Goal: Task Accomplishment & Management: Complete application form

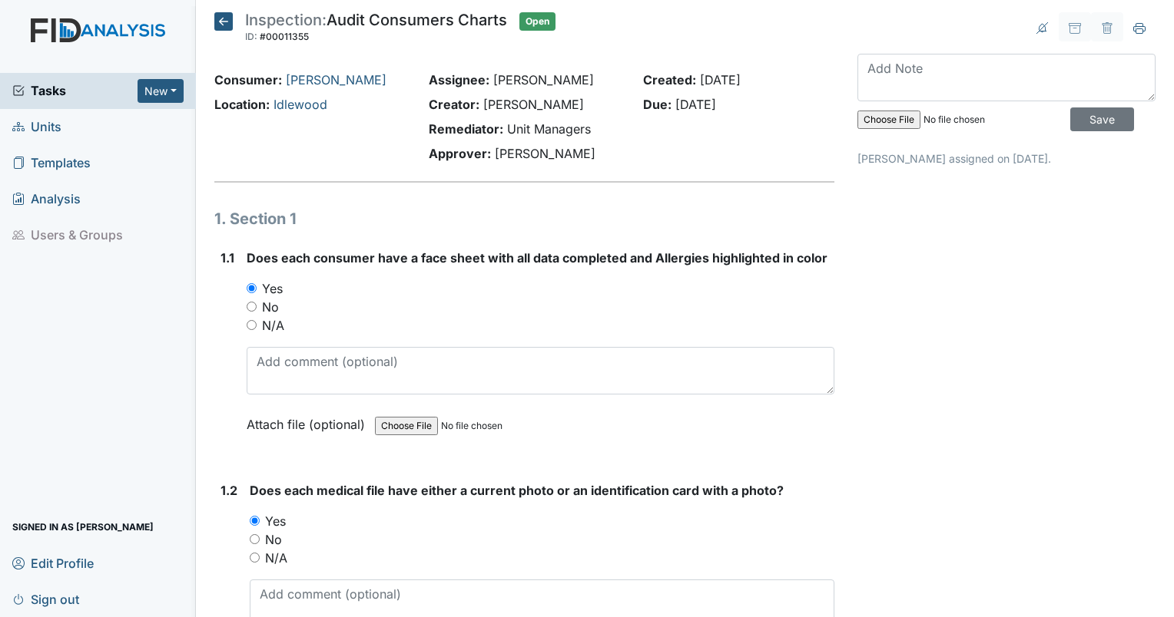
scroll to position [3917, 0]
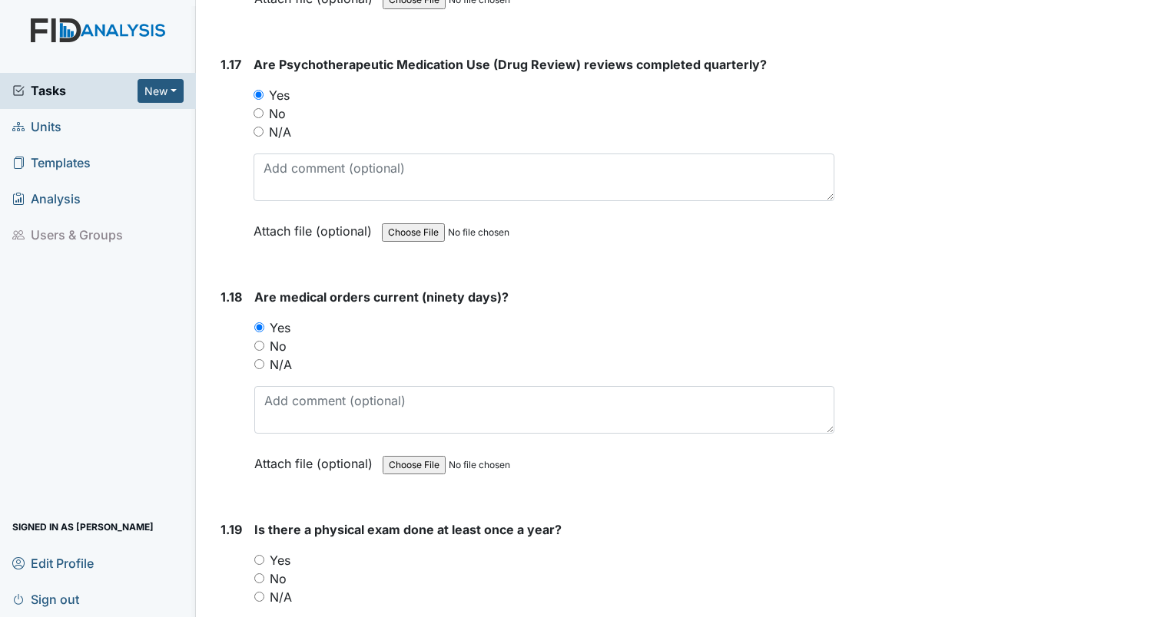
click at [260, 555] on input "Yes" at bounding box center [259, 560] width 10 height 10
radio input "true"
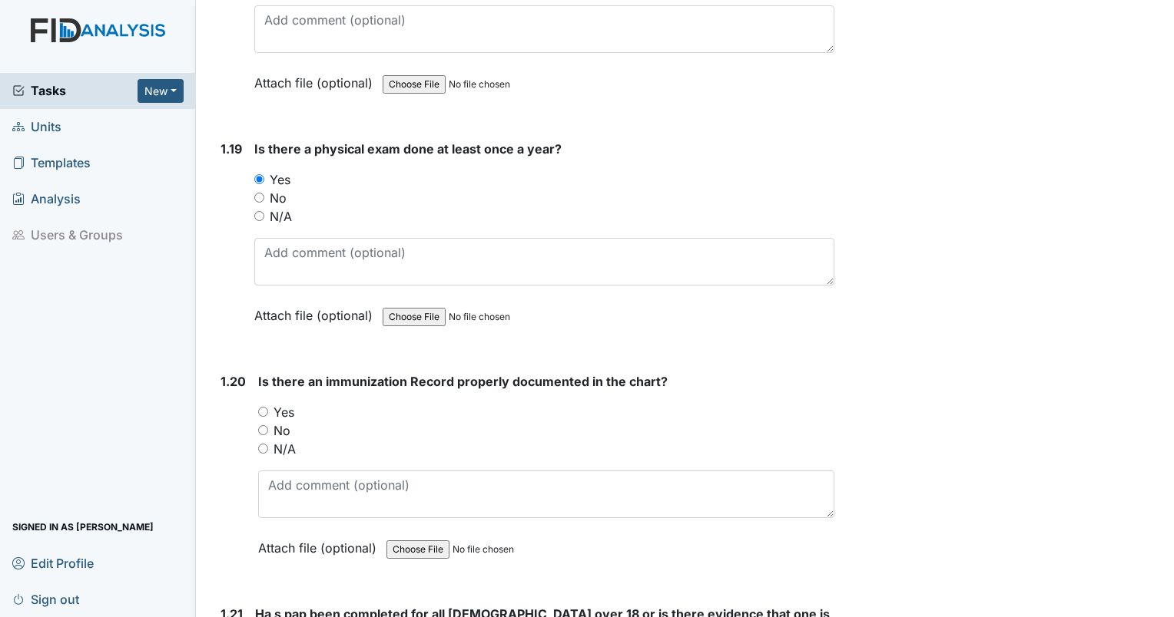
scroll to position [4301, 0]
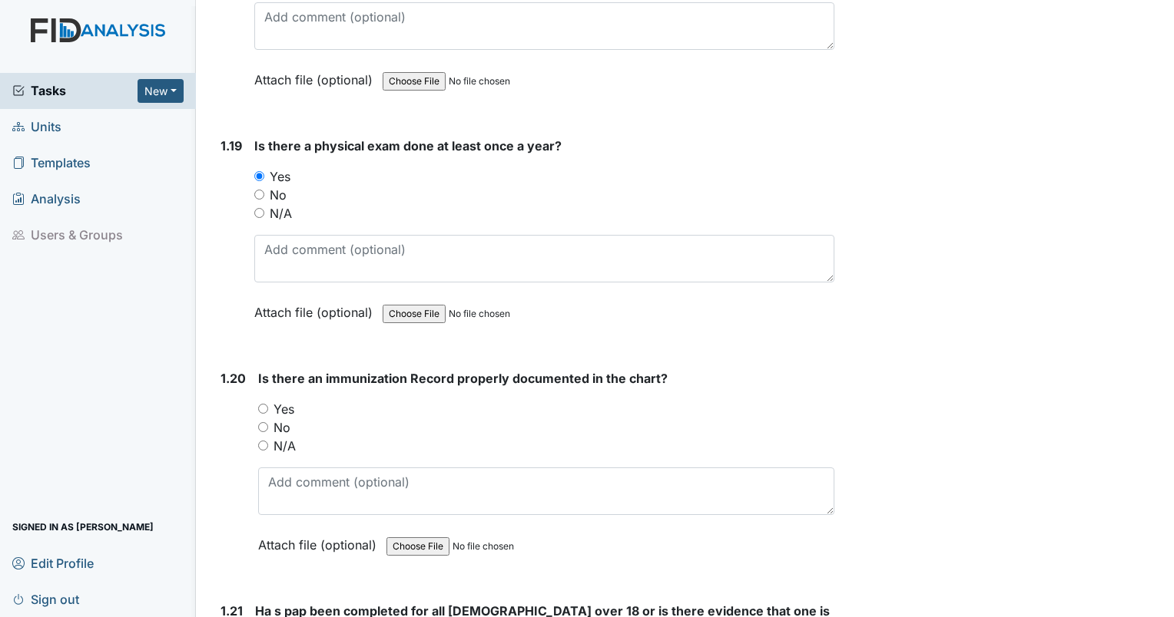
click at [261, 404] on input "Yes" at bounding box center [263, 409] width 10 height 10
radio input "true"
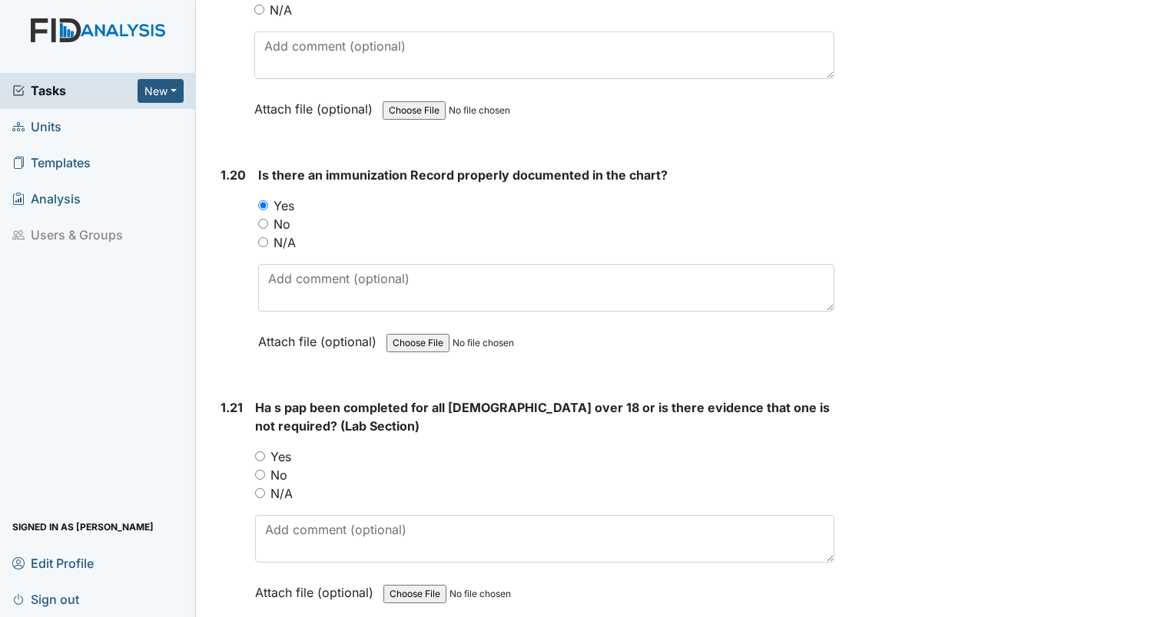
scroll to position [4531, 0]
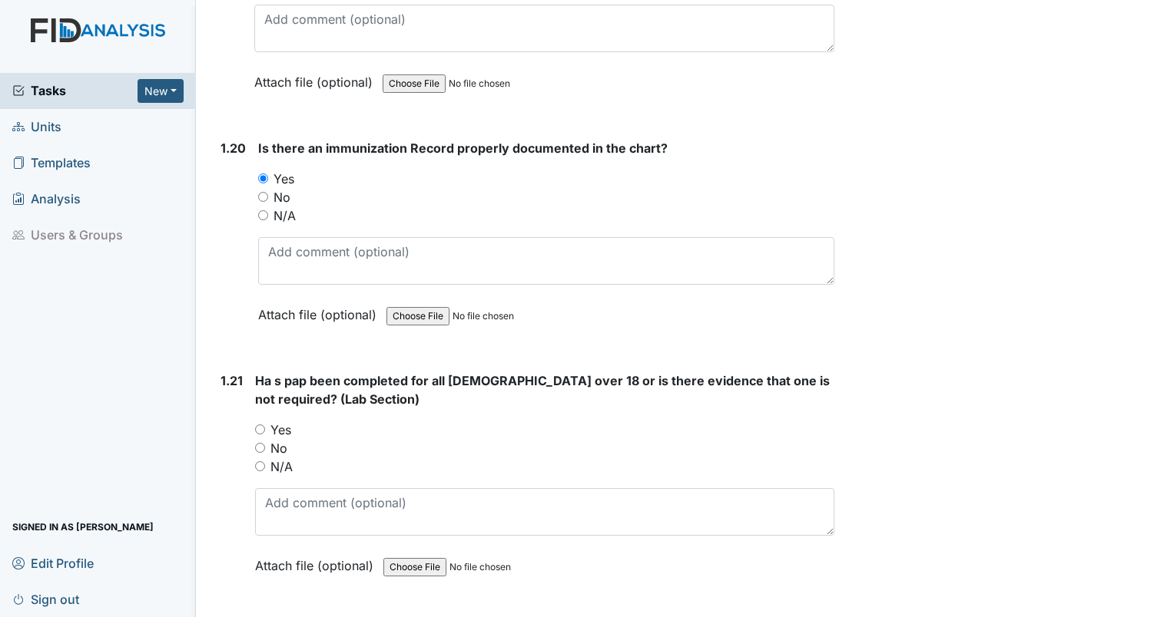
click at [257, 462] on input "N/A" at bounding box center [260, 467] width 10 height 10
radio input "true"
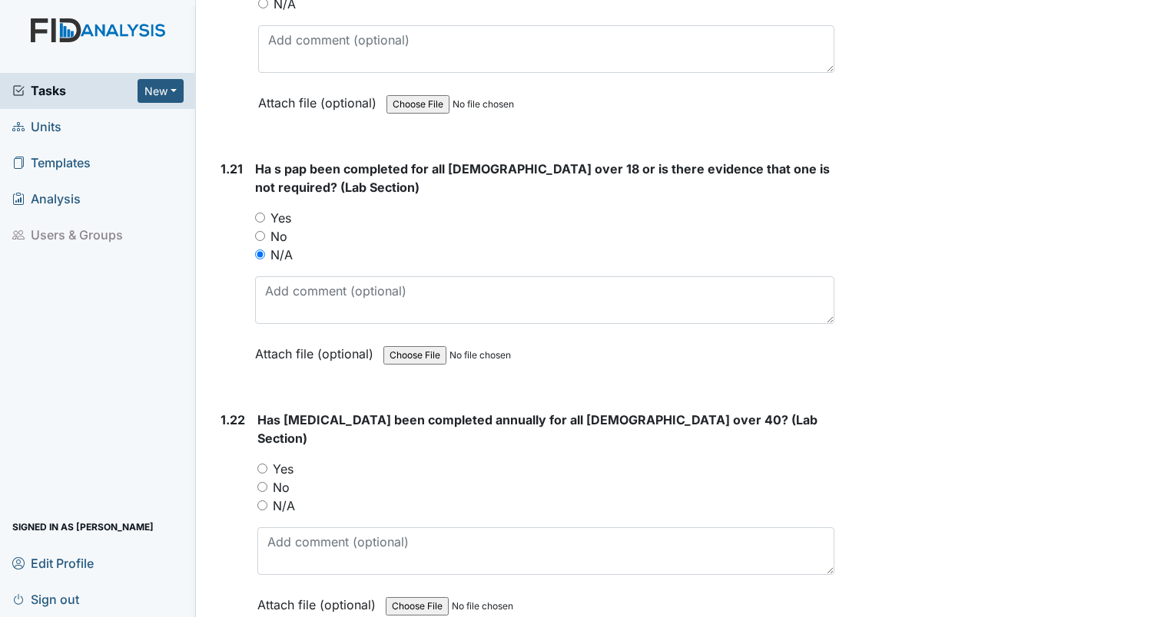
scroll to position [4762, 0]
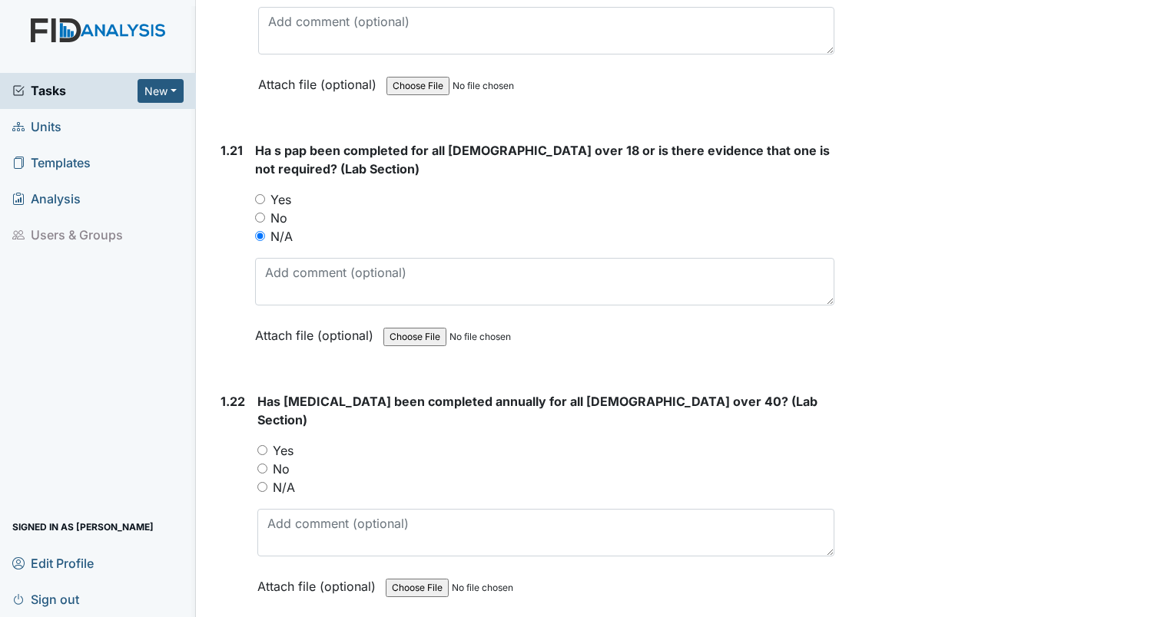
click at [266, 482] on input "N/A" at bounding box center [262, 487] width 10 height 10
radio input "true"
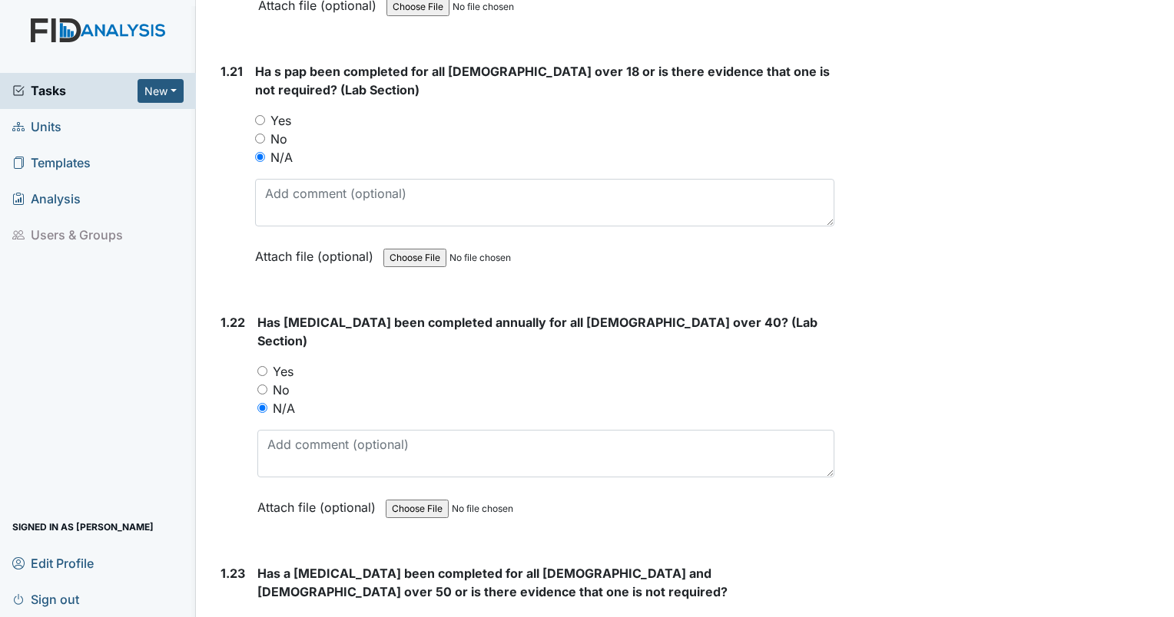
scroll to position [4915, 0]
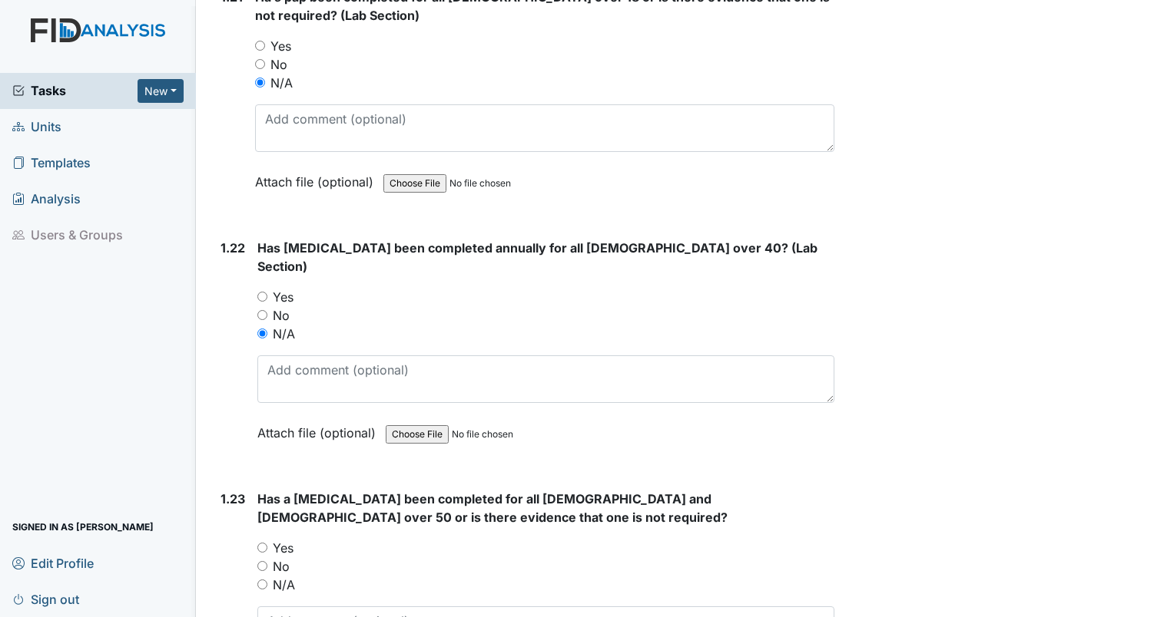
click at [263, 580] on input "N/A" at bounding box center [262, 585] width 10 height 10
radio input "true"
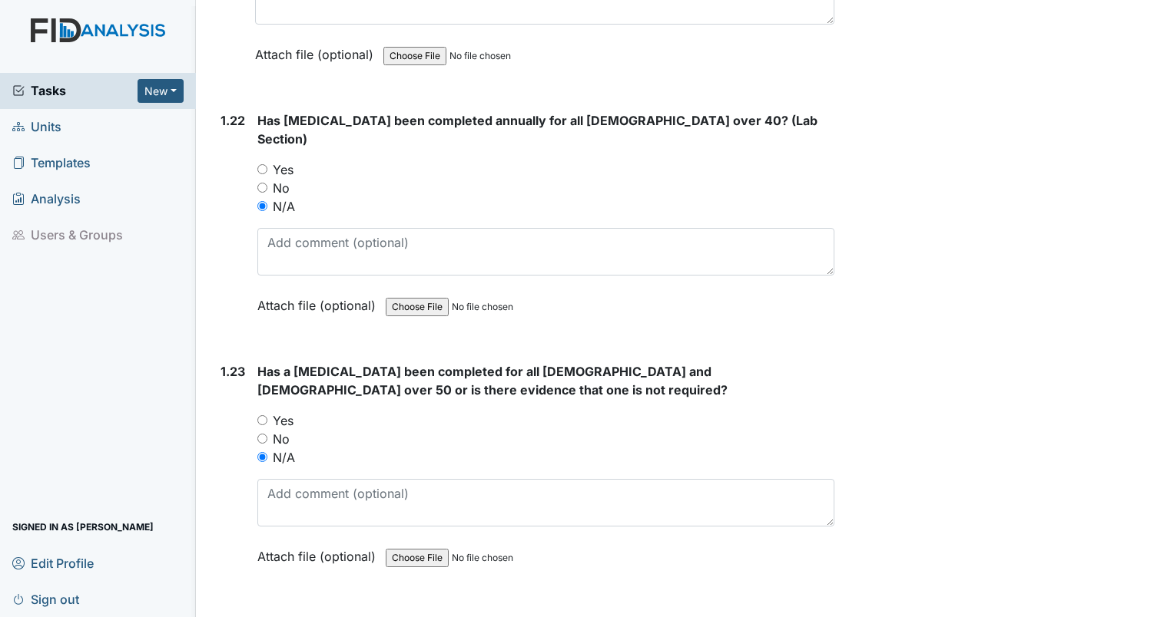
scroll to position [5146, 0]
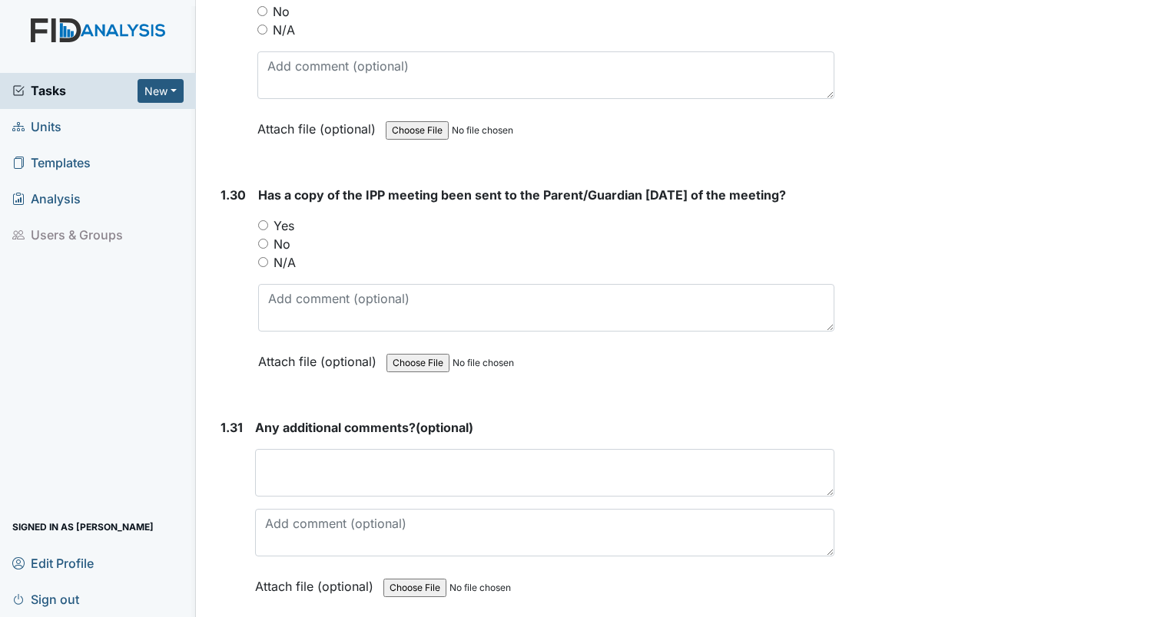
scroll to position [6909, 0]
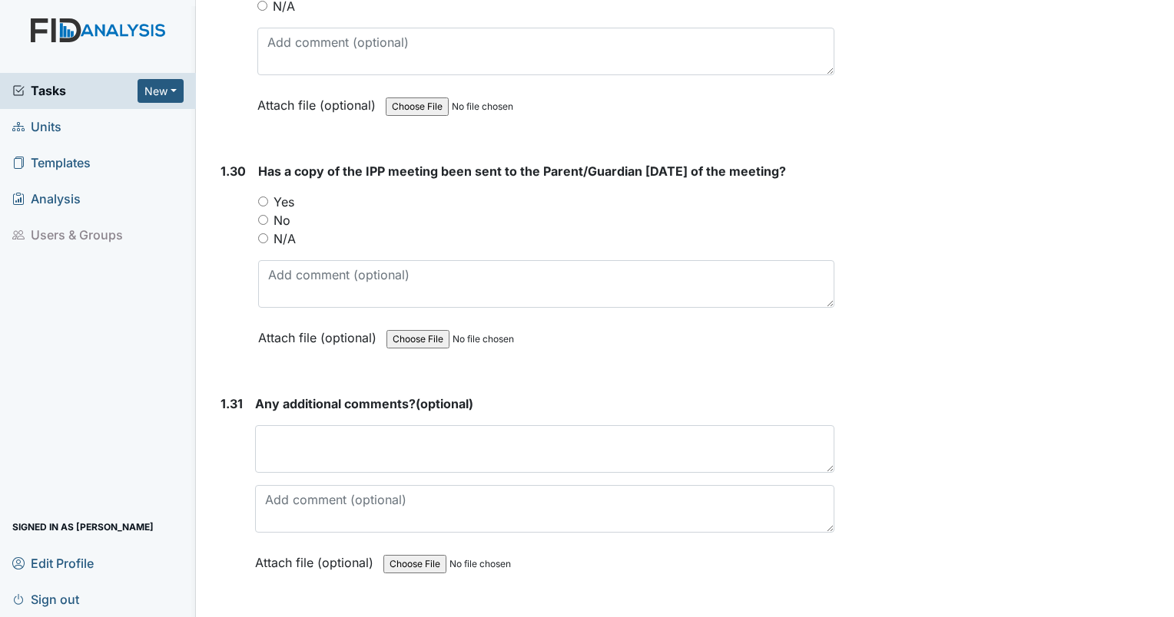
click at [267, 215] on input "No" at bounding box center [263, 220] width 10 height 10
radio input "true"
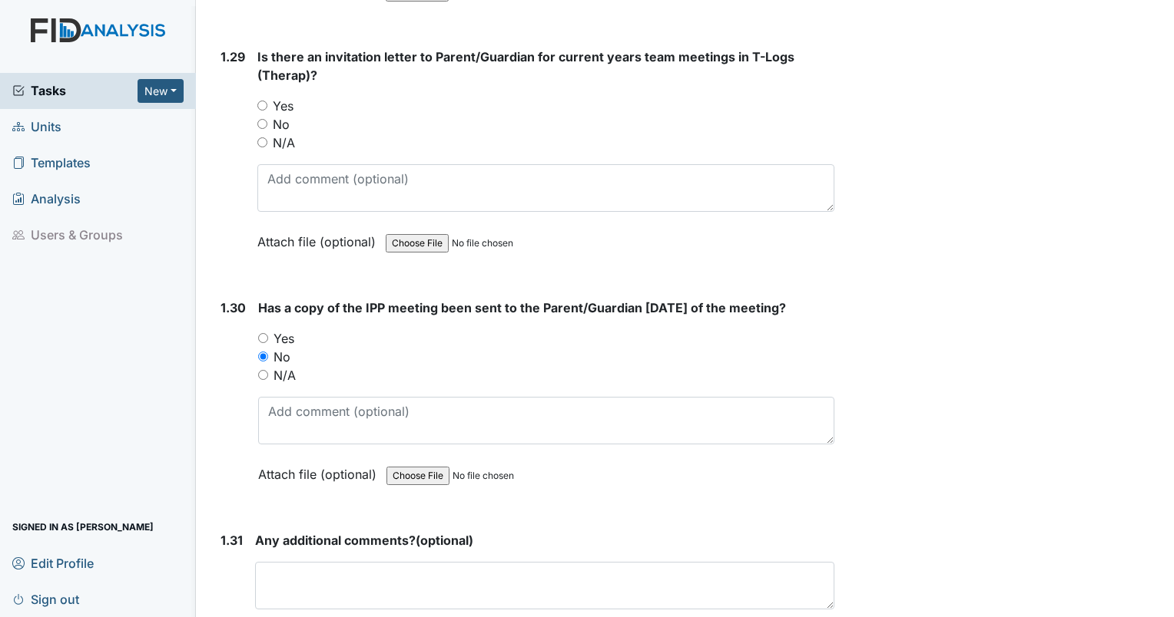
scroll to position [6679, 0]
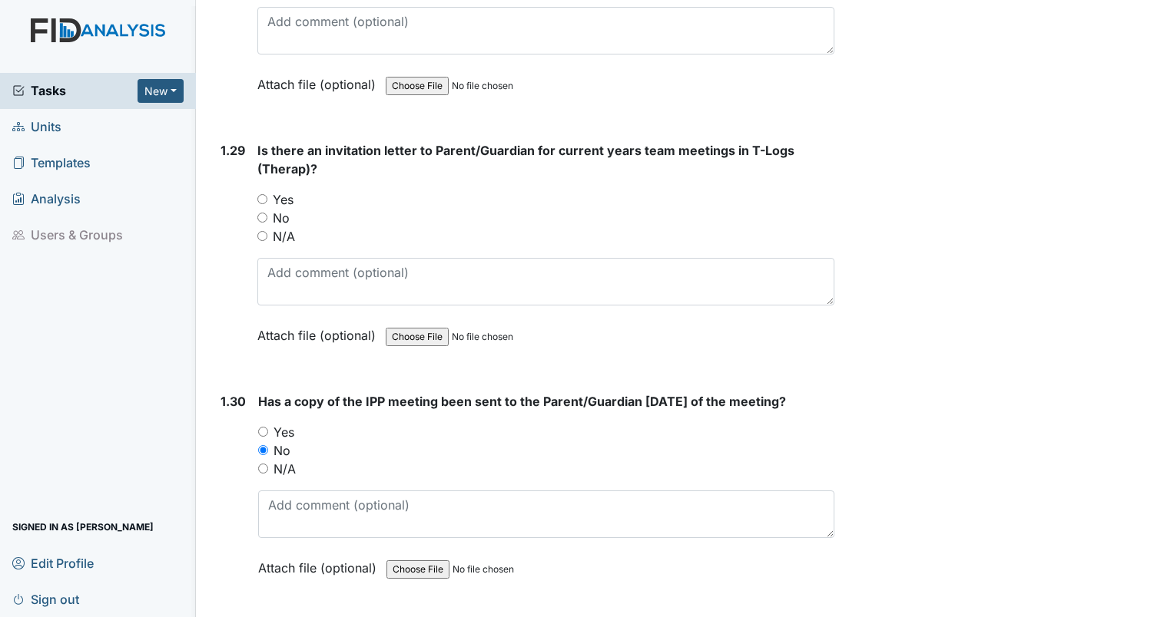
click at [264, 213] on input "No" at bounding box center [262, 218] width 10 height 10
radio input "true"
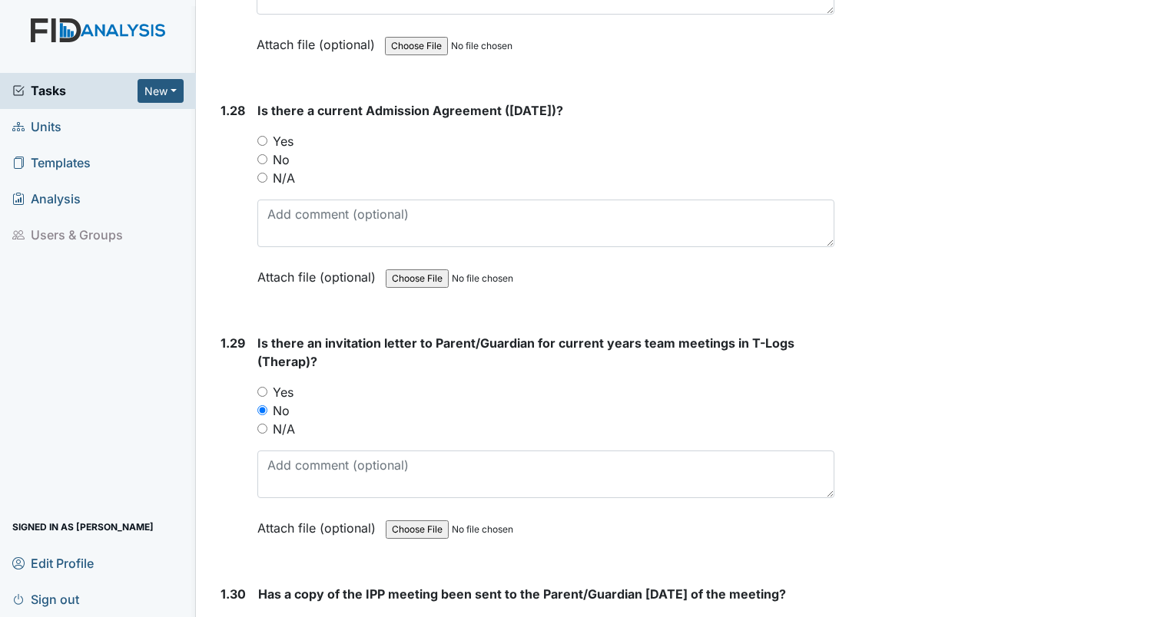
scroll to position [6371, 0]
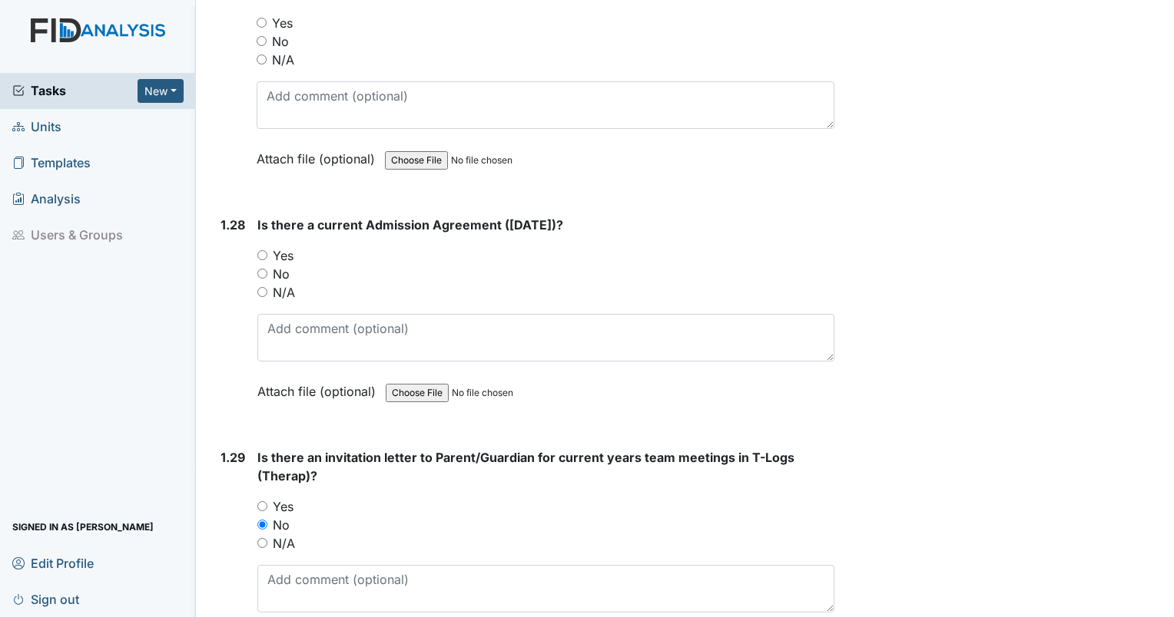
click at [257, 250] on input "Yes" at bounding box center [262, 255] width 10 height 10
radio input "true"
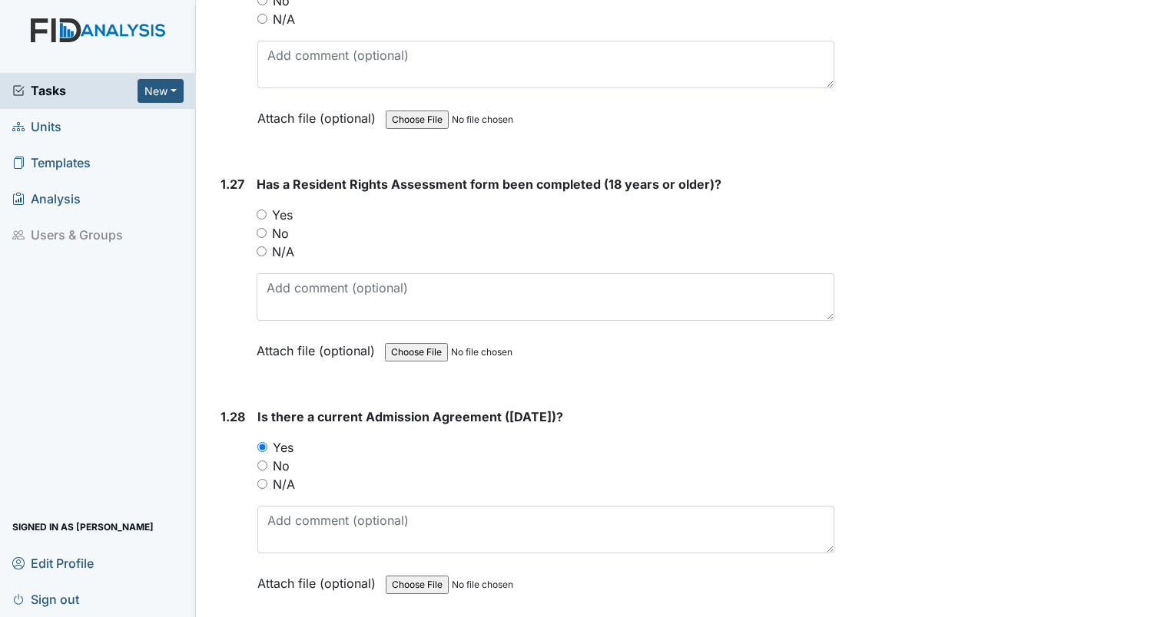
scroll to position [6141, 0]
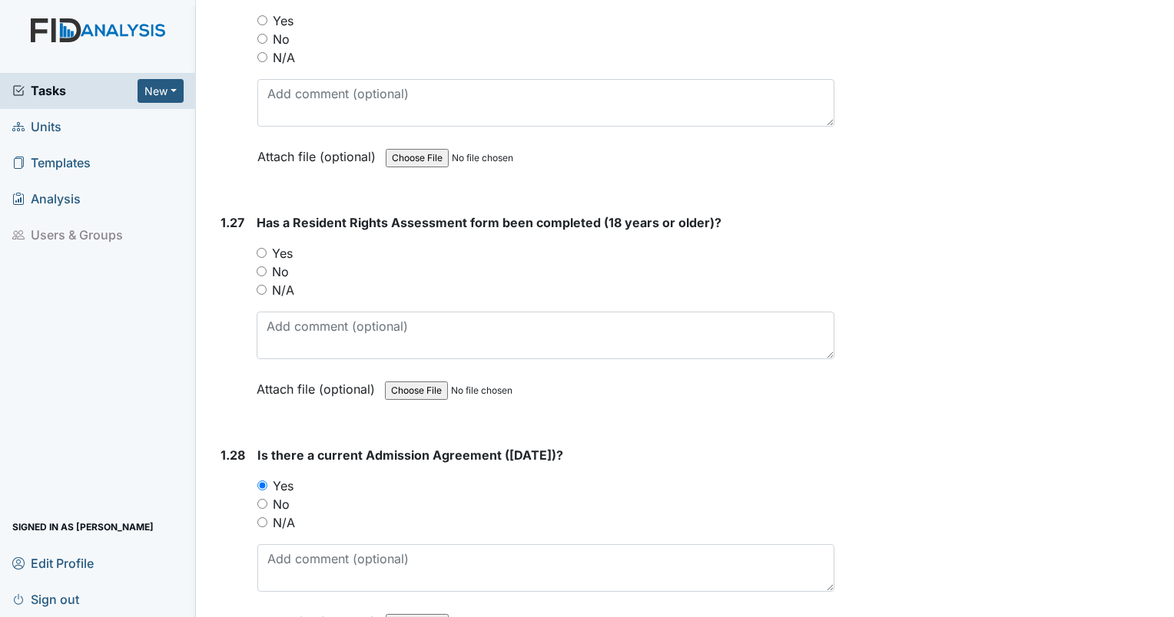
click at [262, 248] on input "Yes" at bounding box center [262, 253] width 10 height 10
radio input "true"
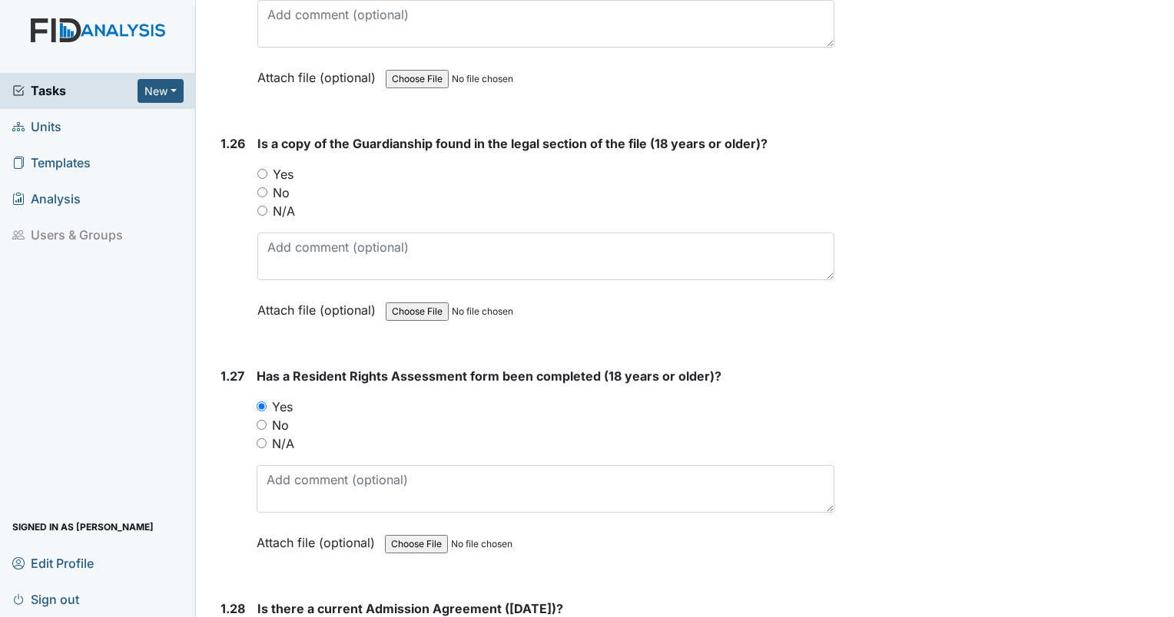
scroll to position [5911, 0]
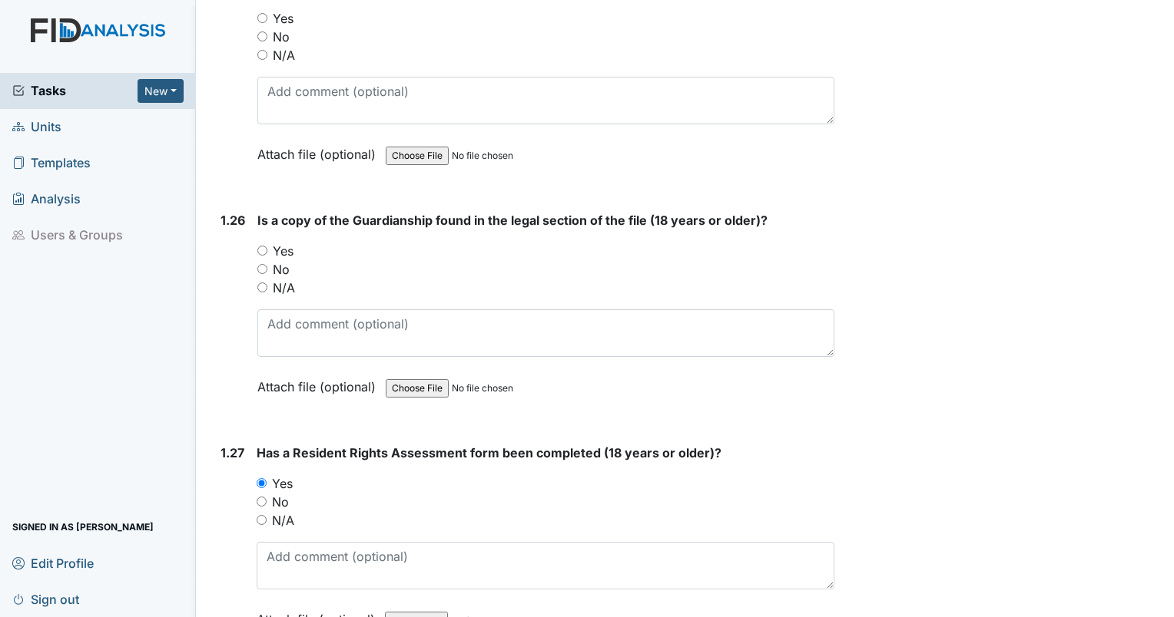
click at [261, 246] on input "Yes" at bounding box center [262, 251] width 10 height 10
radio input "true"
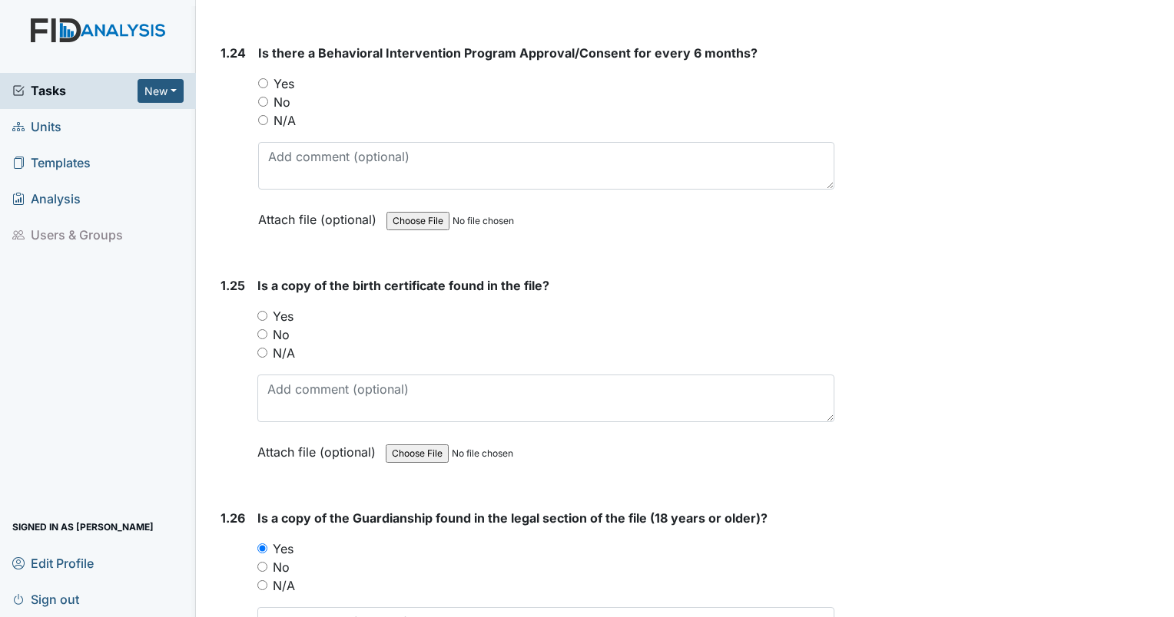
scroll to position [5603, 0]
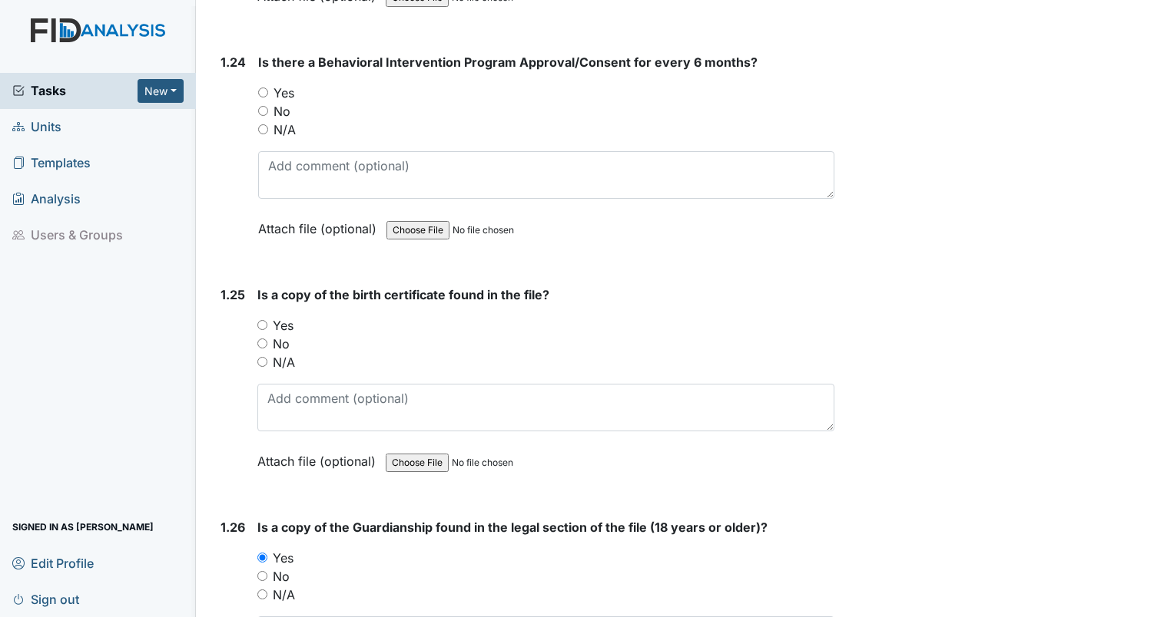
click at [262, 320] on input "Yes" at bounding box center [262, 325] width 10 height 10
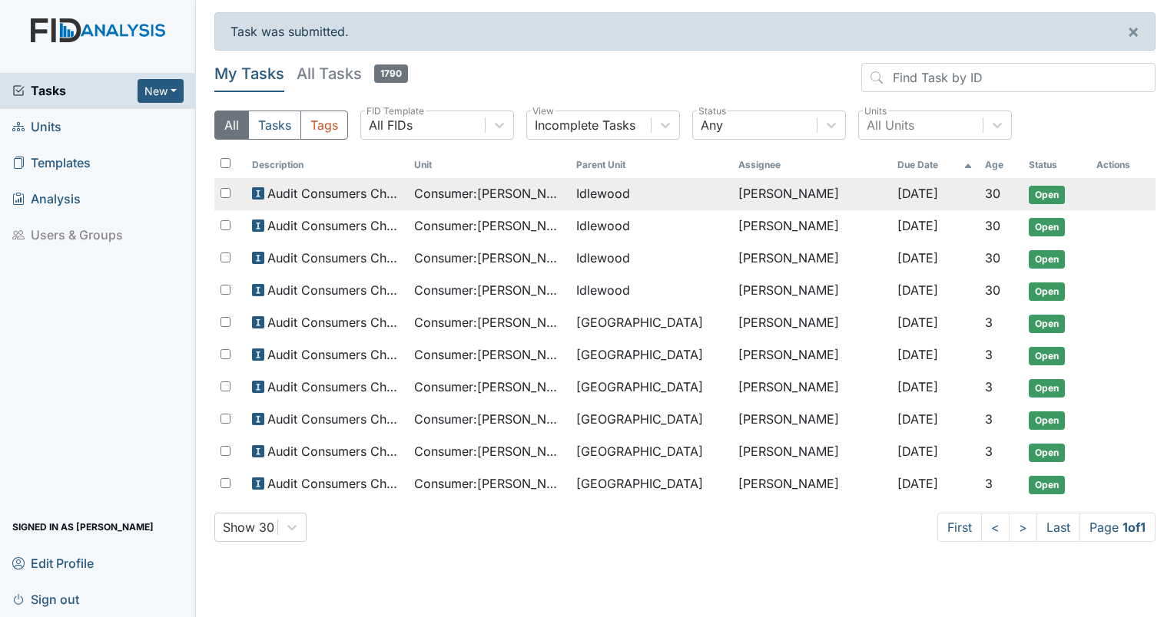
click at [527, 191] on span "Consumer : Cameron, Robert" at bounding box center [489, 193] width 150 height 18
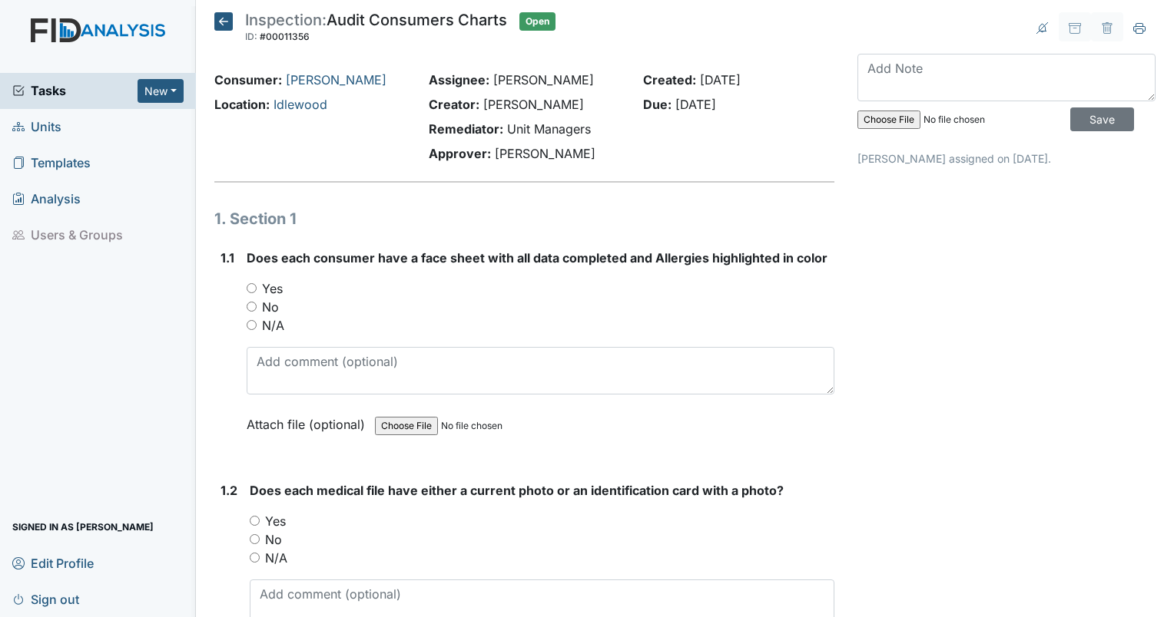
click at [248, 290] on input "Yes" at bounding box center [252, 288] width 10 height 10
radio input "true"
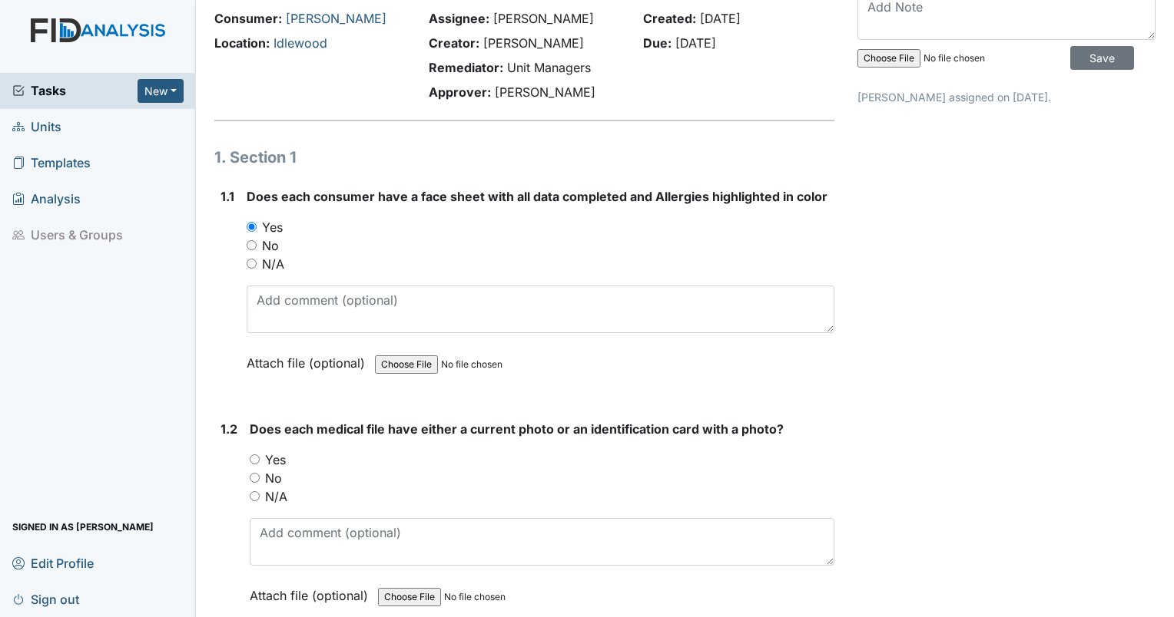
scroll to position [154, 0]
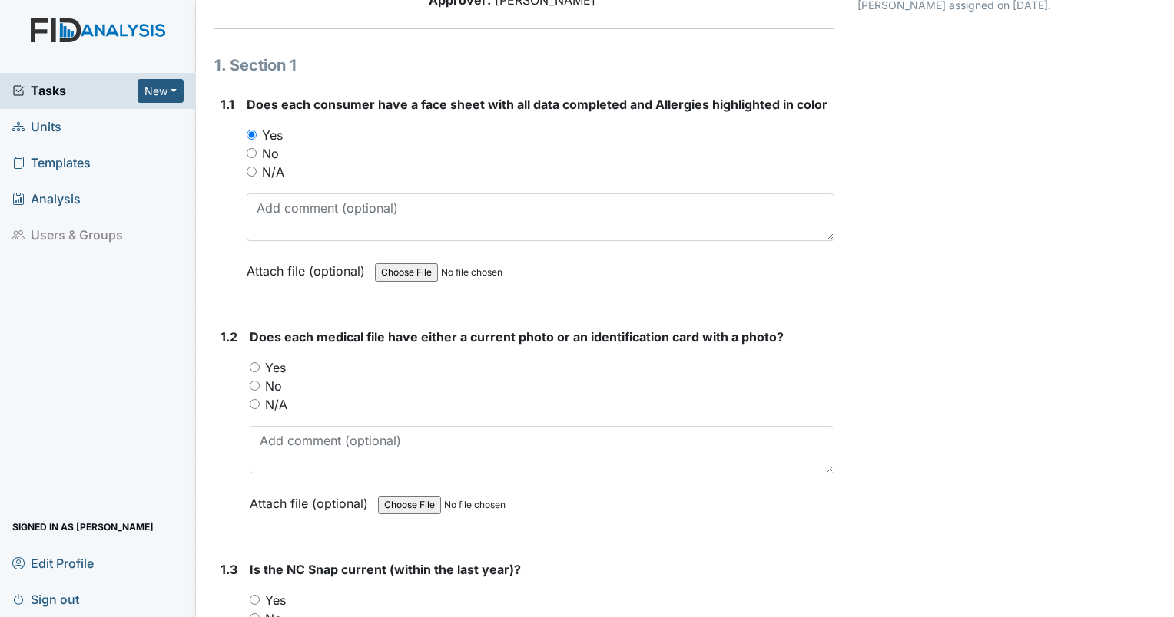
click at [252, 363] on input "Yes" at bounding box center [255, 368] width 10 height 10
radio input "true"
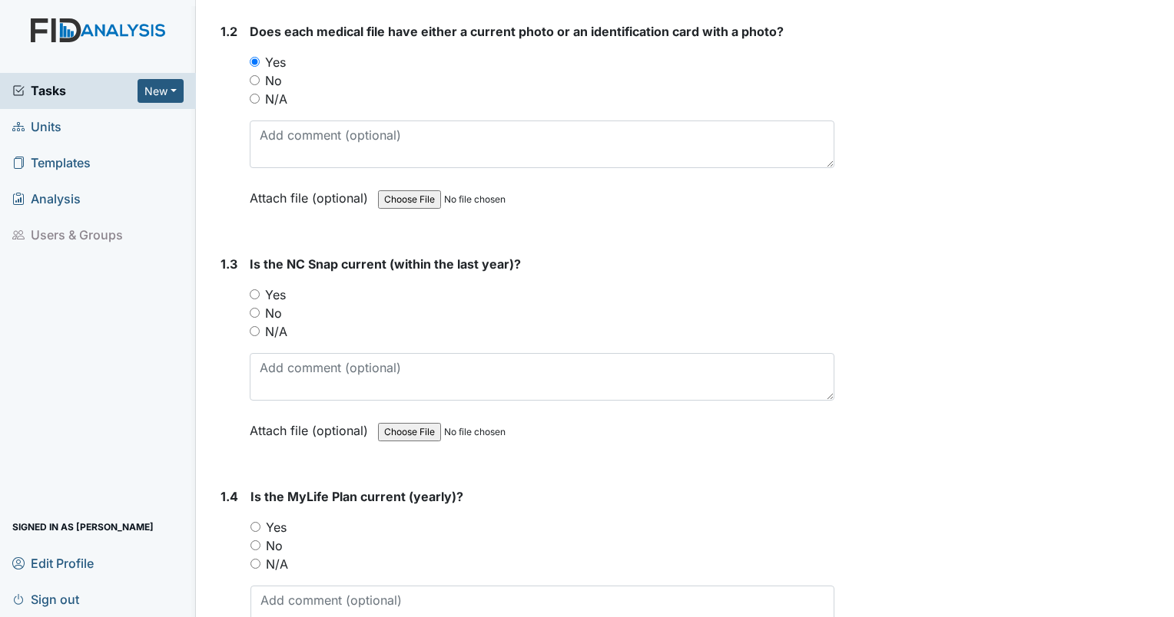
scroll to position [461, 0]
click at [253, 292] on input "Yes" at bounding box center [255, 293] width 10 height 10
radio input "true"
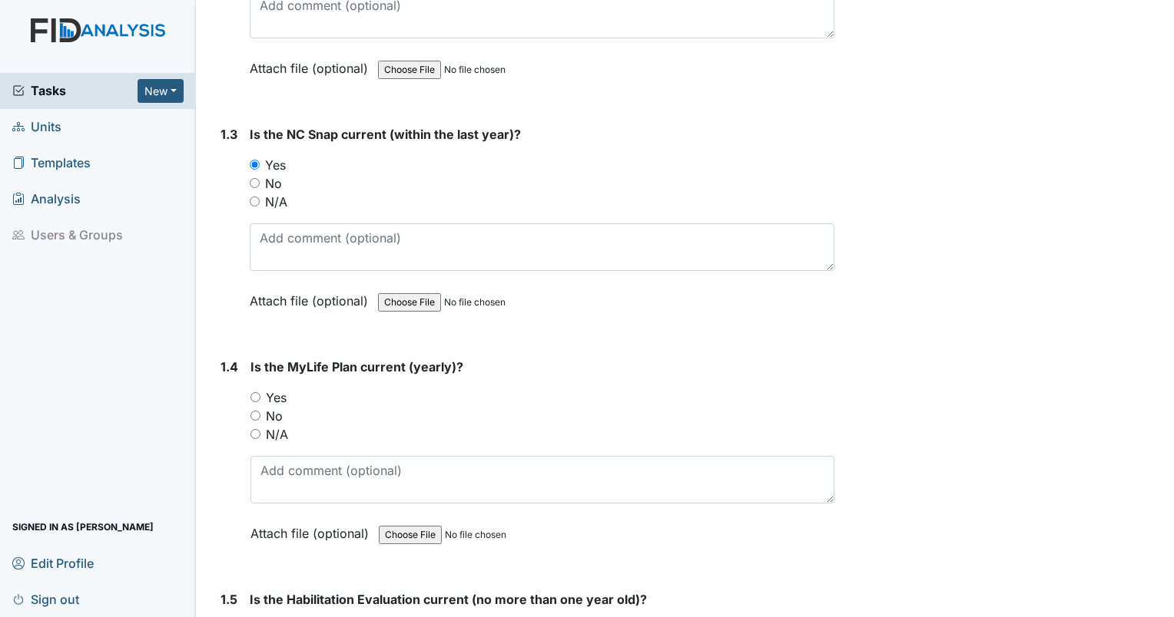
scroll to position [614, 0]
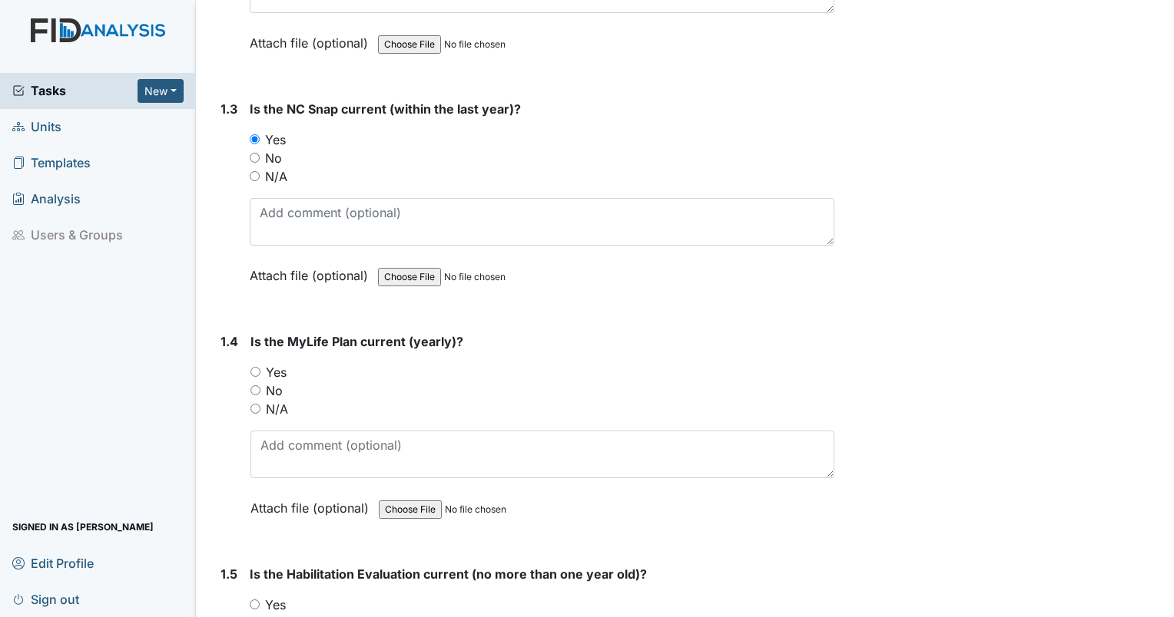
click at [252, 367] on input "Yes" at bounding box center [255, 372] width 10 height 10
radio input "true"
click at [256, 600] on input "Yes" at bounding box center [255, 605] width 10 height 10
radio input "true"
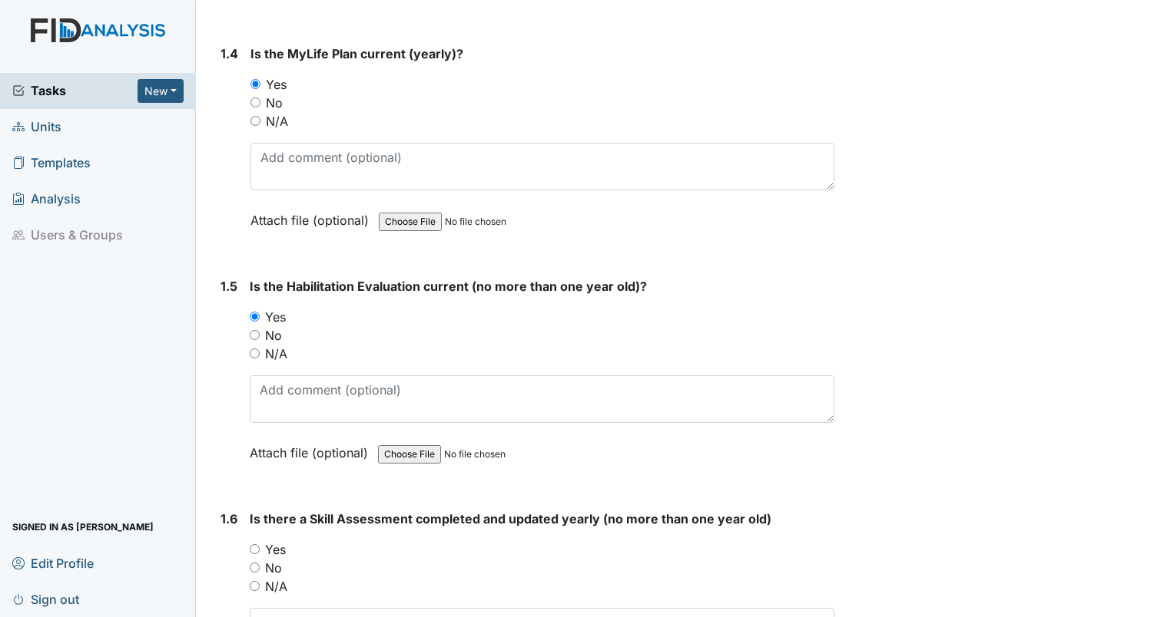
scroll to position [922, 0]
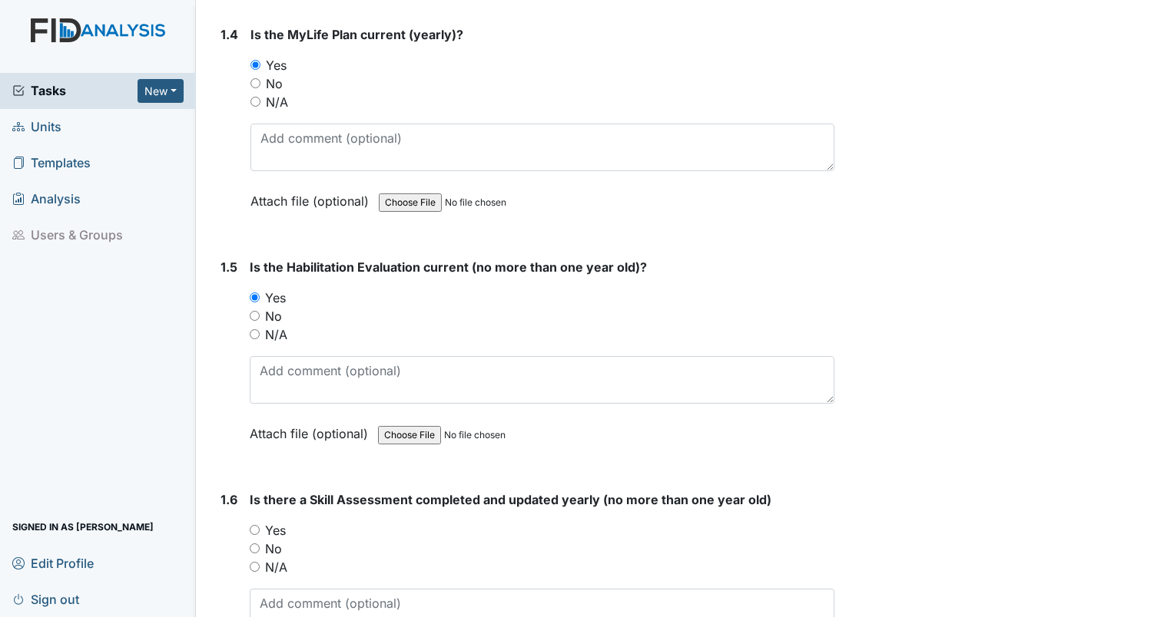
click at [259, 525] on input "Yes" at bounding box center [255, 530] width 10 height 10
radio input "true"
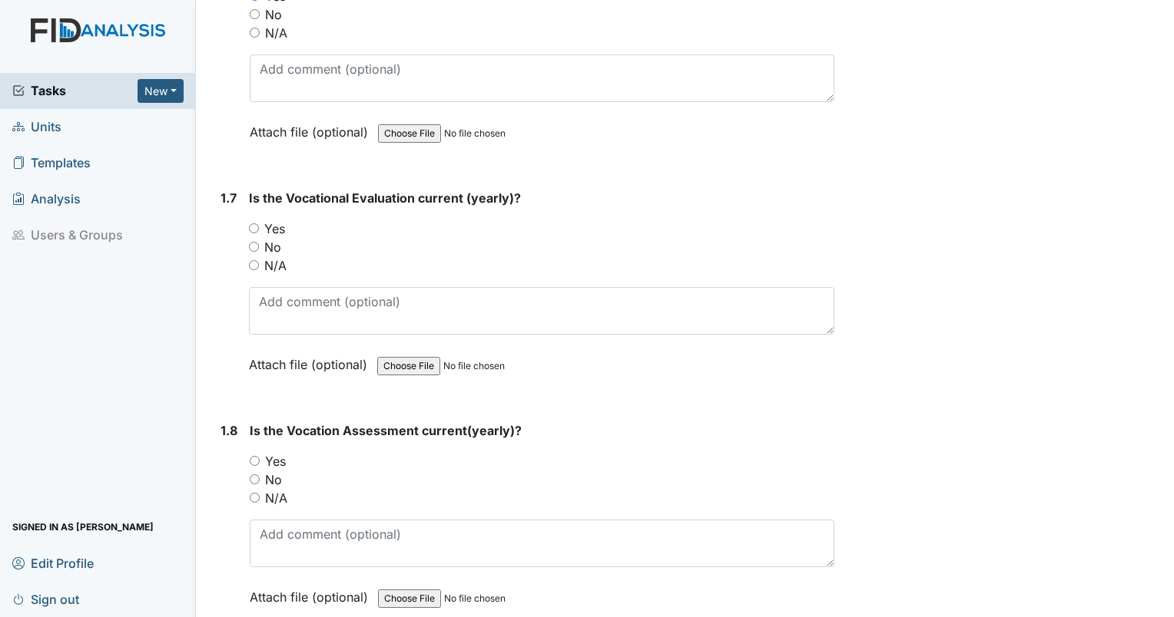
scroll to position [1459, 0]
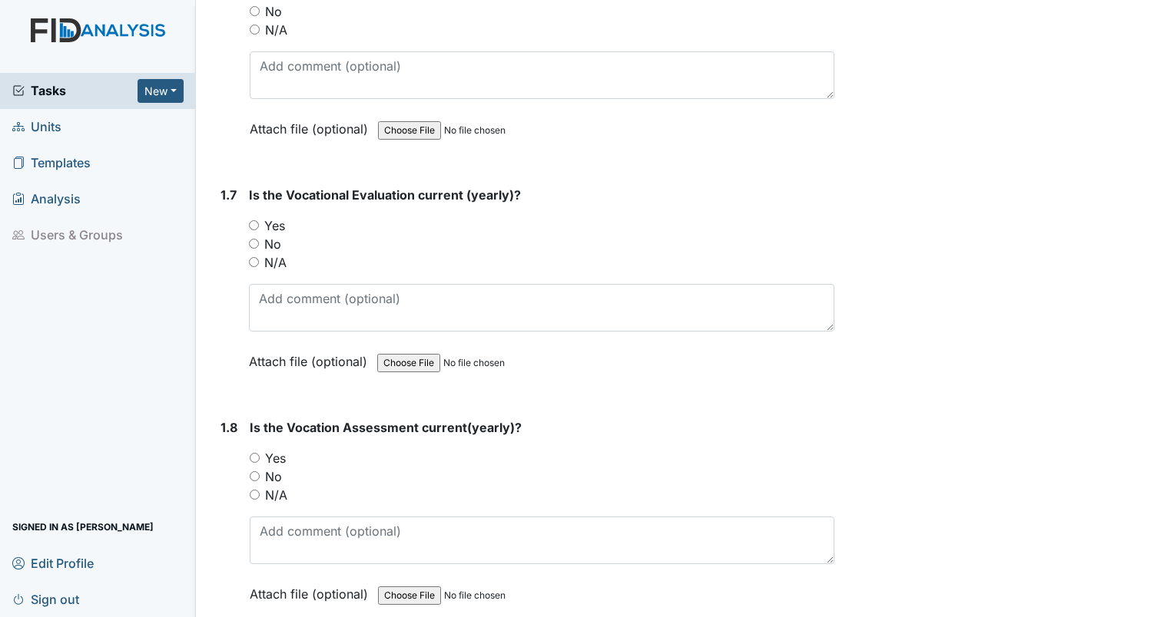
drag, startPoint x: 250, startPoint y: 452, endPoint x: 263, endPoint y: 455, distance: 14.2
click at [250, 453] on input "Yes" at bounding box center [255, 458] width 10 height 10
radio input "true"
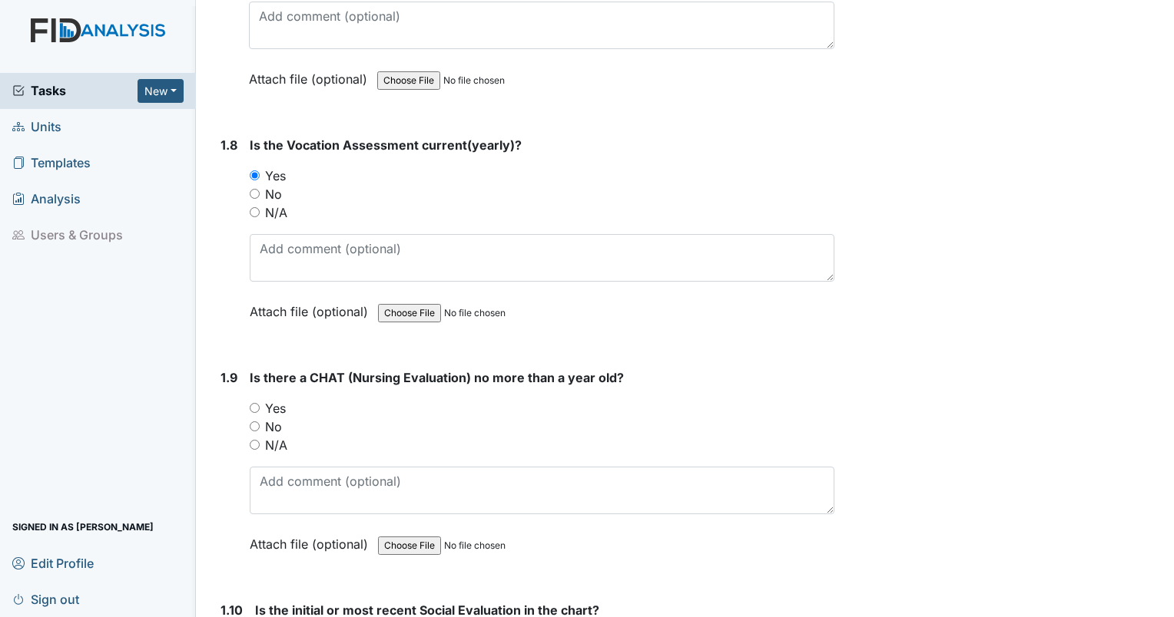
scroll to position [1766, 0]
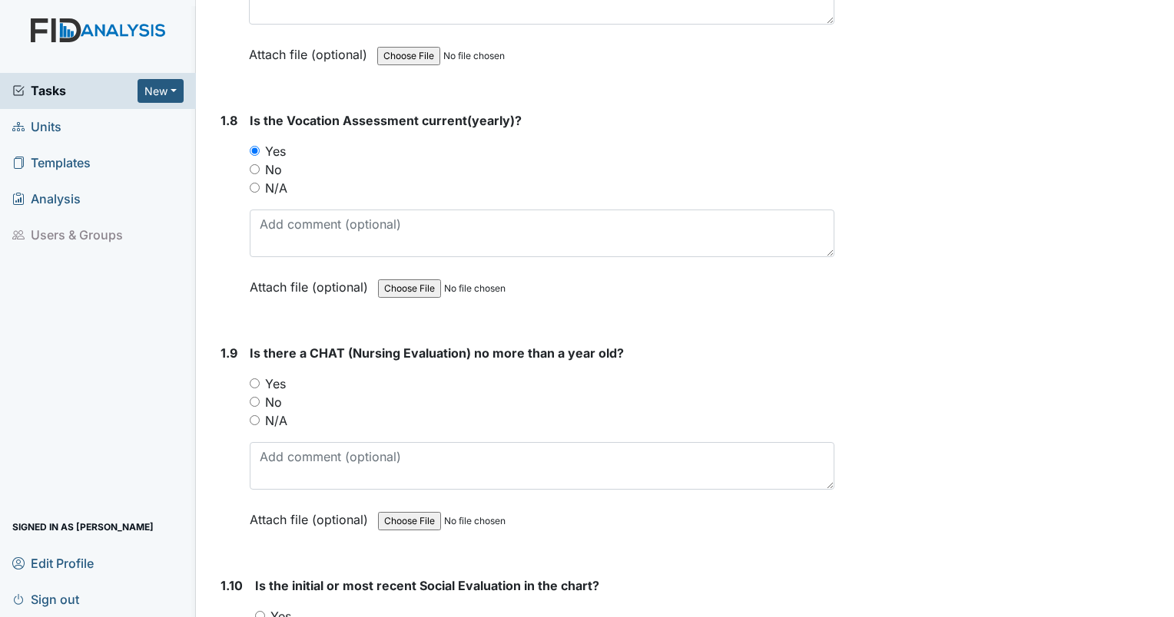
click at [258, 379] on input "Yes" at bounding box center [255, 384] width 10 height 10
radio input "true"
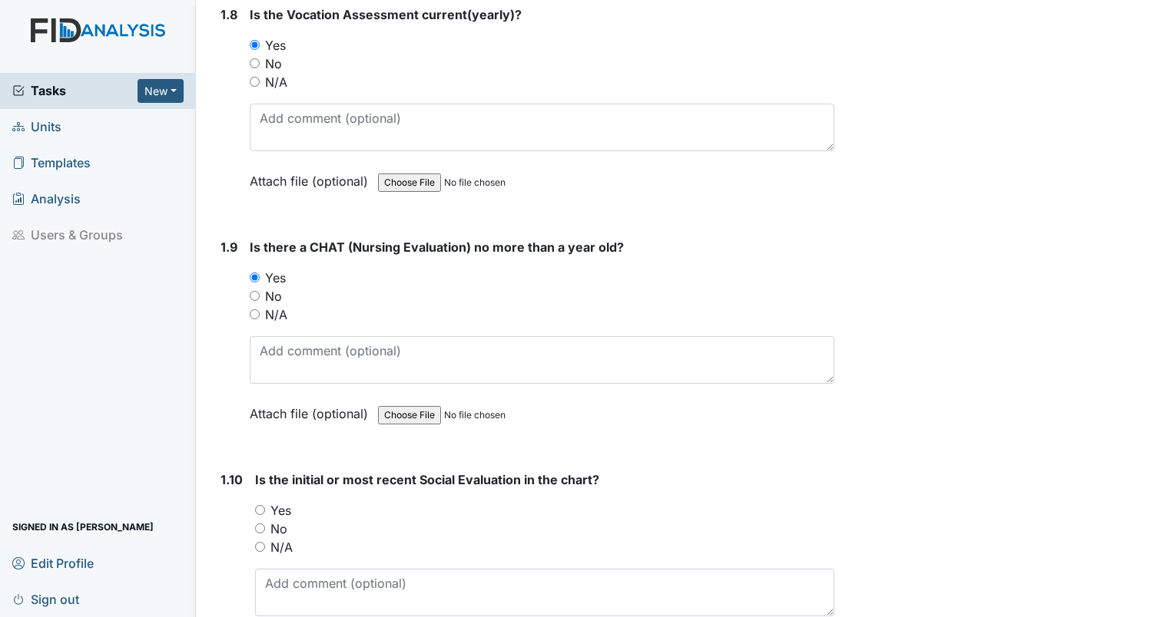
scroll to position [2074, 0]
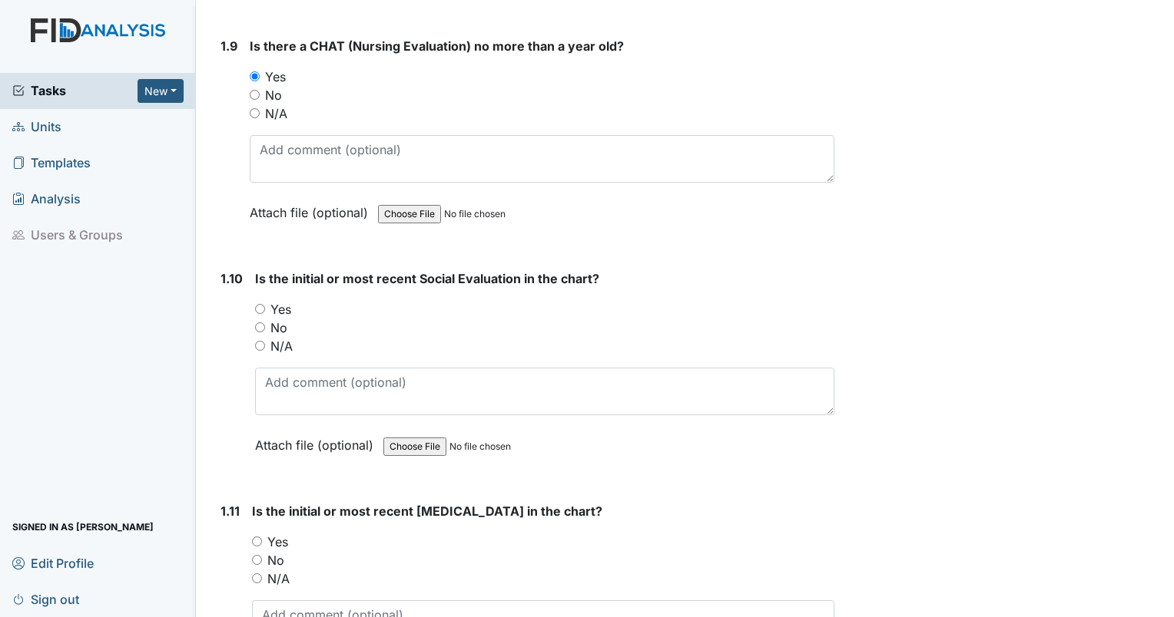
click at [623, 110] on div "N/A" at bounding box center [542, 113] width 584 height 18
click at [255, 305] on input "Yes" at bounding box center [260, 309] width 10 height 10
radio input "true"
click at [252, 537] on input "Yes" at bounding box center [257, 542] width 10 height 10
radio input "true"
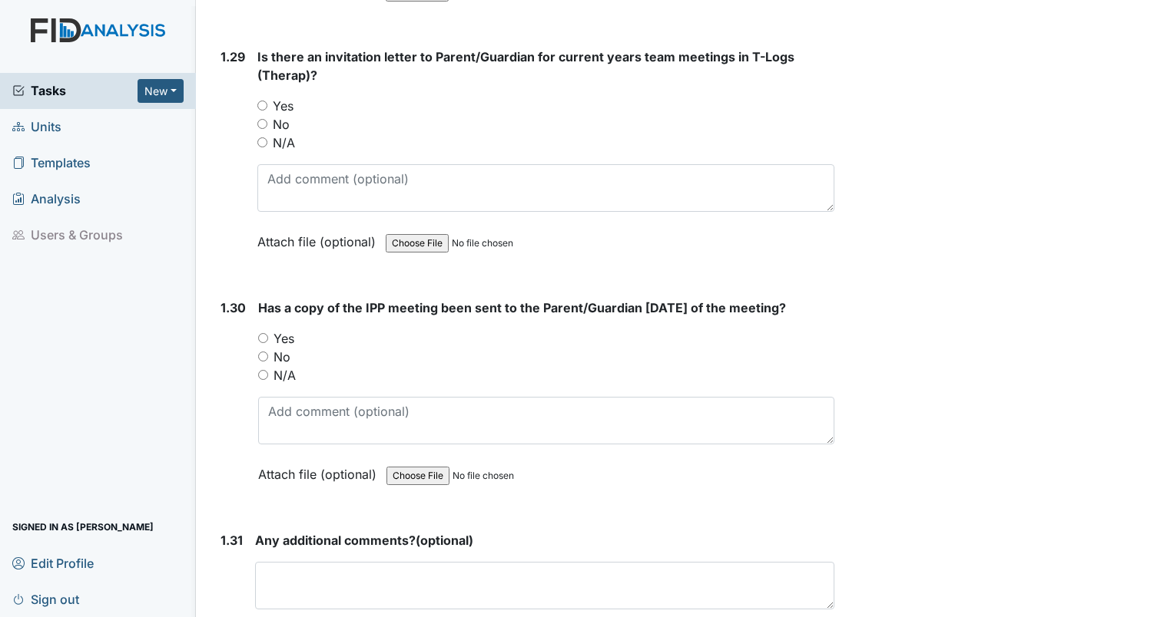
scroll to position [6755, 0]
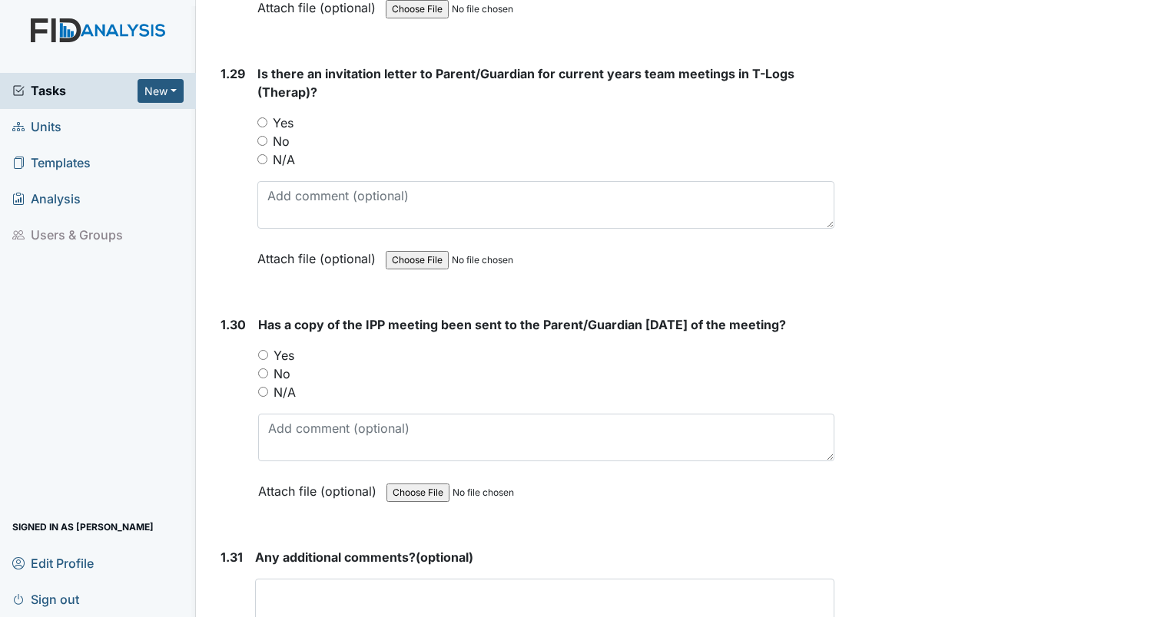
click at [264, 365] on div "No" at bounding box center [546, 374] width 576 height 18
click at [264, 369] on input "No" at bounding box center [263, 374] width 10 height 10
radio input "true"
click at [260, 136] on input "No" at bounding box center [262, 141] width 10 height 10
radio input "true"
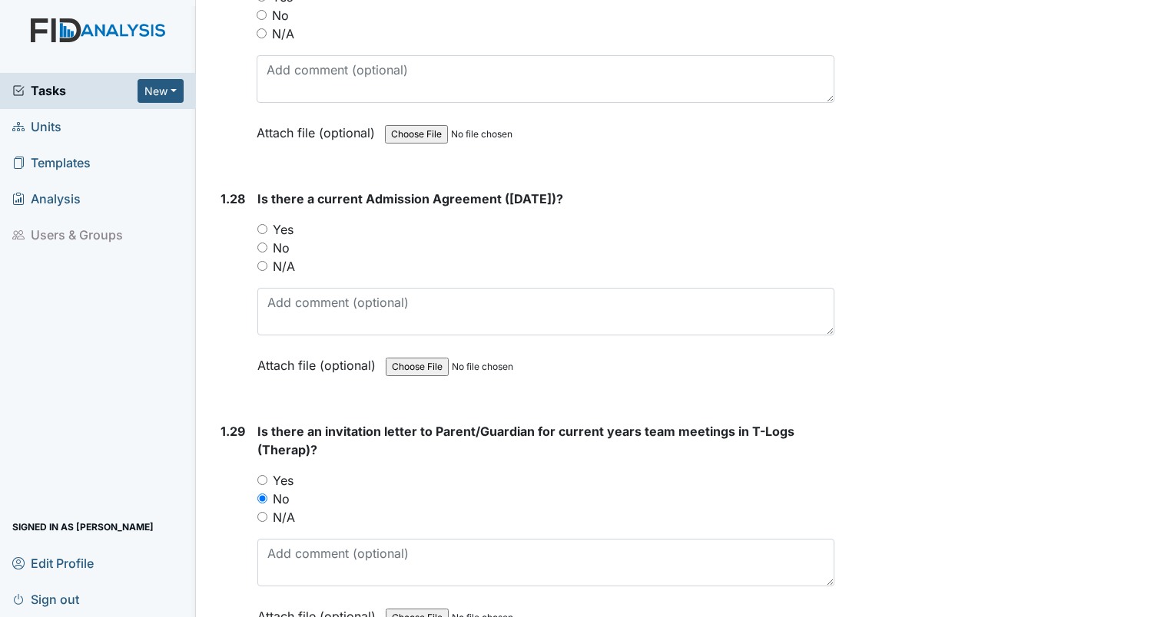
scroll to position [6371, 0]
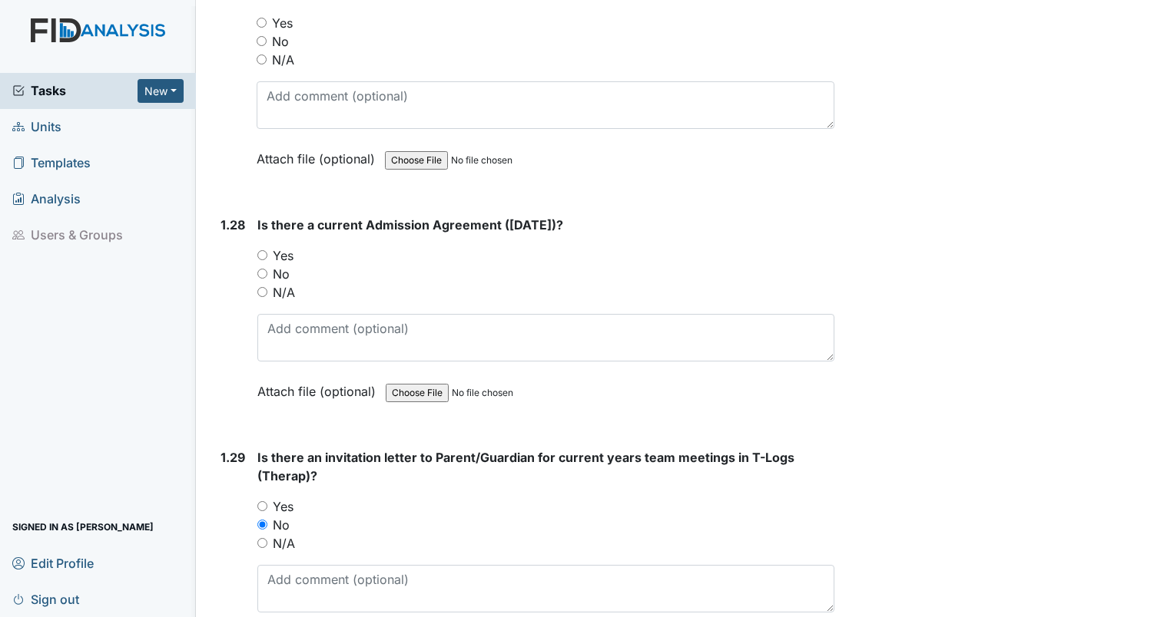
click at [264, 250] on input "Yes" at bounding box center [262, 255] width 10 height 10
radio input "true"
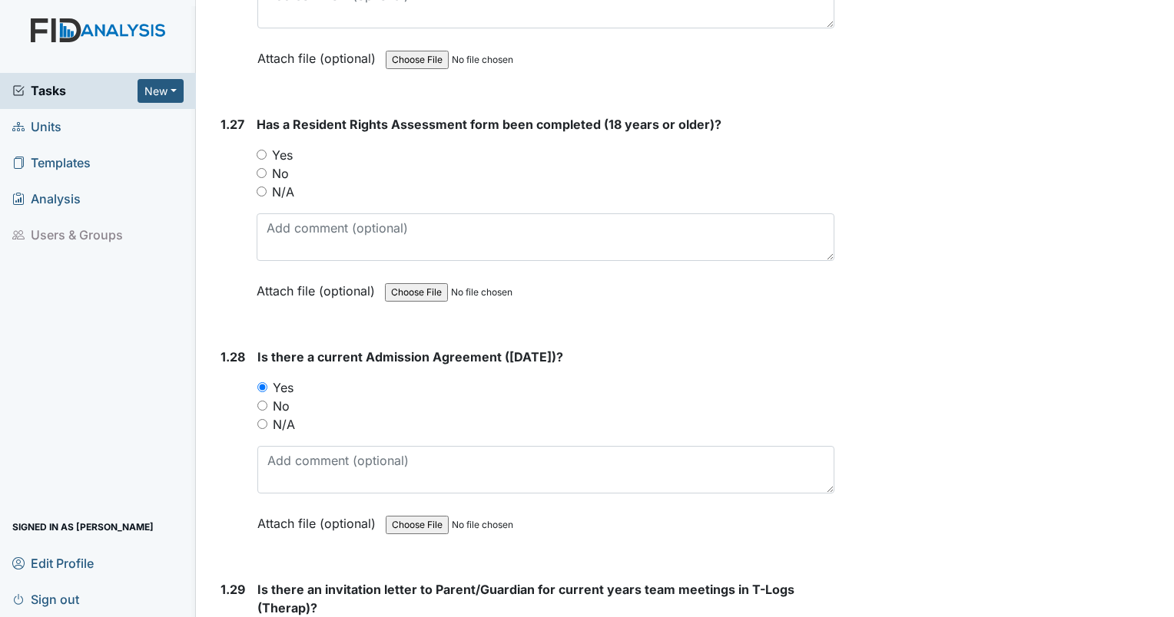
scroll to position [6218, 0]
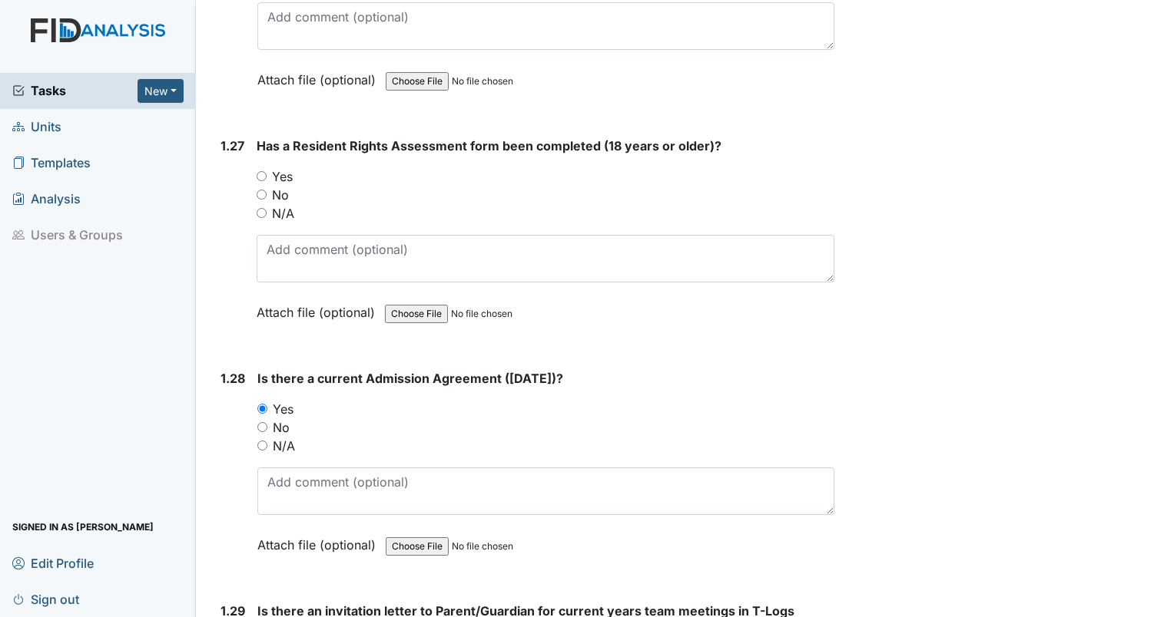
click at [263, 171] on input "Yes" at bounding box center [262, 176] width 10 height 10
radio input "true"
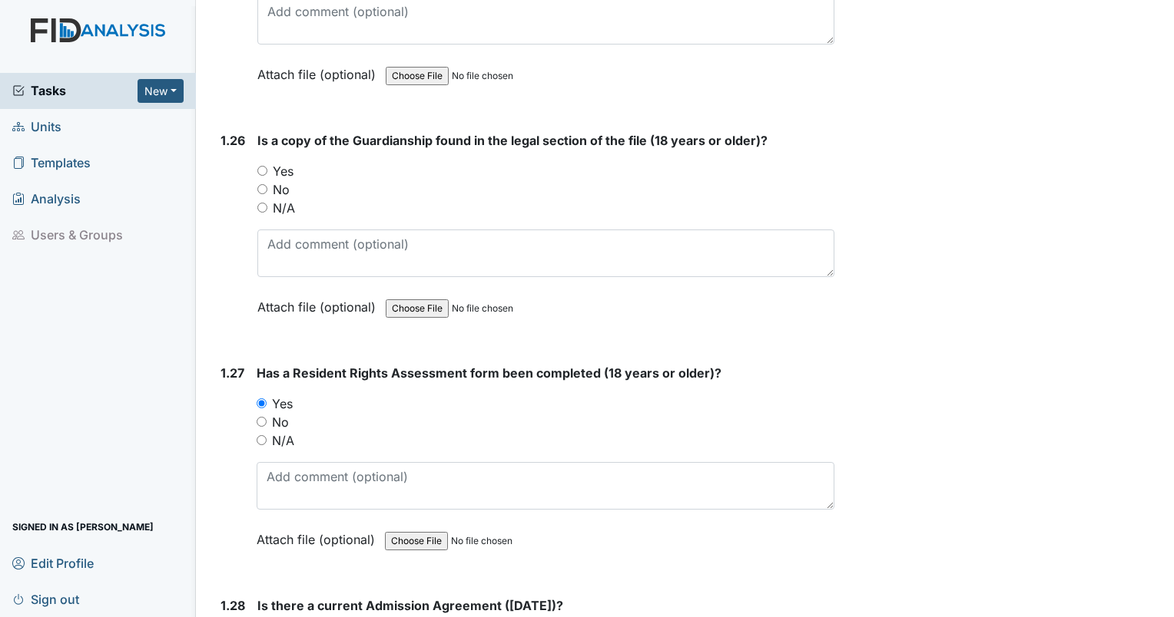
scroll to position [5987, 0]
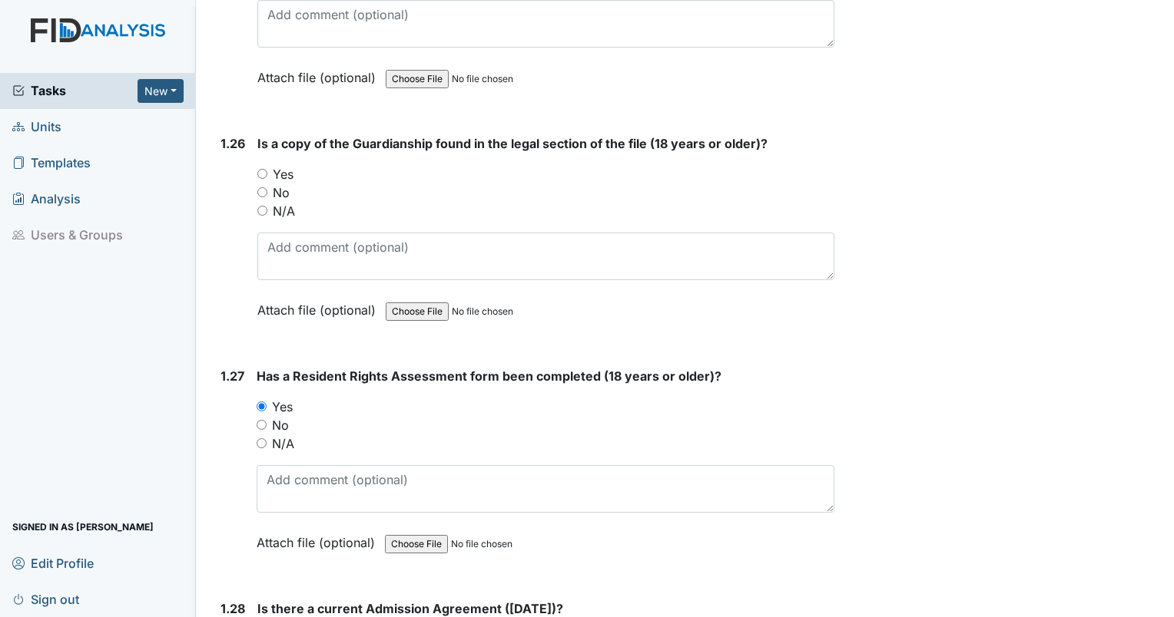
click at [263, 169] on input "Yes" at bounding box center [262, 174] width 10 height 10
radio input "true"
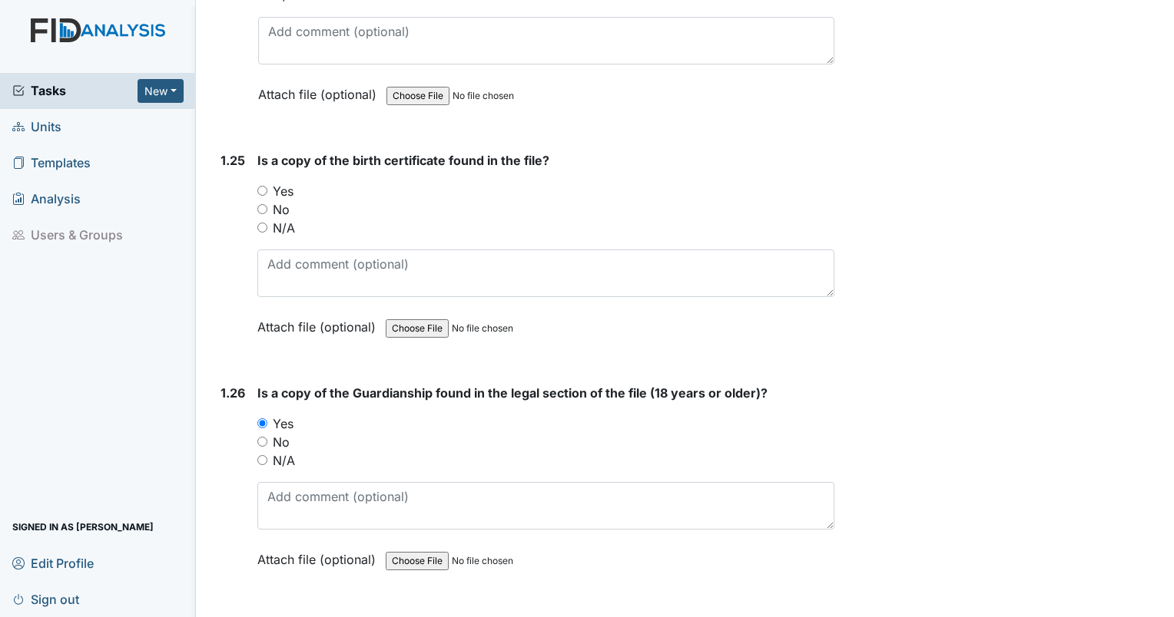
scroll to position [5680, 0]
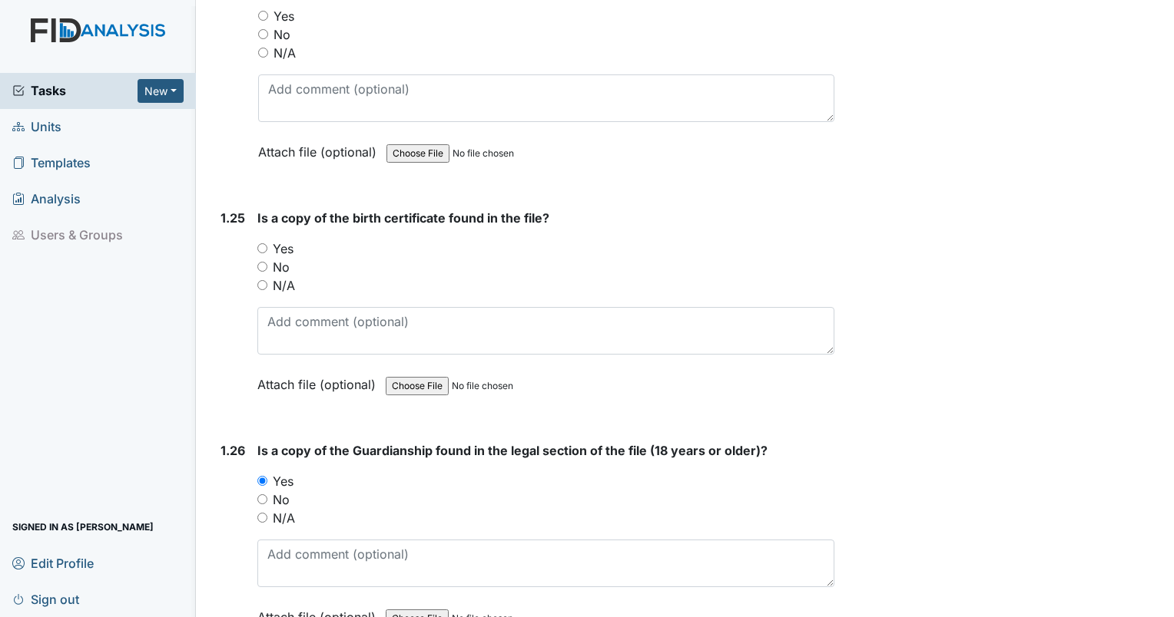
click at [267, 243] on input "Yes" at bounding box center [262, 248] width 10 height 10
radio input "true"
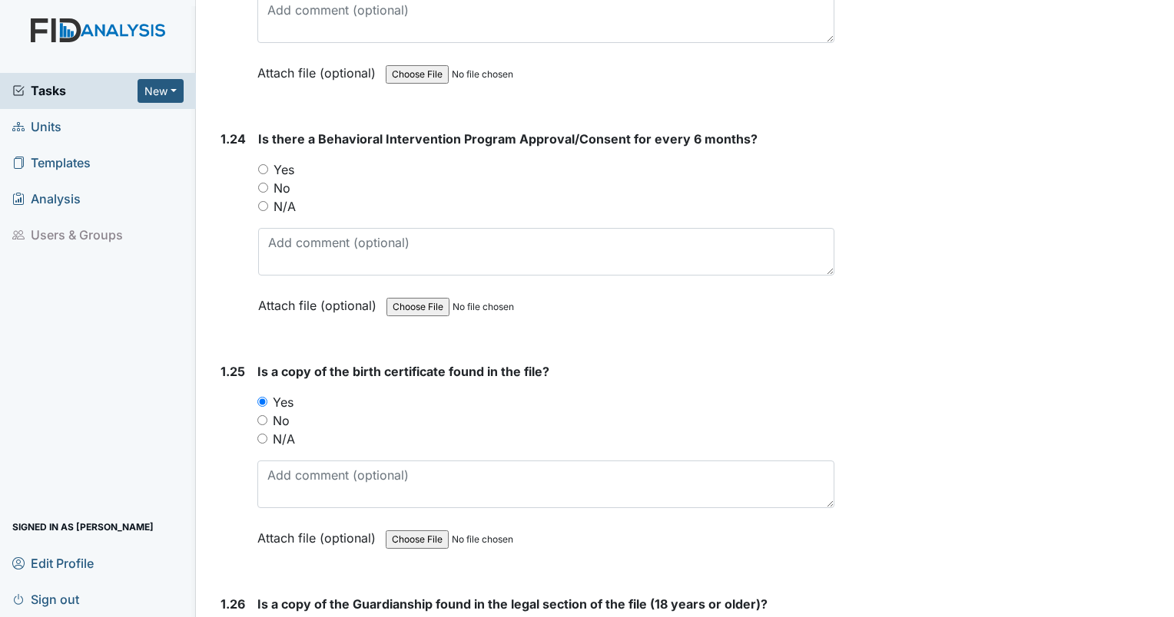
scroll to position [5450, 0]
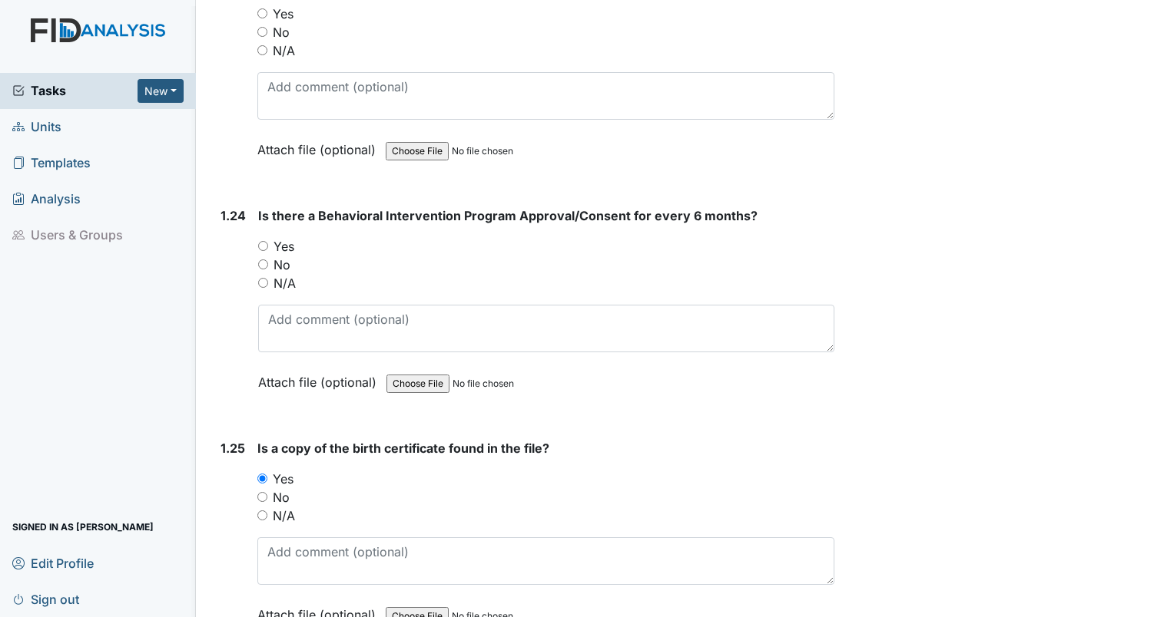
click at [263, 241] on input "Yes" at bounding box center [263, 246] width 10 height 10
radio input "true"
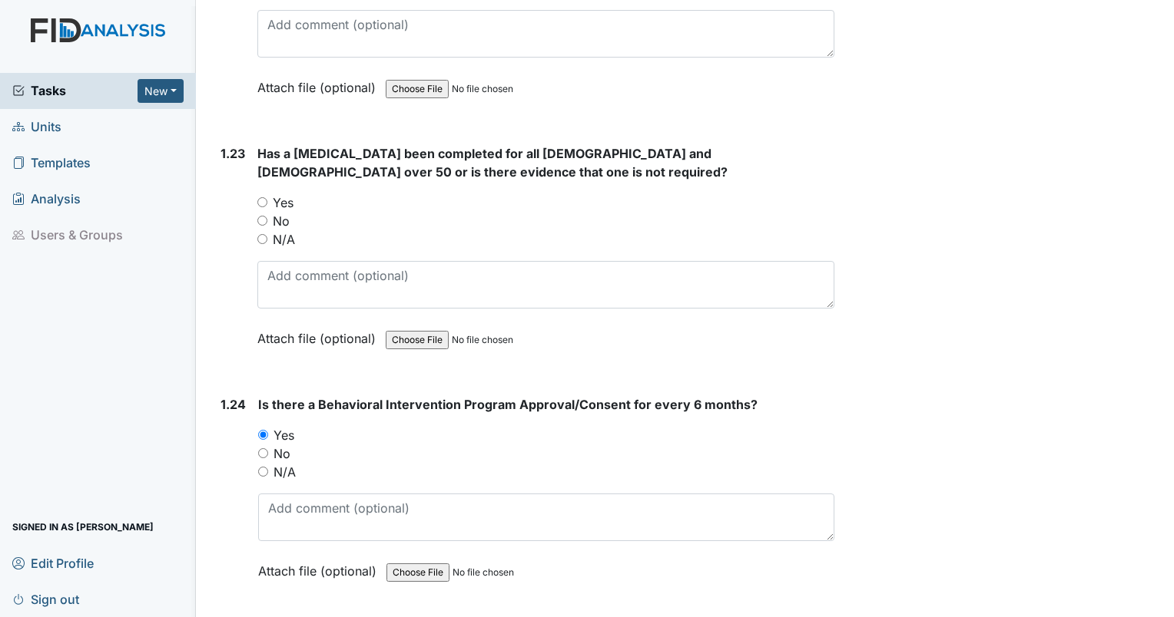
scroll to position [5219, 0]
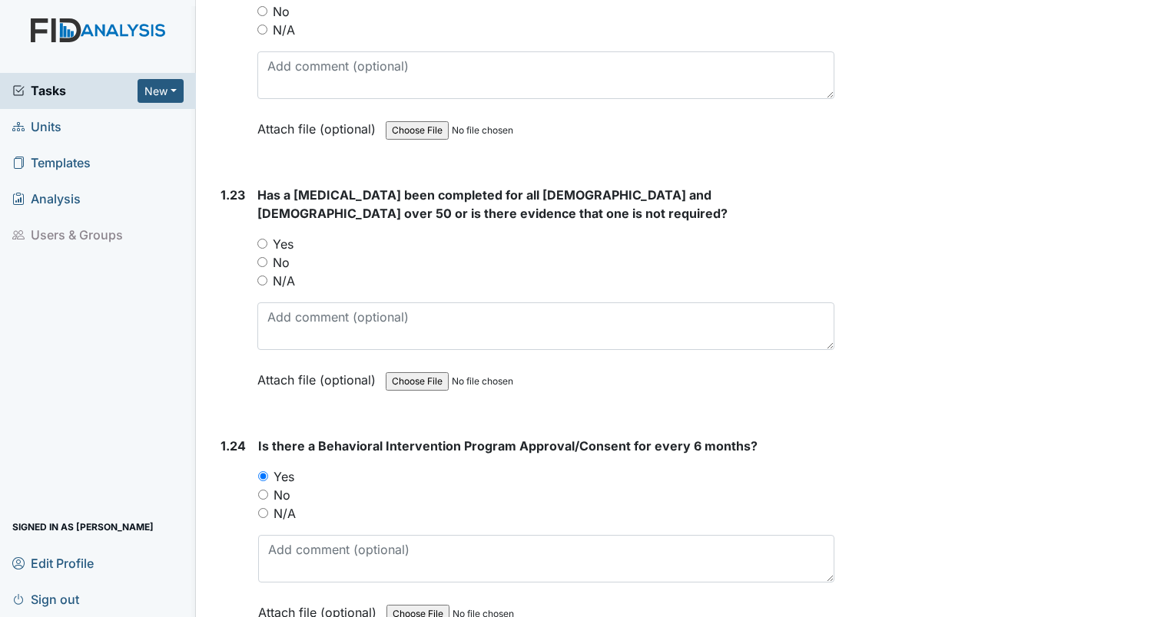
click at [265, 276] on input "N/A" at bounding box center [262, 281] width 10 height 10
radio input "true"
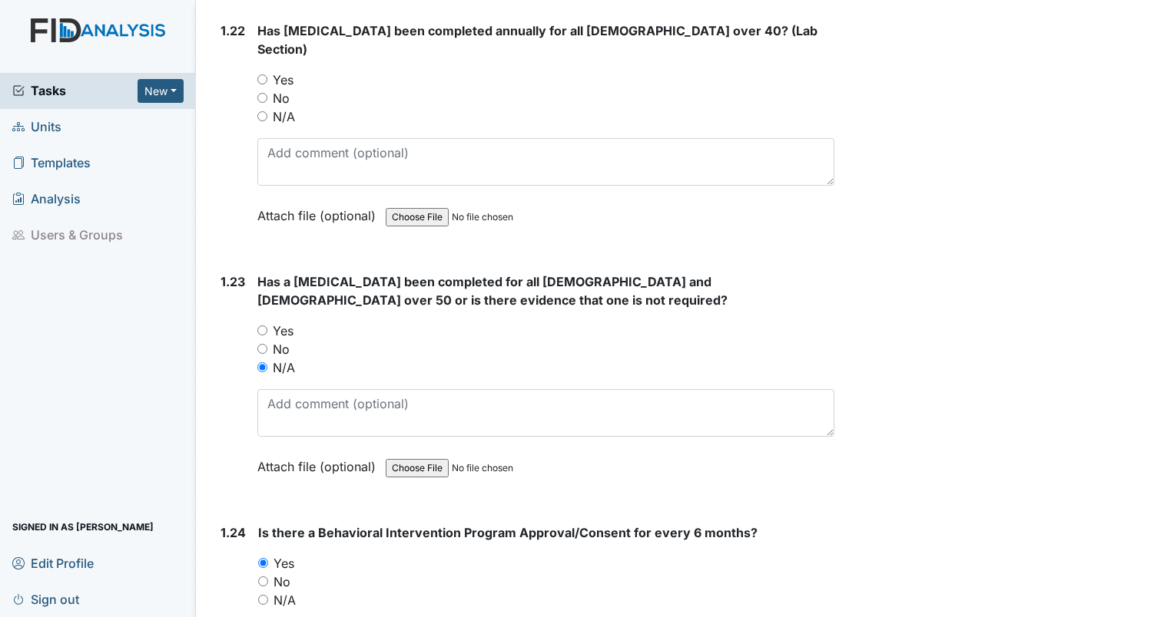
scroll to position [5066, 0]
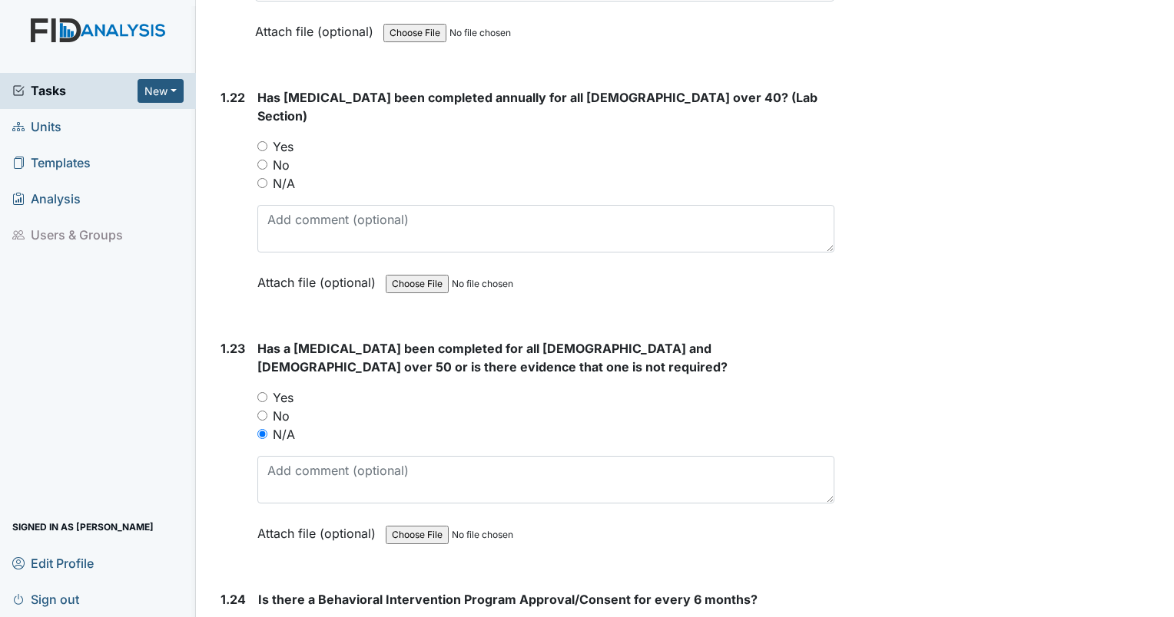
click at [261, 178] on input "N/A" at bounding box center [262, 183] width 10 height 10
radio input "true"
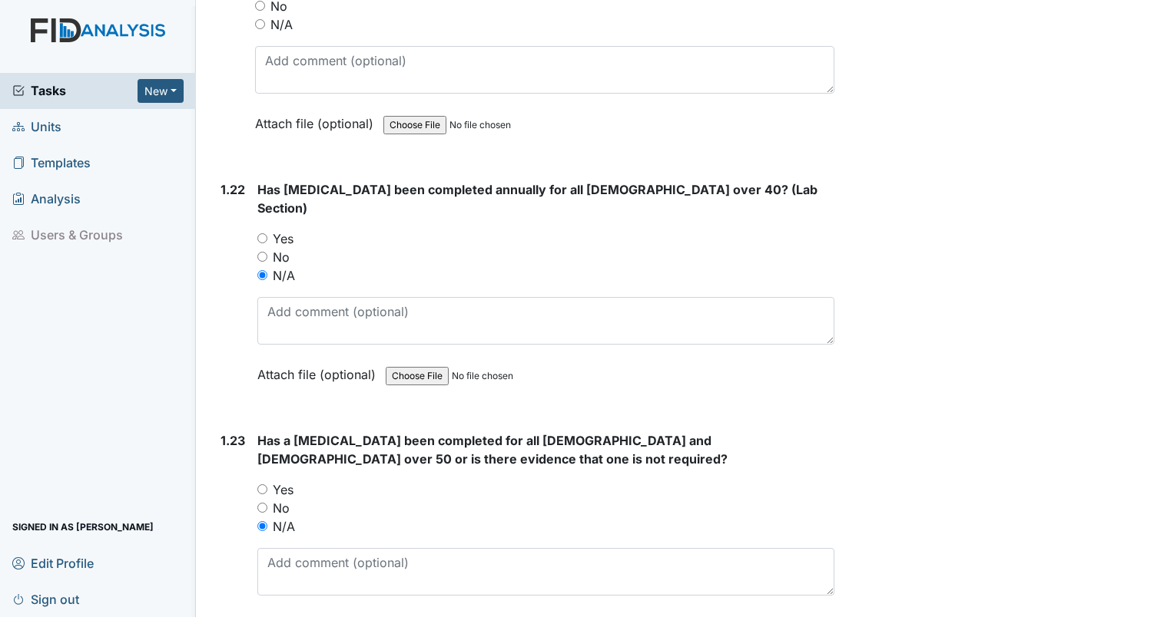
scroll to position [4835, 0]
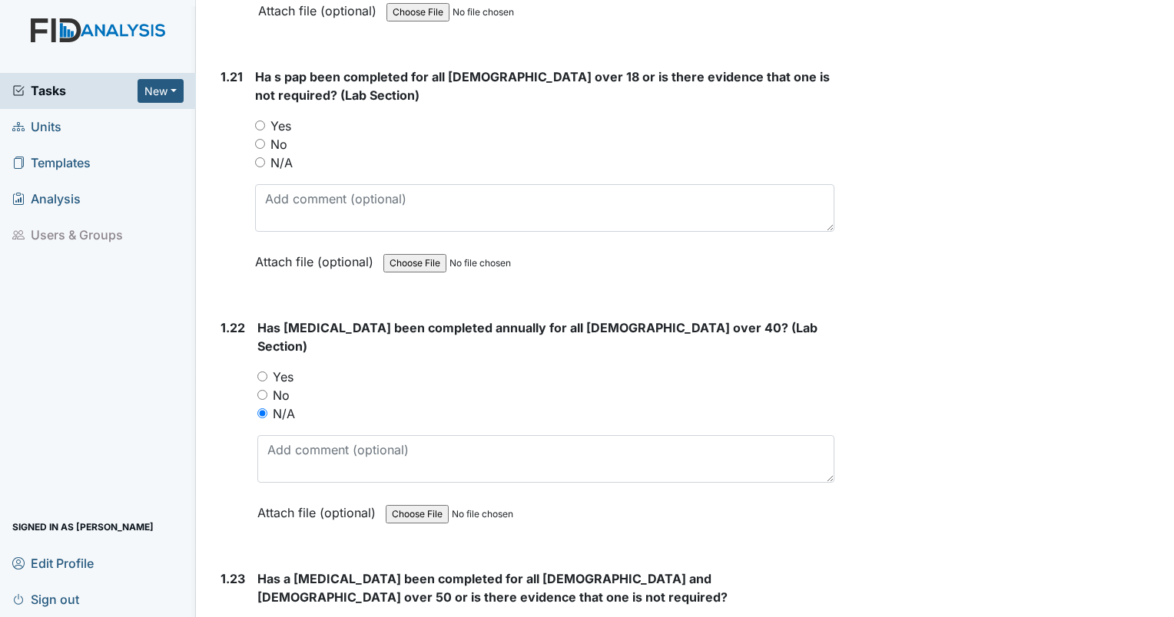
click at [259, 157] on input "N/A" at bounding box center [260, 162] width 10 height 10
radio input "true"
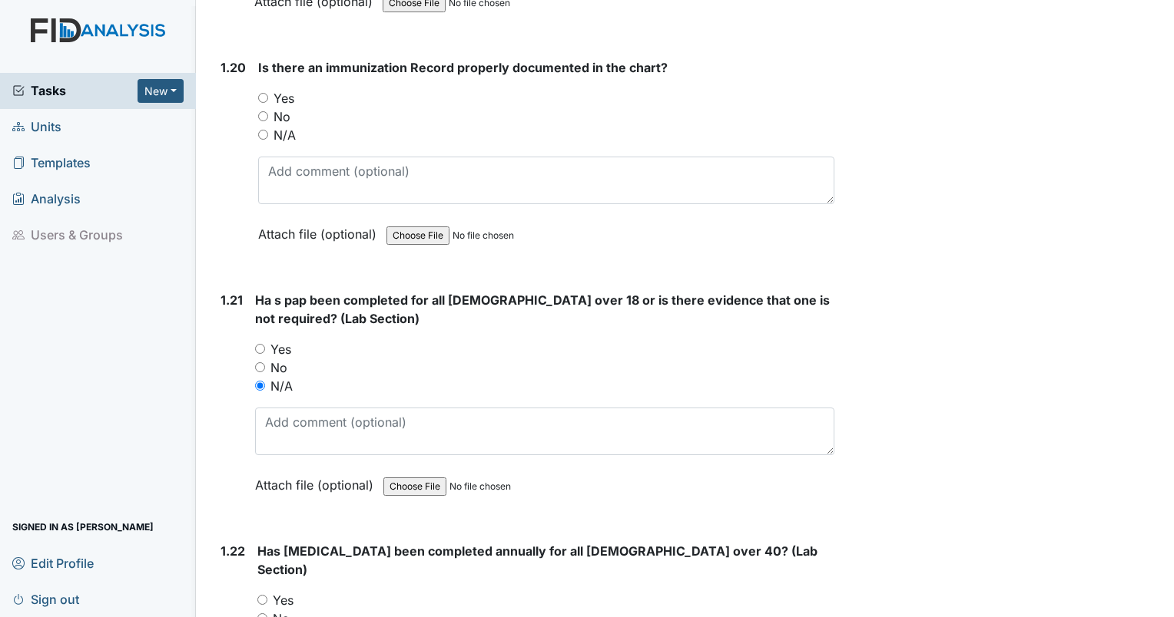
scroll to position [4605, 0]
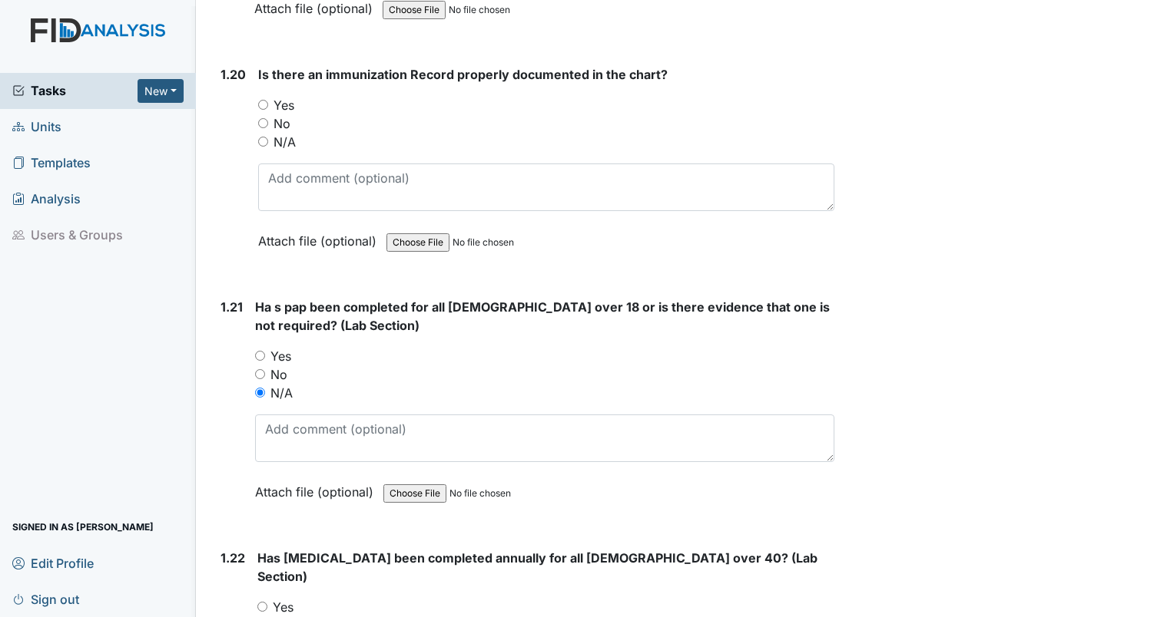
click at [267, 100] on input "Yes" at bounding box center [263, 105] width 10 height 10
radio input "true"
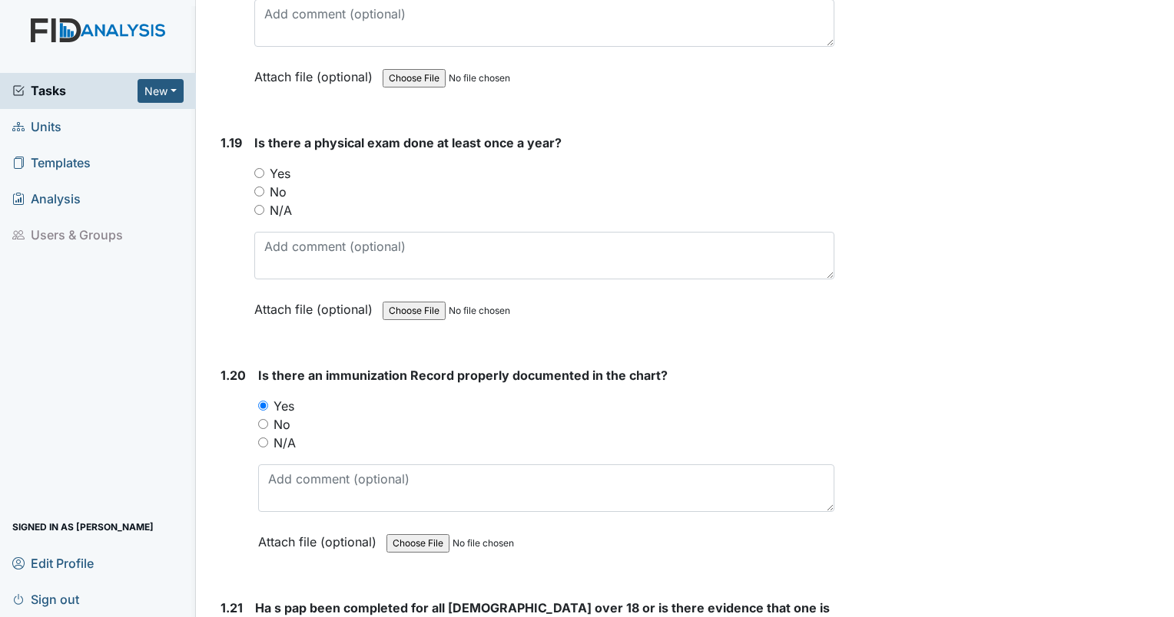
scroll to position [4298, 0]
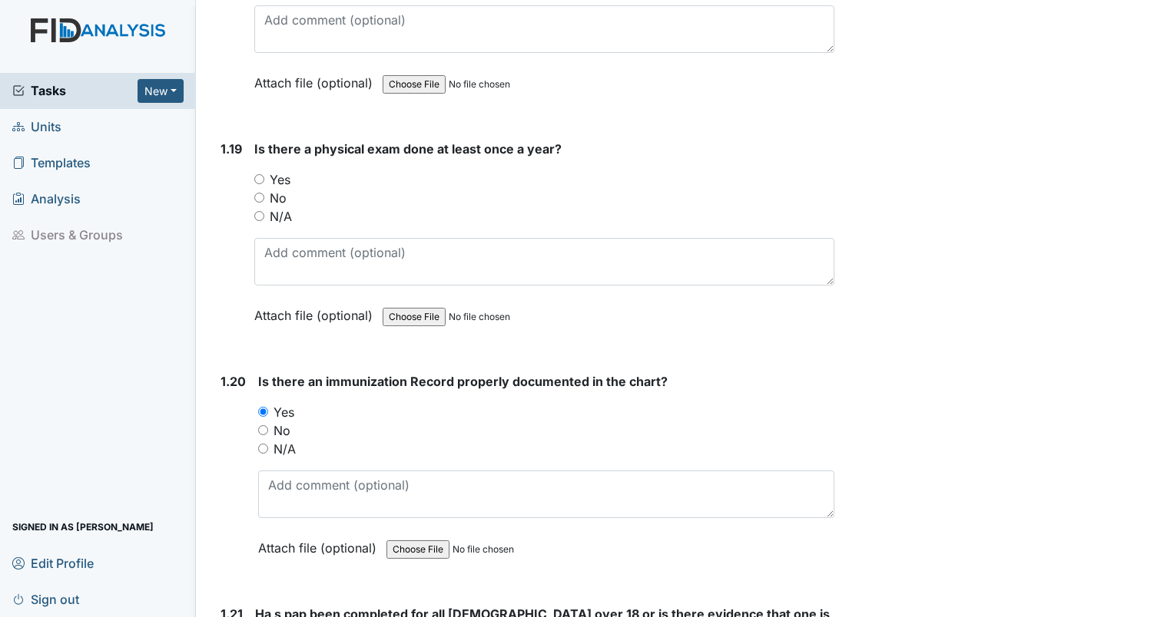
click at [259, 174] on input "Yes" at bounding box center [259, 179] width 10 height 10
radio input "true"
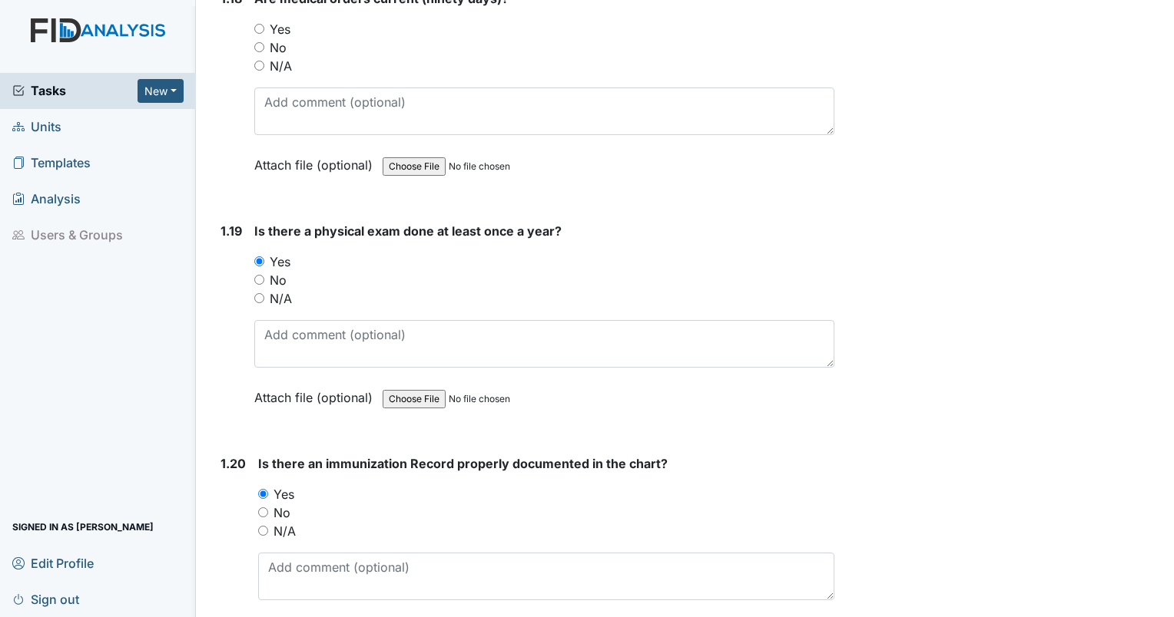
scroll to position [4067, 0]
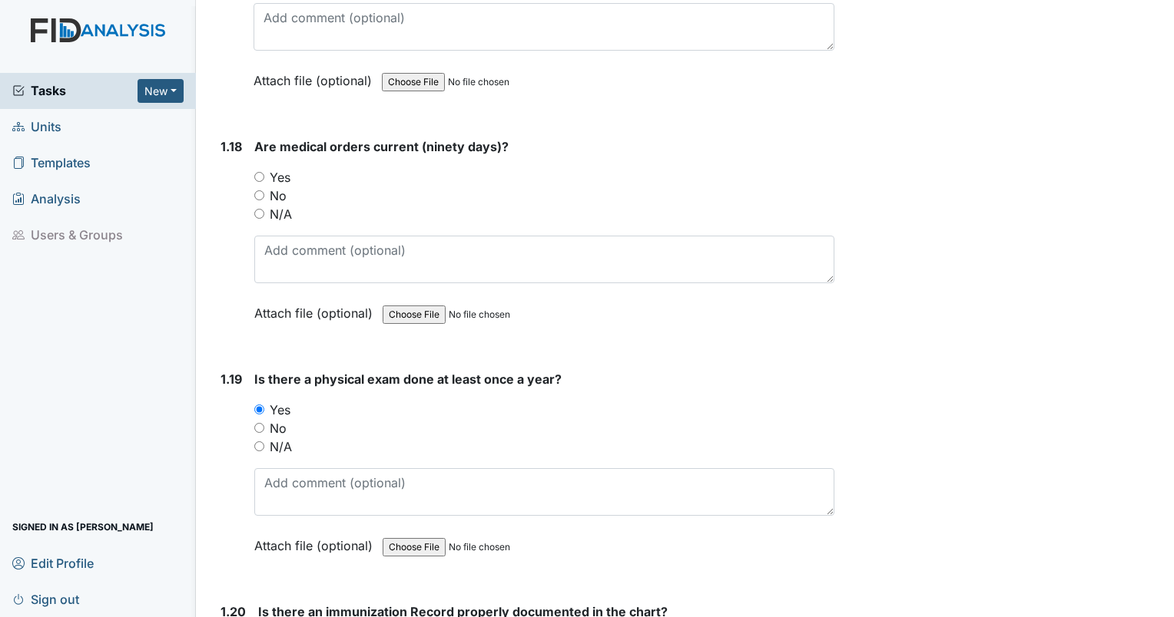
click at [260, 172] on input "Yes" at bounding box center [259, 177] width 10 height 10
radio input "true"
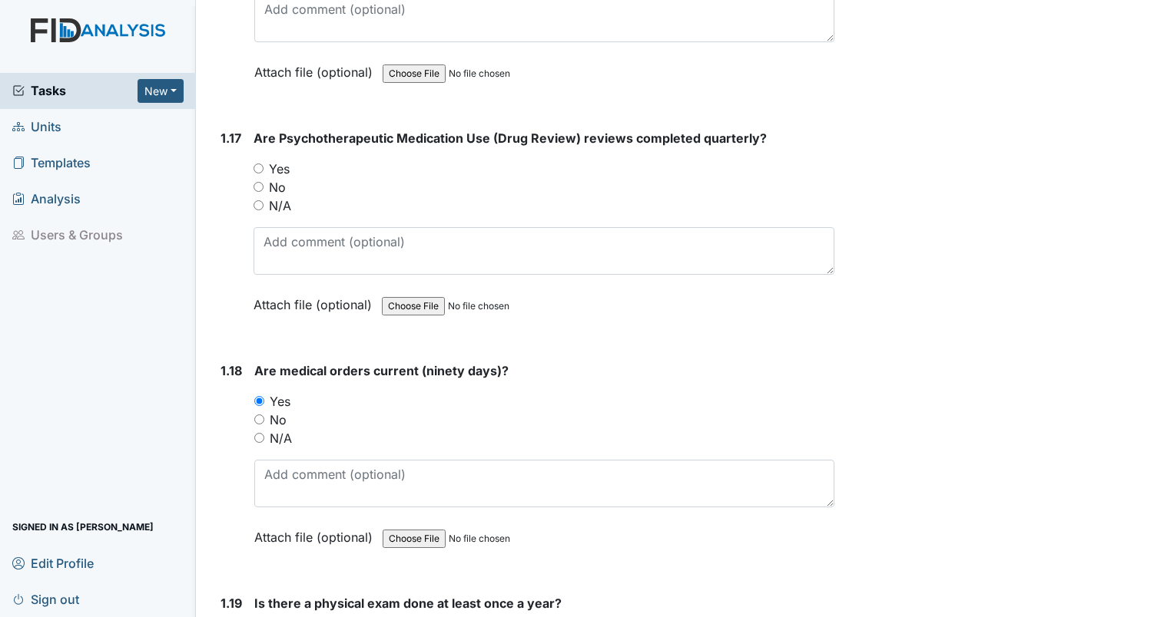
scroll to position [3837, 0]
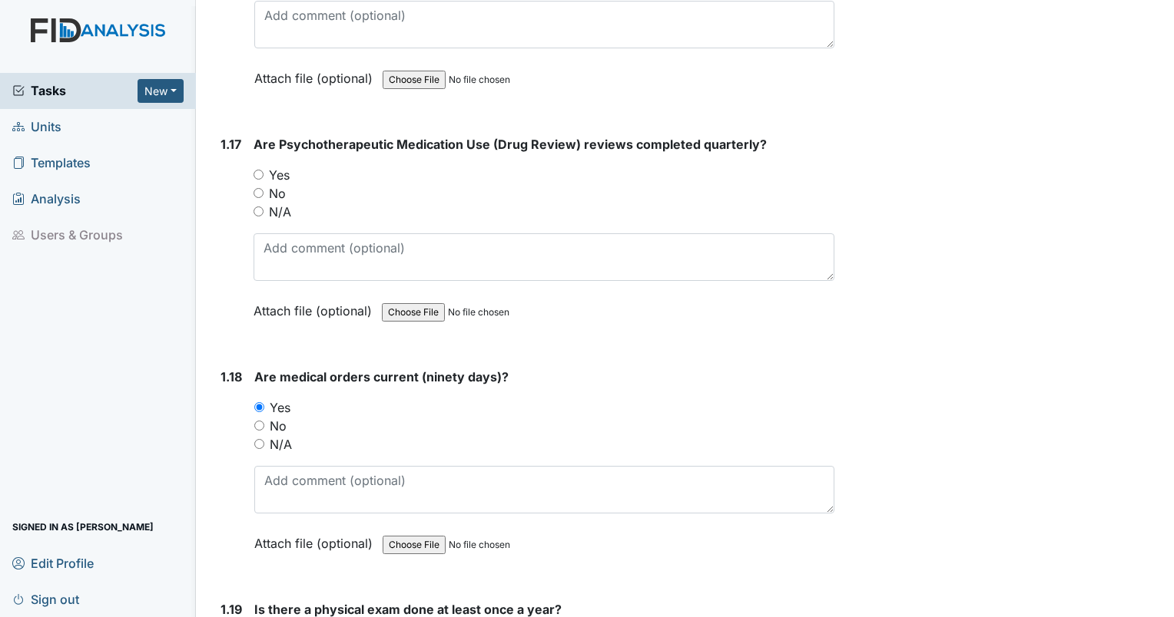
click at [258, 170] on input "Yes" at bounding box center [258, 175] width 10 height 10
radio input "true"
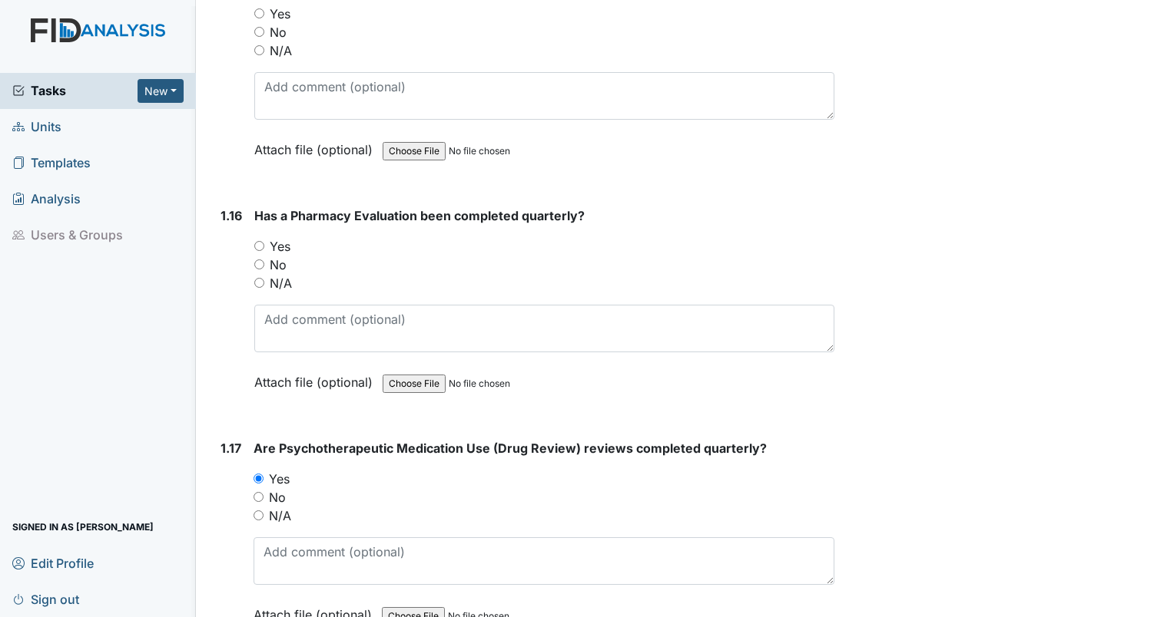
scroll to position [3530, 0]
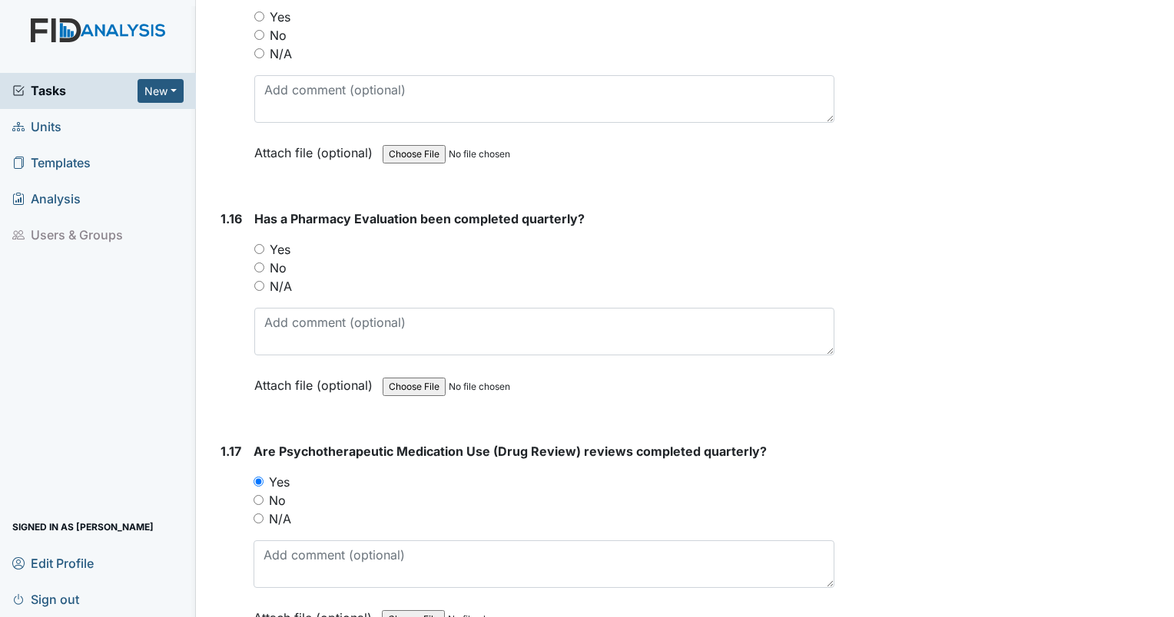
click at [257, 244] on input "Yes" at bounding box center [259, 249] width 10 height 10
radio input "true"
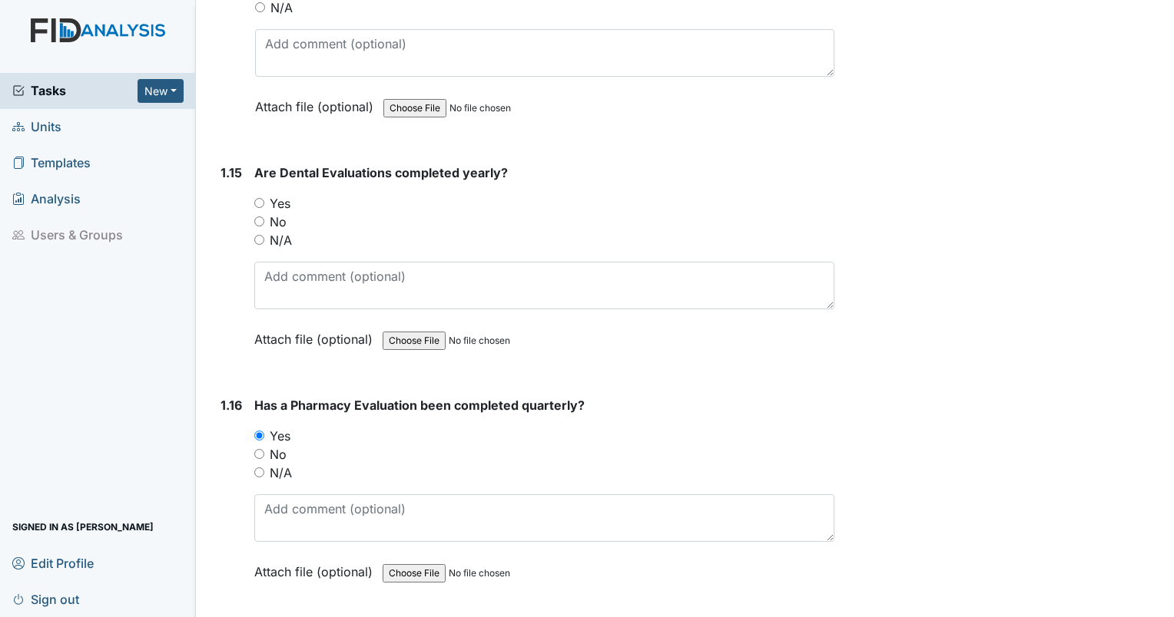
scroll to position [3299, 0]
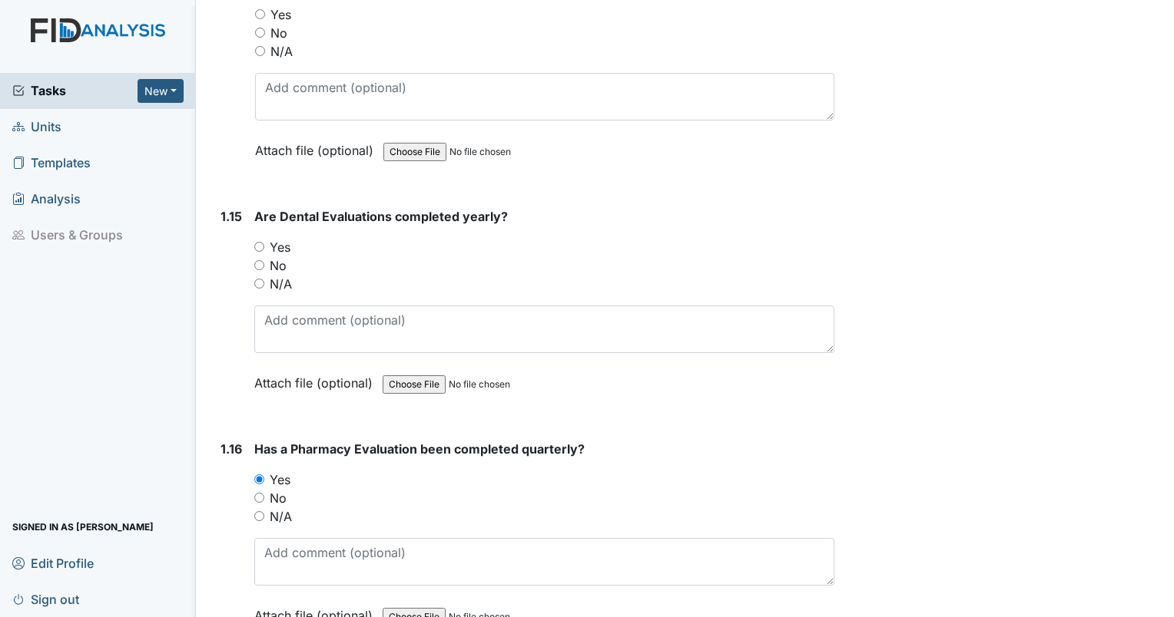
click at [261, 242] on input "Yes" at bounding box center [259, 247] width 10 height 10
radio input "true"
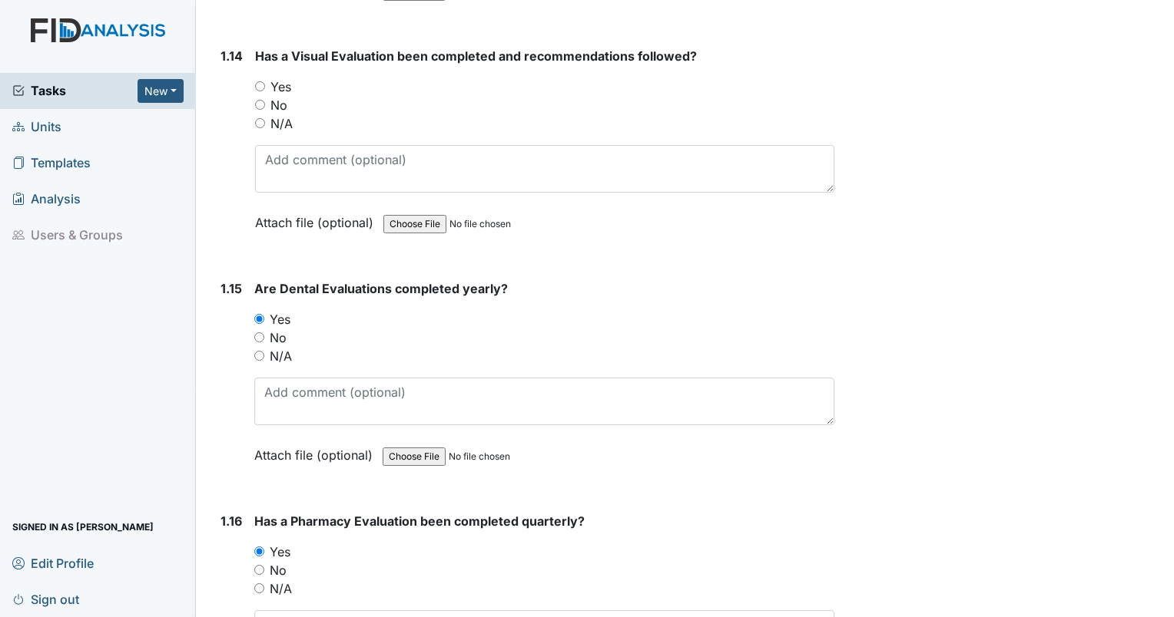
scroll to position [3069, 0]
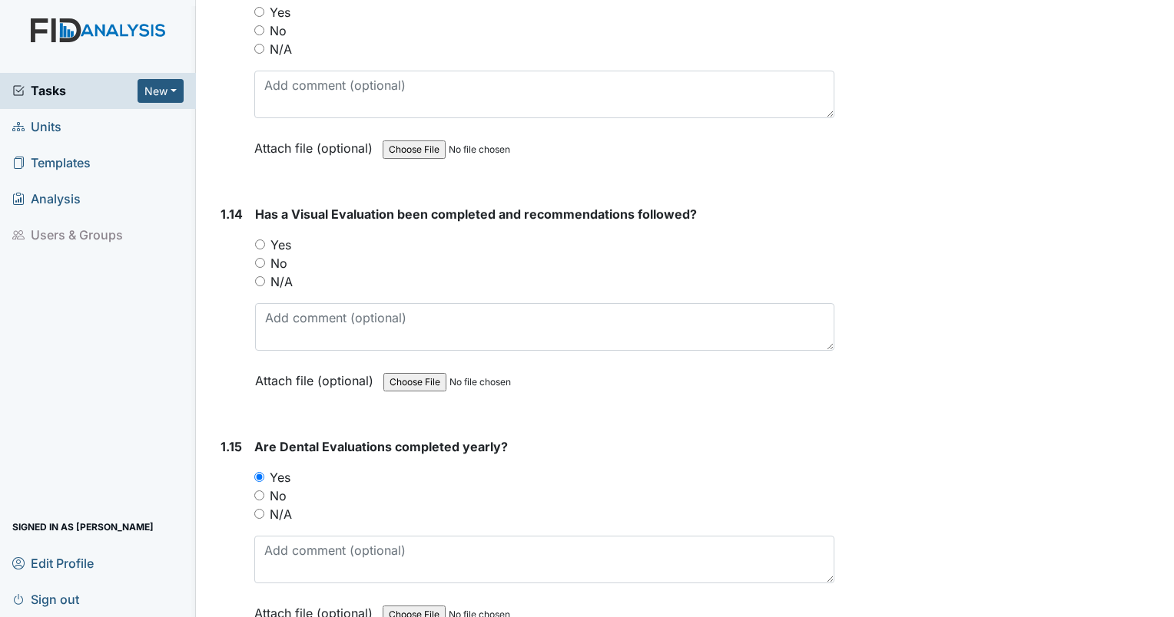
click at [262, 240] on input "Yes" at bounding box center [260, 245] width 10 height 10
radio input "true"
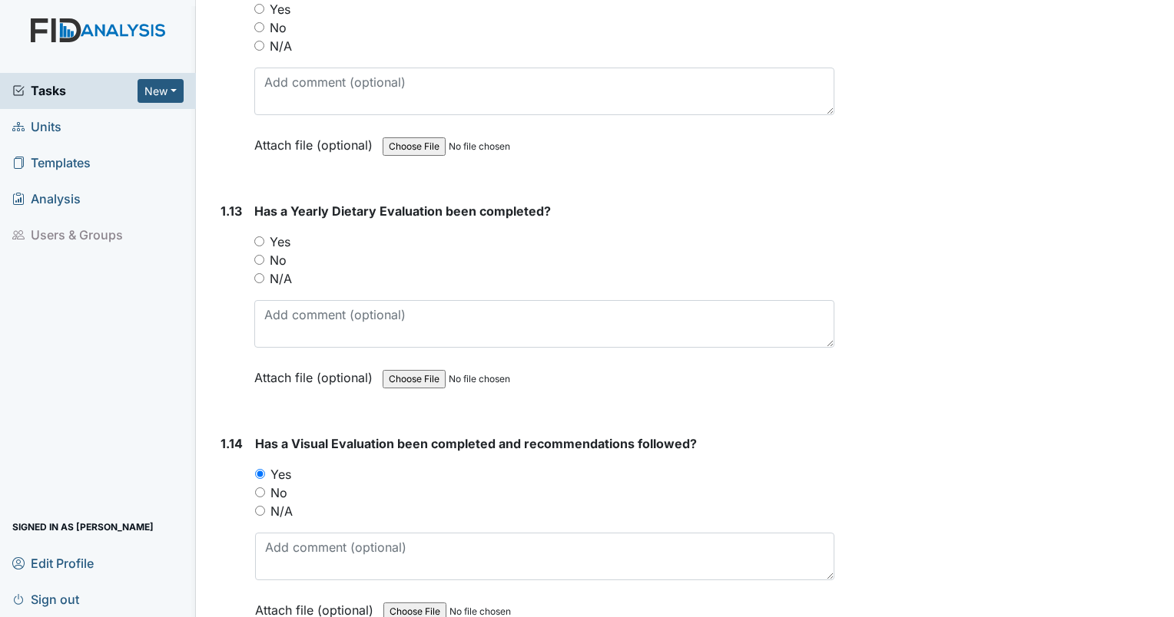
scroll to position [2839, 0]
click at [256, 237] on input "Yes" at bounding box center [259, 242] width 10 height 10
radio input "true"
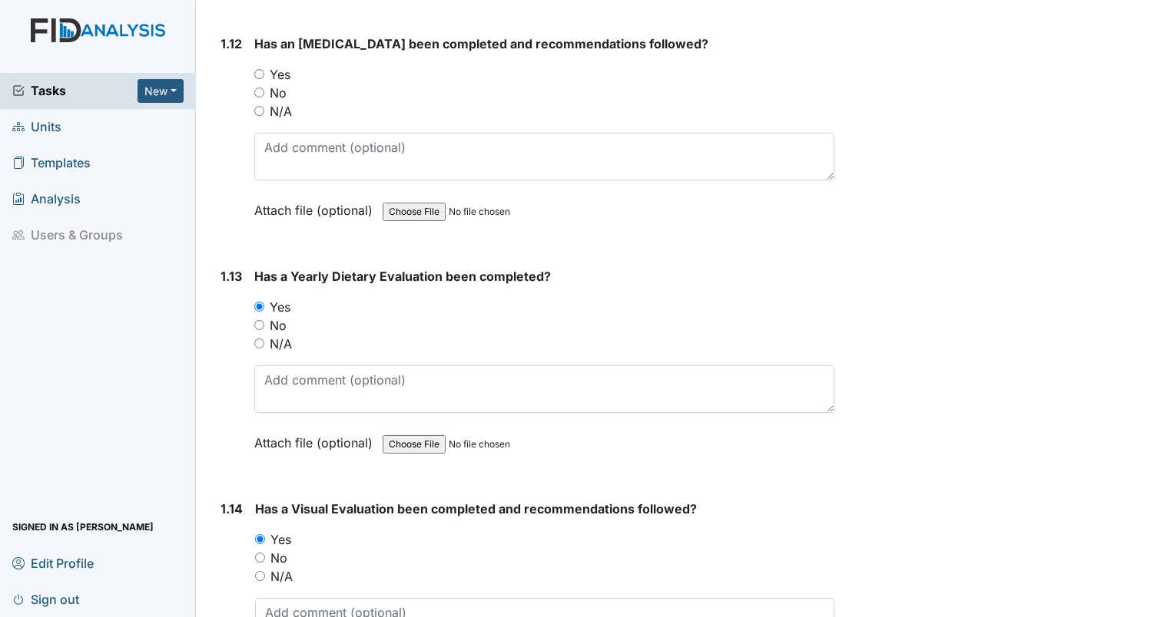
scroll to position [2608, 0]
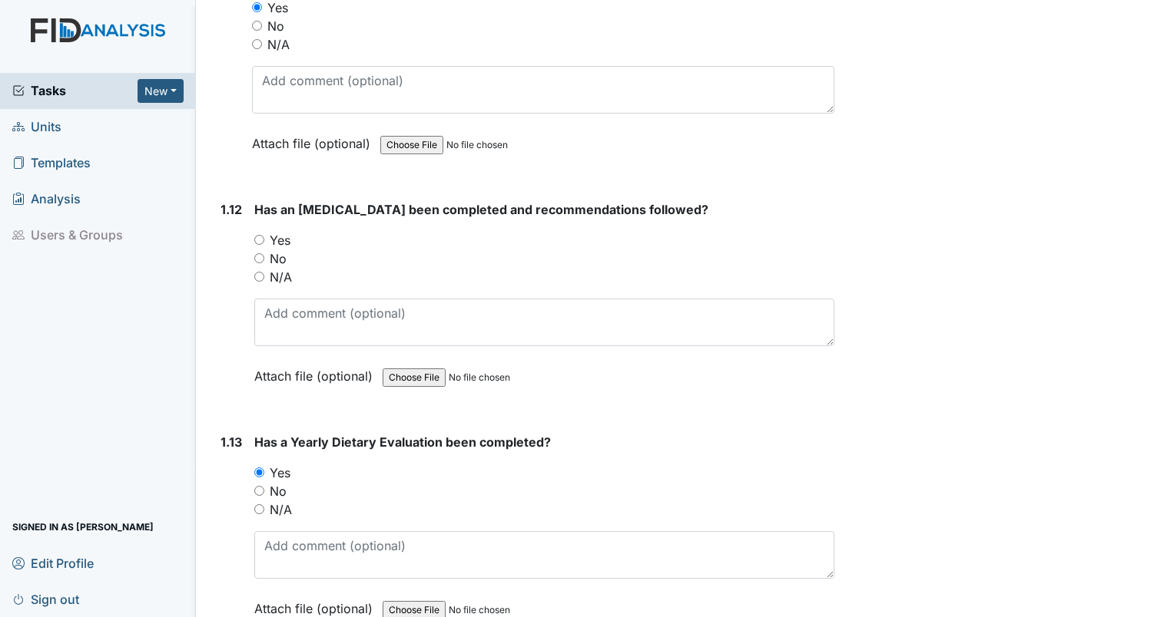
click at [263, 235] on input "Yes" at bounding box center [259, 240] width 10 height 10
radio input "true"
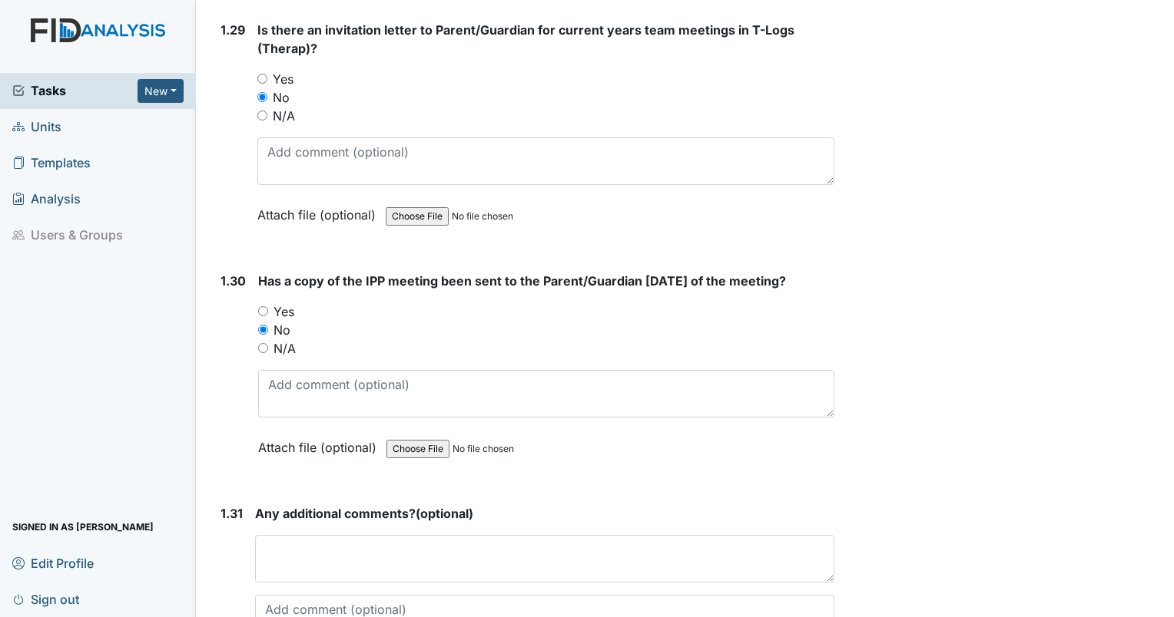
scroll to position [6909, 0]
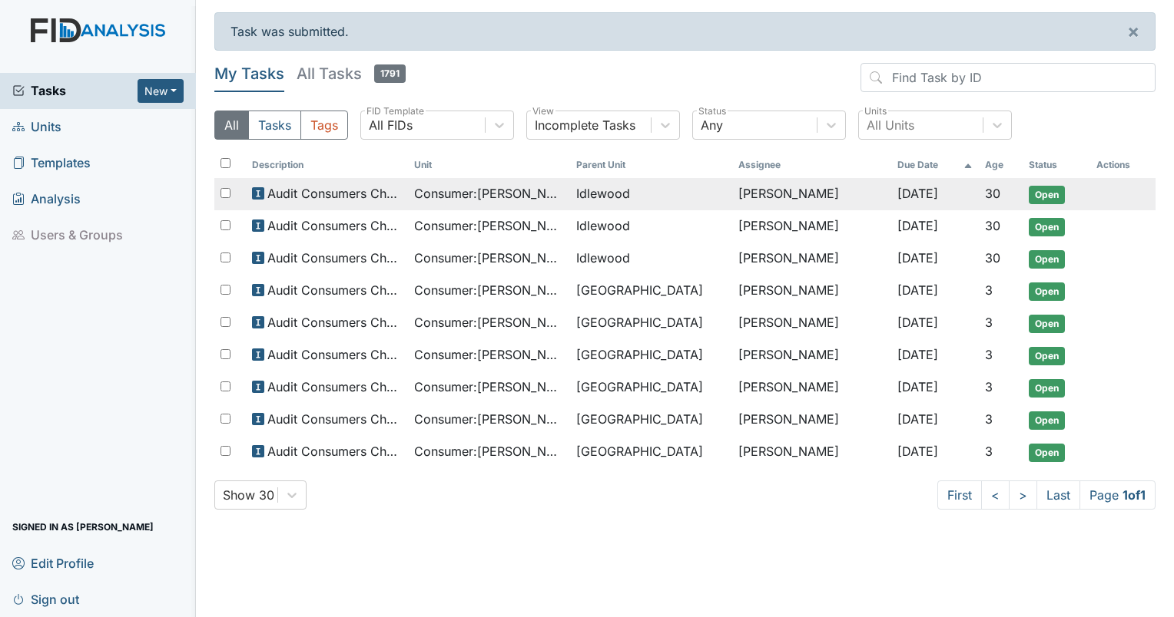
click at [614, 200] on span "Idlewood" at bounding box center [603, 193] width 54 height 18
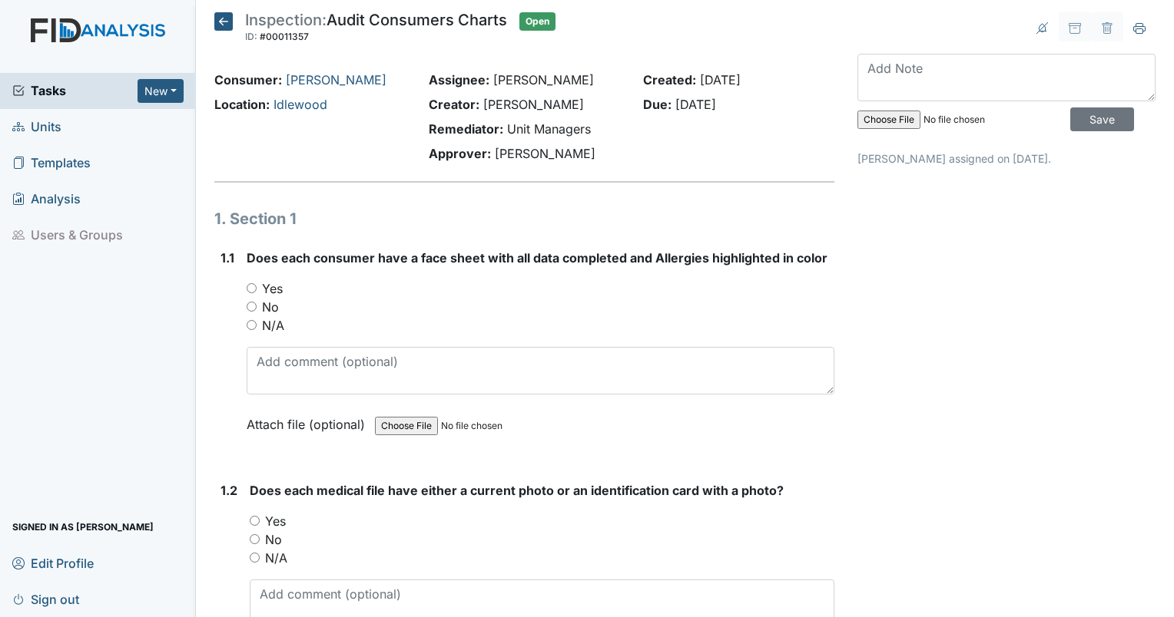
click at [248, 289] on input "Yes" at bounding box center [252, 288] width 10 height 10
radio input "true"
click at [258, 521] on input "Yes" at bounding box center [255, 521] width 10 height 10
radio input "true"
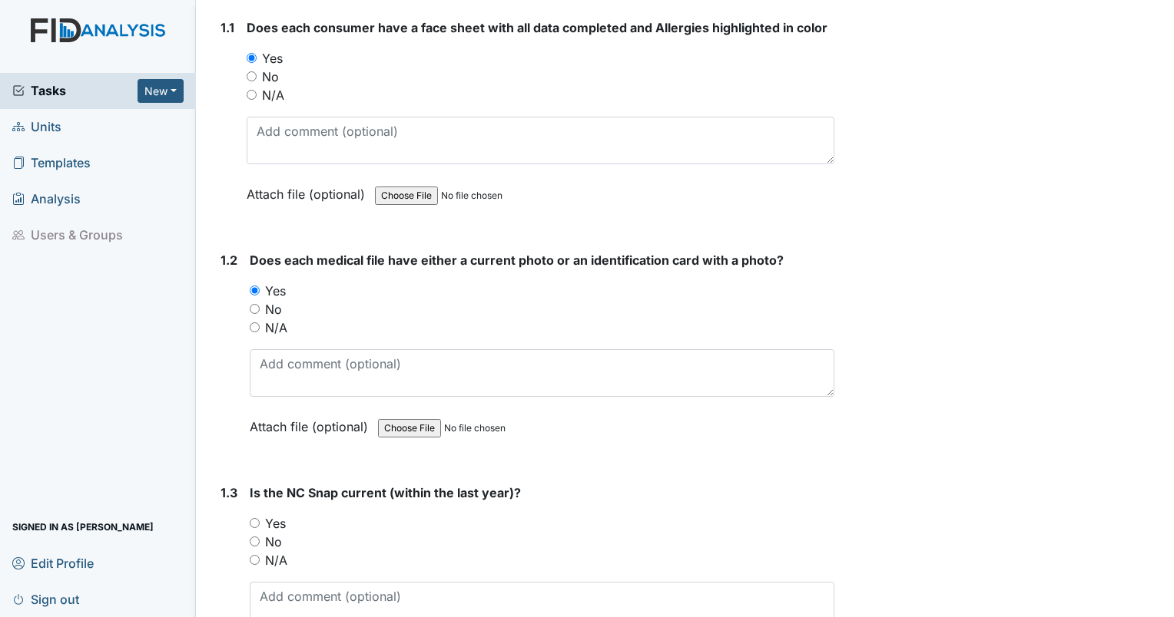
click at [258, 522] on input "Yes" at bounding box center [255, 523] width 10 height 10
radio input "true"
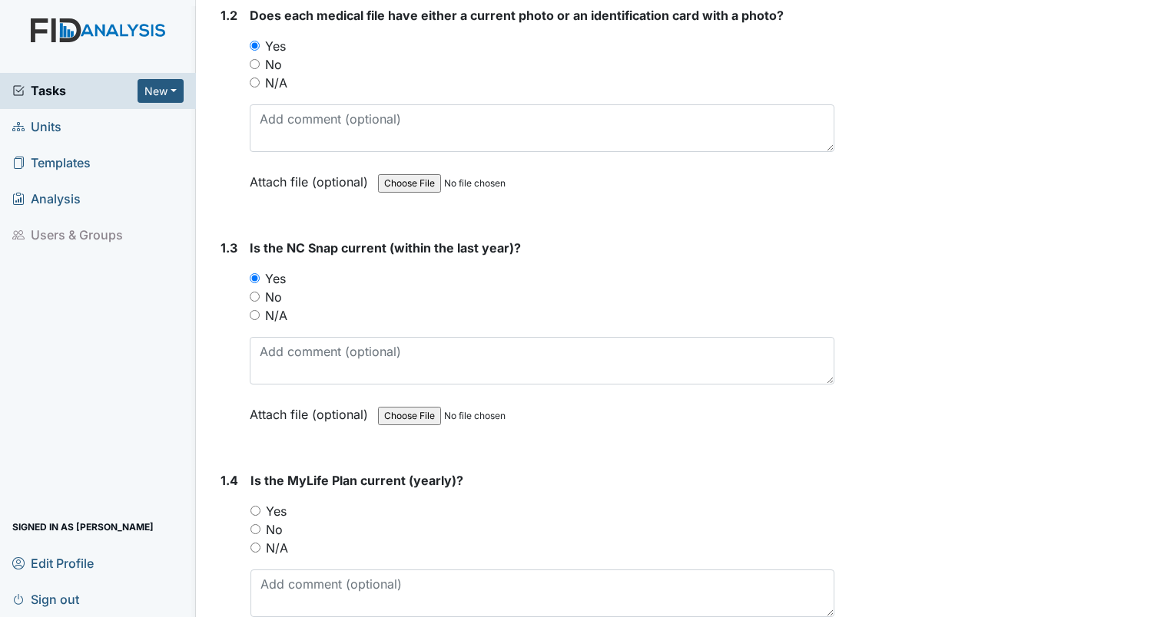
scroll to position [538, 0]
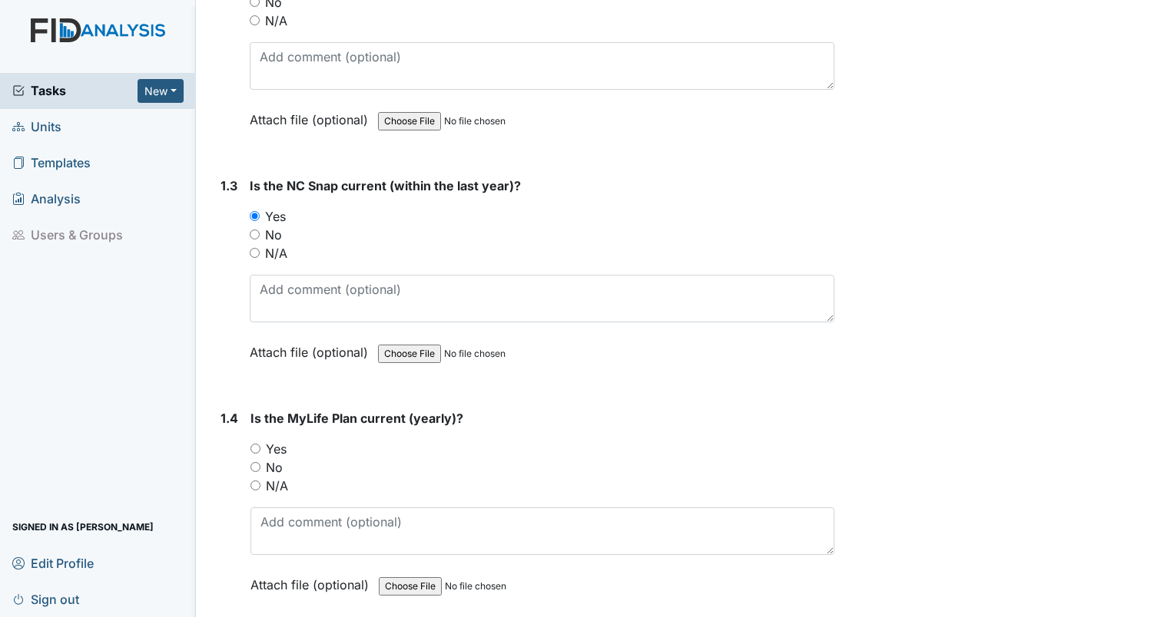
click at [257, 444] on input "Yes" at bounding box center [255, 449] width 10 height 10
radio input "true"
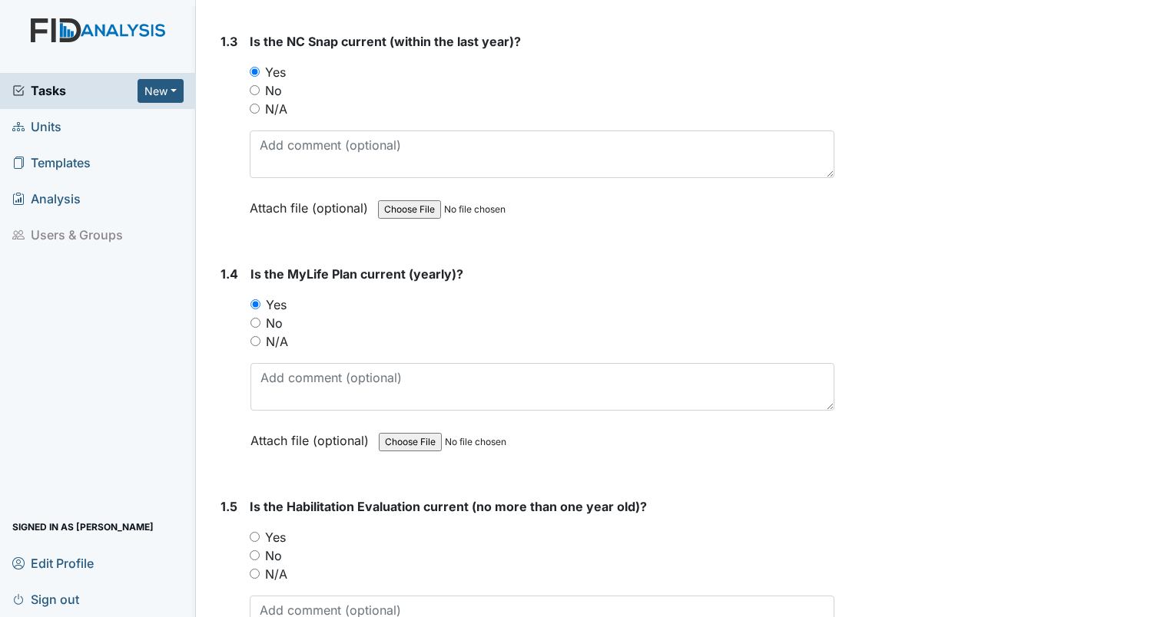
scroll to position [845, 0]
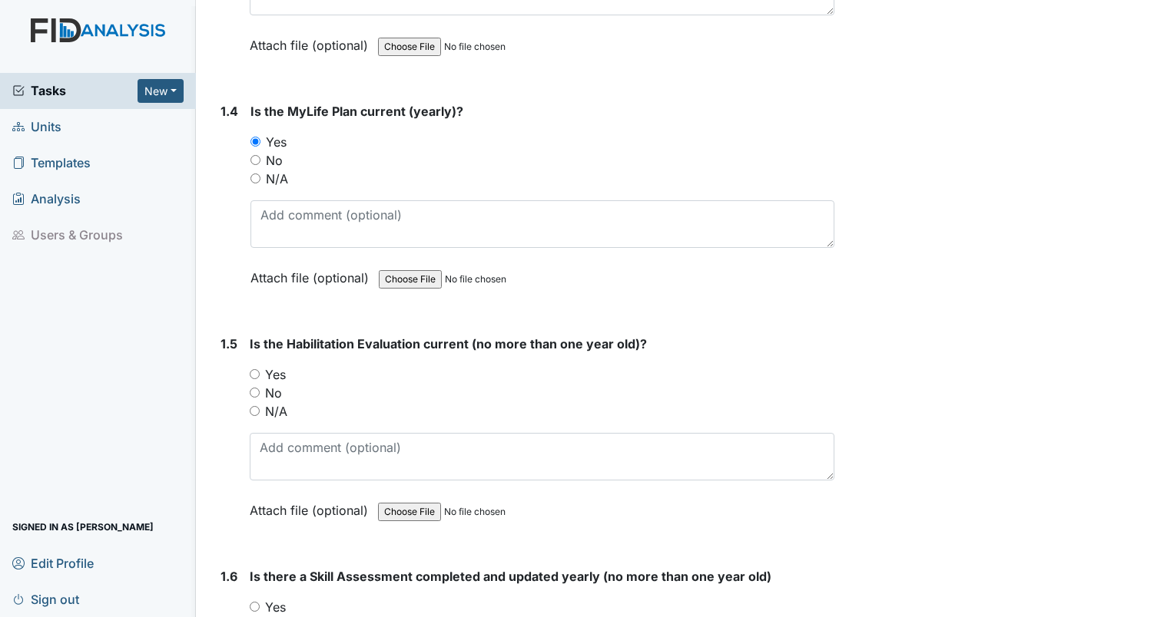
click at [254, 369] on input "Yes" at bounding box center [255, 374] width 10 height 10
radio input "true"
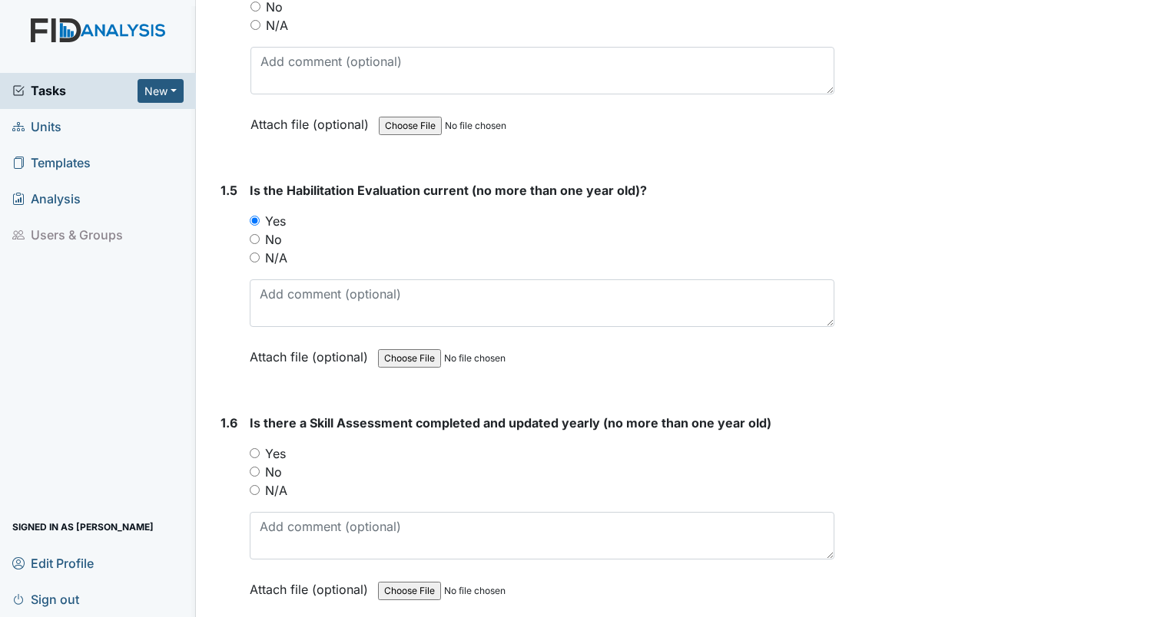
click at [257, 449] on input "Yes" at bounding box center [255, 454] width 10 height 10
radio input "true"
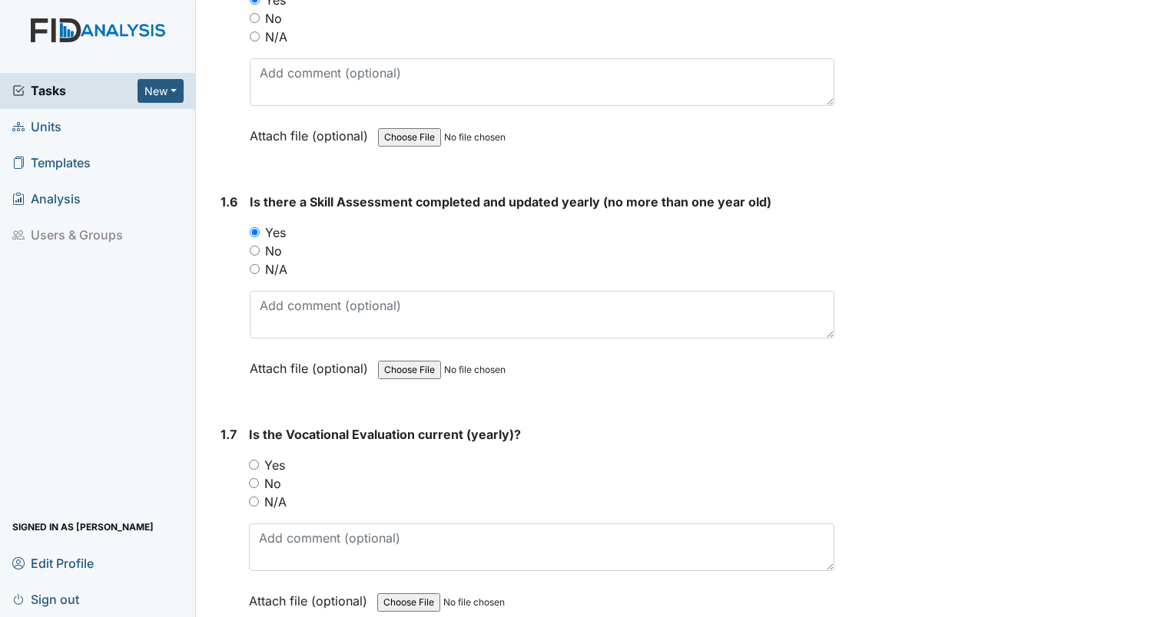
scroll to position [1229, 0]
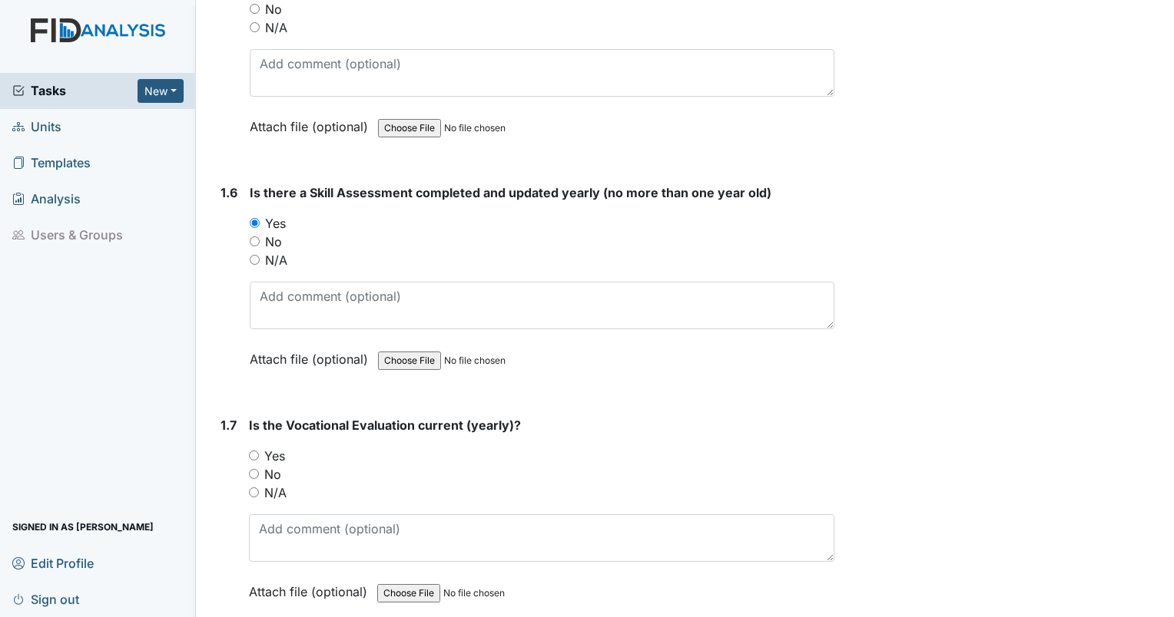
click at [257, 451] on input "Yes" at bounding box center [254, 456] width 10 height 10
radio input "true"
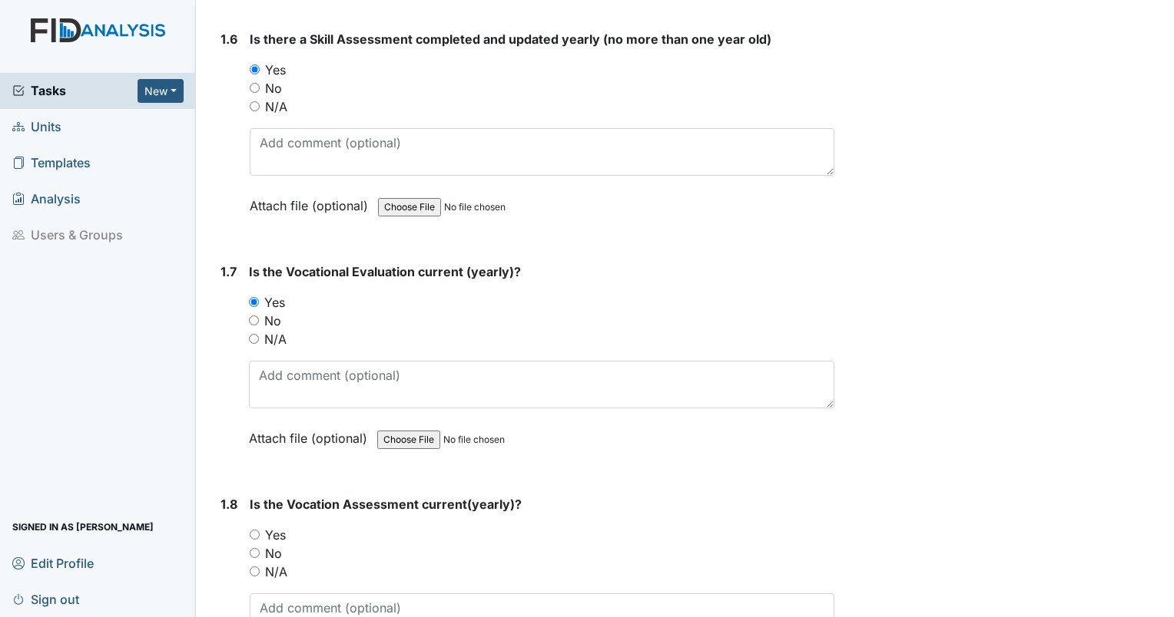
click at [257, 535] on div "Yes" at bounding box center [542, 535] width 584 height 18
click at [255, 534] on input "Yes" at bounding box center [255, 535] width 10 height 10
radio input "true"
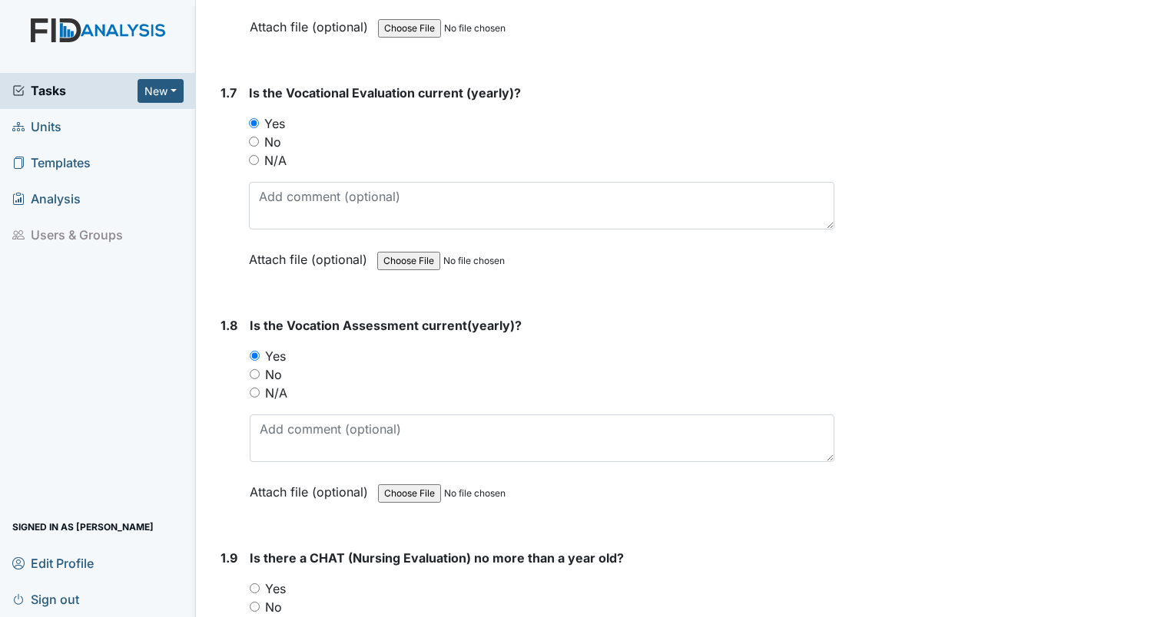
scroll to position [1766, 0]
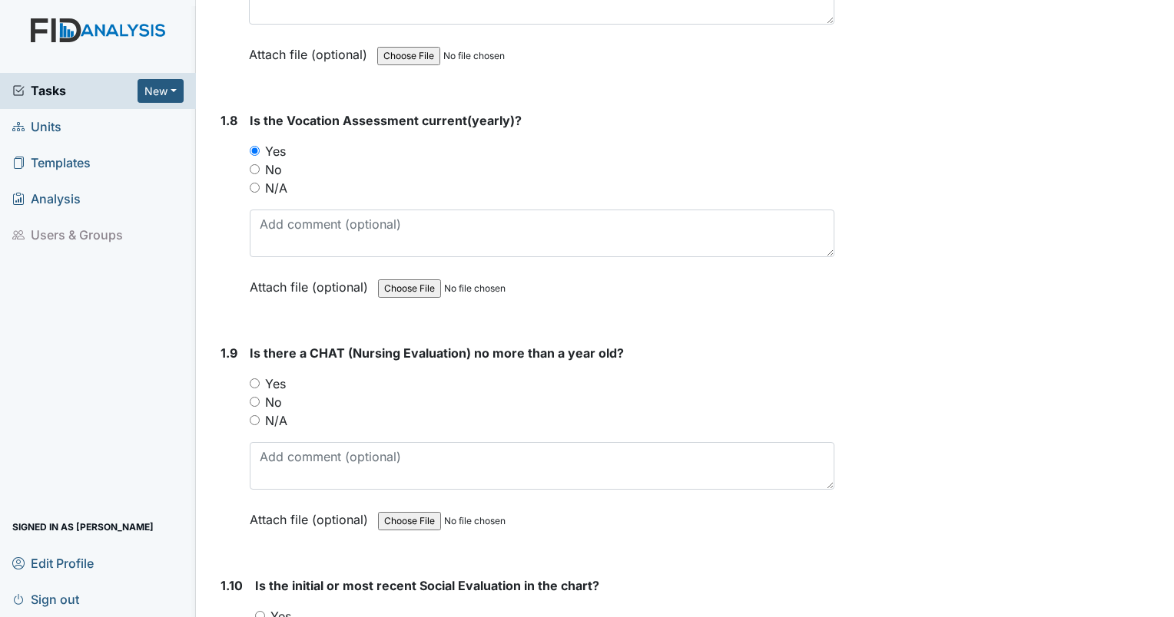
click at [250, 379] on input "Yes" at bounding box center [255, 384] width 10 height 10
radio input "true"
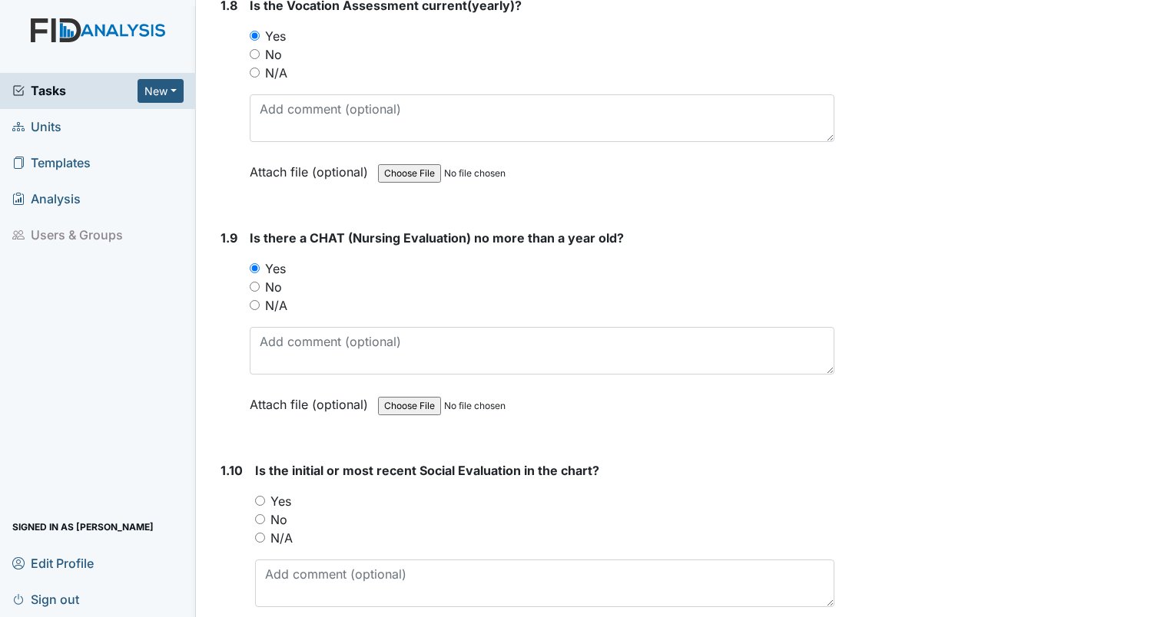
scroll to position [2074, 0]
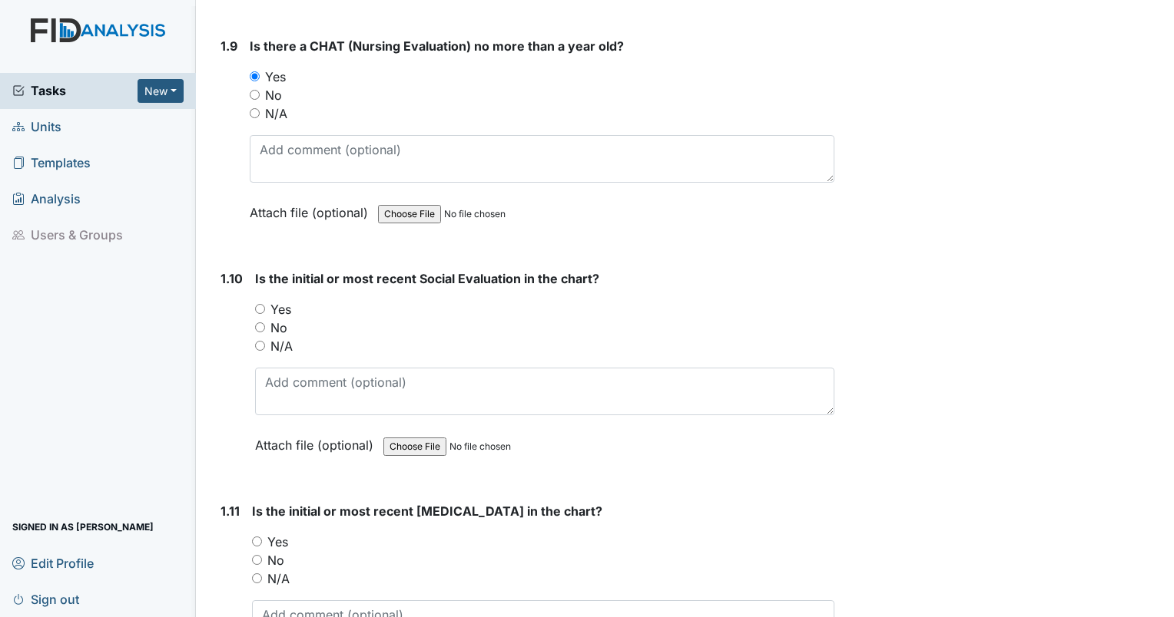
click at [260, 304] on input "Yes" at bounding box center [260, 309] width 10 height 10
radio input "true"
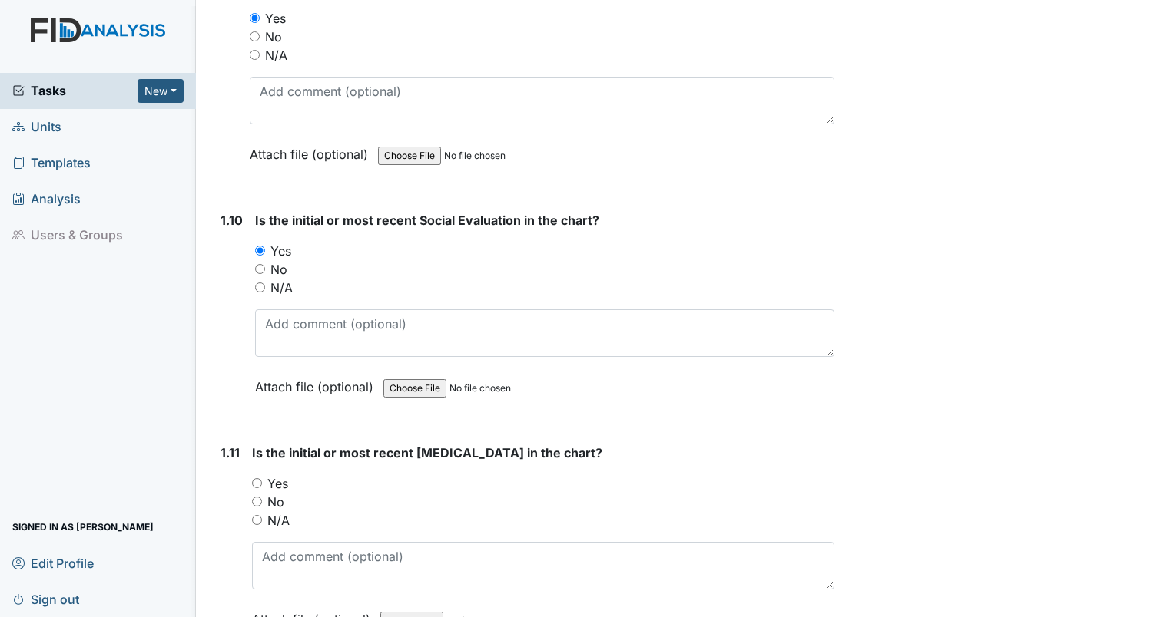
scroll to position [2227, 0]
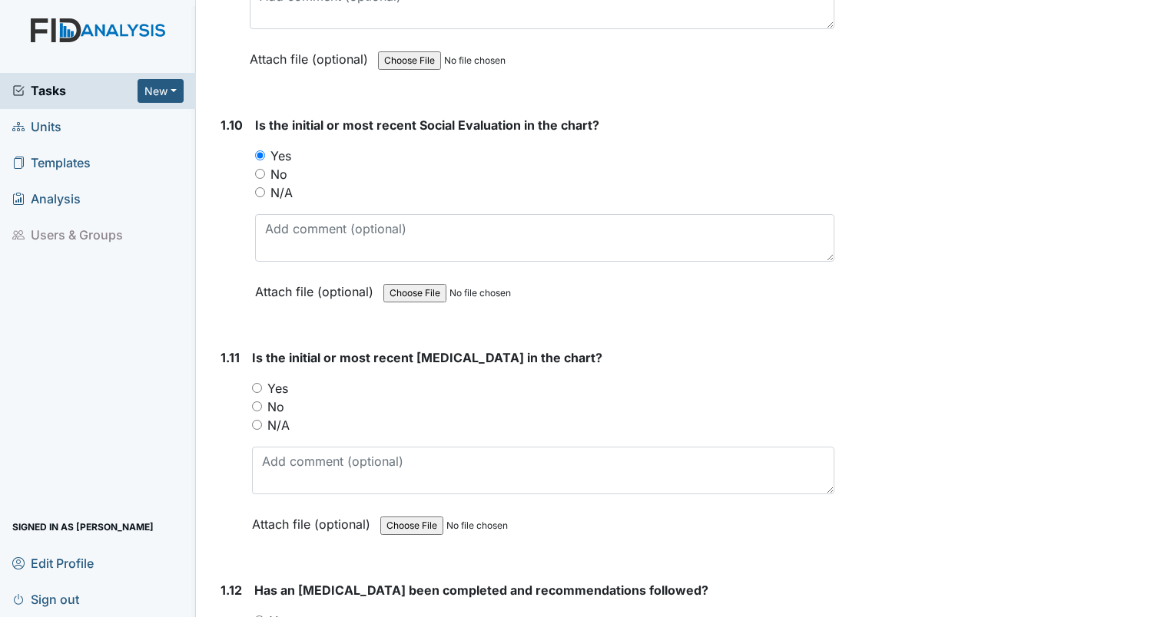
click at [249, 389] on div "1.11 Is the initial or most recent Psychological Evaluation in the chart? You m…" at bounding box center [524, 453] width 620 height 208
click at [257, 383] on input "Yes" at bounding box center [257, 388] width 10 height 10
radio input "true"
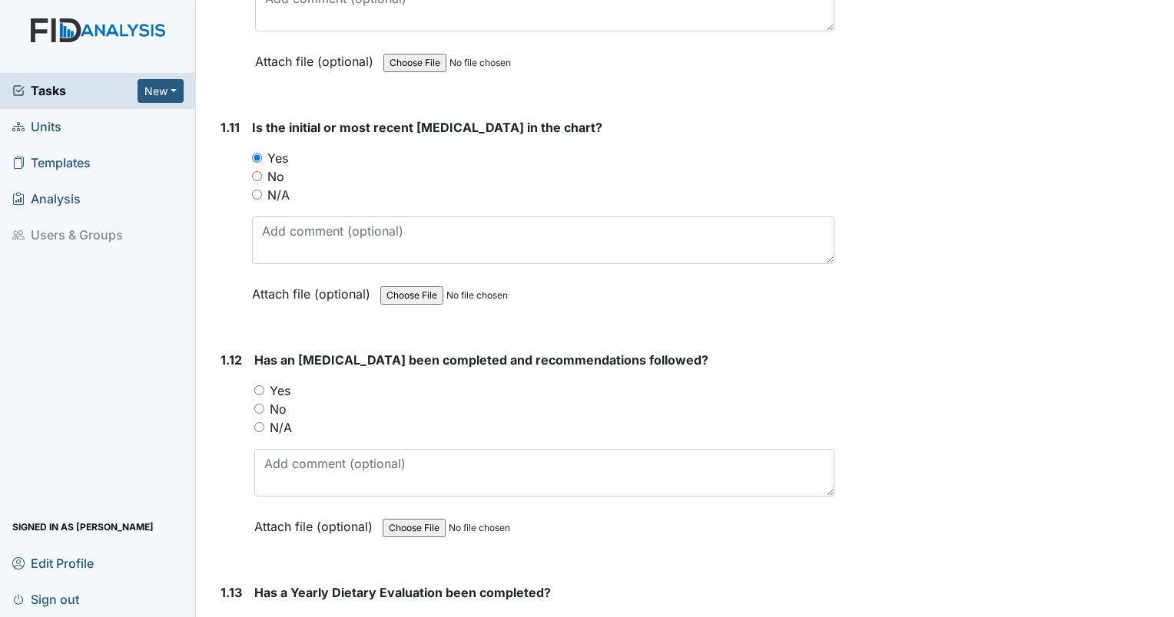
click at [256, 382] on div "Yes" at bounding box center [544, 391] width 580 height 18
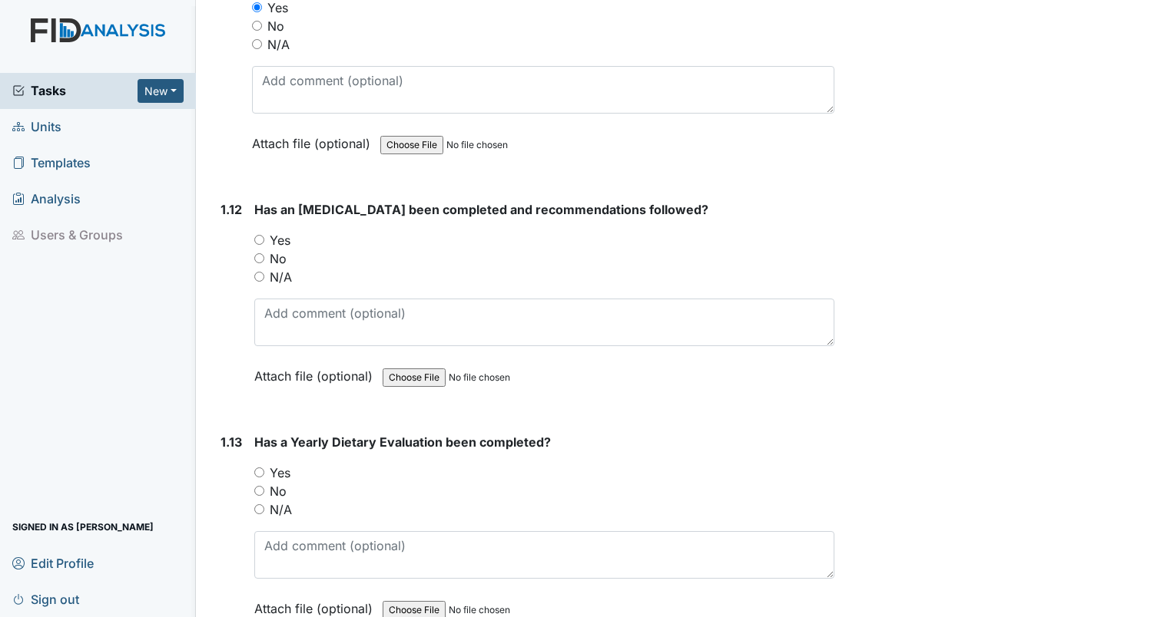
scroll to position [2611, 0]
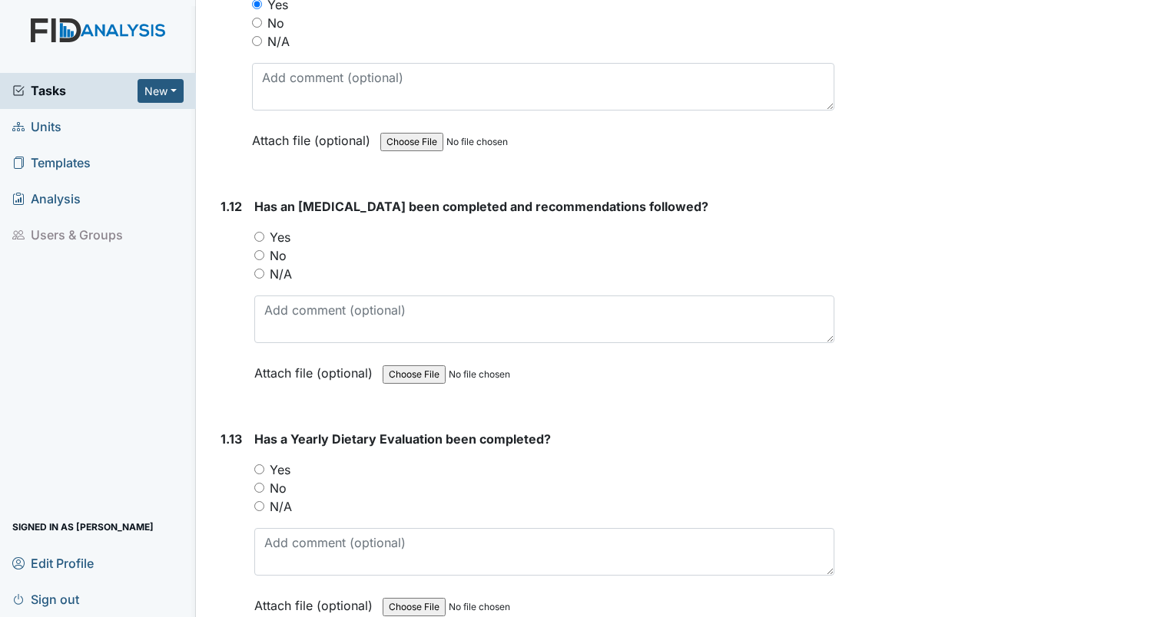
click at [258, 232] on input "Yes" at bounding box center [259, 237] width 10 height 10
radio input "true"
click at [257, 465] on div "Yes" at bounding box center [544, 470] width 580 height 18
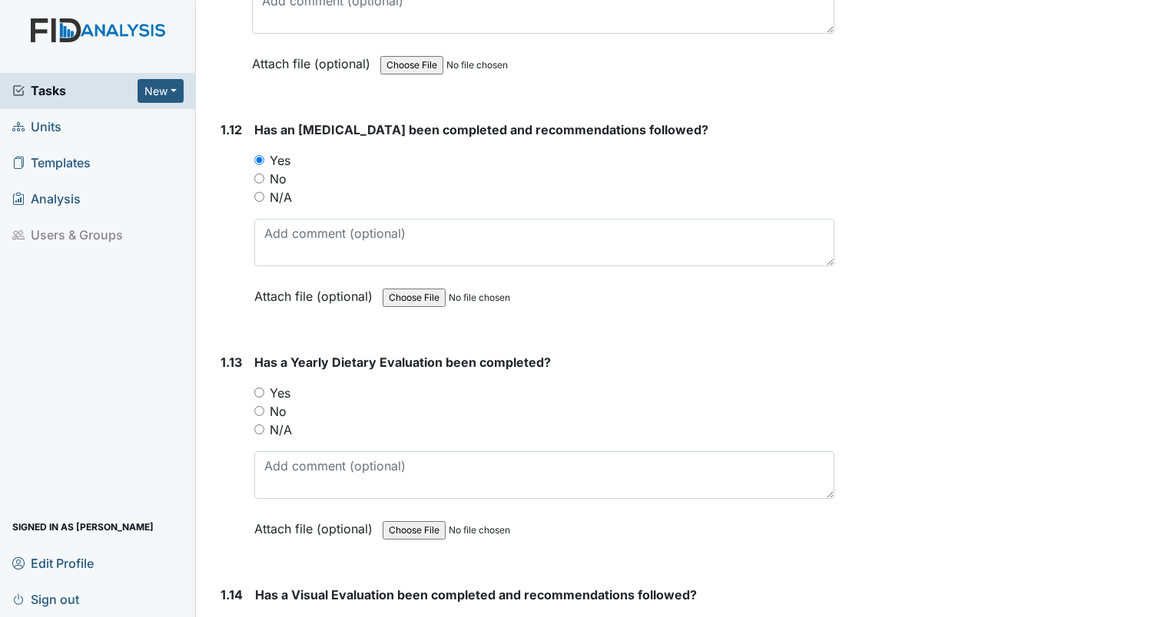
click at [257, 388] on input "Yes" at bounding box center [259, 393] width 10 height 10
radio input "true"
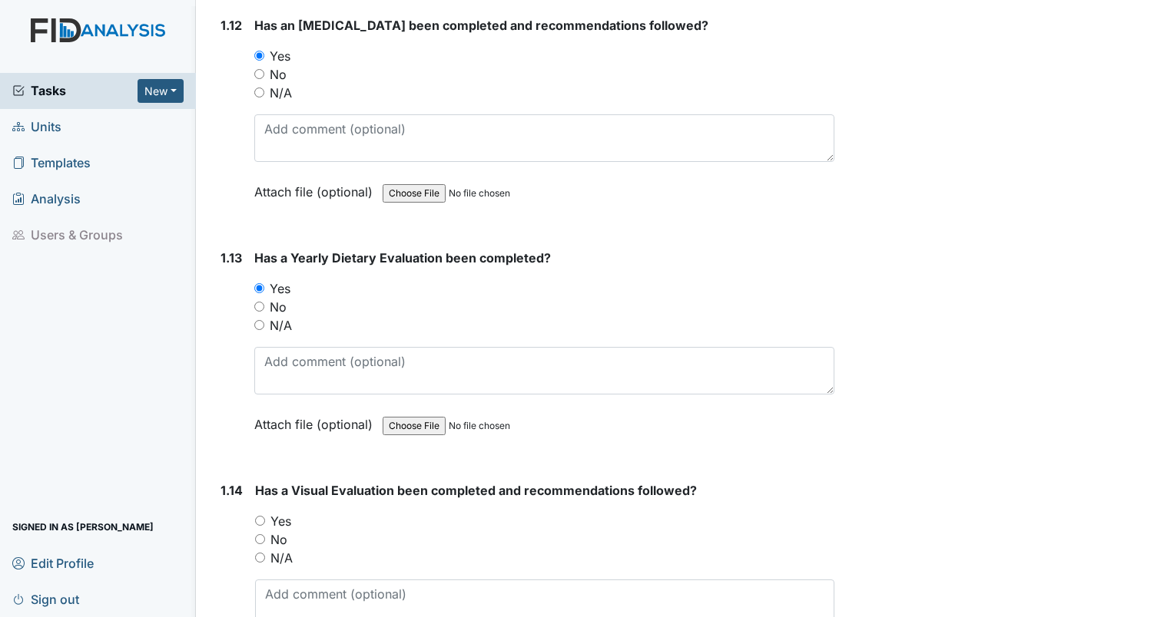
scroll to position [2918, 0]
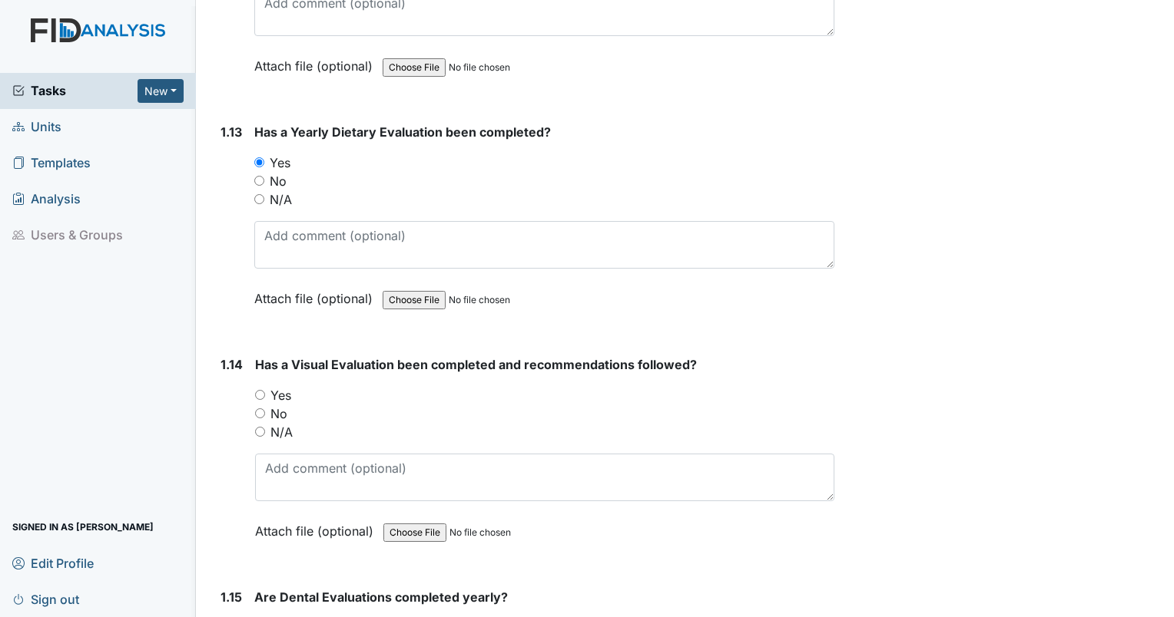
click at [261, 390] on input "Yes" at bounding box center [260, 395] width 10 height 10
radio input "true"
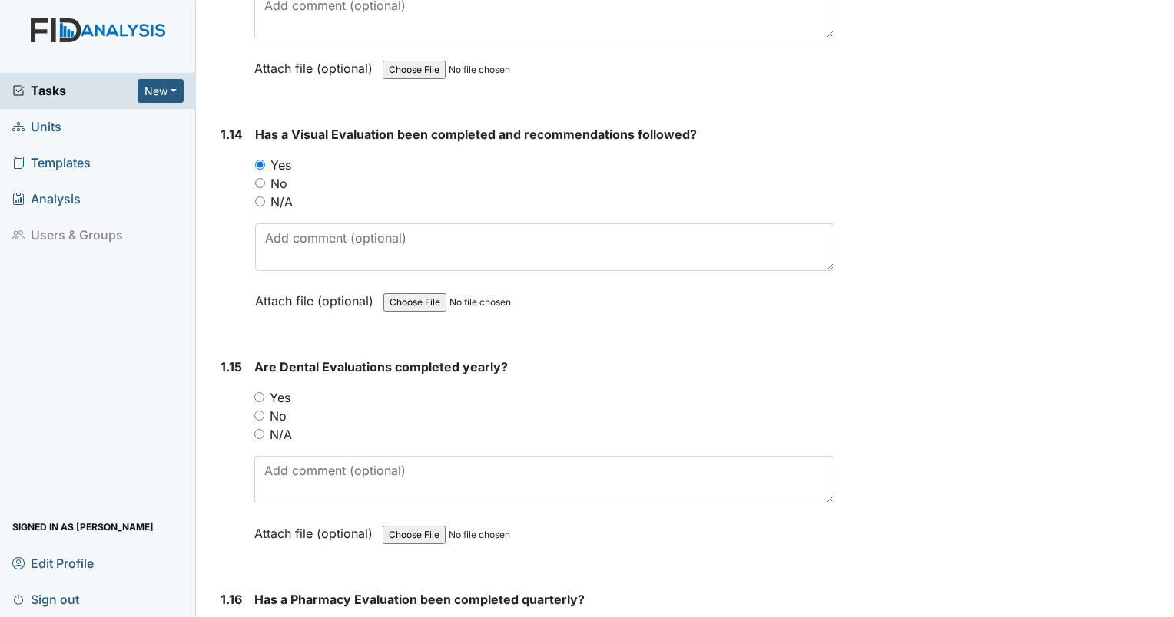
click at [259, 392] on input "Yes" at bounding box center [259, 397] width 10 height 10
radio input "true"
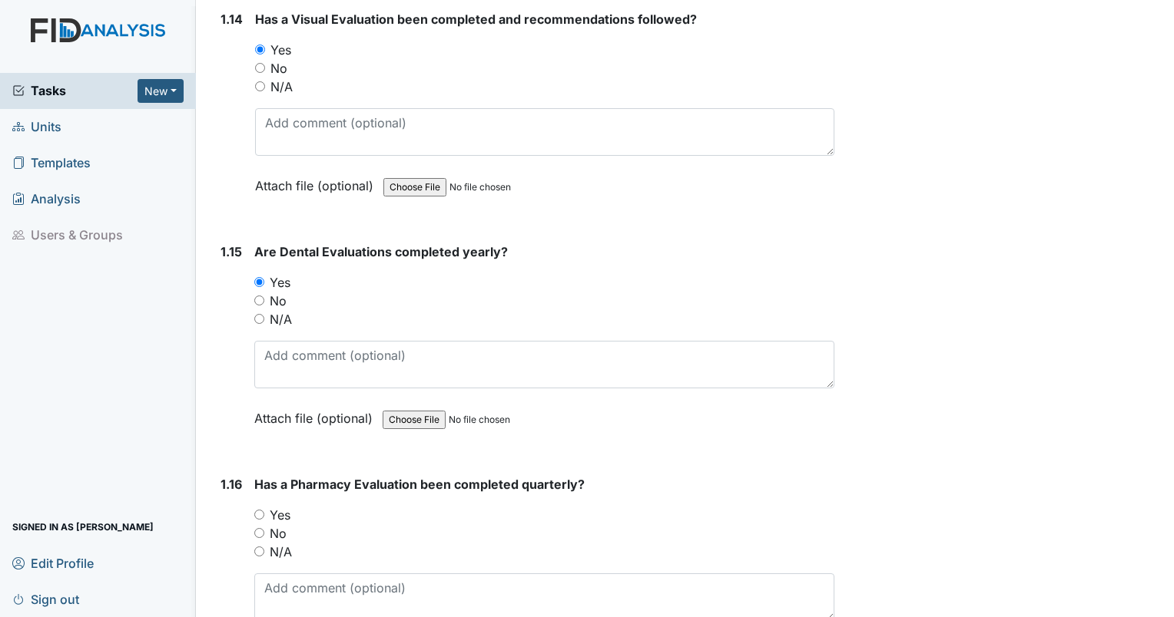
scroll to position [3379, 0]
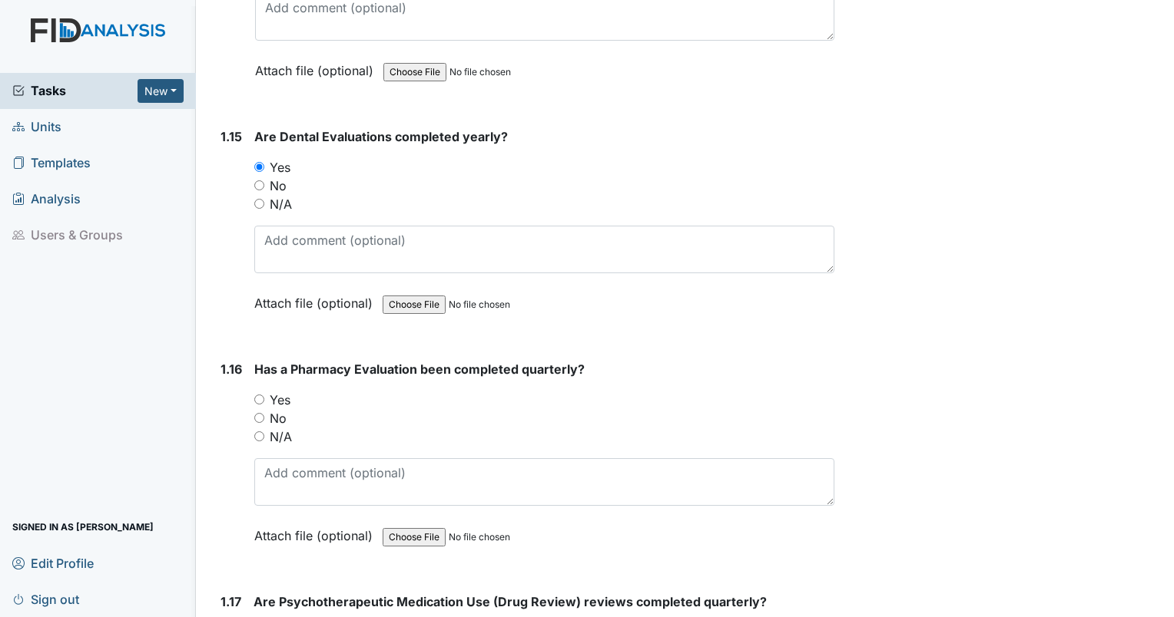
click at [263, 395] on input "Yes" at bounding box center [259, 400] width 10 height 10
radio input "true"
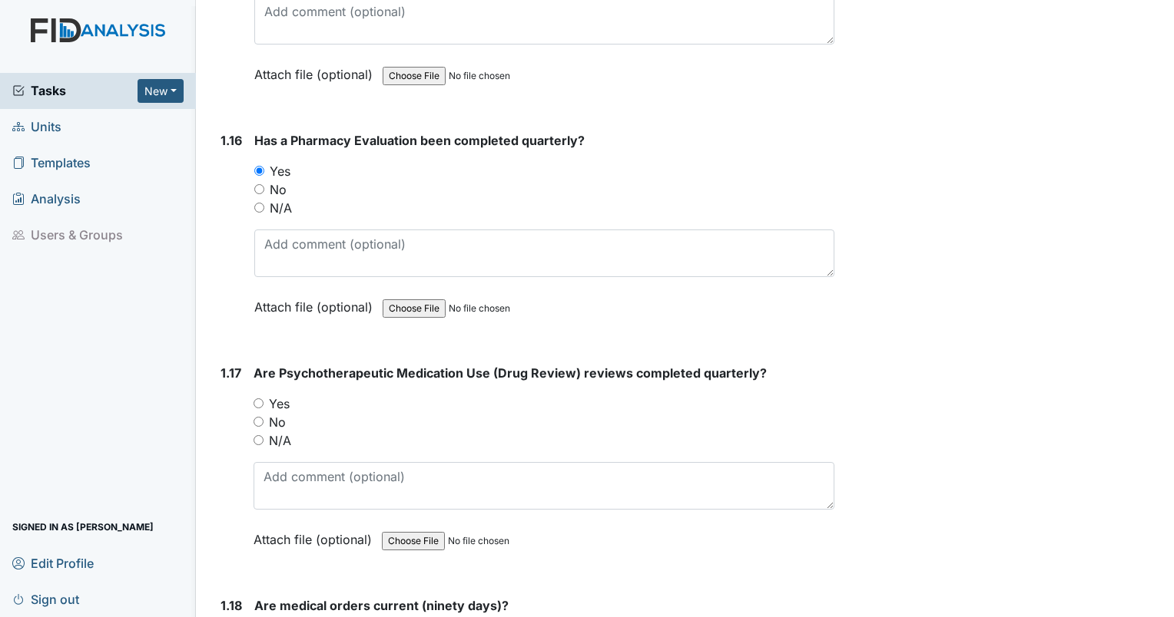
scroll to position [3610, 0]
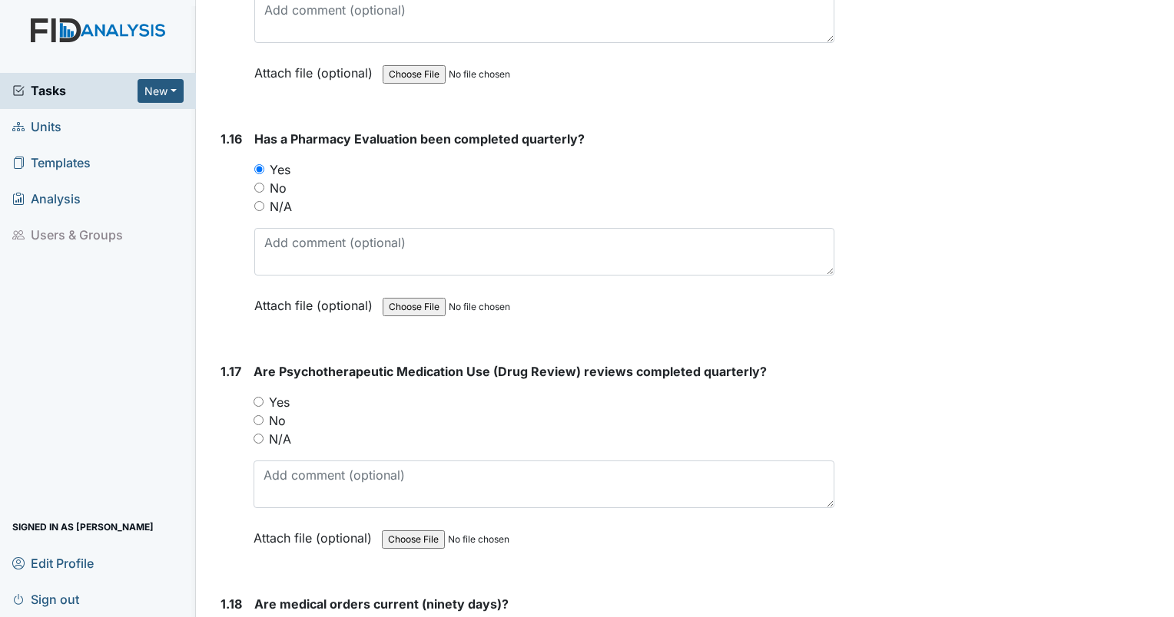
click at [259, 397] on input "Yes" at bounding box center [258, 402] width 10 height 10
radio input "true"
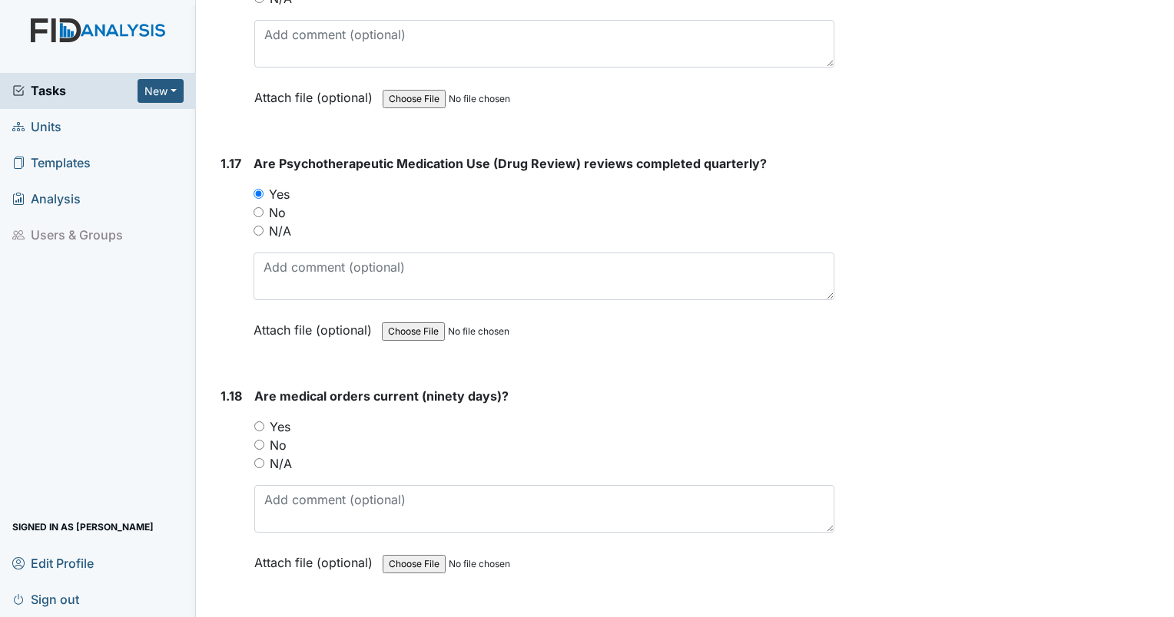
scroll to position [3840, 0]
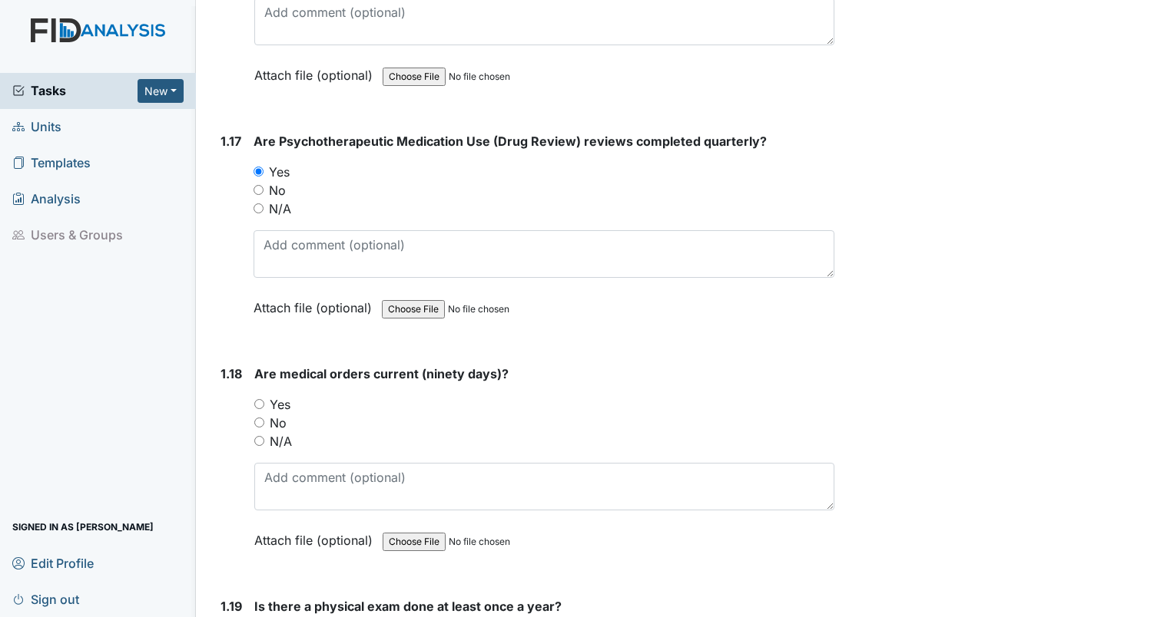
click at [258, 399] on input "Yes" at bounding box center [259, 404] width 10 height 10
radio input "true"
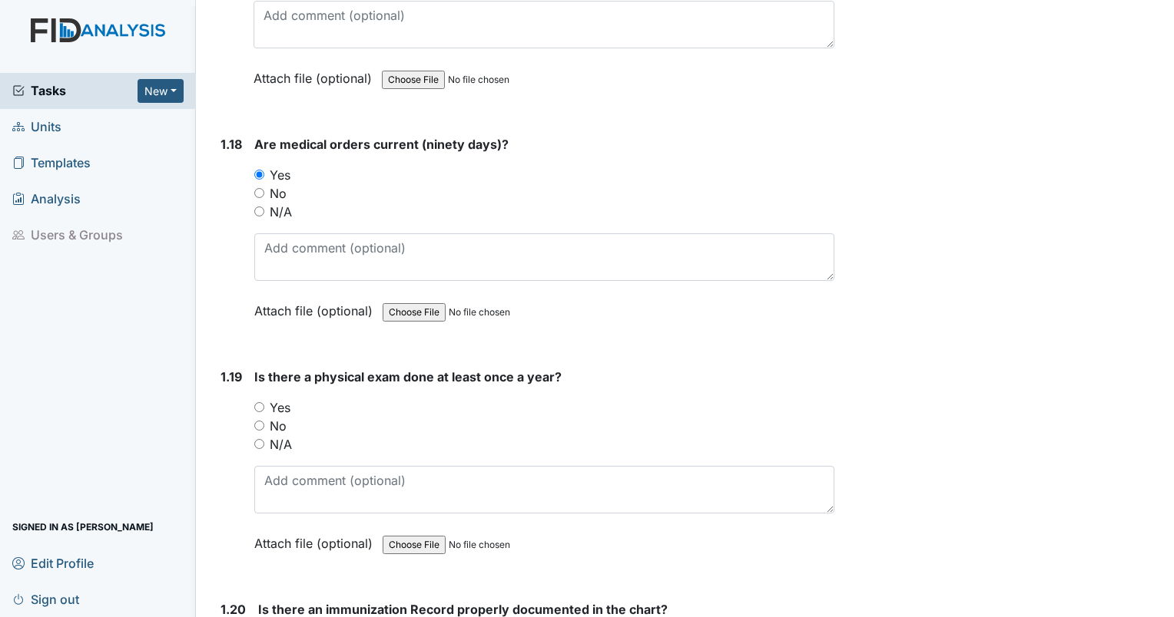
scroll to position [4070, 0]
click at [270, 398] on label "Yes" at bounding box center [280, 407] width 21 height 18
click at [264, 402] on input "Yes" at bounding box center [259, 407] width 10 height 10
radio input "true"
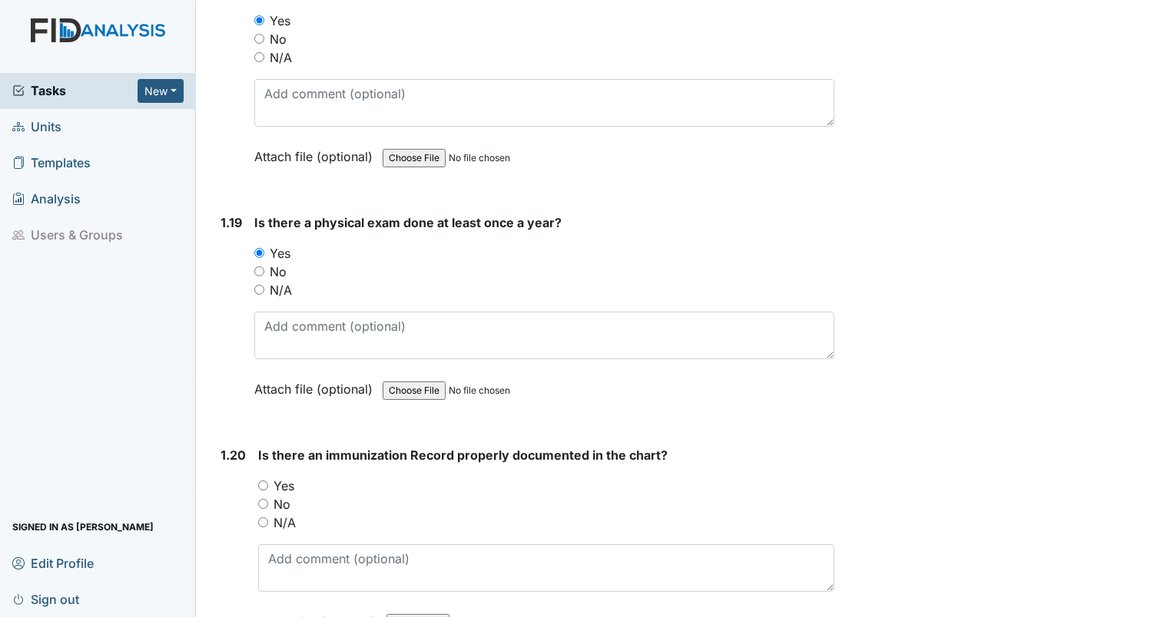
scroll to position [4301, 0]
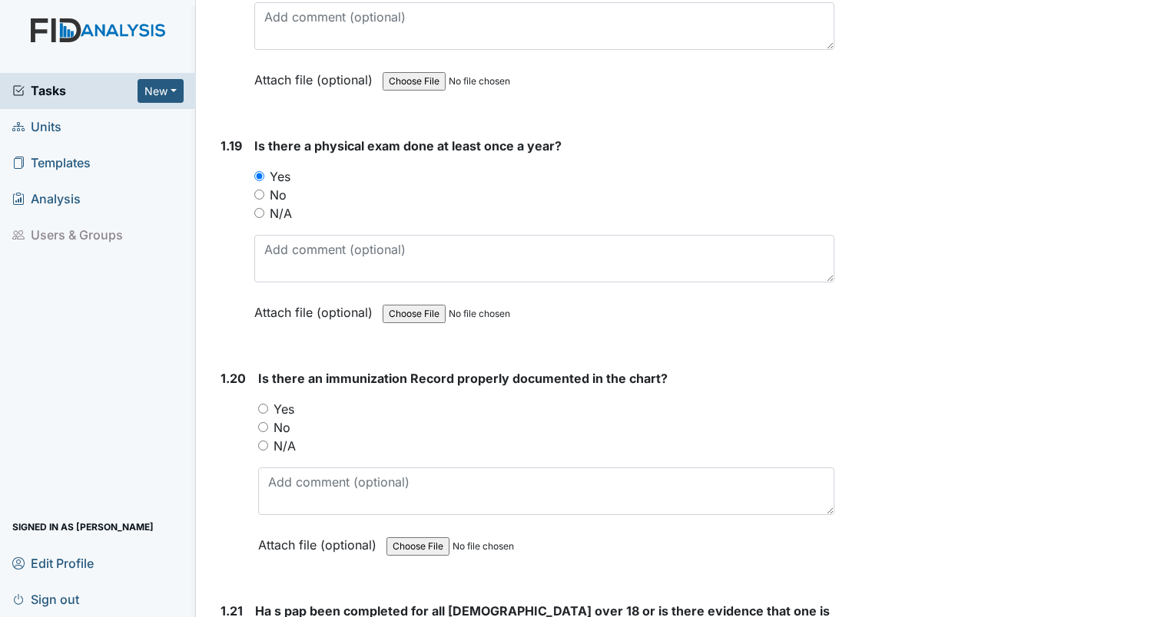
click at [262, 404] on input "Yes" at bounding box center [263, 409] width 10 height 10
radio input "true"
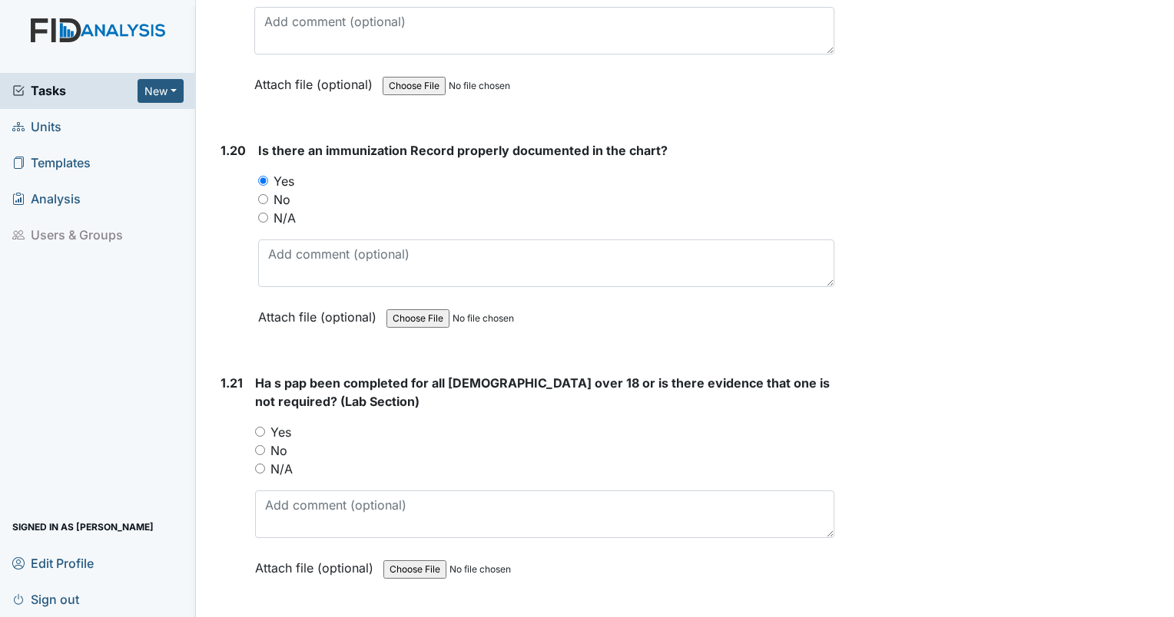
scroll to position [4531, 0]
click at [260, 462] on input "N/A" at bounding box center [260, 467] width 10 height 10
radio input "true"
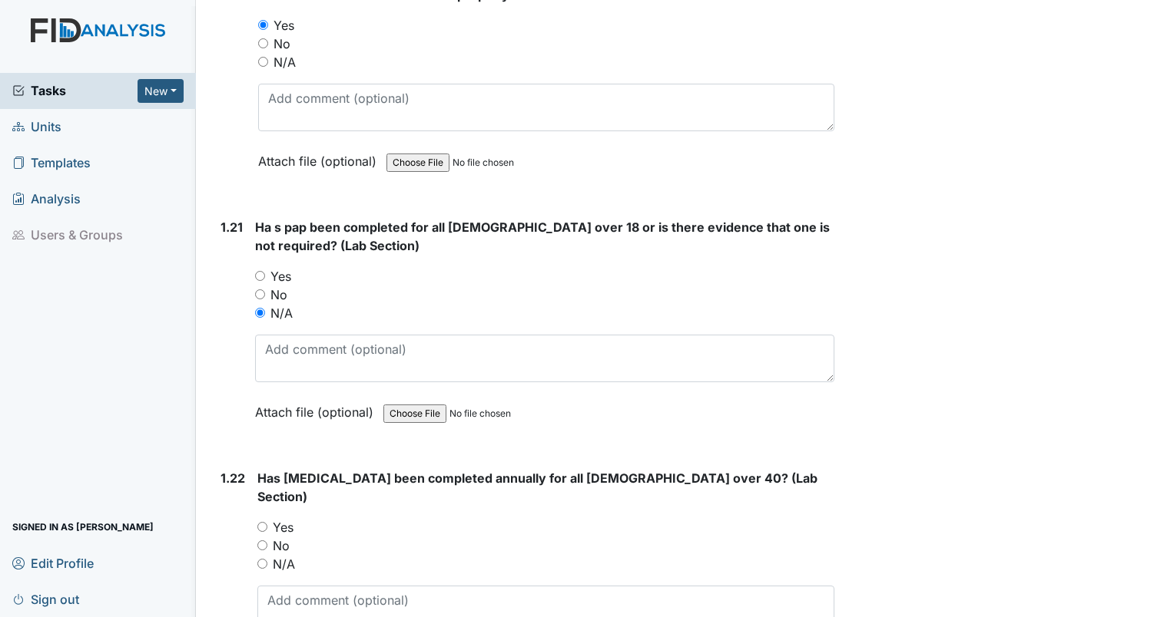
click at [264, 559] on input "N/A" at bounding box center [262, 564] width 10 height 10
radio input "true"
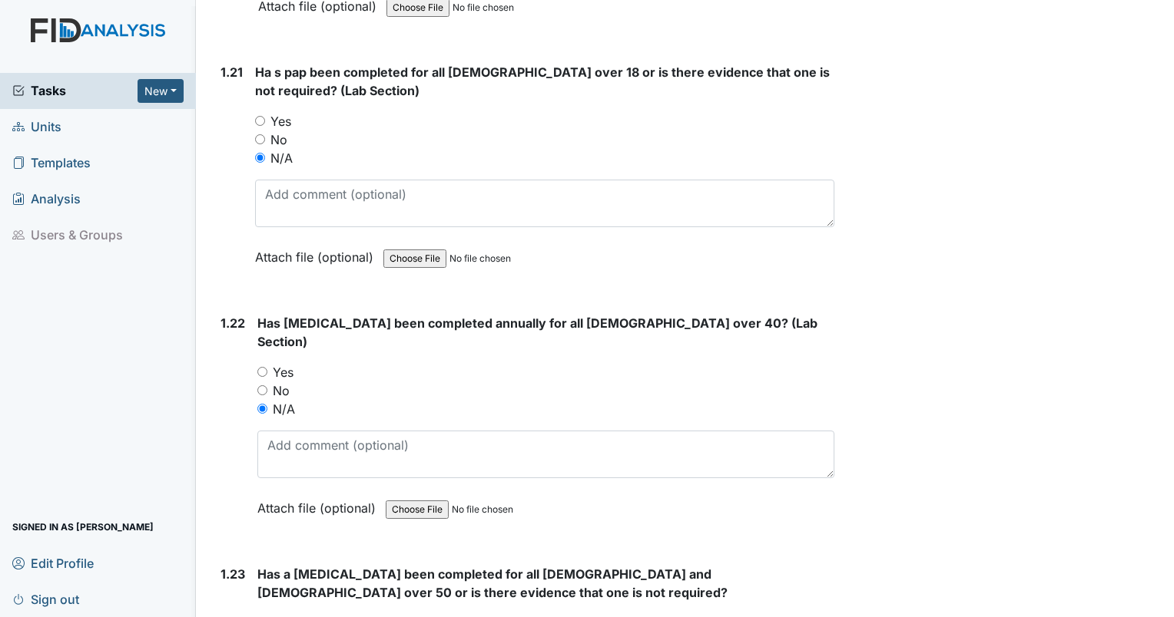
scroll to position [4992, 0]
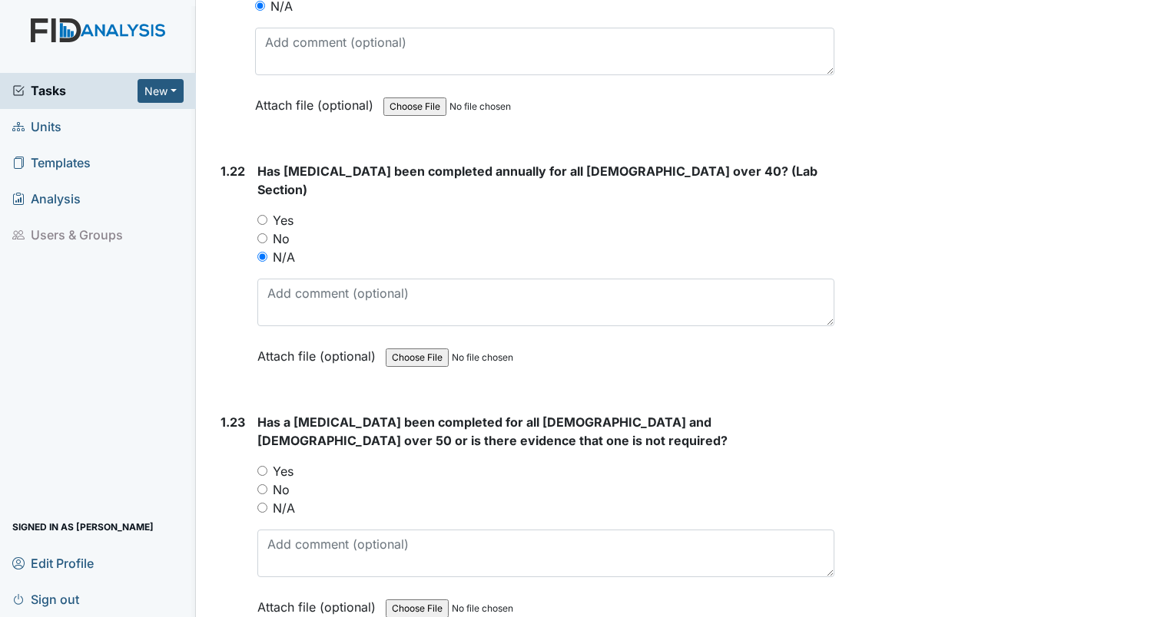
click at [263, 503] on input "N/A" at bounding box center [262, 508] width 10 height 10
radio input "true"
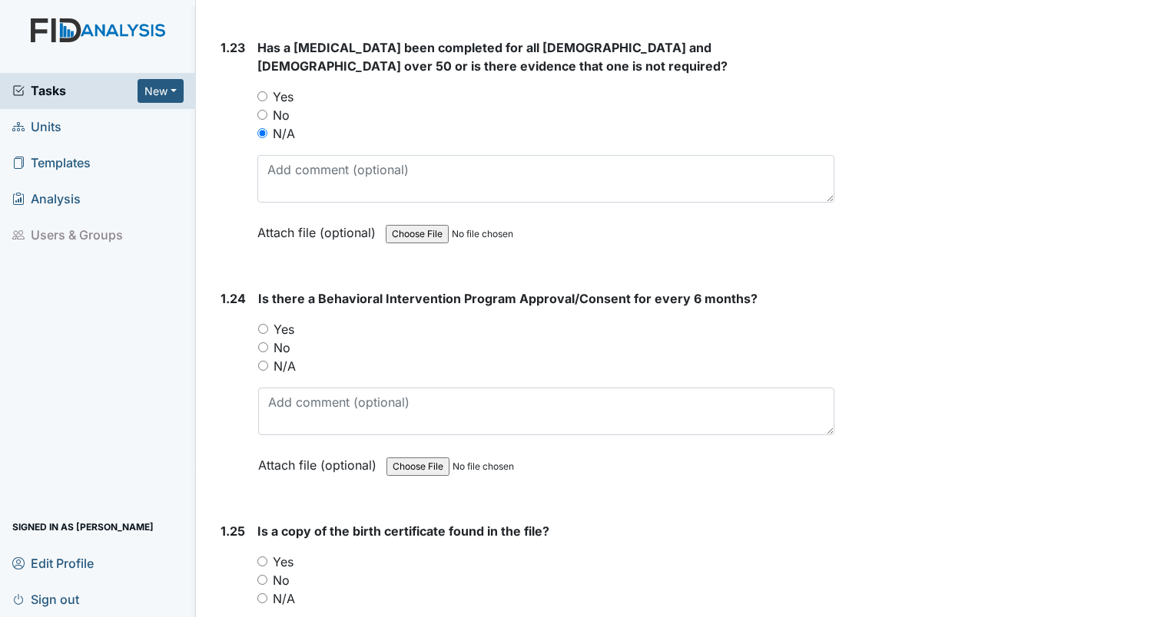
scroll to position [5376, 0]
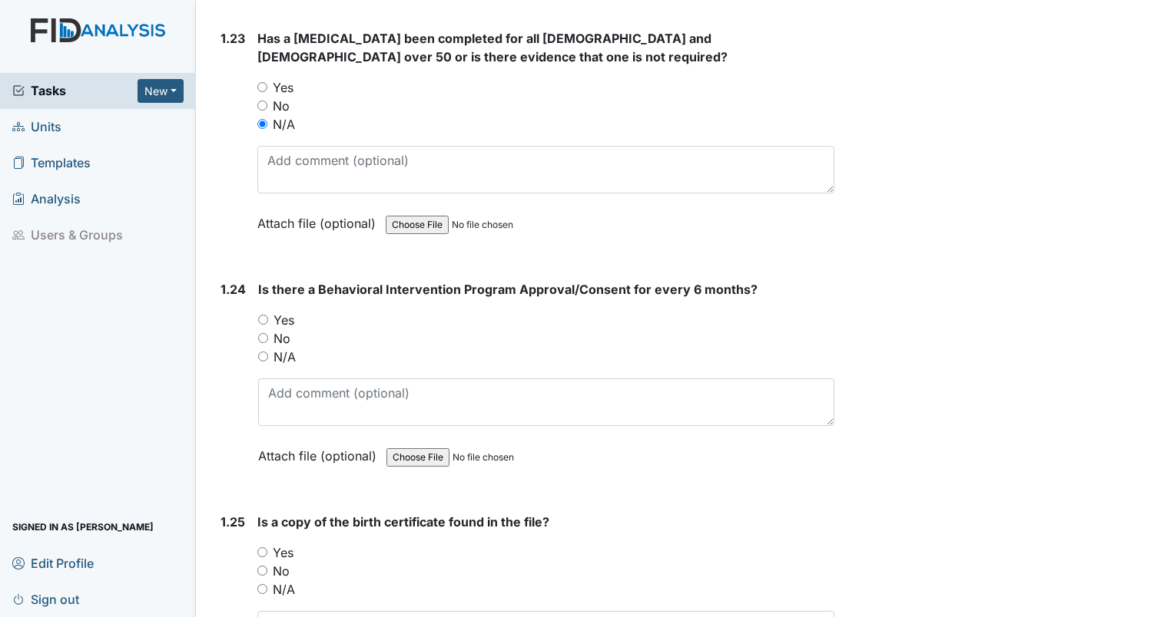
click at [265, 311] on div "Yes" at bounding box center [546, 320] width 576 height 18
click at [263, 315] on input "Yes" at bounding box center [263, 320] width 10 height 10
radio input "true"
click at [265, 544] on div "Yes" at bounding box center [545, 553] width 577 height 18
click at [257, 548] on input "Yes" at bounding box center [262, 553] width 10 height 10
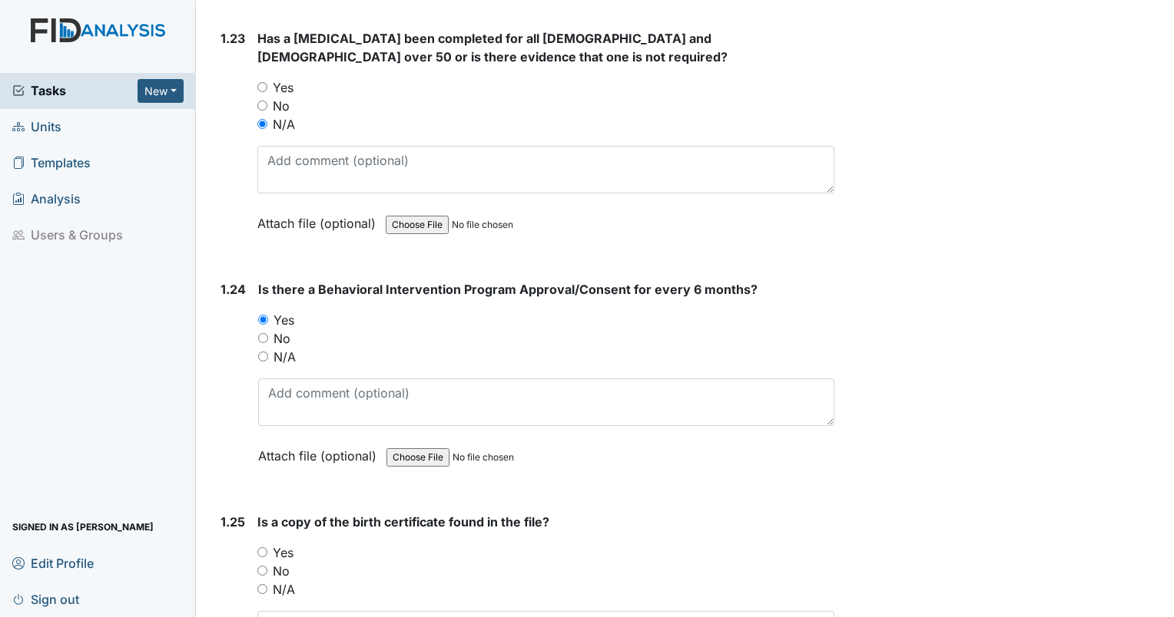
radio input "true"
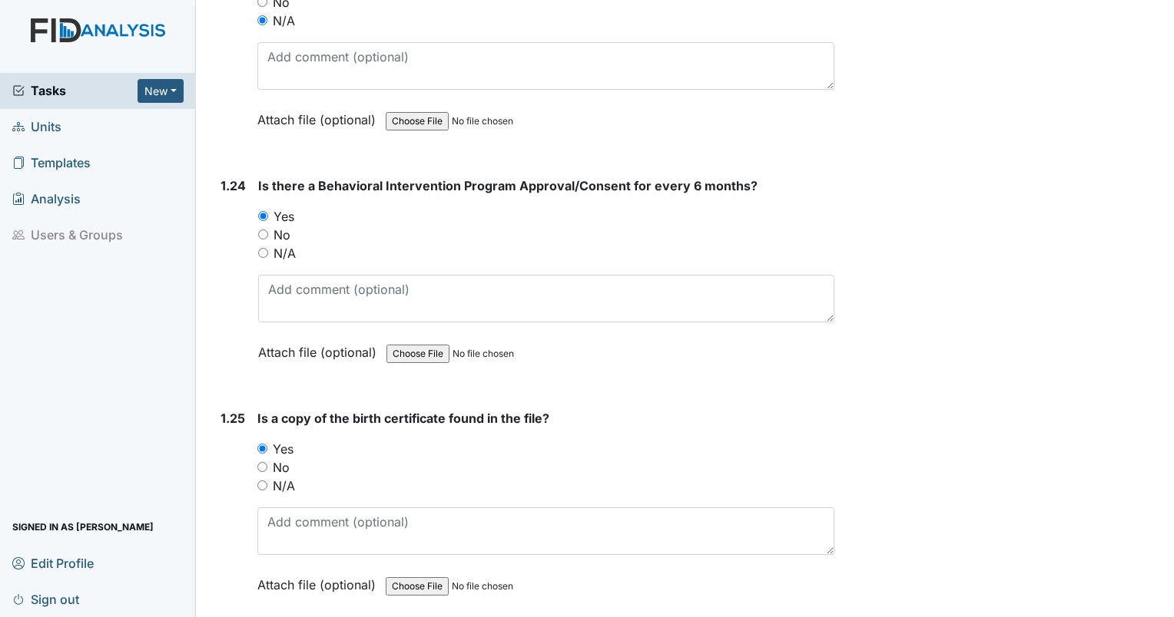
scroll to position [5683, 0]
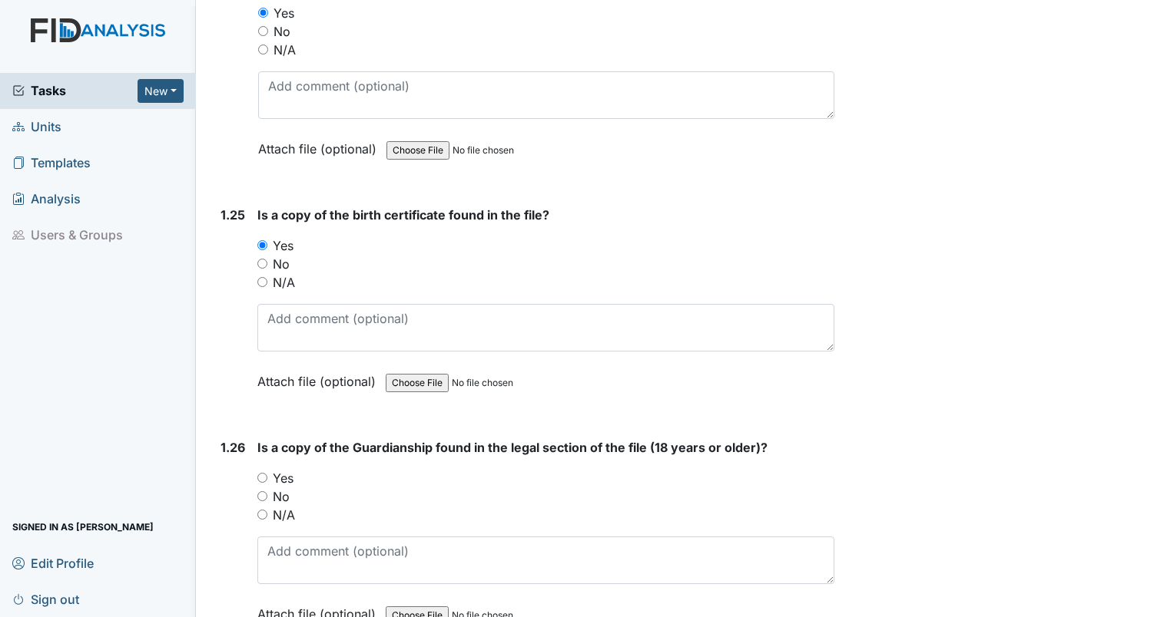
click at [263, 469] on div "Yes" at bounding box center [545, 478] width 577 height 18
click at [265, 473] on input "Yes" at bounding box center [262, 478] width 10 height 10
radio input "true"
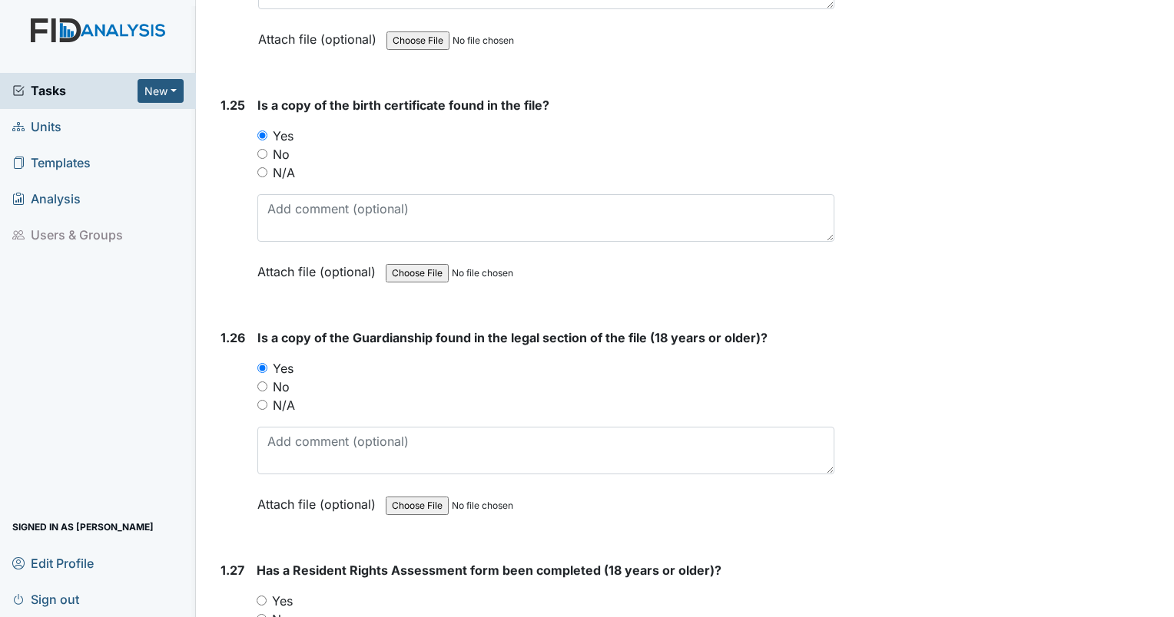
scroll to position [5914, 0]
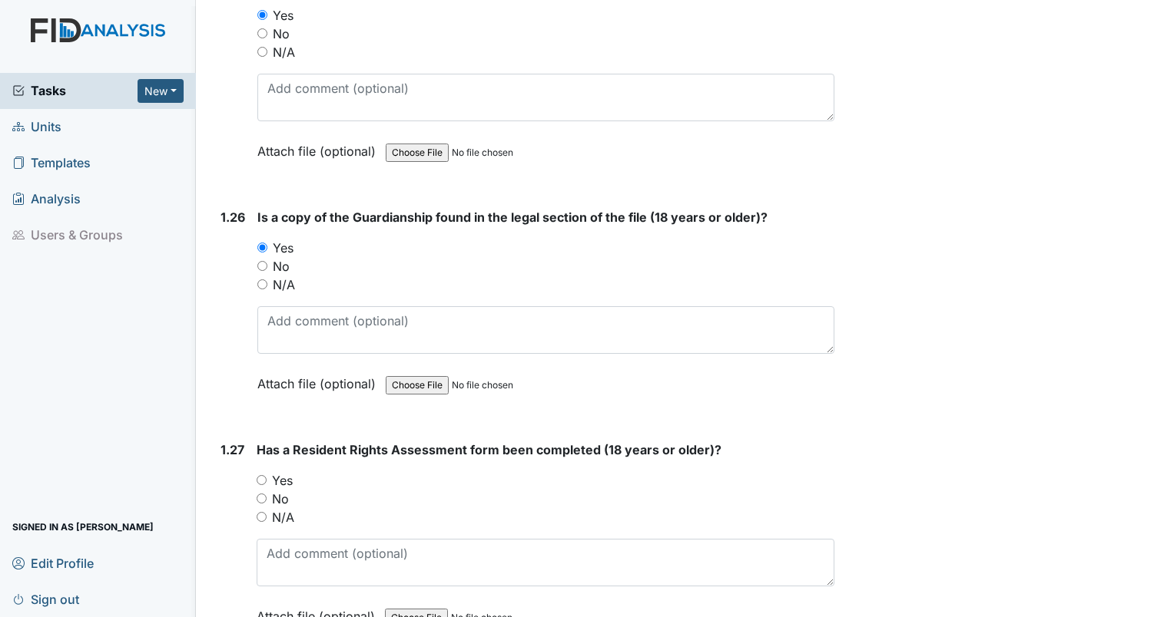
click at [263, 475] on input "Yes" at bounding box center [262, 480] width 10 height 10
radio input "true"
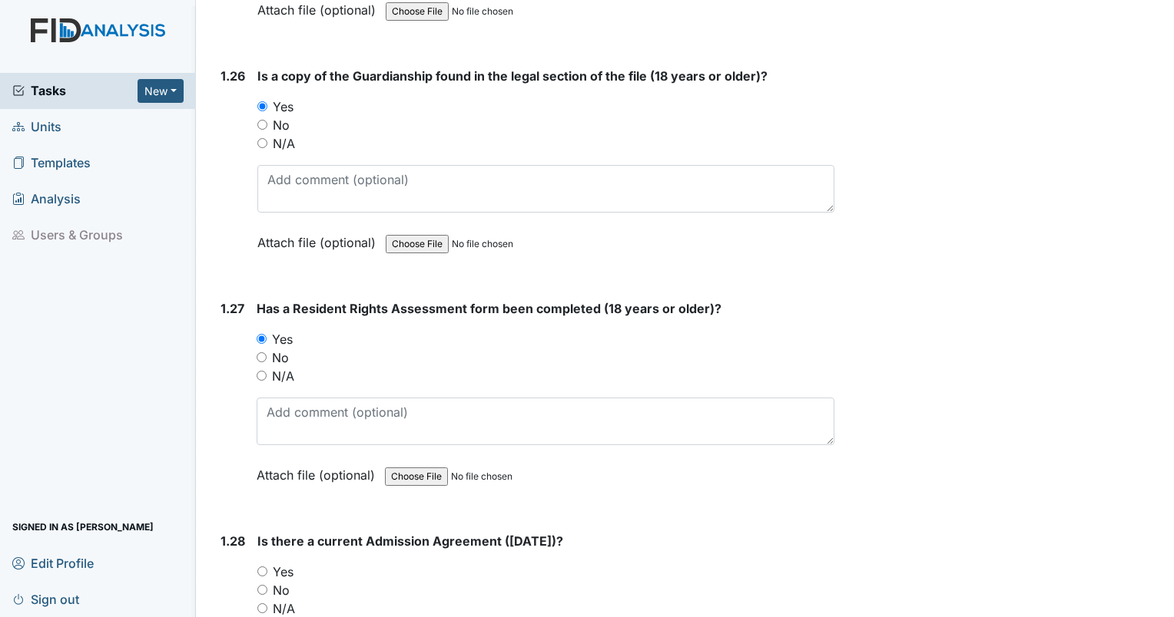
scroll to position [6221, 0]
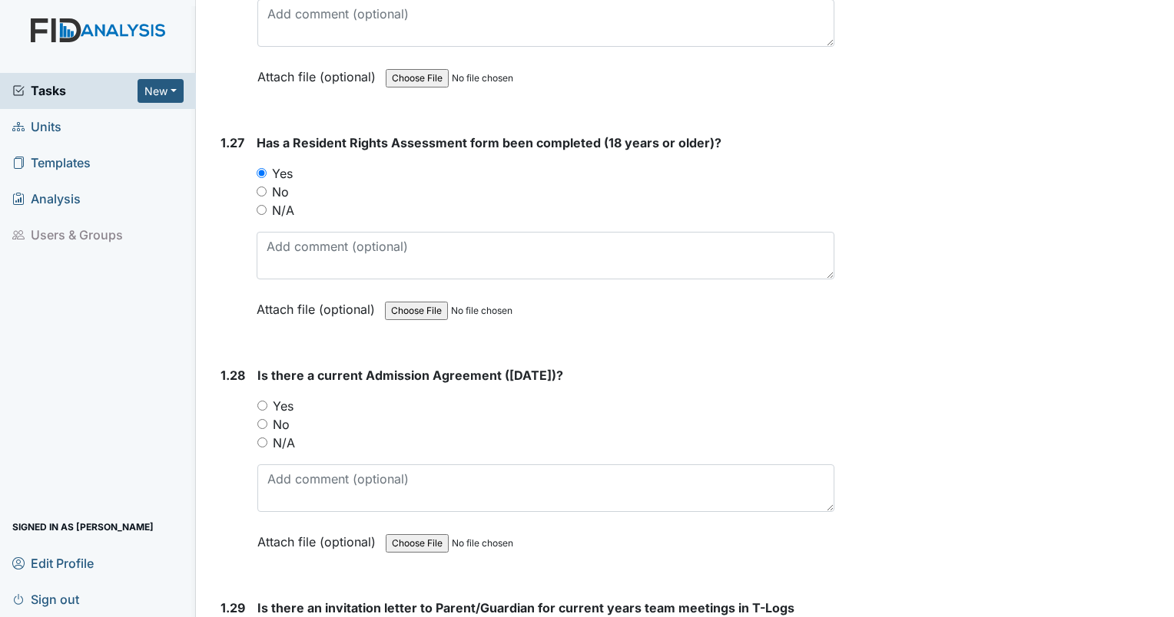
click at [264, 401] on input "Yes" at bounding box center [262, 406] width 10 height 10
radio input "true"
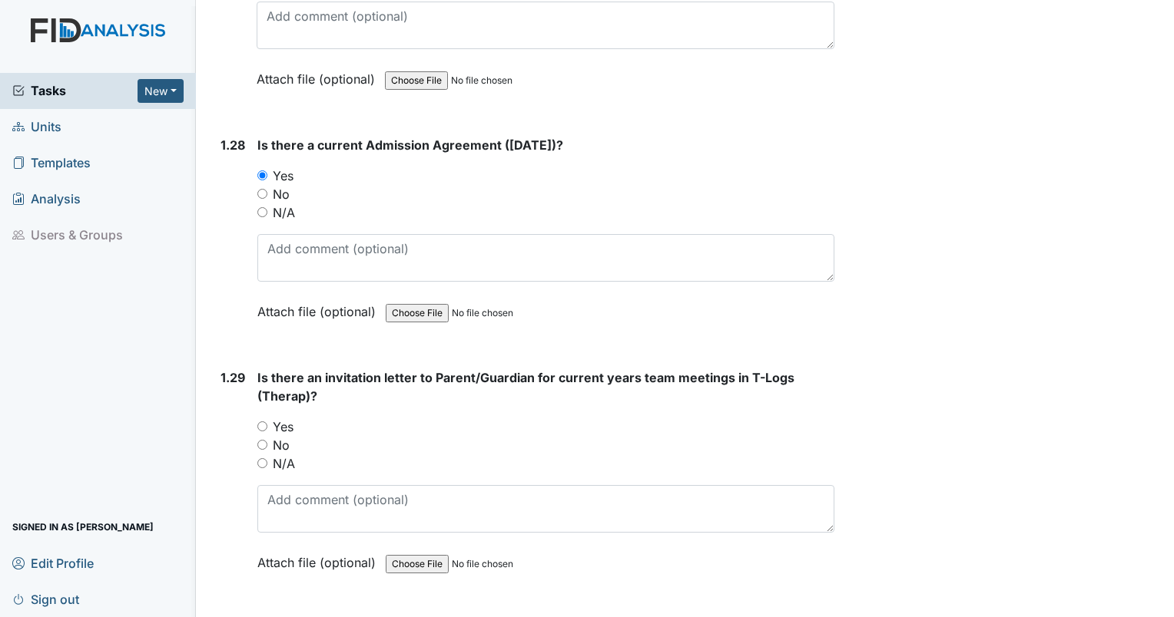
click at [260, 459] on input "N/A" at bounding box center [262, 464] width 10 height 10
radio input "true"
click at [263, 440] on input "No" at bounding box center [262, 445] width 10 height 10
radio input "true"
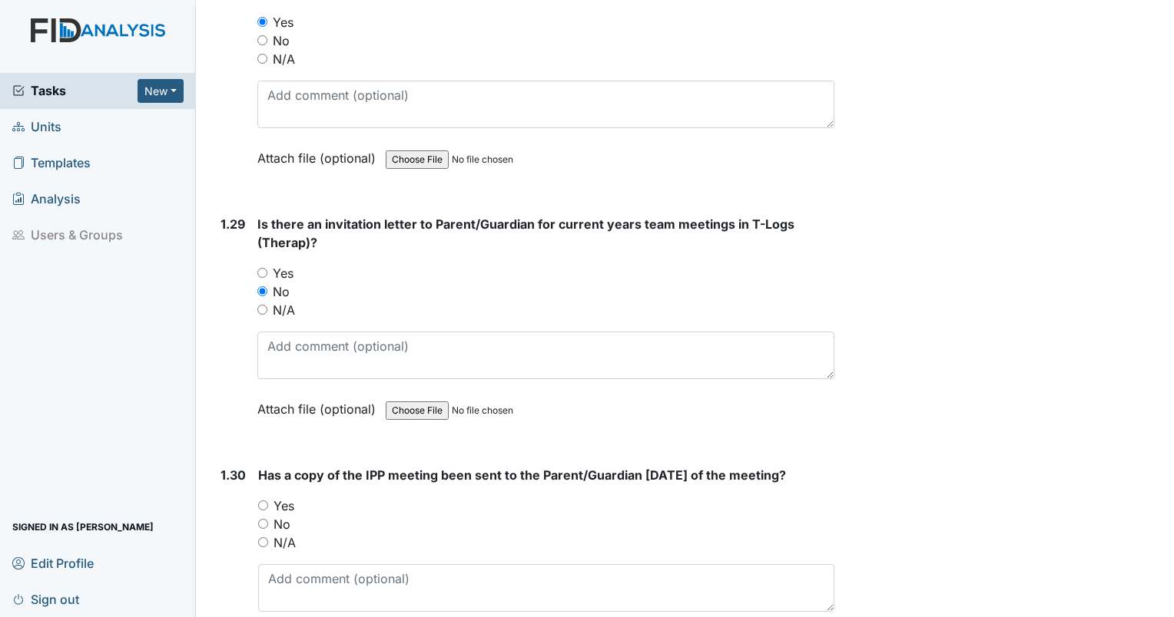
click at [262, 519] on input "No" at bounding box center [263, 524] width 10 height 10
radio input "true"
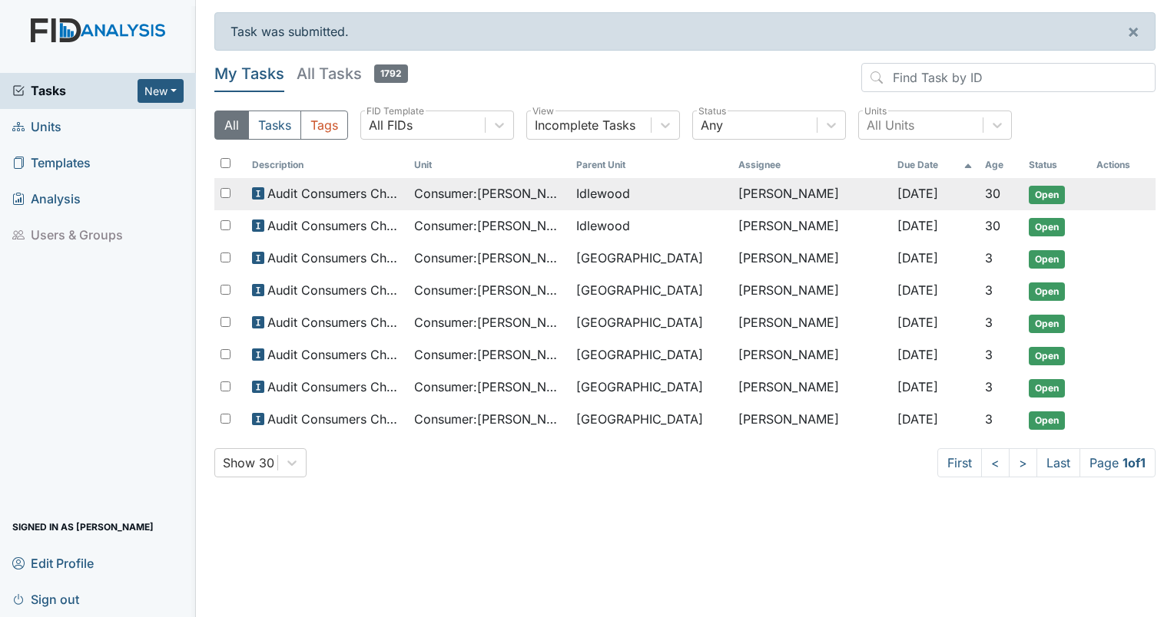
click at [510, 200] on span "Consumer : [PERSON_NAME]" at bounding box center [489, 193] width 150 height 18
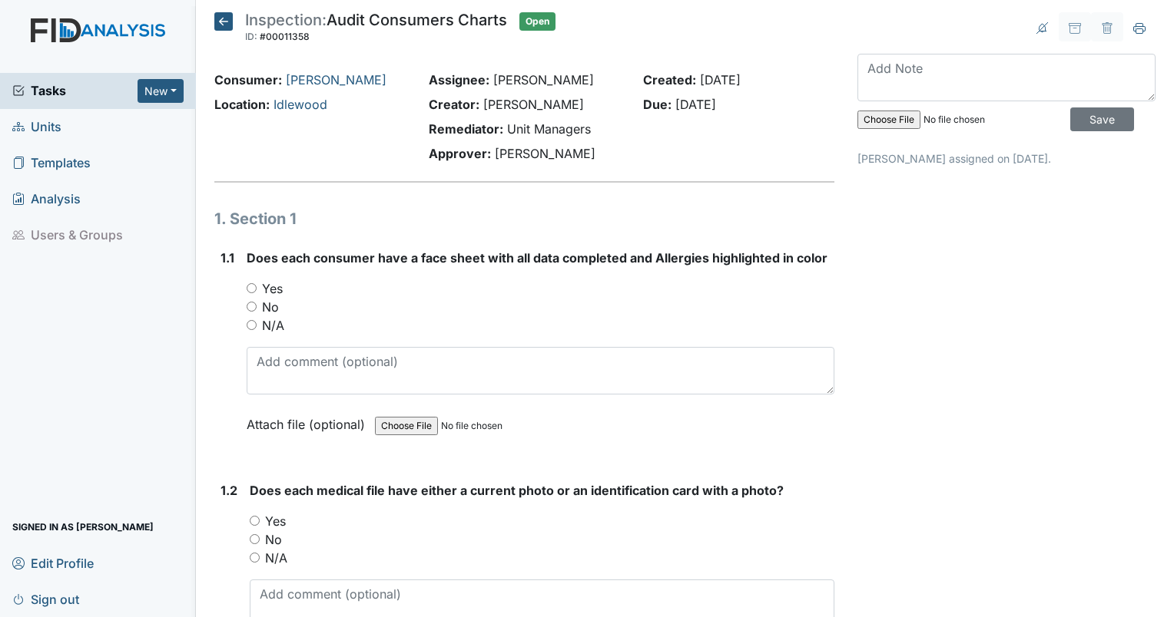
click at [247, 291] on input "Yes" at bounding box center [252, 288] width 10 height 10
radio input "true"
click at [255, 519] on input "Yes" at bounding box center [255, 521] width 10 height 10
radio input "true"
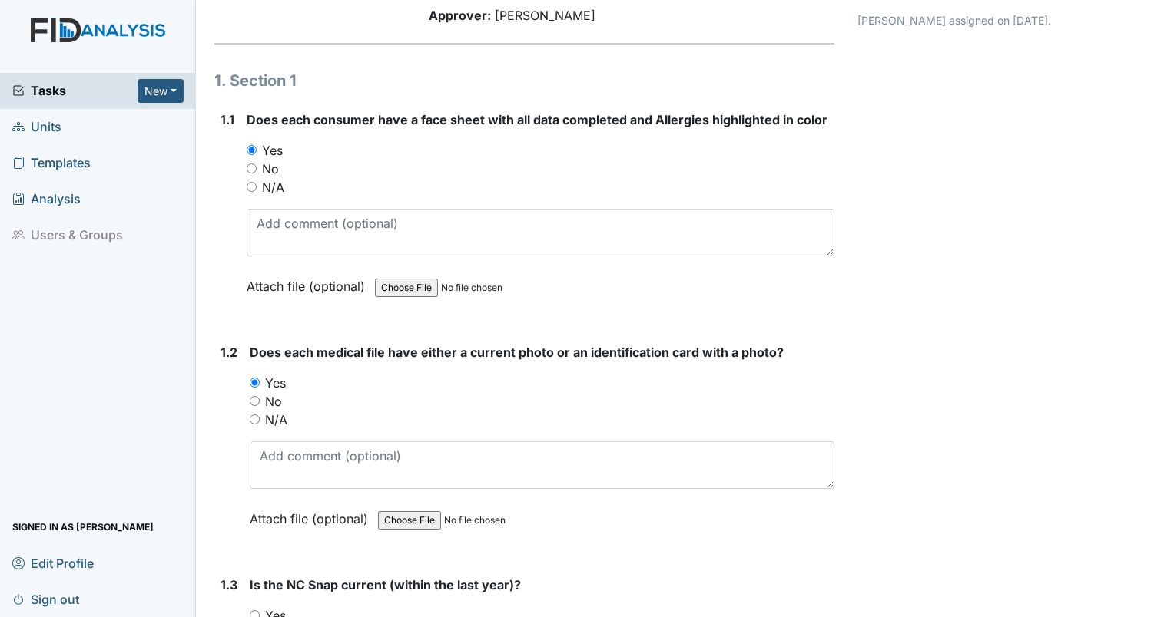
scroll to position [307, 0]
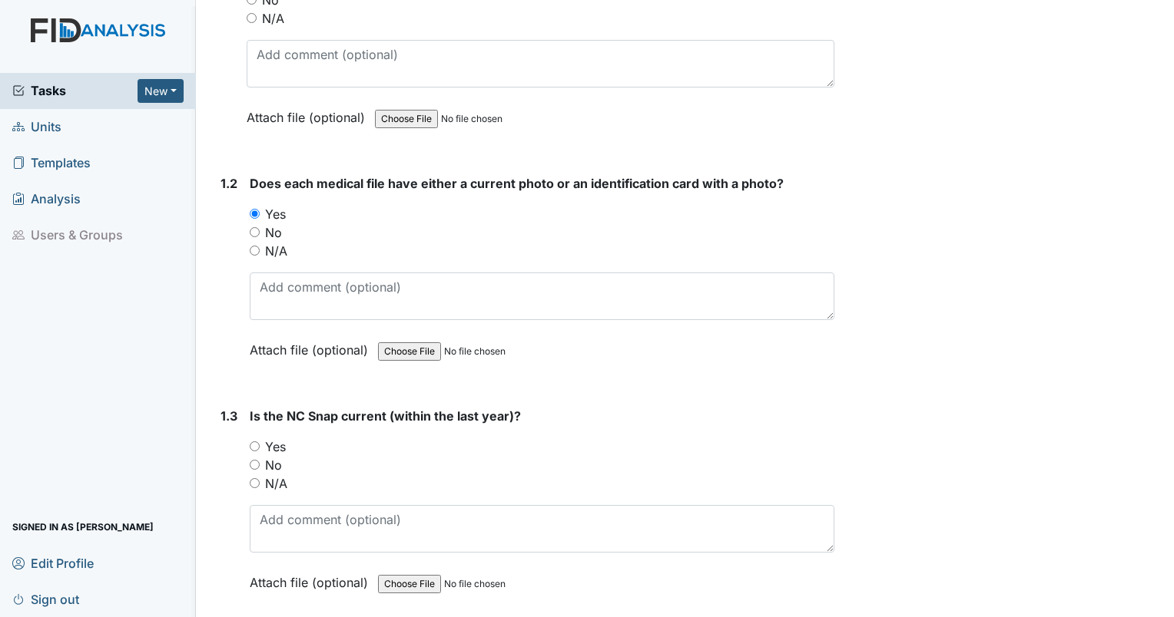
click at [255, 442] on input "Yes" at bounding box center [255, 447] width 10 height 10
radio input "true"
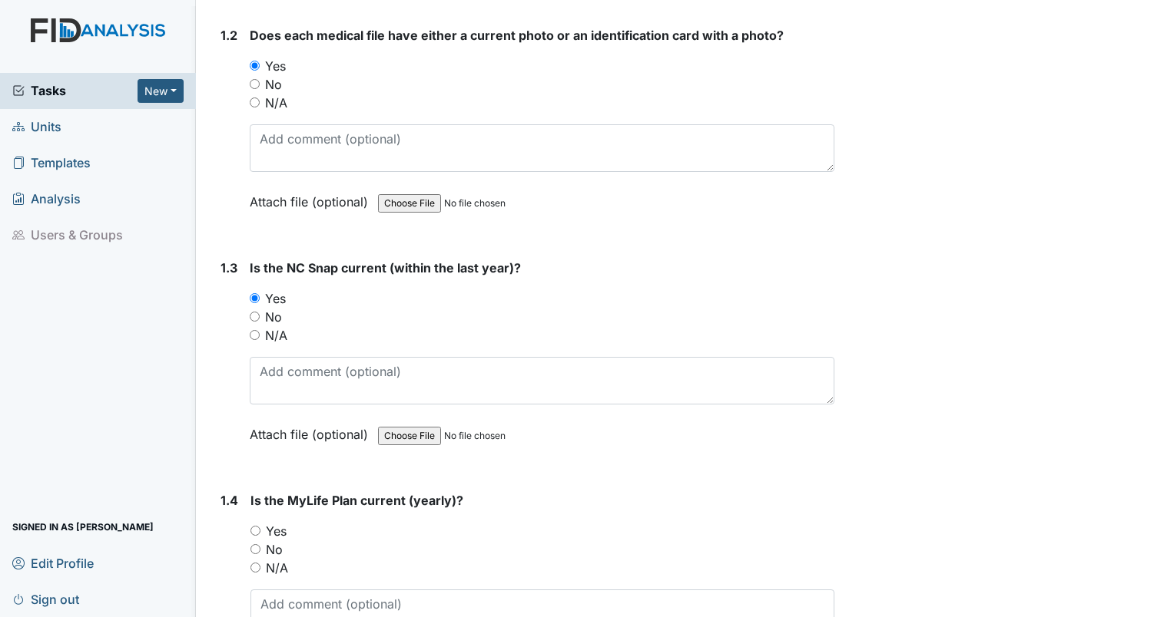
scroll to position [461, 0]
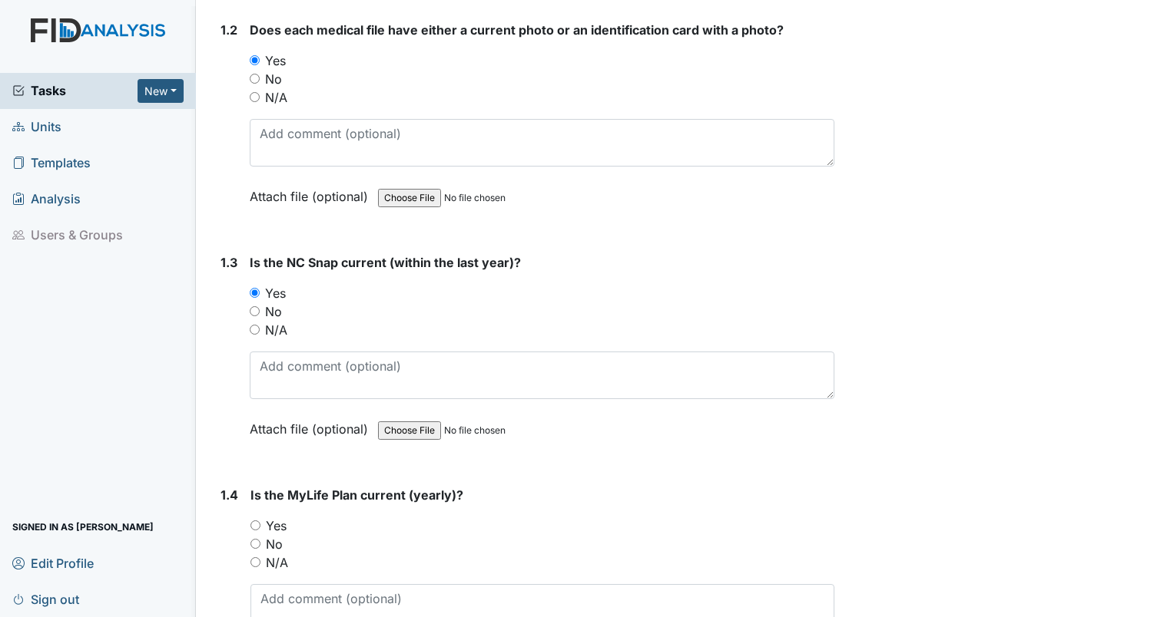
click at [252, 521] on input "Yes" at bounding box center [255, 526] width 10 height 10
radio input "true"
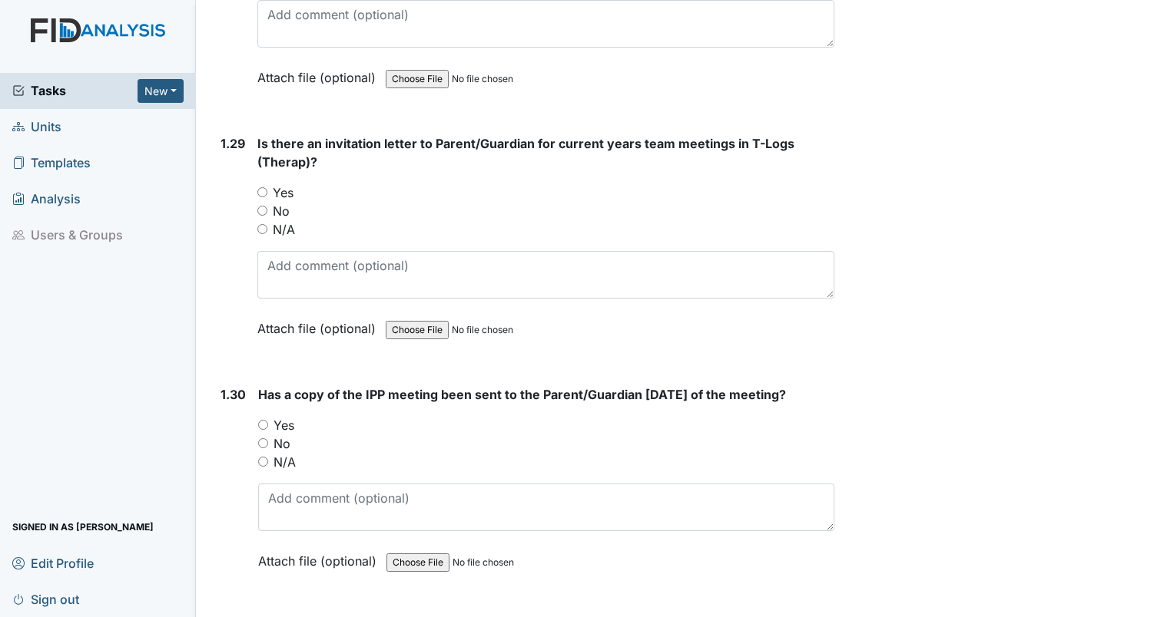
scroll to position [6448, 0]
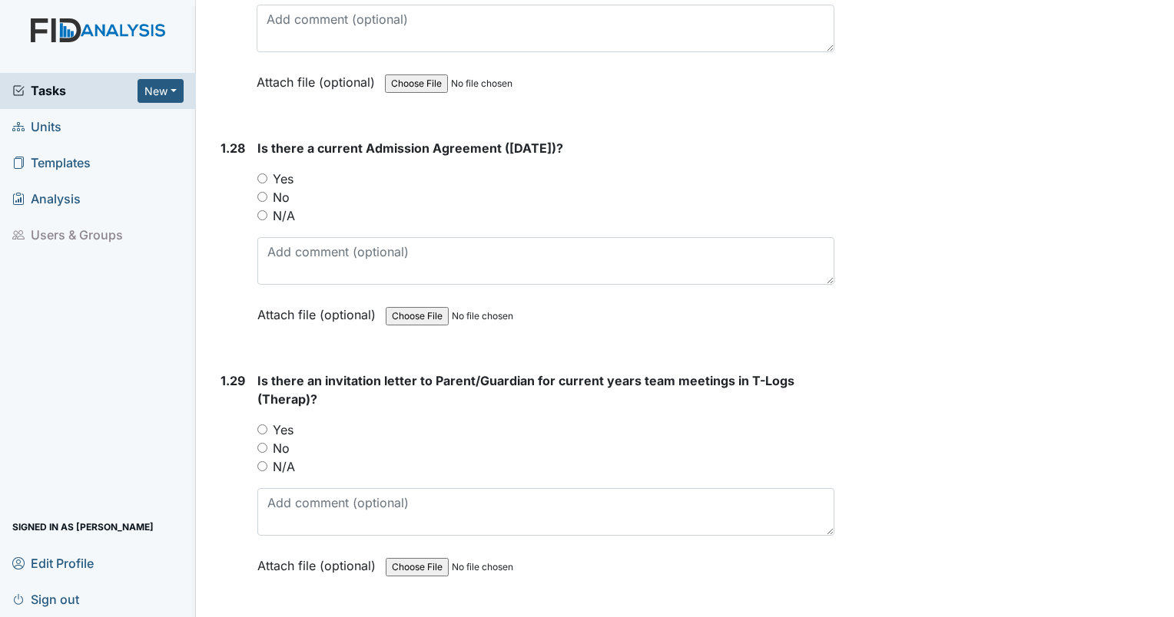
click at [264, 443] on input "No" at bounding box center [262, 448] width 10 height 10
radio input "true"
click at [264, 170] on div "Yes" at bounding box center [545, 179] width 577 height 18
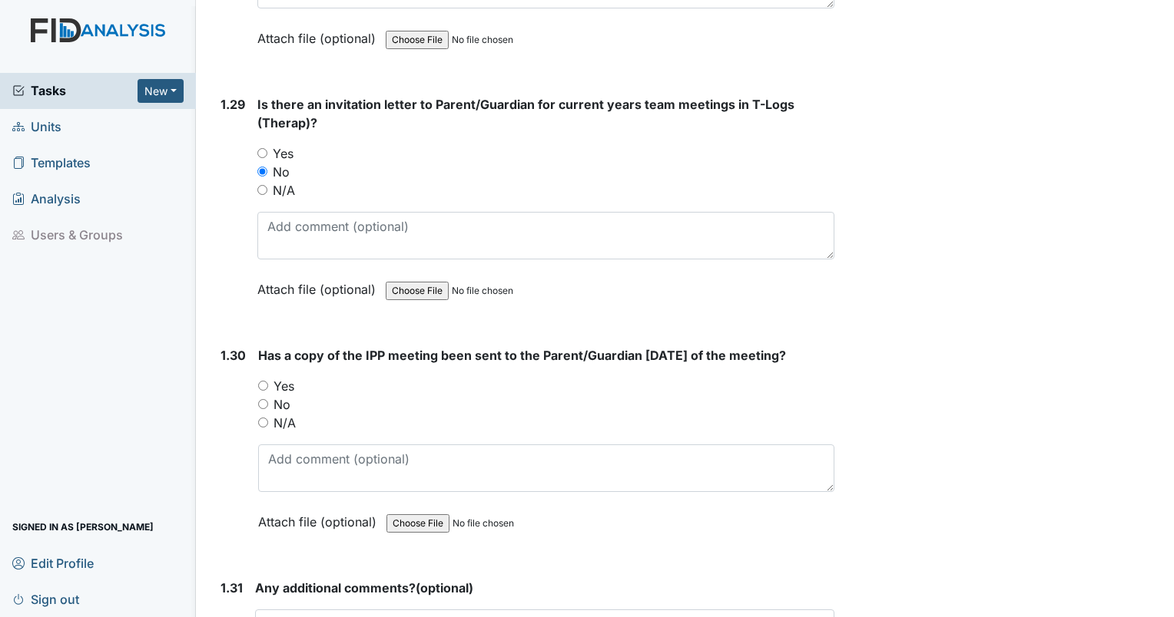
scroll to position [6755, 0]
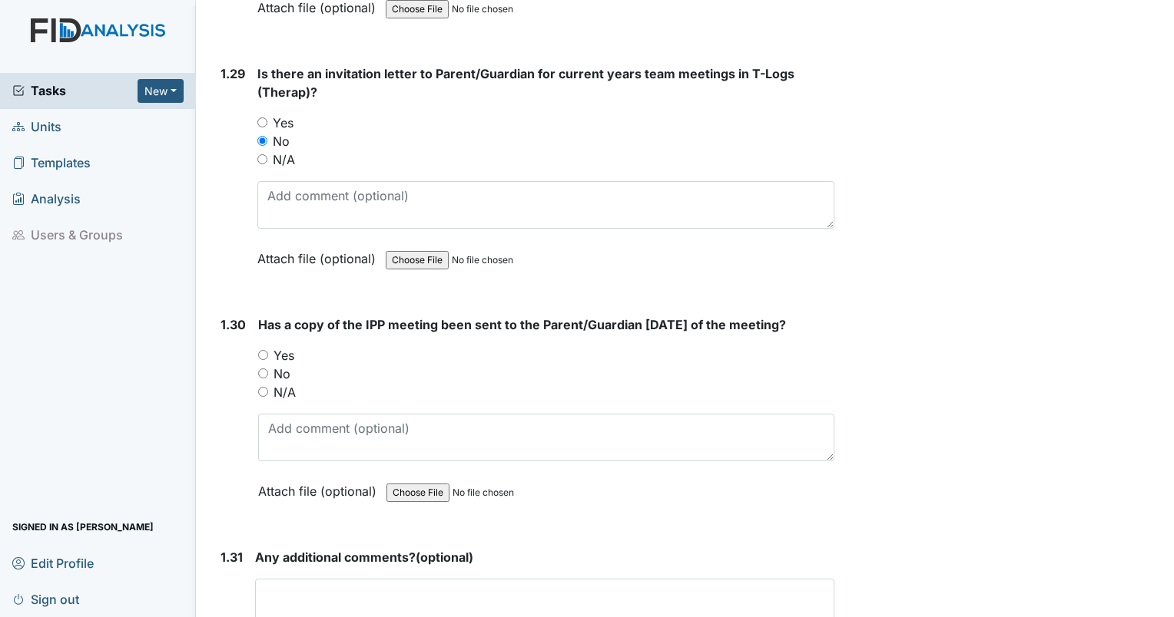
click at [263, 369] on input "No" at bounding box center [263, 374] width 10 height 10
radio input "true"
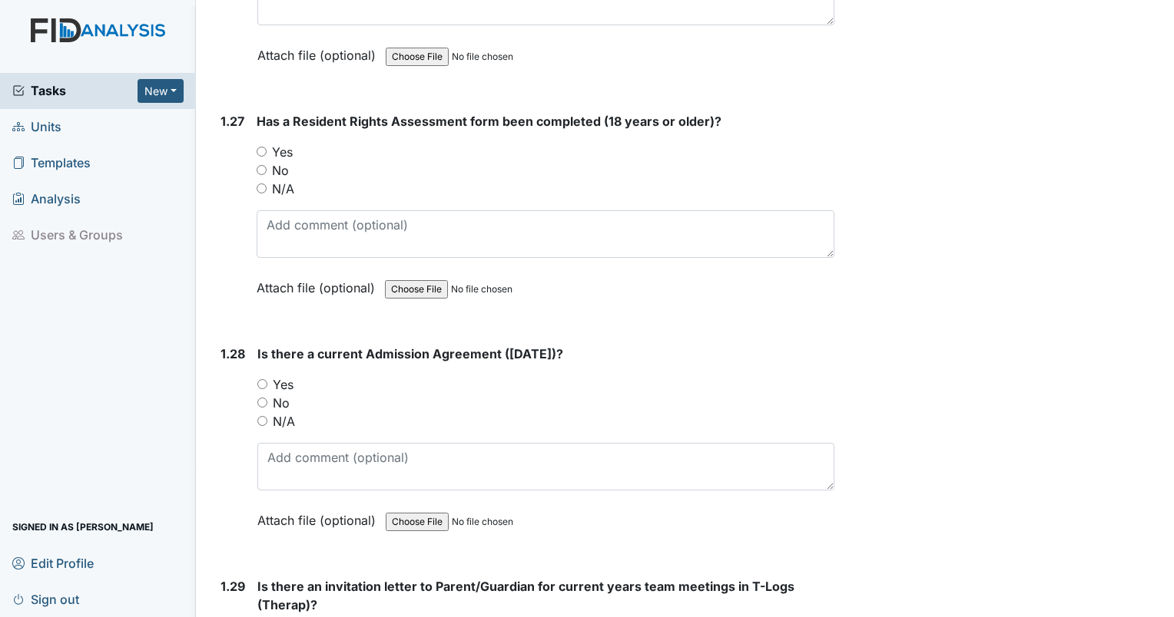
scroll to position [6218, 0]
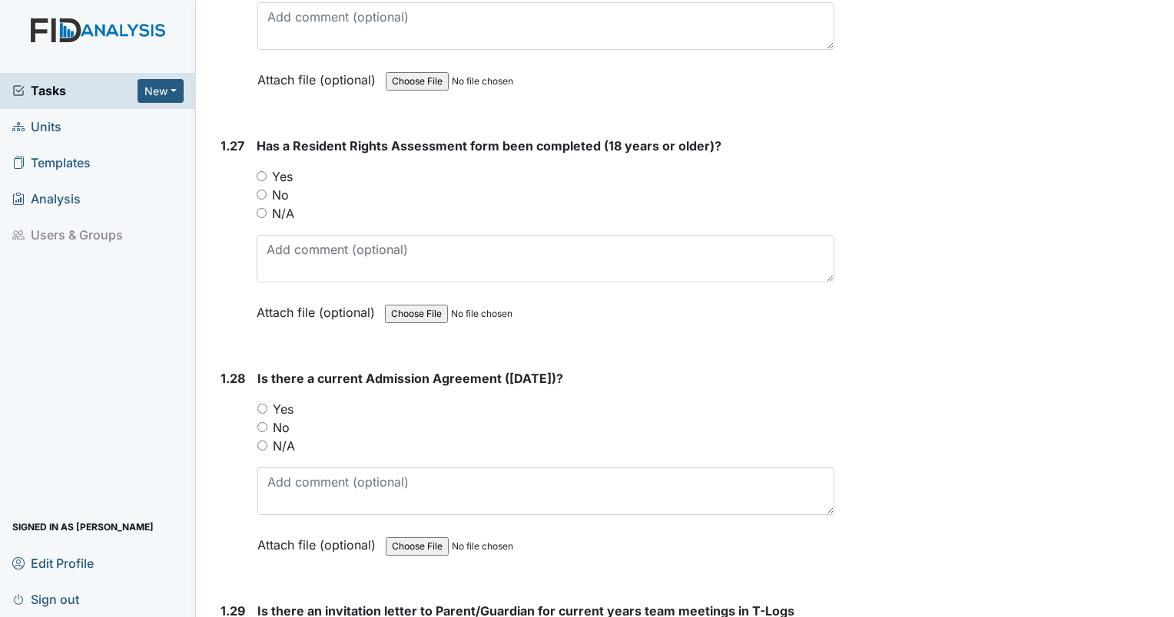
click at [265, 404] on input "Yes" at bounding box center [262, 409] width 10 height 10
radio input "true"
click at [255, 137] on div "1.27 Has a Resident Rights Assessment form been completed (18 years or older)? …" at bounding box center [524, 241] width 620 height 208
click at [259, 171] on input "Yes" at bounding box center [262, 176] width 10 height 10
radio input "true"
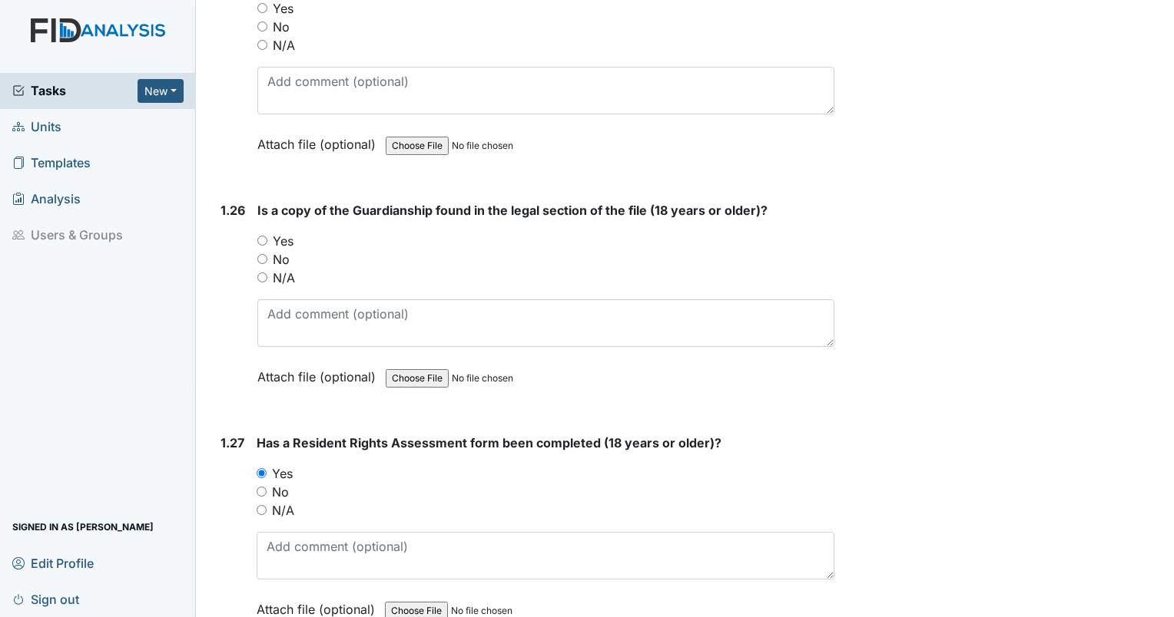
scroll to position [5911, 0]
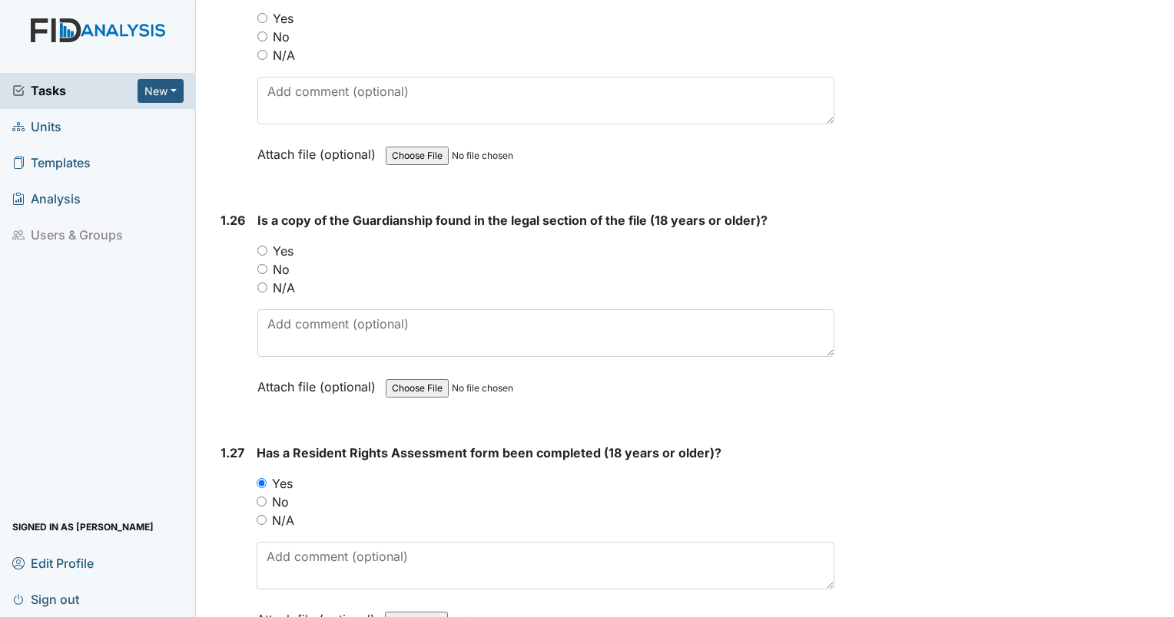
click at [263, 246] on input "Yes" at bounding box center [262, 251] width 10 height 10
radio input "true"
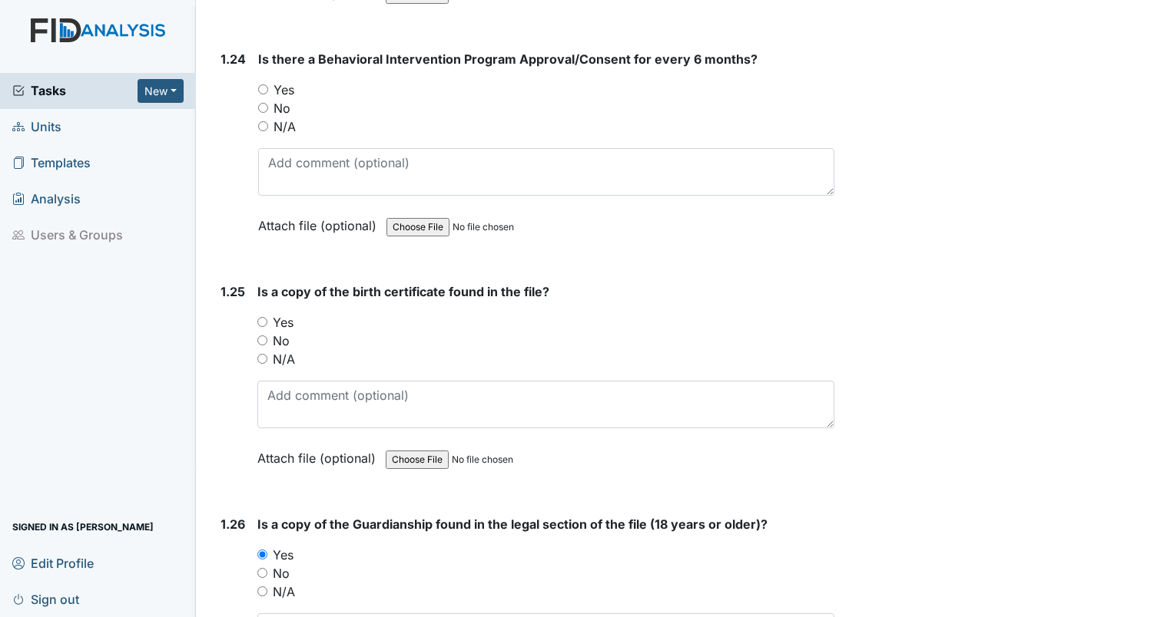
scroll to position [5603, 0]
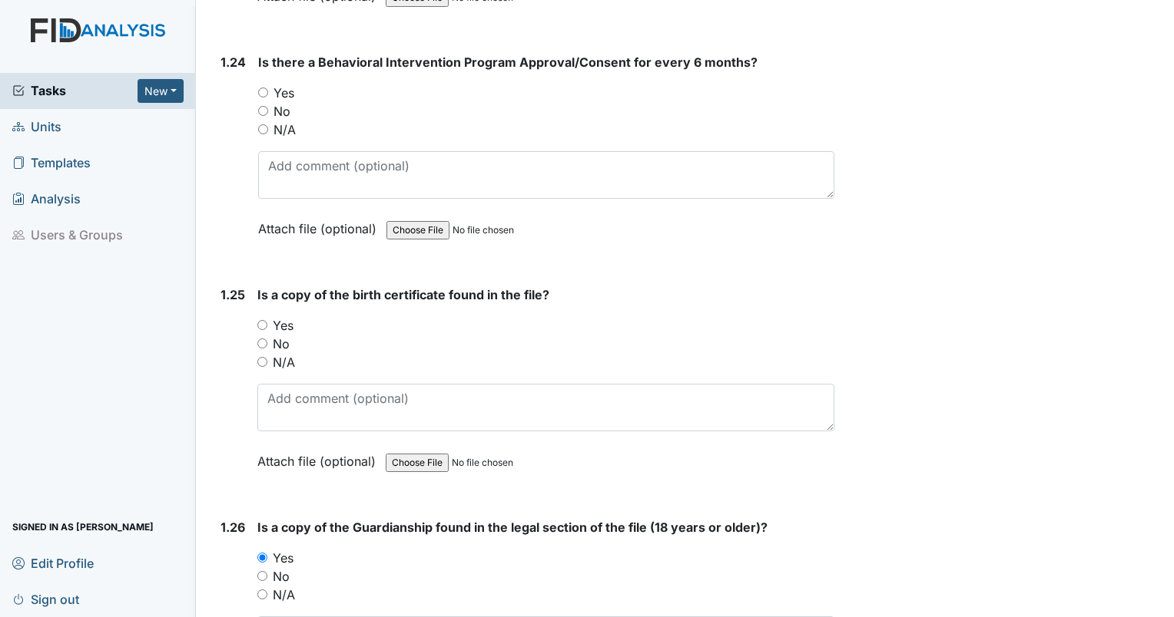
click at [266, 320] on input "Yes" at bounding box center [262, 325] width 10 height 10
radio input "true"
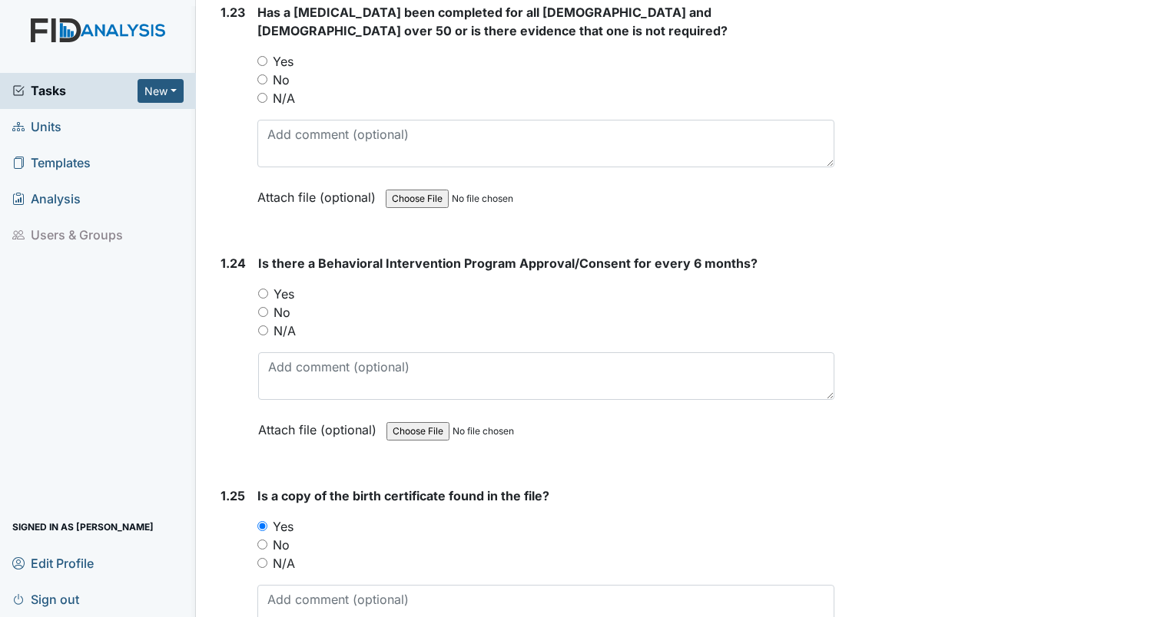
scroll to position [5373, 0]
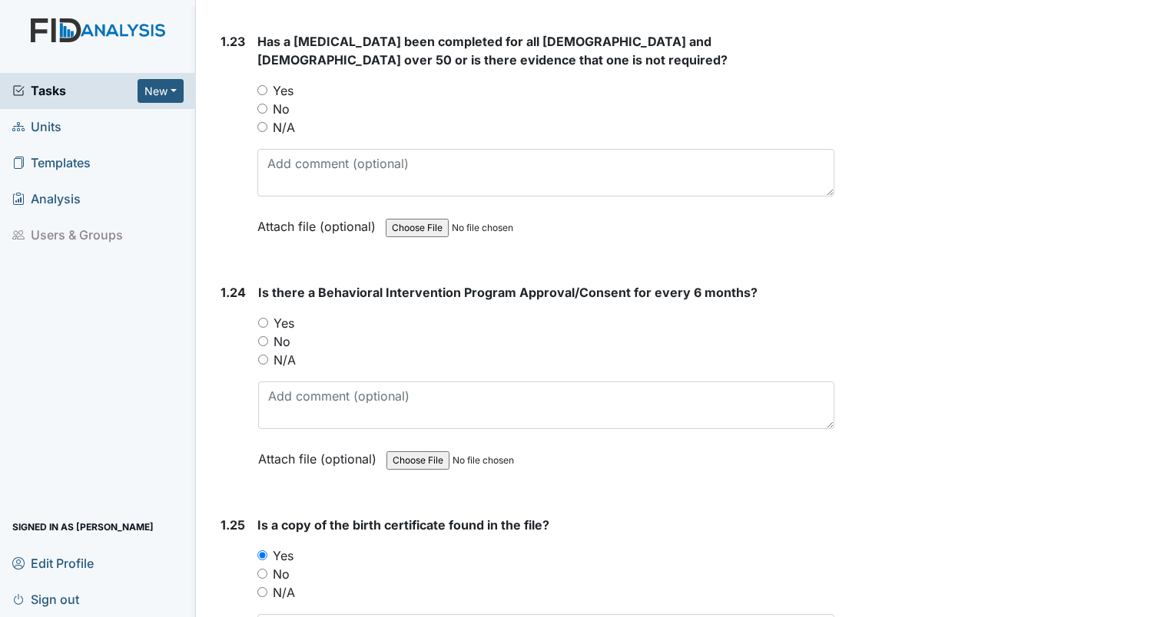
click at [261, 318] on input "Yes" at bounding box center [263, 323] width 10 height 10
radio input "true"
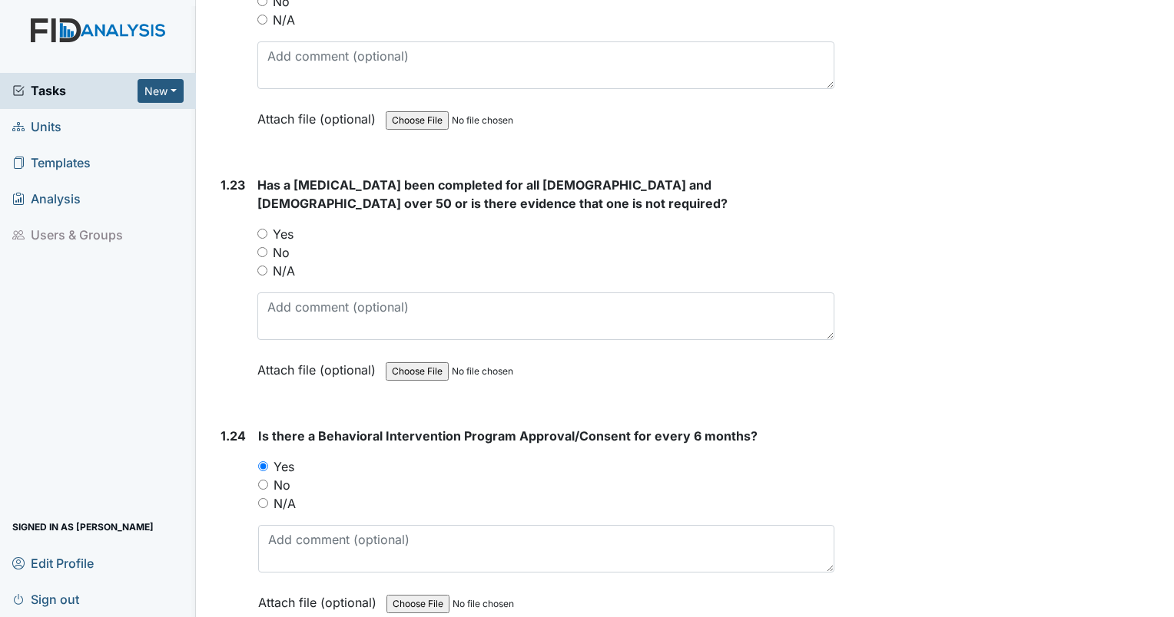
scroll to position [5219, 0]
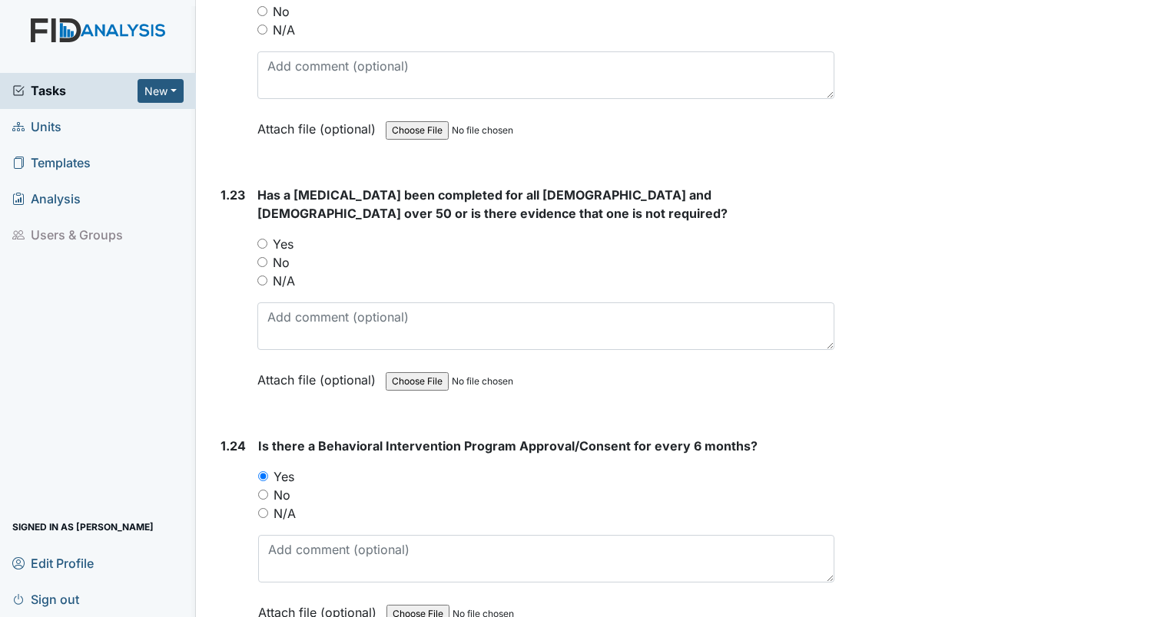
click at [260, 239] on input "Yes" at bounding box center [262, 244] width 10 height 10
radio input "true"
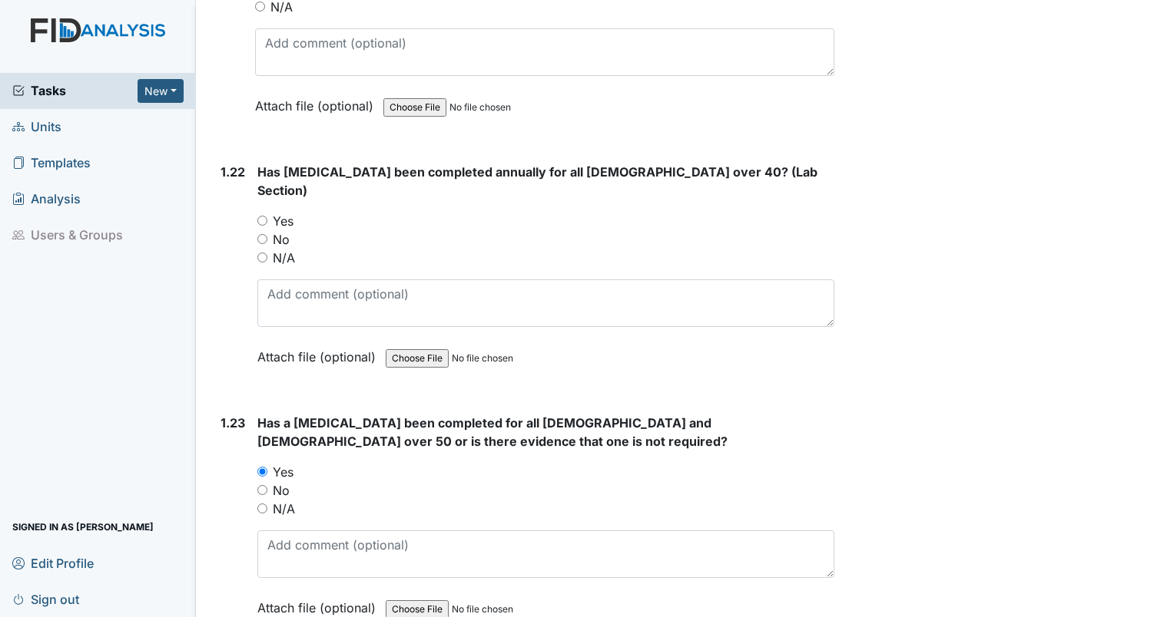
scroll to position [4989, 0]
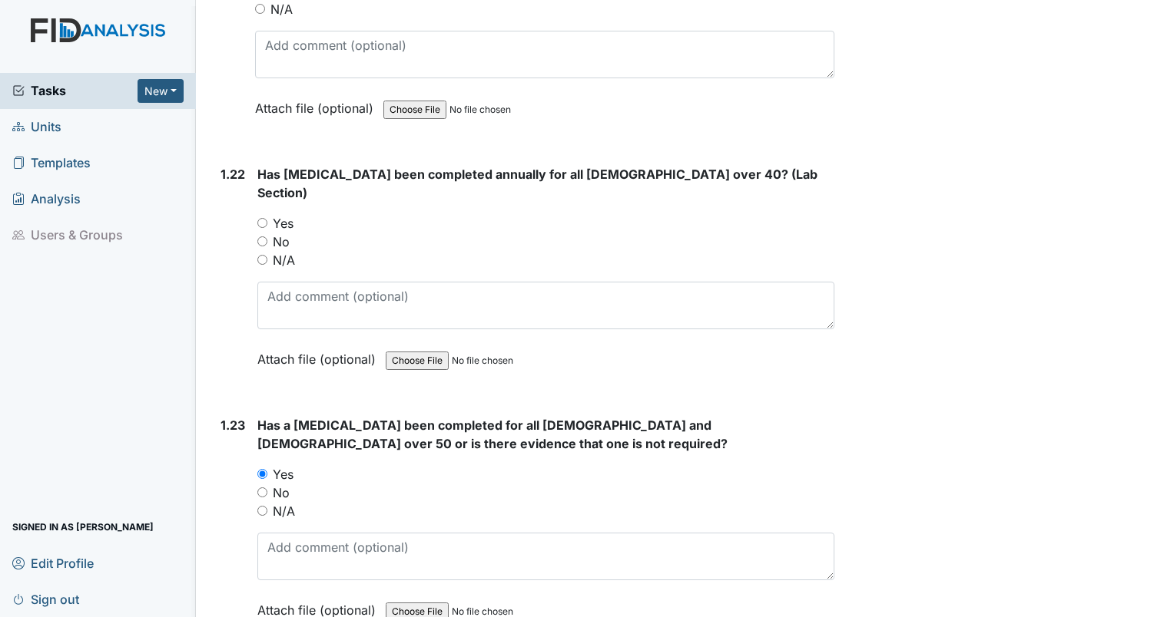
click at [264, 218] on input "Yes" at bounding box center [262, 223] width 10 height 10
radio input "true"
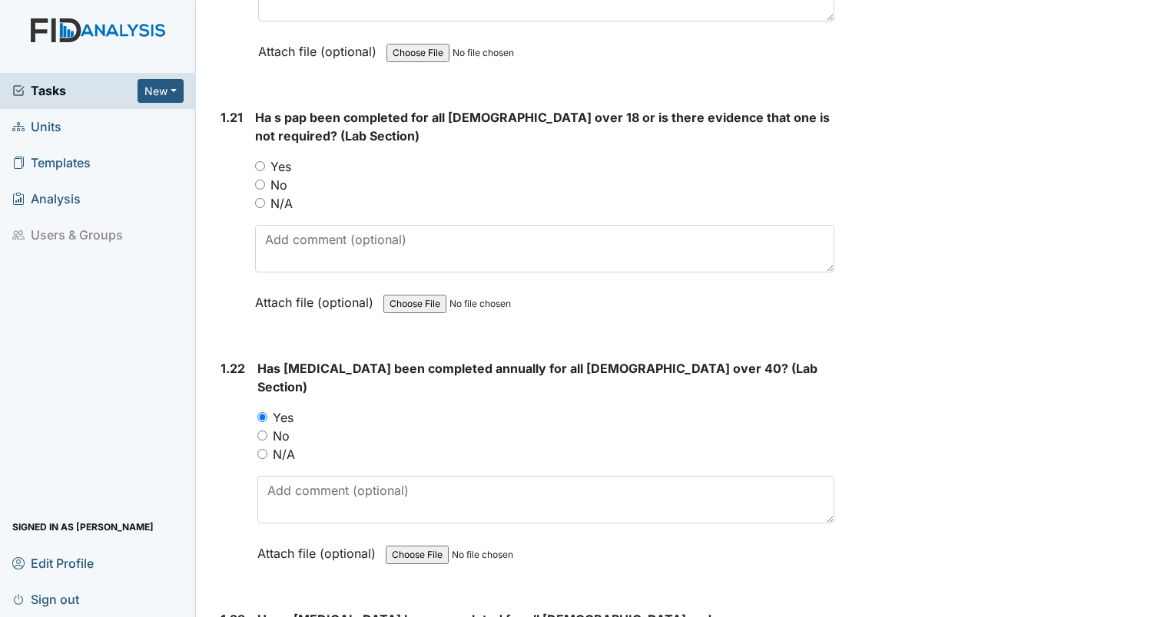
scroll to position [4912, 0]
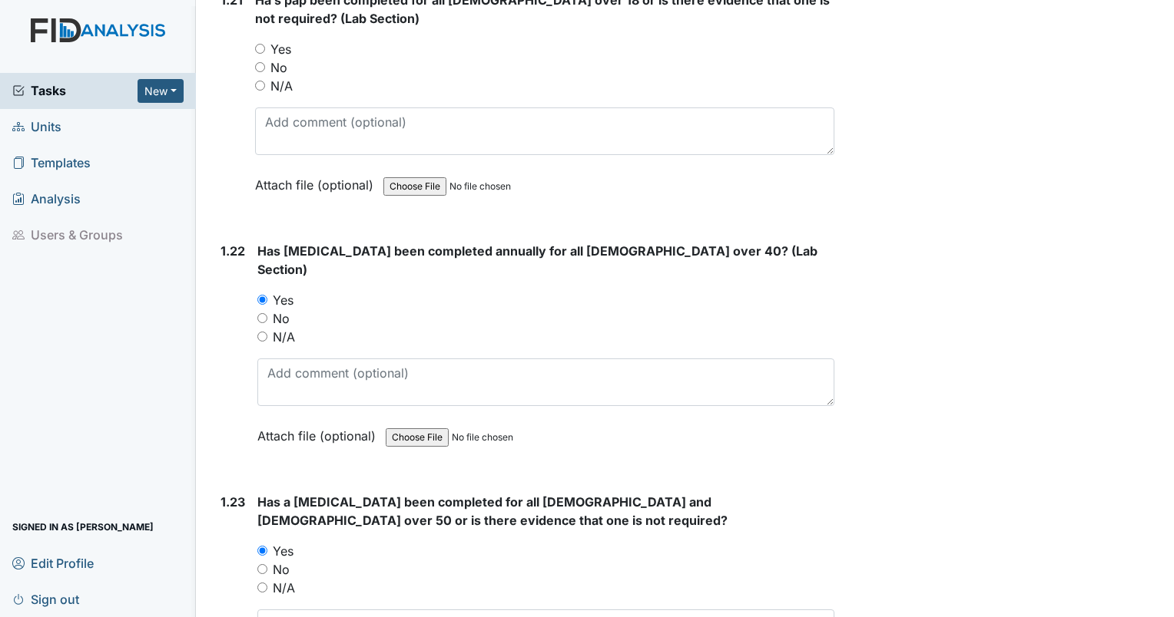
click at [264, 332] on input "N/A" at bounding box center [262, 337] width 10 height 10
radio input "true"
click at [261, 583] on input "N/A" at bounding box center [262, 588] width 10 height 10
radio input "true"
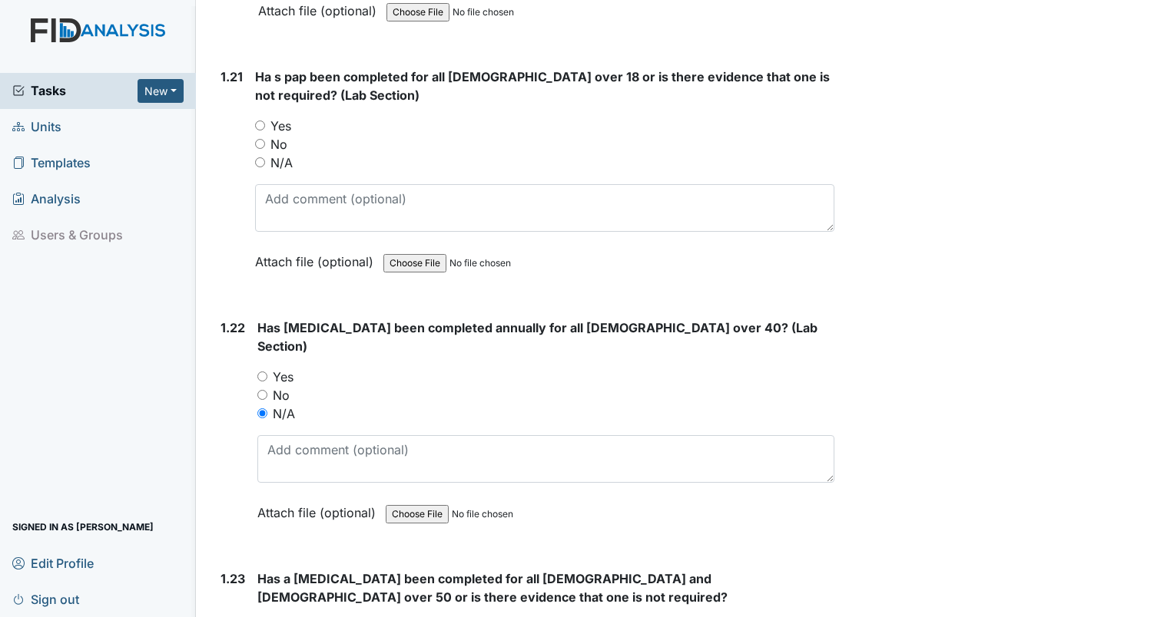
scroll to position [4759, 0]
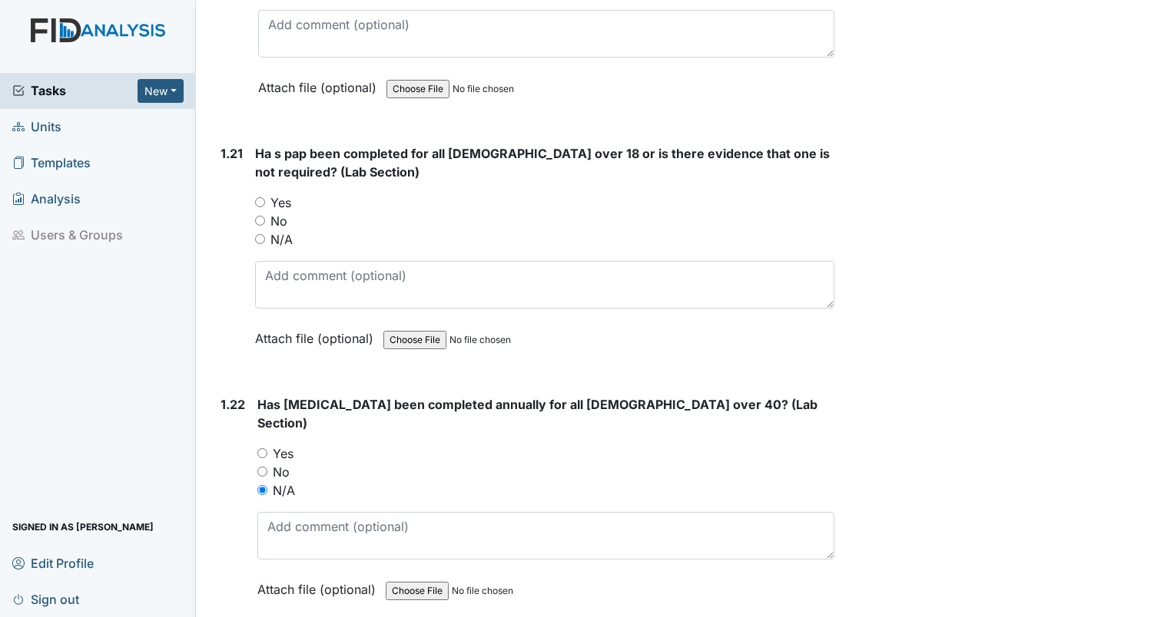
click at [258, 234] on input "N/A" at bounding box center [260, 239] width 10 height 10
radio input "true"
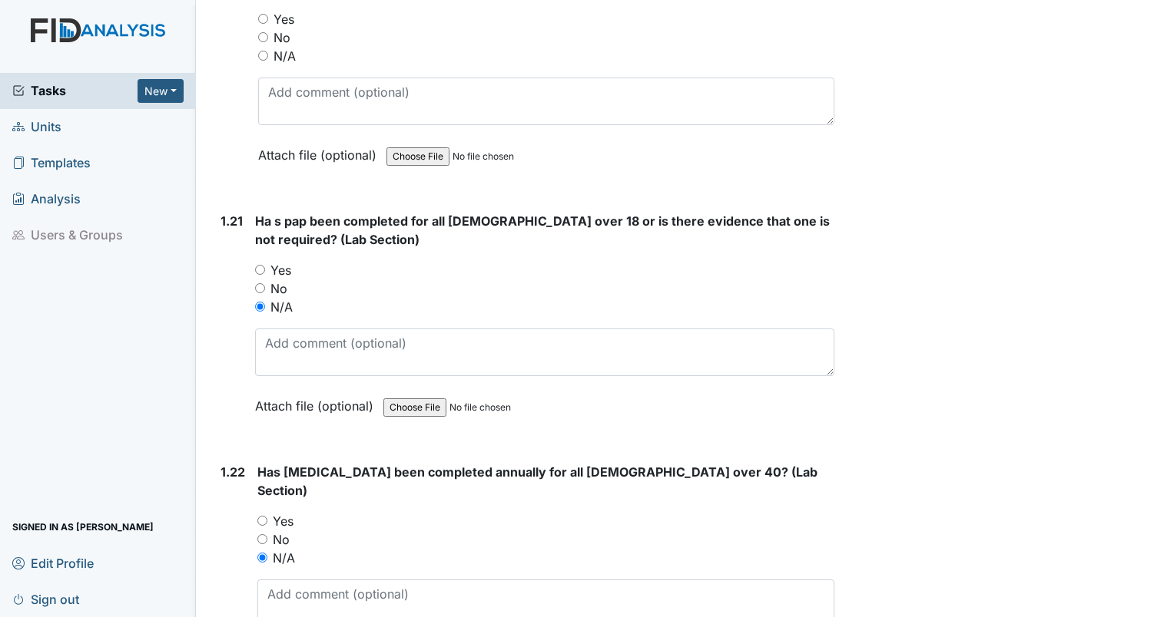
scroll to position [4528, 0]
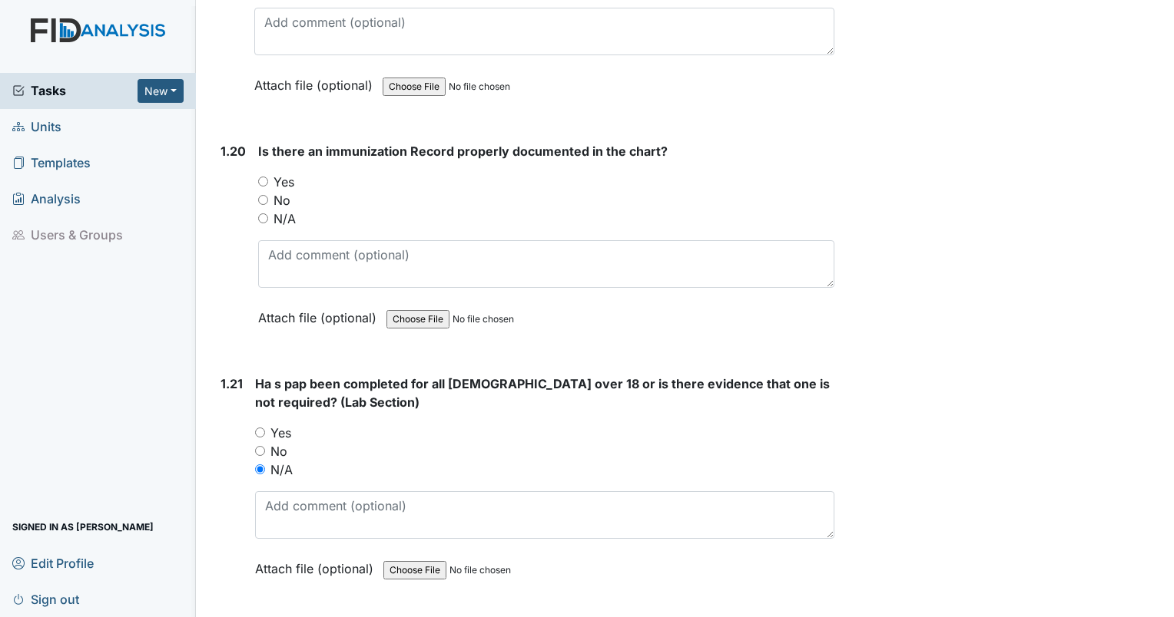
click at [264, 177] on input "Yes" at bounding box center [263, 182] width 10 height 10
radio input "true"
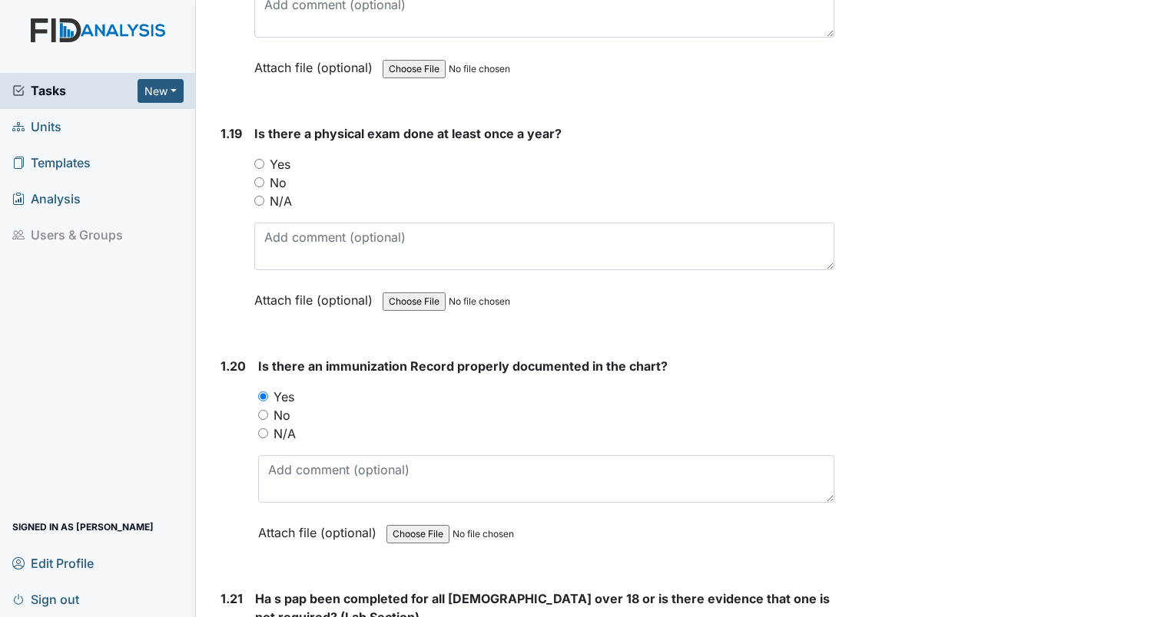
scroll to position [4298, 0]
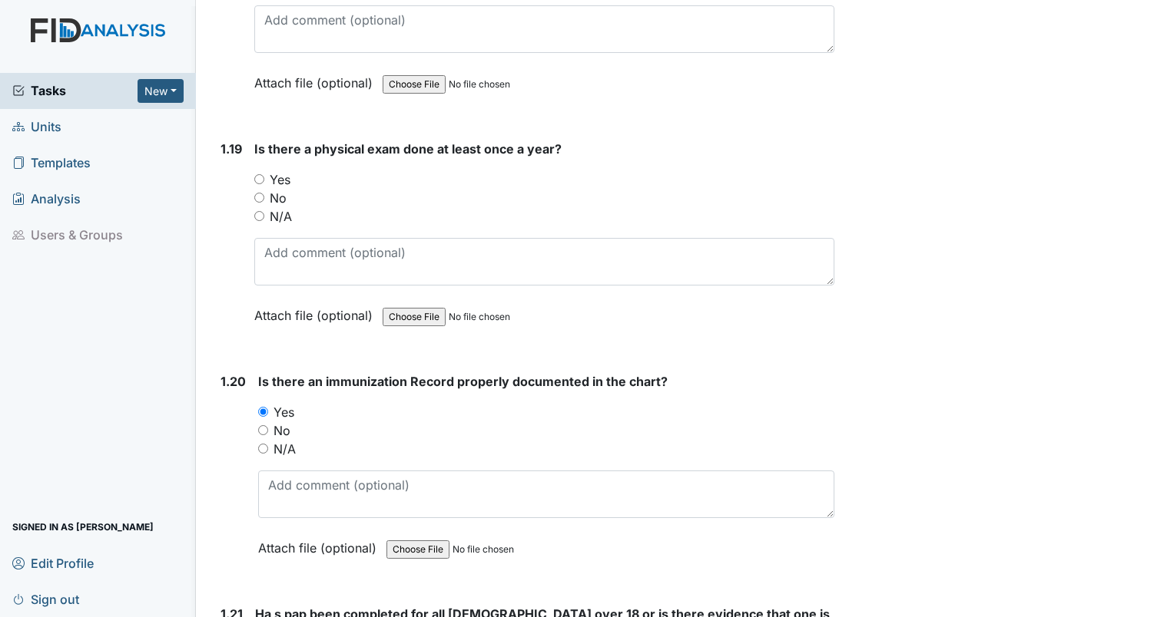
click at [260, 174] on input "Yes" at bounding box center [259, 179] width 10 height 10
radio input "true"
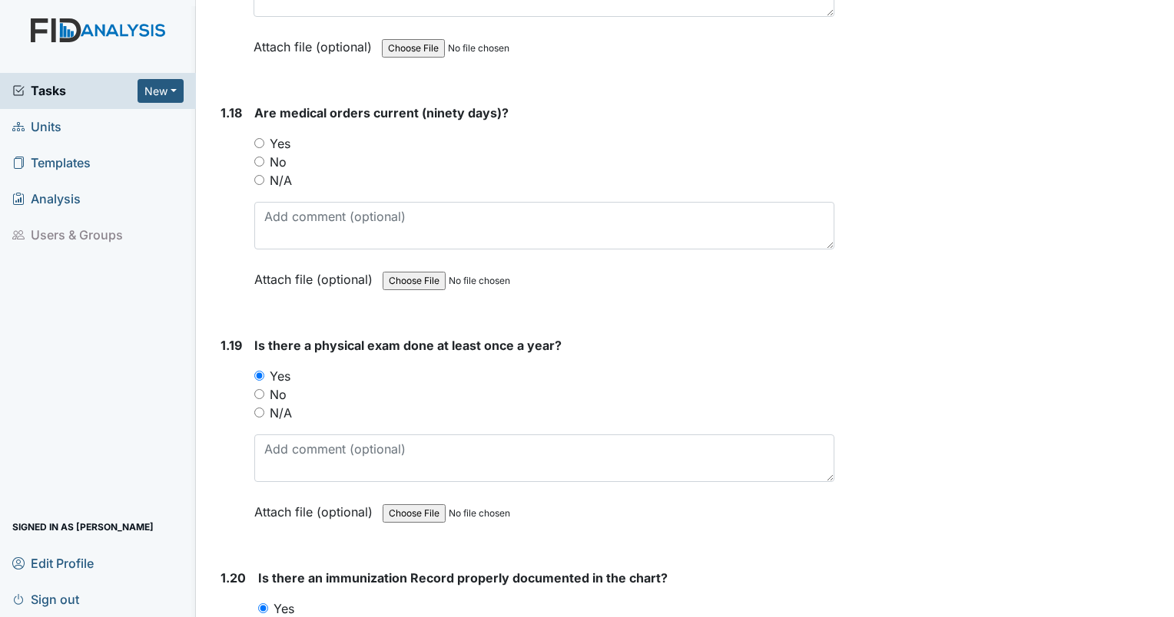
scroll to position [4067, 0]
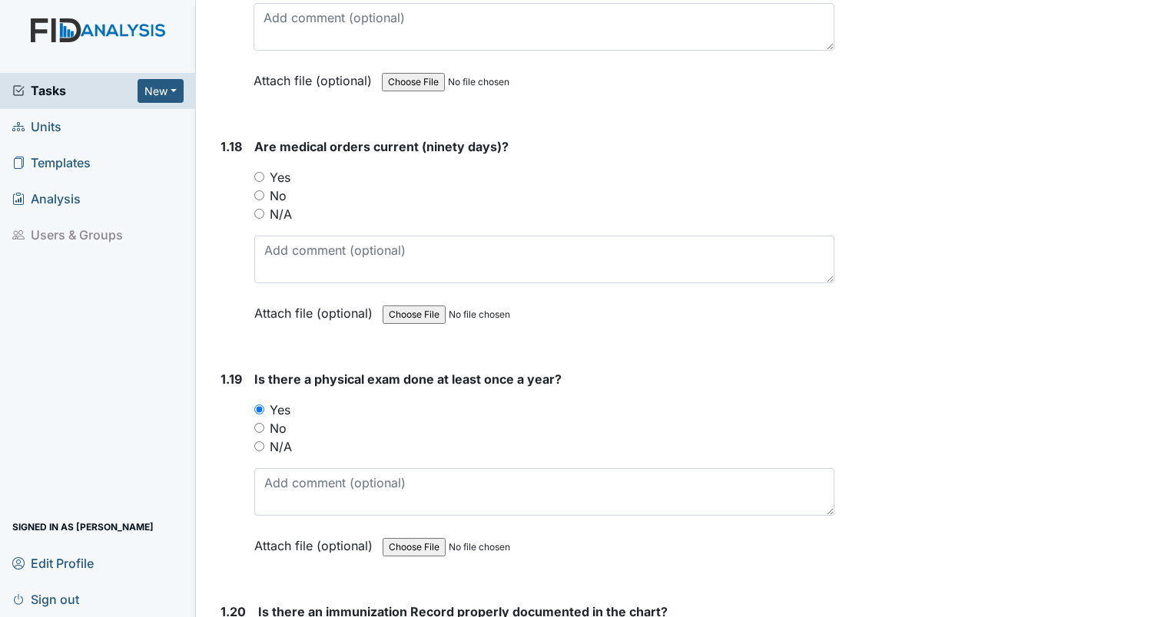
click at [259, 172] on input "Yes" at bounding box center [259, 177] width 10 height 10
radio input "true"
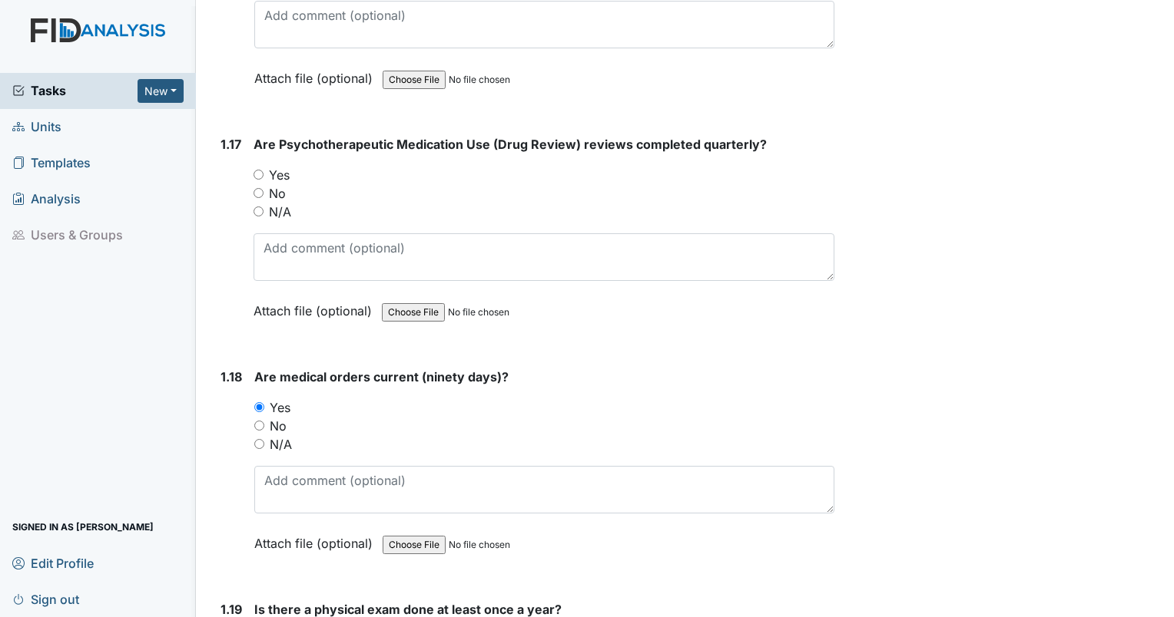
click at [262, 170] on input "Yes" at bounding box center [258, 175] width 10 height 10
radio input "true"
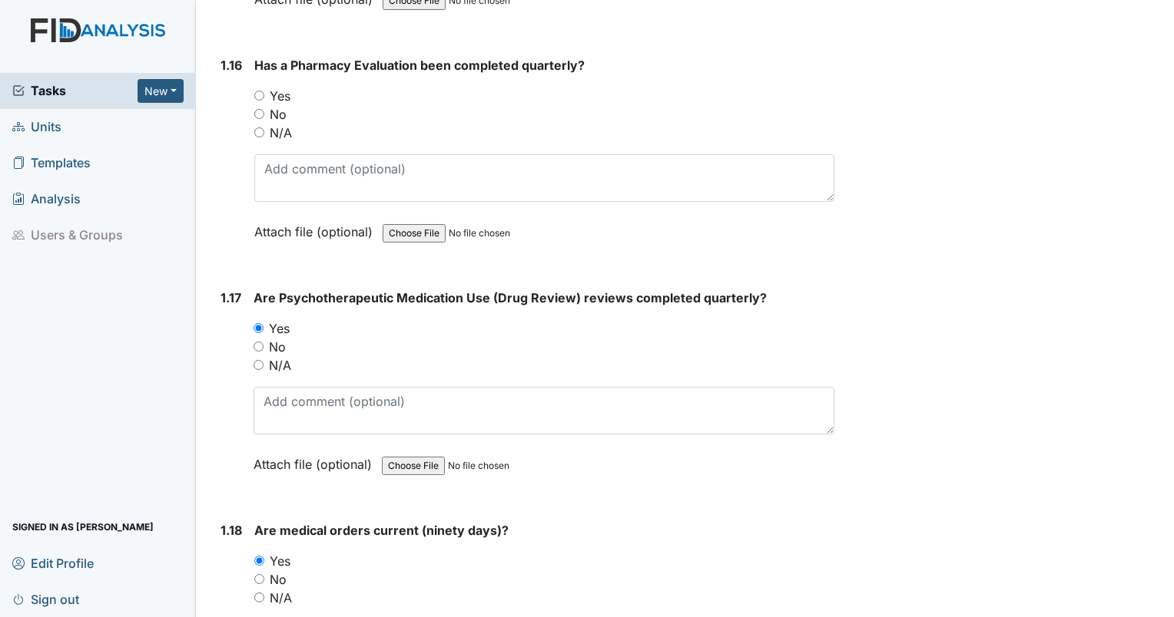
scroll to position [3607, 0]
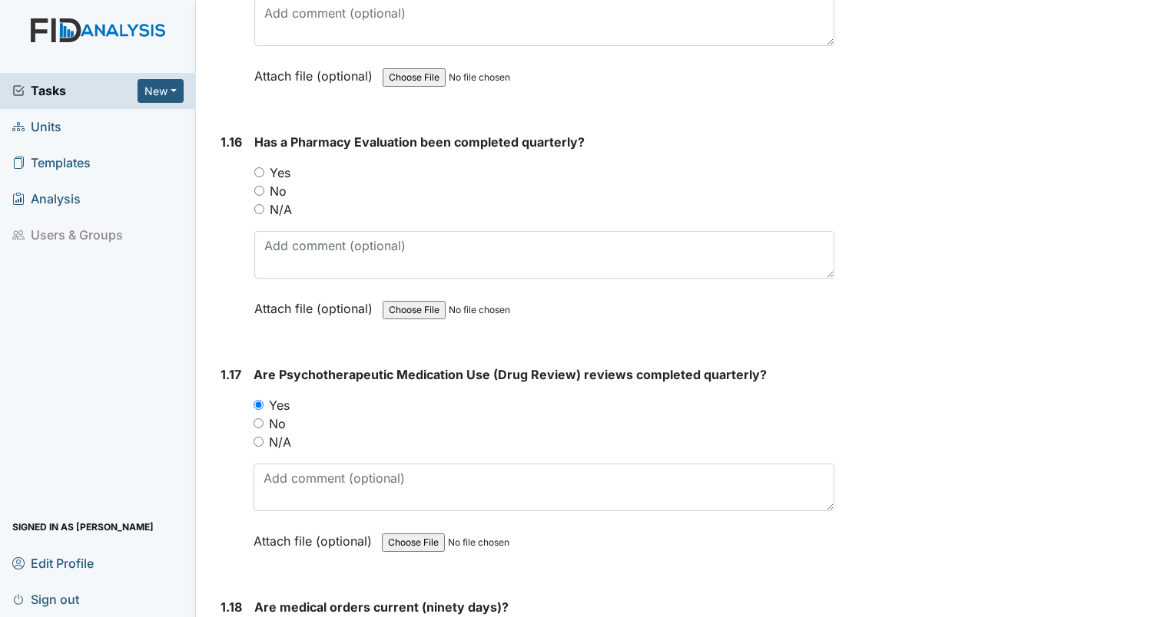
click at [261, 167] on input "Yes" at bounding box center [259, 172] width 10 height 10
radio input "true"
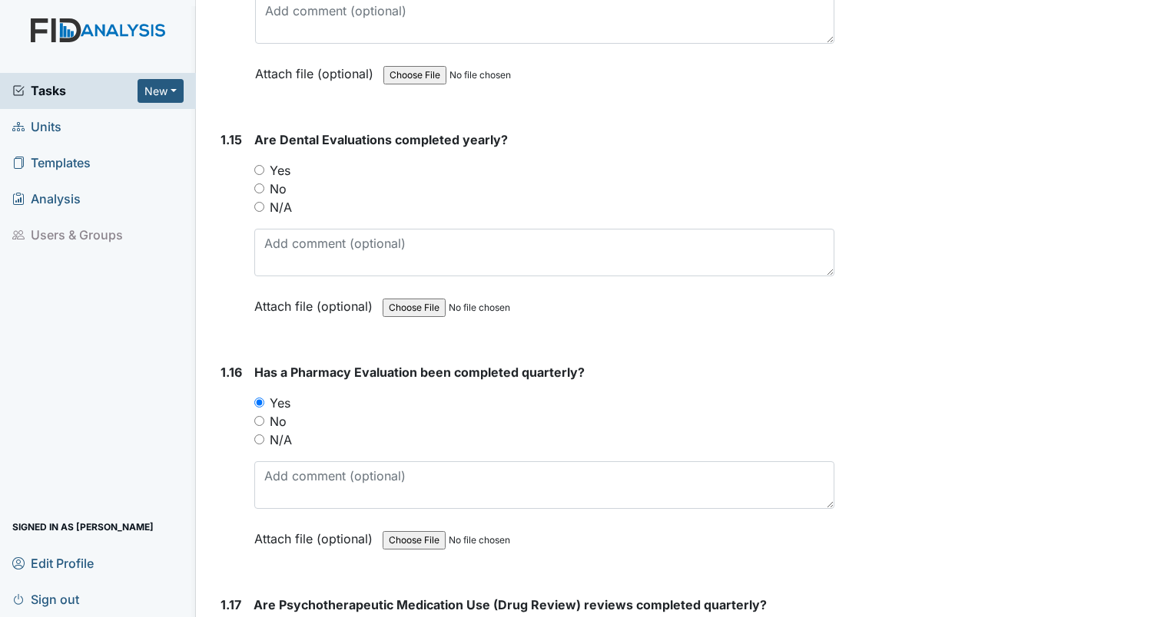
click at [258, 165] on input "Yes" at bounding box center [259, 170] width 10 height 10
radio input "true"
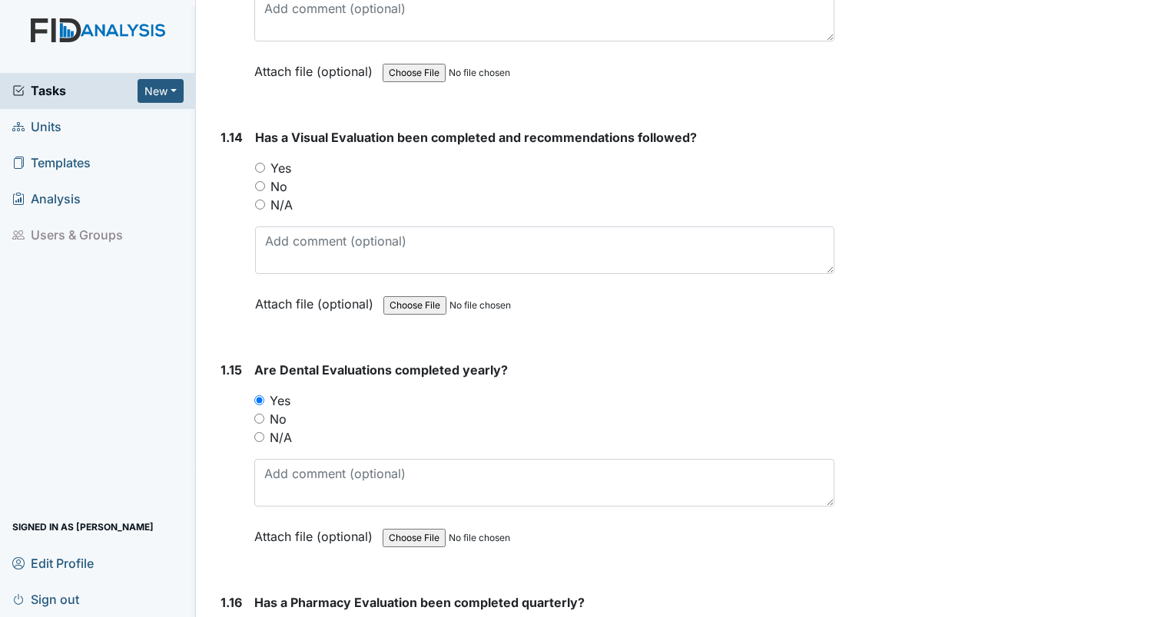
click at [261, 163] on input "Yes" at bounding box center [260, 168] width 10 height 10
radio input "true"
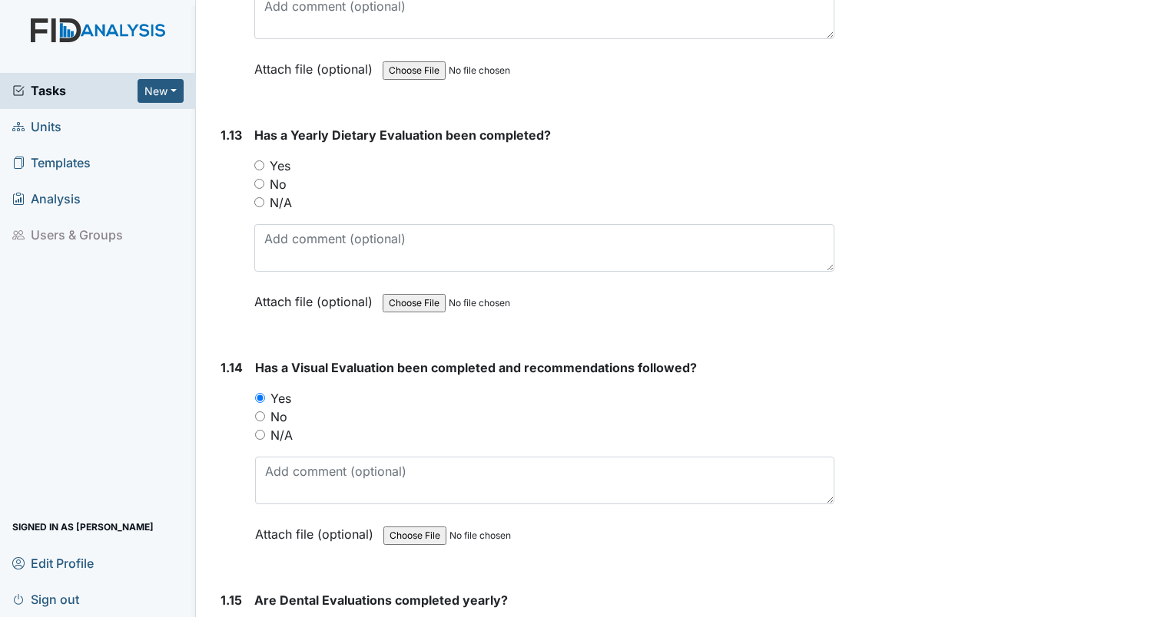
click at [260, 161] on input "Yes" at bounding box center [259, 166] width 10 height 10
radio input "true"
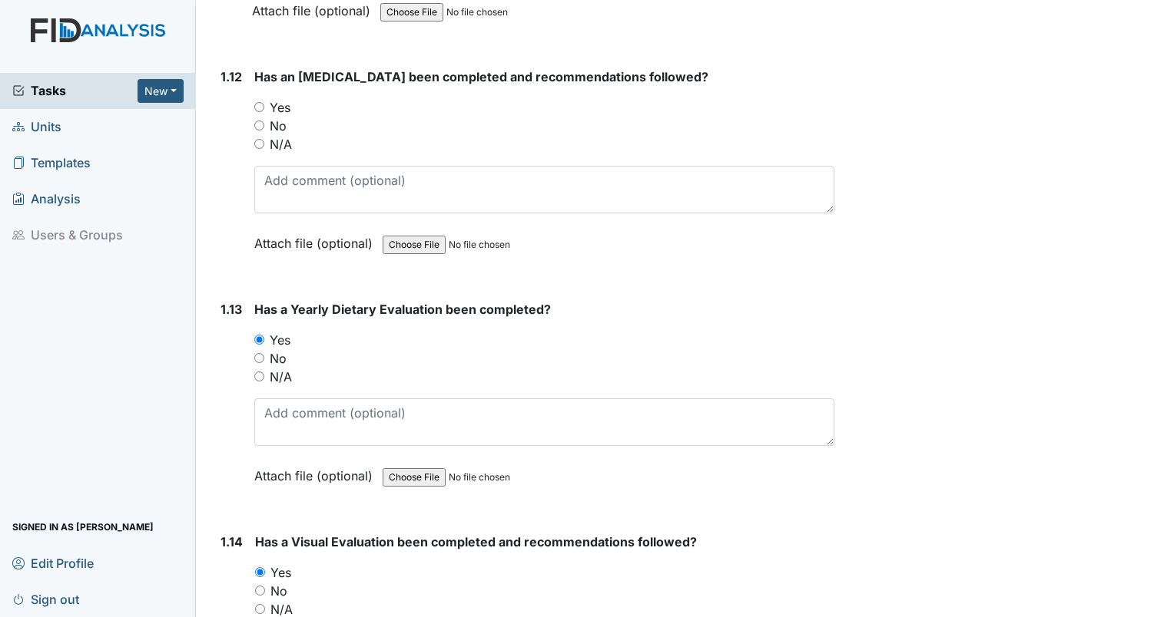
scroll to position [2685, 0]
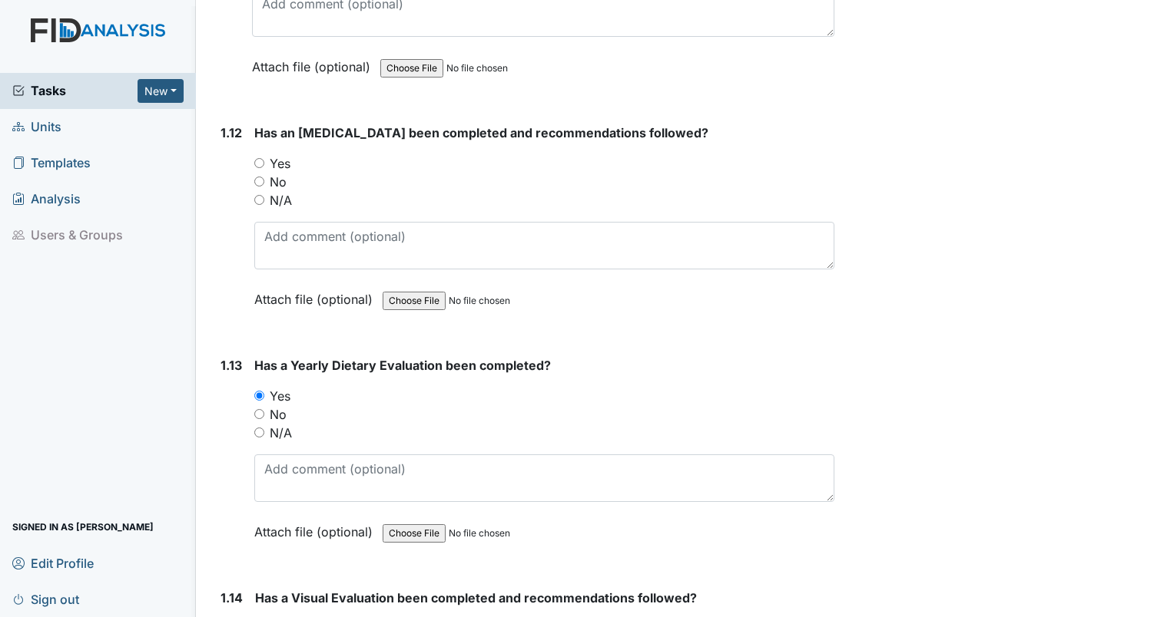
click at [255, 158] on input "Yes" at bounding box center [259, 163] width 10 height 10
radio input "true"
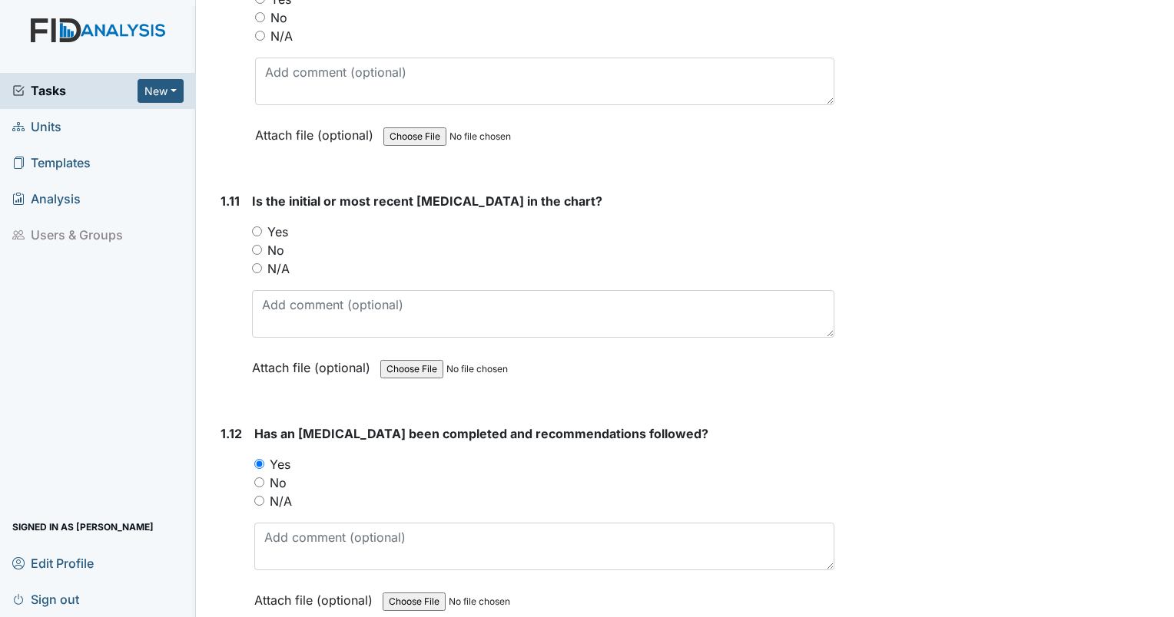
scroll to position [2378, 0]
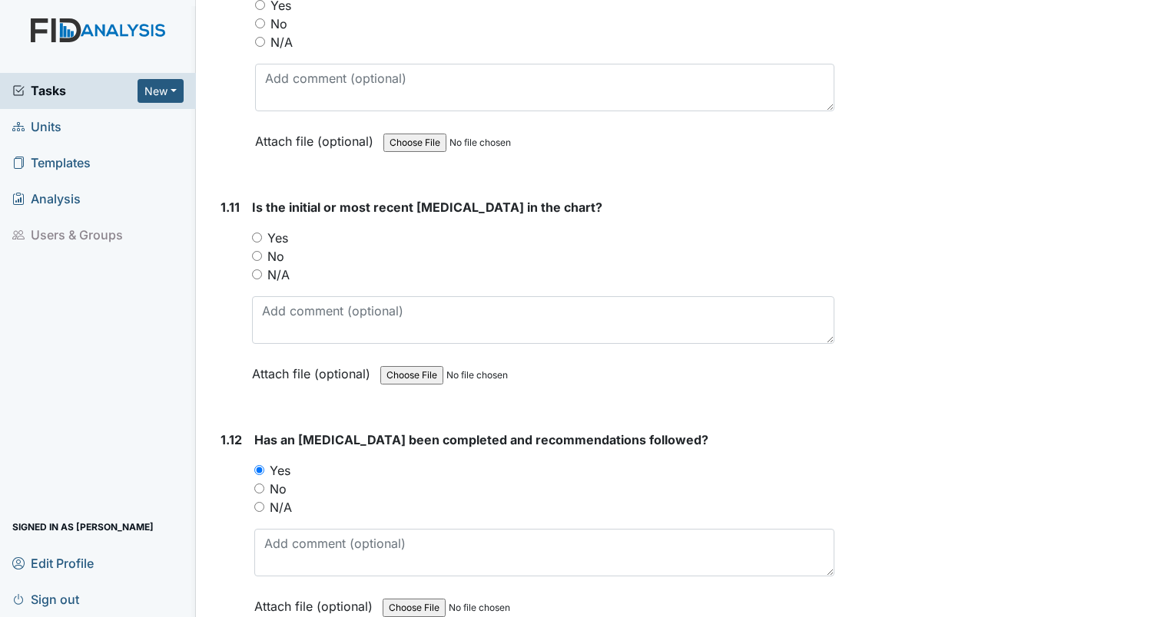
click at [259, 233] on input "Yes" at bounding box center [257, 238] width 10 height 10
radio input "true"
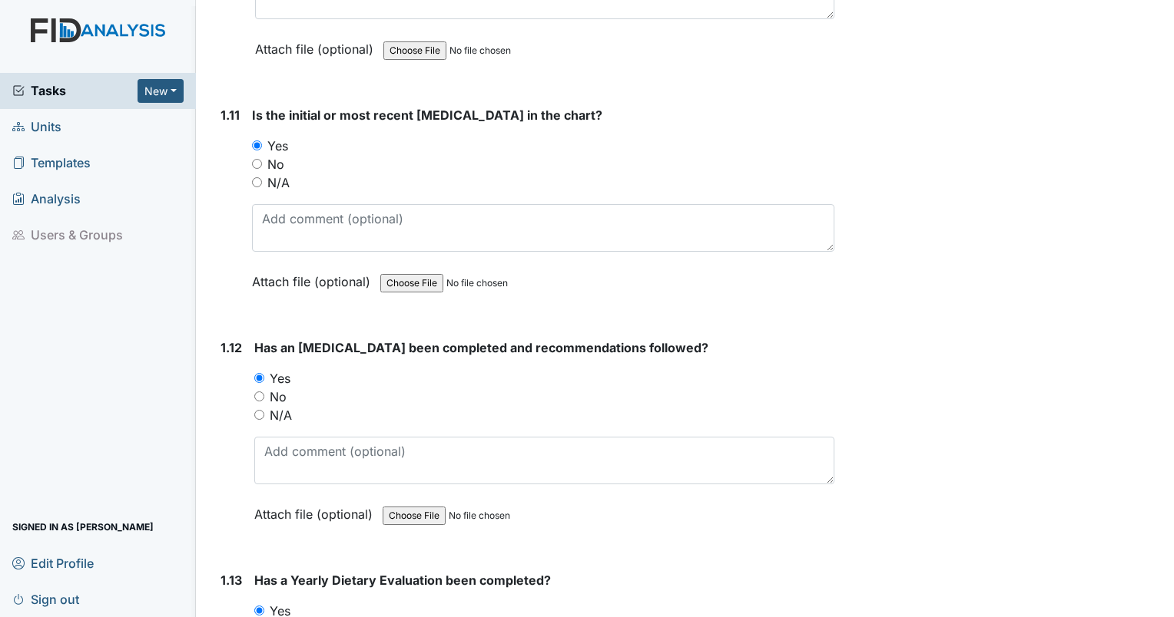
scroll to position [2608, 0]
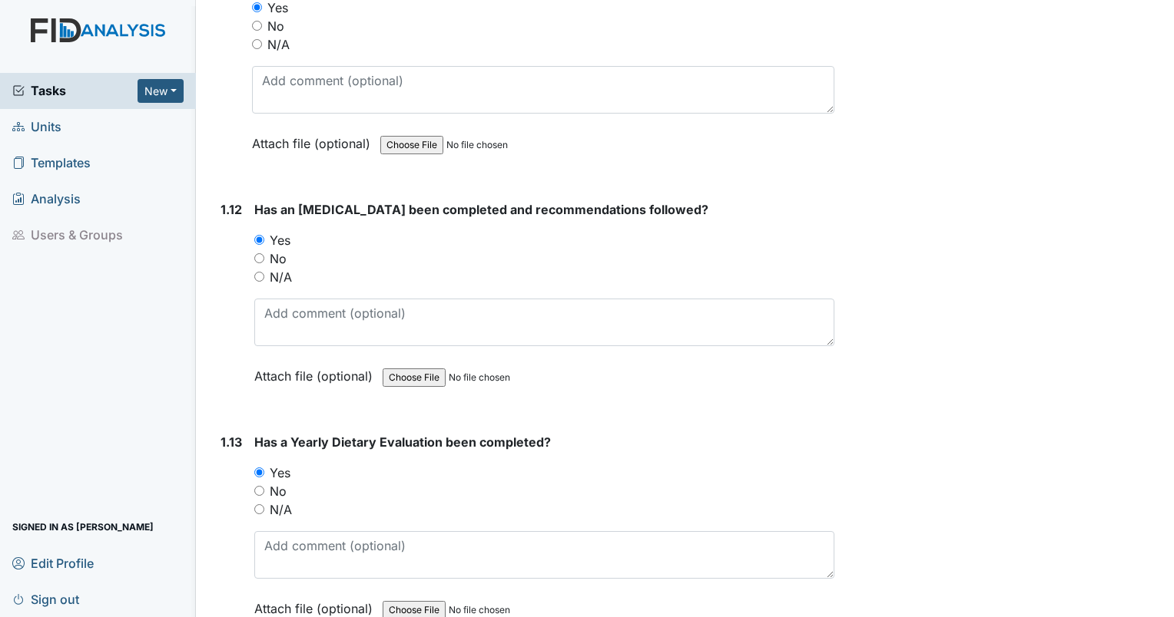
click at [261, 485] on div "No" at bounding box center [544, 491] width 580 height 18
click at [257, 486] on input "No" at bounding box center [259, 491] width 10 height 10
radio input "true"
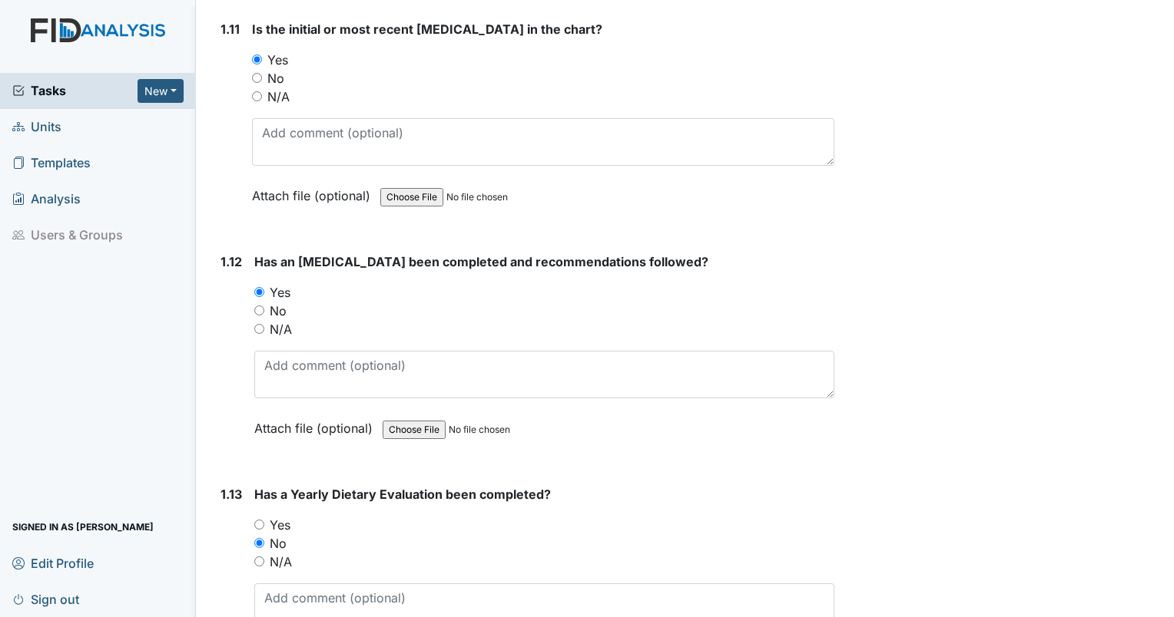
scroll to position [2301, 0]
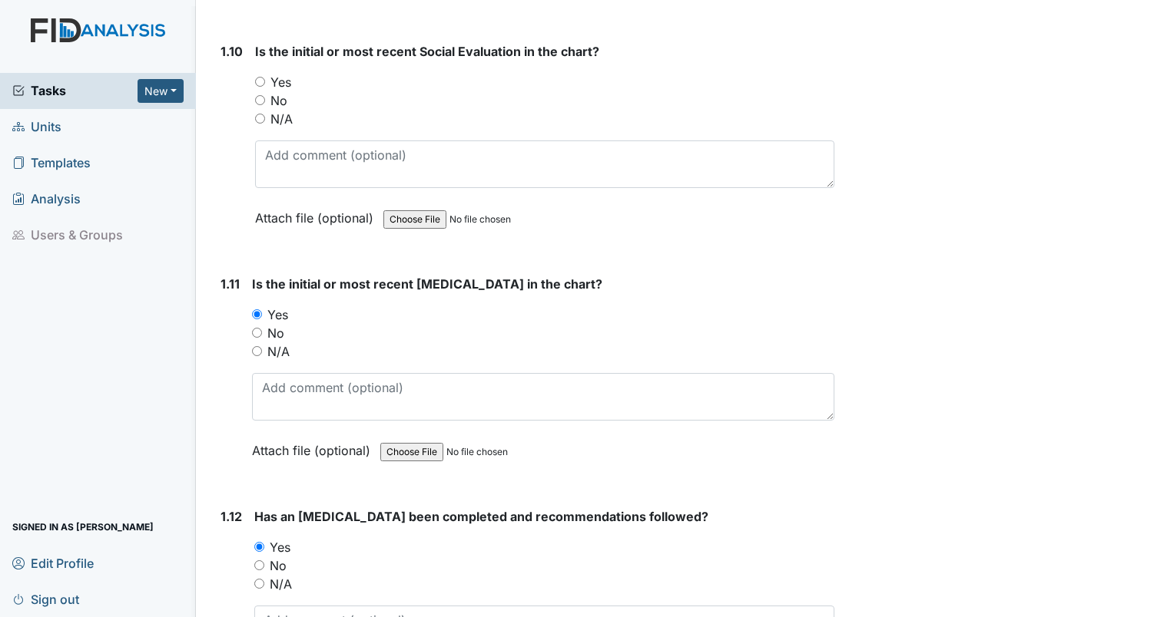
click at [261, 77] on input "Yes" at bounding box center [260, 82] width 10 height 10
radio input "true"
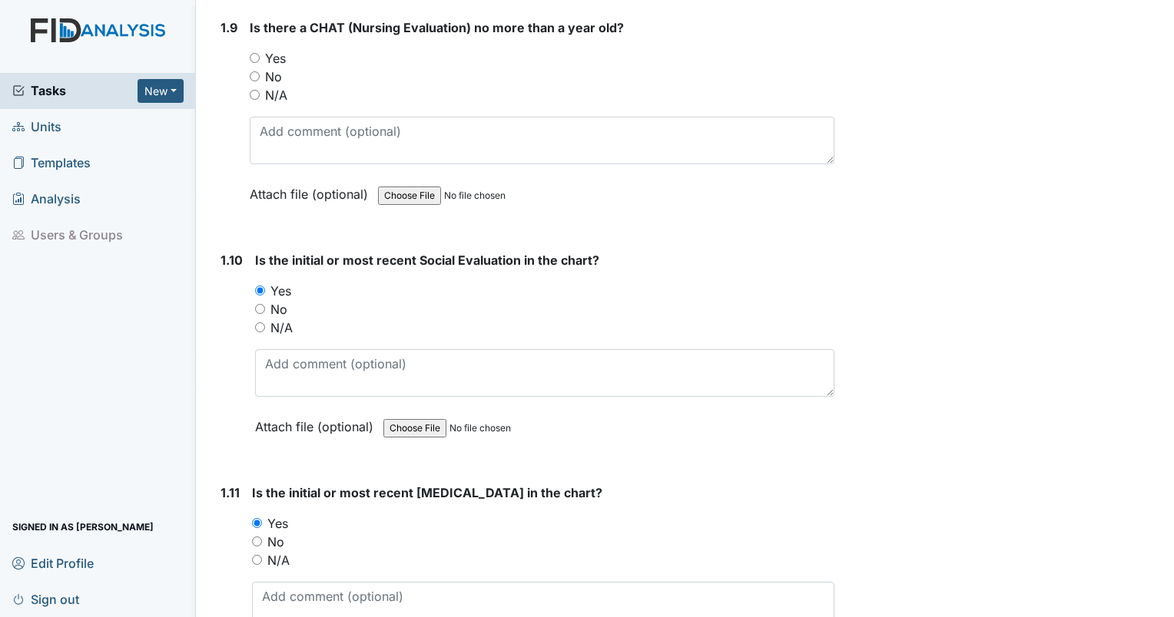
scroll to position [2071, 0]
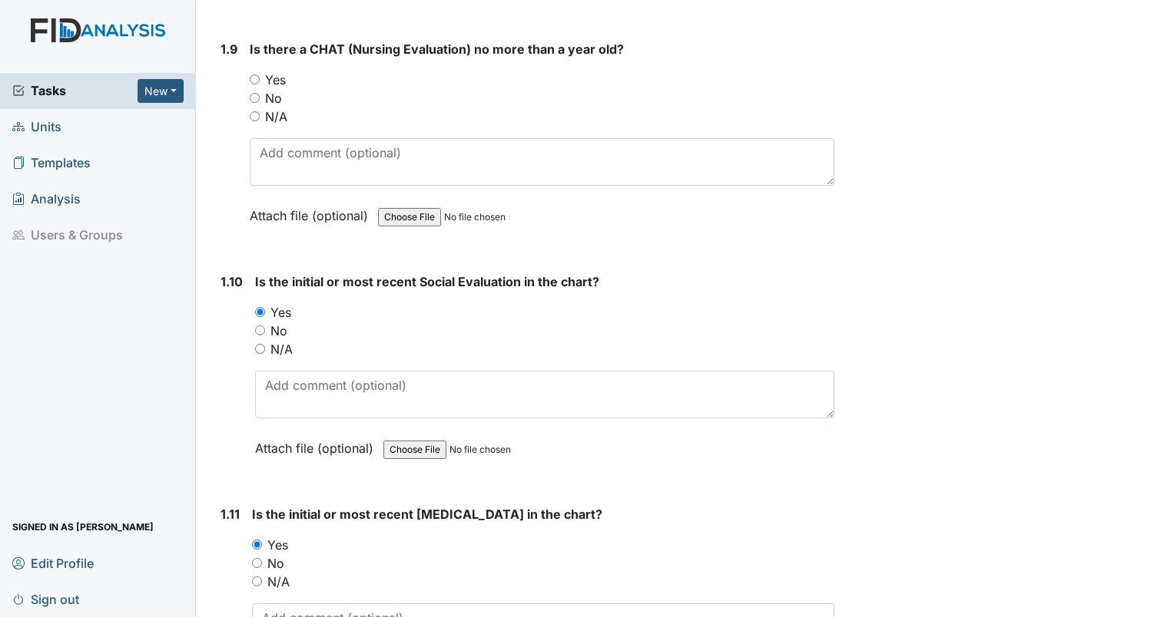
click at [255, 74] on input "Yes" at bounding box center [255, 79] width 10 height 10
radio input "true"
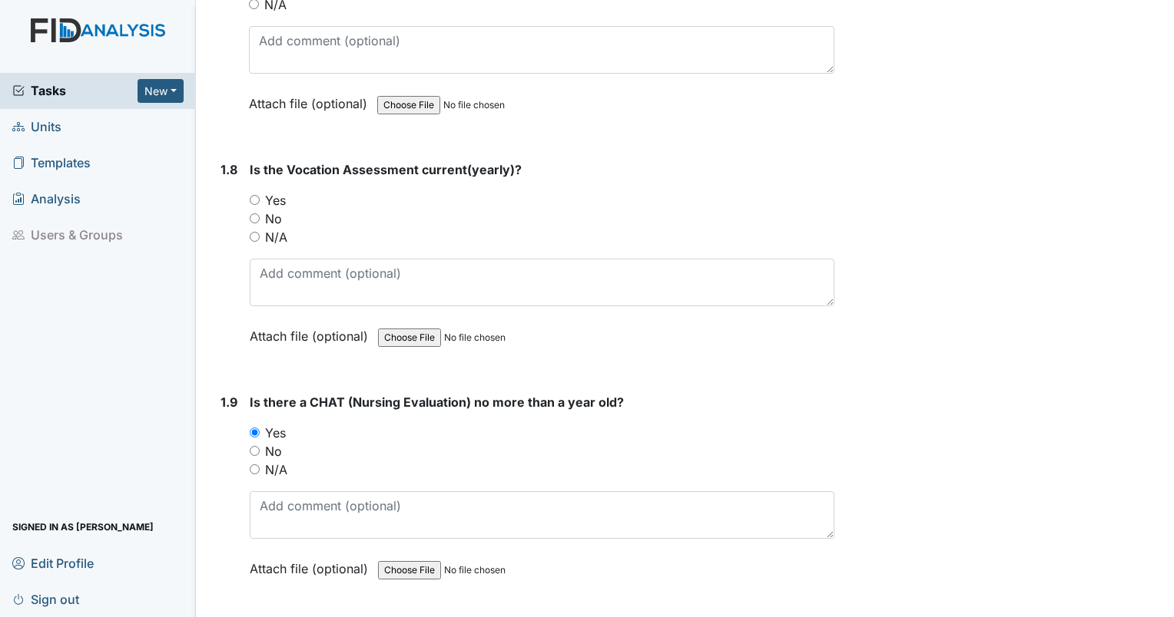
scroll to position [1687, 0]
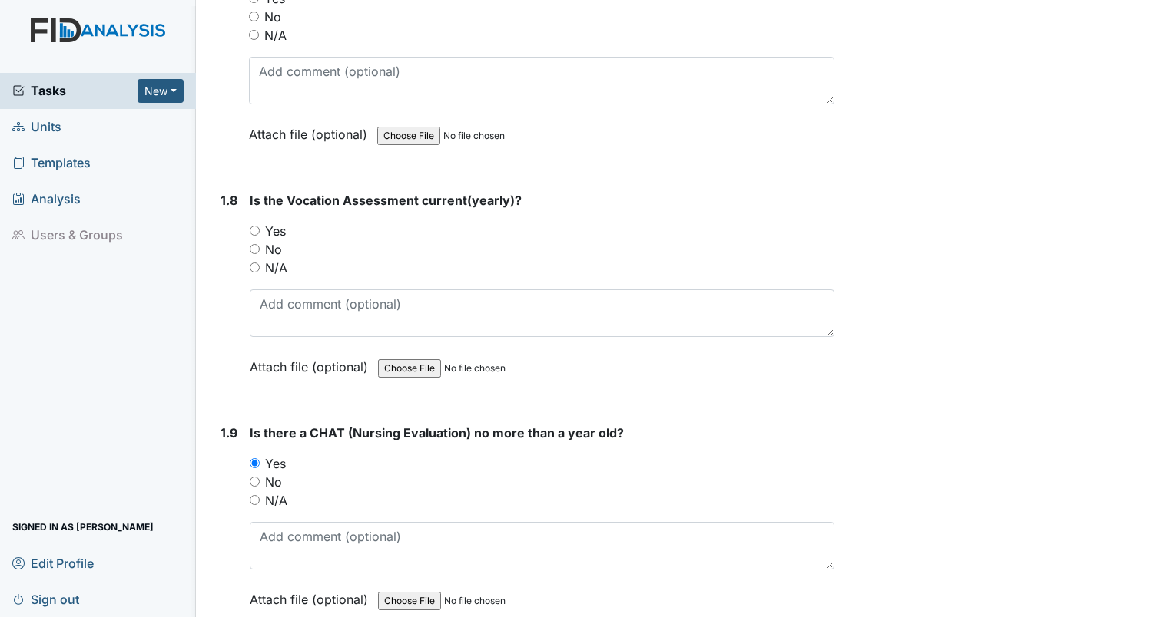
click at [252, 228] on input "Yes" at bounding box center [255, 231] width 10 height 10
radio input "true"
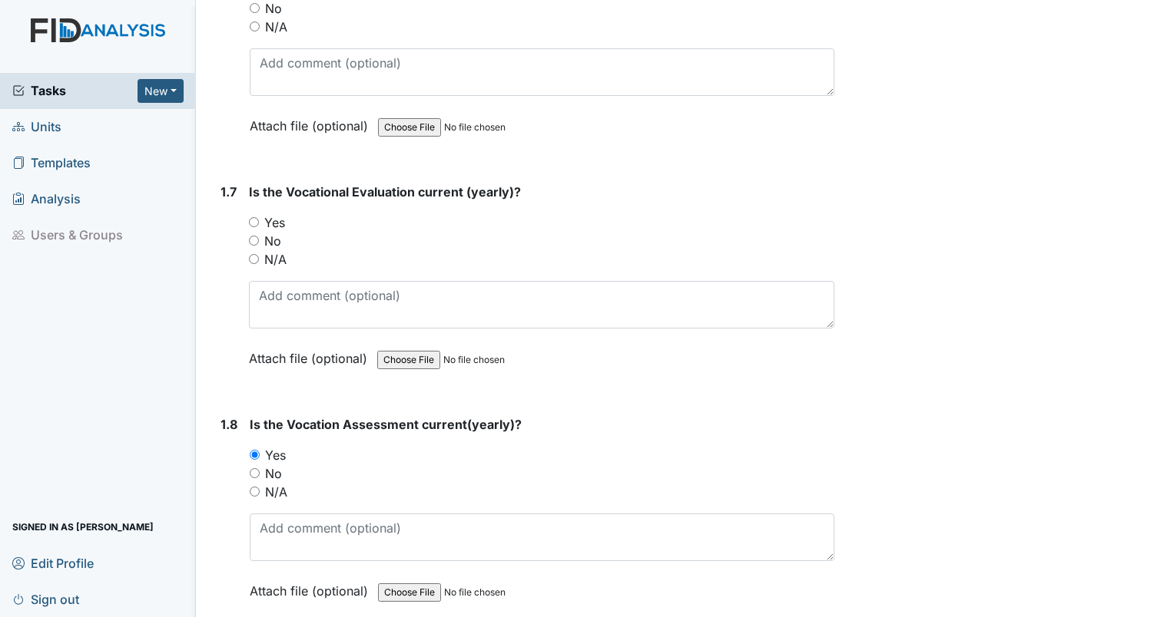
scroll to position [1456, 0]
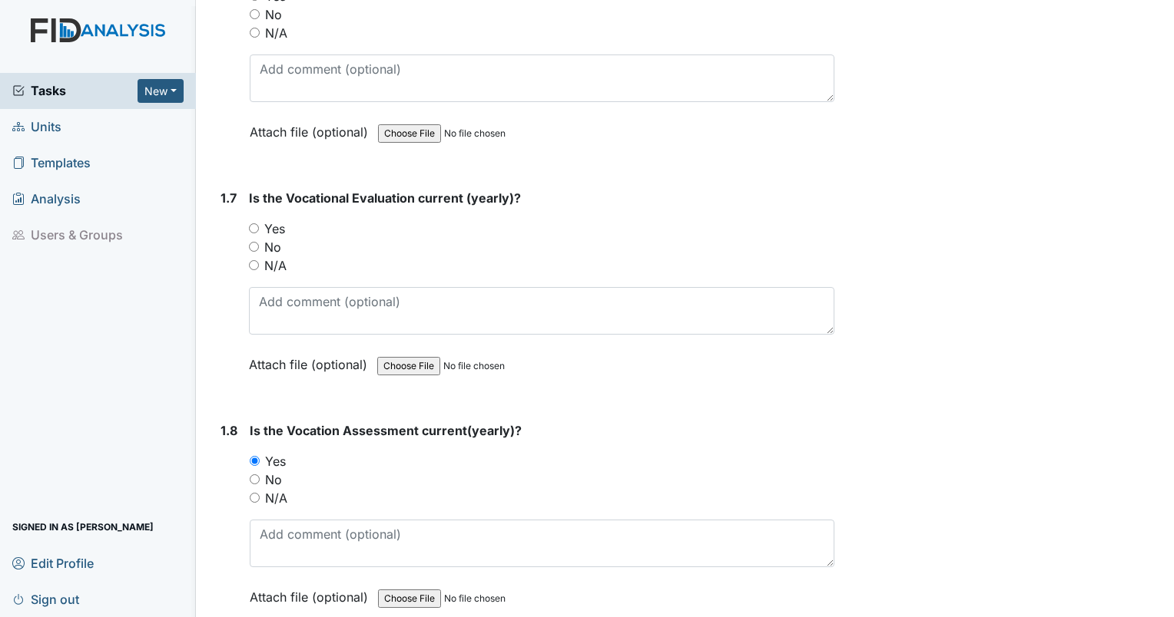
click at [256, 223] on input "Yes" at bounding box center [254, 228] width 10 height 10
radio input "true"
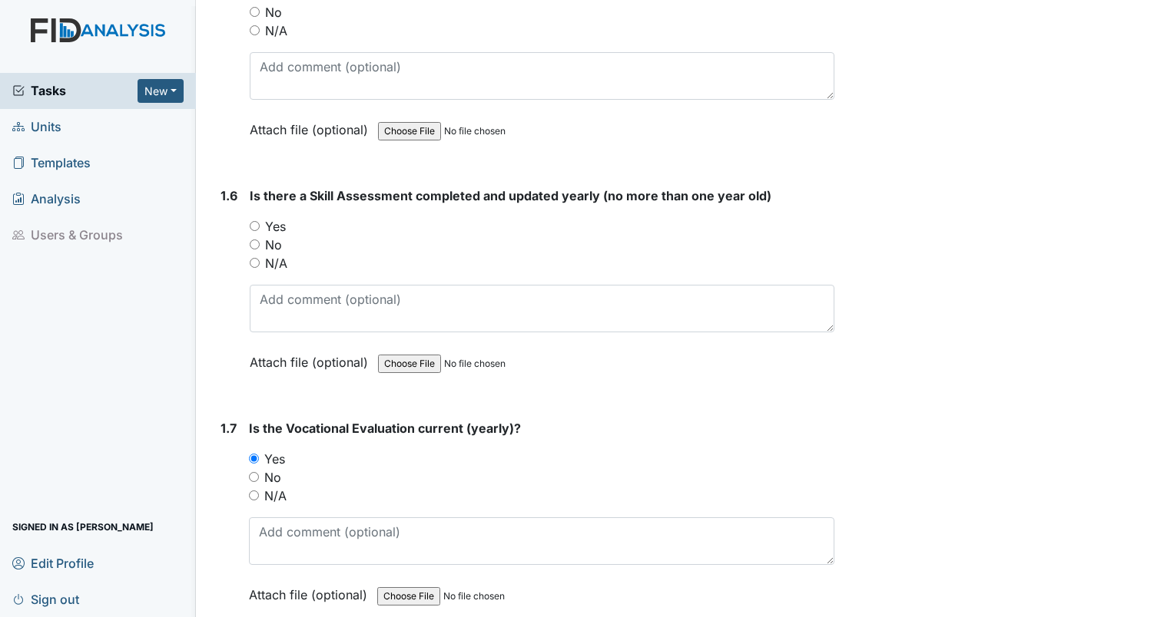
click at [255, 223] on input "Yes" at bounding box center [255, 226] width 10 height 10
radio input "true"
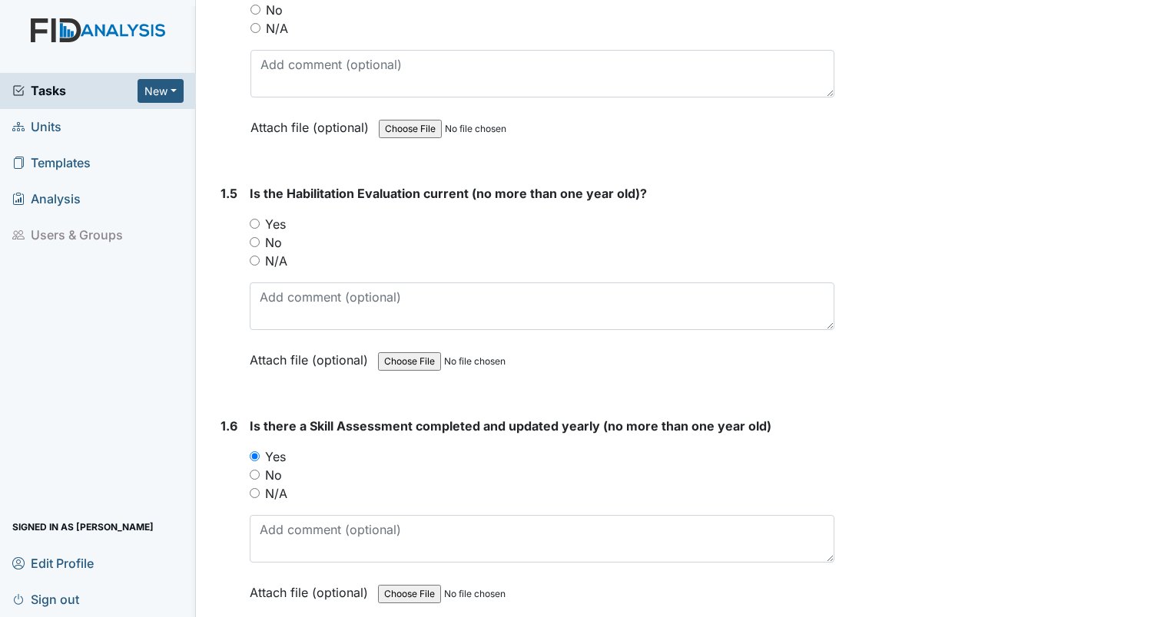
click at [256, 221] on input "Yes" at bounding box center [255, 224] width 10 height 10
radio input "true"
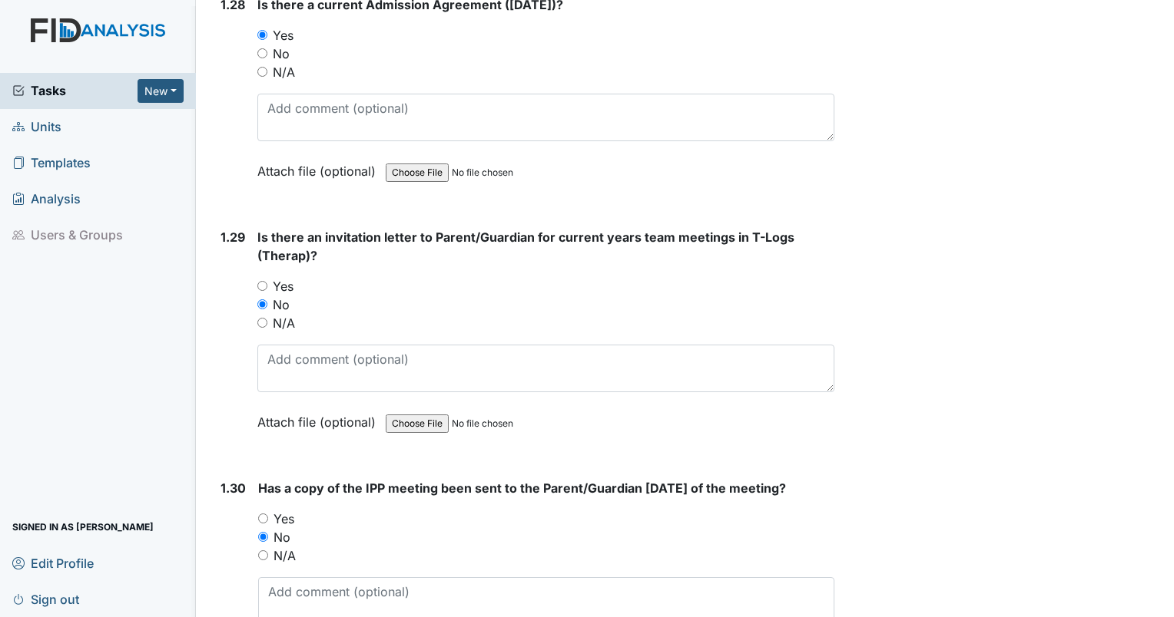
scroll to position [6909, 0]
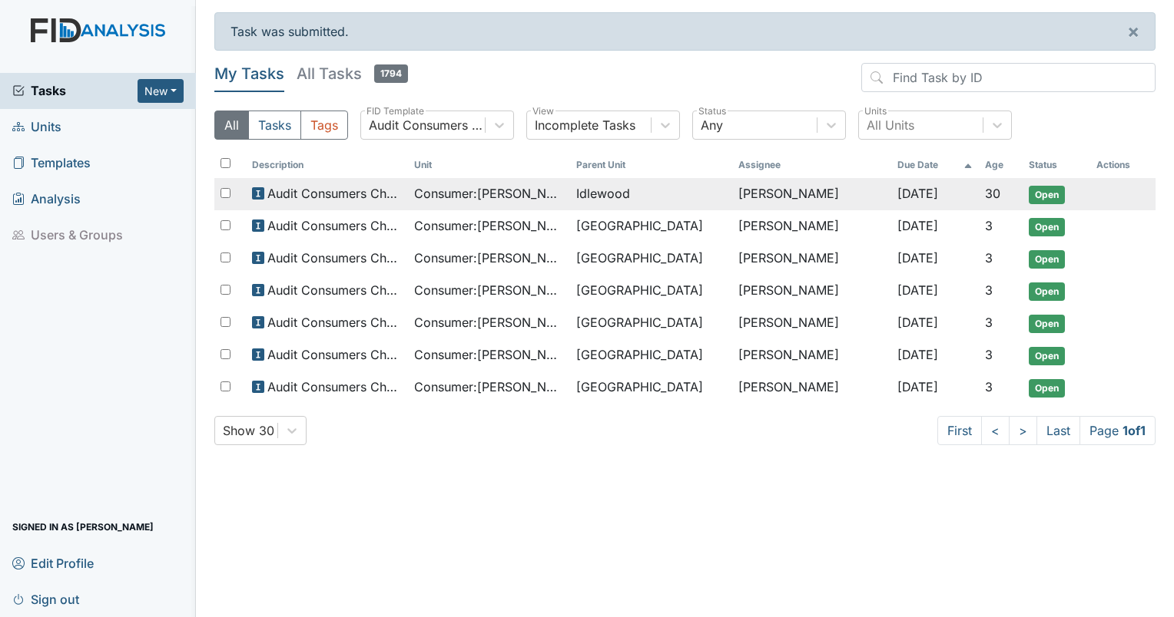
click at [747, 190] on td "[PERSON_NAME]" at bounding box center [811, 194] width 159 height 32
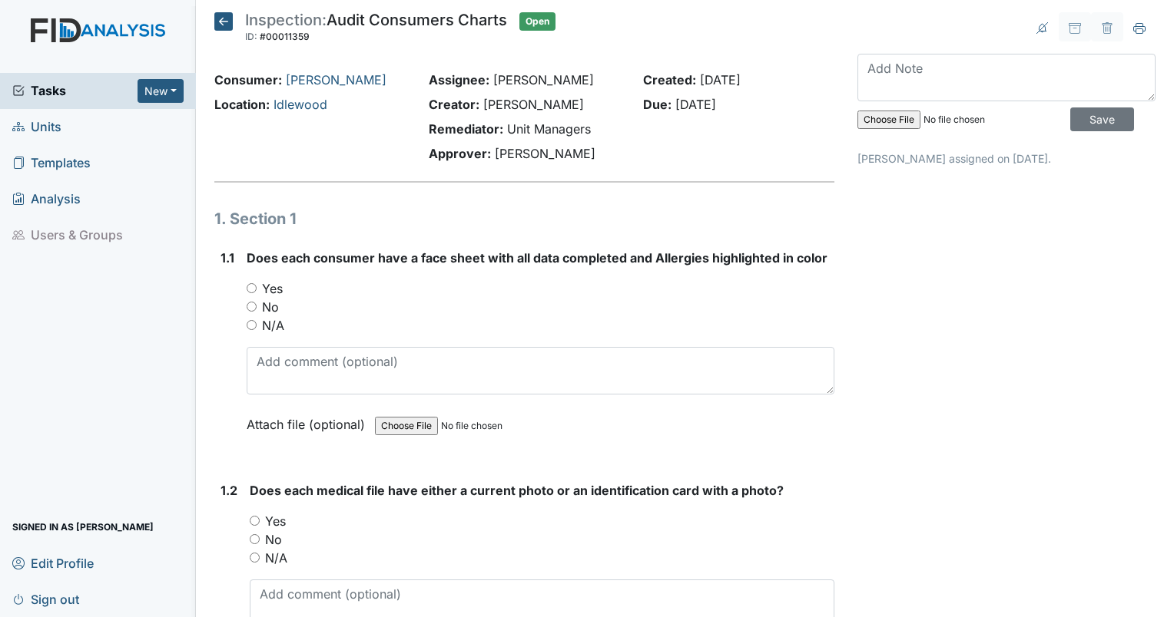
click at [239, 280] on div "1.1 Does each consumer have a face sheet with all data completed and [MEDICAL_D…" at bounding box center [524, 353] width 620 height 208
click at [249, 290] on input "Yes" at bounding box center [252, 288] width 10 height 10
radio input "true"
click at [257, 522] on input "Yes" at bounding box center [255, 521] width 10 height 10
radio input "true"
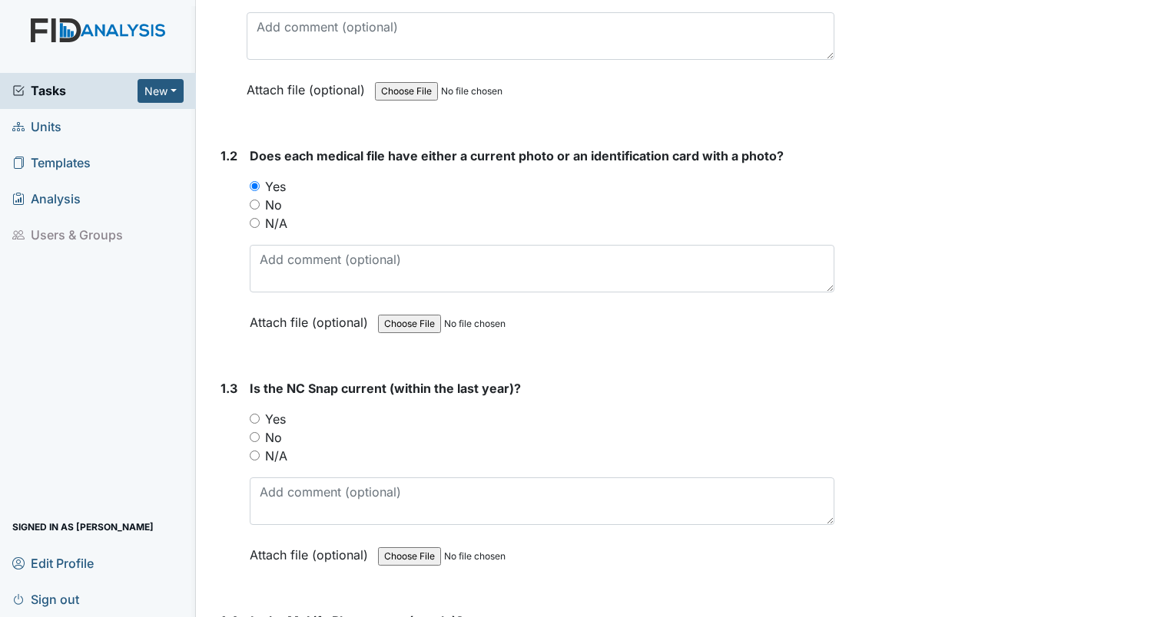
scroll to position [384, 0]
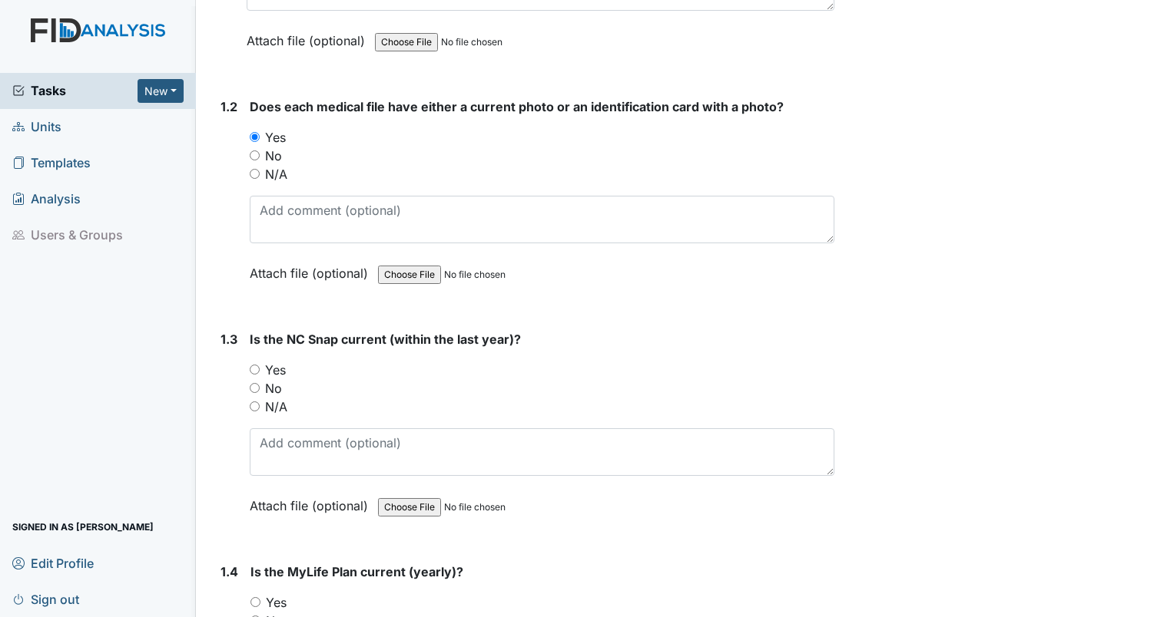
click at [254, 370] on input "Yes" at bounding box center [255, 370] width 10 height 10
radio input "true"
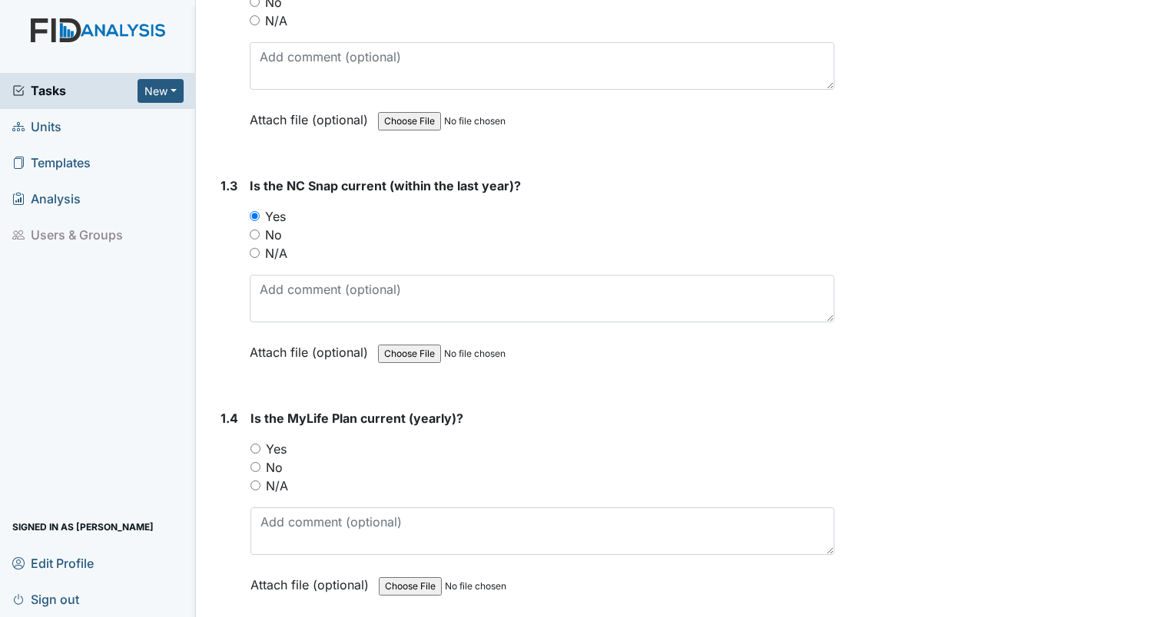
click at [253, 459] on div "No" at bounding box center [542, 468] width 584 height 18
click at [256, 446] on input "Yes" at bounding box center [255, 449] width 10 height 10
radio input "true"
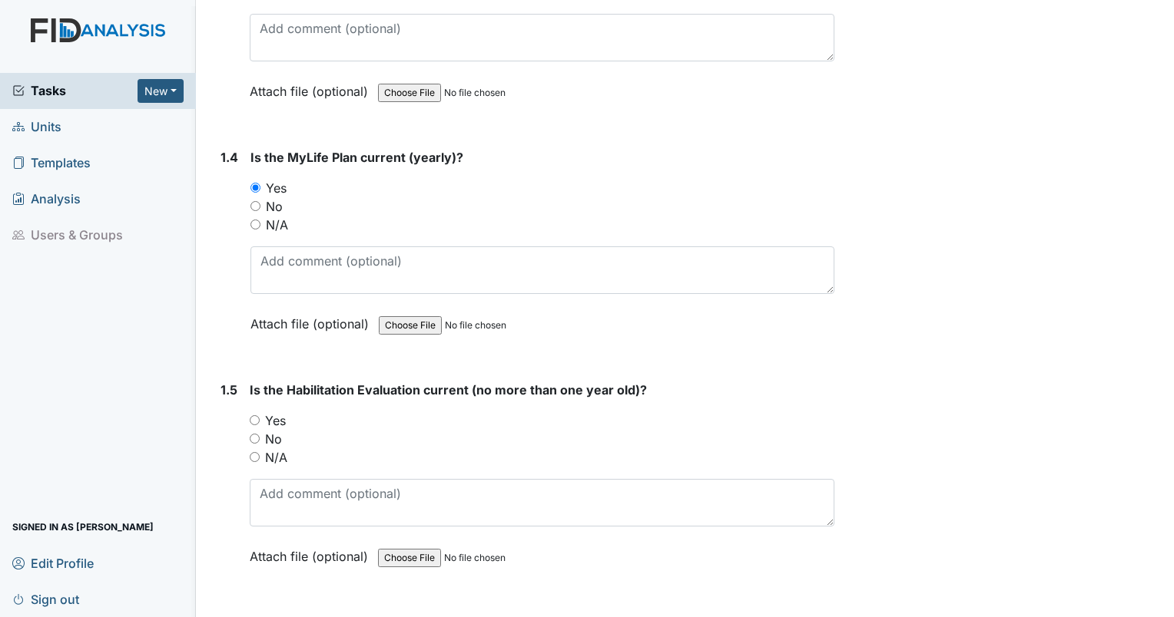
scroll to position [845, 0]
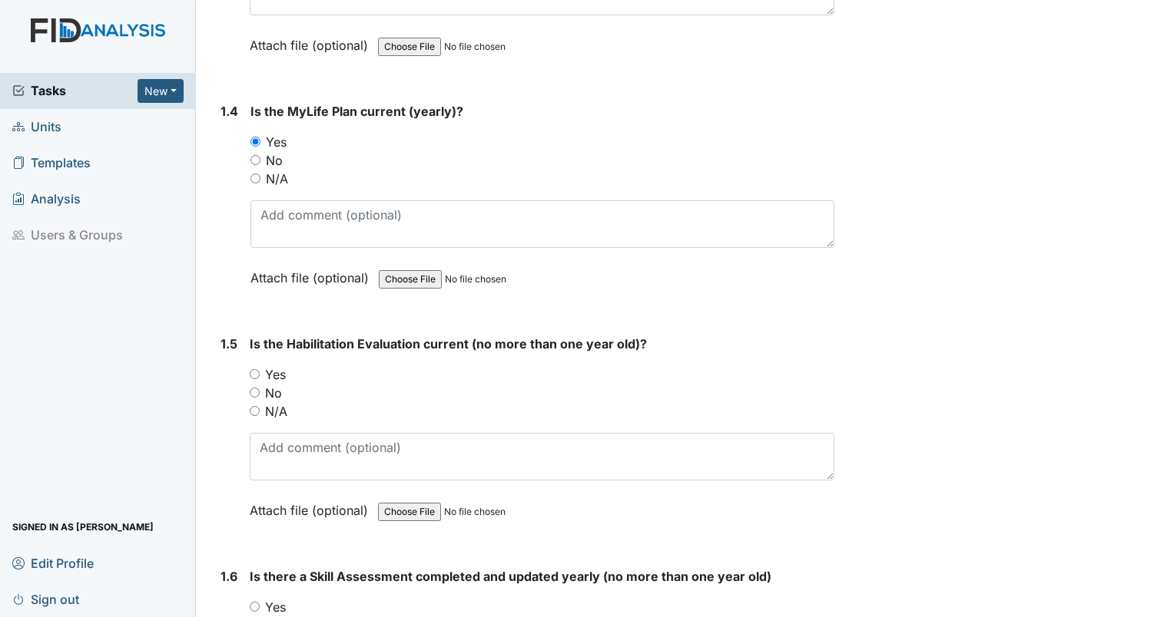
click at [253, 372] on input "Yes" at bounding box center [255, 374] width 10 height 10
radio input "true"
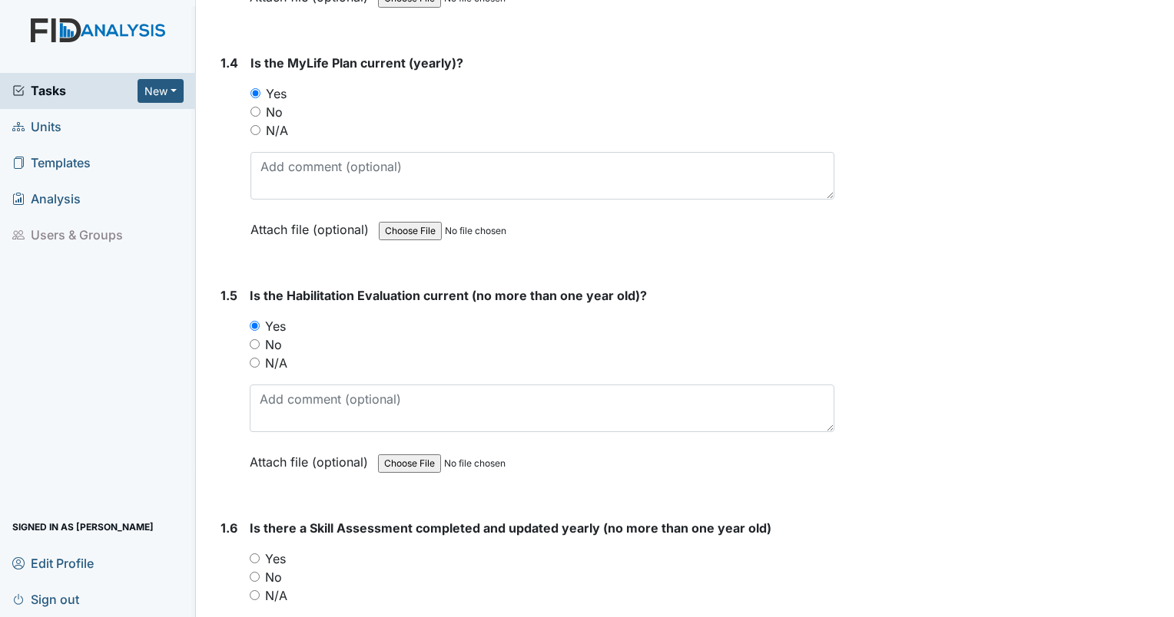
scroll to position [1075, 0]
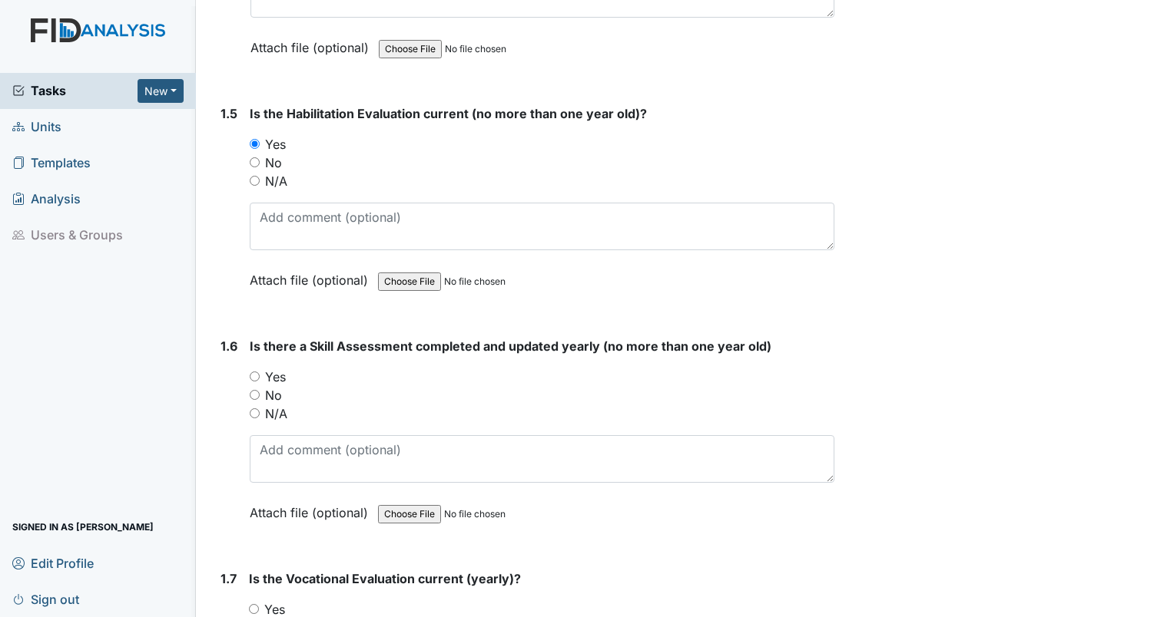
click at [255, 374] on input "Yes" at bounding box center [255, 377] width 10 height 10
radio input "true"
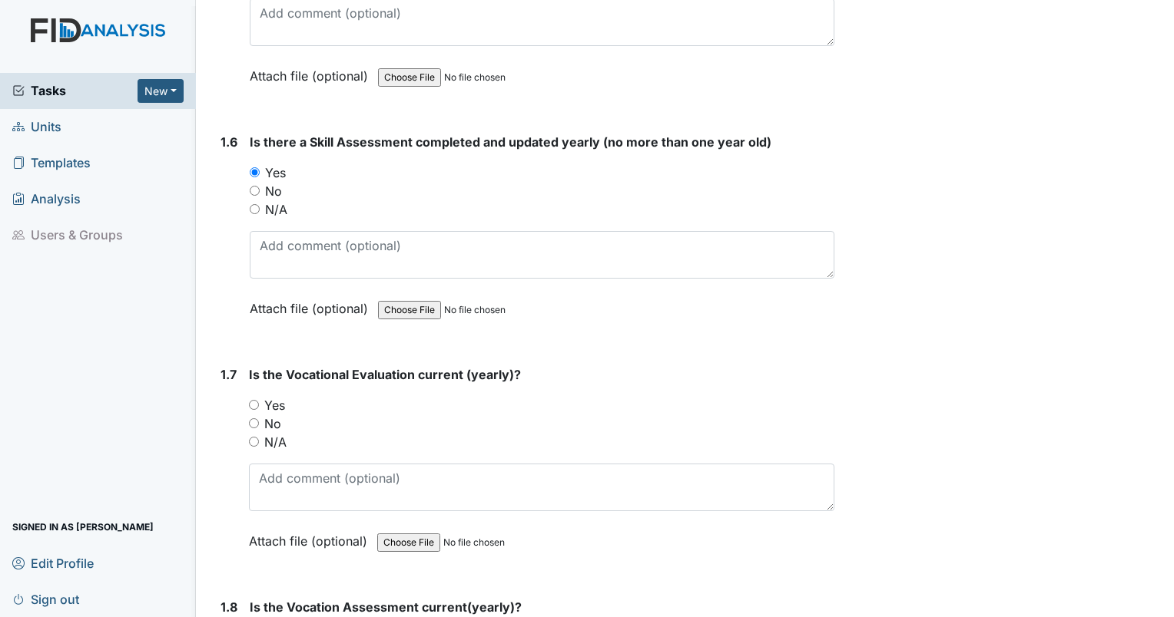
scroll to position [1306, 0]
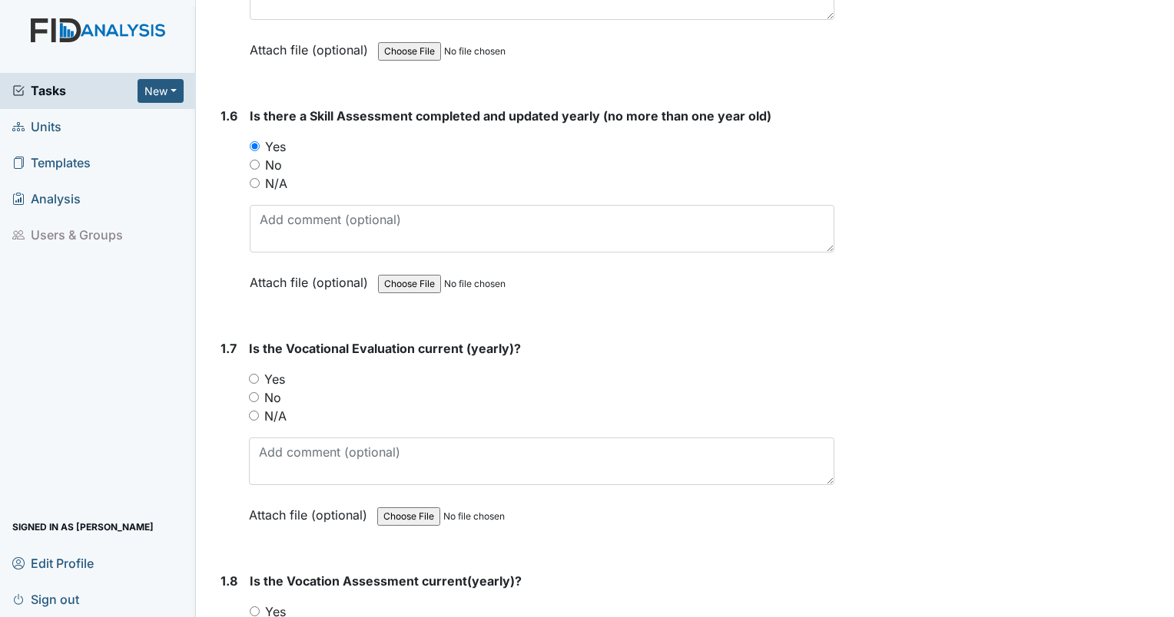
click at [253, 377] on input "Yes" at bounding box center [254, 379] width 10 height 10
radio input "true"
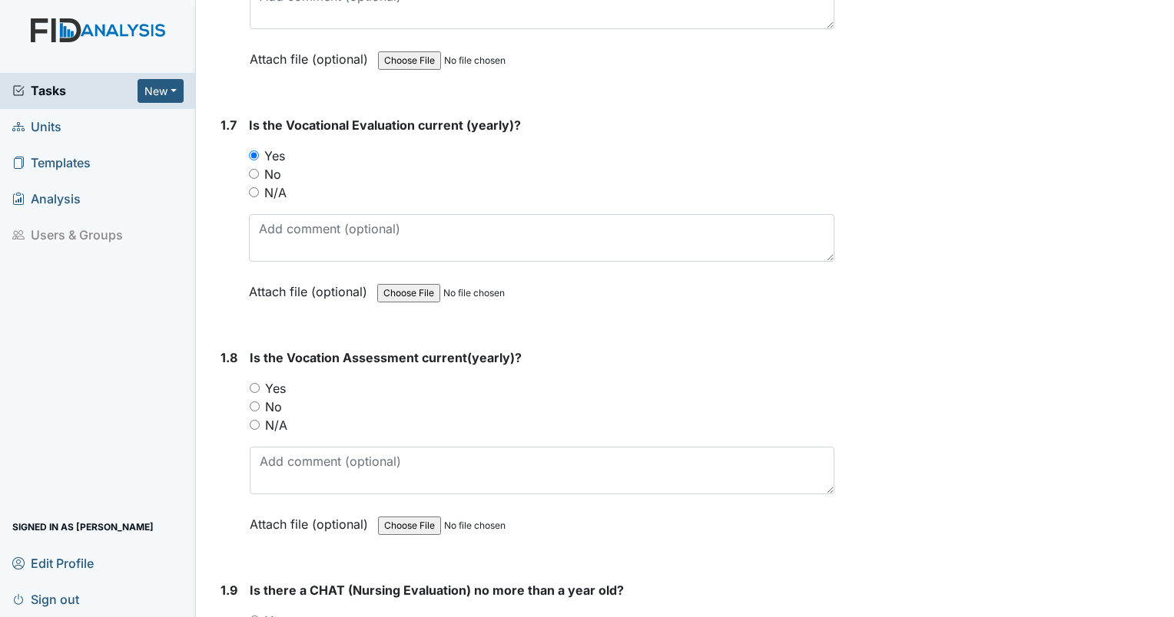
scroll to position [1536, 0]
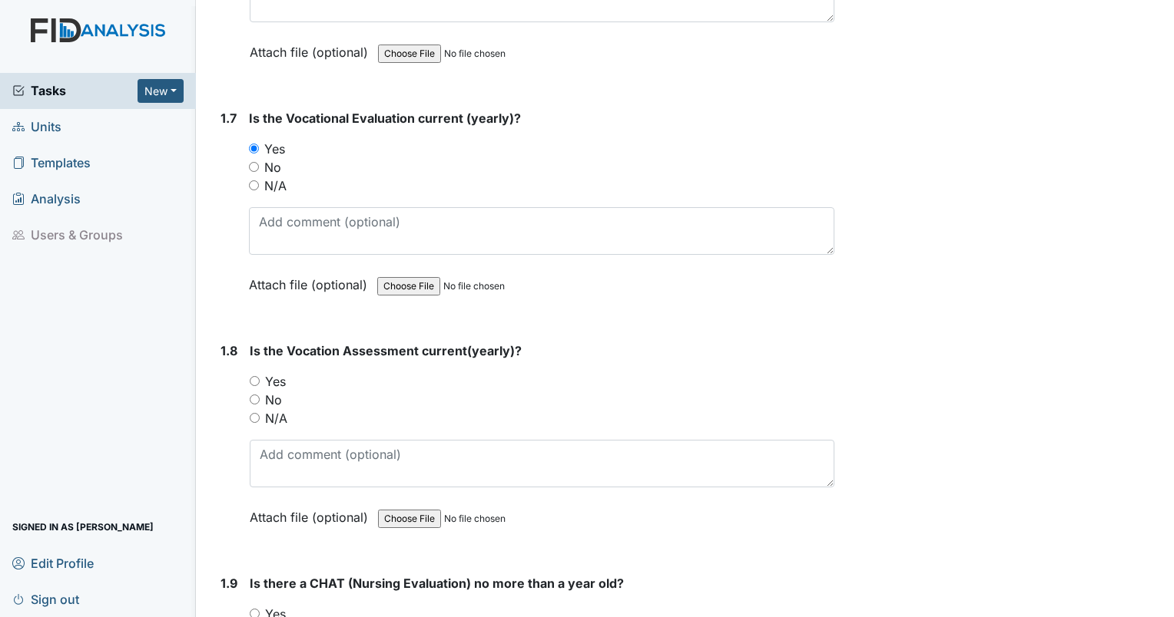
click at [257, 376] on input "Yes" at bounding box center [255, 381] width 10 height 10
radio input "true"
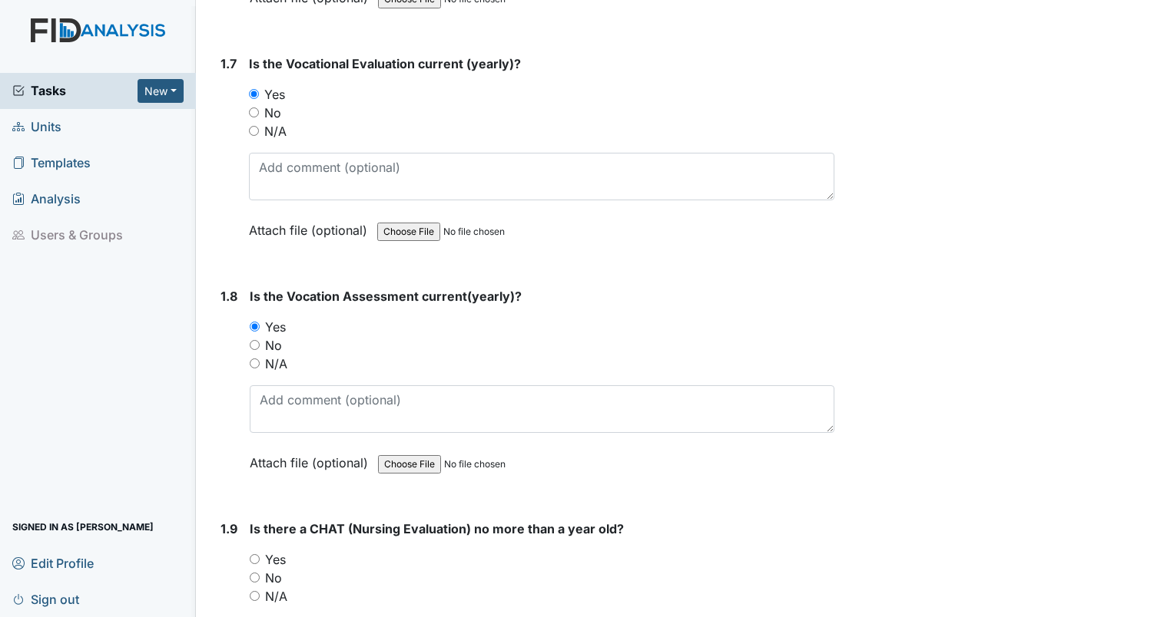
scroll to position [1766, 0]
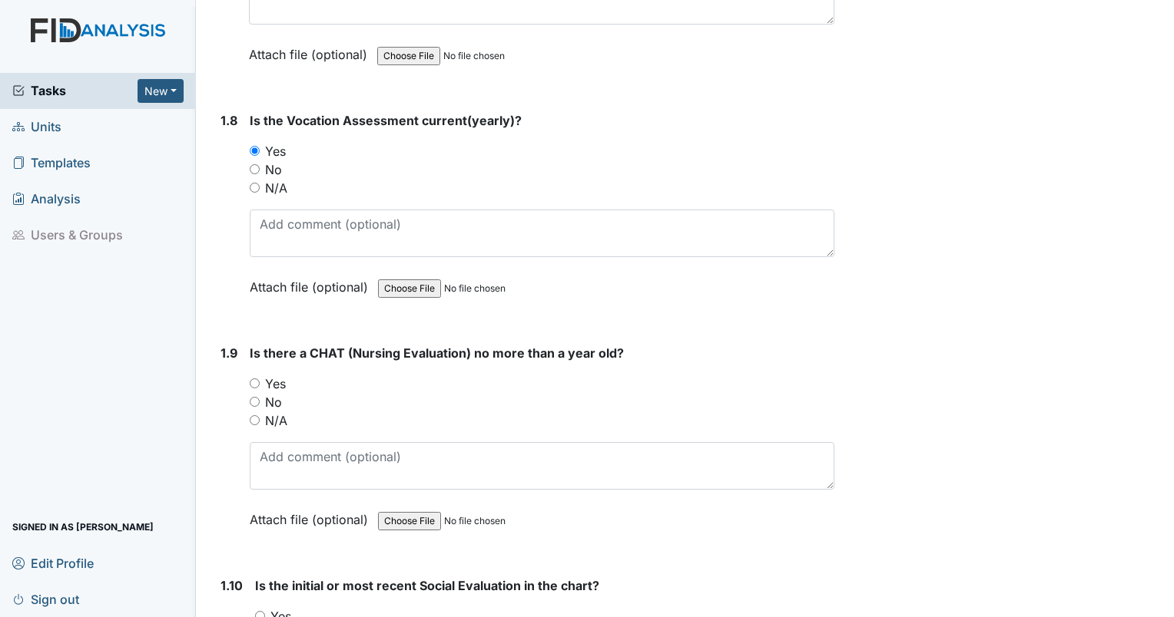
click at [256, 384] on div "Yes" at bounding box center [542, 384] width 584 height 18
click at [255, 379] on input "Yes" at bounding box center [255, 384] width 10 height 10
radio input "true"
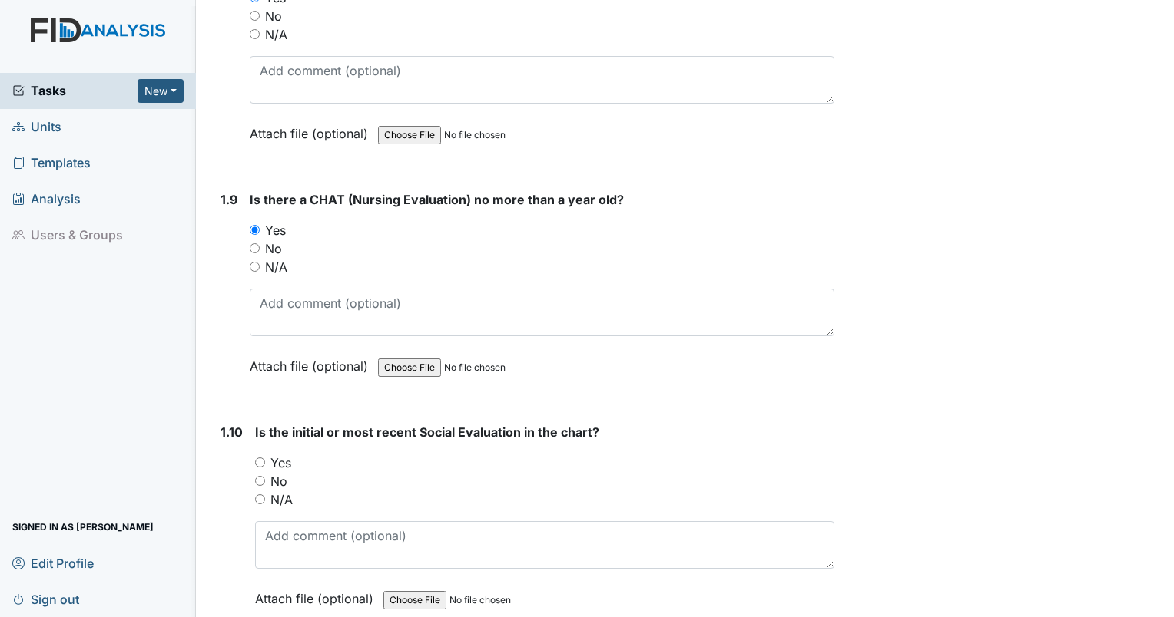
click at [258, 460] on input "Yes" at bounding box center [260, 463] width 10 height 10
radio input "true"
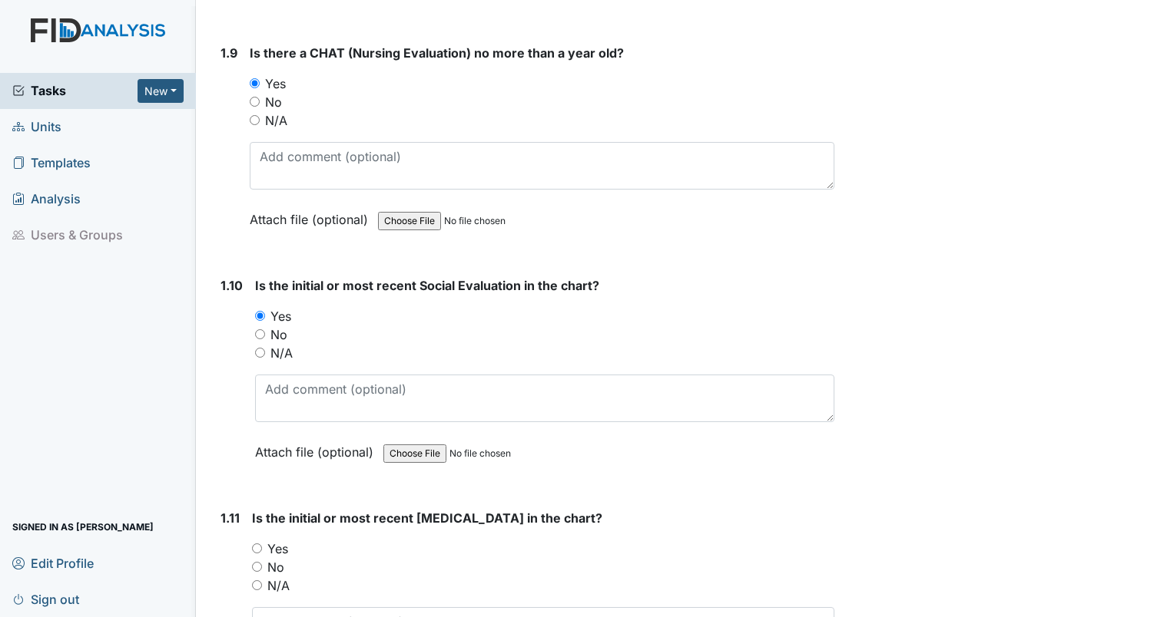
scroll to position [2304, 0]
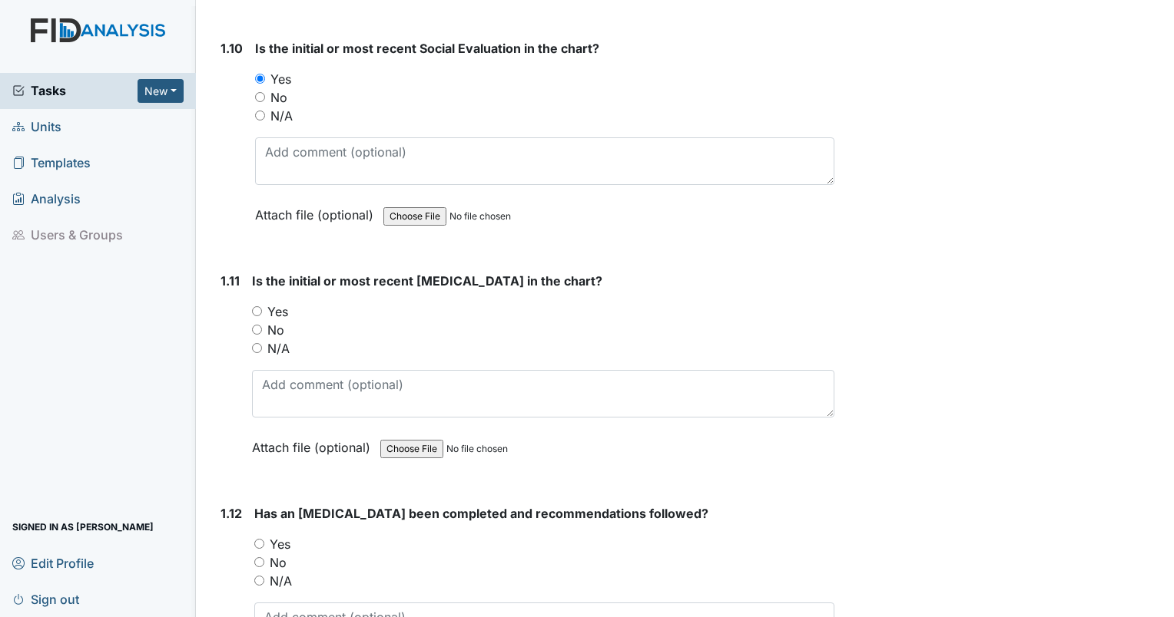
click at [250, 303] on div "1.11 Is the initial or most recent Psychological Evaluation in the chart? You m…" at bounding box center [524, 376] width 620 height 208
click at [260, 306] on input "Yes" at bounding box center [257, 311] width 10 height 10
radio input "true"
click at [255, 306] on input "Yes" at bounding box center [257, 311] width 10 height 10
click at [256, 539] on input "Yes" at bounding box center [259, 544] width 10 height 10
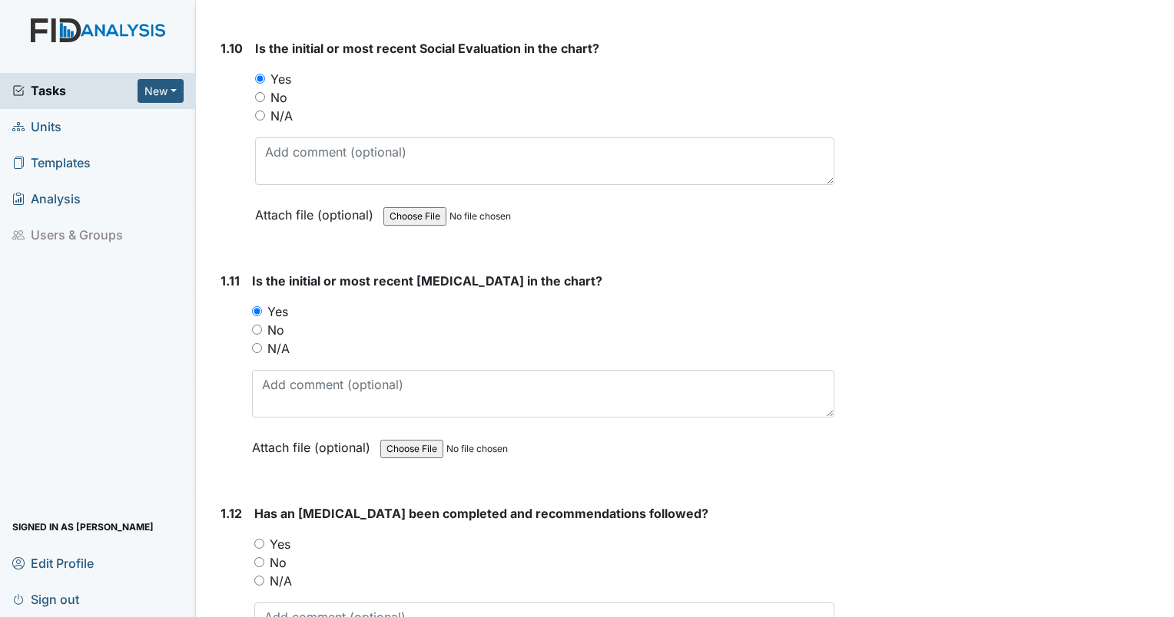
radio input "true"
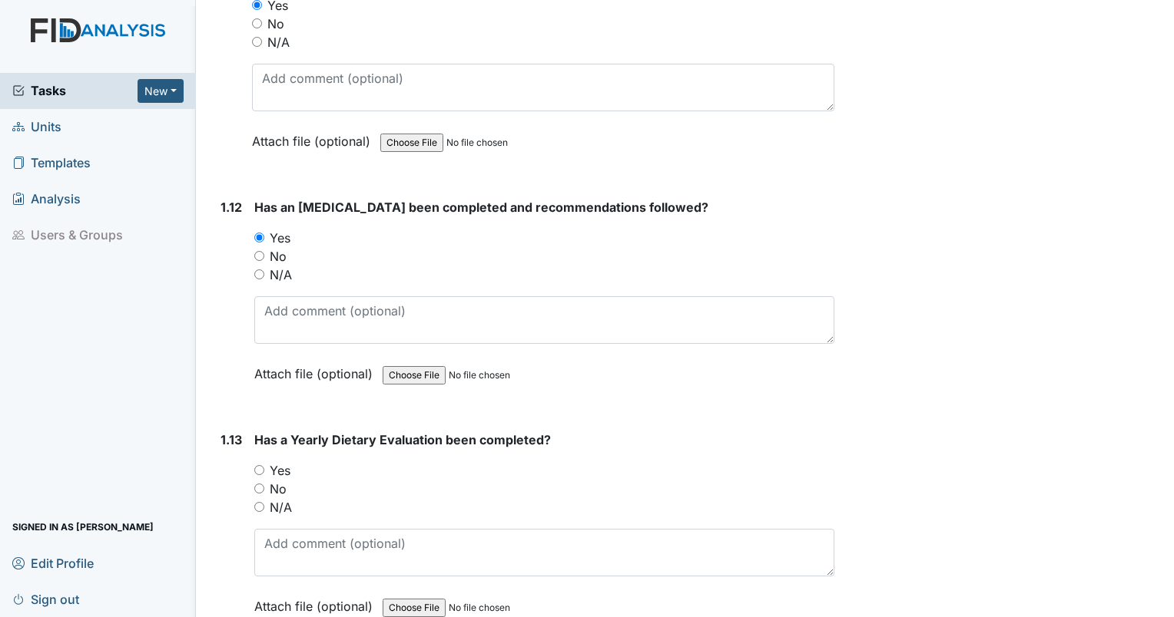
scroll to position [2611, 0]
click at [263, 461] on div "Yes" at bounding box center [544, 470] width 580 height 18
click at [260, 465] on input "Yes" at bounding box center [259, 470] width 10 height 10
radio input "true"
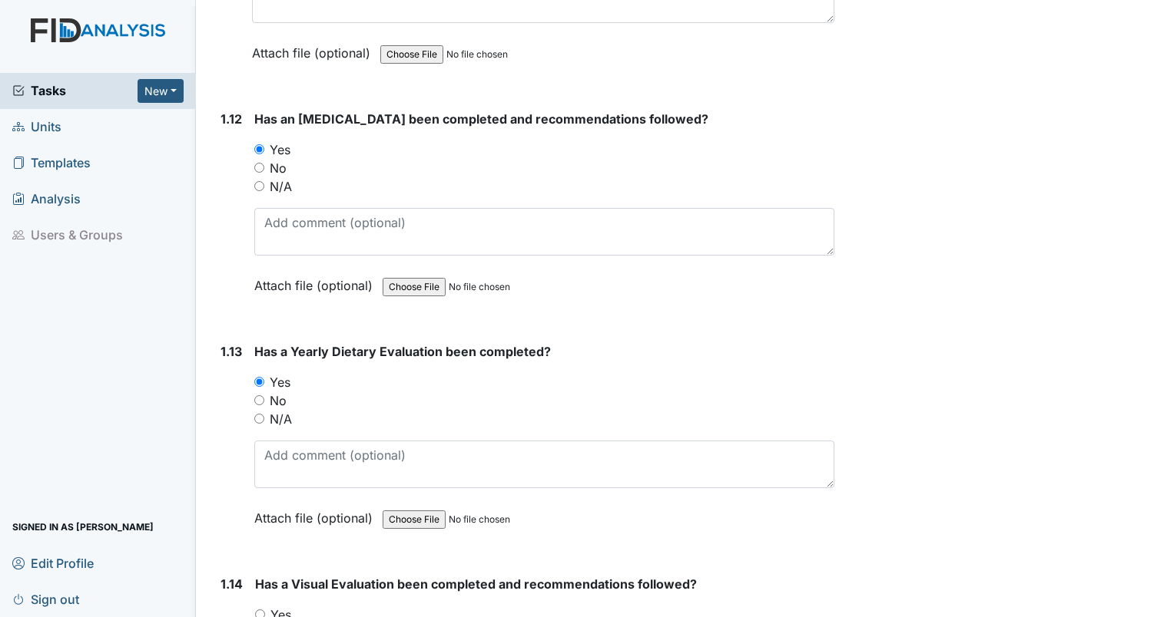
scroll to position [2842, 0]
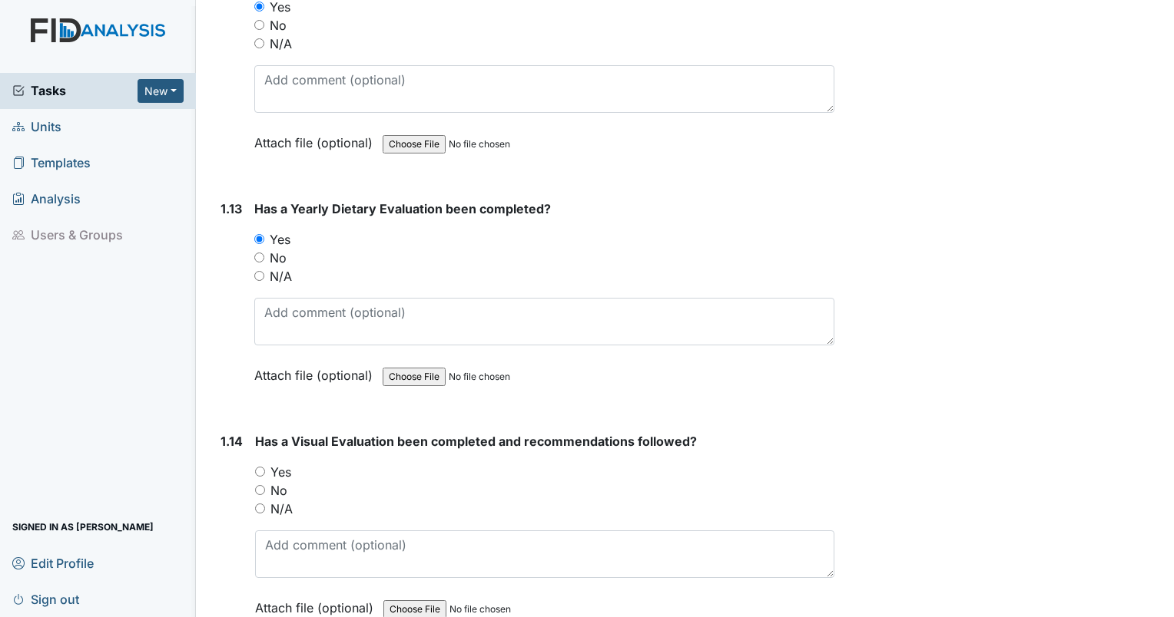
click at [265, 463] on div "Yes" at bounding box center [544, 472] width 579 height 18
click at [257, 467] on input "Yes" at bounding box center [260, 472] width 10 height 10
radio input "true"
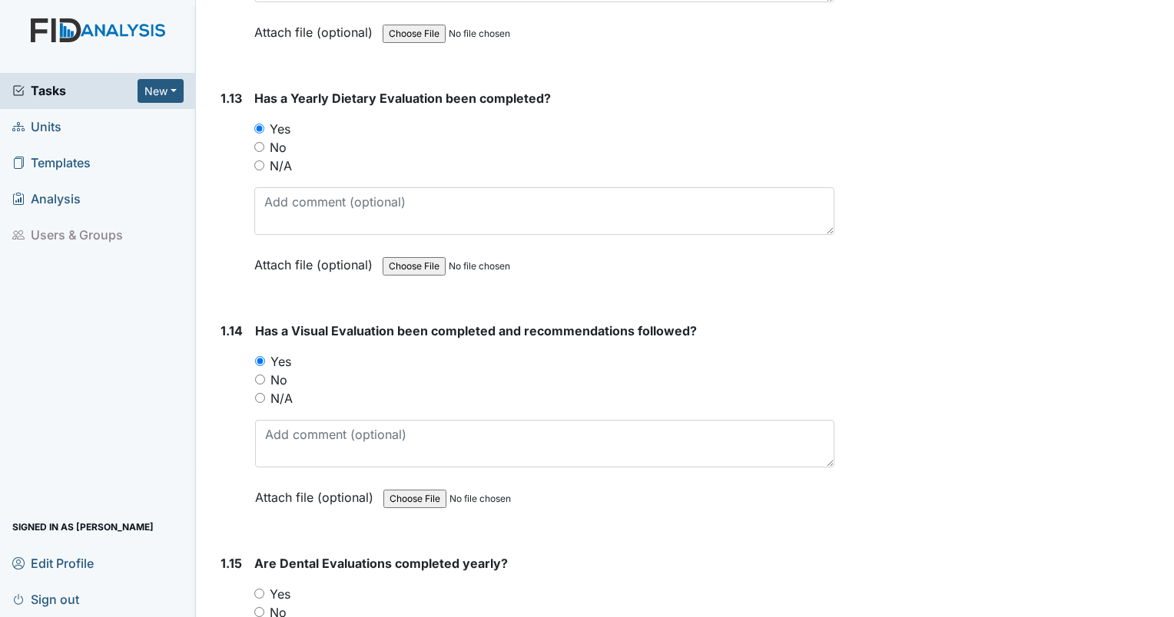
scroll to position [3149, 0]
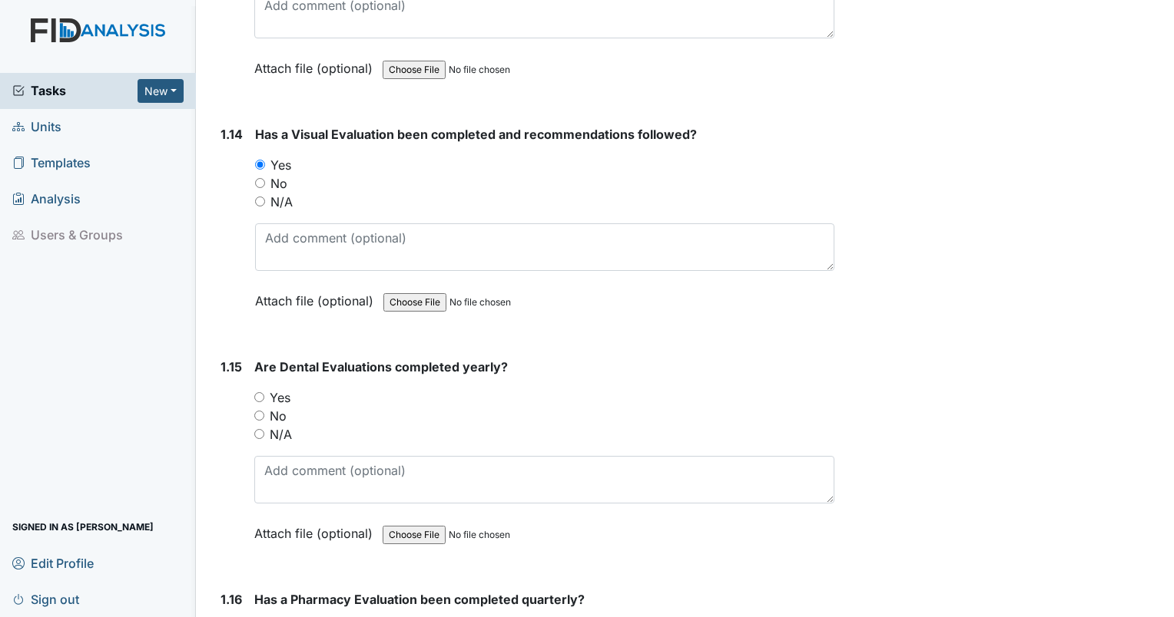
click at [258, 392] on input "Yes" at bounding box center [259, 397] width 10 height 10
radio input "true"
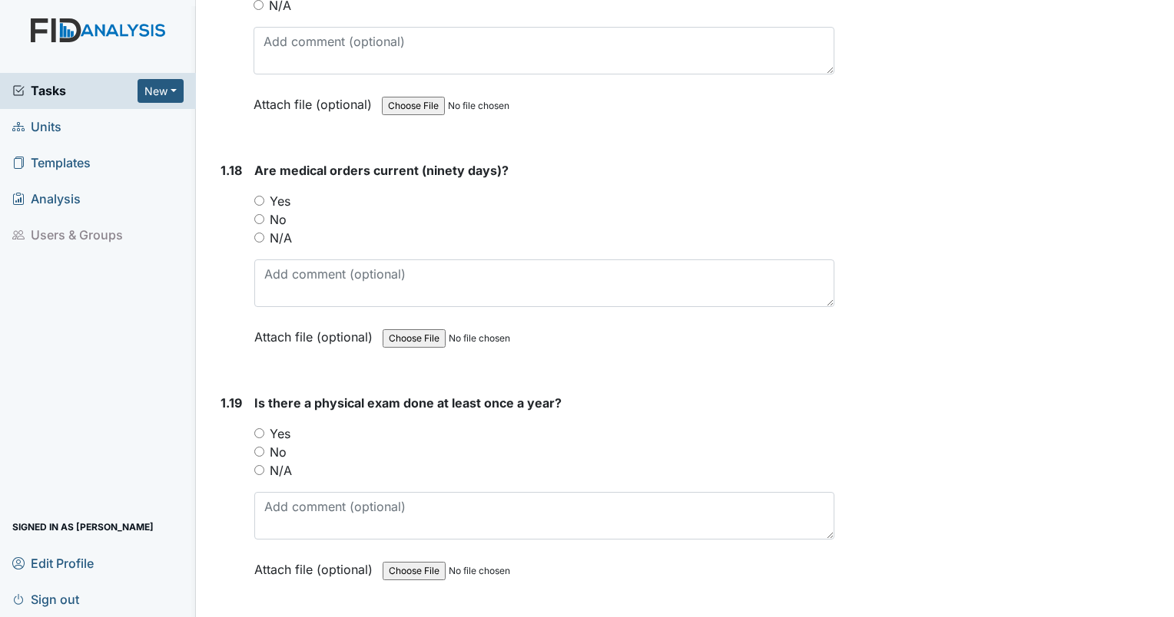
scroll to position [4070, 0]
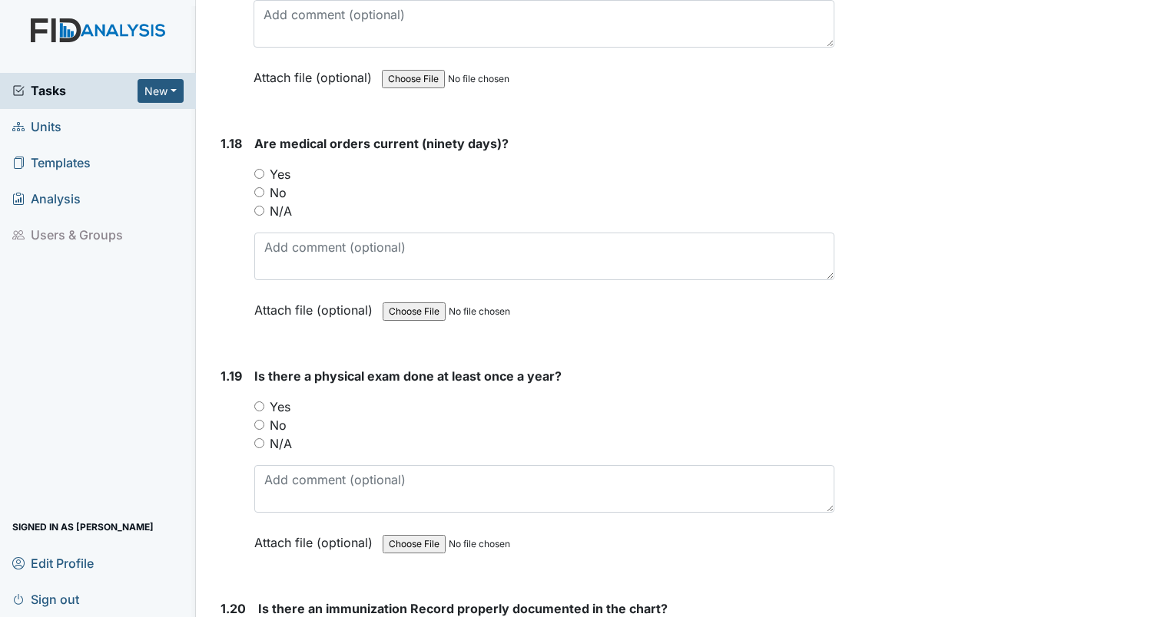
click at [261, 399] on div "Yes" at bounding box center [544, 407] width 580 height 18
click at [258, 402] on input "Yes" at bounding box center [259, 407] width 10 height 10
radio input "true"
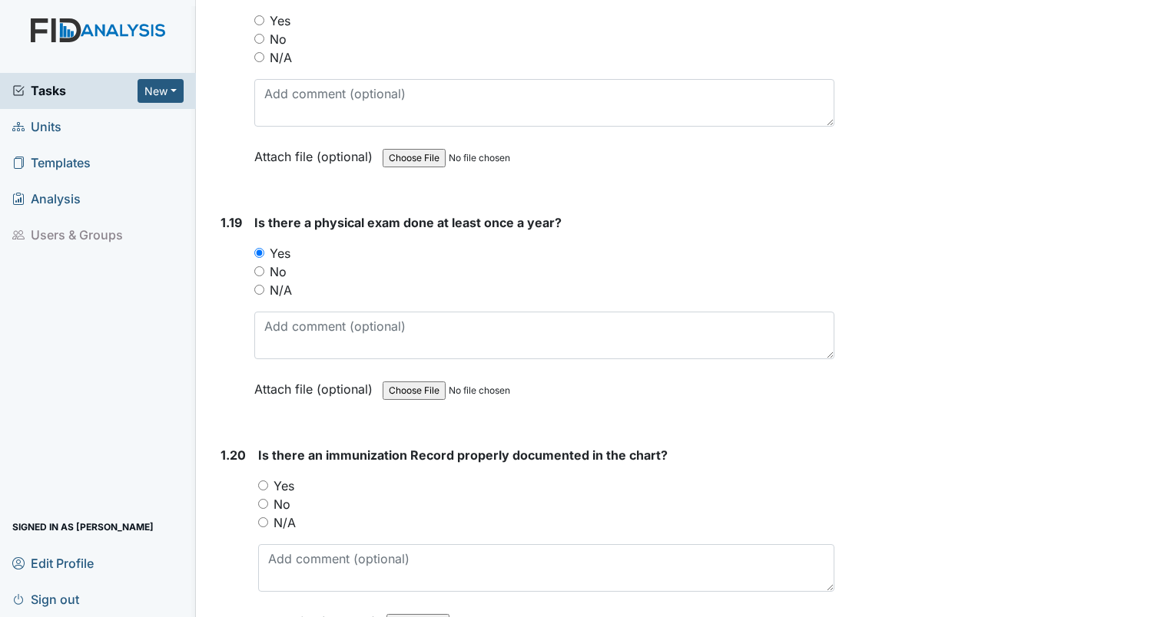
scroll to position [4301, 0]
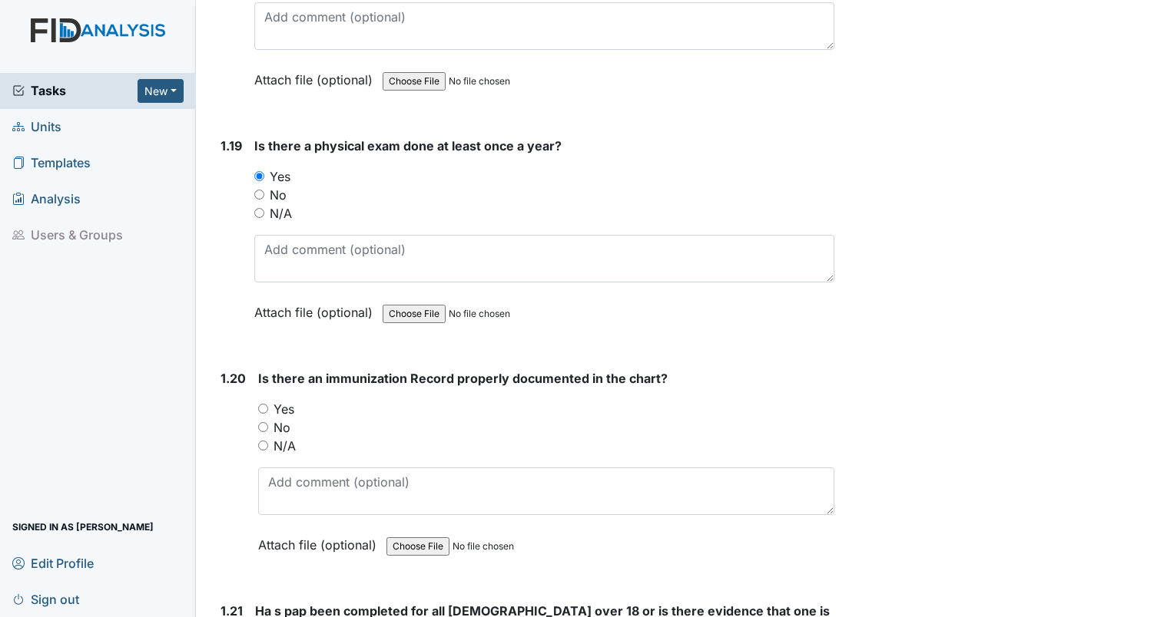
click at [264, 404] on input "Yes" at bounding box center [263, 409] width 10 height 10
radio input "true"
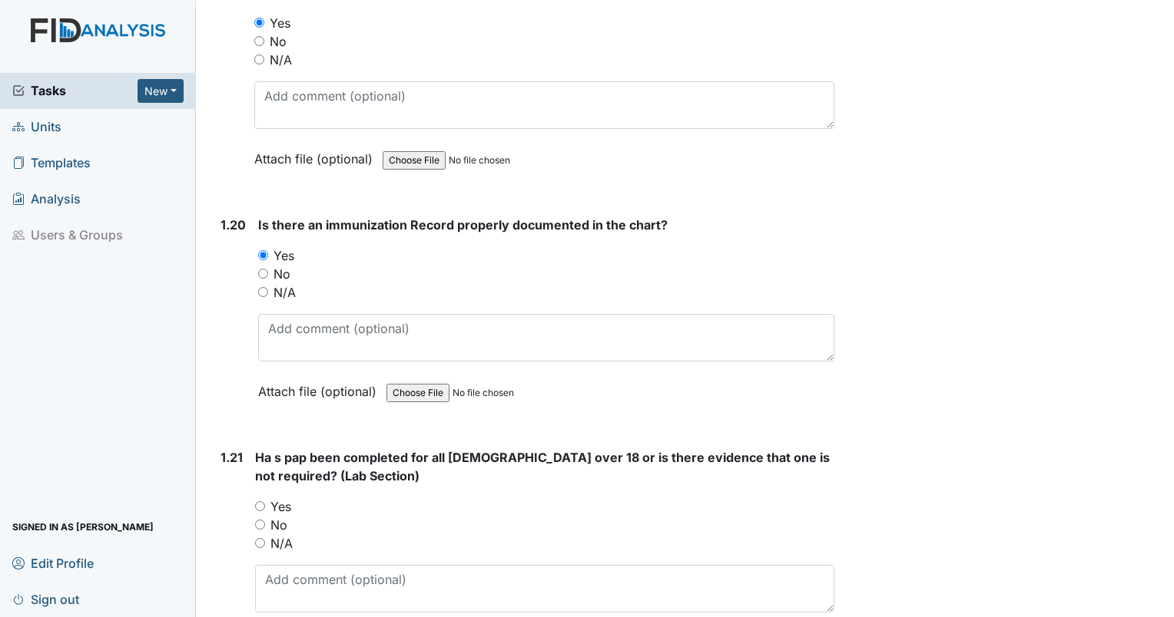
click at [267, 535] on div "N/A" at bounding box center [544, 544] width 579 height 18
click at [264, 538] on input "N/A" at bounding box center [260, 543] width 10 height 10
radio input "true"
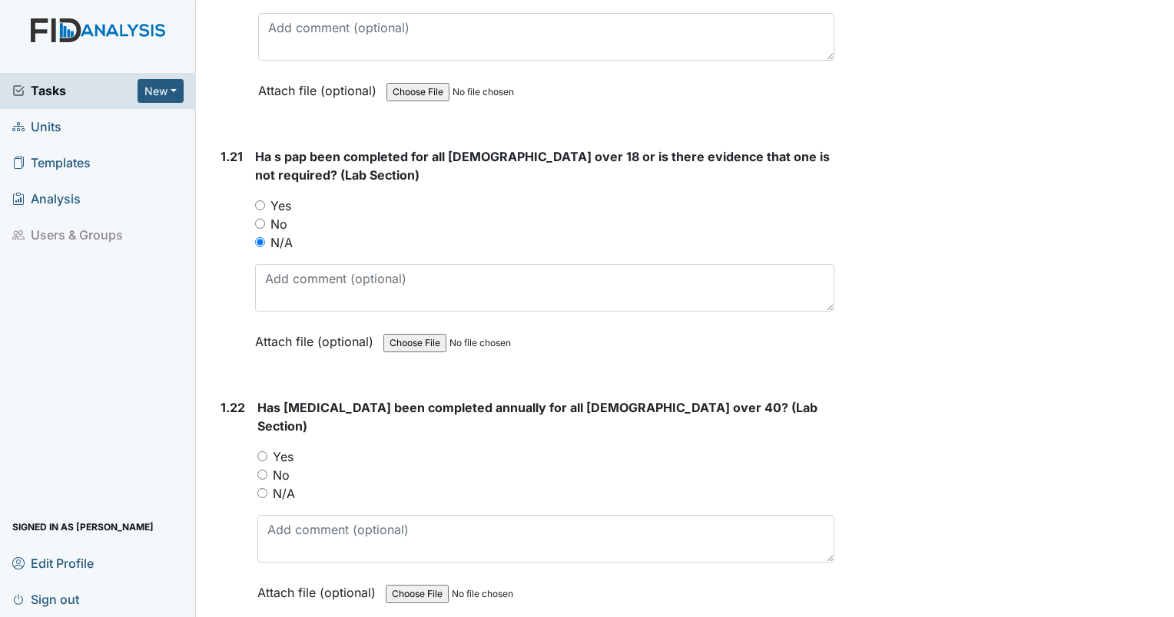
scroll to position [4762, 0]
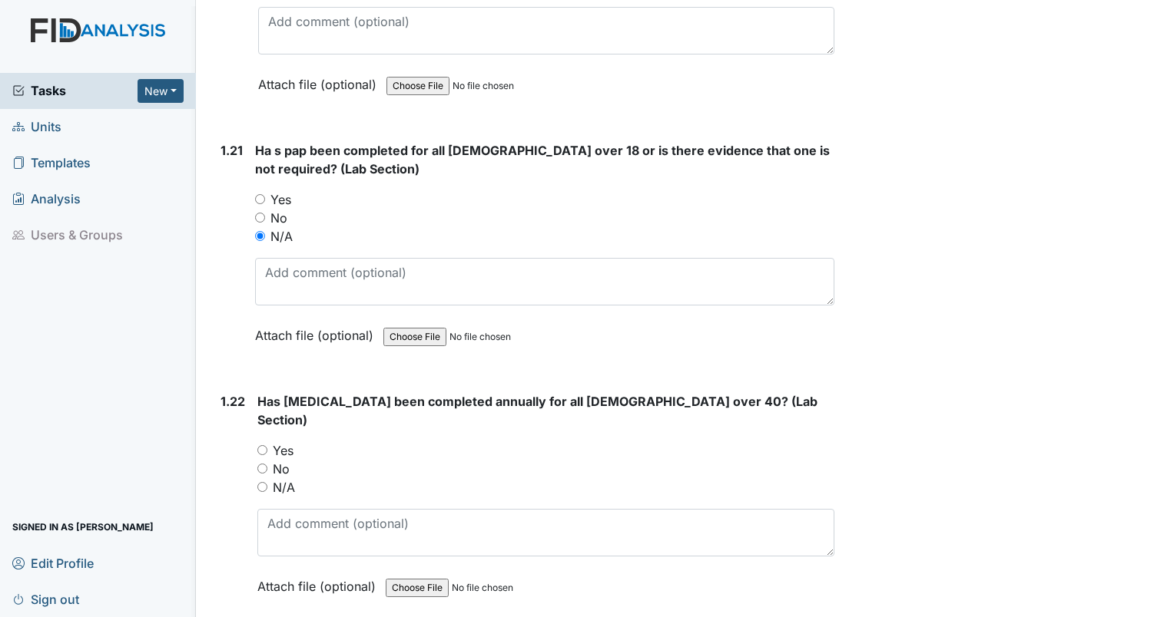
click at [260, 462] on div "Has mammogram been completed annually for all females over 40? (Lab Section) Yo…" at bounding box center [545, 499] width 577 height 214
click at [263, 482] on input "N/A" at bounding box center [262, 487] width 10 height 10
radio input "true"
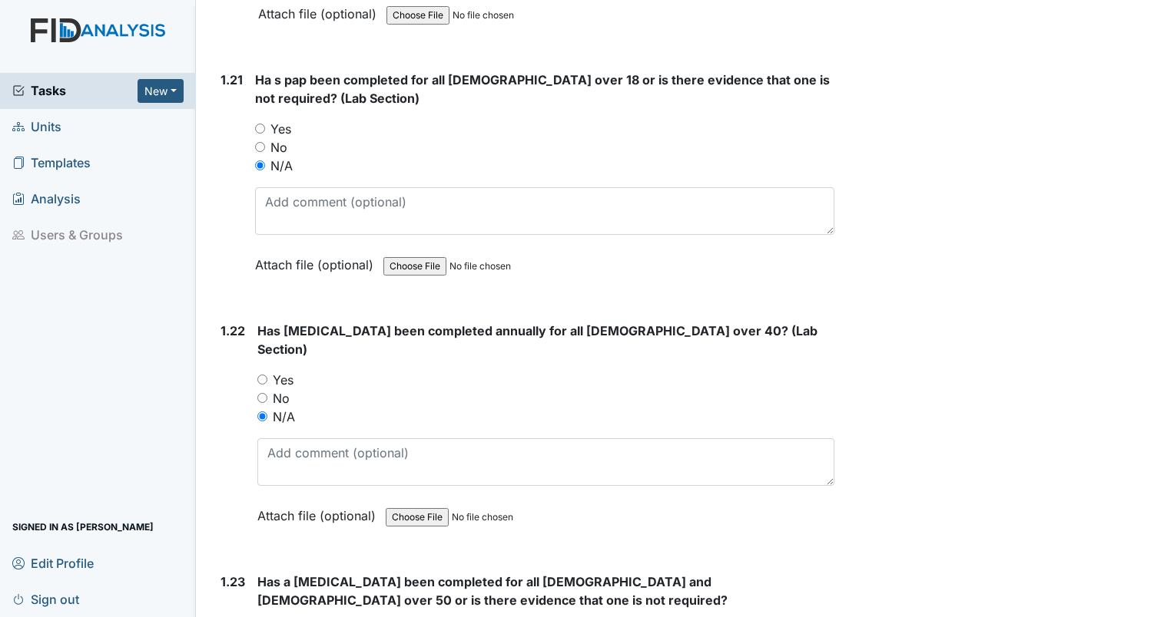
scroll to position [4915, 0]
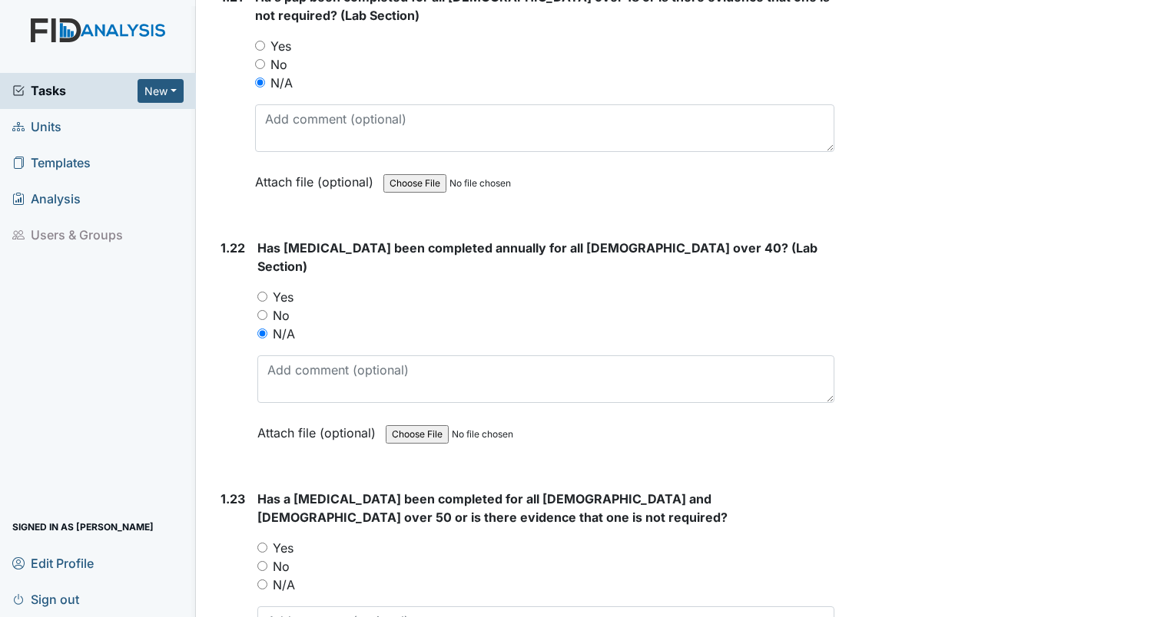
click at [263, 580] on input "N/A" at bounding box center [262, 585] width 10 height 10
radio input "true"
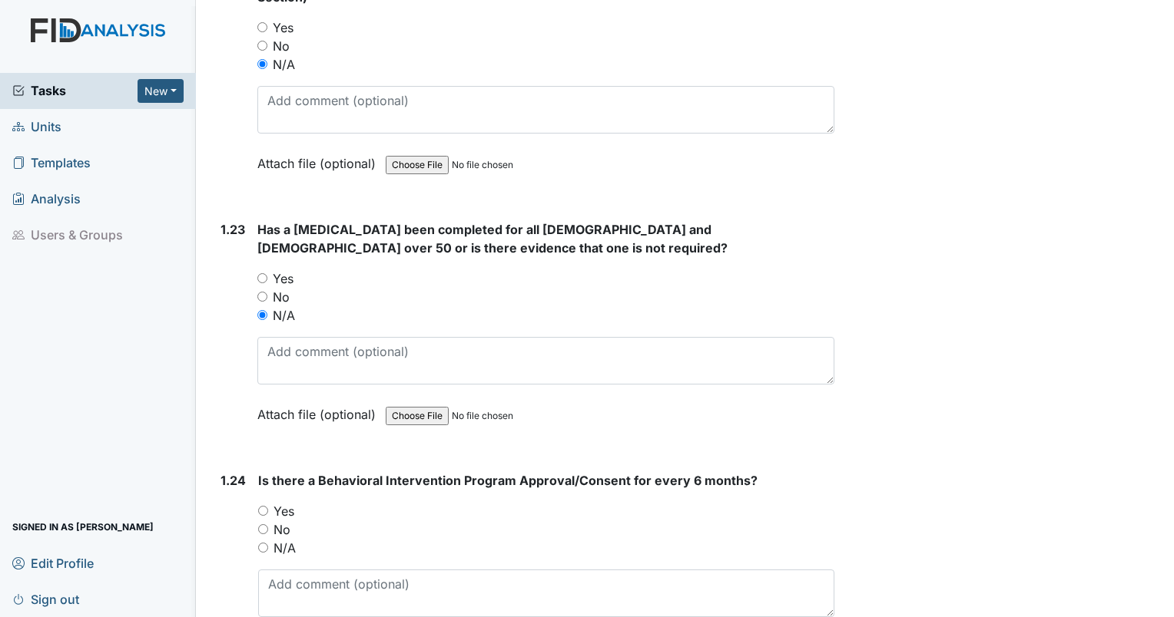
scroll to position [5223, 0]
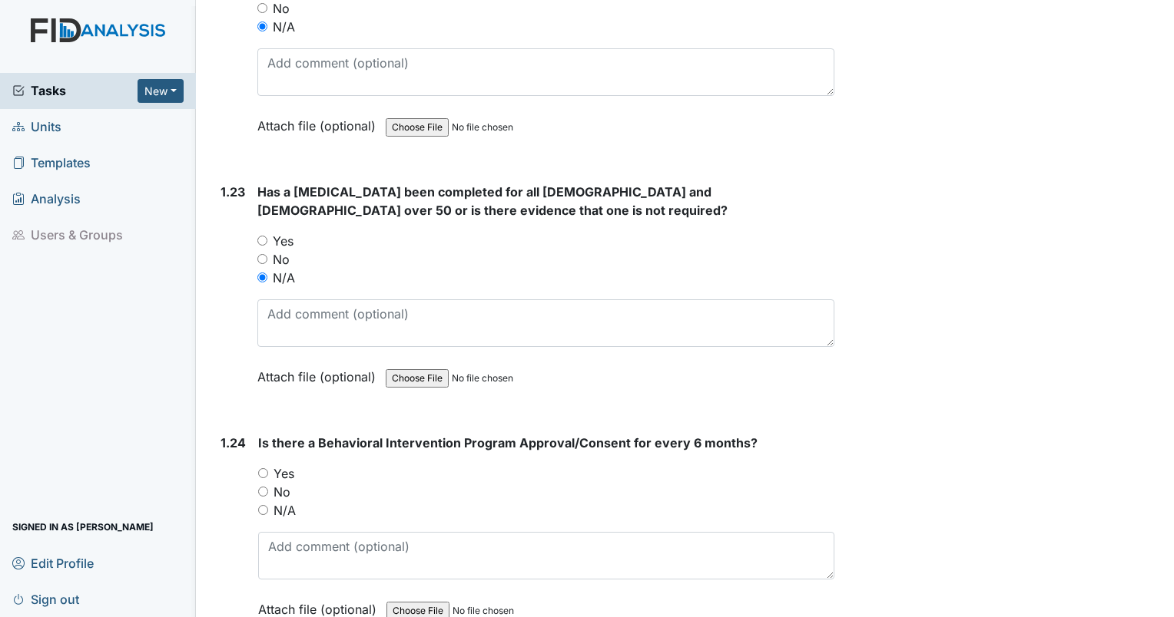
click at [263, 487] on input "No" at bounding box center [263, 492] width 10 height 10
radio input "true"
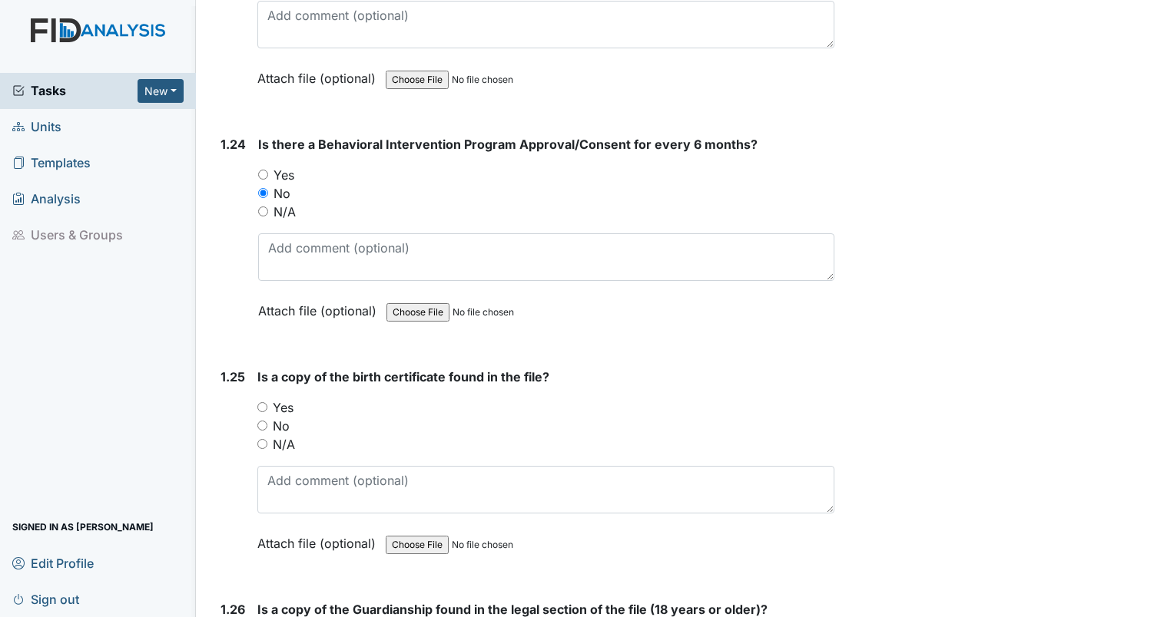
scroll to position [5530, 0]
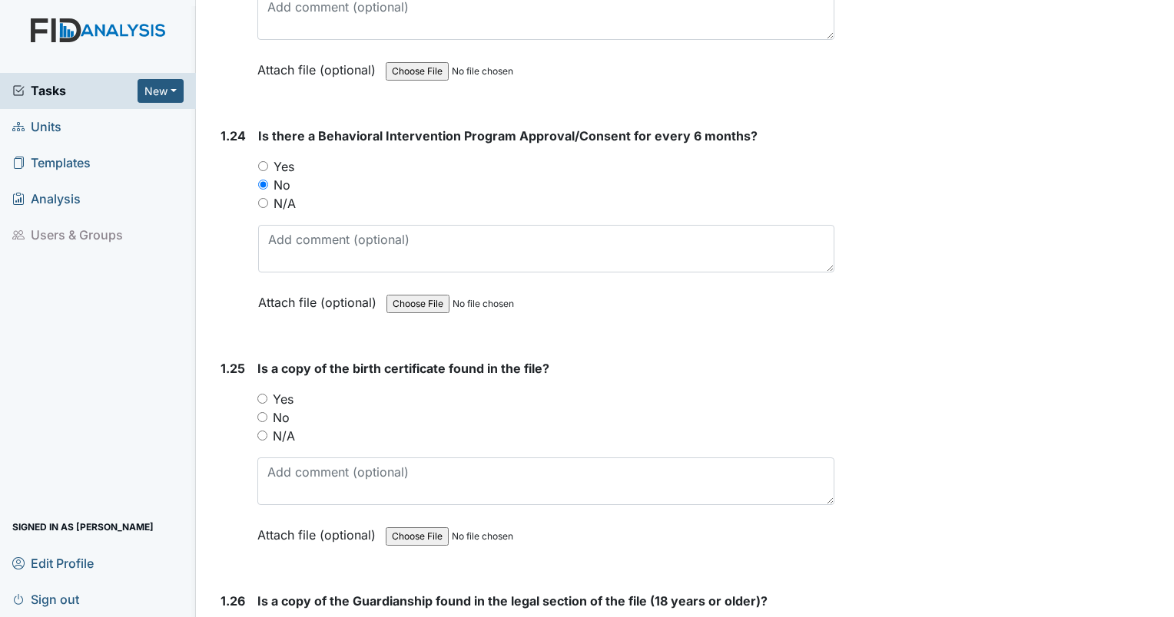
click at [264, 394] on input "Yes" at bounding box center [262, 399] width 10 height 10
radio input "true"
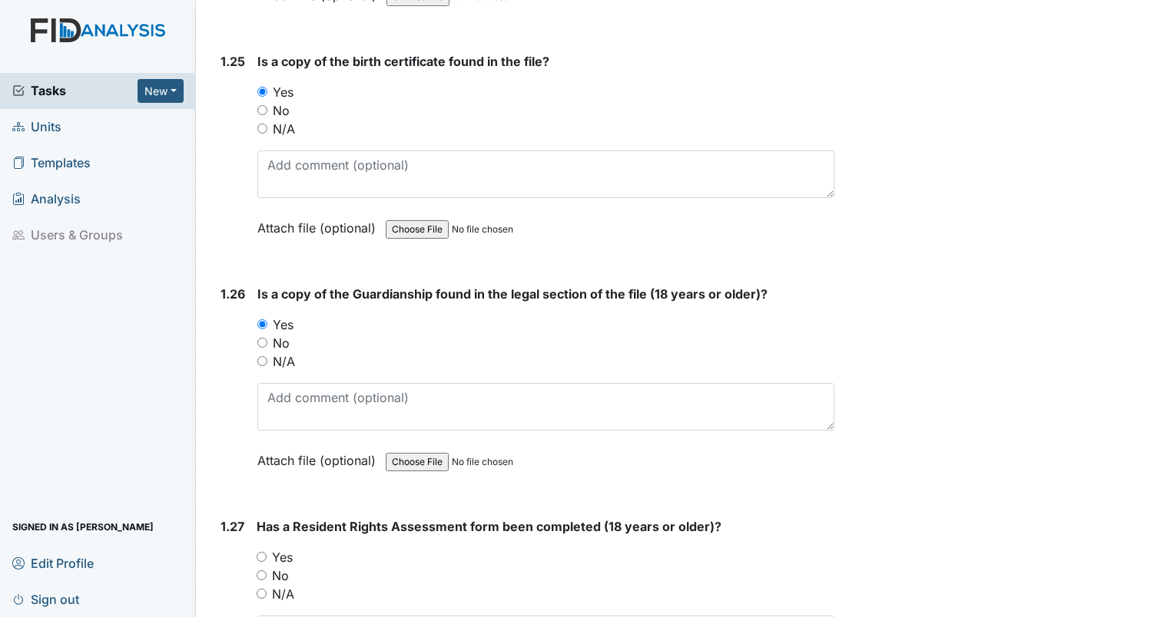
click at [264, 552] on input "Yes" at bounding box center [262, 557] width 10 height 10
radio input "true"
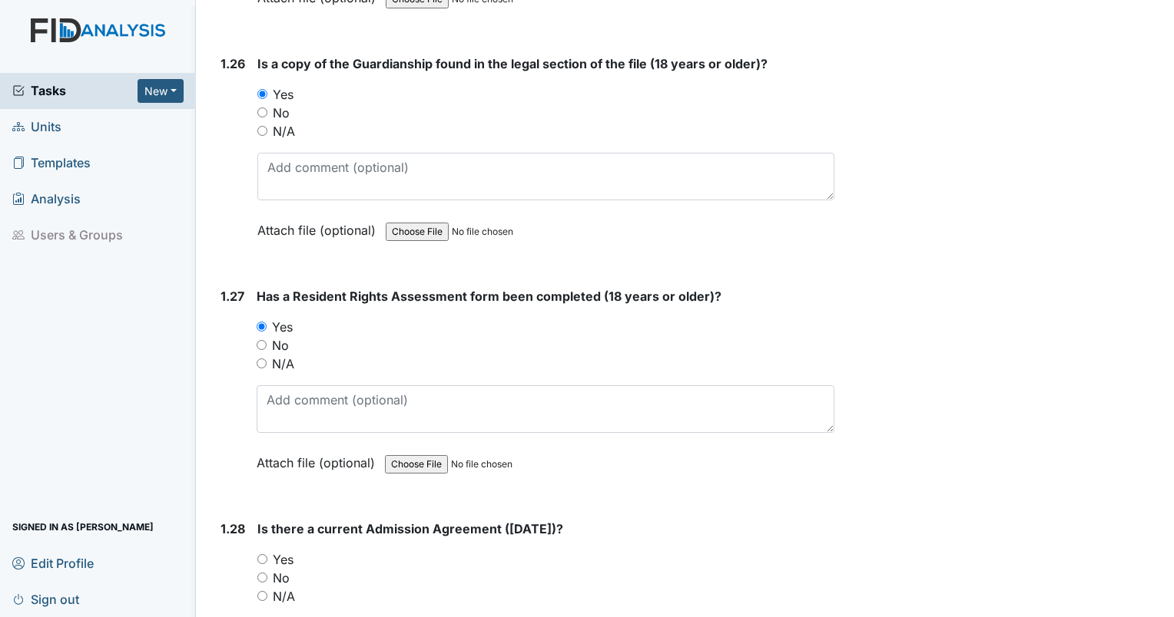
scroll to position [6144, 0]
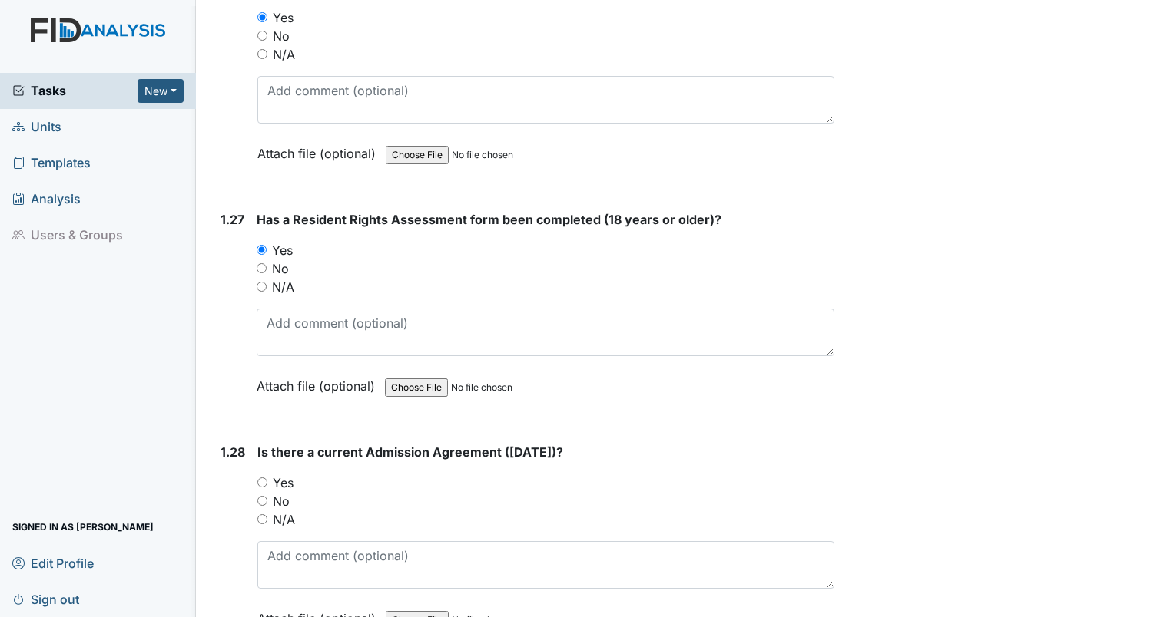
click at [261, 478] on input "Yes" at bounding box center [262, 483] width 10 height 10
radio input "true"
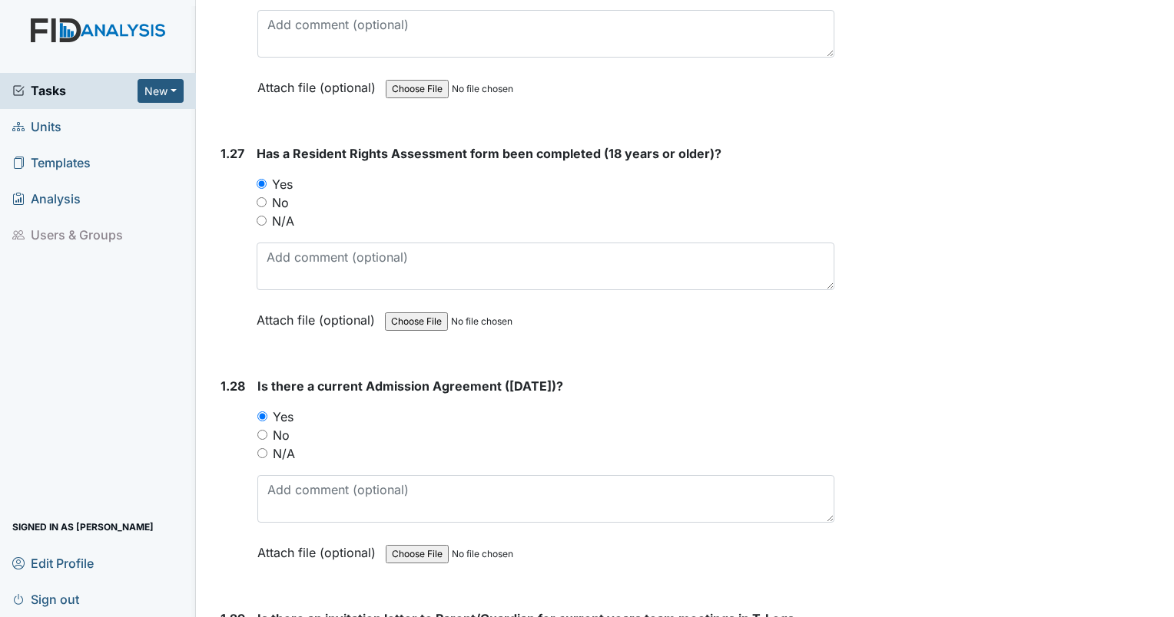
scroll to position [6451, 0]
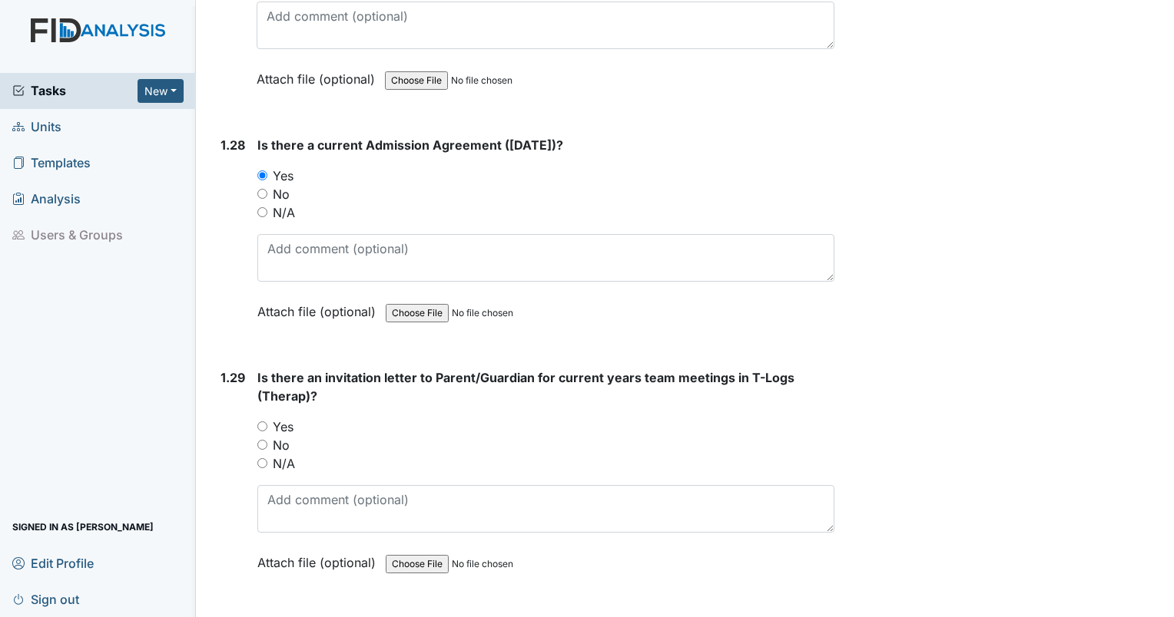
click at [264, 440] on input "No" at bounding box center [262, 445] width 10 height 10
radio input "true"
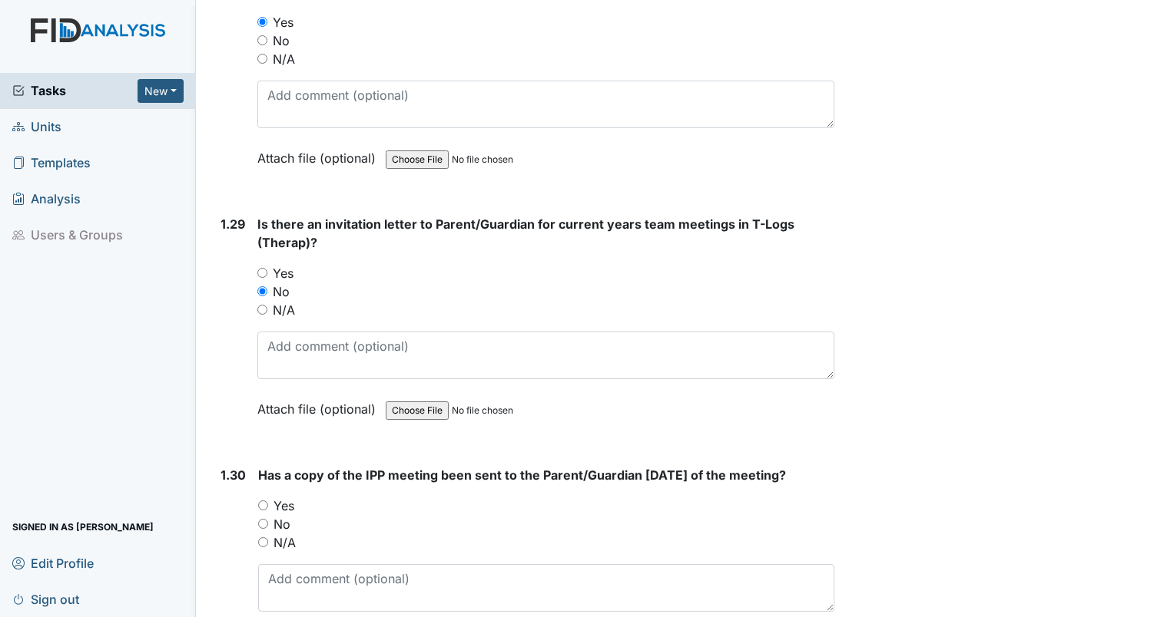
click at [264, 519] on input "No" at bounding box center [263, 524] width 10 height 10
radio input "true"
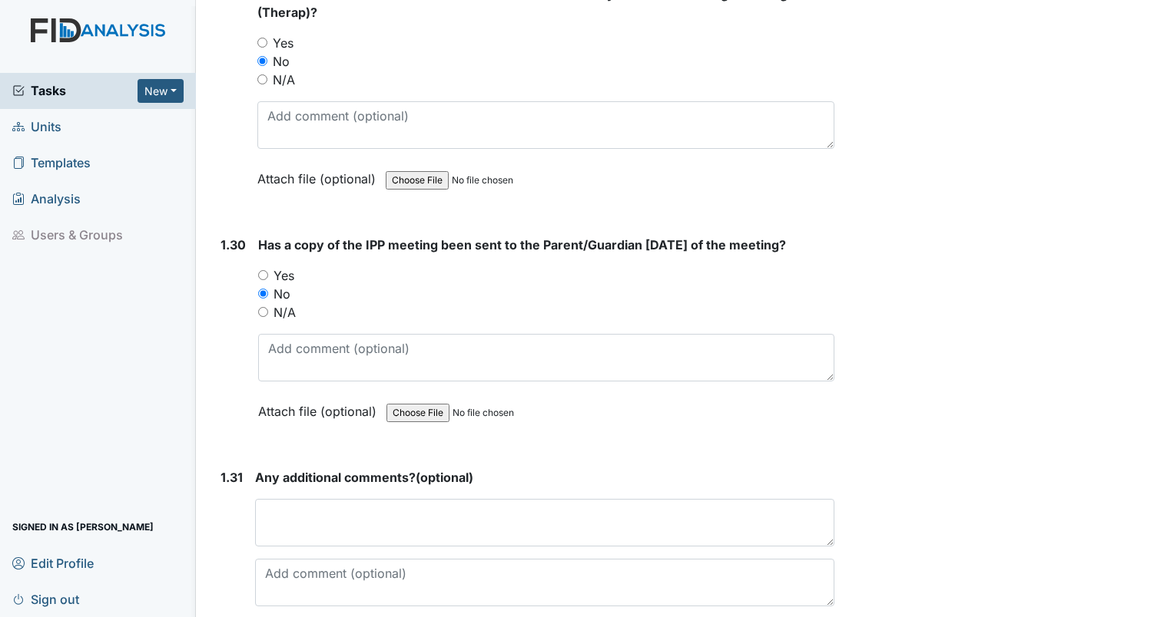
scroll to position [6909, 0]
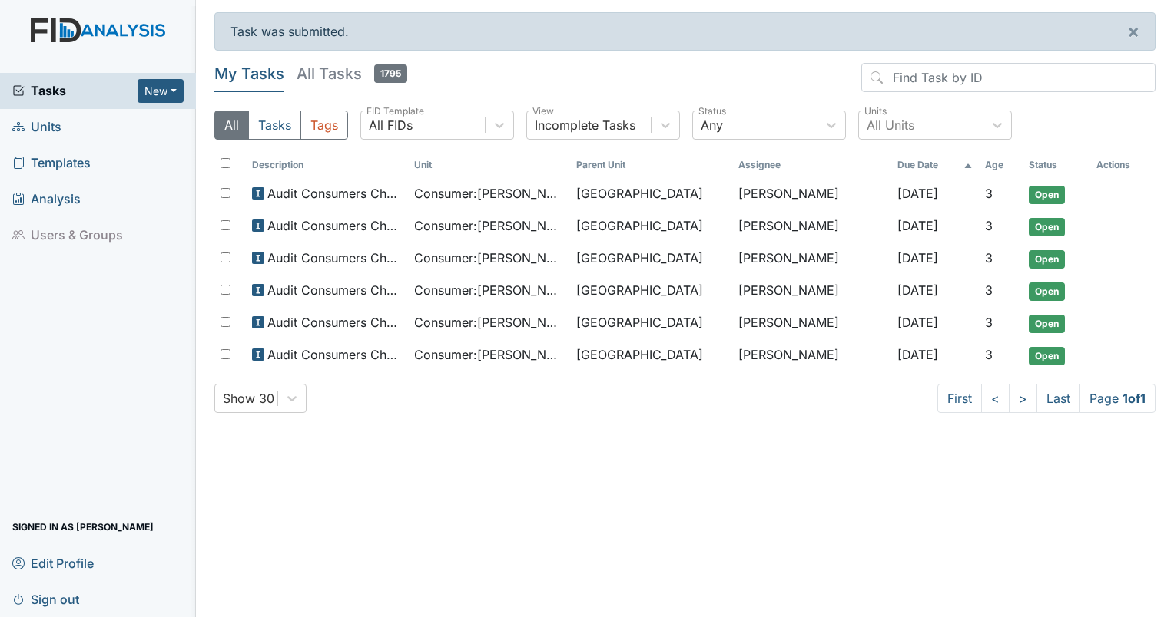
click at [36, 102] on div "Tasks New Form Inspection Document Bundle" at bounding box center [98, 91] width 196 height 36
click at [993, 388] on link "<" at bounding box center [995, 398] width 28 height 29
click at [14, 92] on icon at bounding box center [19, 91] width 10 height 10
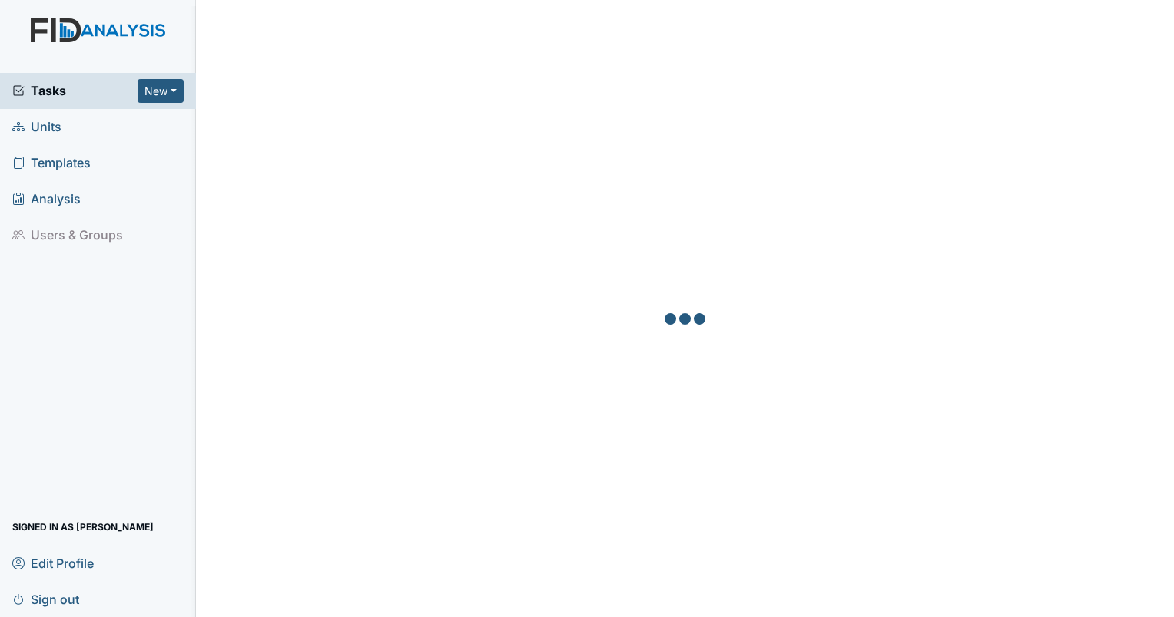
click at [45, 124] on span "Units" at bounding box center [36, 127] width 49 height 24
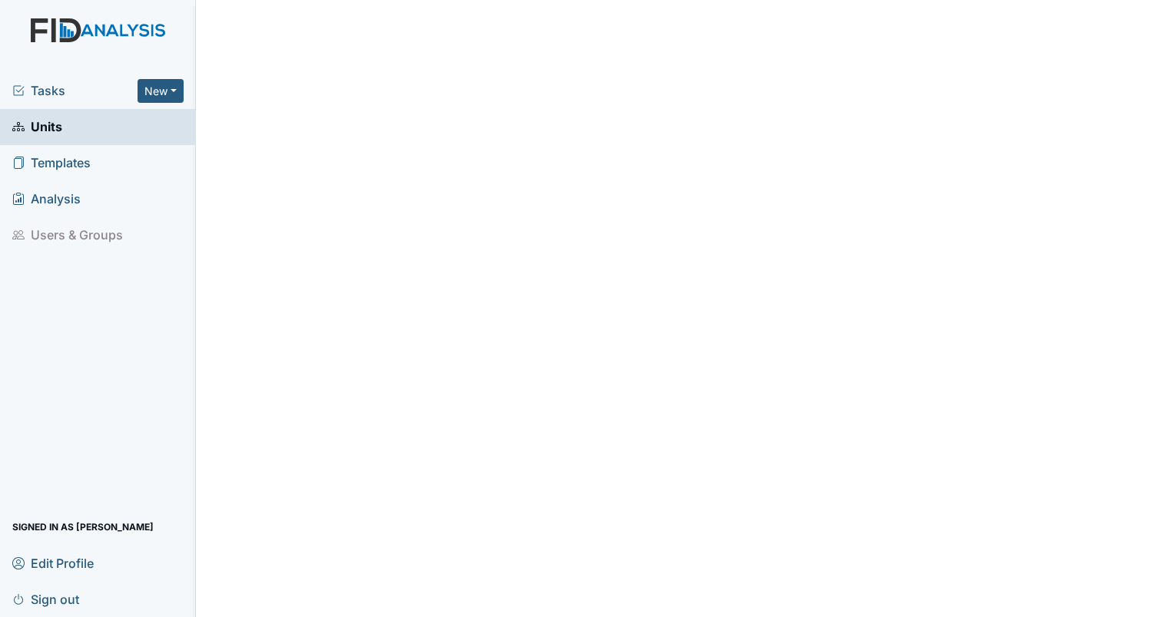
drag, startPoint x: 0, startPoint y: 0, endPoint x: 44, endPoint y: 92, distance: 102.0
click at [44, 92] on span "Tasks" at bounding box center [74, 90] width 125 height 18
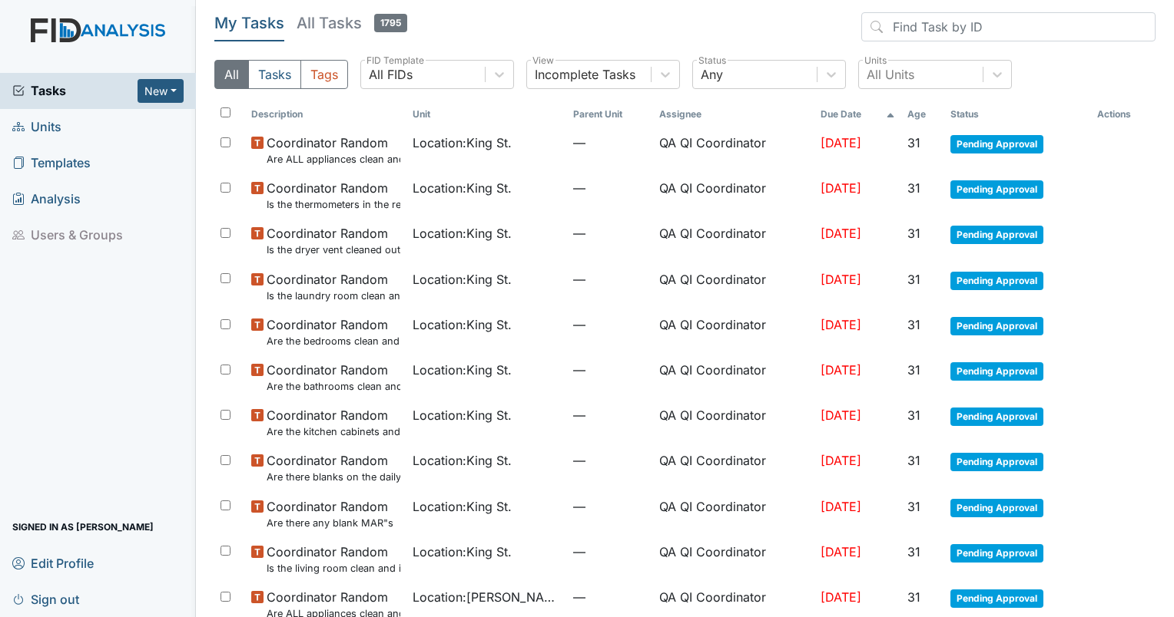
click at [909, 117] on th "Age" at bounding box center [922, 114] width 43 height 26
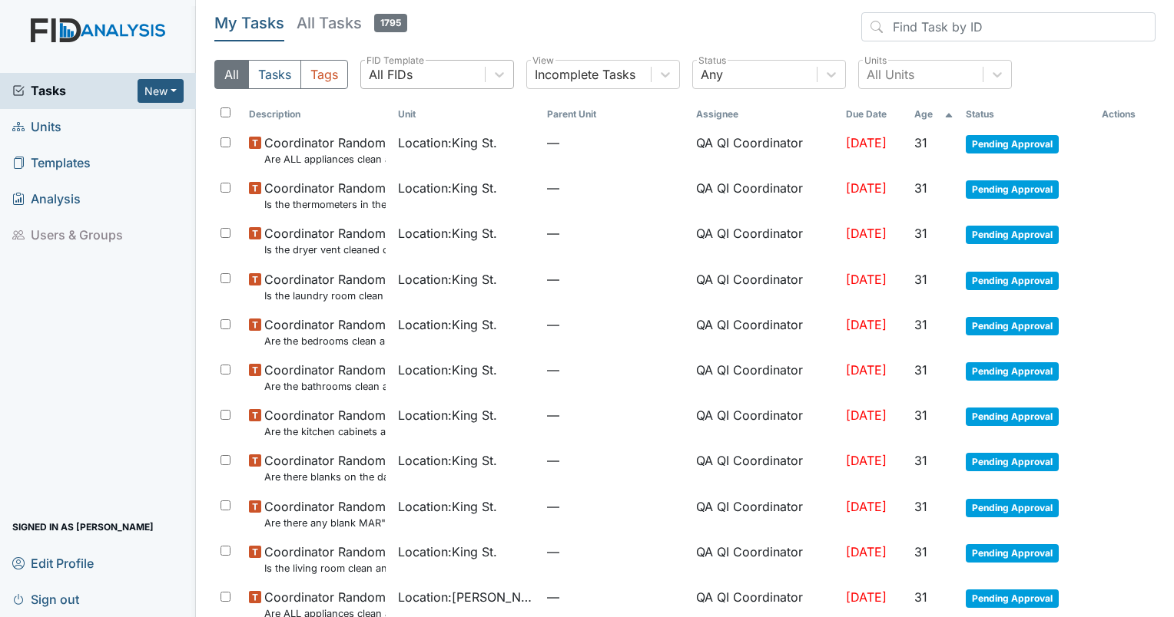
click at [409, 76] on div "All FIDs" at bounding box center [391, 74] width 44 height 18
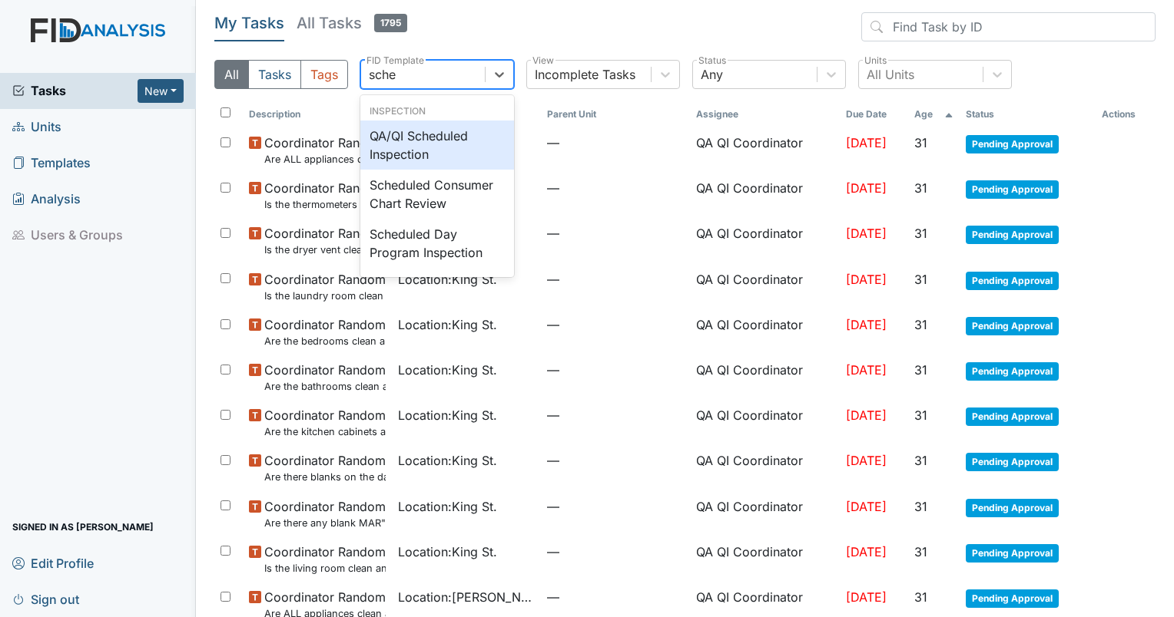
type input "sched"
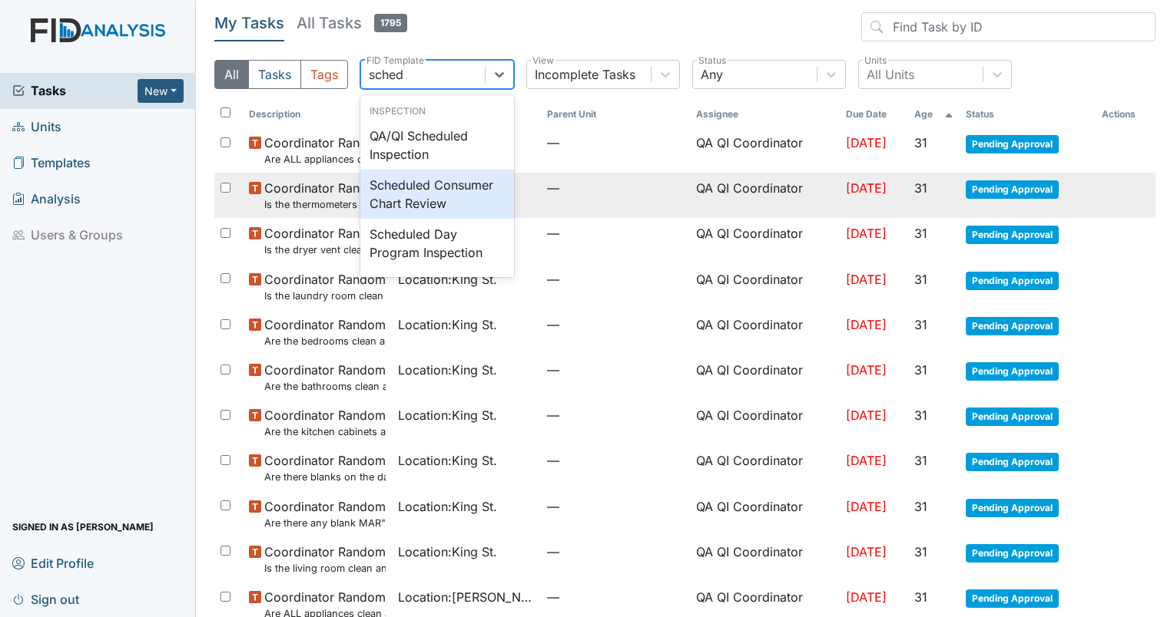
click at [382, 190] on div "Scheduled Consumer Chart Review" at bounding box center [437, 194] width 154 height 49
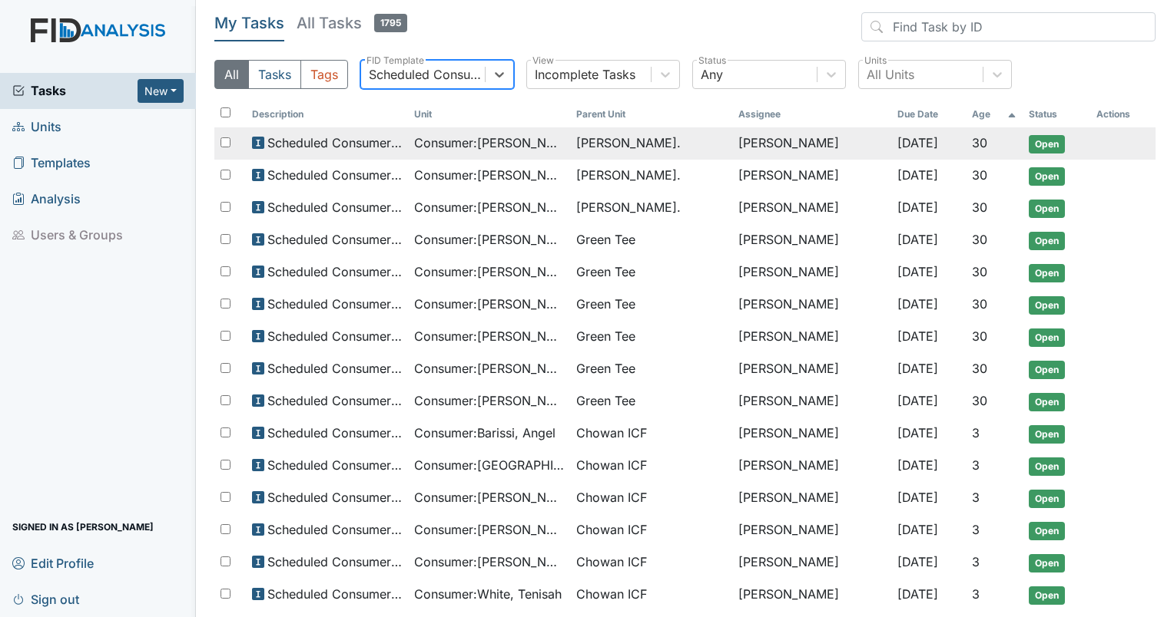
click at [492, 151] on span "Consumer : Jones, JaQuon" at bounding box center [489, 143] width 150 height 18
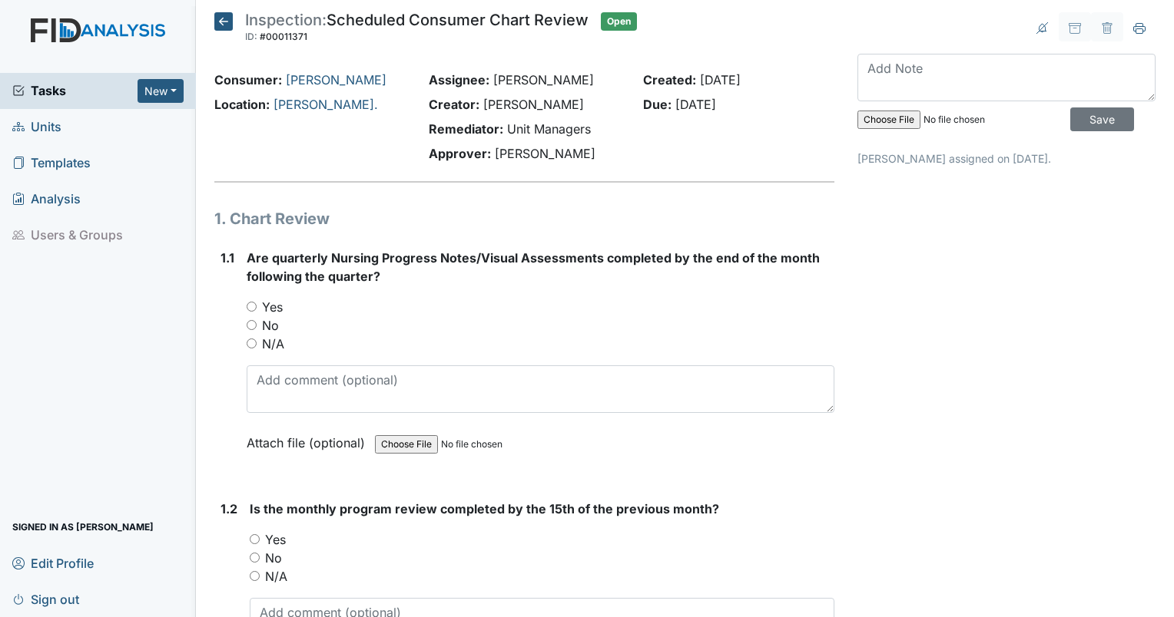
click at [245, 302] on div "1.1 Are quarterly Nursing Progress Notes/Visual Assessments completed by the en…" at bounding box center [524, 362] width 620 height 227
click at [250, 306] on input "Yes" at bounding box center [252, 307] width 10 height 10
radio input "true"
click at [252, 535] on input "Yes" at bounding box center [255, 540] width 10 height 10
radio input "true"
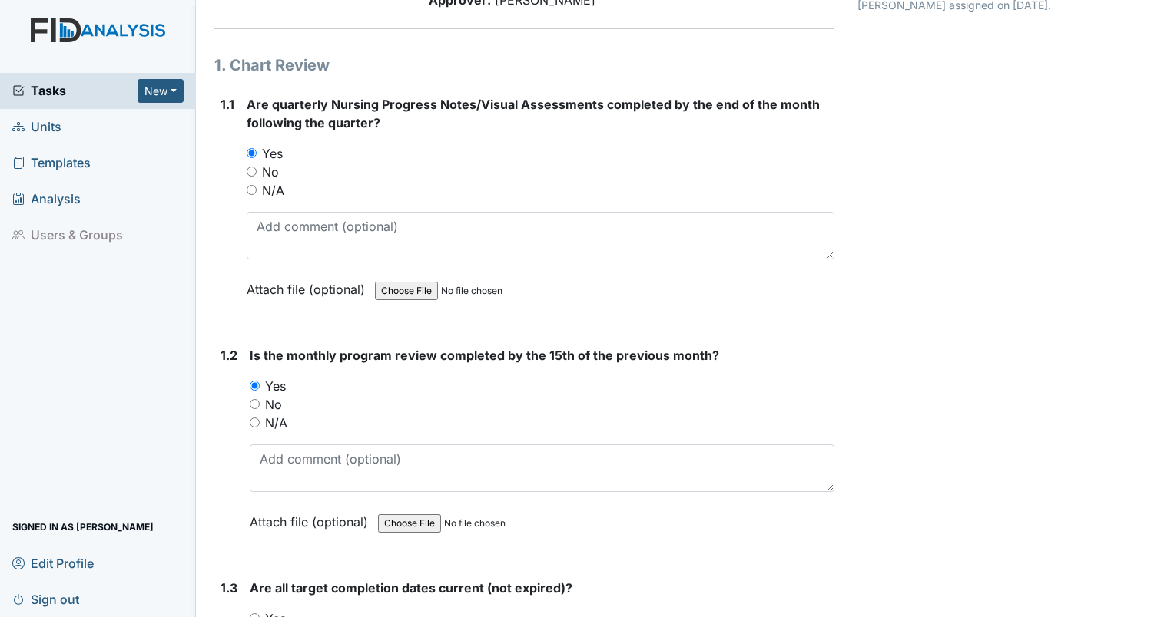
scroll to position [307, 0]
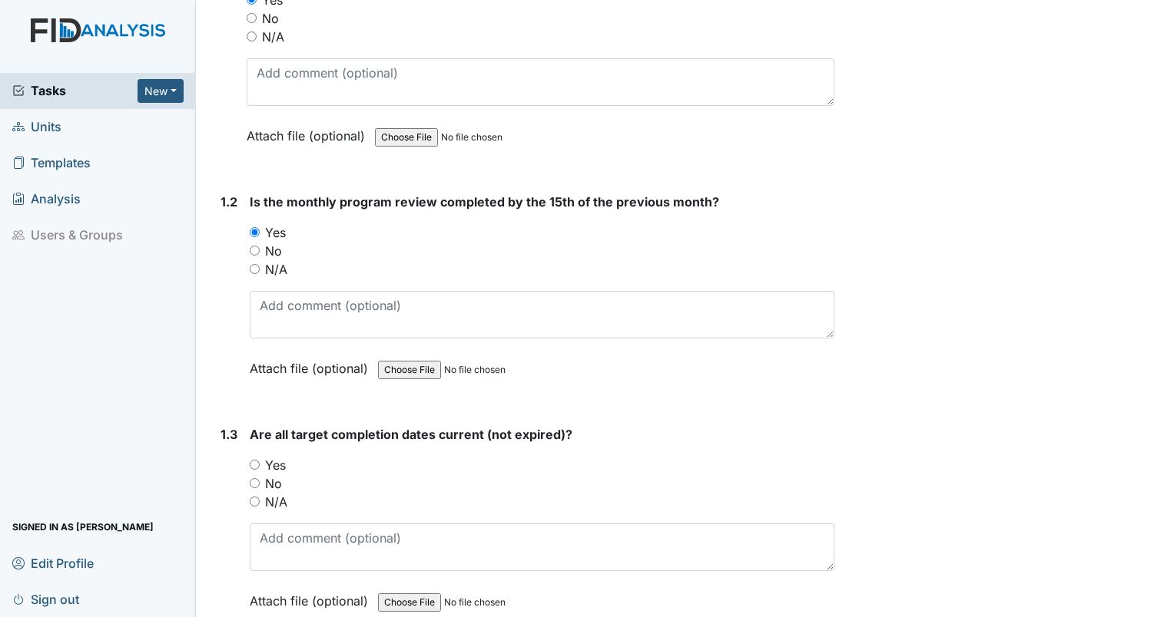
click at [254, 468] on div "Yes" at bounding box center [542, 465] width 584 height 18
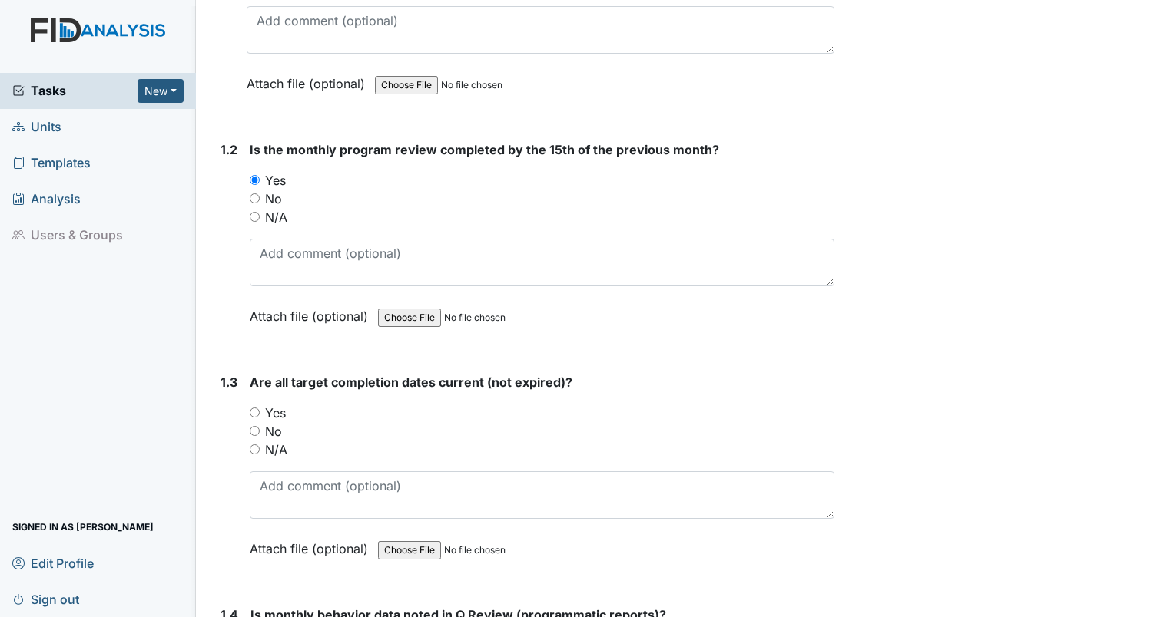
scroll to position [384, 0]
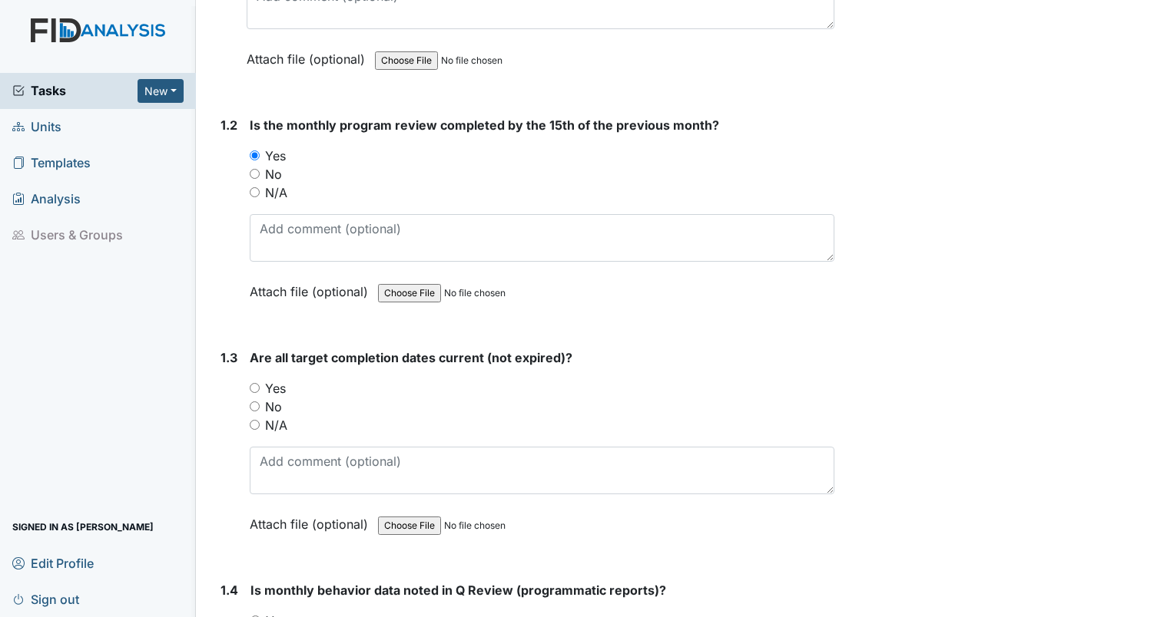
click at [253, 383] on input "Yes" at bounding box center [255, 388] width 10 height 10
radio input "true"
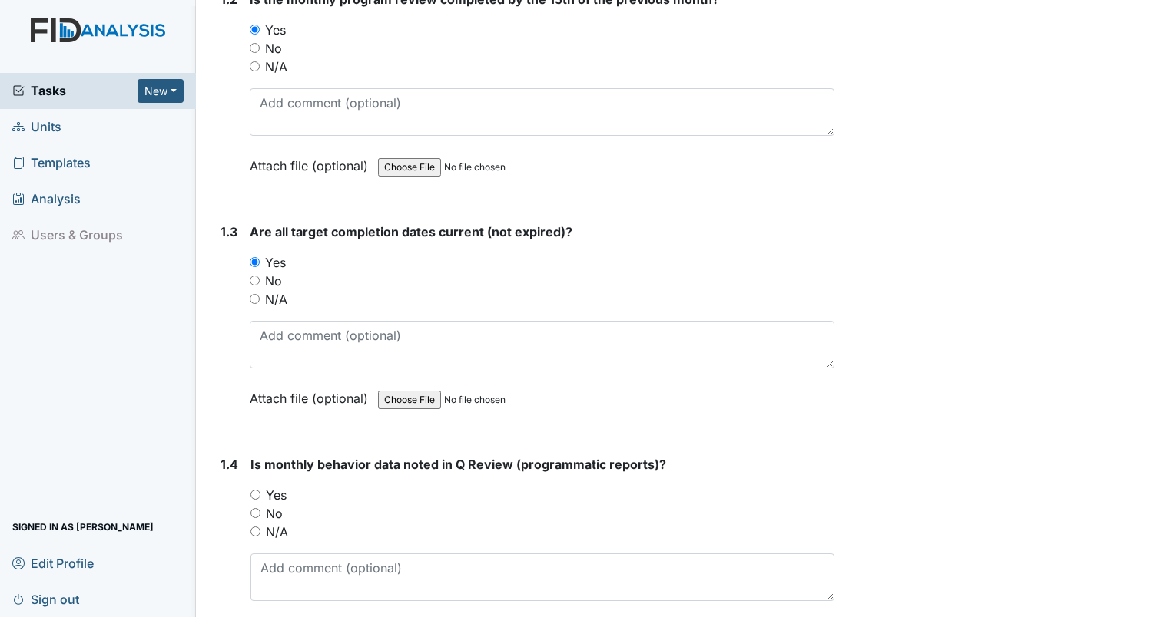
scroll to position [691, 0]
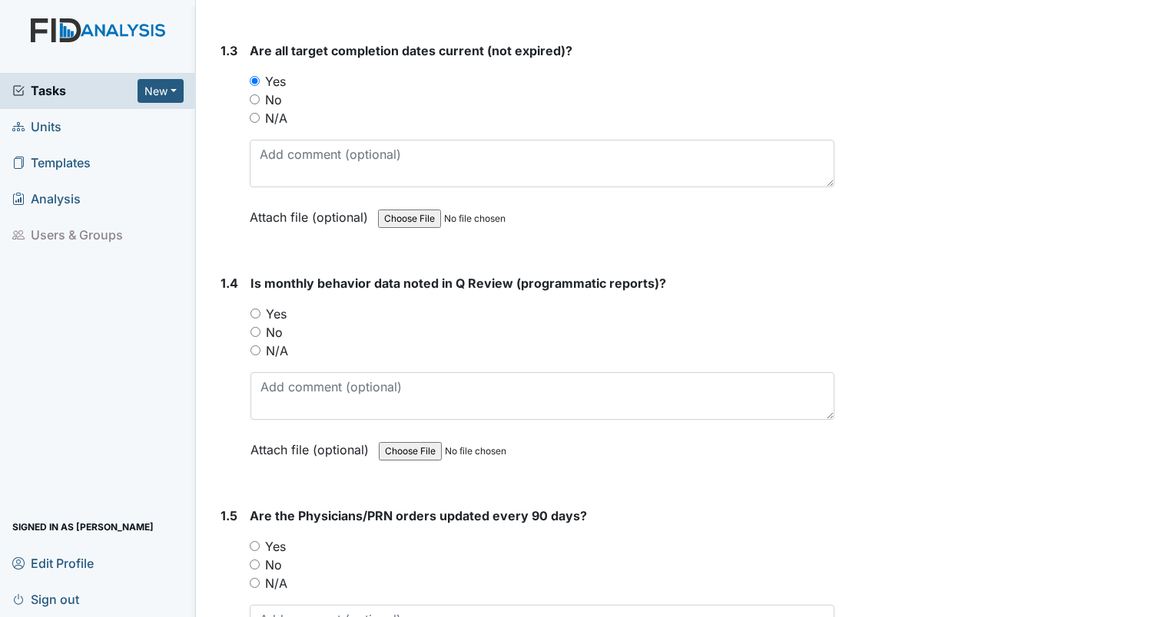
click at [249, 307] on div "1.4 Is monthly behavior data noted in Q Review (programmatic reports)? You must…" at bounding box center [524, 378] width 620 height 208
click at [251, 309] on input "Yes" at bounding box center [255, 314] width 10 height 10
radio input "true"
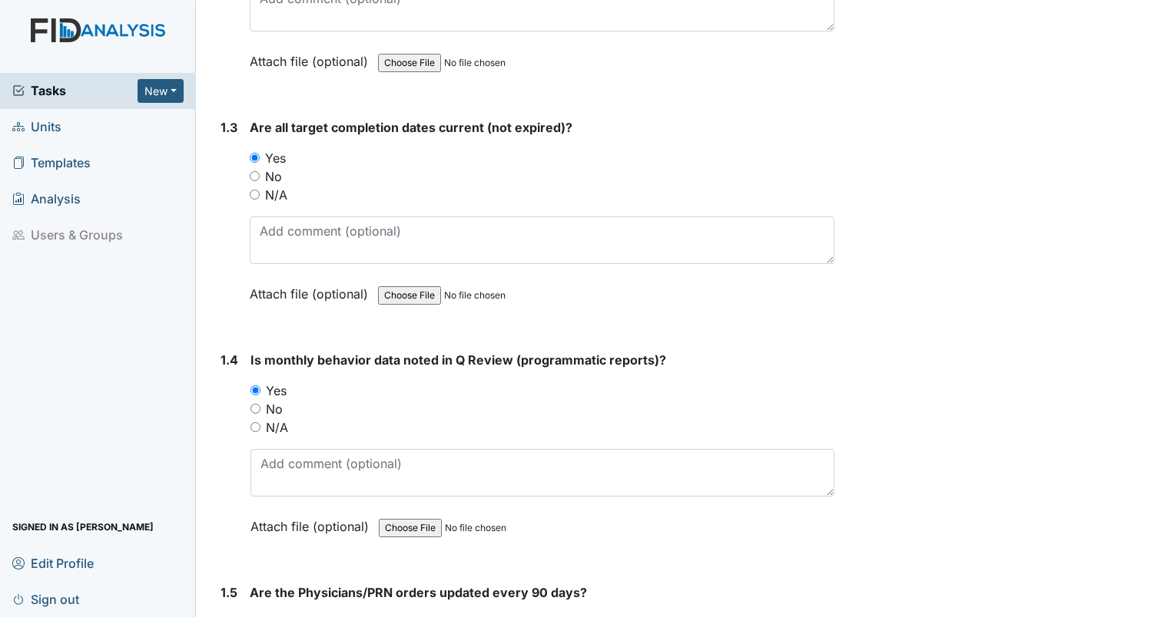
scroll to position [922, 0]
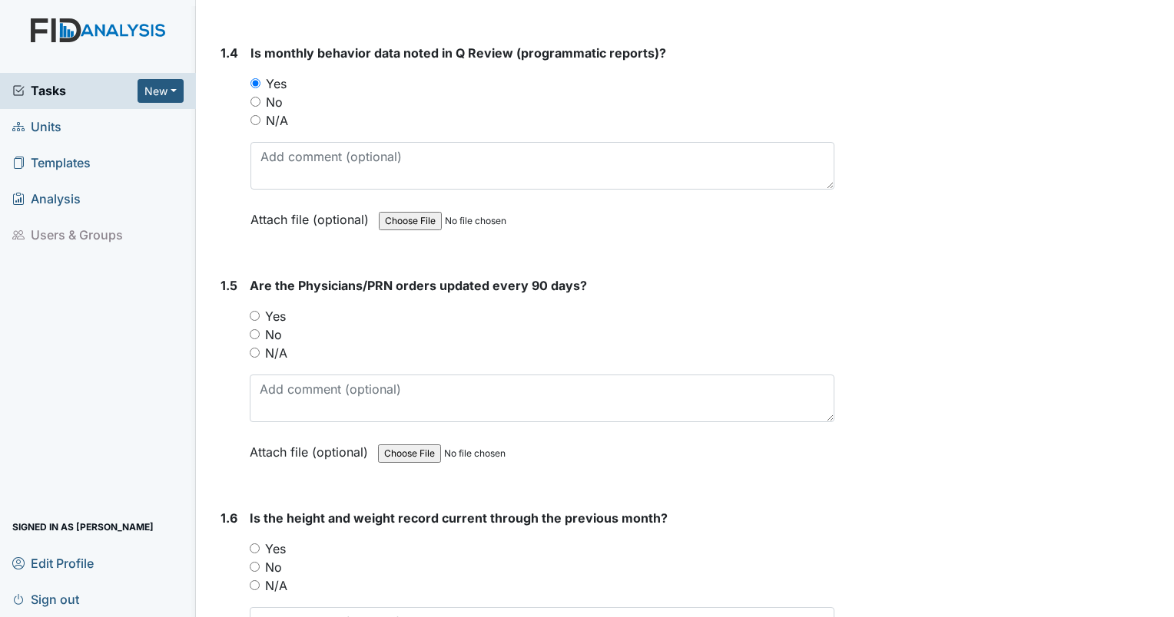
click at [252, 312] on input "Yes" at bounding box center [255, 316] width 10 height 10
radio input "true"
click at [262, 543] on div "Yes" at bounding box center [542, 549] width 584 height 18
click at [257, 544] on input "Yes" at bounding box center [255, 549] width 10 height 10
radio input "true"
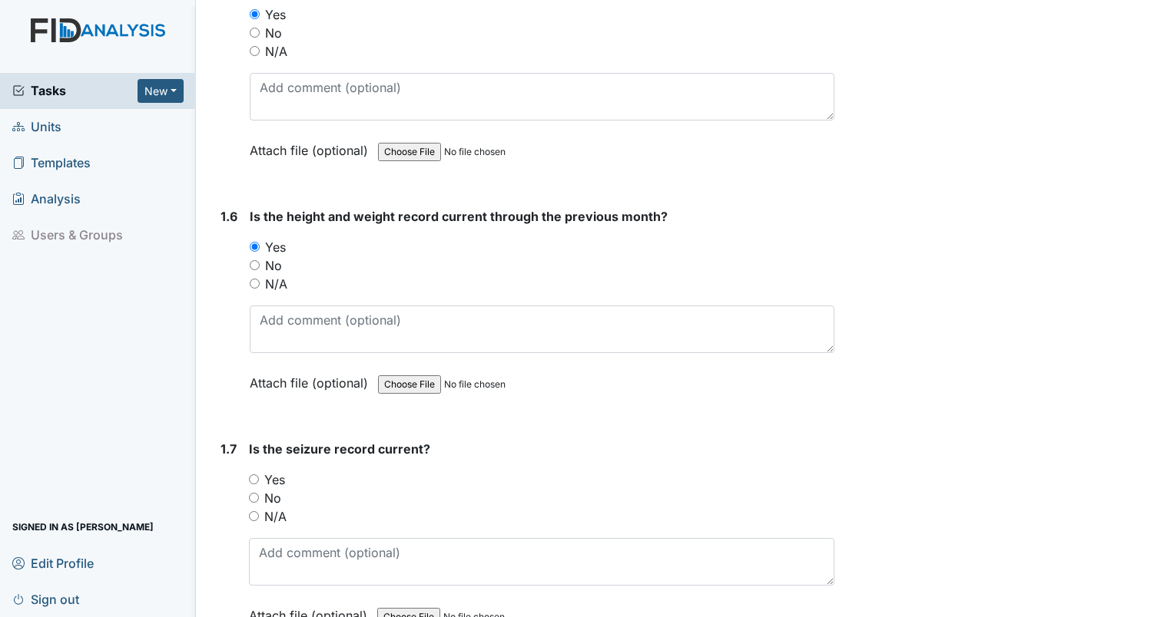
scroll to position [1229, 0]
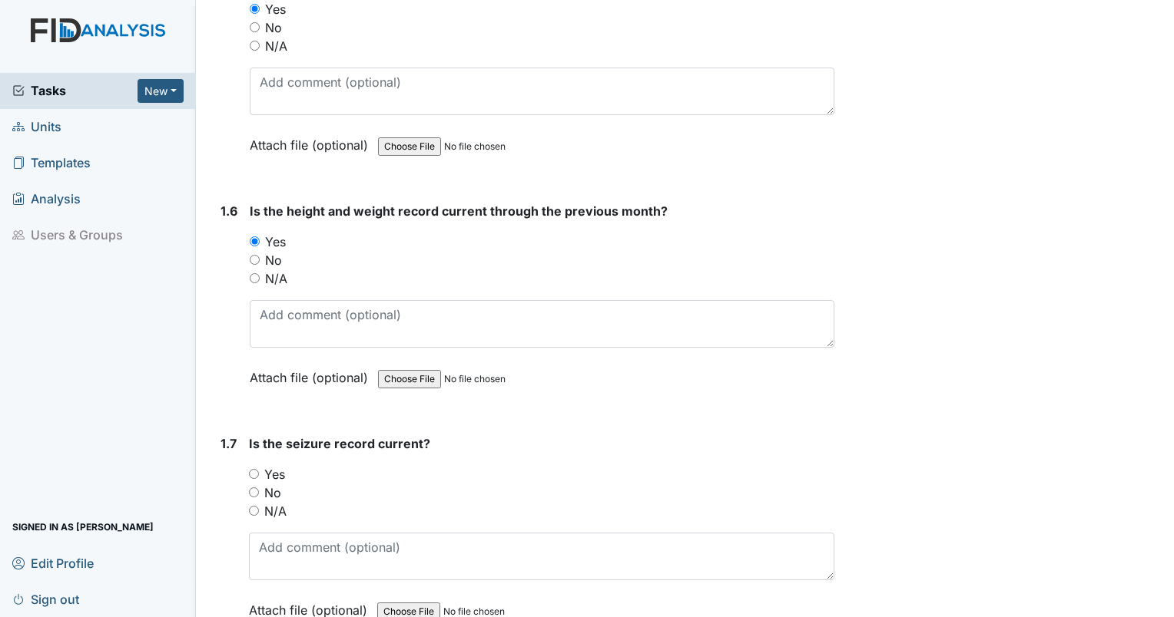
click at [251, 469] on input "Yes" at bounding box center [254, 474] width 10 height 10
radio input "true"
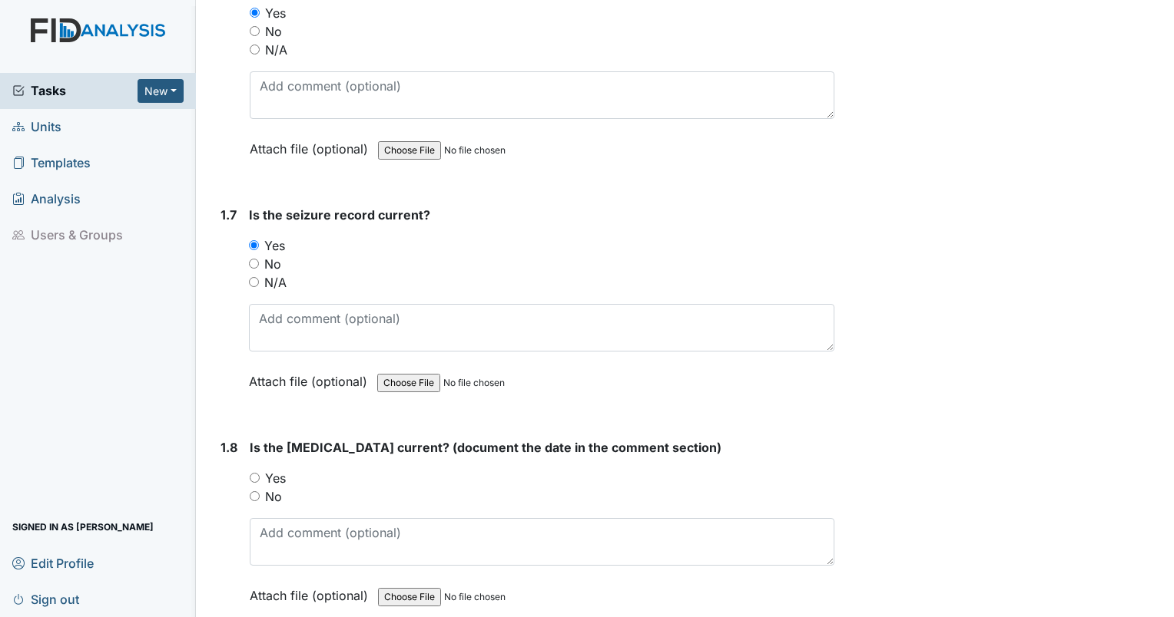
scroll to position [1459, 0]
click at [250, 472] on input "Yes" at bounding box center [255, 477] width 10 height 10
radio input "true"
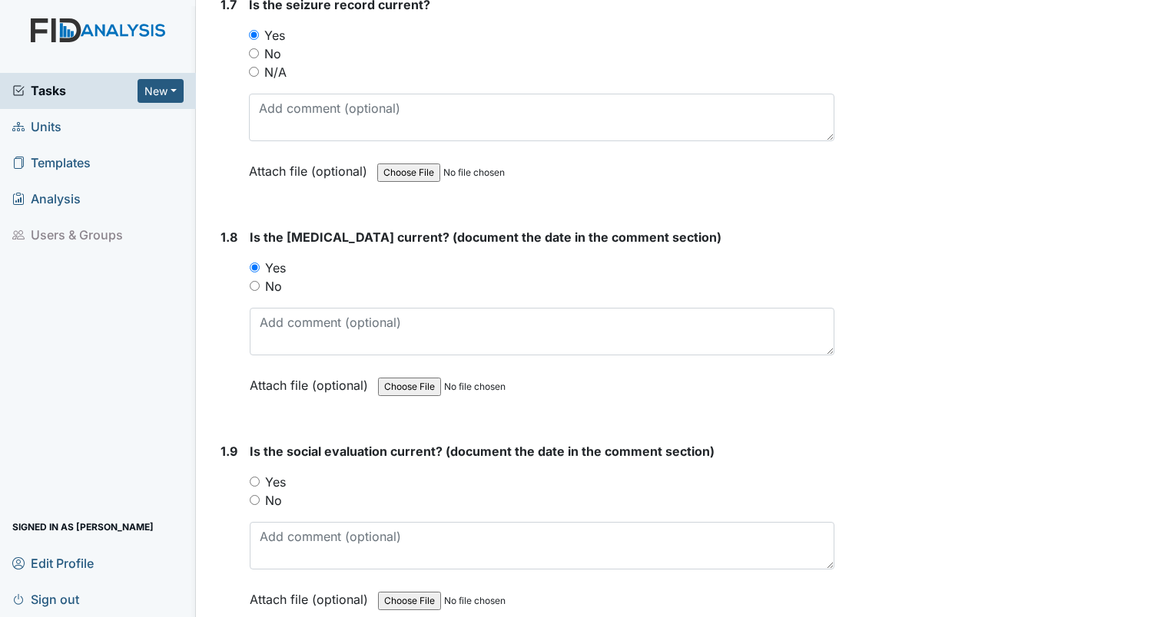
scroll to position [1690, 0]
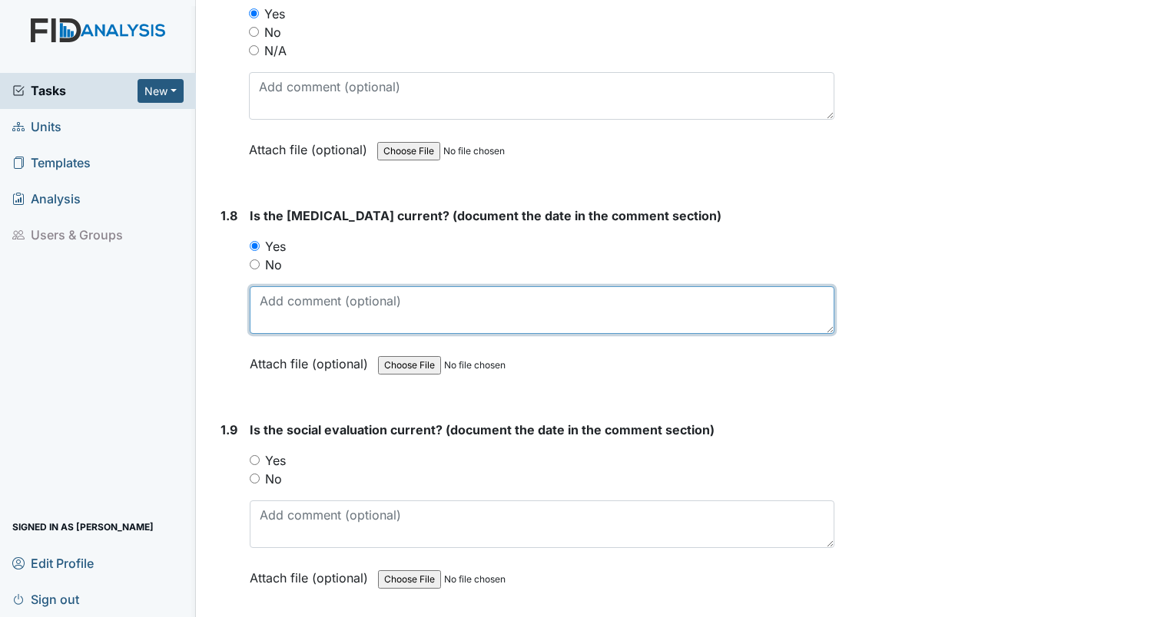
click at [369, 316] on textarea at bounding box center [542, 310] width 584 height 48
type textarea "[DATE]"
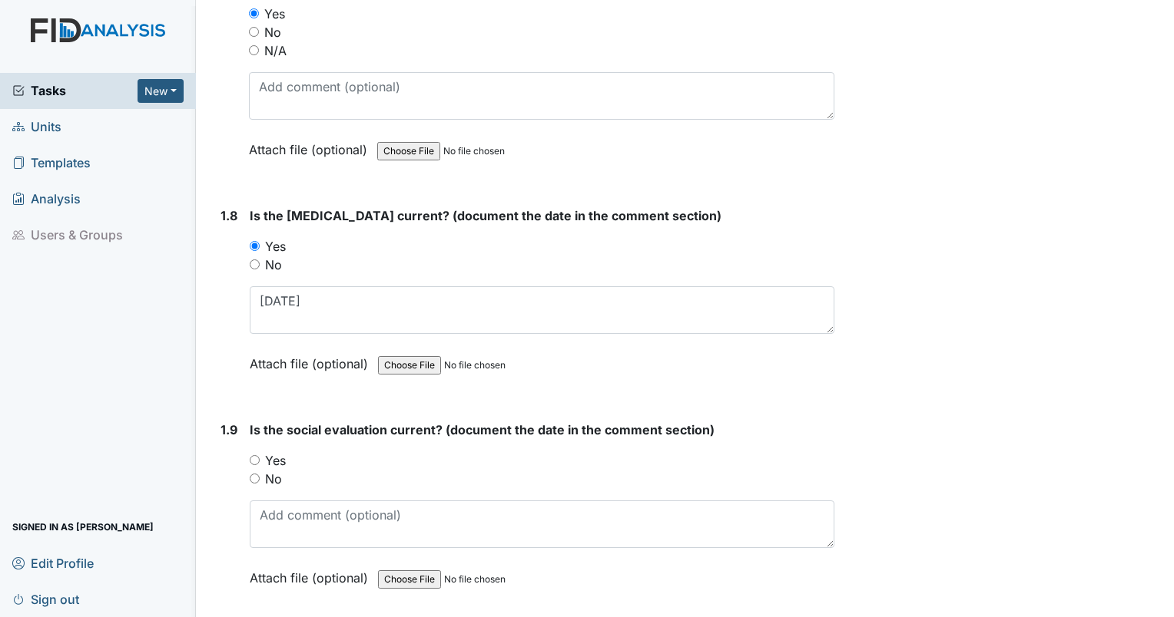
click at [260, 456] on div "Yes" at bounding box center [542, 461] width 584 height 18
click at [251, 456] on input "Yes" at bounding box center [255, 460] width 10 height 10
radio input "true"
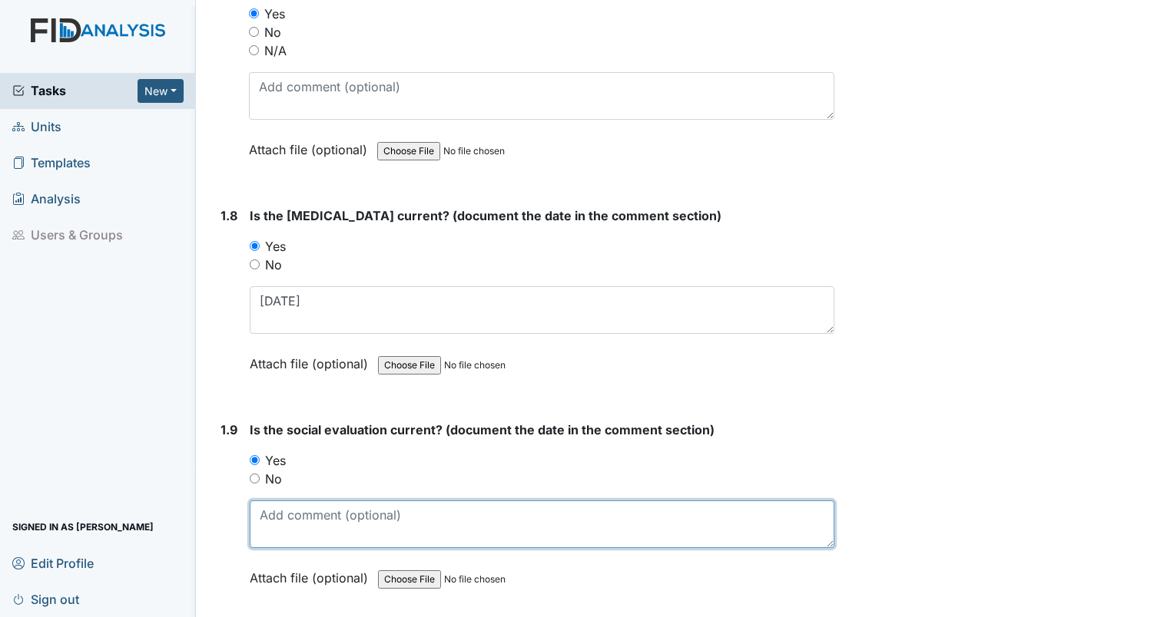
click at [296, 538] on textarea at bounding box center [542, 525] width 584 height 48
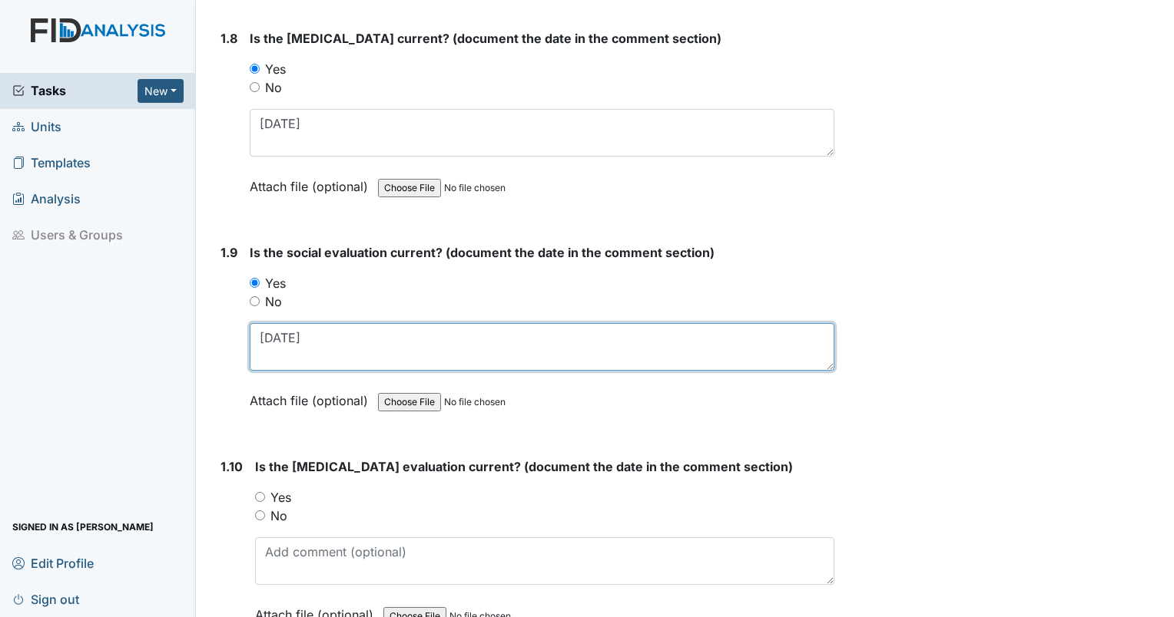
scroll to position [1920, 0]
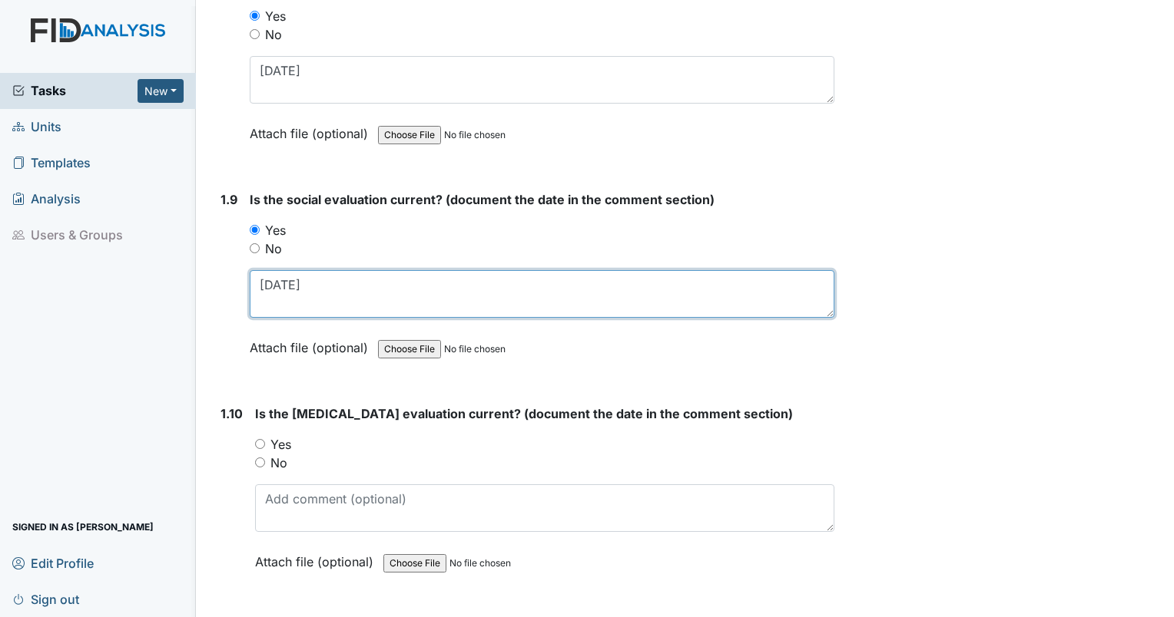
type textarea "[DATE]"
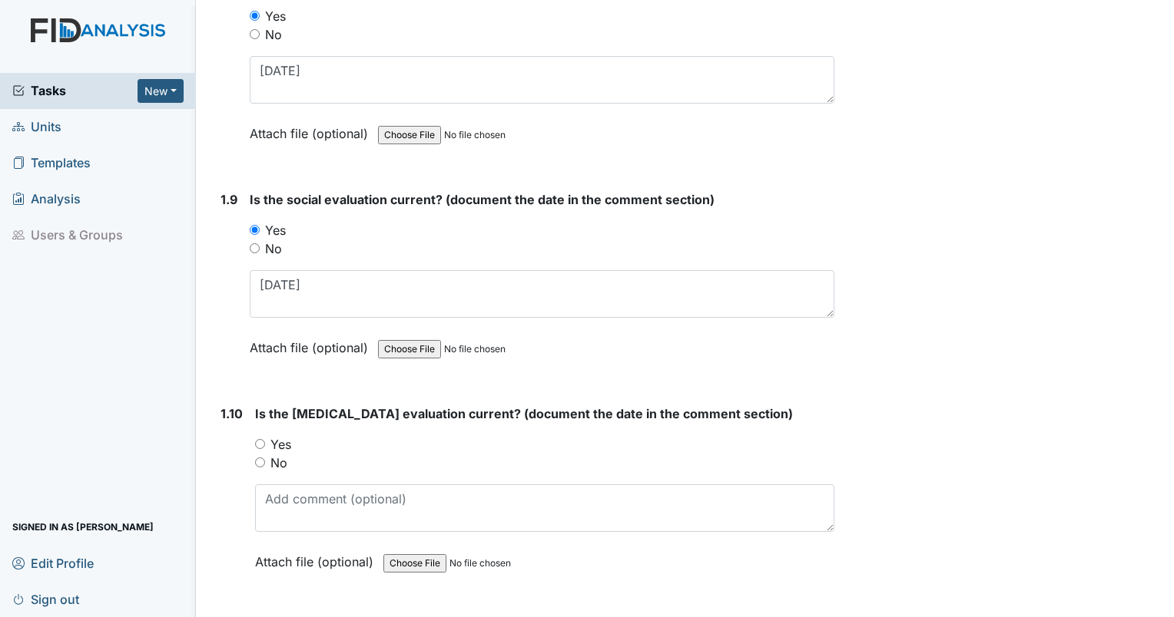
drag, startPoint x: 257, startPoint y: 437, endPoint x: 267, endPoint y: 475, distance: 39.9
click at [257, 439] on input "Yes" at bounding box center [260, 444] width 10 height 10
radio input "true"
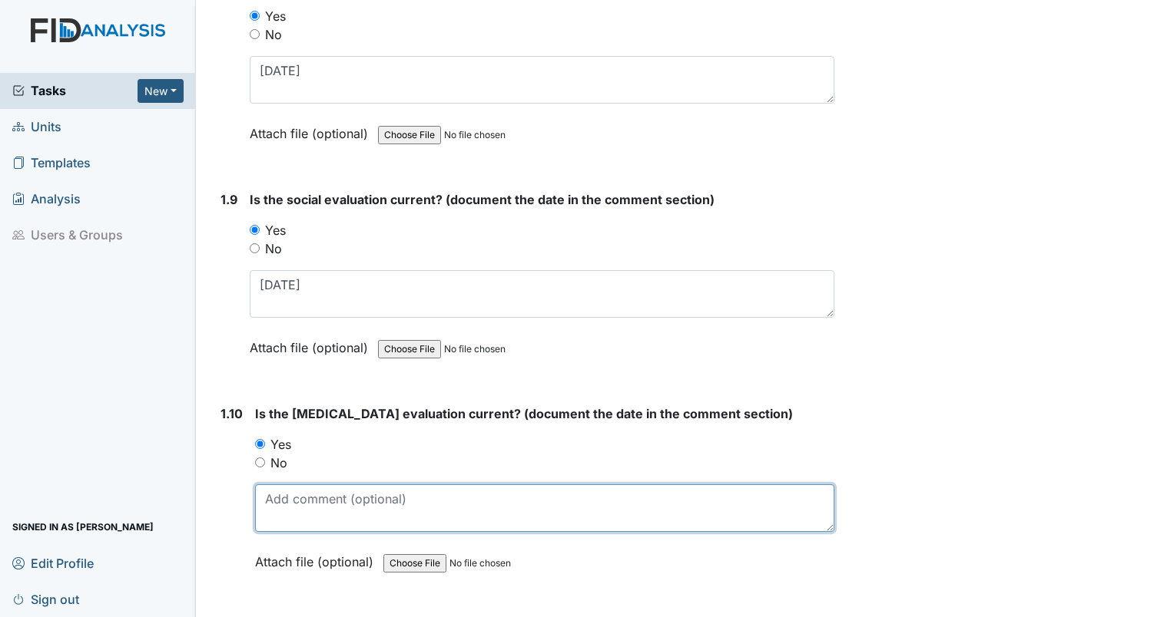
click at [269, 518] on textarea at bounding box center [544, 509] width 579 height 48
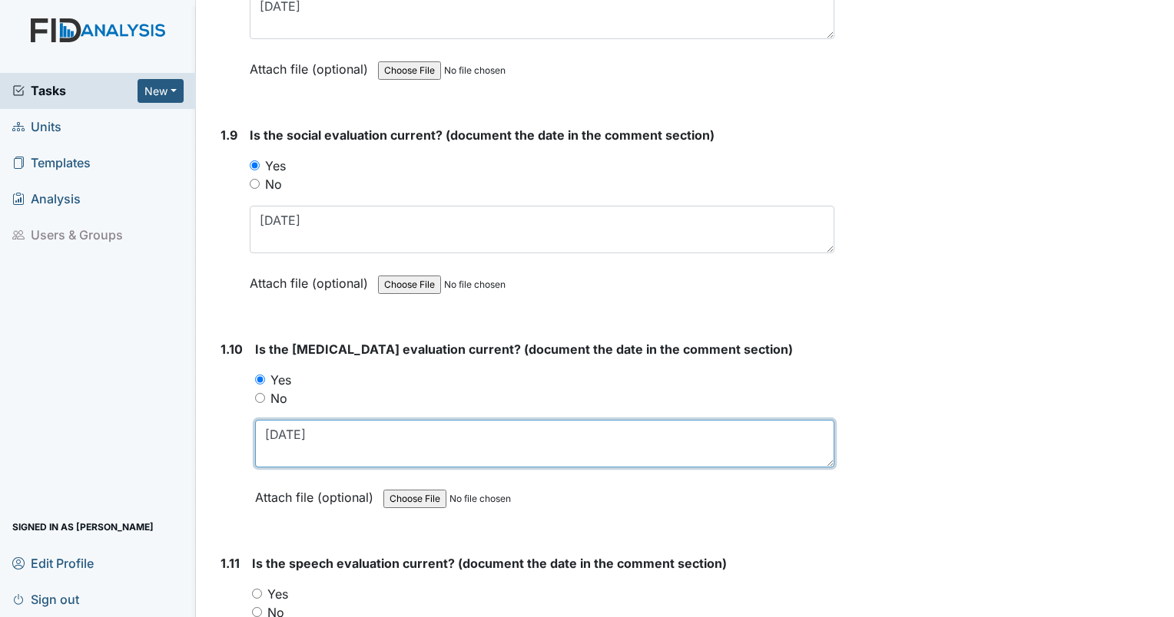
scroll to position [2074, 0]
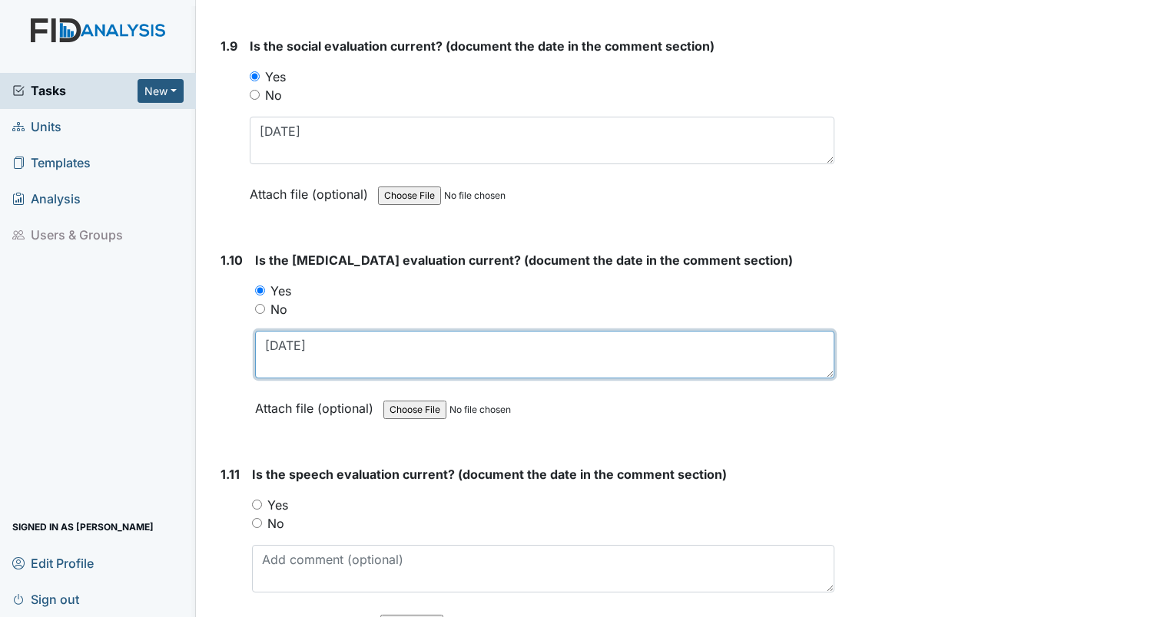
type textarea "[DATE]"
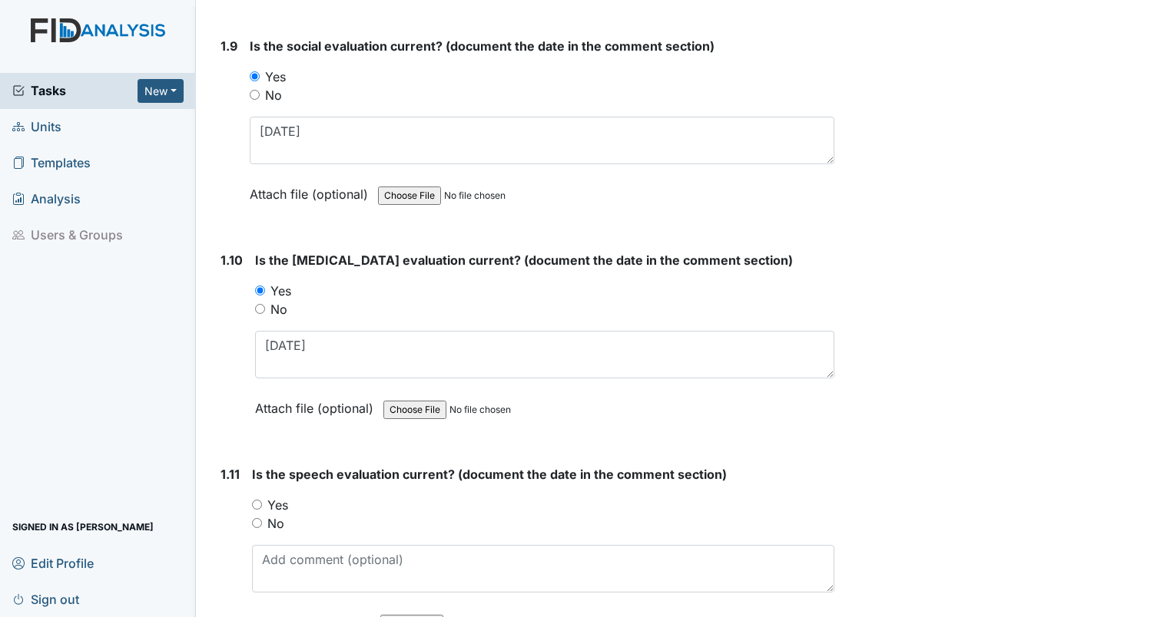
click at [250, 498] on div "1.11 Is the speech evaluation current? (document the date in the comment sectio…" at bounding box center [524, 560] width 620 height 190
click at [258, 500] on input "Yes" at bounding box center [257, 505] width 10 height 10
radio input "true"
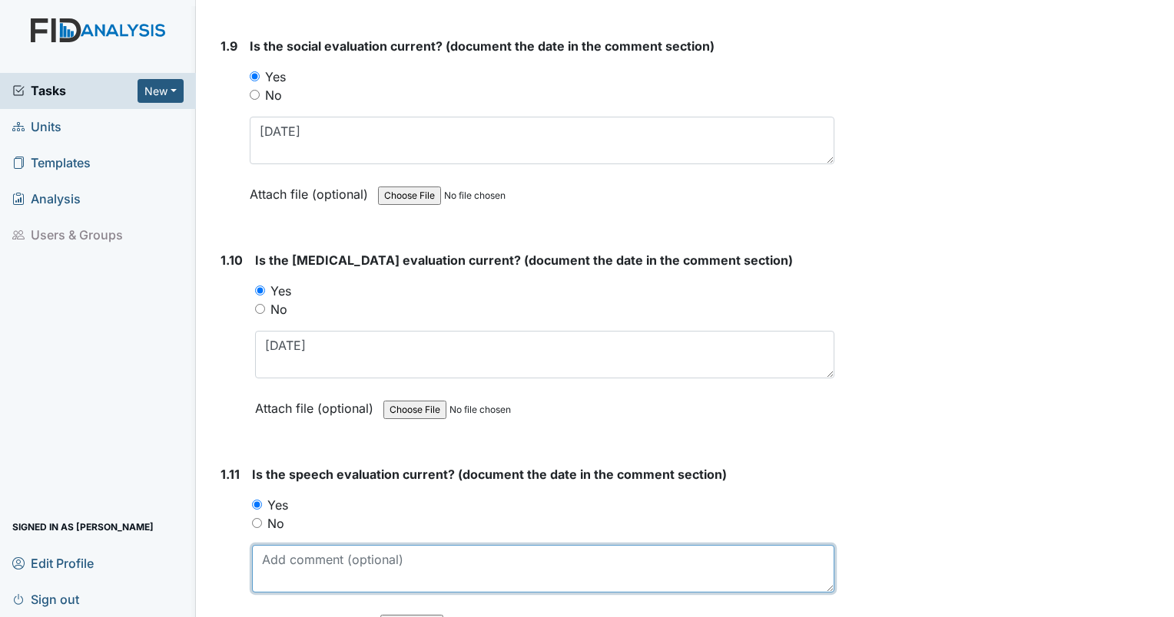
click at [291, 562] on textarea at bounding box center [543, 569] width 582 height 48
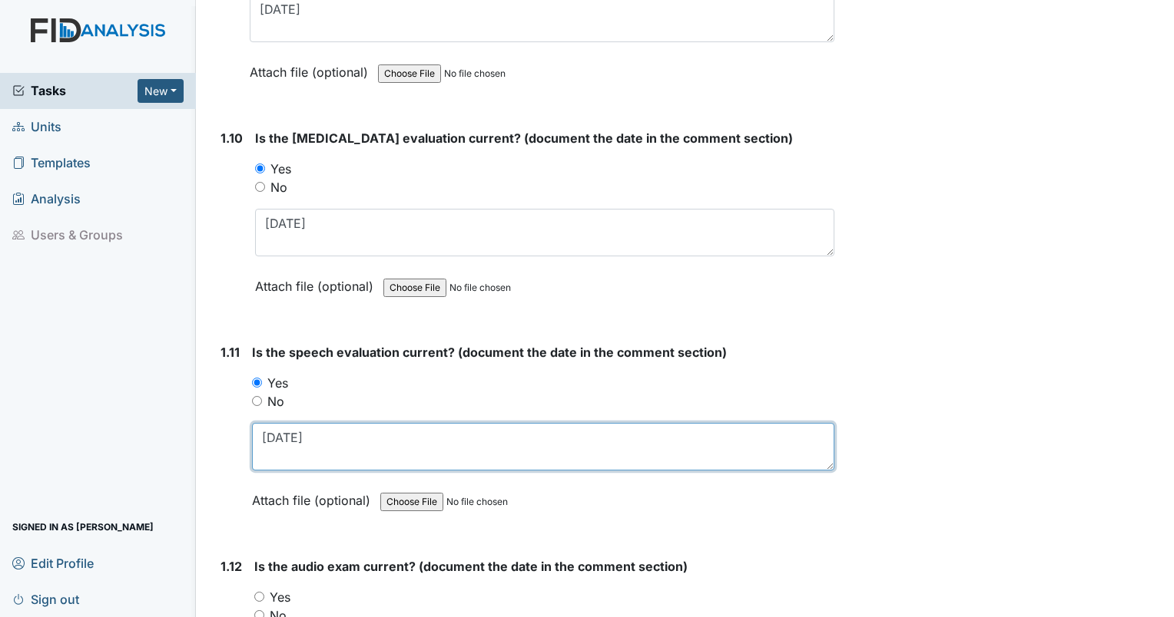
scroll to position [2304, 0]
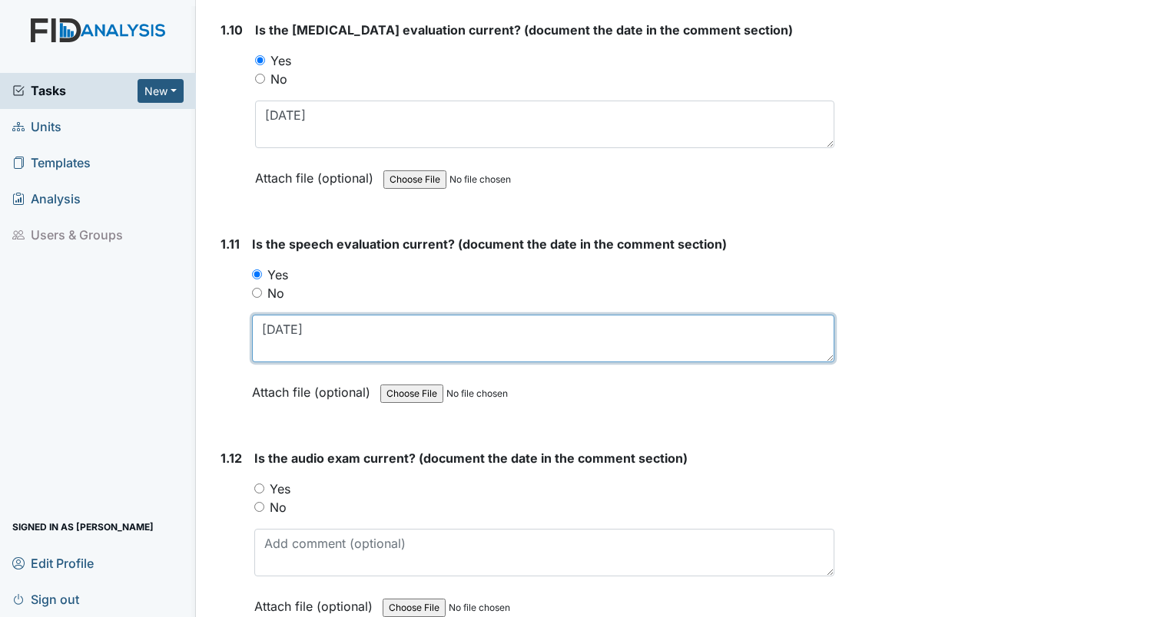
type textarea "[DATE]"
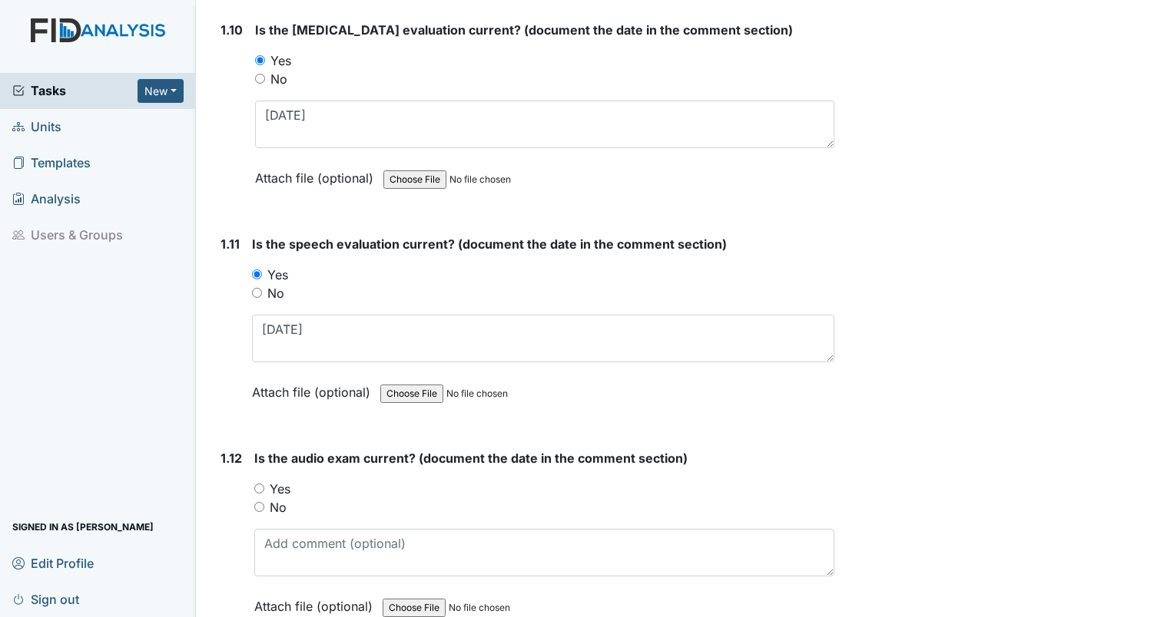
click at [263, 485] on div "Yes" at bounding box center [544, 489] width 580 height 18
click at [257, 484] on input "Yes" at bounding box center [259, 489] width 10 height 10
radio input "true"
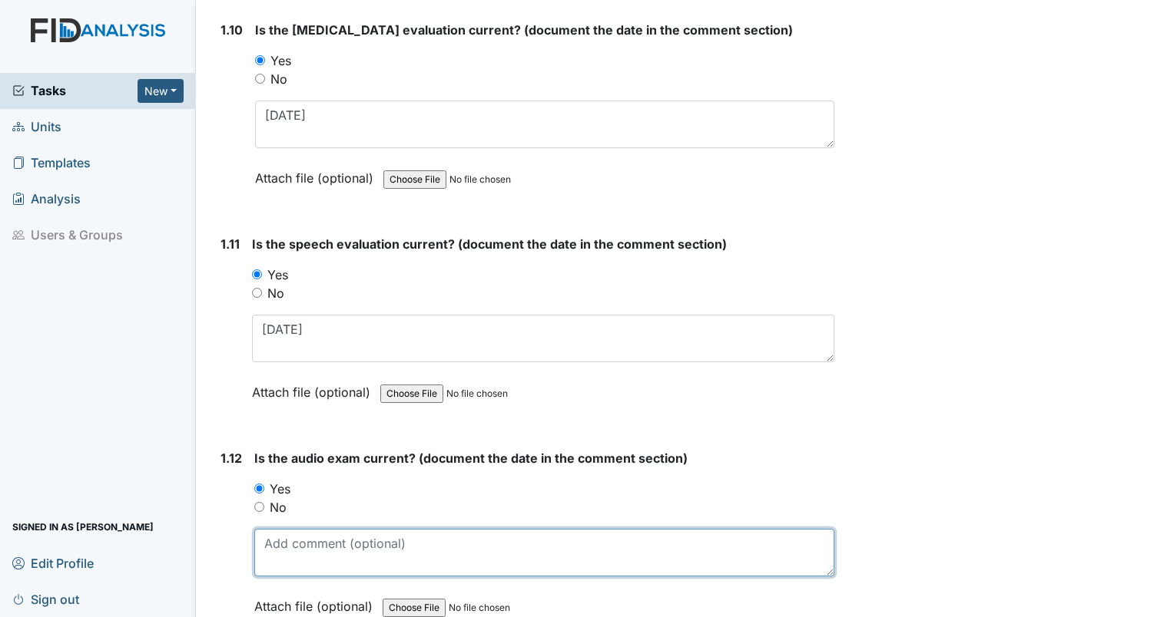
click at [267, 555] on textarea at bounding box center [544, 553] width 580 height 48
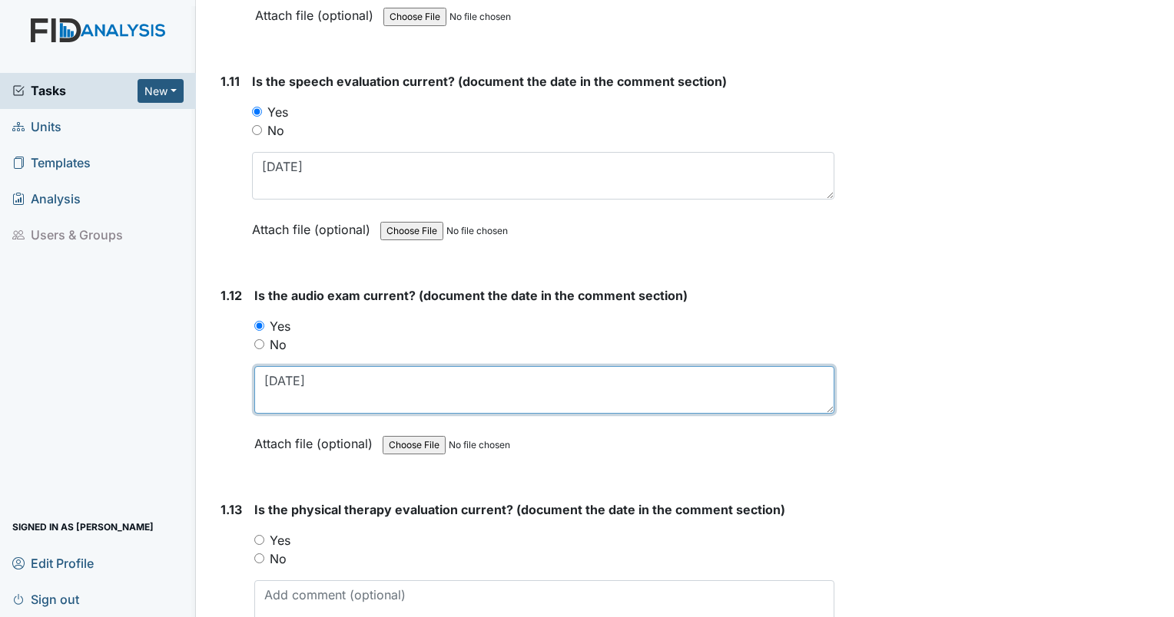
scroll to position [2534, 0]
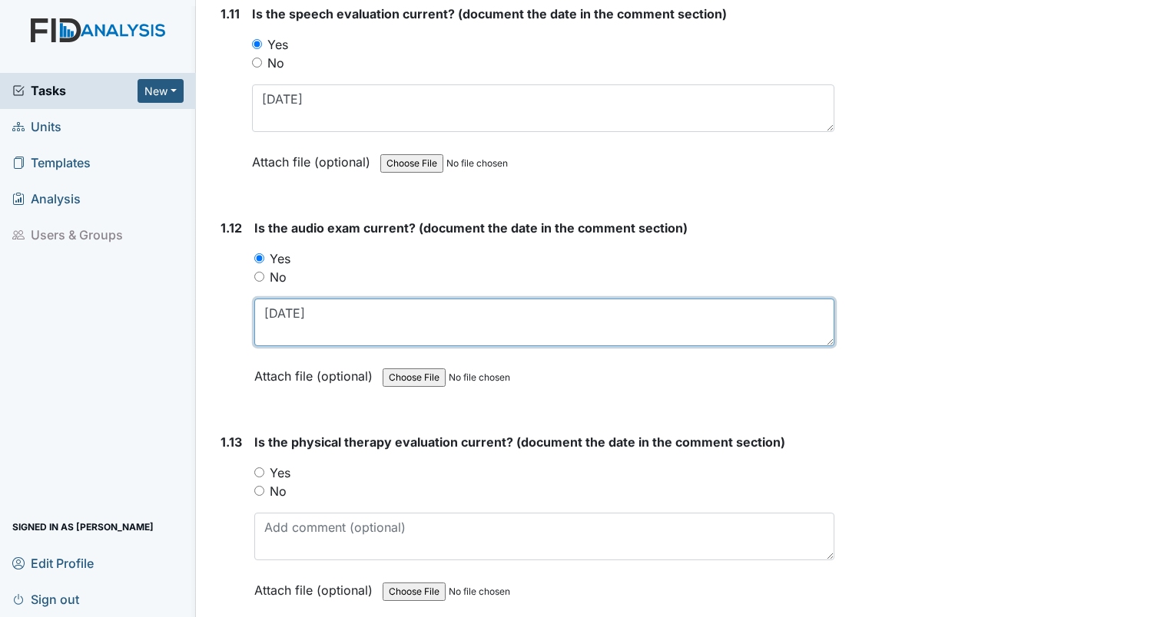
type textarea "[DATE]"
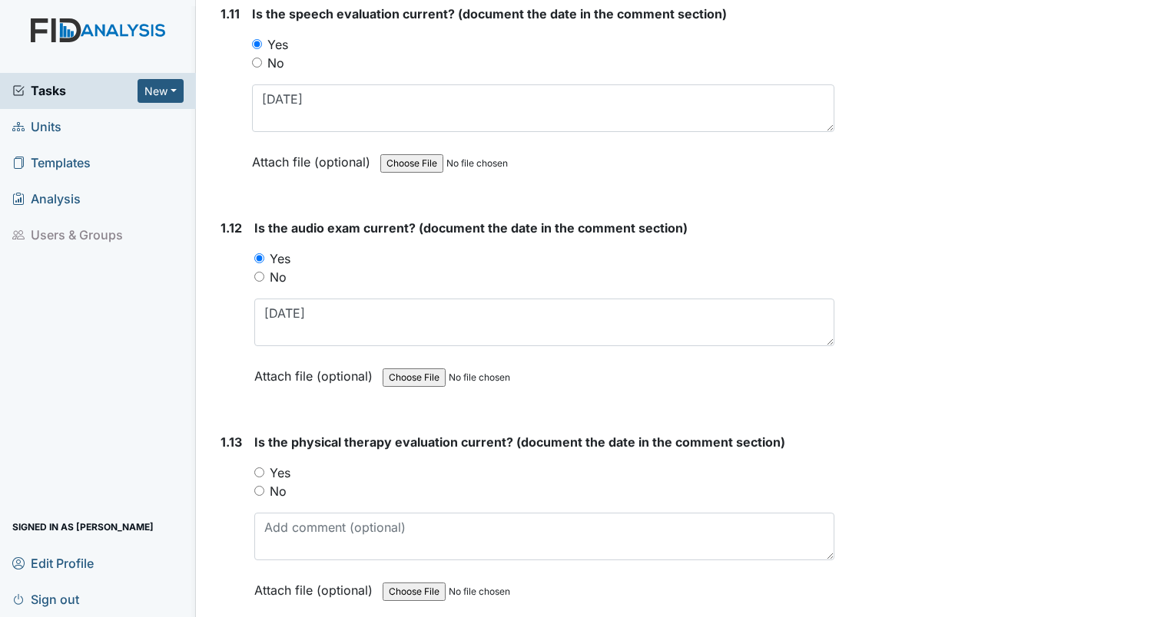
click at [255, 468] on input "Yes" at bounding box center [259, 473] width 10 height 10
radio input "true"
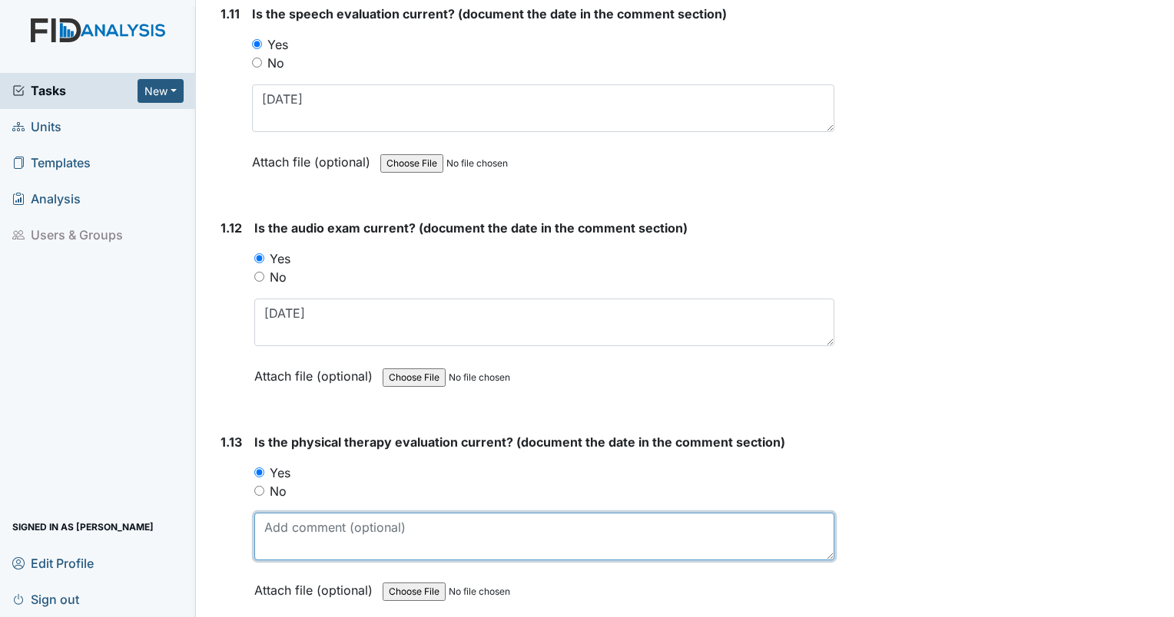
click at [270, 531] on textarea at bounding box center [544, 537] width 580 height 48
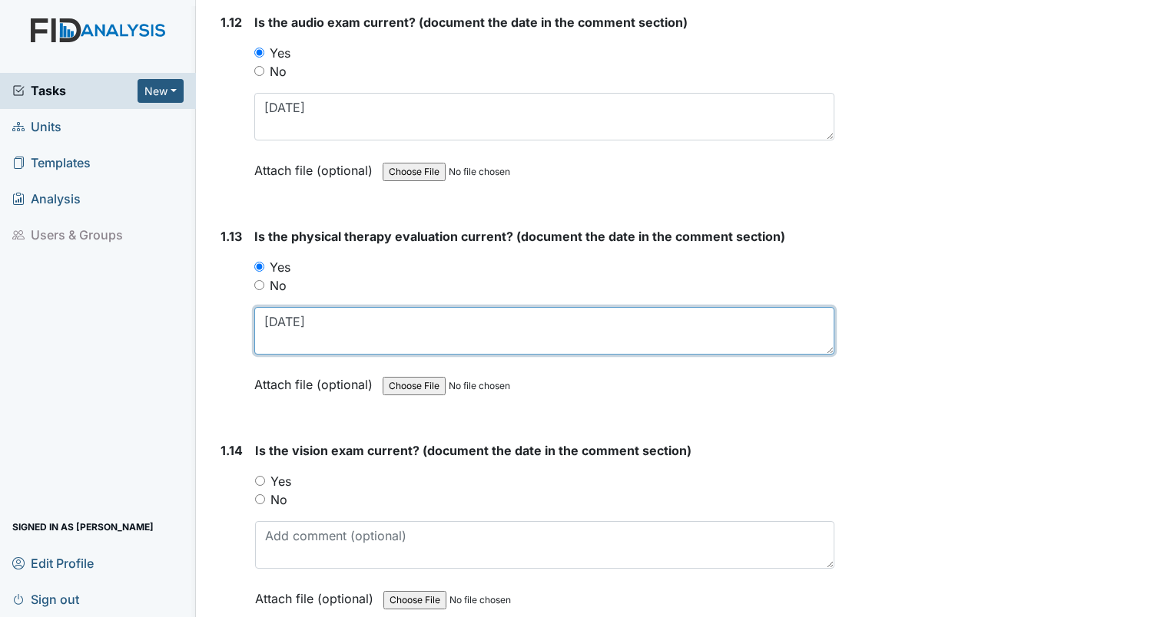
scroll to position [2765, 0]
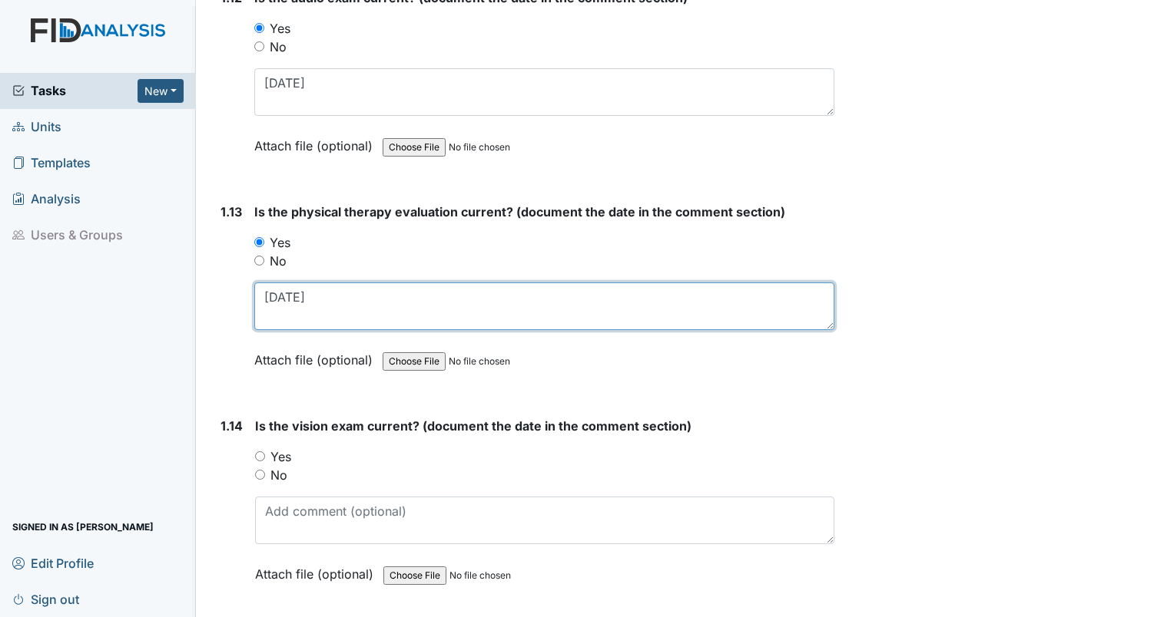
type textarea "[DATE]"
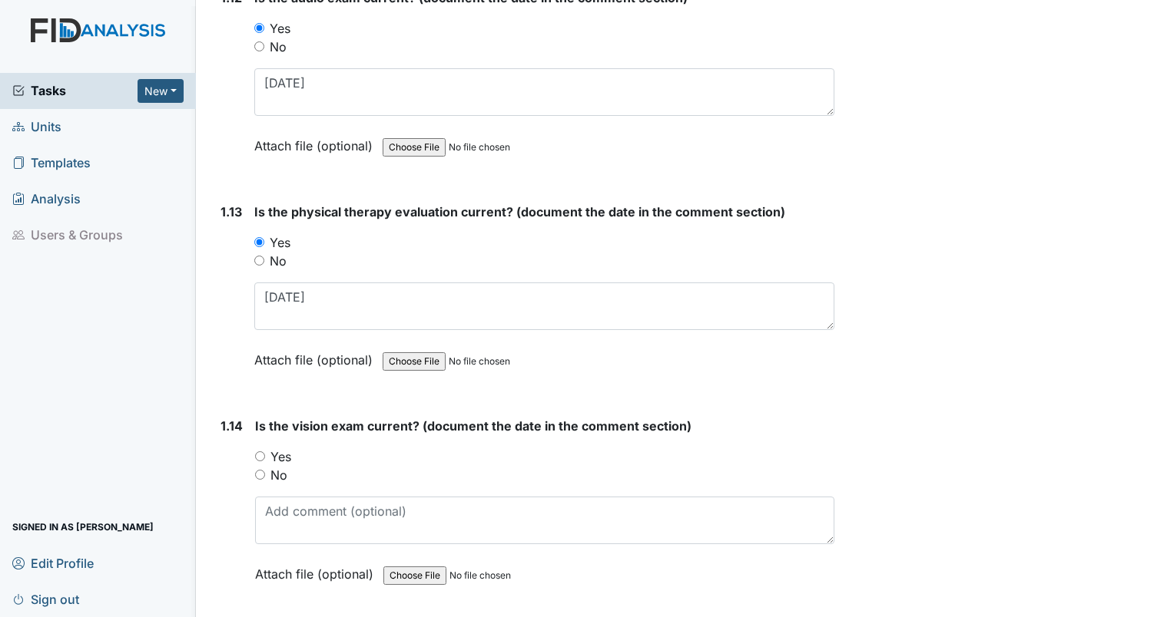
click at [264, 470] on input "No" at bounding box center [260, 475] width 10 height 10
radio input "true"
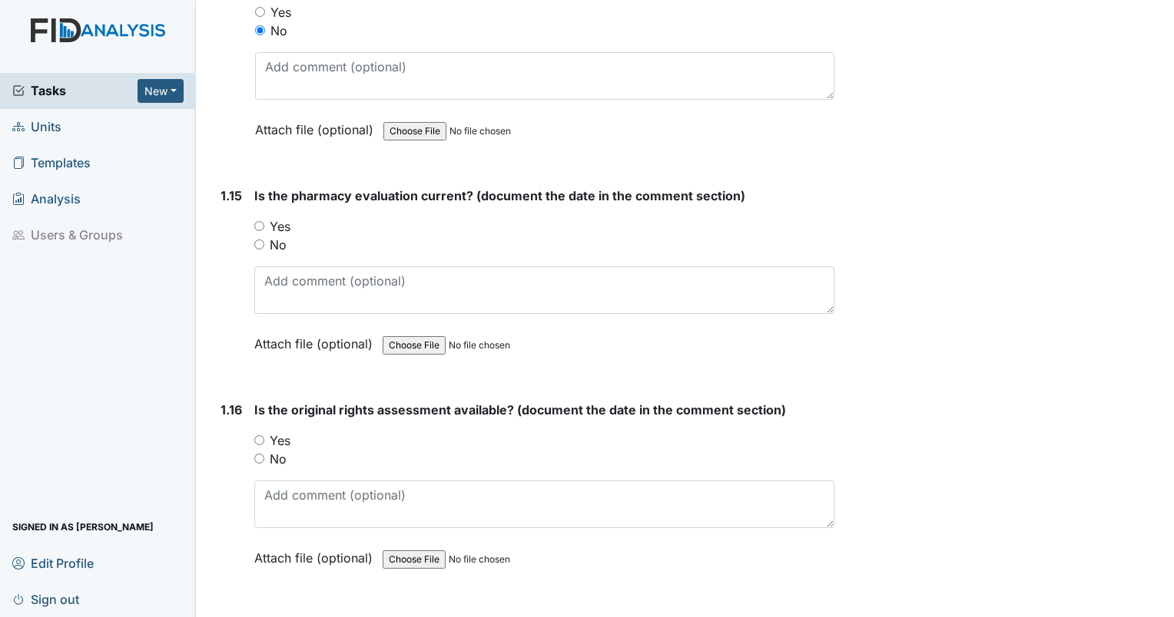
scroll to position [3226, 0]
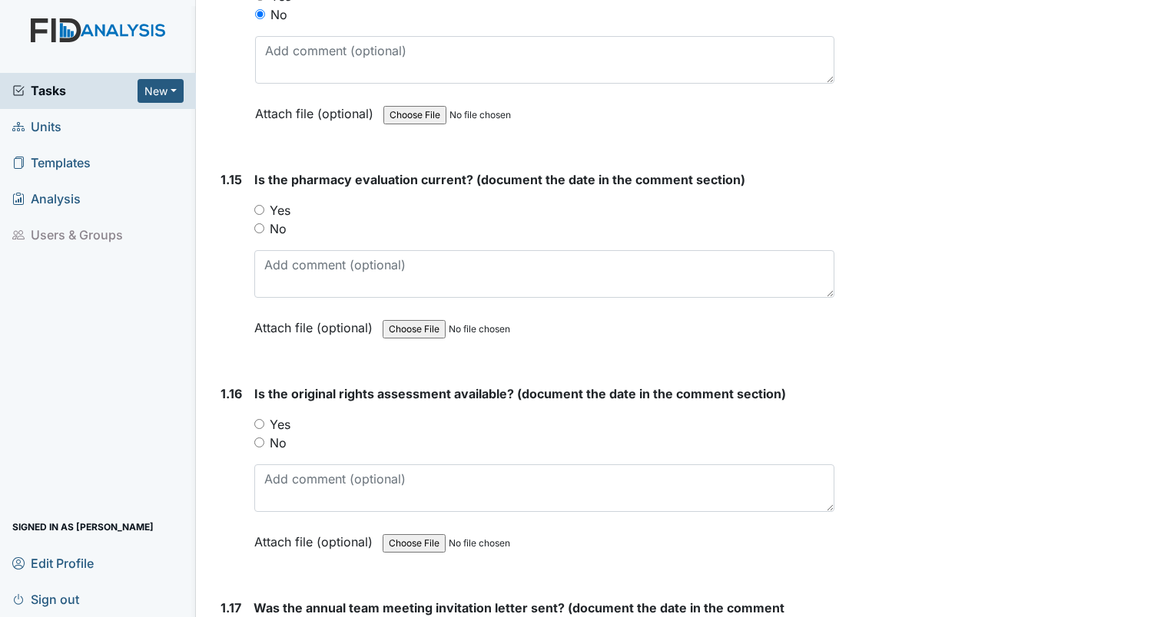
click at [257, 419] on input "Yes" at bounding box center [259, 424] width 10 height 10
radio input "true"
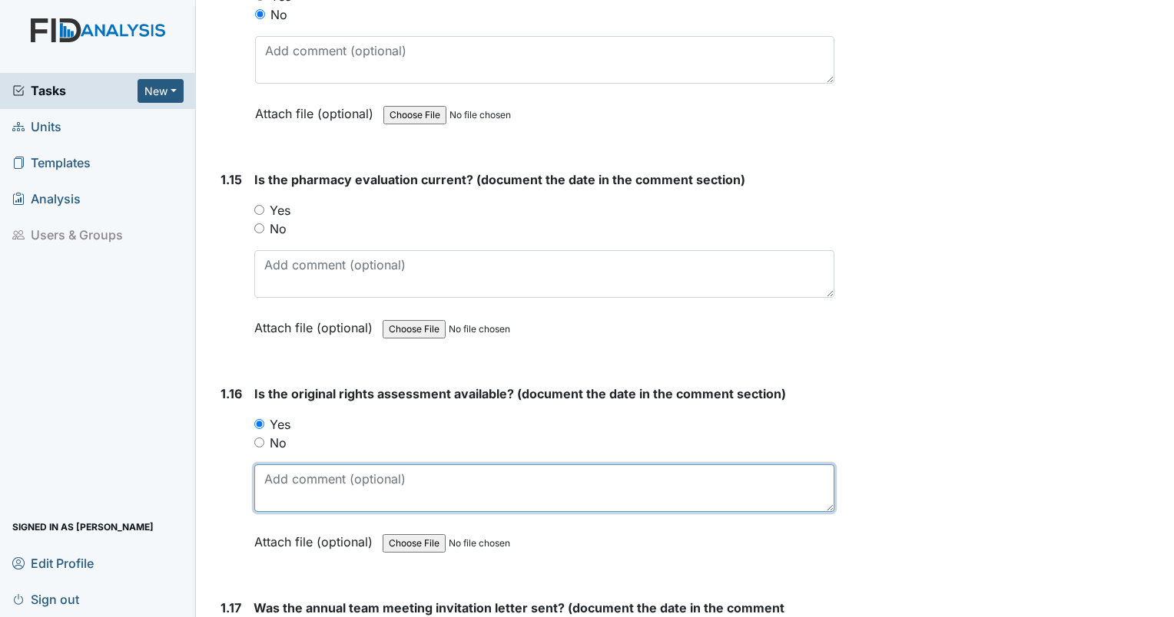
click at [285, 477] on textarea at bounding box center [544, 489] width 580 height 48
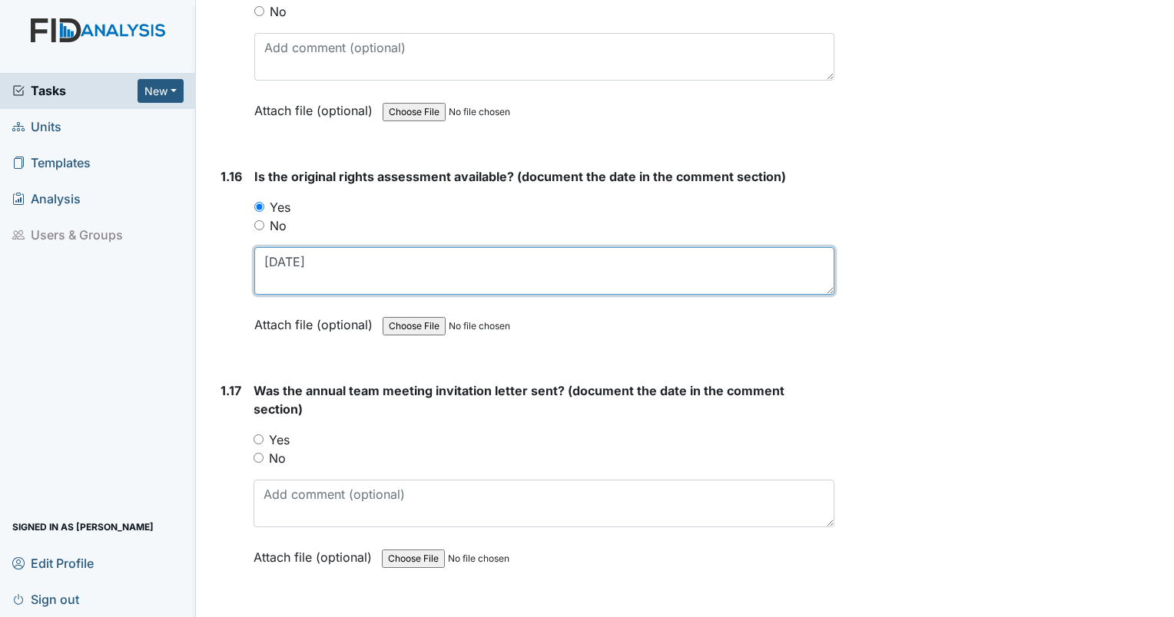
scroll to position [3456, 0]
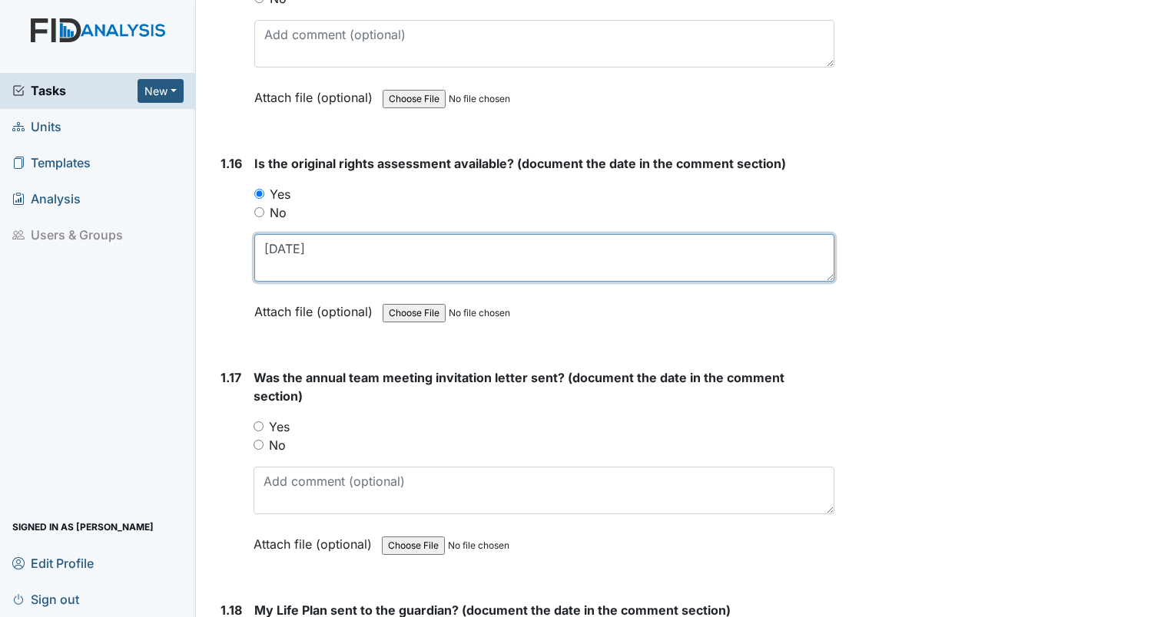
type textarea "[DATE]"
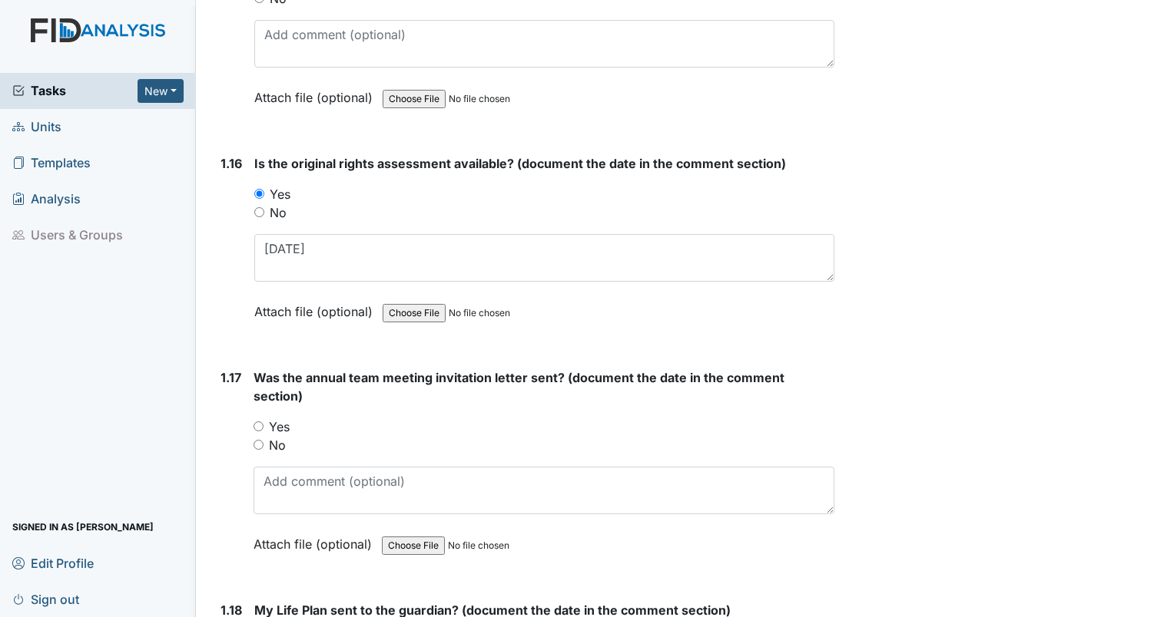
click at [254, 422] on input "Yes" at bounding box center [258, 427] width 10 height 10
radio input "true"
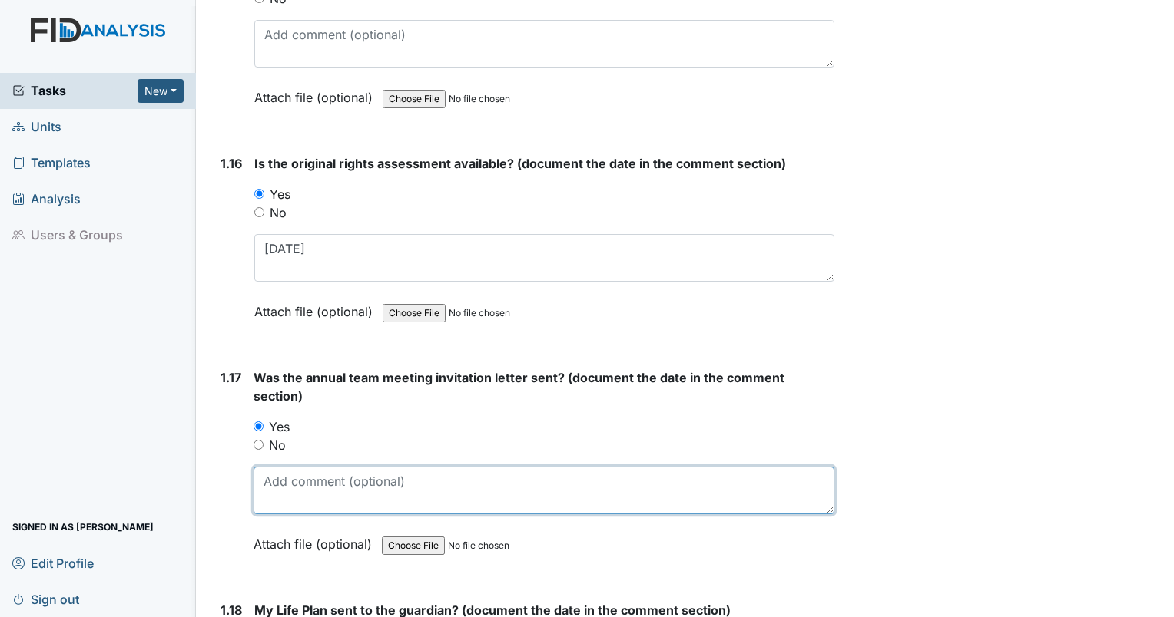
click at [276, 472] on textarea at bounding box center [543, 491] width 581 height 48
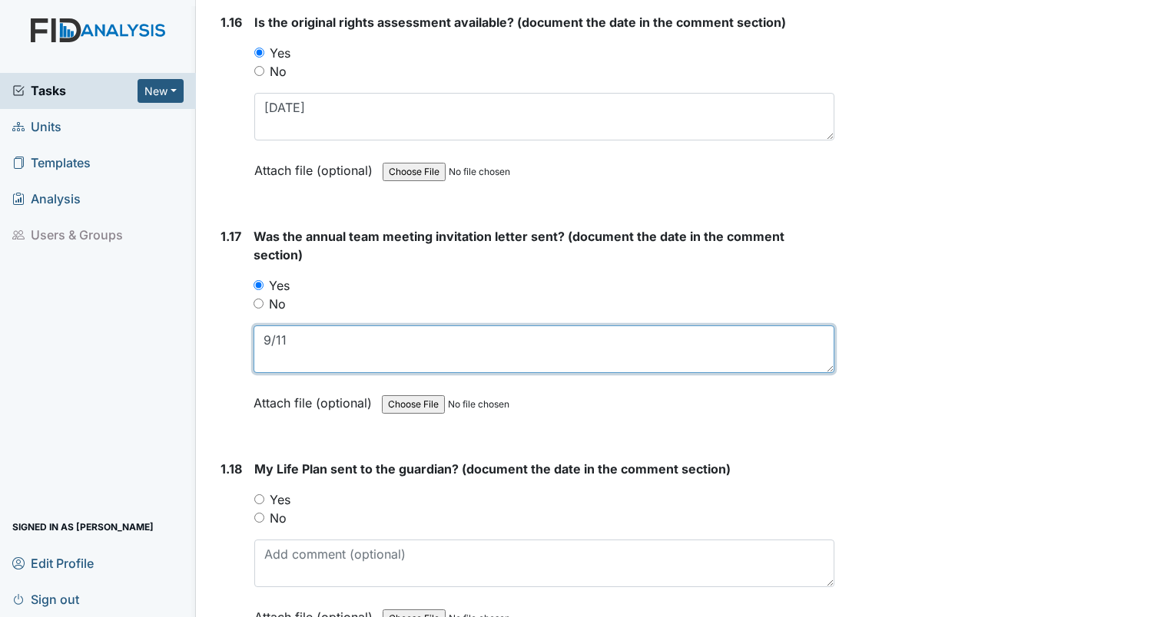
scroll to position [3610, 0]
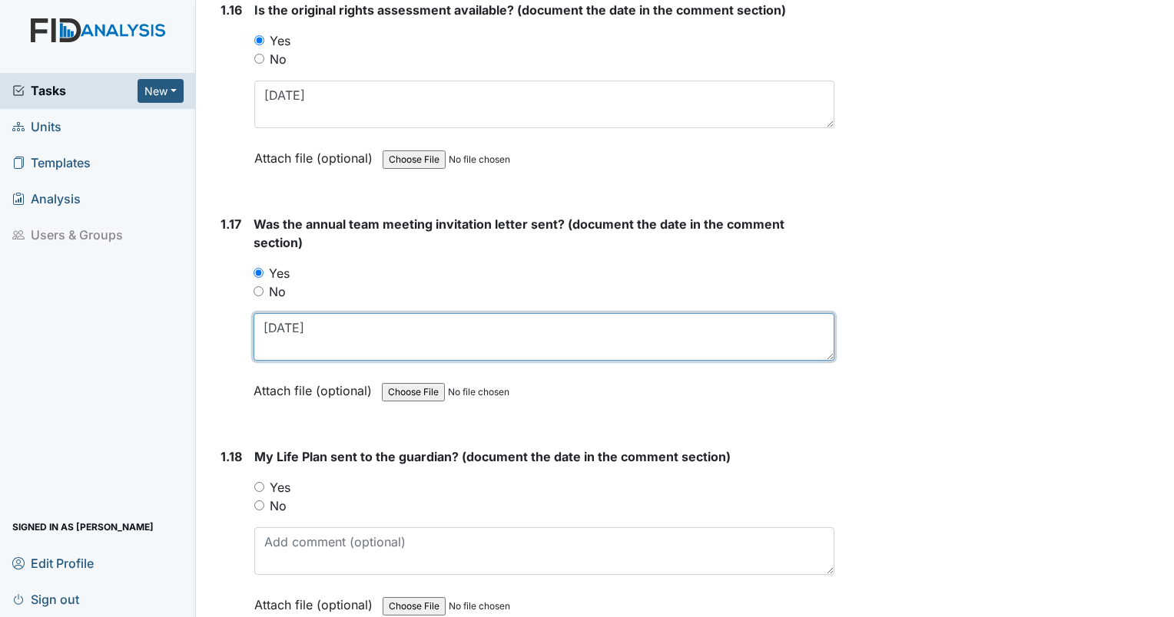
type textarea "[DATE]"
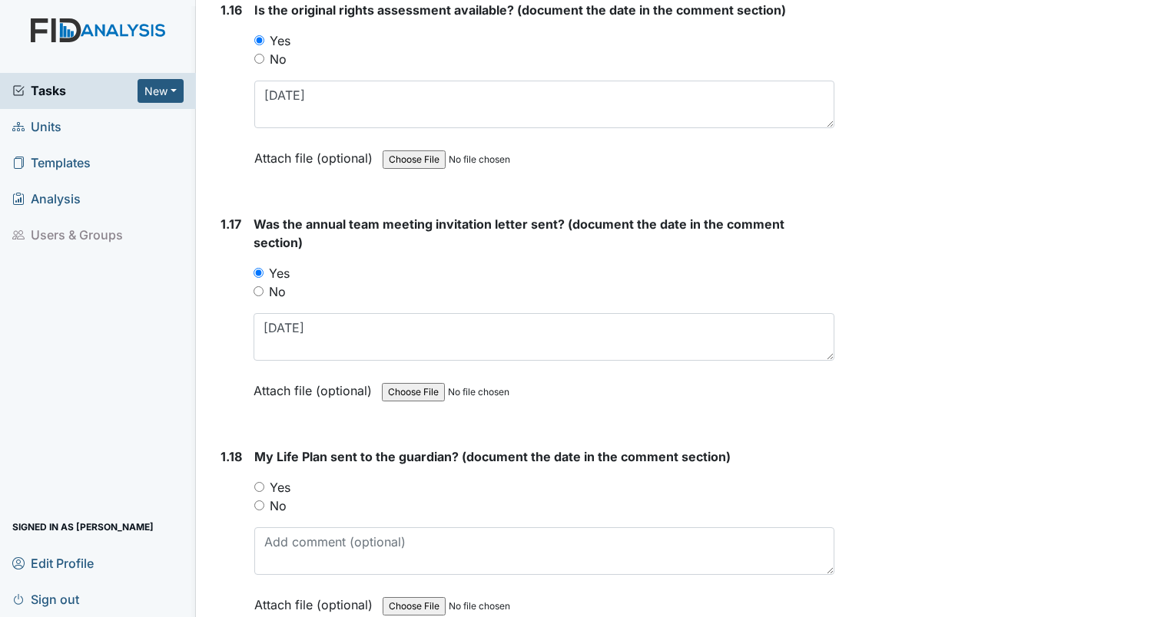
click at [253, 472] on div "1.18 My Life Plan sent to the guardian? (document the date in the comment secti…" at bounding box center [524, 543] width 620 height 190
click at [260, 482] on input "Yes" at bounding box center [259, 487] width 10 height 10
radio input "true"
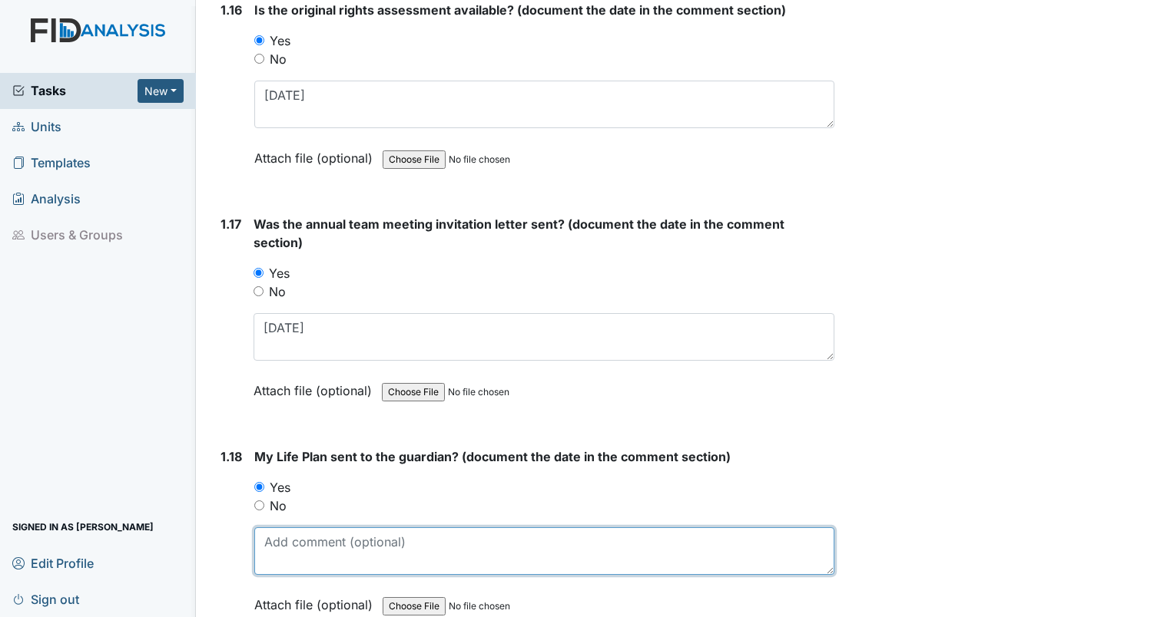
click at [275, 528] on textarea at bounding box center [544, 552] width 580 height 48
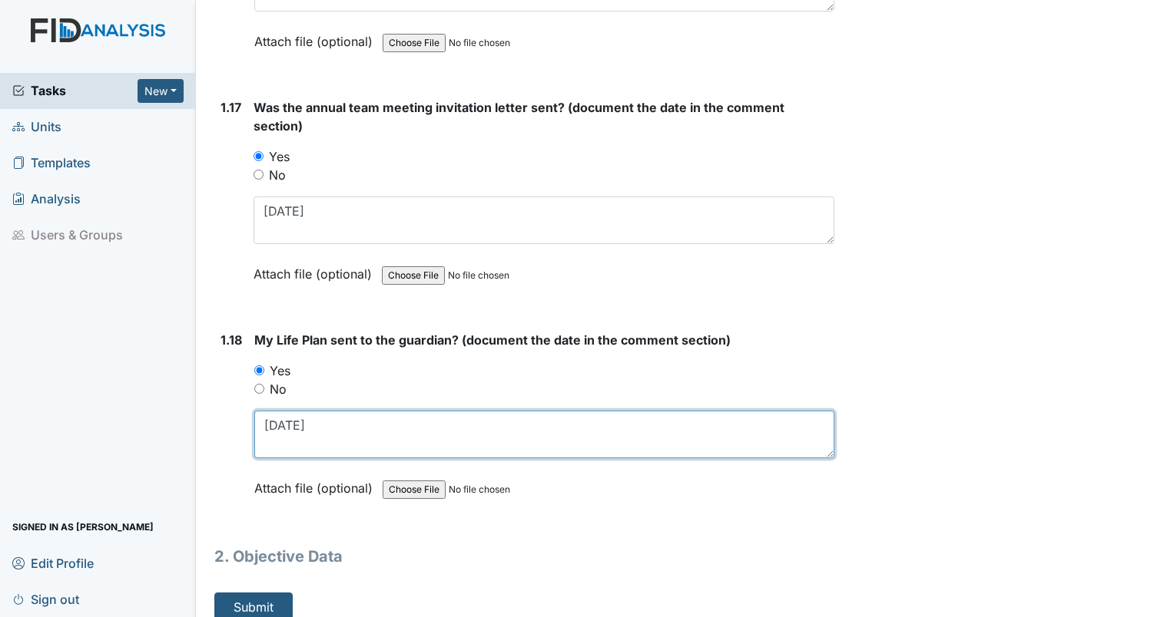
scroll to position [3729, 0]
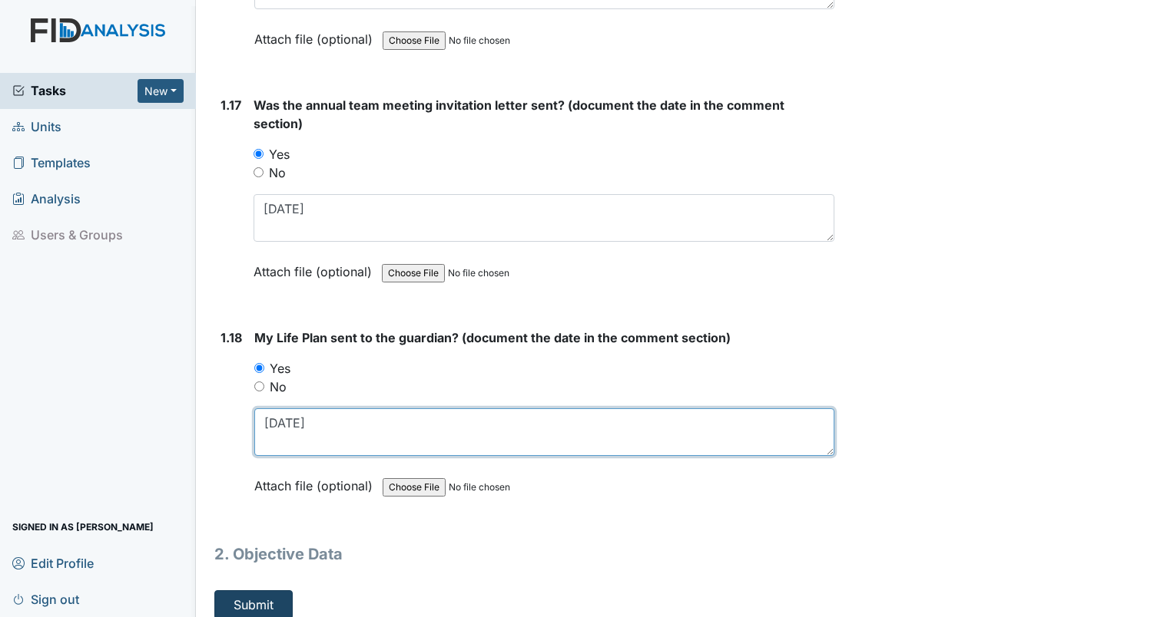
type textarea "[DATE]"
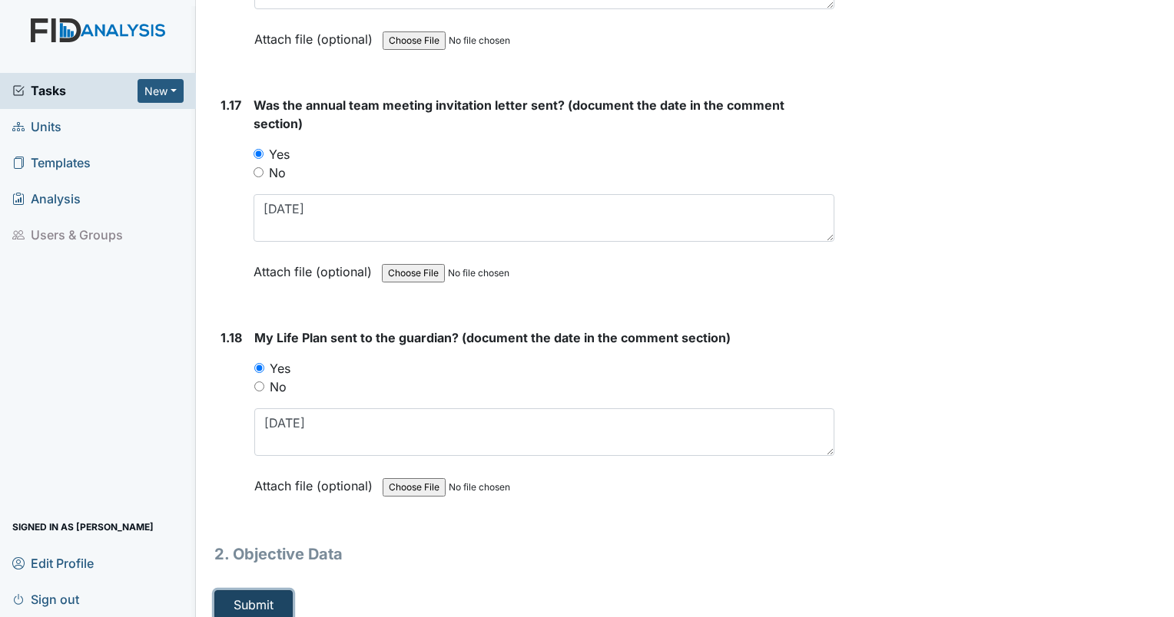
click at [248, 591] on button "Submit" at bounding box center [253, 605] width 78 height 29
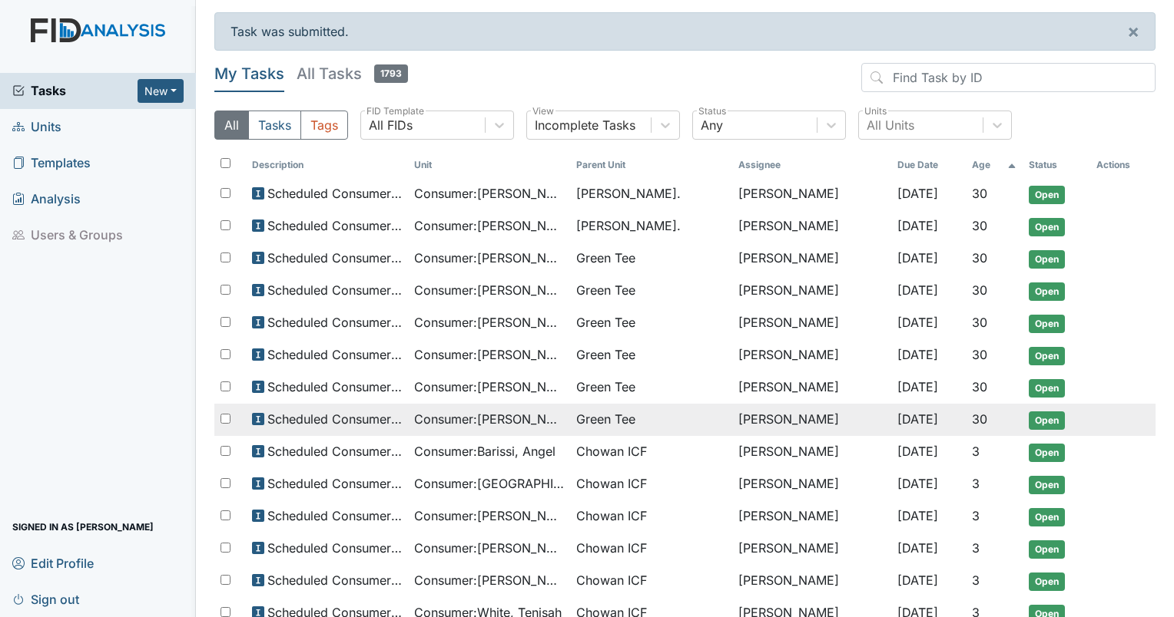
click at [521, 423] on span "Consumer : [PERSON_NAME]" at bounding box center [489, 419] width 150 height 18
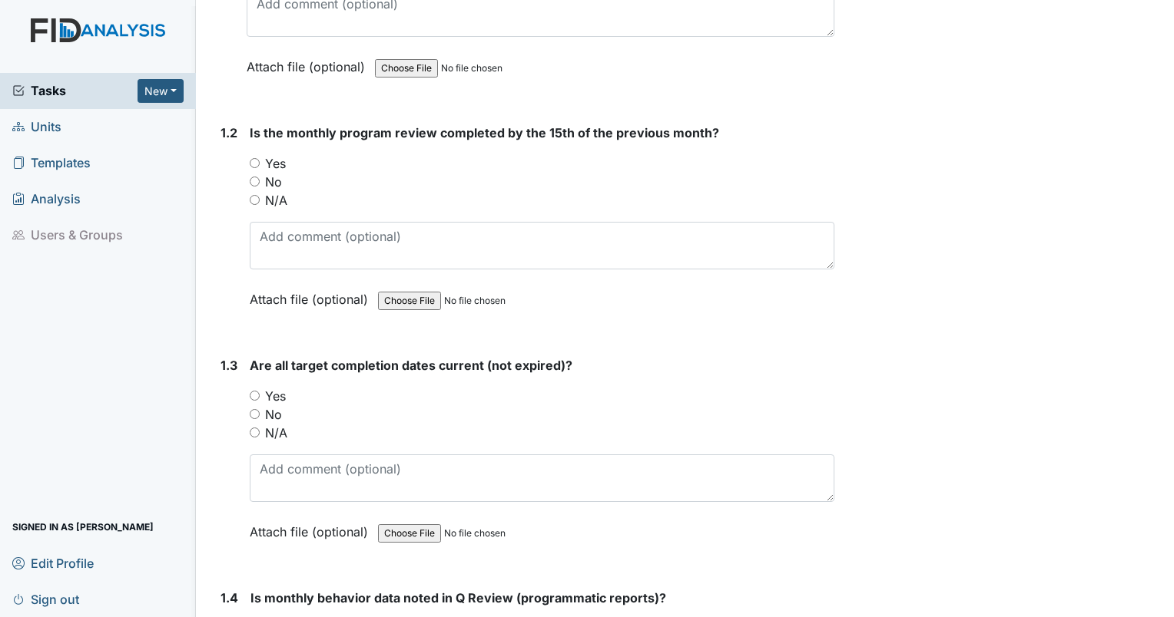
scroll to position [384, 0]
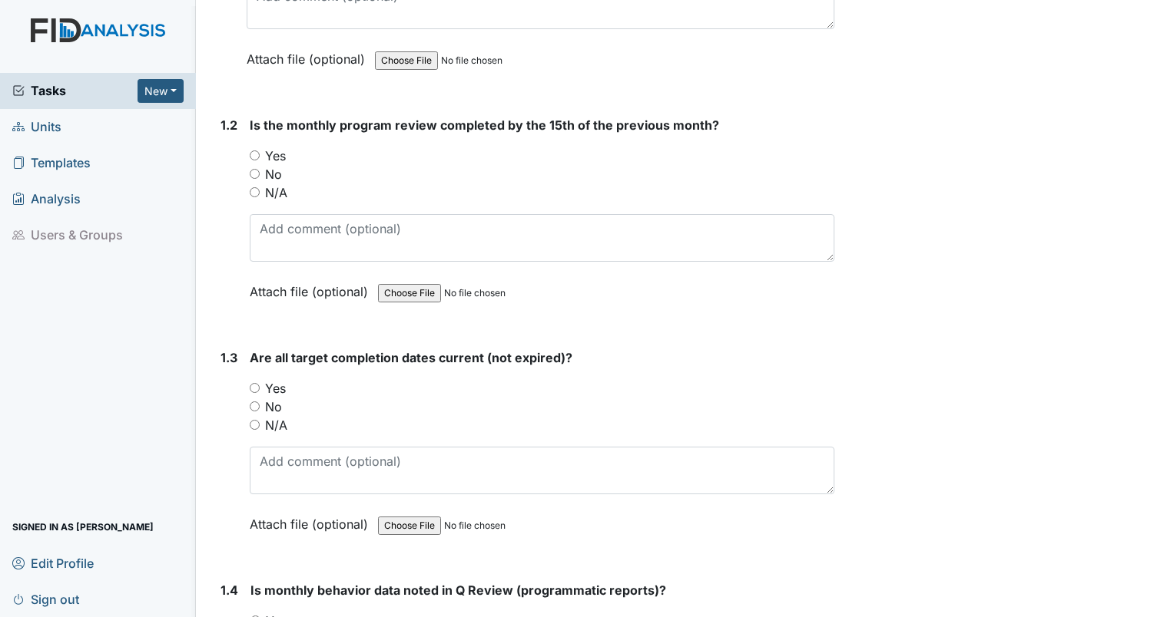
click at [252, 383] on input "Yes" at bounding box center [255, 388] width 10 height 10
radio input "true"
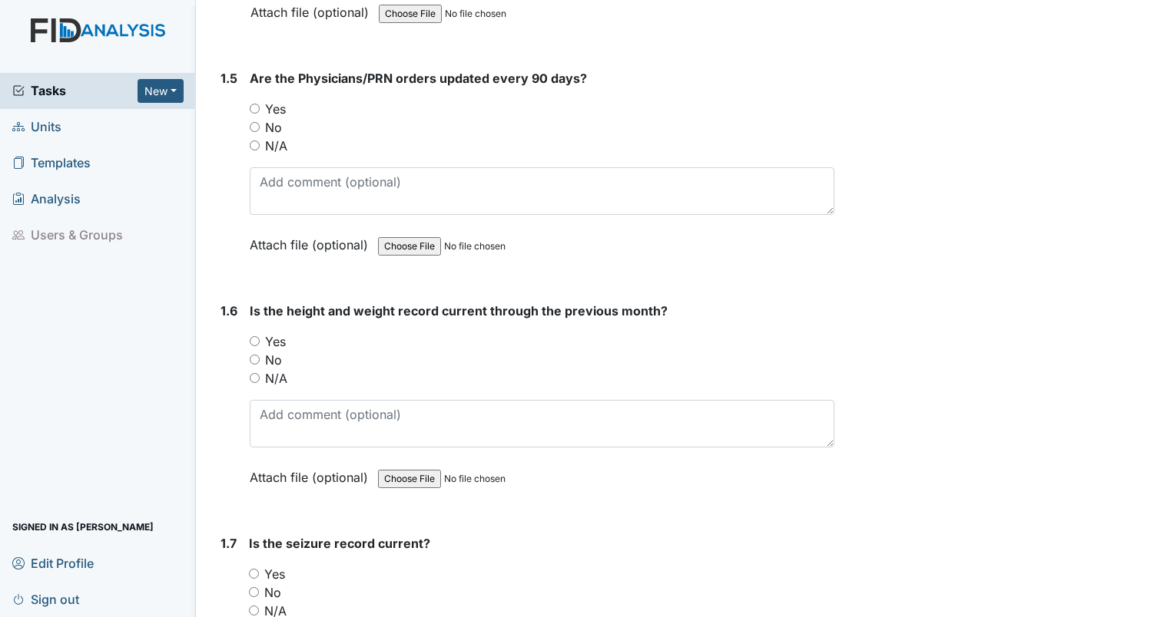
scroll to position [1152, 0]
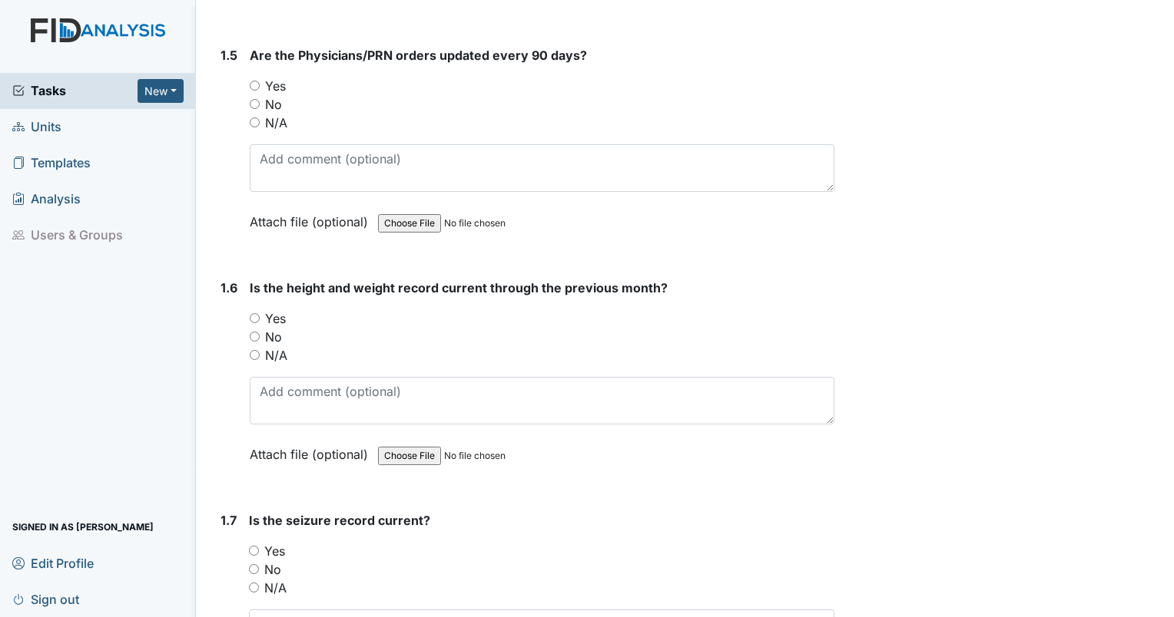
click at [253, 313] on input "Yes" at bounding box center [255, 318] width 10 height 10
radio input "true"
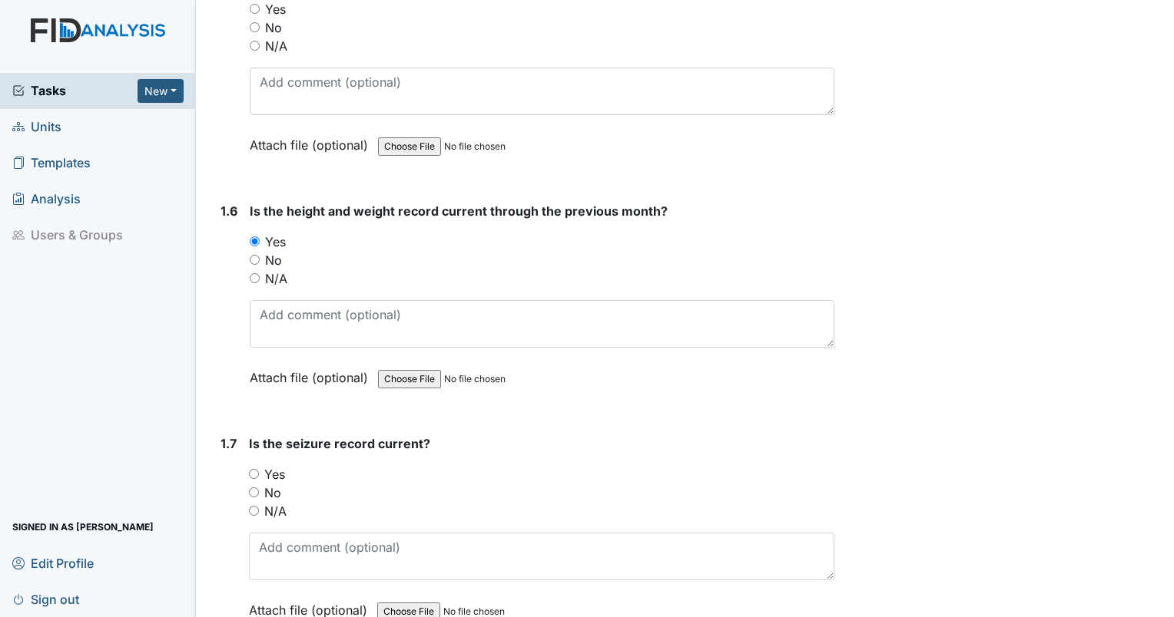
click at [255, 471] on input "Yes" at bounding box center [254, 474] width 10 height 10
radio input "true"
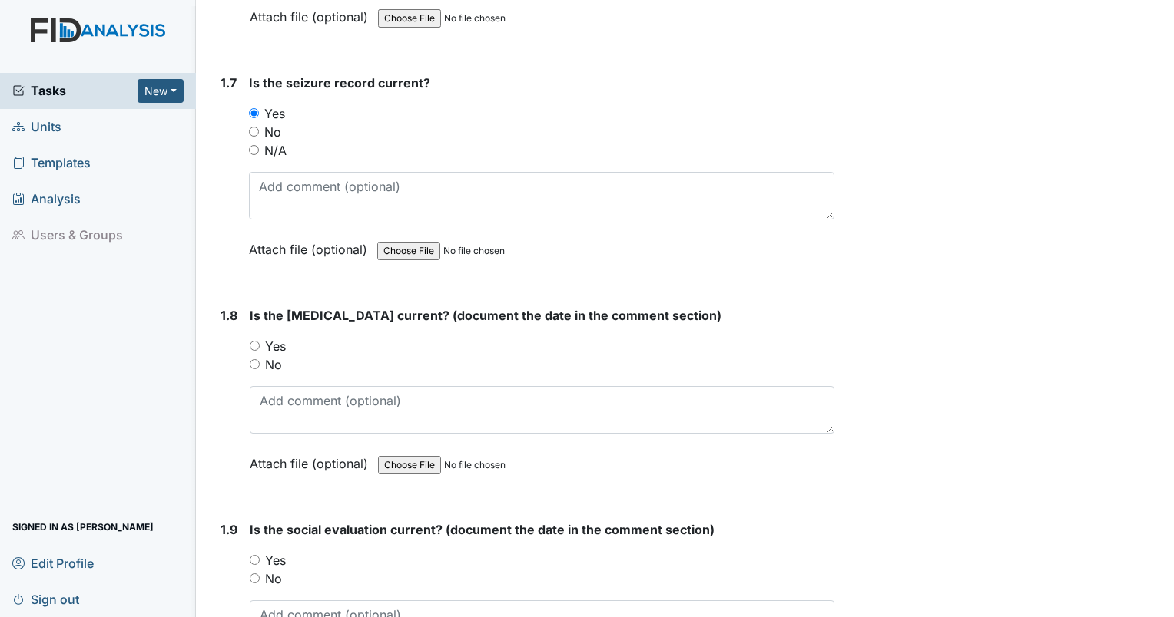
scroll to position [1613, 0]
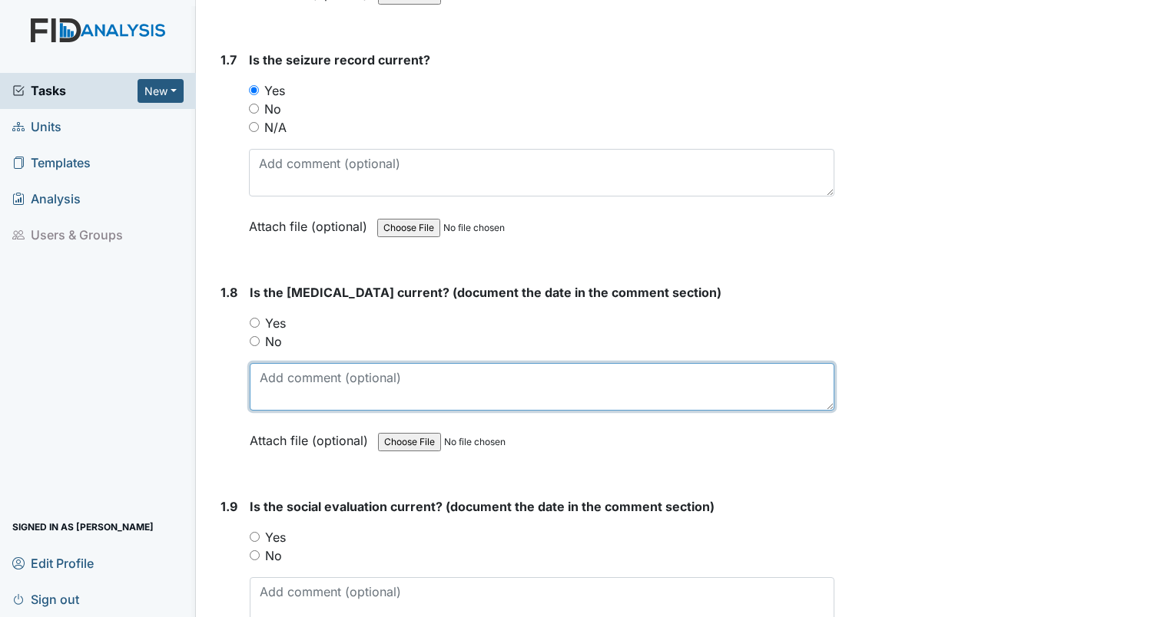
click at [298, 368] on textarea at bounding box center [542, 387] width 584 height 48
type textarea "[DATE]"
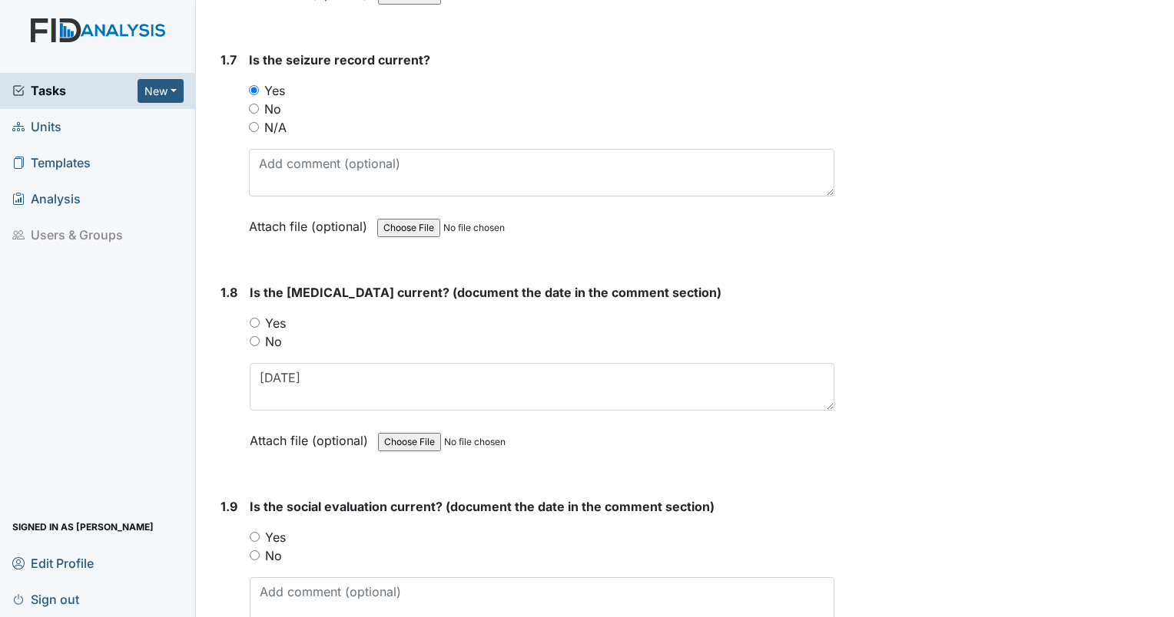
click at [256, 318] on input "Yes" at bounding box center [255, 323] width 10 height 10
click at [252, 318] on input "Yes" at bounding box center [255, 323] width 10 height 10
radio input "true"
click at [286, 599] on textarea at bounding box center [542, 602] width 584 height 48
click at [255, 532] on input "Yes" at bounding box center [255, 537] width 10 height 10
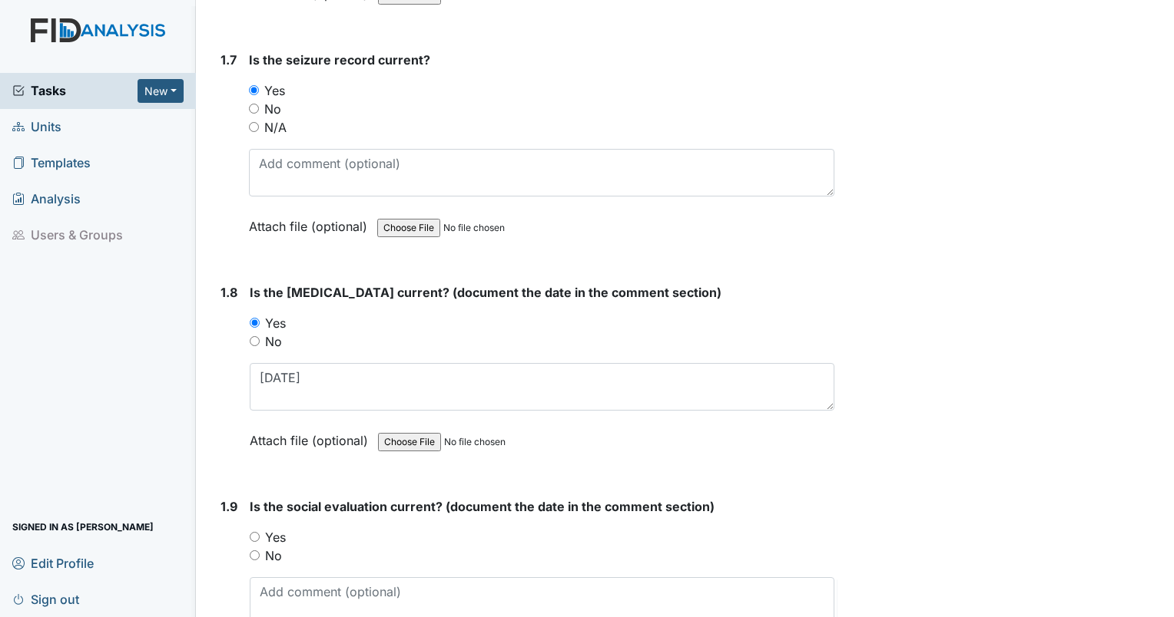
radio input "true"
click at [283, 592] on textarea at bounding box center [542, 602] width 584 height 48
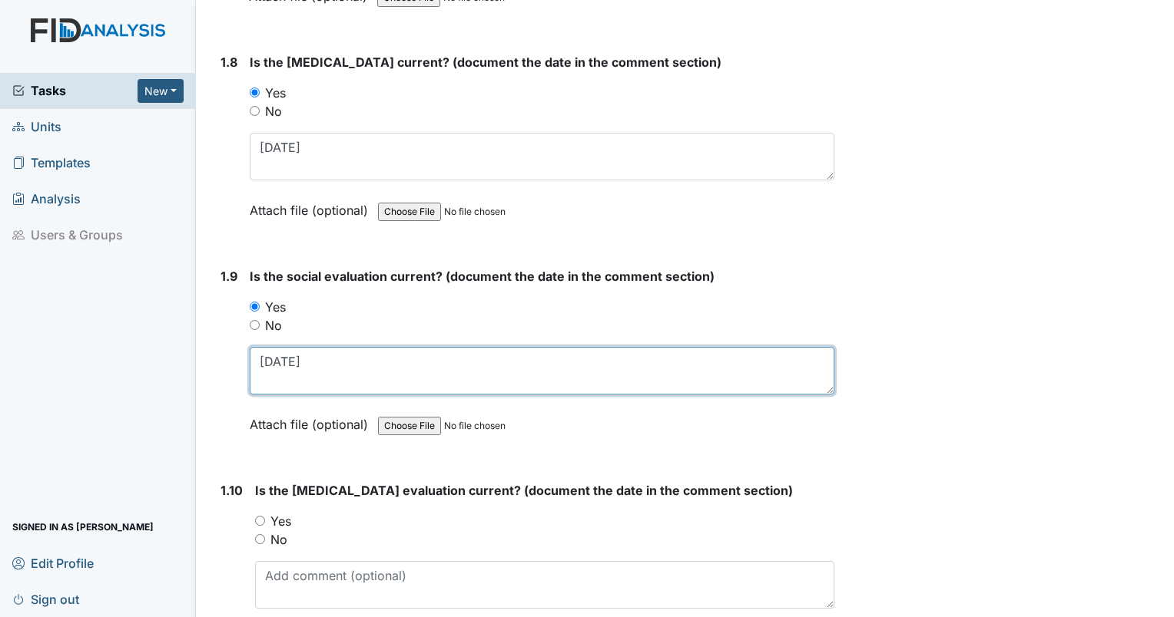
scroll to position [1920, 0]
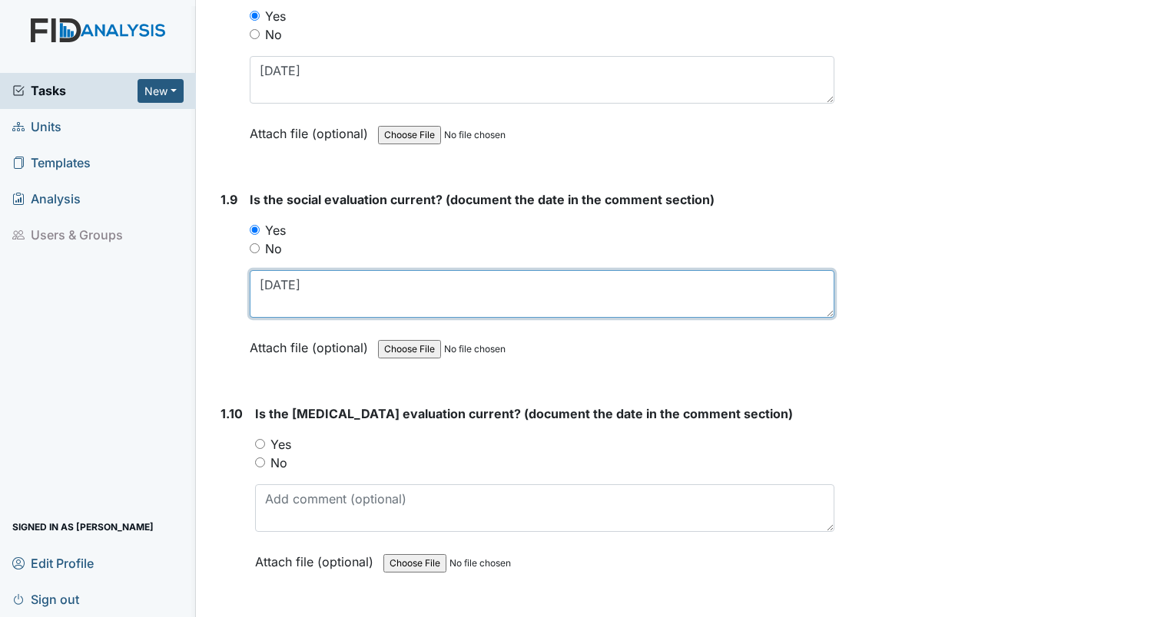
type textarea "[DATE]"
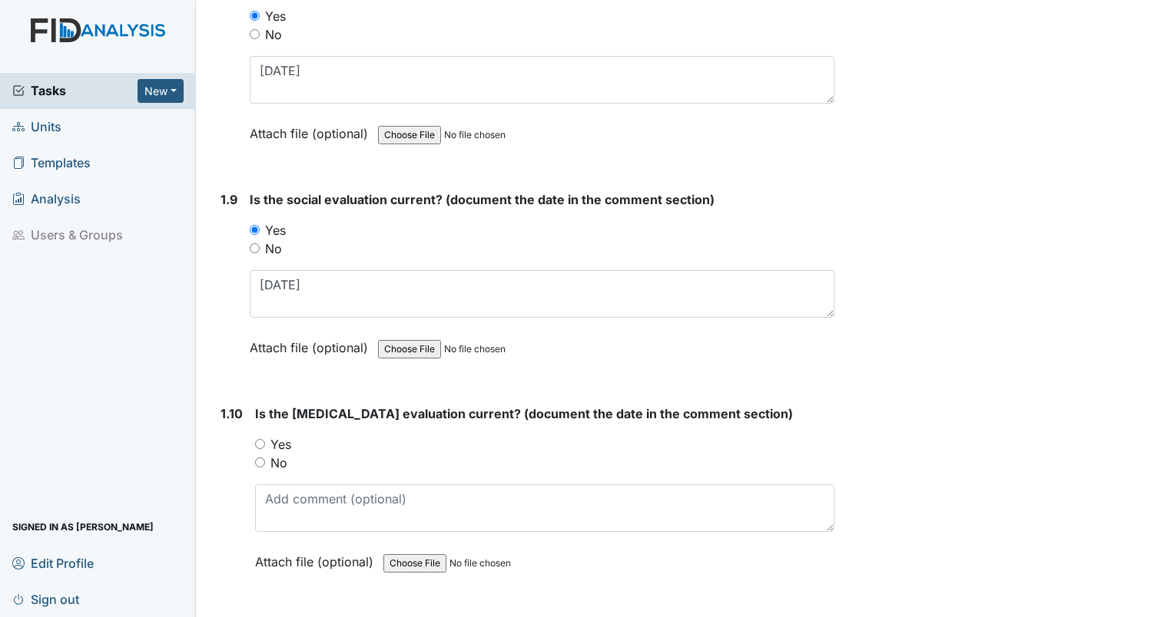
click at [258, 439] on input "Yes" at bounding box center [260, 444] width 10 height 10
radio input "true"
click at [291, 475] on div "Is the [MEDICAL_DATA] evaluation current? (document the date in the comment sec…" at bounding box center [544, 493] width 579 height 177
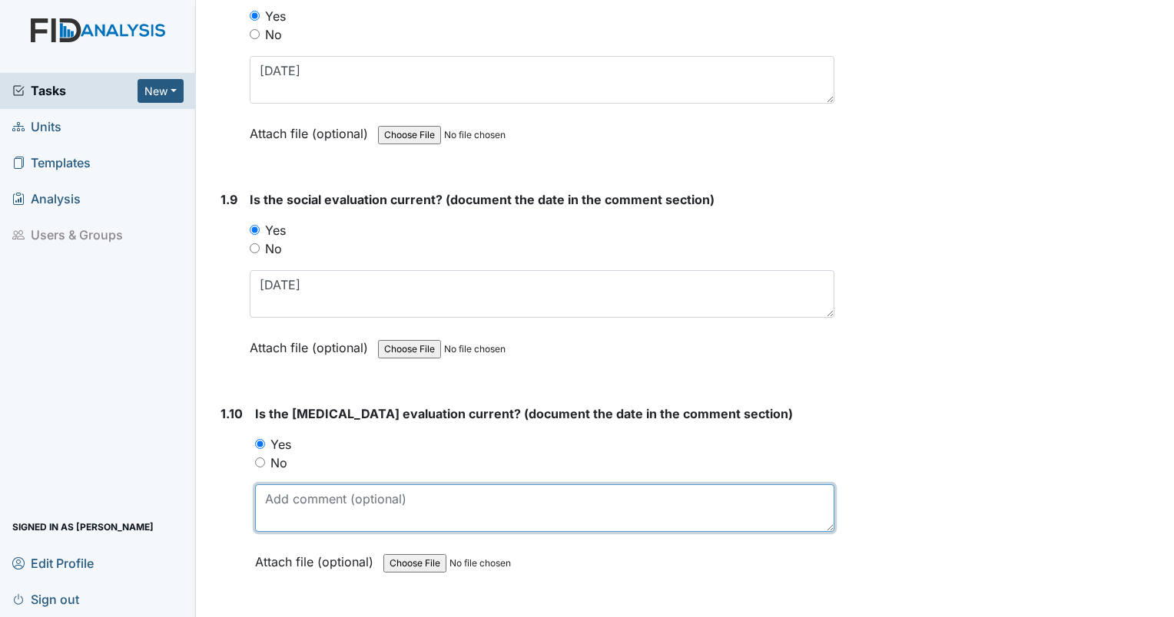
click at [296, 487] on textarea at bounding box center [544, 509] width 579 height 48
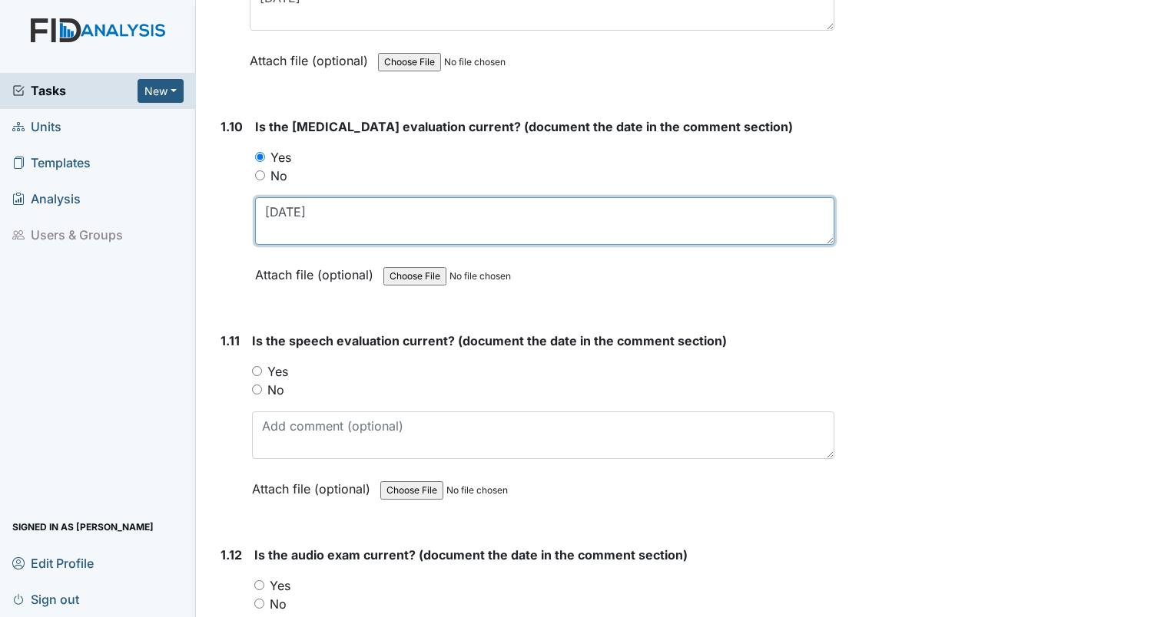
scroll to position [2227, 0]
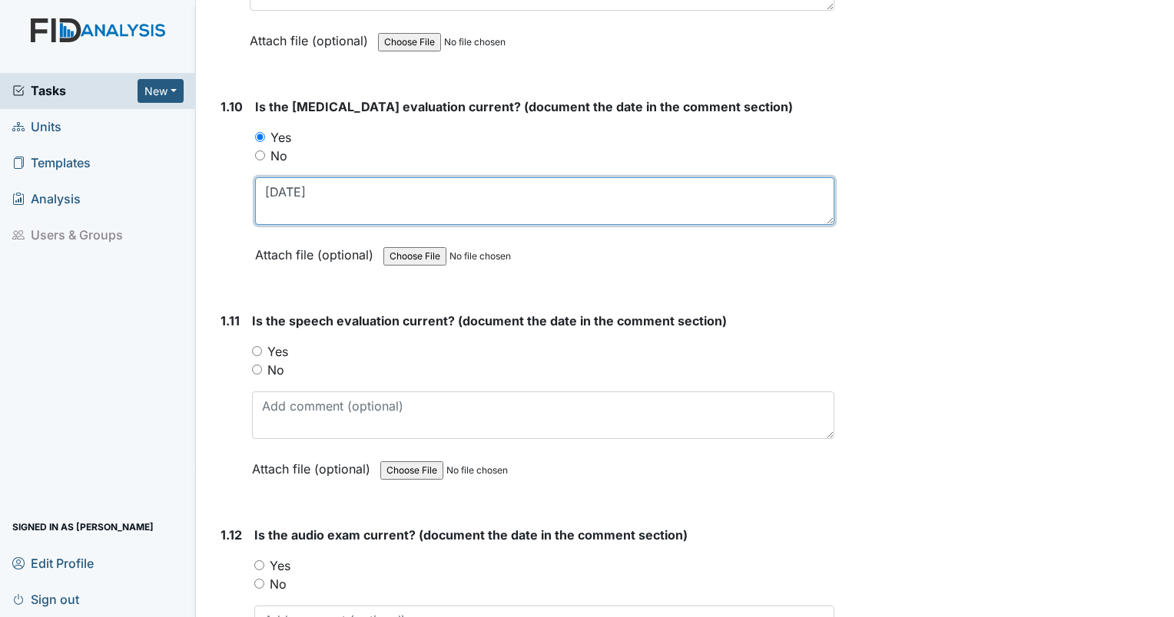
type textarea "[DATE]"
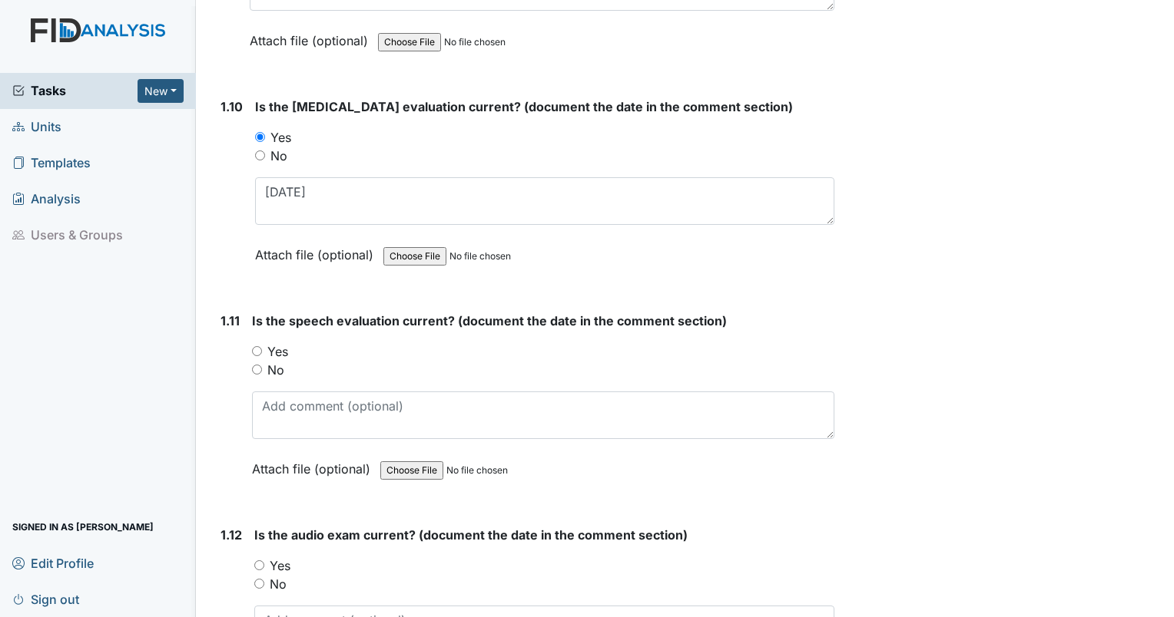
drag, startPoint x: 256, startPoint y: 346, endPoint x: 262, endPoint y: 352, distance: 8.2
click at [256, 346] on input "Yes" at bounding box center [257, 351] width 10 height 10
radio input "true"
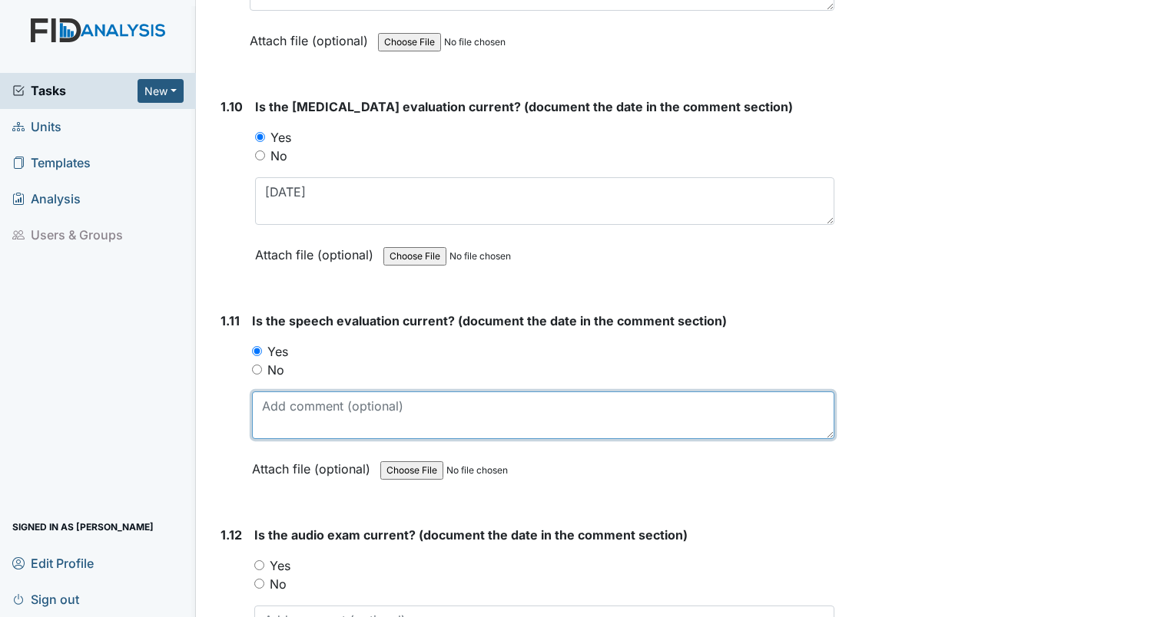
click at [286, 392] on textarea at bounding box center [543, 416] width 582 height 48
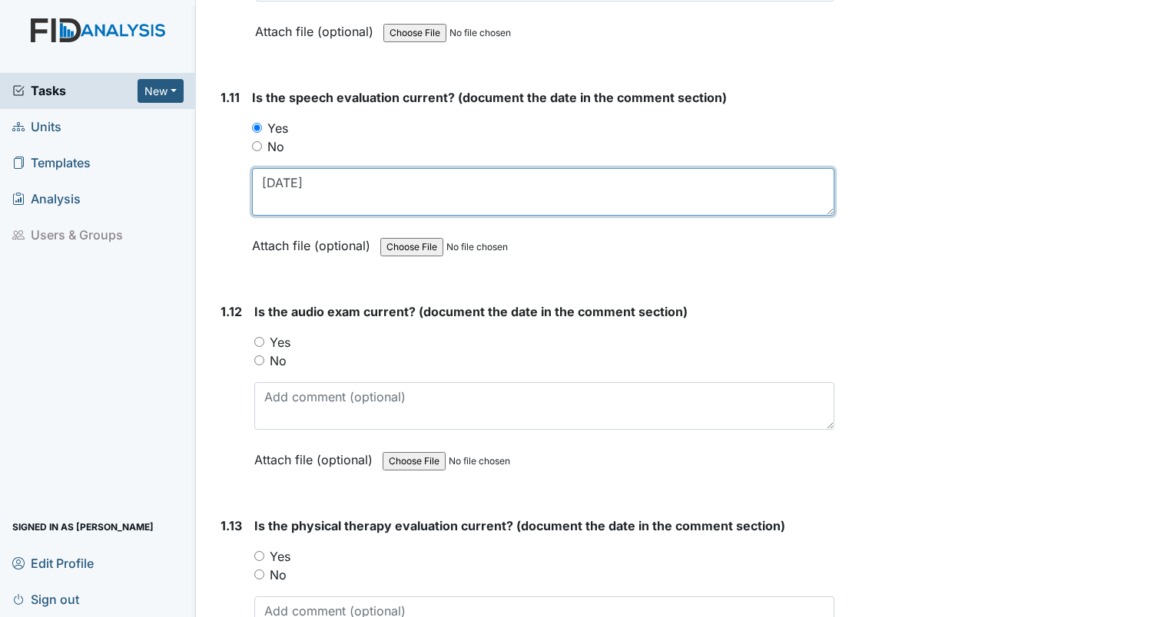
scroll to position [2458, 0]
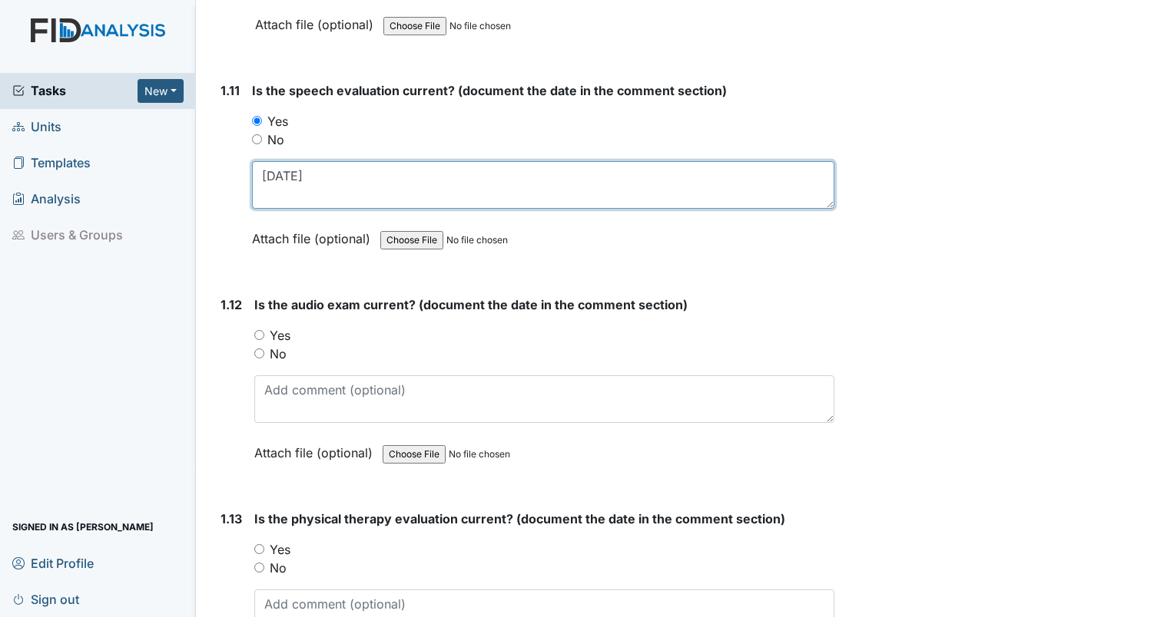
type textarea "[DATE]"
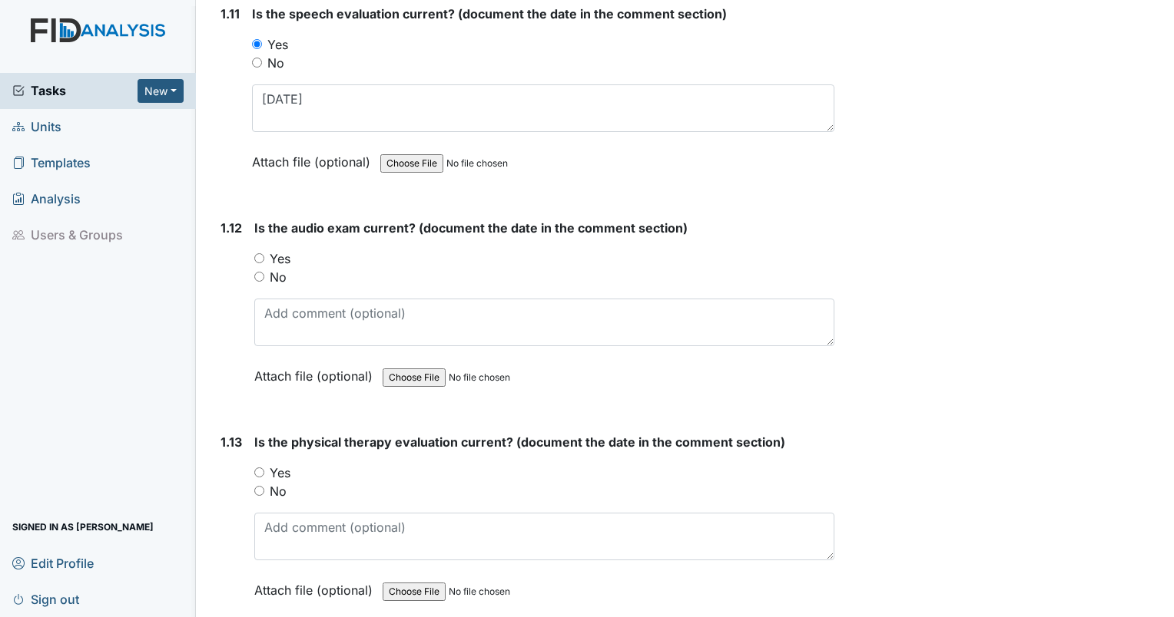
scroll to position [2611, 0]
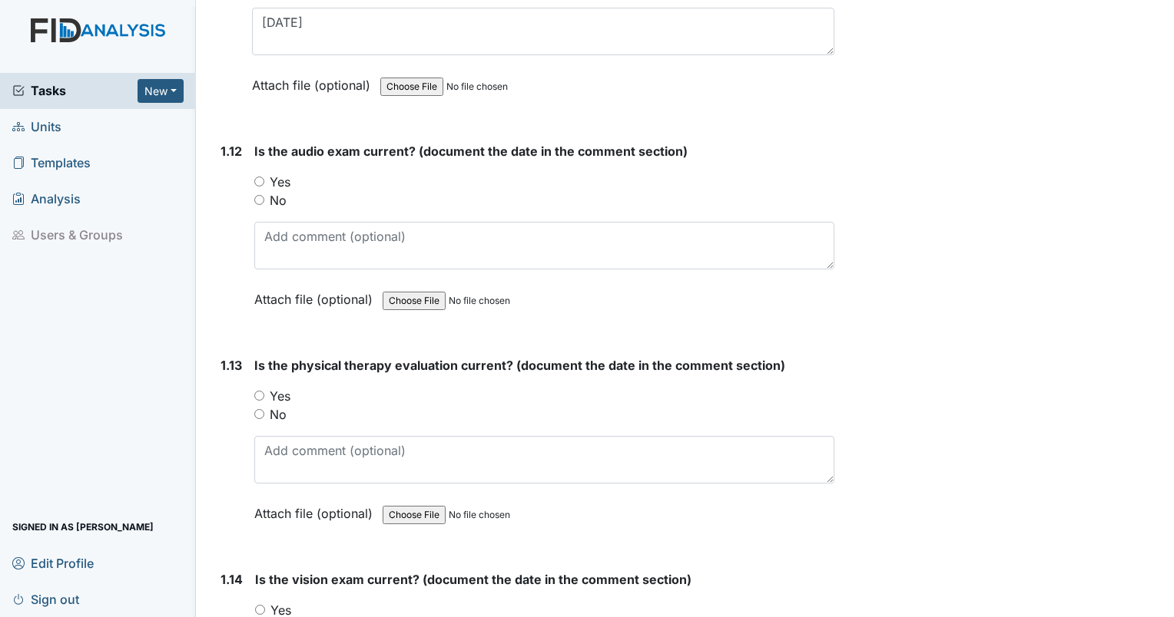
click at [256, 409] on input "No" at bounding box center [259, 414] width 10 height 10
radio input "true"
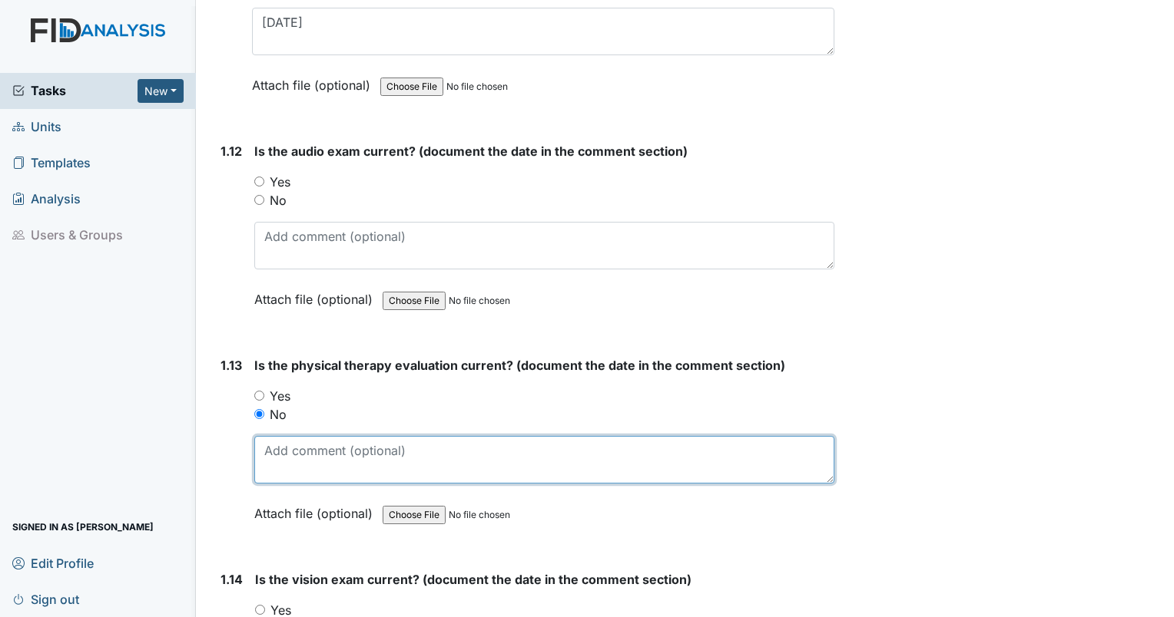
click at [282, 441] on textarea at bounding box center [544, 460] width 580 height 48
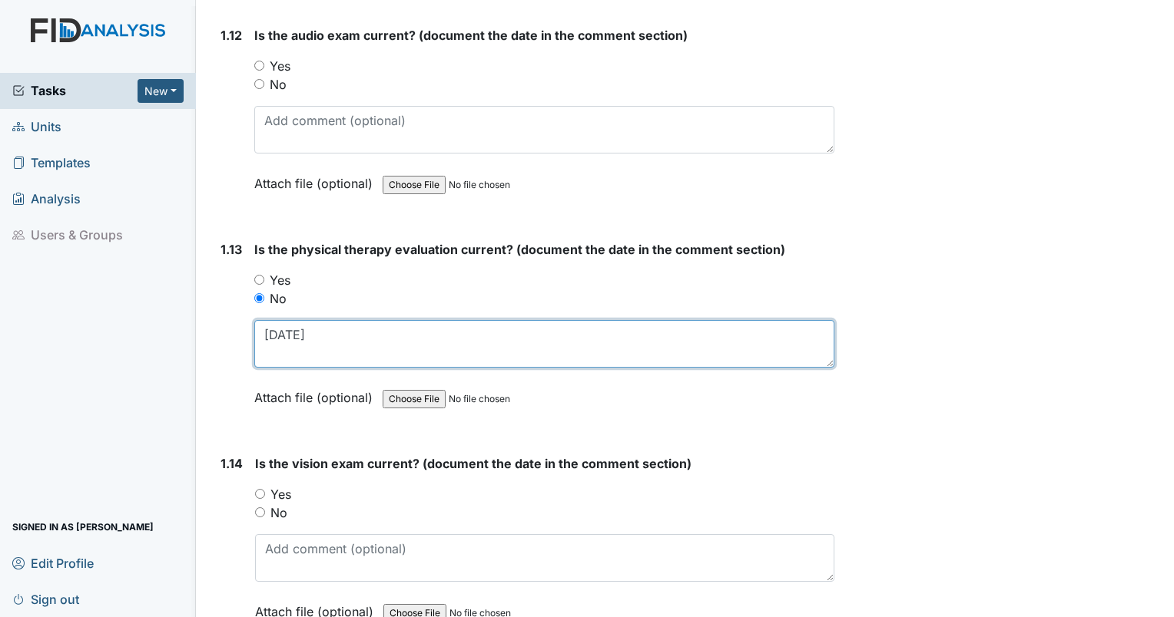
scroll to position [2765, 0]
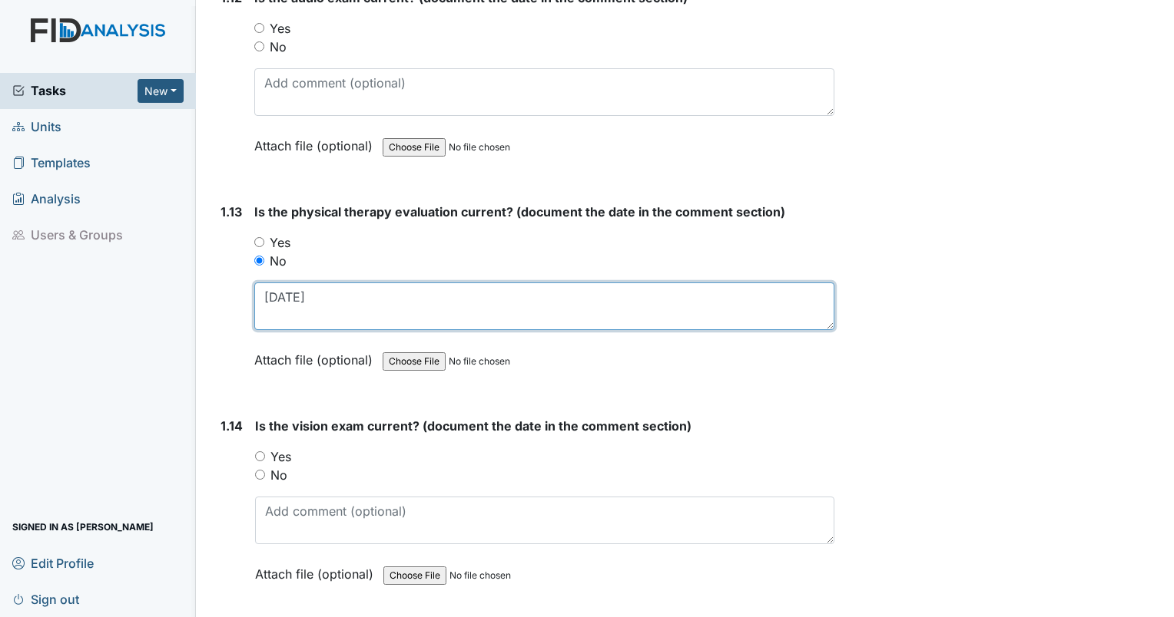
type textarea "[DATE]"
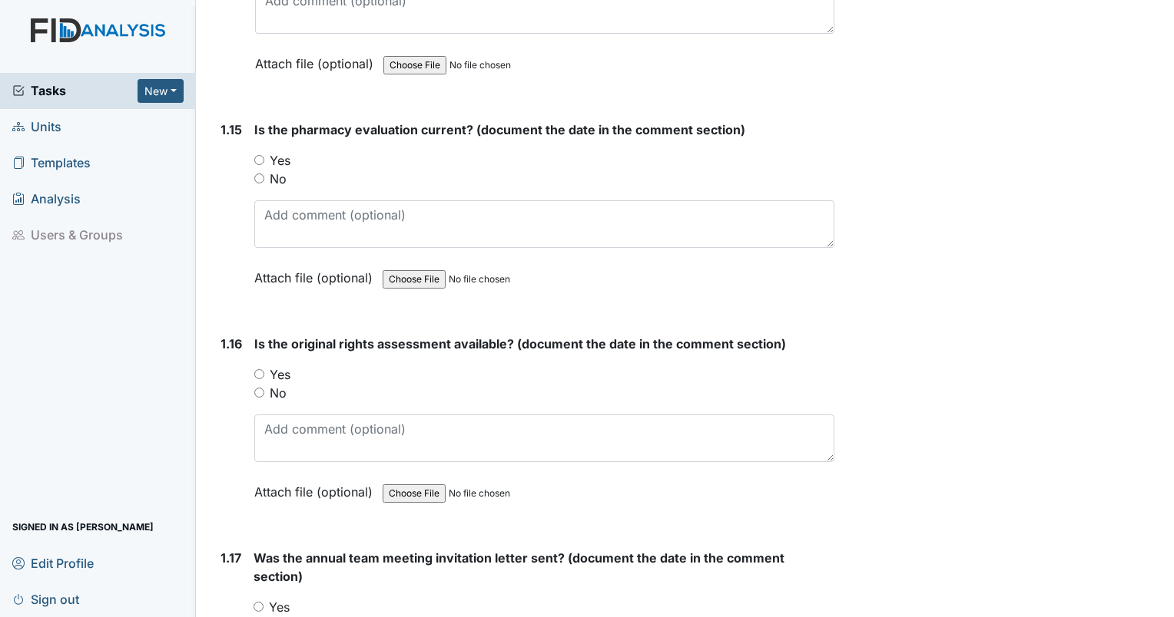
scroll to position [3302, 0]
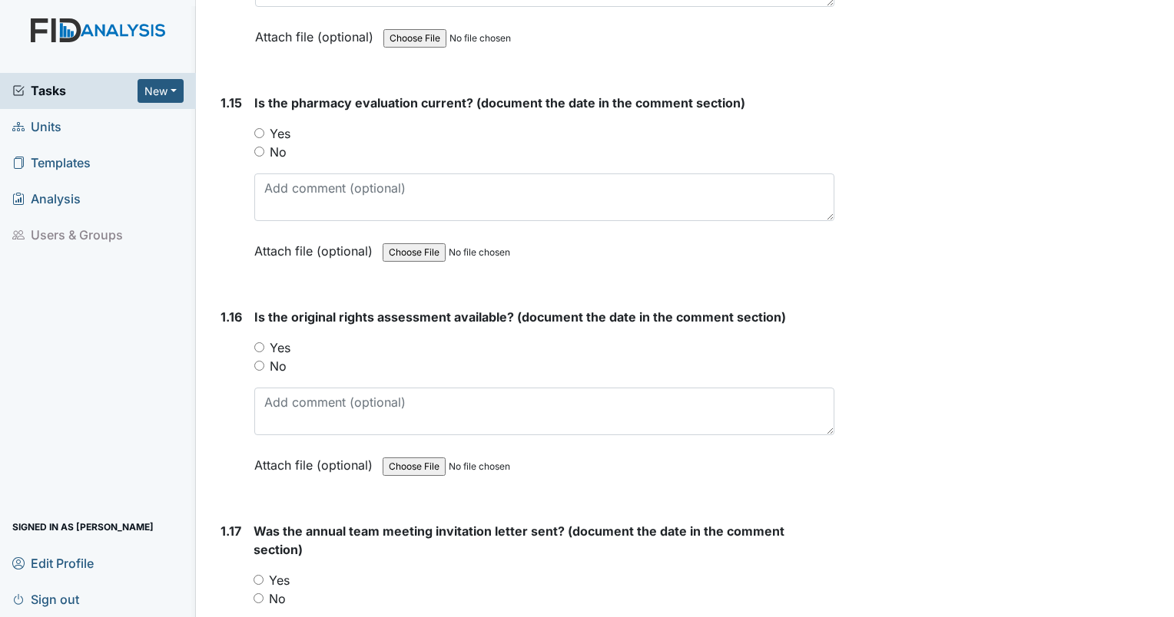
click at [258, 343] on input "Yes" at bounding box center [259, 348] width 10 height 10
radio input "true"
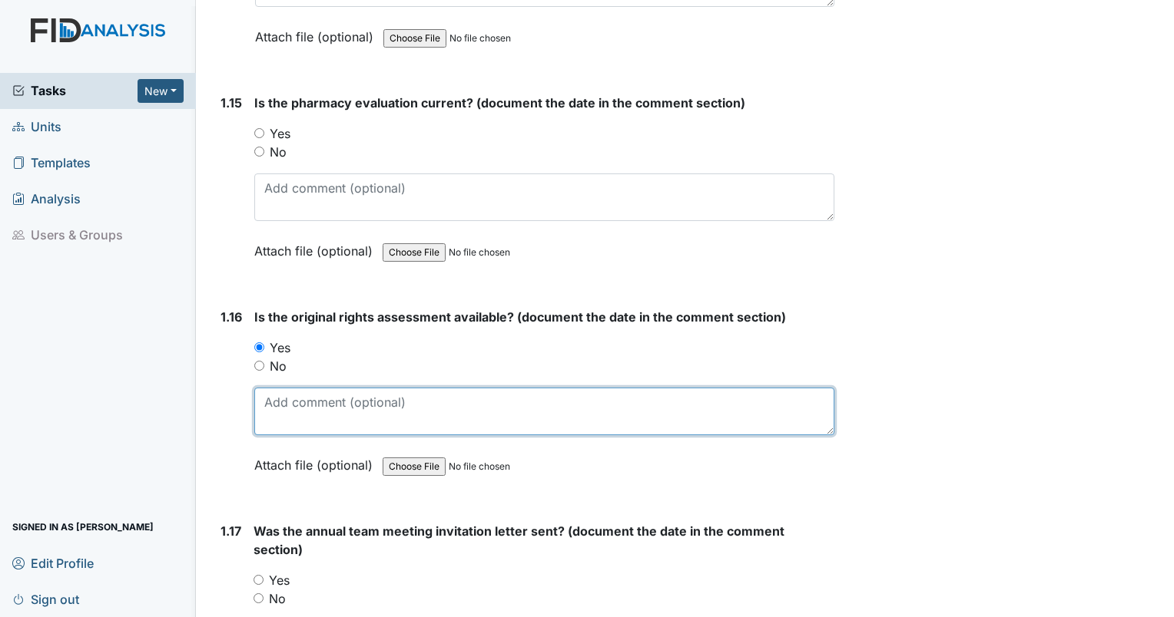
click at [276, 394] on textarea at bounding box center [544, 412] width 580 height 48
type textarea "[DATE]"
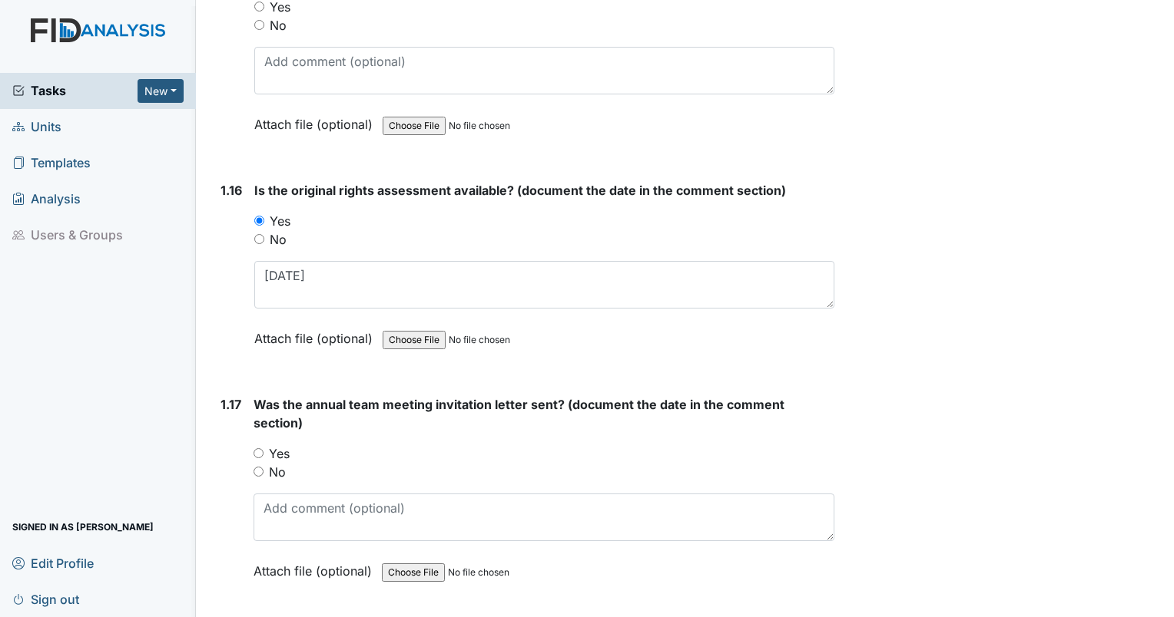
scroll to position [3456, 0]
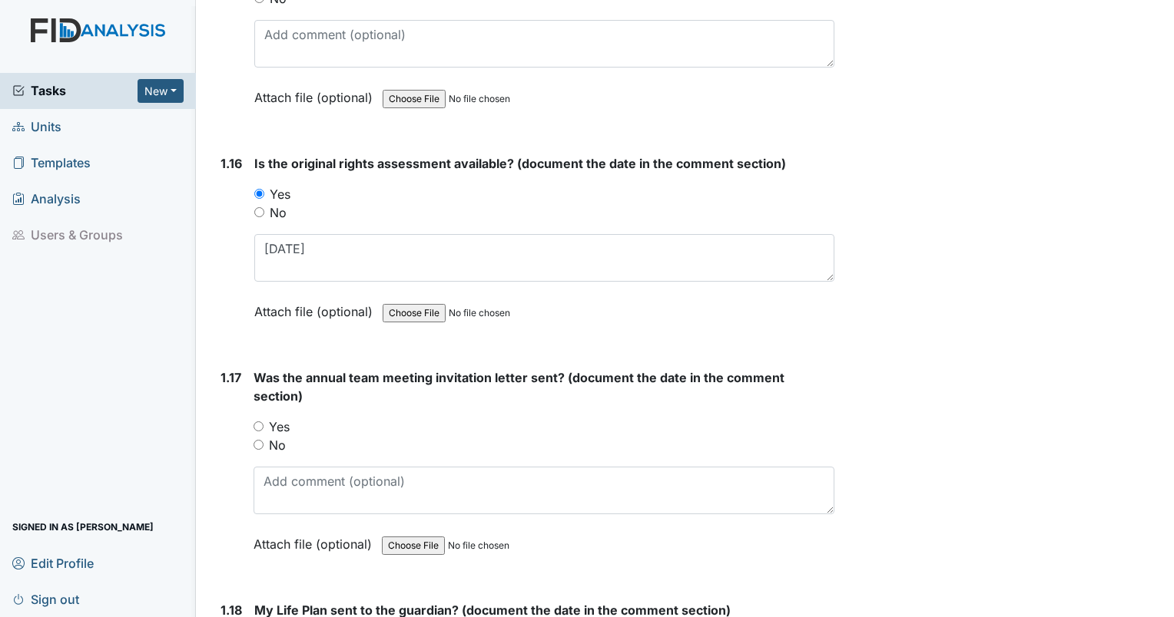
click at [254, 440] on input "No" at bounding box center [258, 445] width 10 height 10
radio input "true"
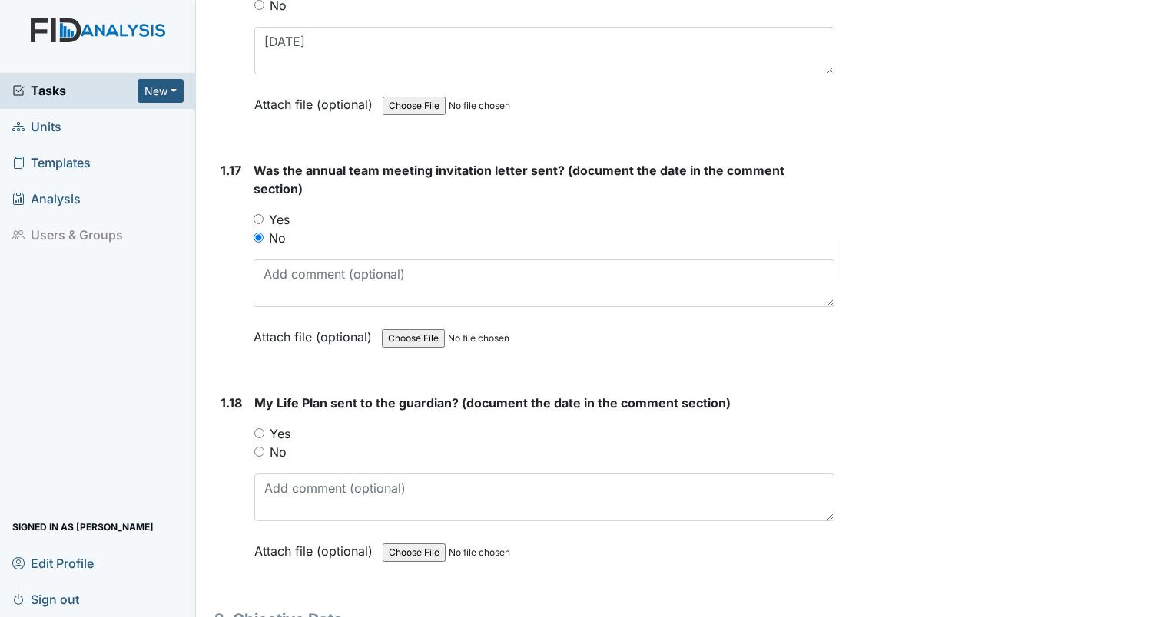
scroll to position [3686, 0]
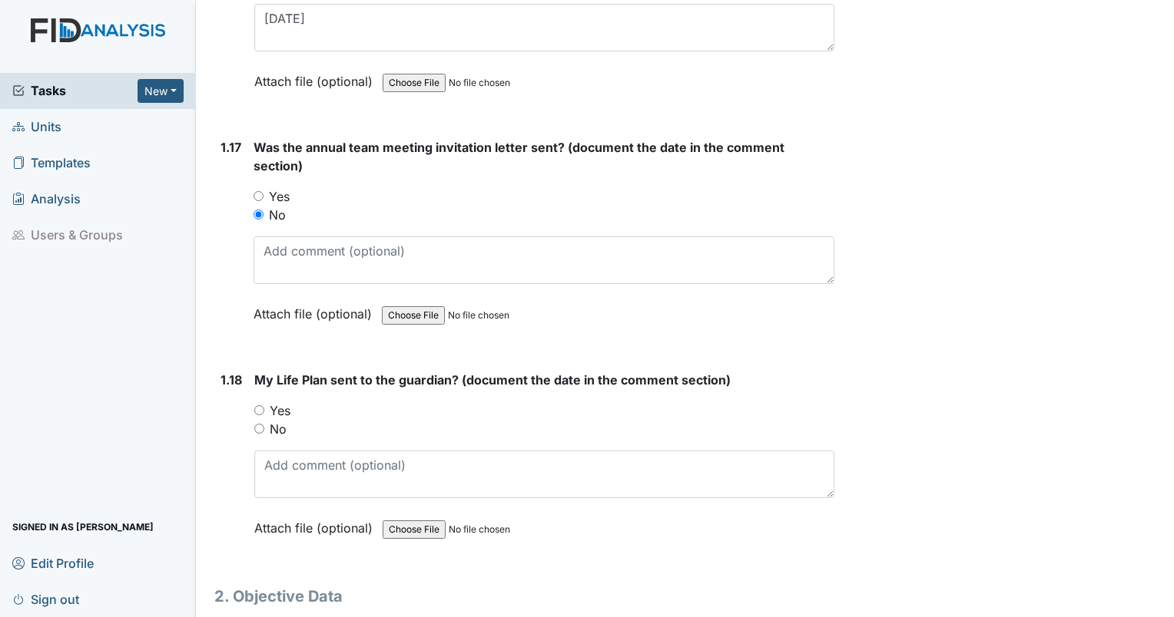
drag, startPoint x: 259, startPoint y: 415, endPoint x: 267, endPoint y: 423, distance: 10.9
click at [259, 424] on input "No" at bounding box center [259, 429] width 10 height 10
radio input "true"
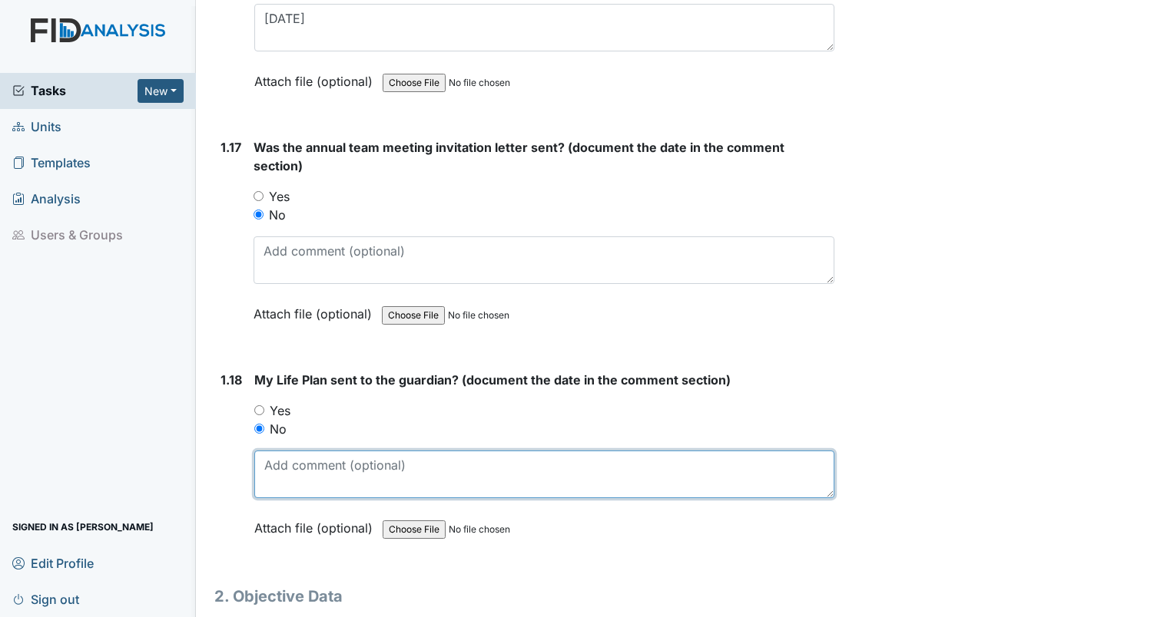
click at [283, 451] on textarea at bounding box center [544, 475] width 580 height 48
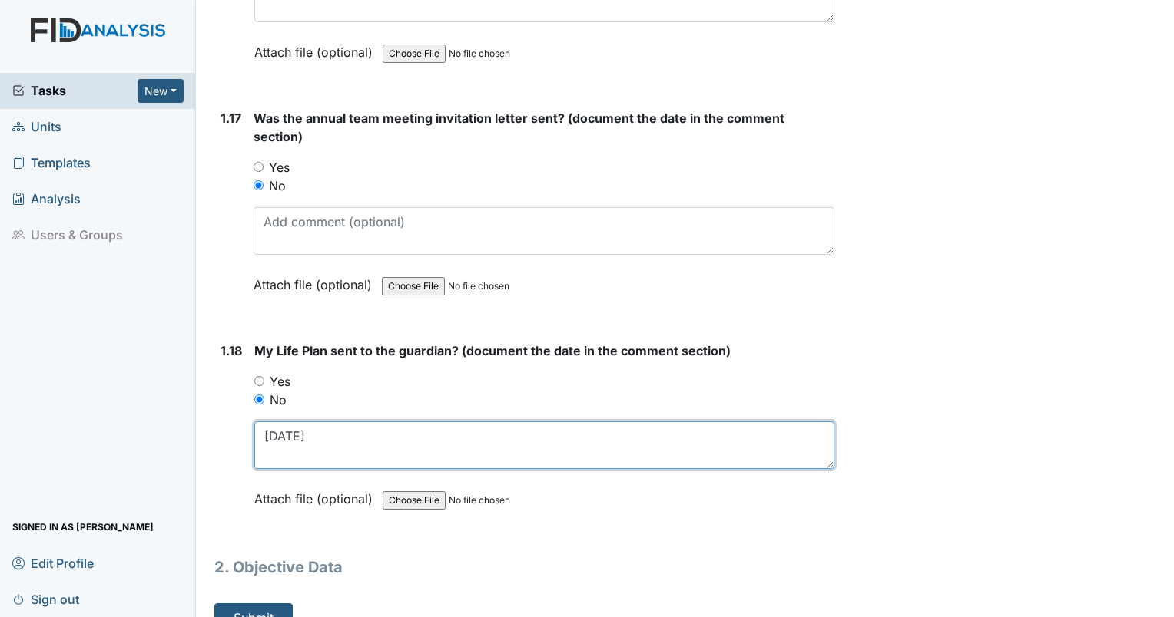
scroll to position [3729, 0]
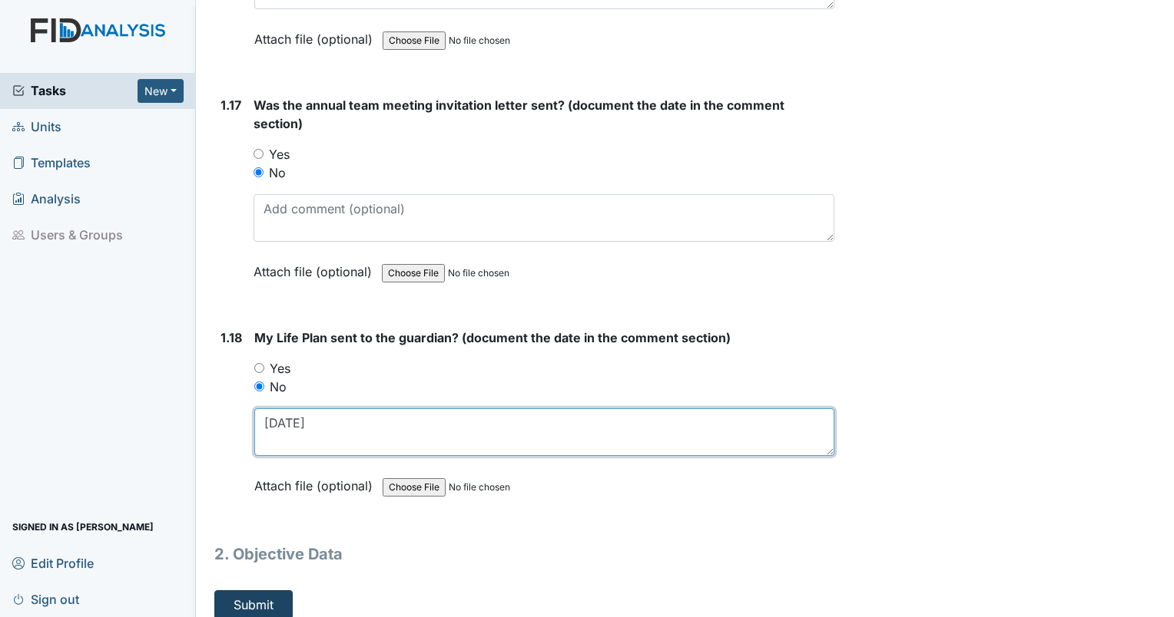
type textarea "[DATE]"
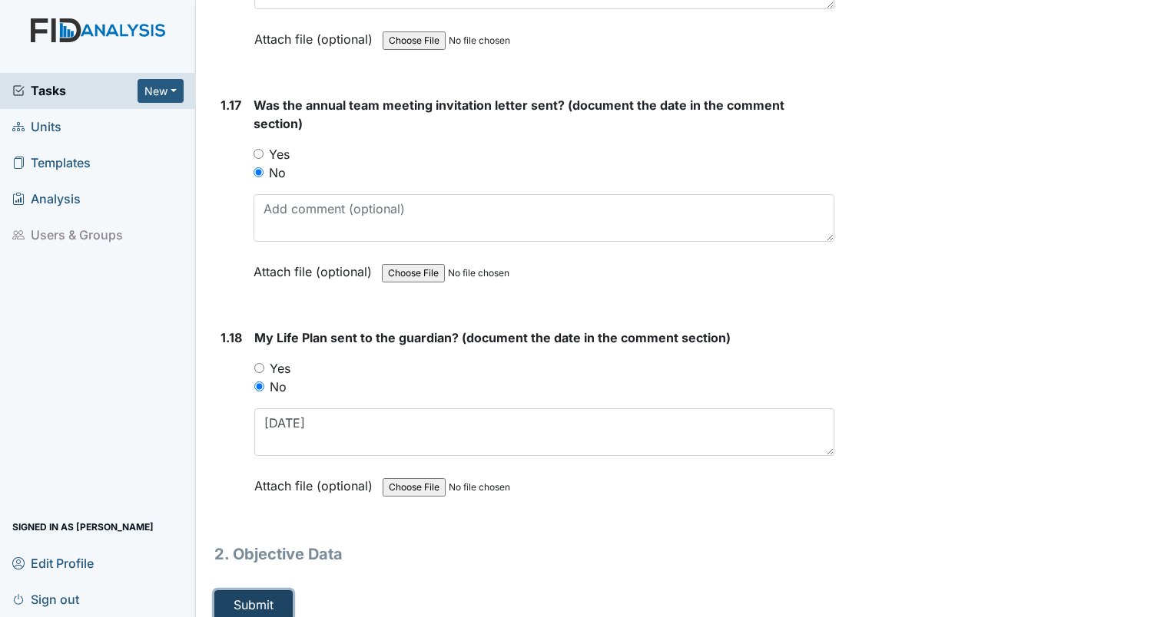
click at [263, 594] on button "Submit" at bounding box center [253, 605] width 78 height 29
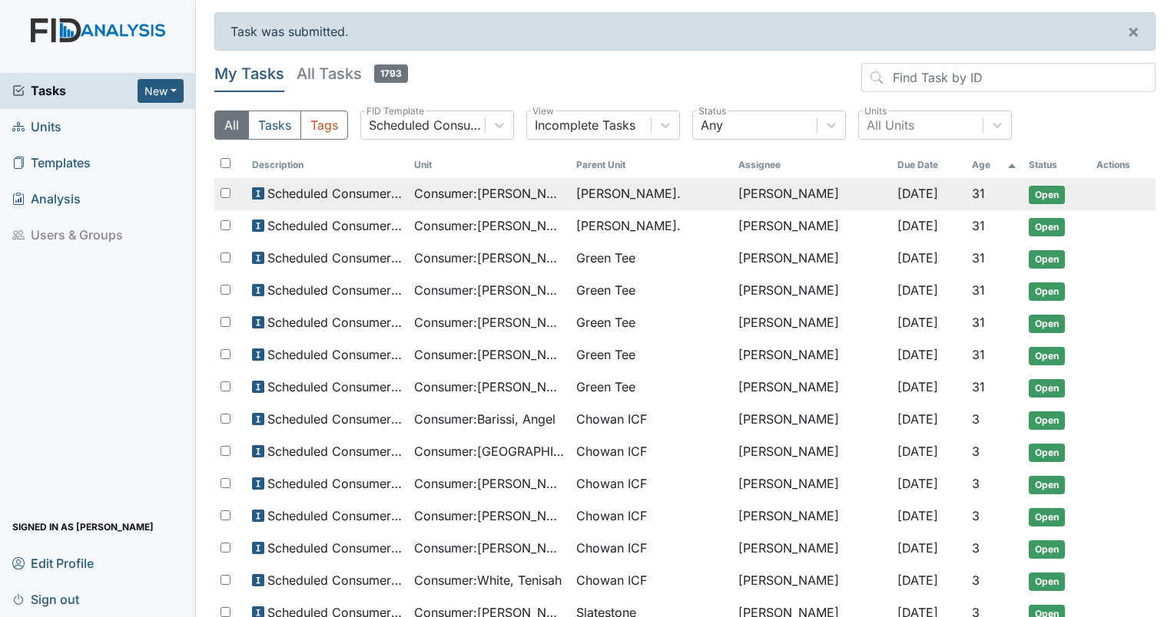
click at [546, 190] on span "Consumer : [PERSON_NAME]" at bounding box center [489, 193] width 150 height 18
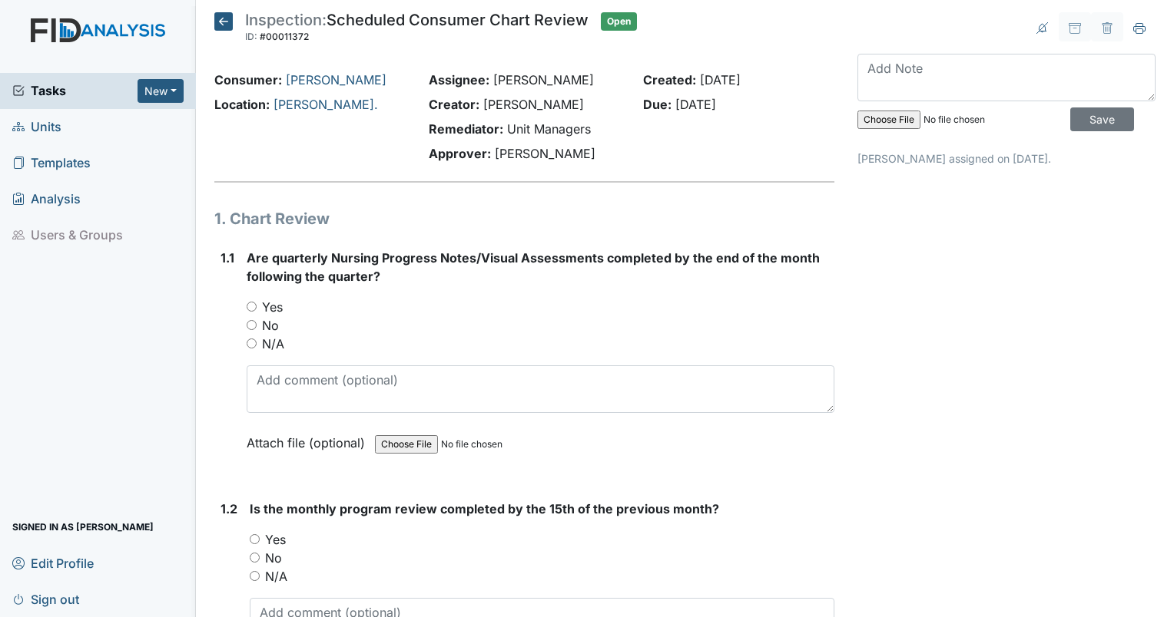
click at [252, 303] on input "Yes" at bounding box center [252, 307] width 10 height 10
radio input "true"
click at [253, 535] on input "Yes" at bounding box center [255, 540] width 10 height 10
radio input "true"
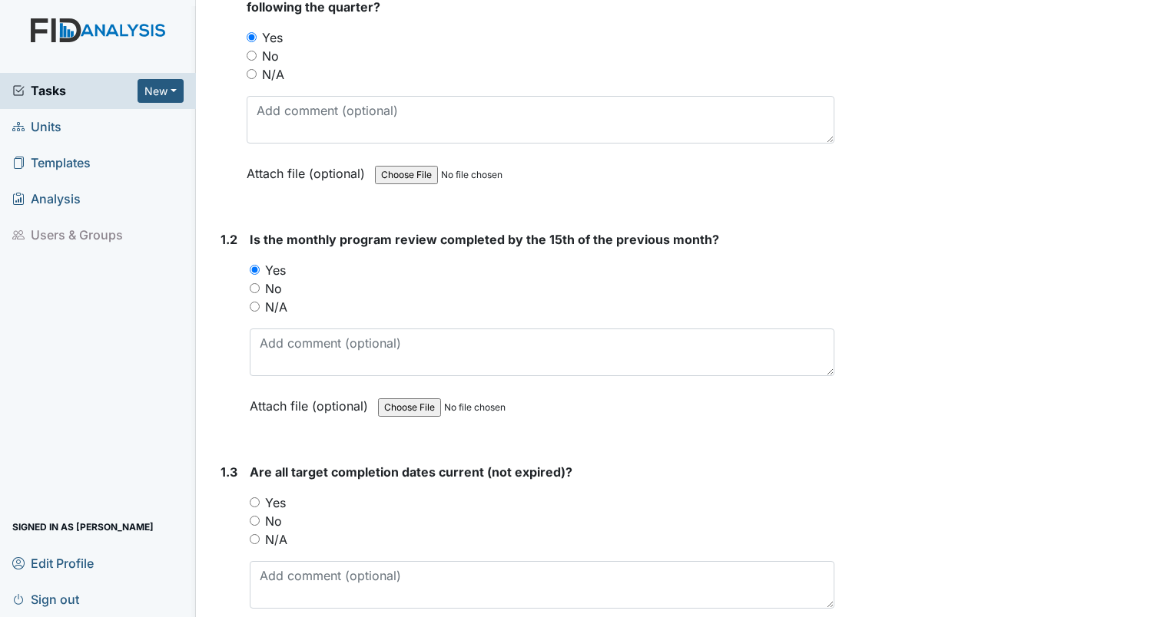
scroll to position [384, 0]
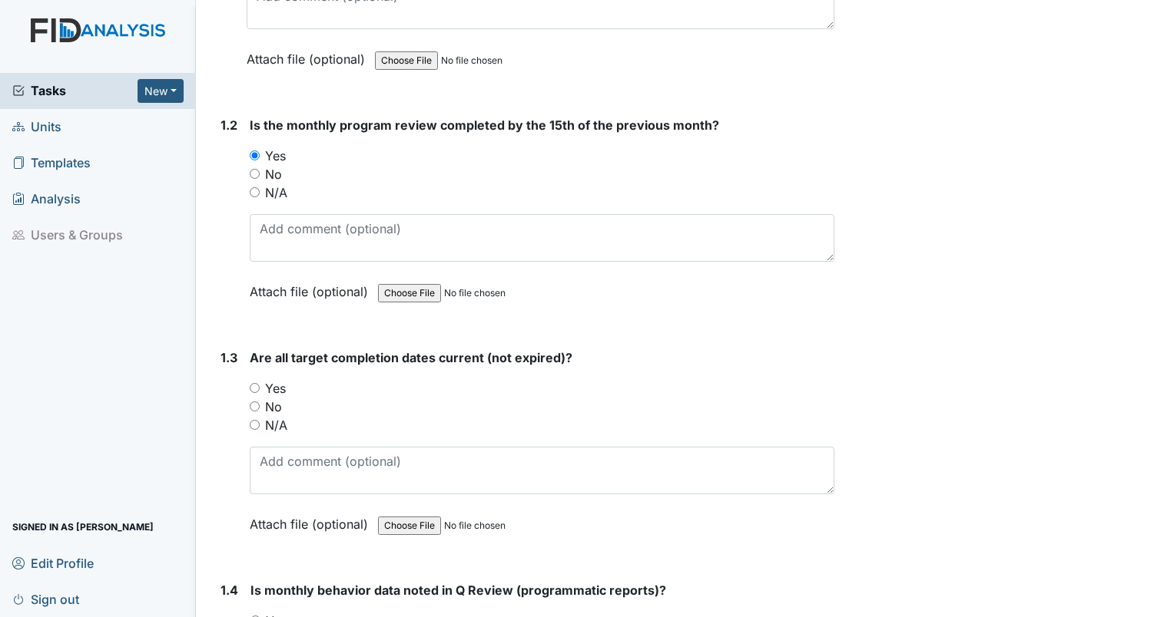
click at [254, 388] on input "Yes" at bounding box center [255, 388] width 10 height 10
radio input "true"
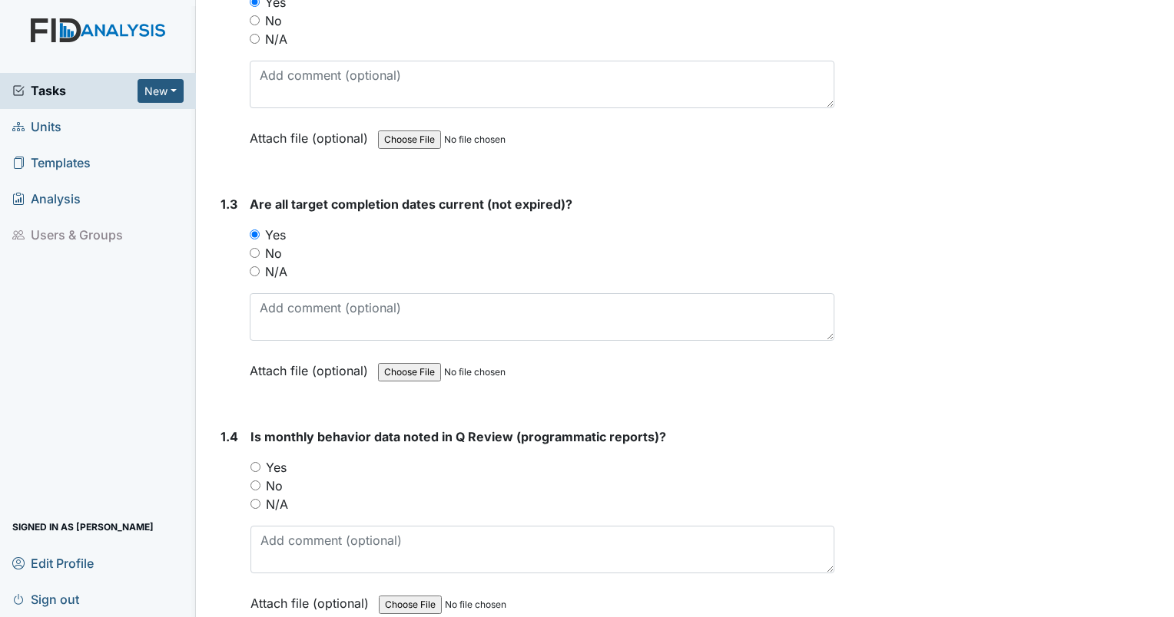
click at [251, 462] on input "Yes" at bounding box center [255, 467] width 10 height 10
radio input "true"
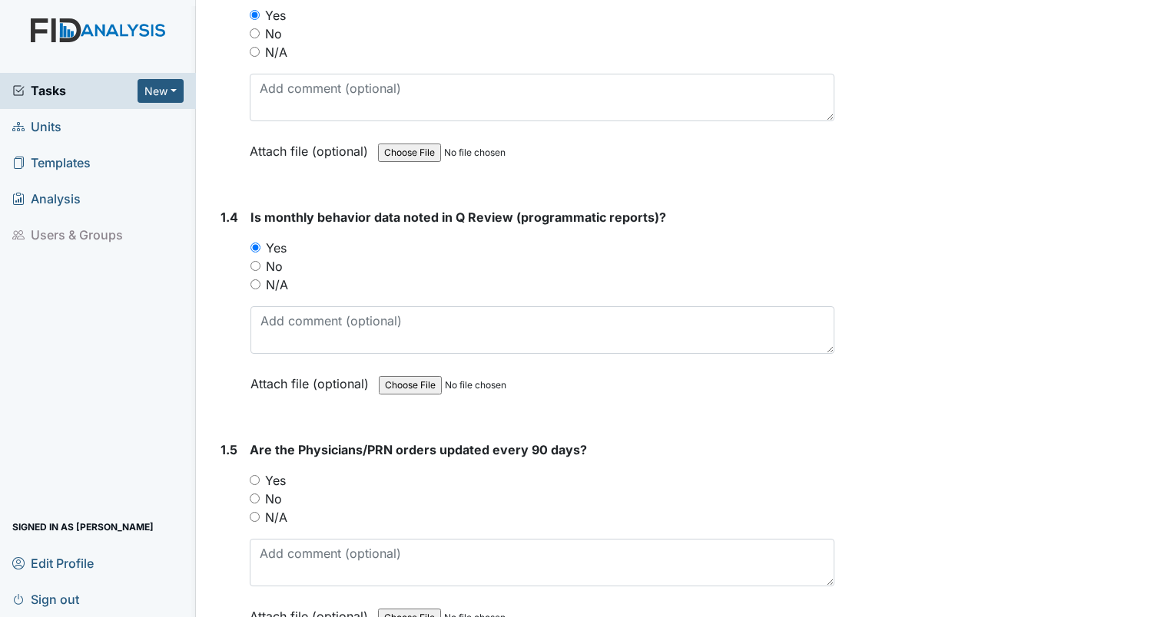
scroll to position [768, 0]
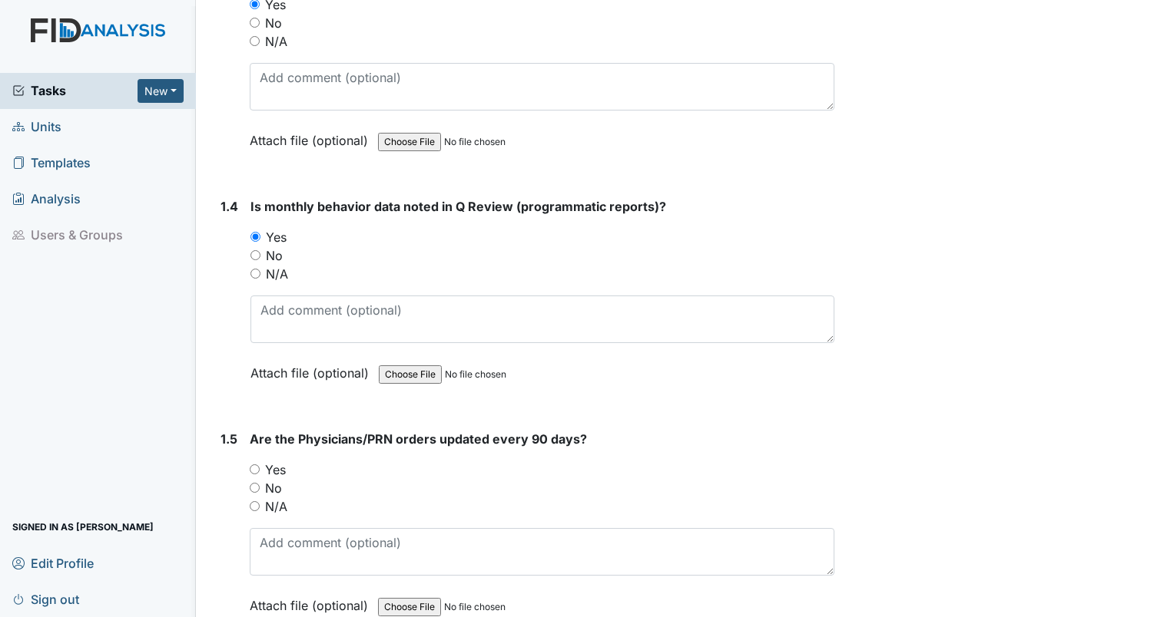
click at [259, 465] on input "Yes" at bounding box center [255, 470] width 10 height 10
radio input "true"
click at [259, 465] on input "Yes" at bounding box center [255, 470] width 10 height 10
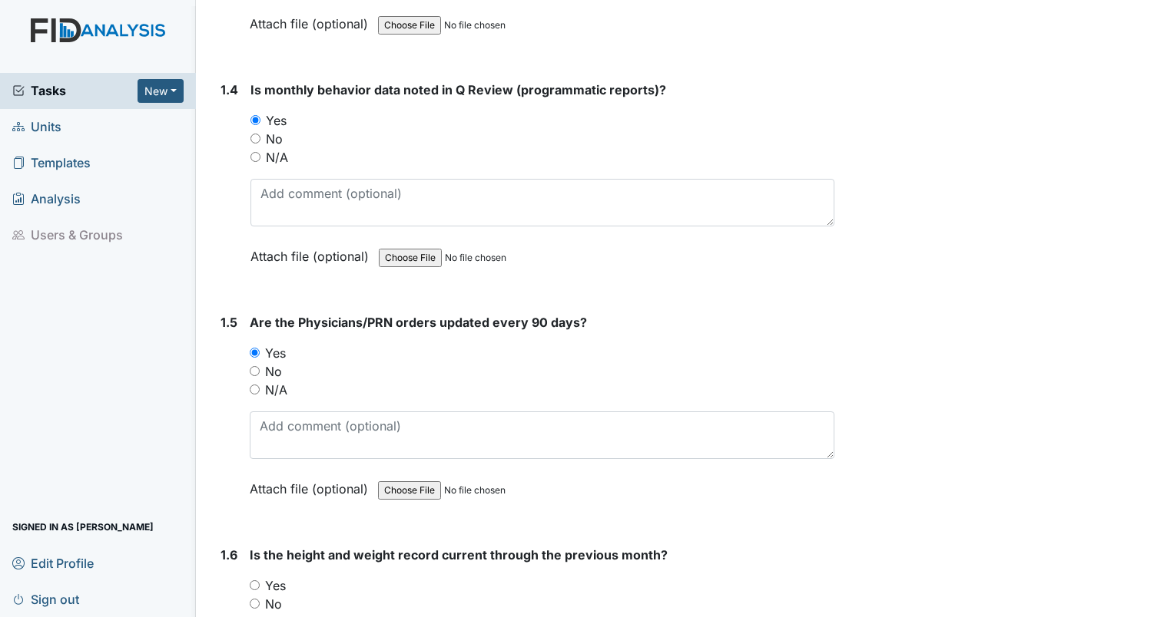
scroll to position [1075, 0]
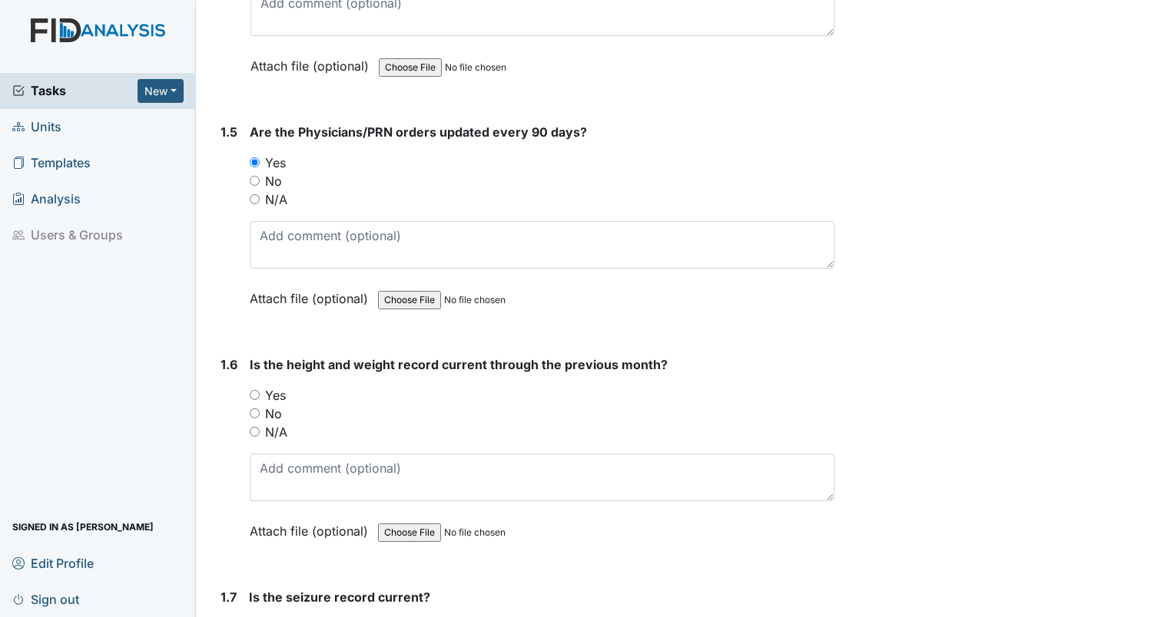
click at [247, 397] on div "1.6 Is the height and weight record current through the previous month? You mus…" at bounding box center [524, 460] width 620 height 208
click at [253, 390] on input "Yes" at bounding box center [255, 395] width 10 height 10
radio input "true"
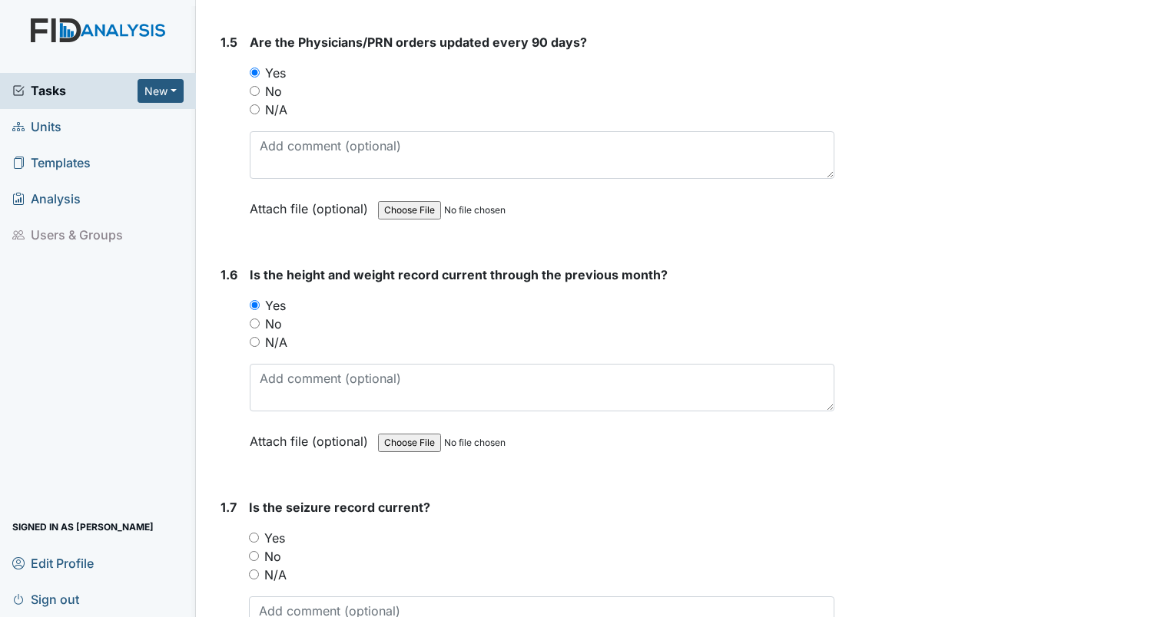
scroll to position [1306, 0]
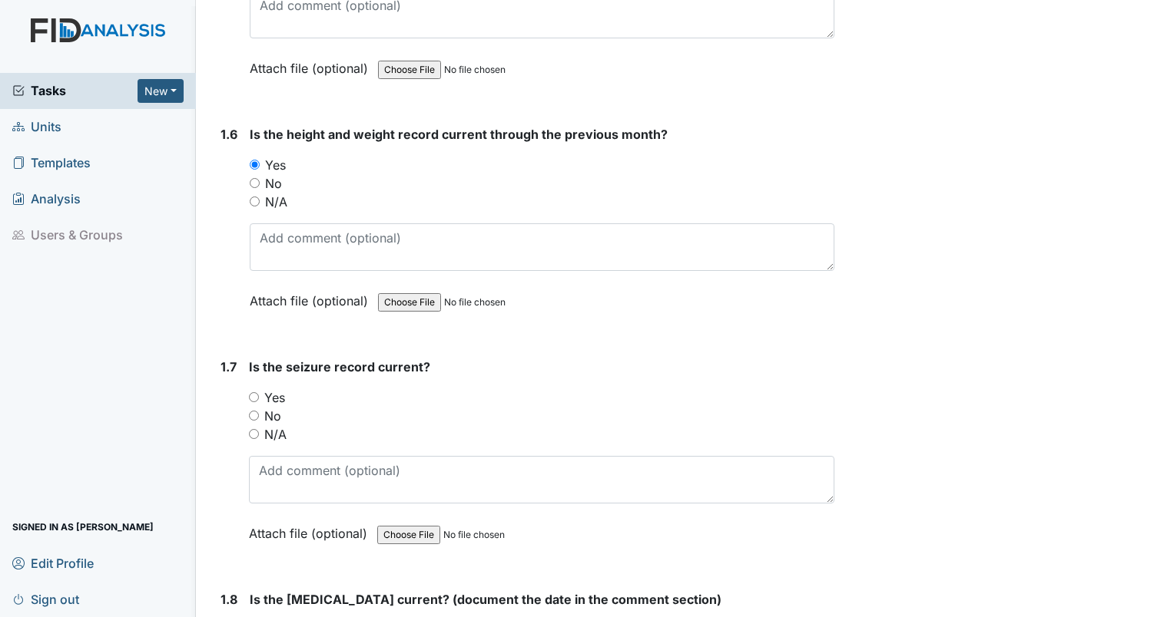
click at [255, 392] on input "Yes" at bounding box center [254, 397] width 10 height 10
radio input "true"
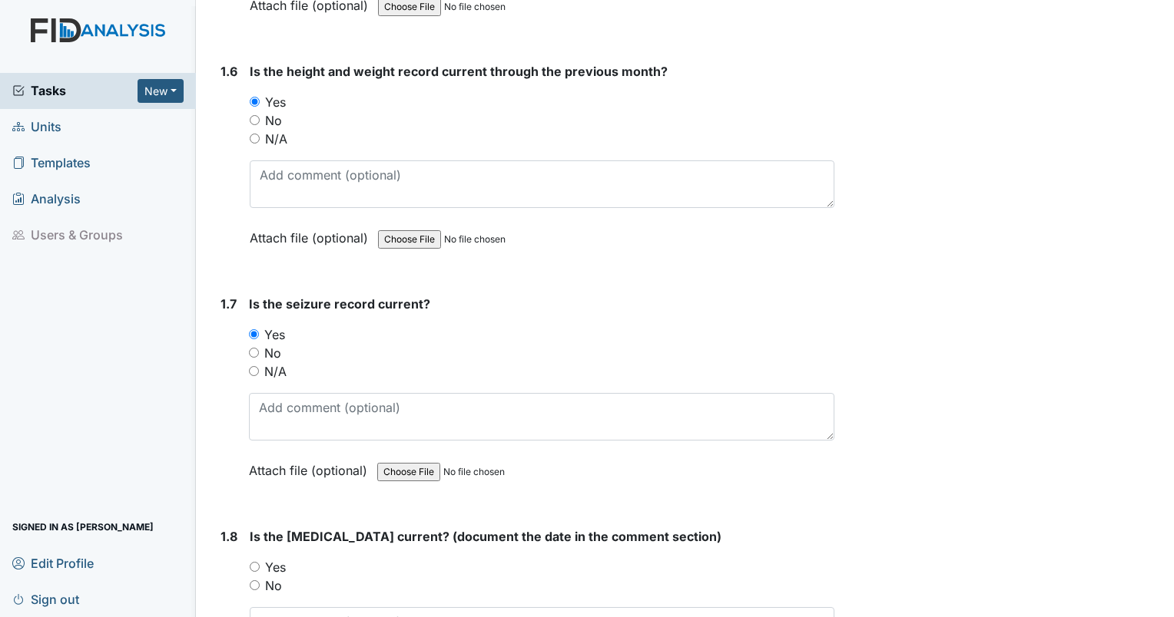
scroll to position [1459, 0]
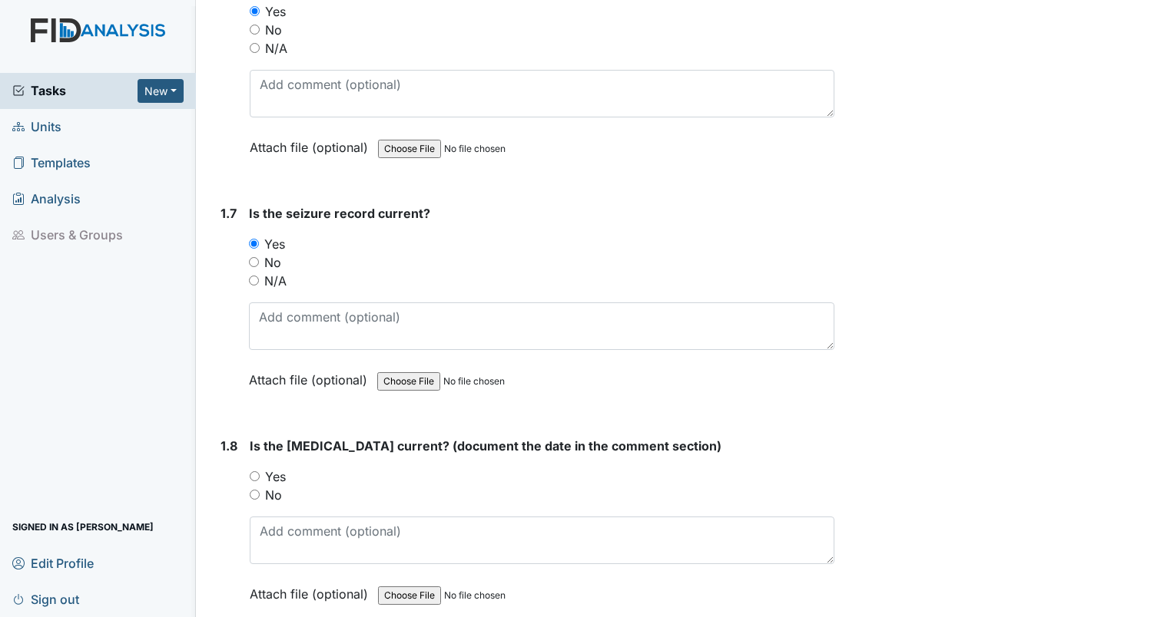
click at [259, 472] on input "Yes" at bounding box center [255, 477] width 10 height 10
radio input "true"
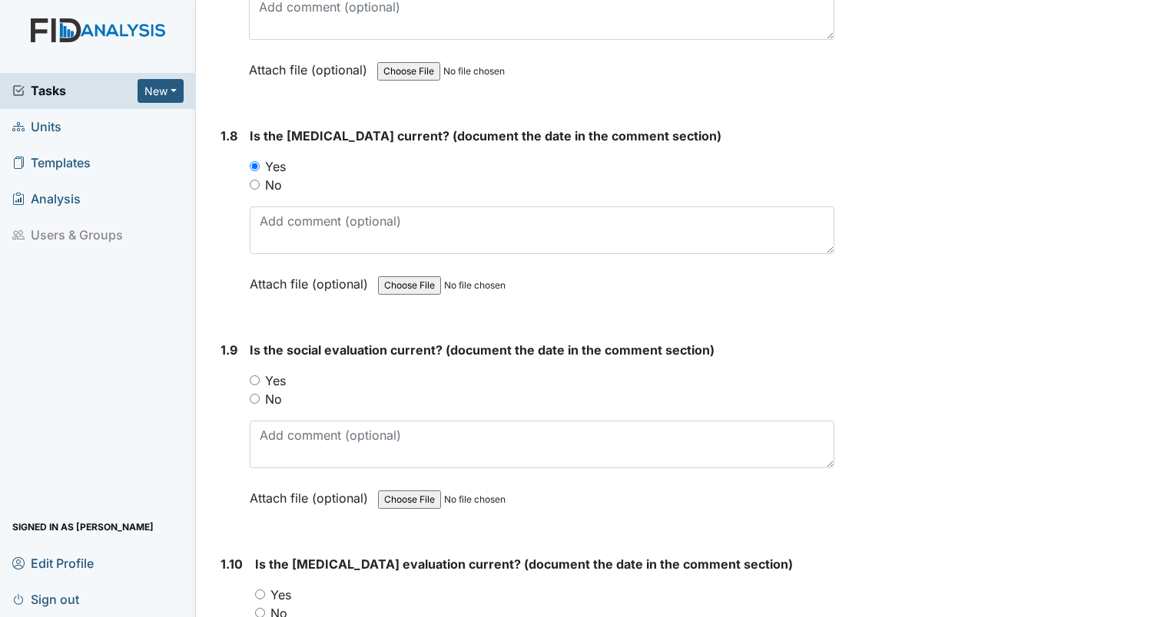
scroll to position [1766, 0]
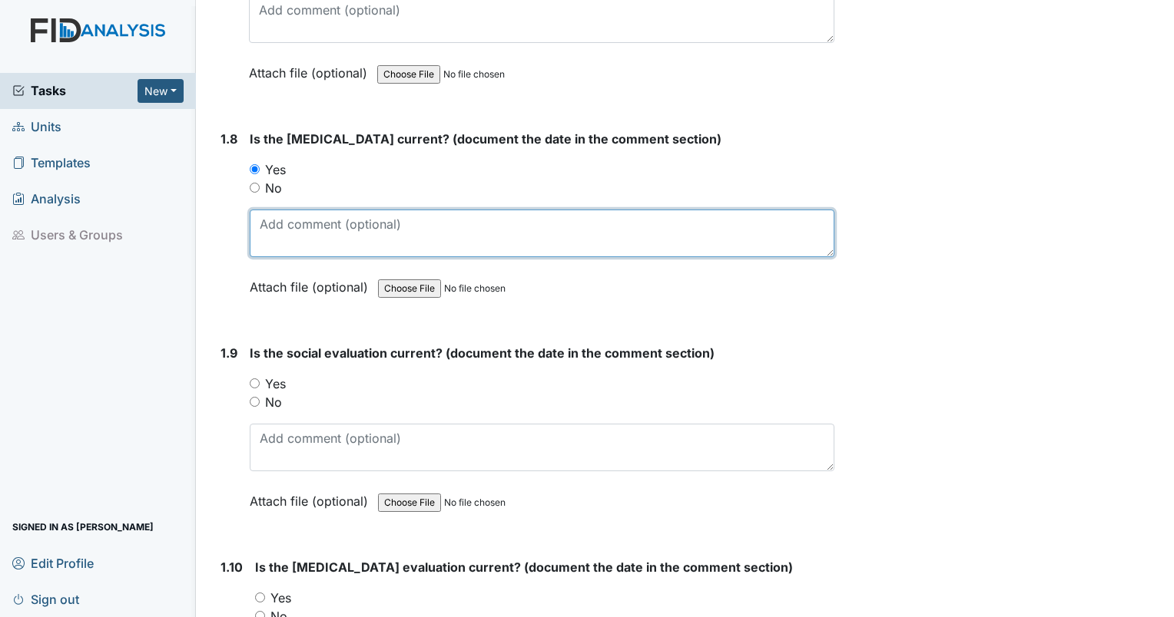
click at [300, 233] on textarea at bounding box center [542, 234] width 584 height 48
type textarea "[DATE]"
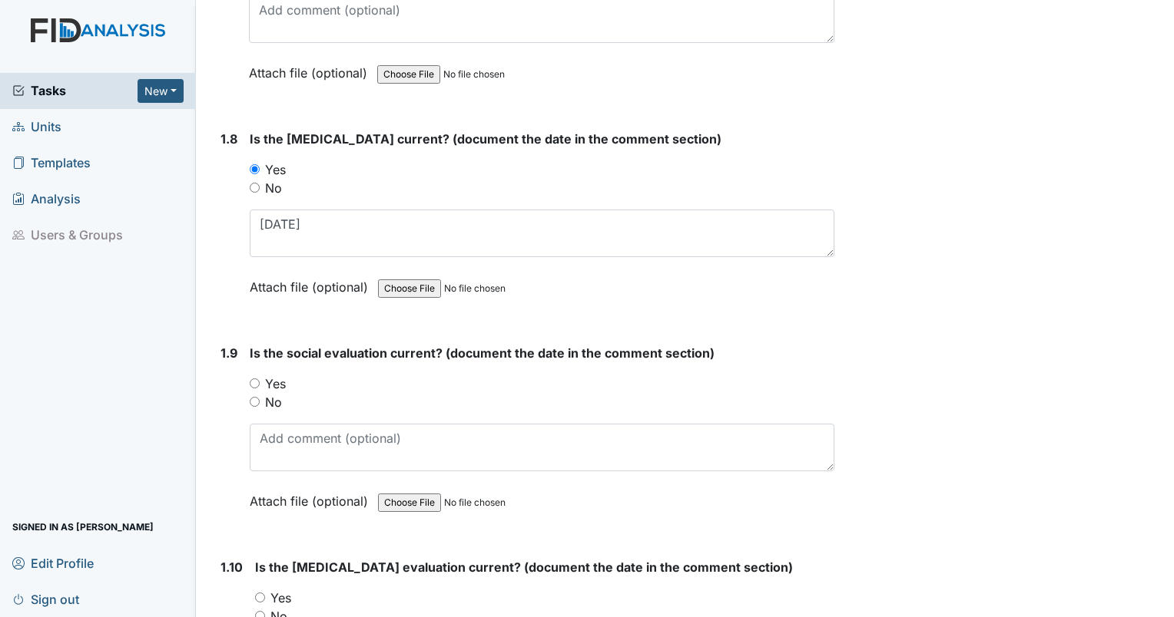
click at [256, 380] on input "Yes" at bounding box center [255, 384] width 10 height 10
radio input "true"
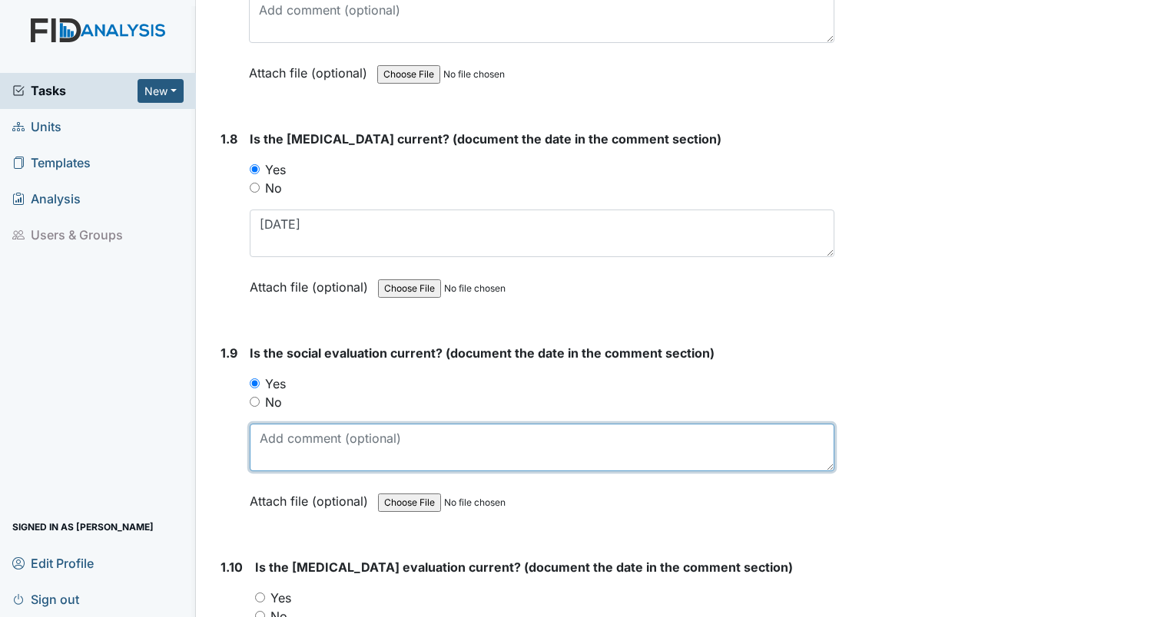
click at [264, 424] on textarea at bounding box center [542, 448] width 584 height 48
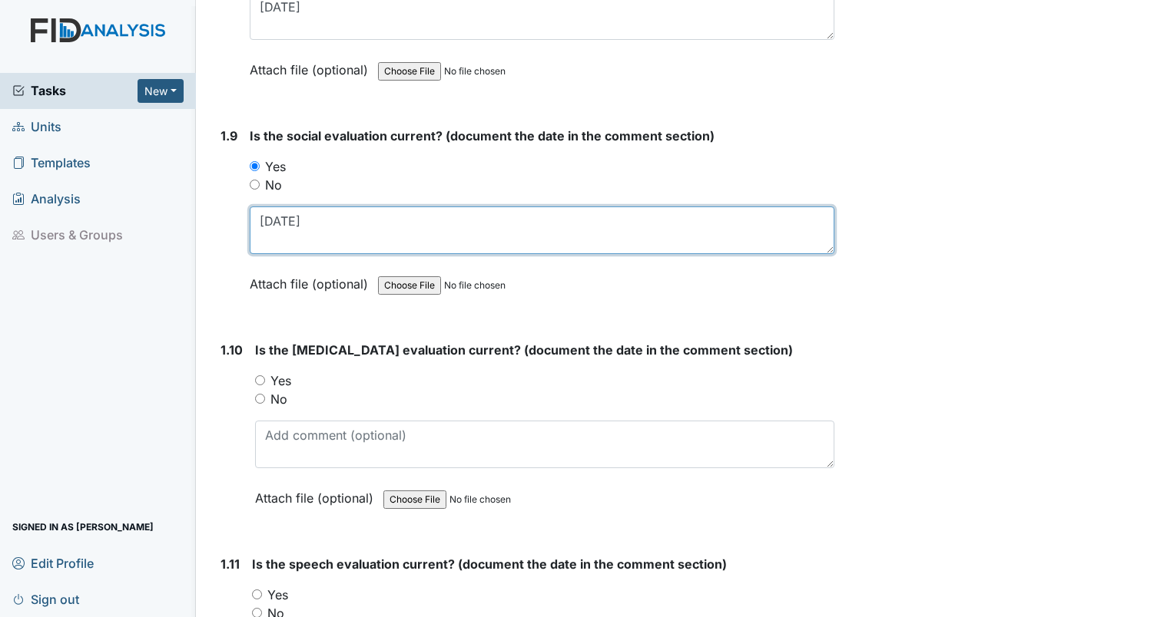
scroll to position [1997, 0]
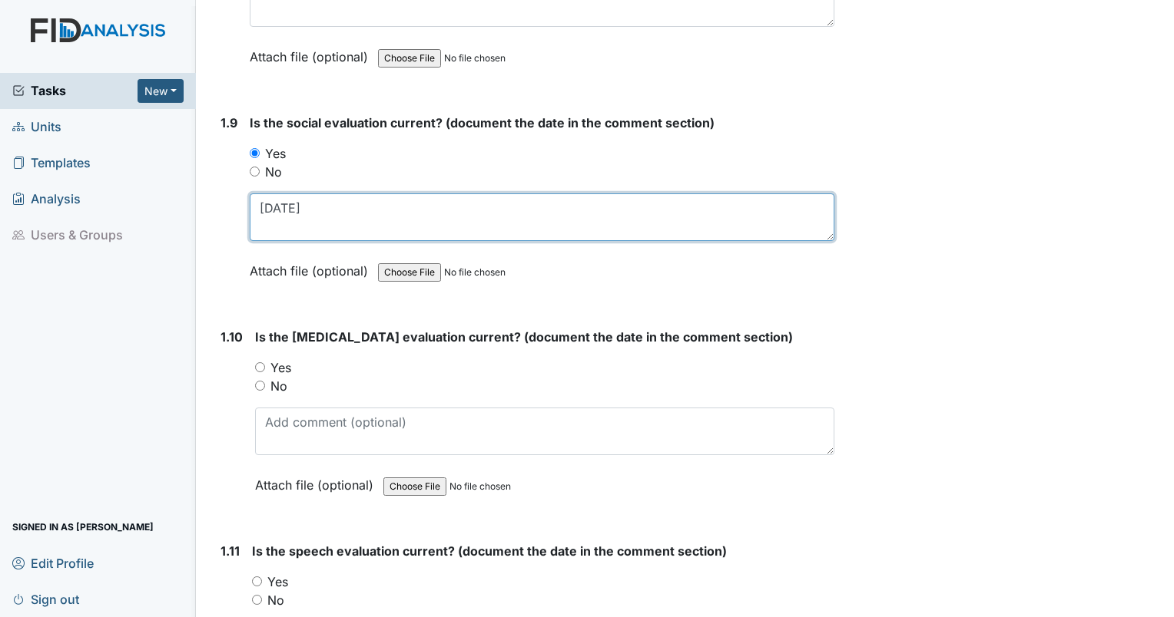
type textarea "[DATE]"
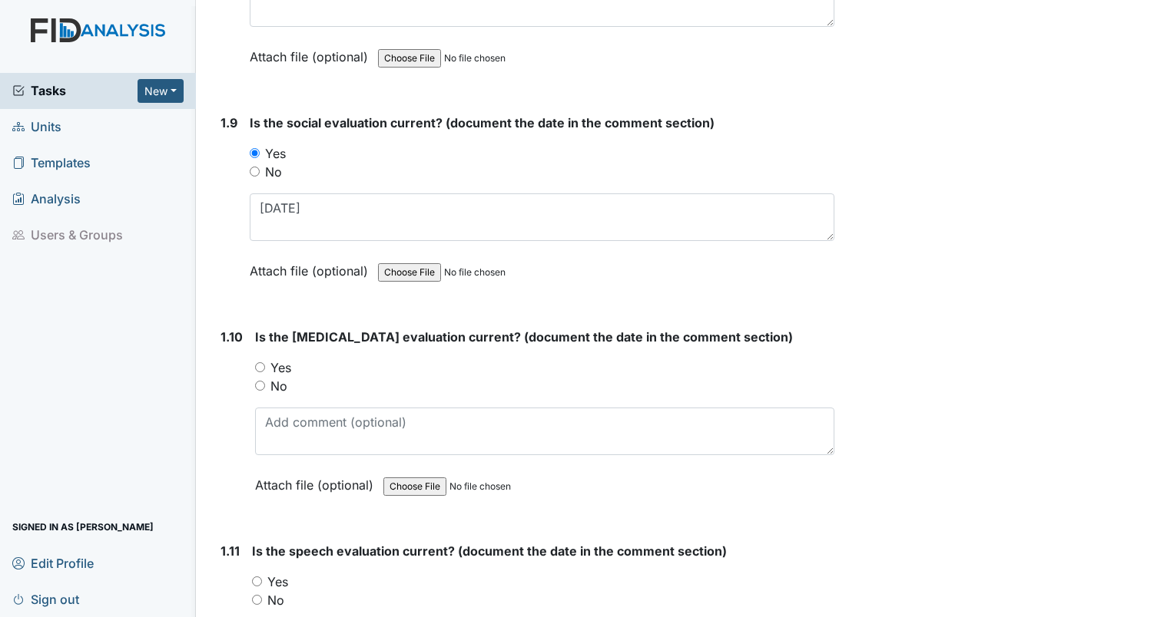
click at [257, 363] on input "Yes" at bounding box center [260, 368] width 10 height 10
radio input "true"
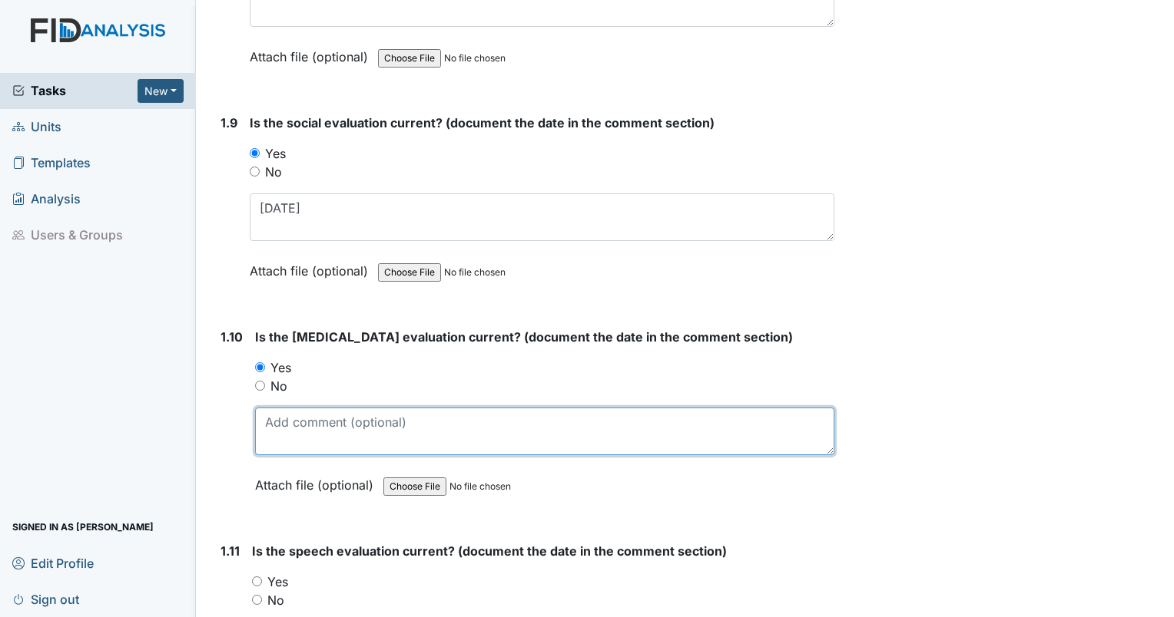
click at [314, 429] on textarea at bounding box center [544, 432] width 579 height 48
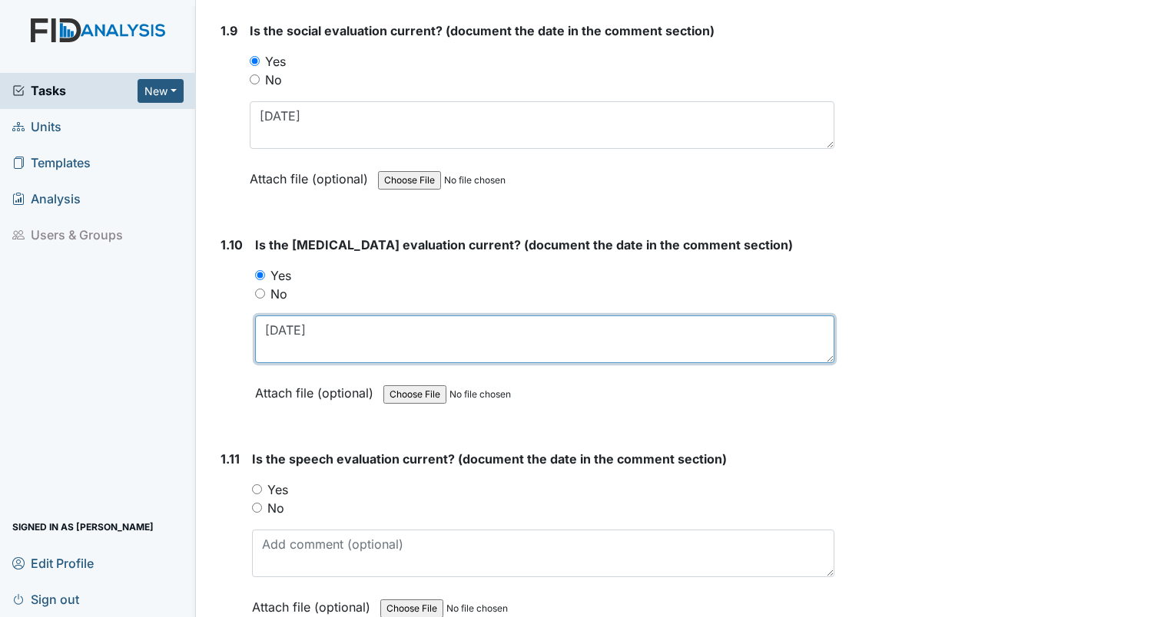
scroll to position [2150, 0]
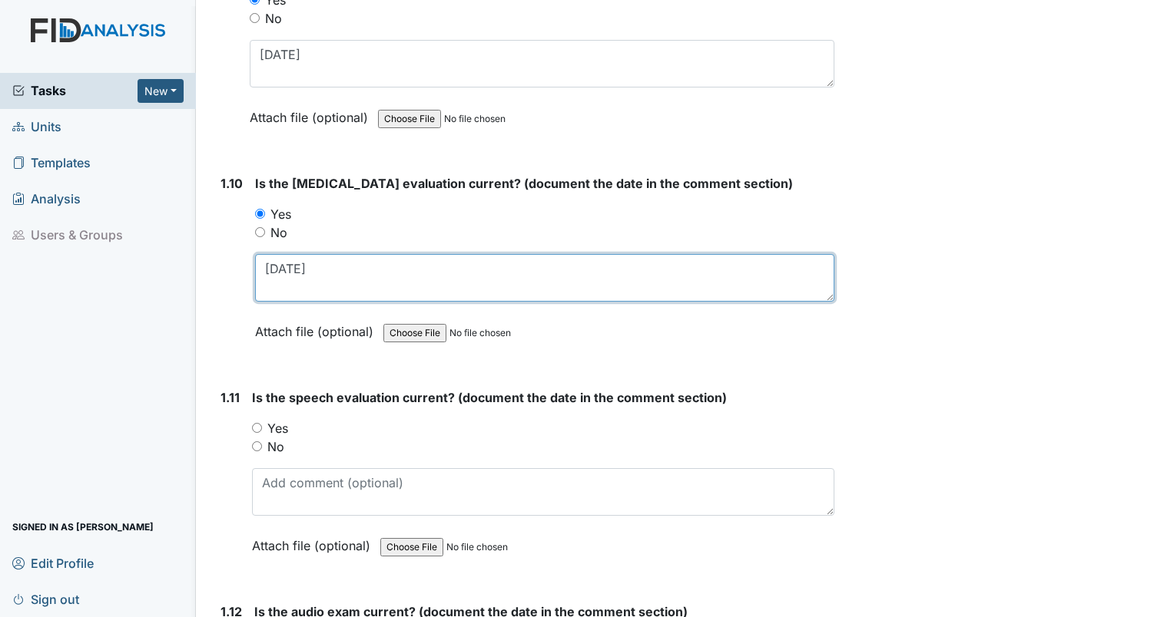
type textarea "5/21/25"
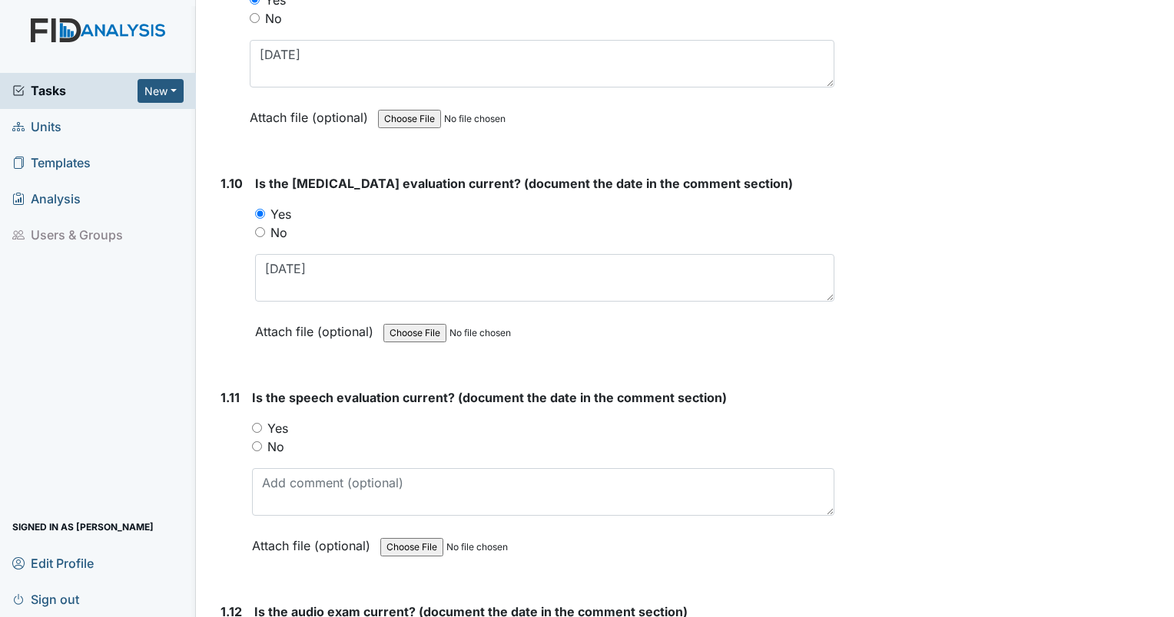
click at [246, 424] on div "1.11 Is the speech evaluation current? (document the date in the comment sectio…" at bounding box center [524, 484] width 620 height 190
click at [257, 423] on input "Yes" at bounding box center [257, 428] width 10 height 10
radio input "true"
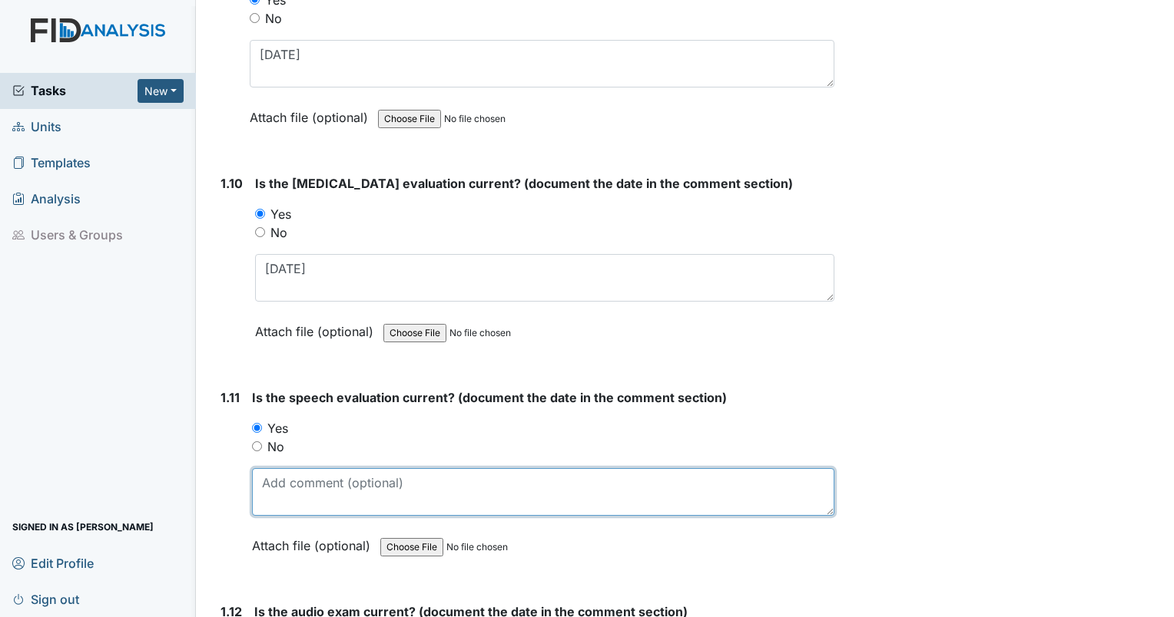
click at [265, 468] on textarea at bounding box center [543, 492] width 582 height 48
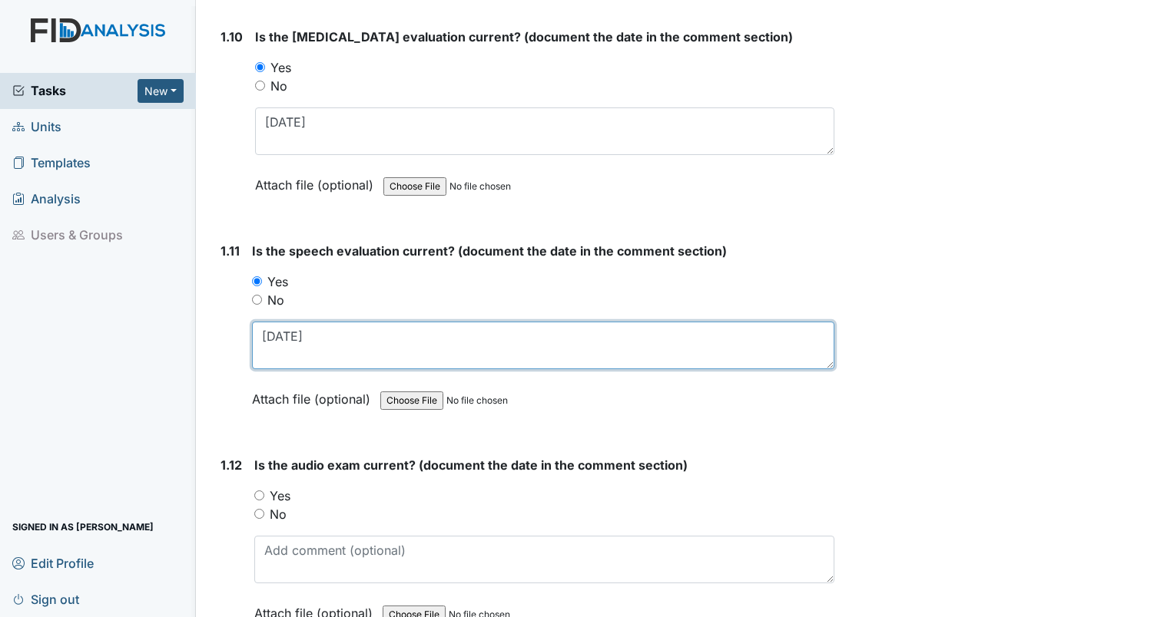
scroll to position [2304, 0]
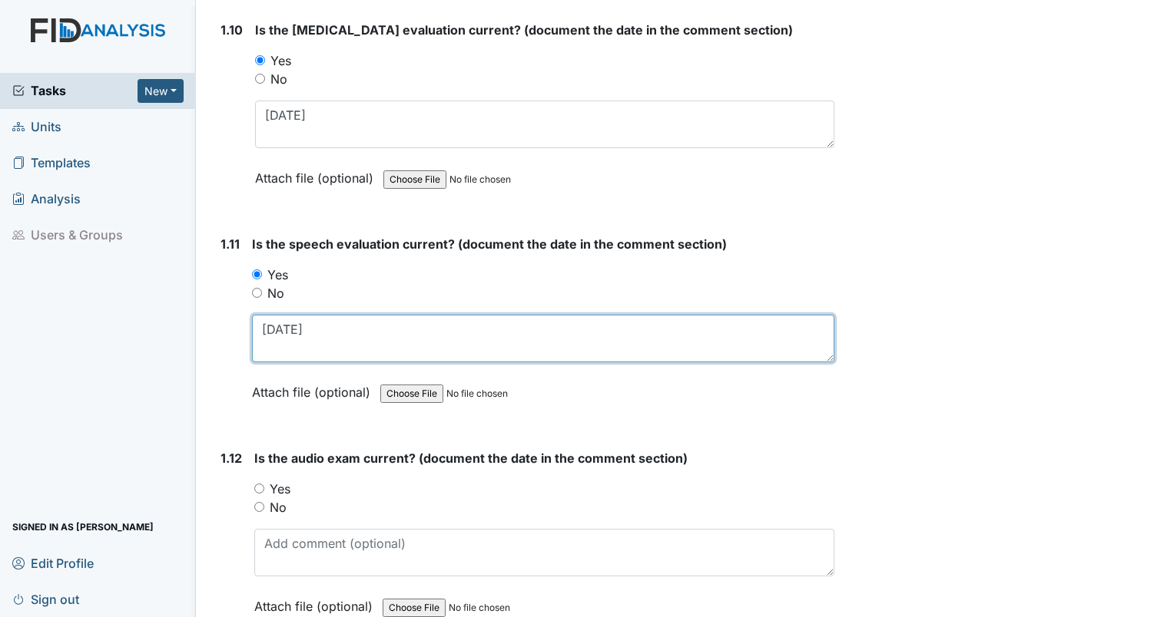
type textarea "2/4/1995"
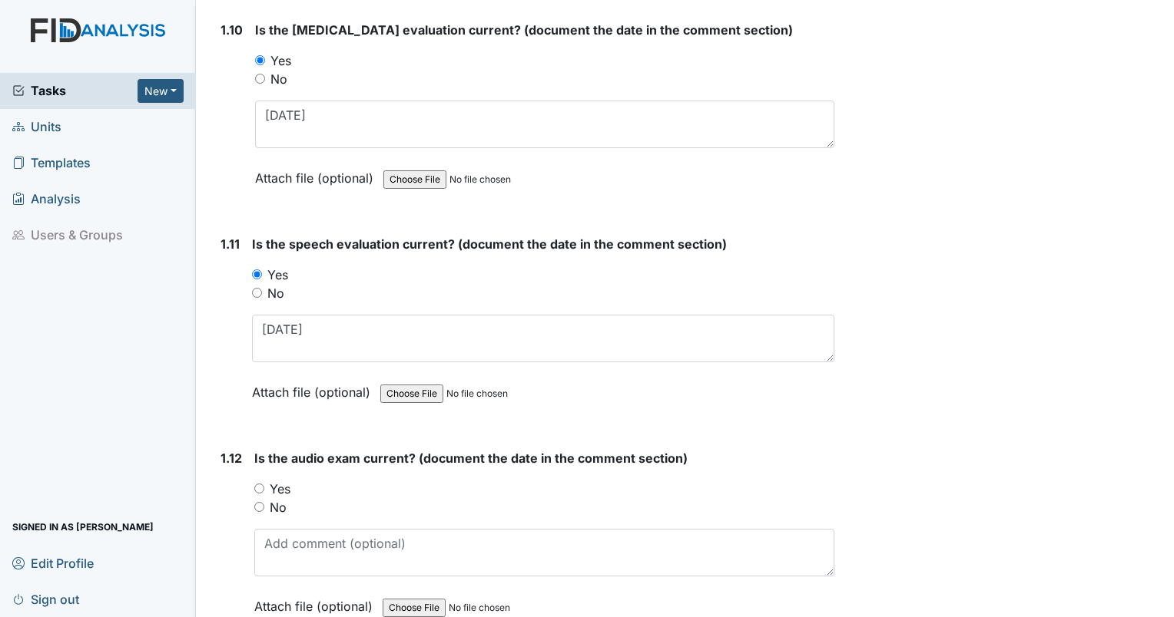
click at [264, 484] on div "Yes" at bounding box center [544, 489] width 580 height 18
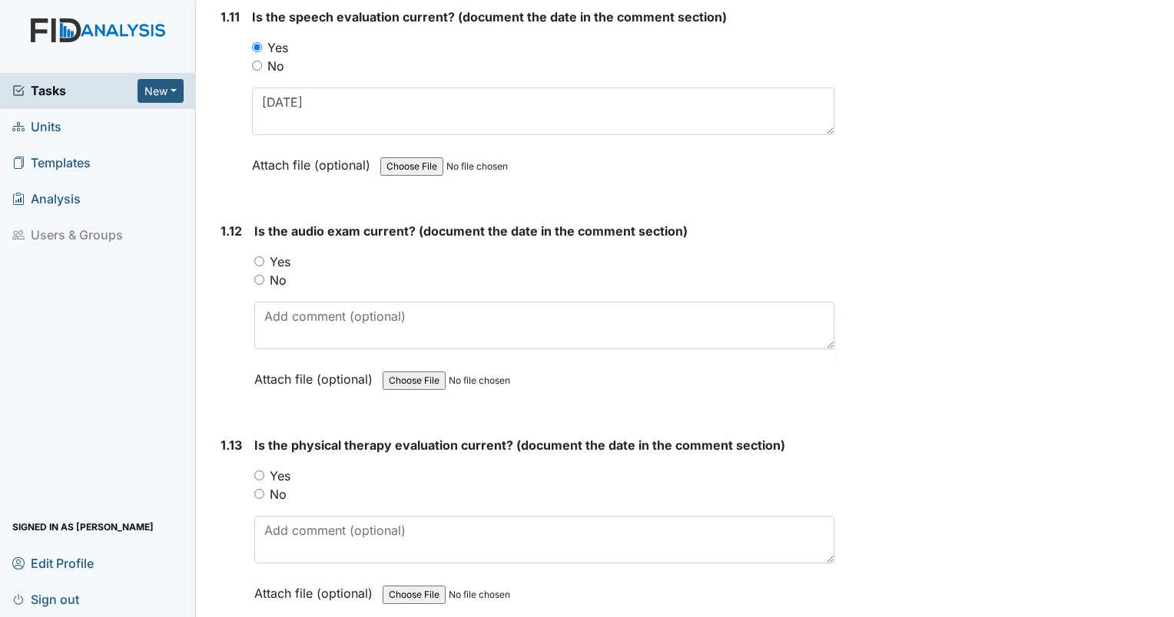
scroll to position [2534, 0]
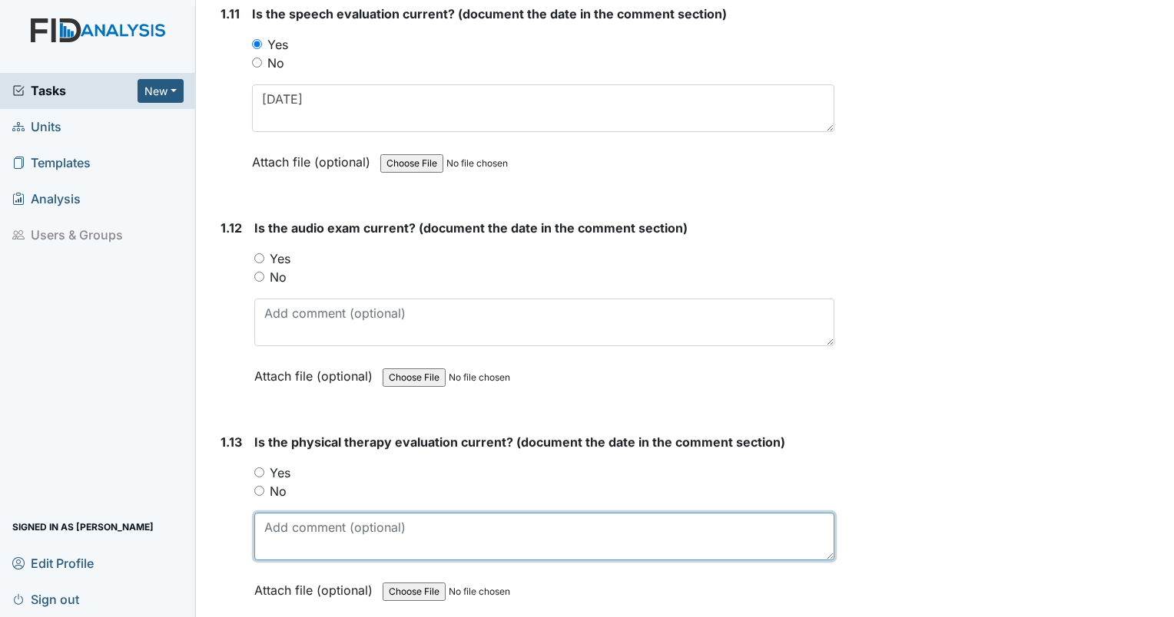
click at [286, 525] on textarea at bounding box center [544, 537] width 580 height 48
type textarea "1/19/2021"
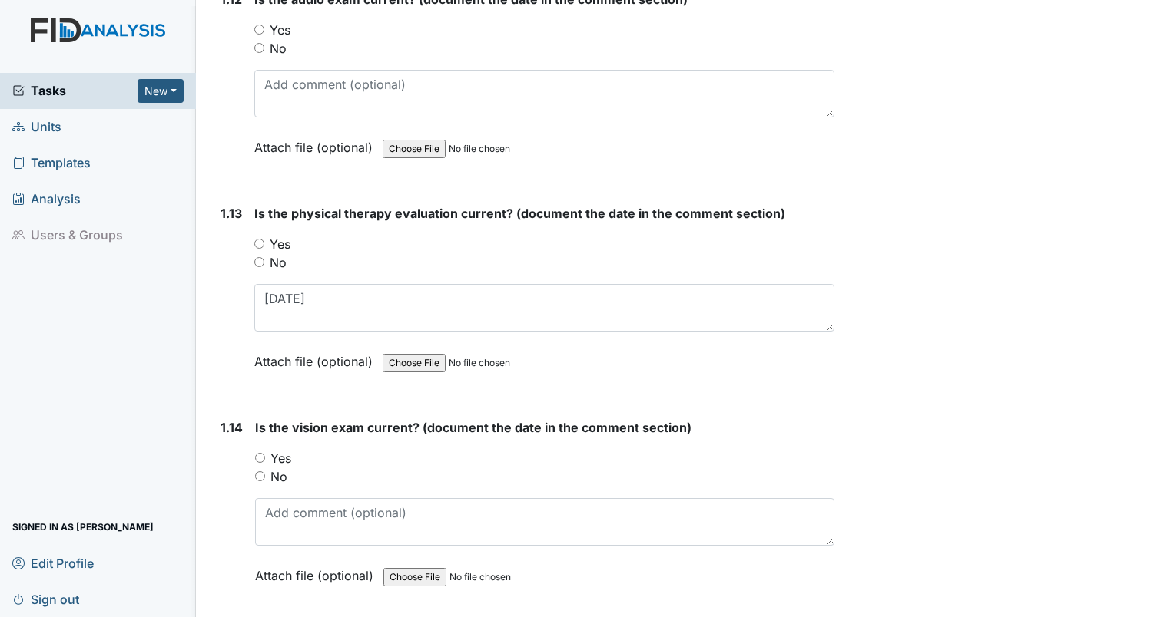
scroll to position [2765, 0]
click at [258, 237] on input "Yes" at bounding box center [259, 242] width 10 height 10
radio input "true"
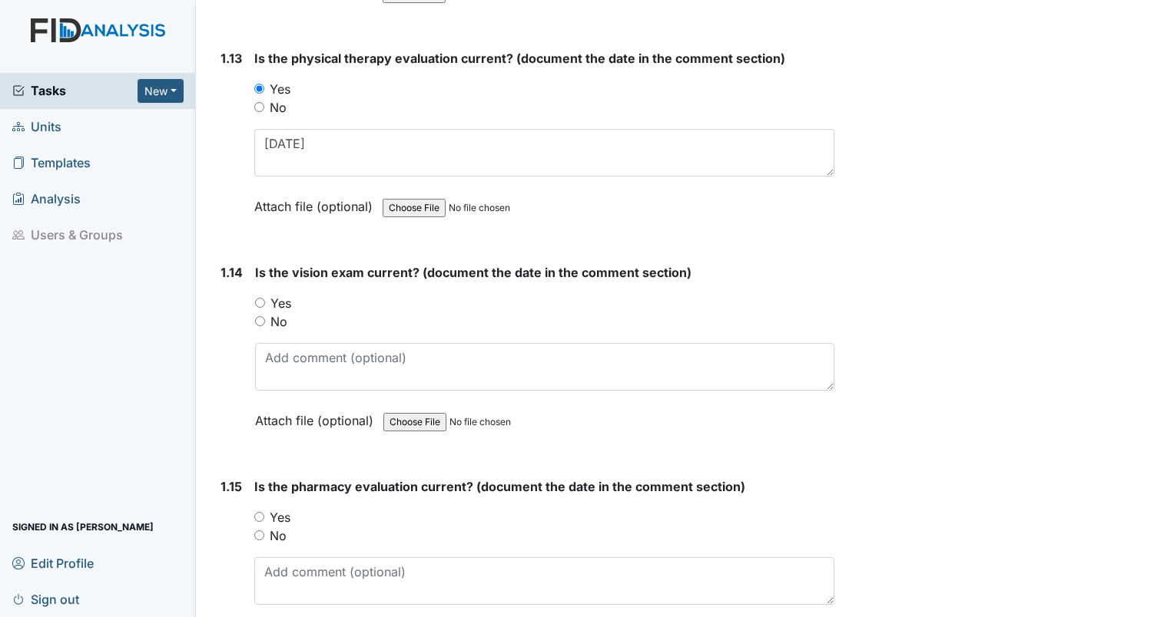
scroll to position [3072, 0]
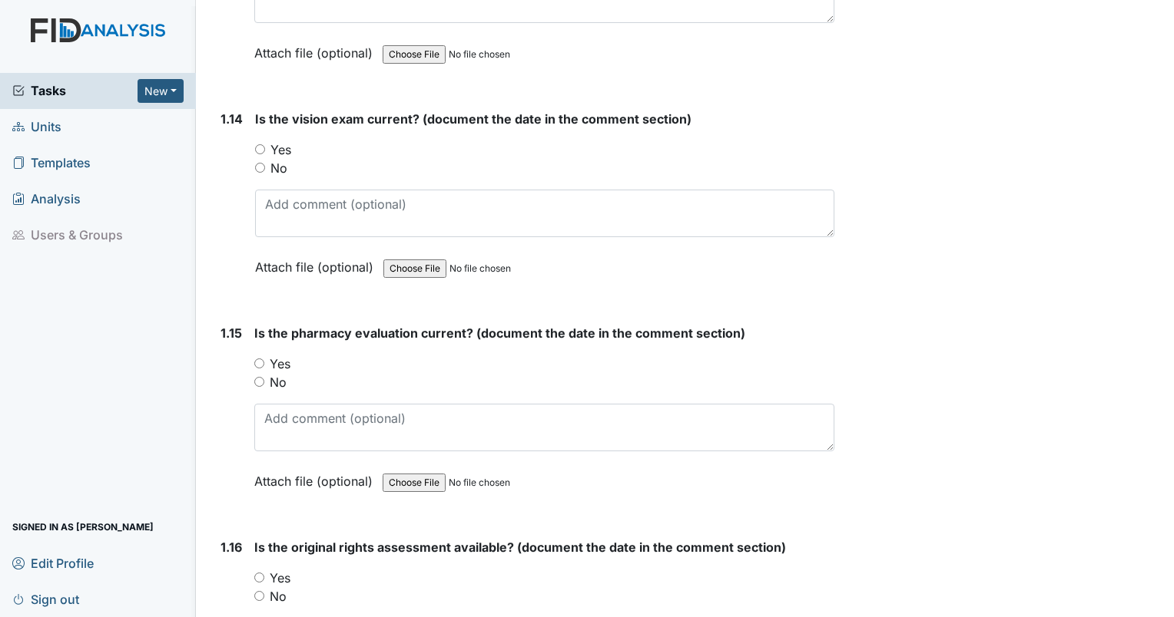
click at [252, 352] on div "1.15 Is the pharmacy evaluation current? (document the date in the comment sect…" at bounding box center [524, 419] width 620 height 190
click at [255, 359] on input "Yes" at bounding box center [259, 364] width 10 height 10
radio input "true"
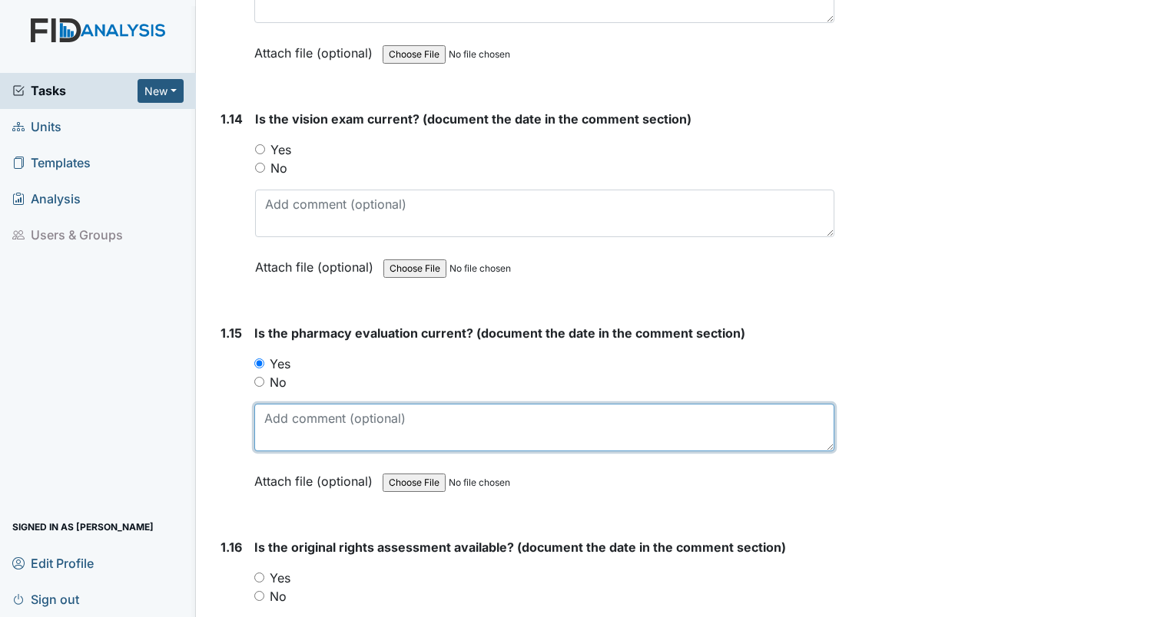
click at [287, 407] on textarea at bounding box center [544, 428] width 580 height 48
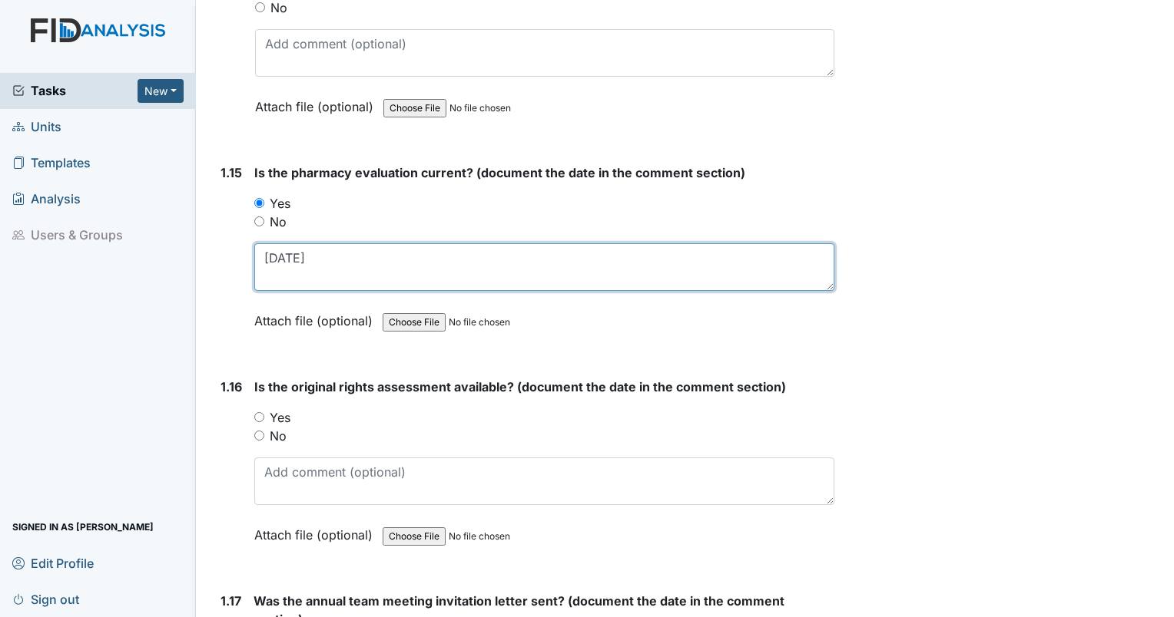
scroll to position [3302, 0]
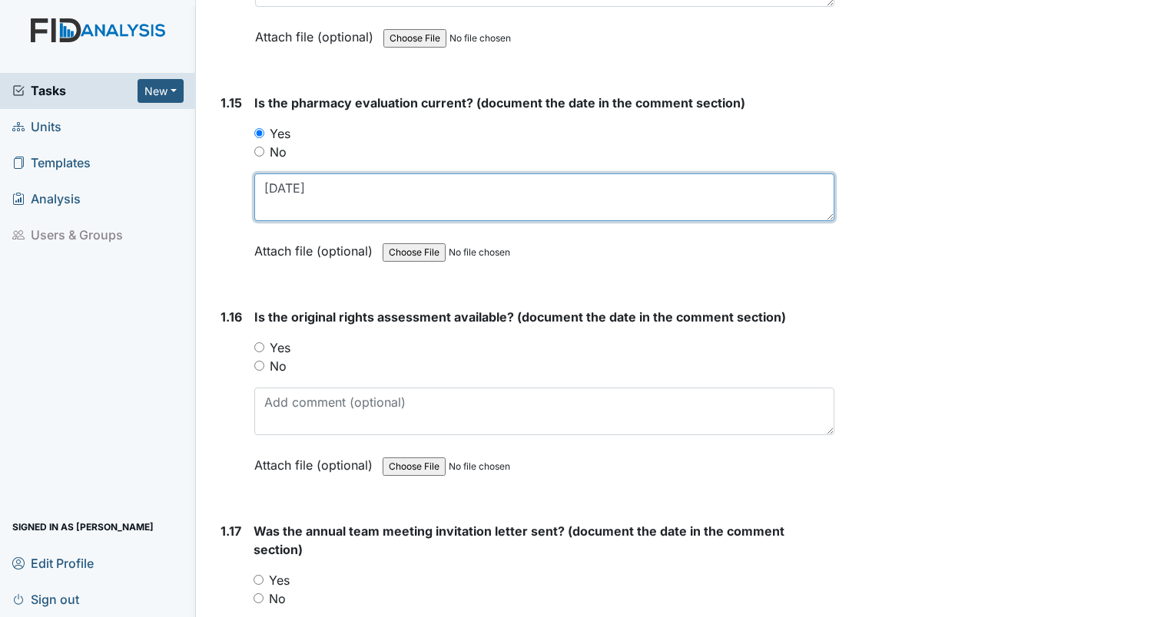
type textarea "10/7/22"
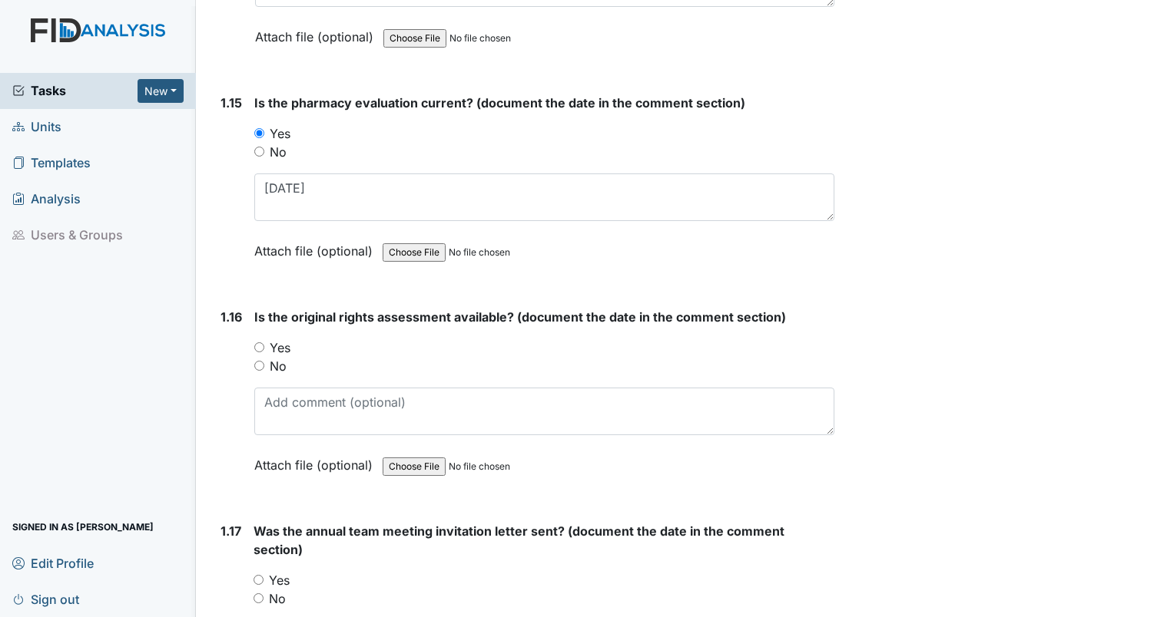
click at [255, 343] on input "Yes" at bounding box center [259, 348] width 10 height 10
radio input "true"
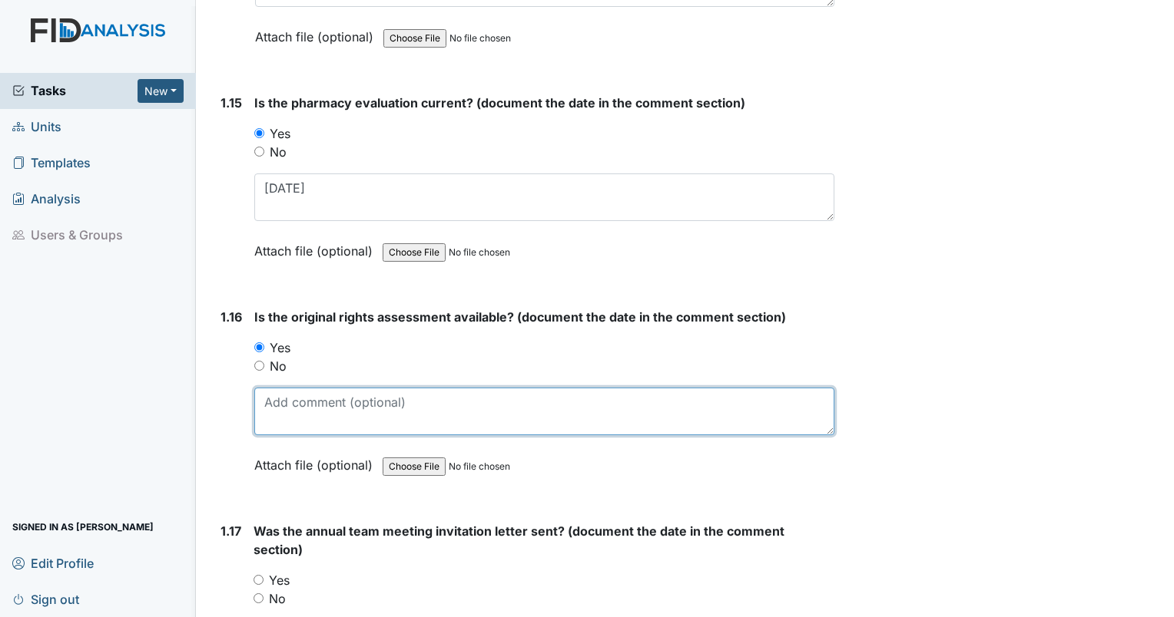
click at [538, 403] on textarea at bounding box center [544, 412] width 580 height 48
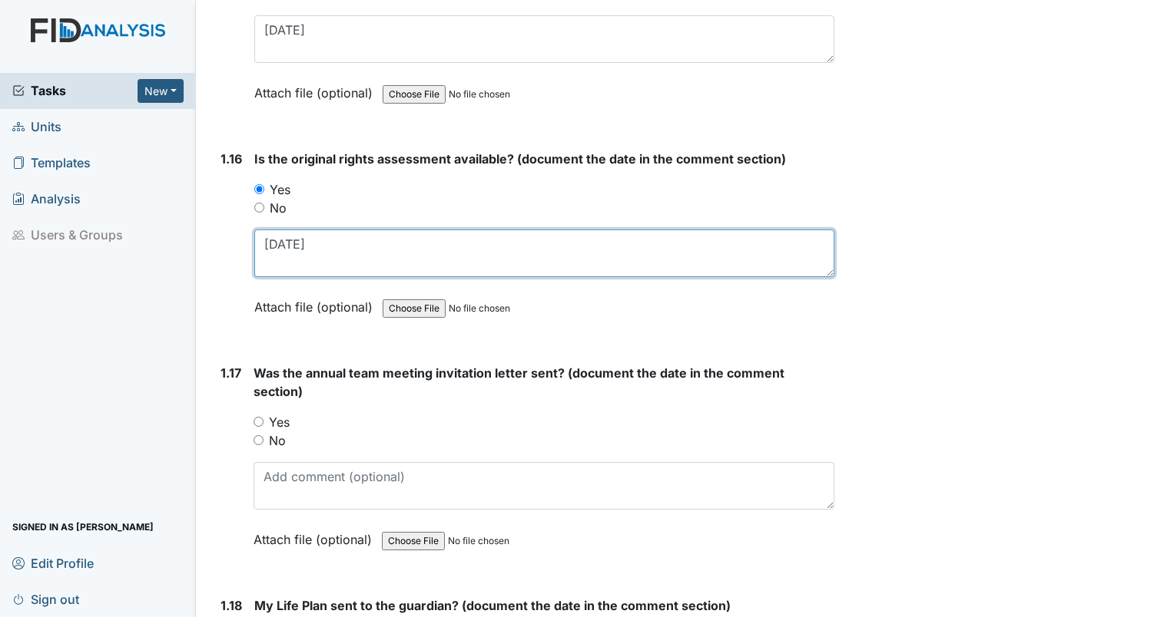
scroll to position [3533, 0]
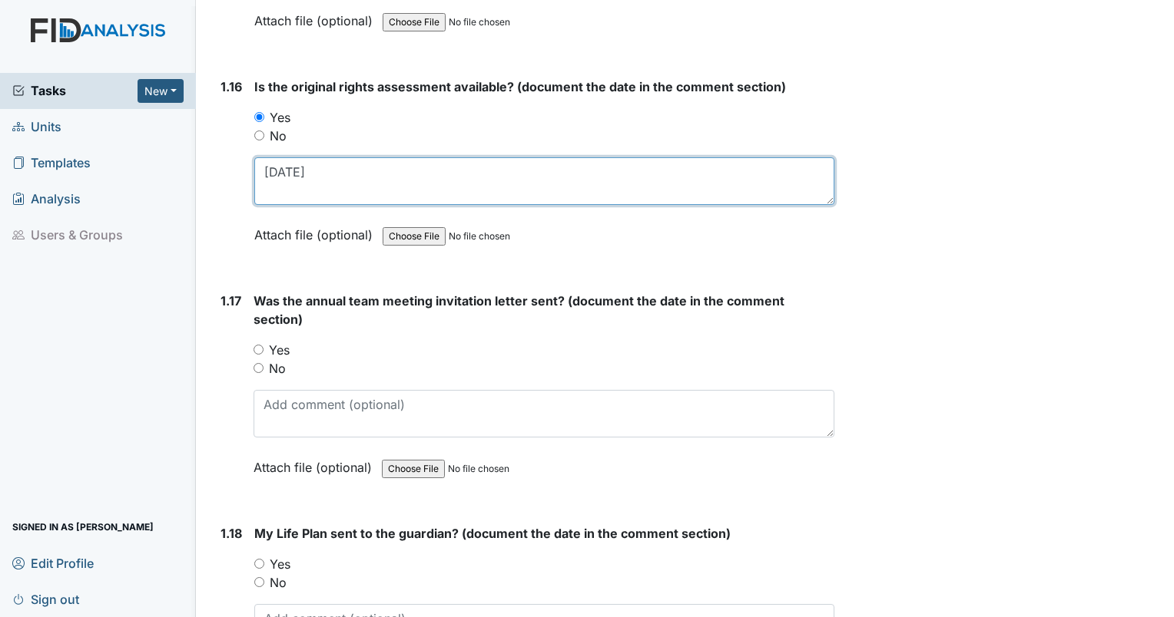
type textarea "7/18/2023"
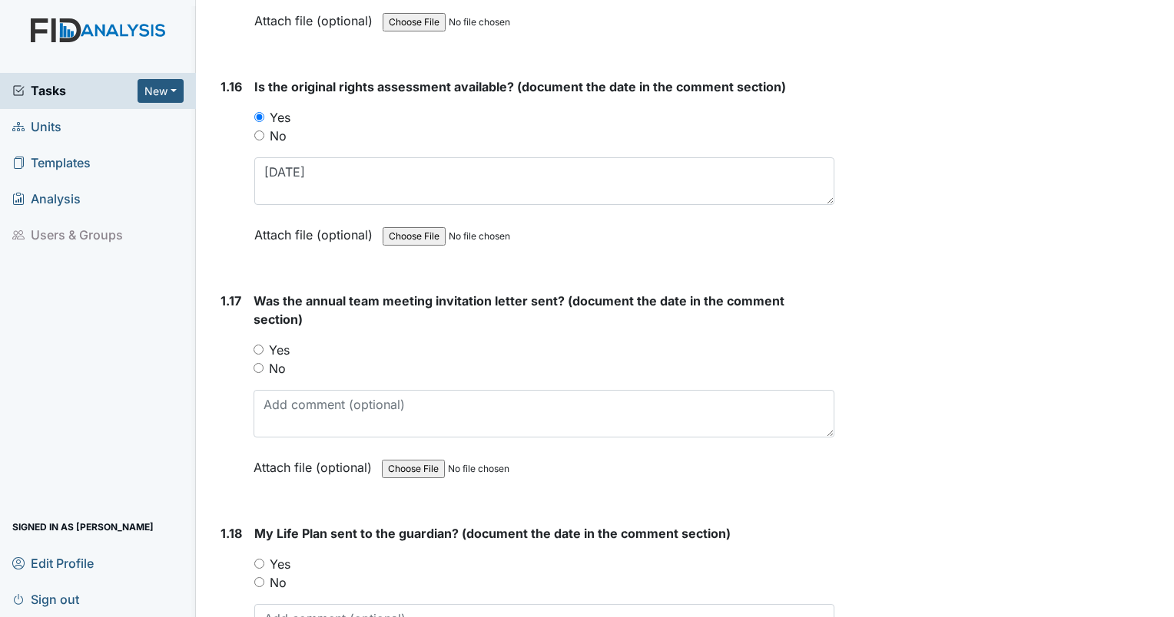
click at [255, 345] on input "Yes" at bounding box center [258, 350] width 10 height 10
radio input "true"
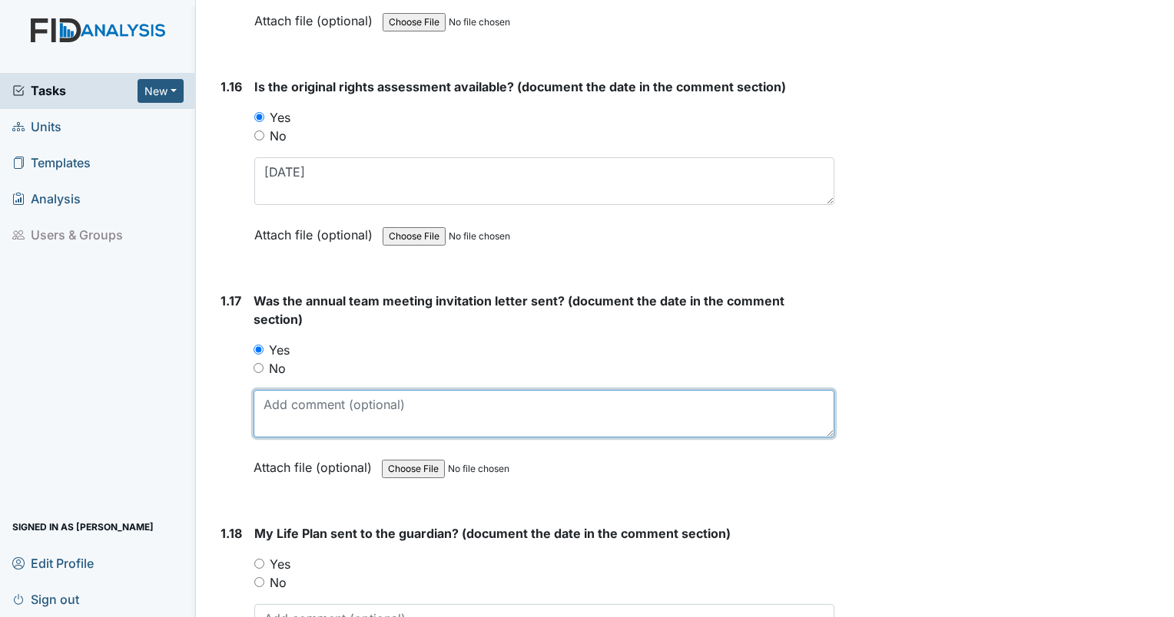
click at [289, 406] on textarea at bounding box center [543, 414] width 581 height 48
type textarea "[DATE]"
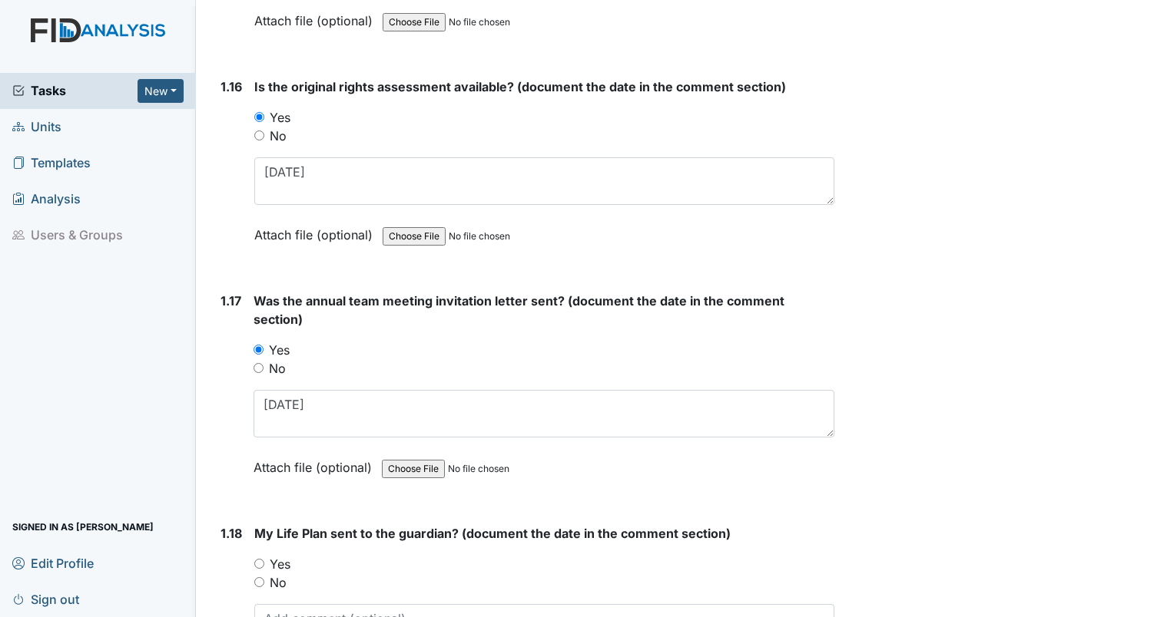
click at [262, 559] on input "Yes" at bounding box center [259, 564] width 10 height 10
radio input "true"
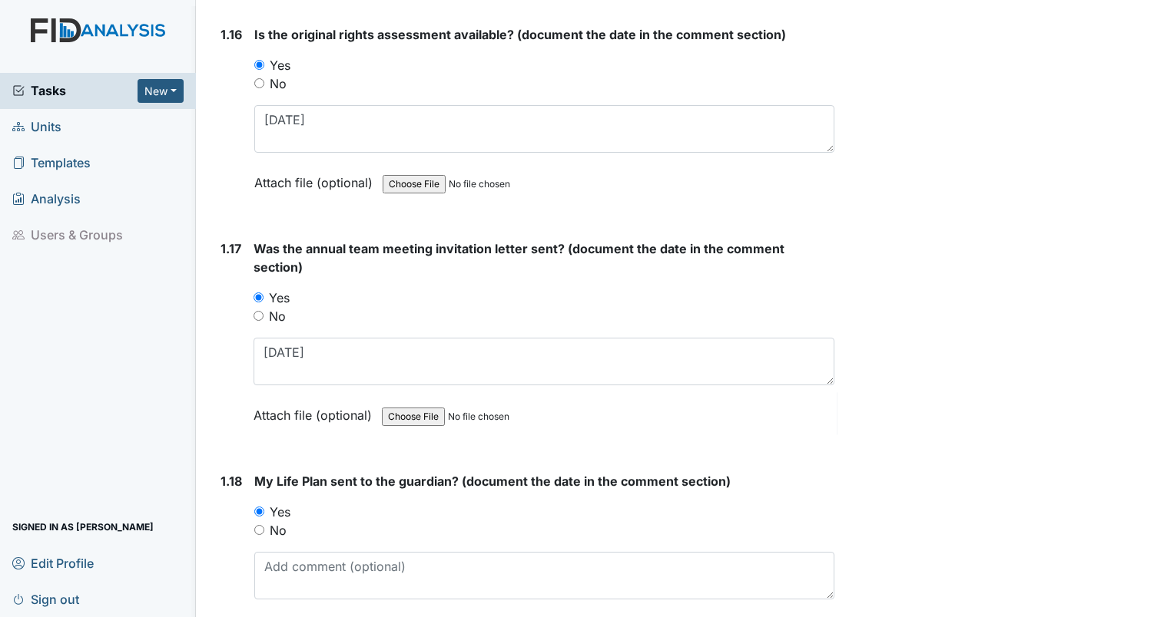
scroll to position [3610, 0]
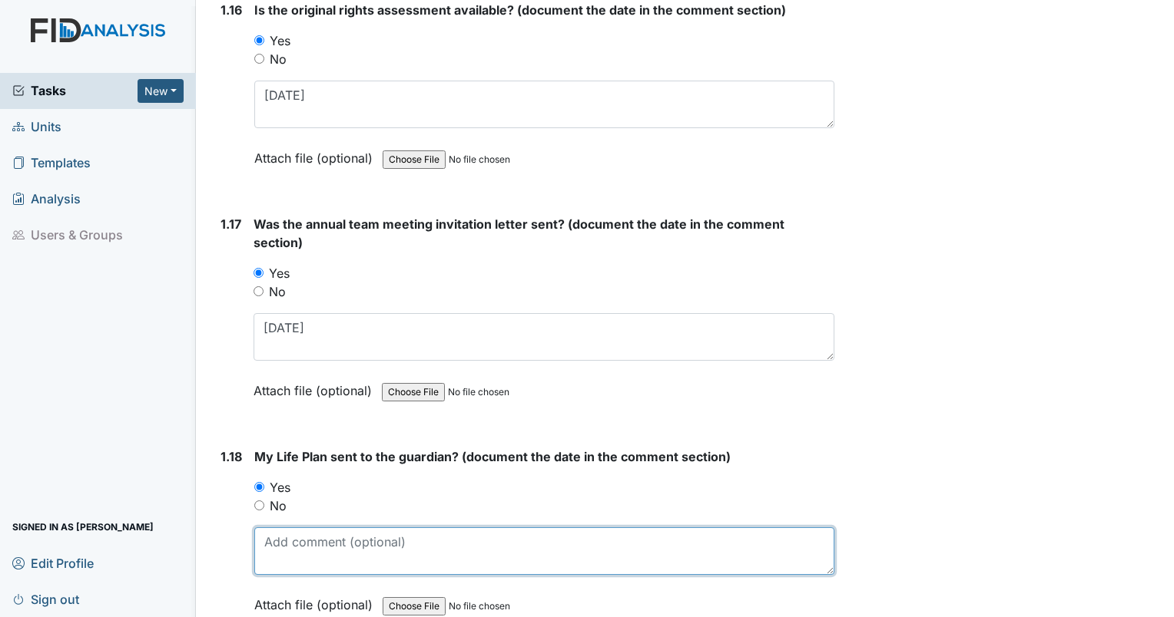
click at [489, 528] on textarea at bounding box center [544, 552] width 580 height 48
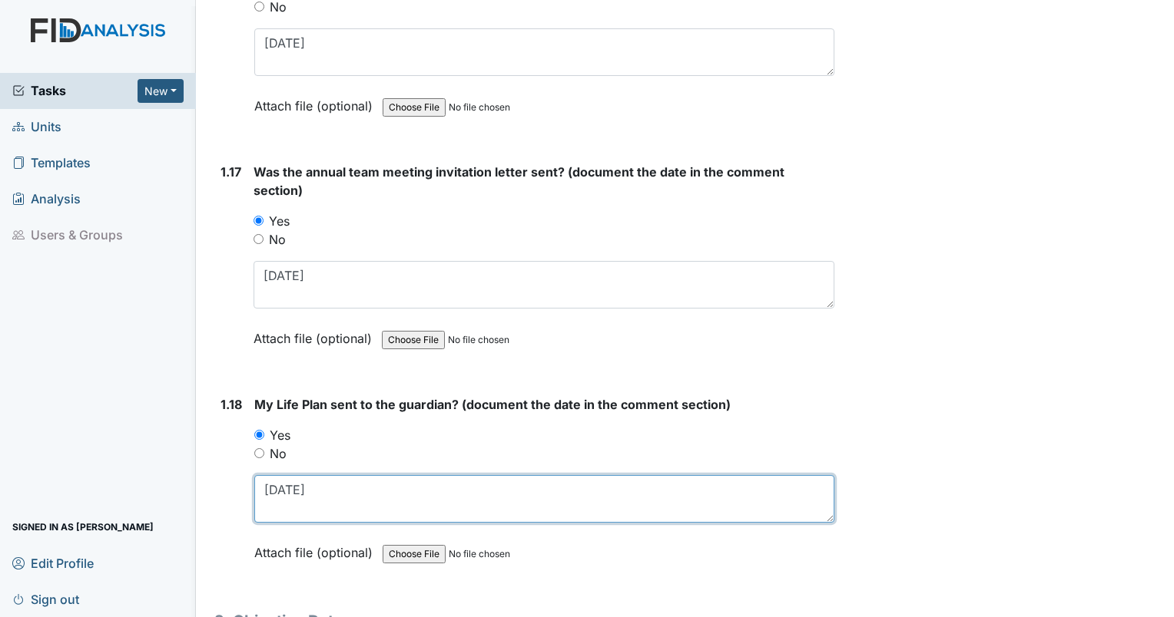
scroll to position [3729, 0]
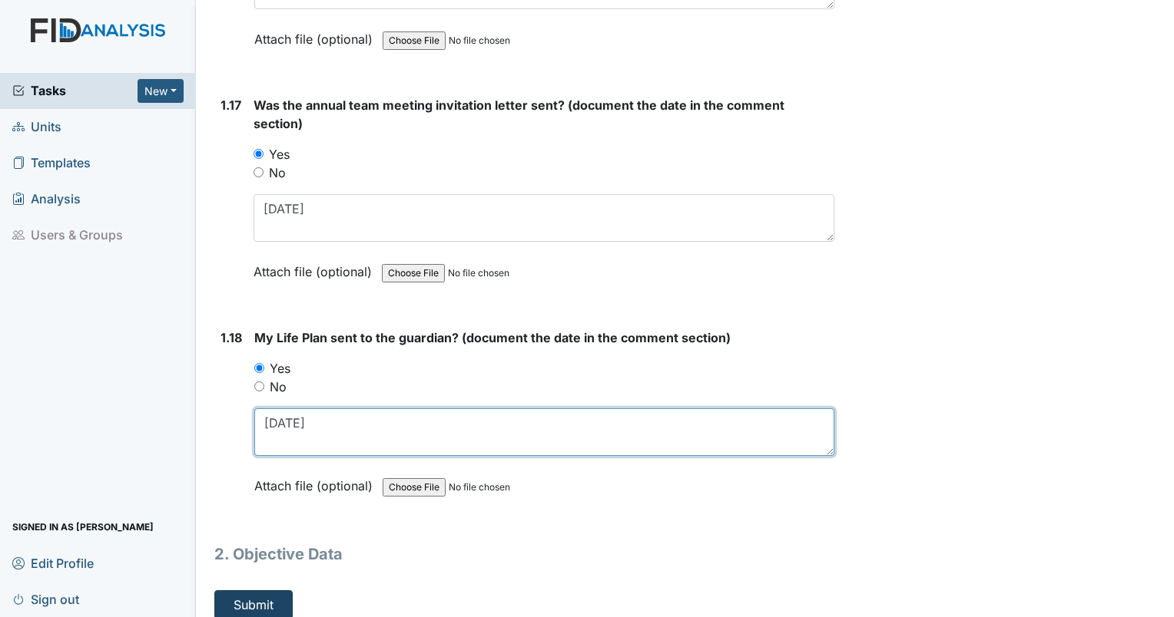
type textarea "5/31/25"
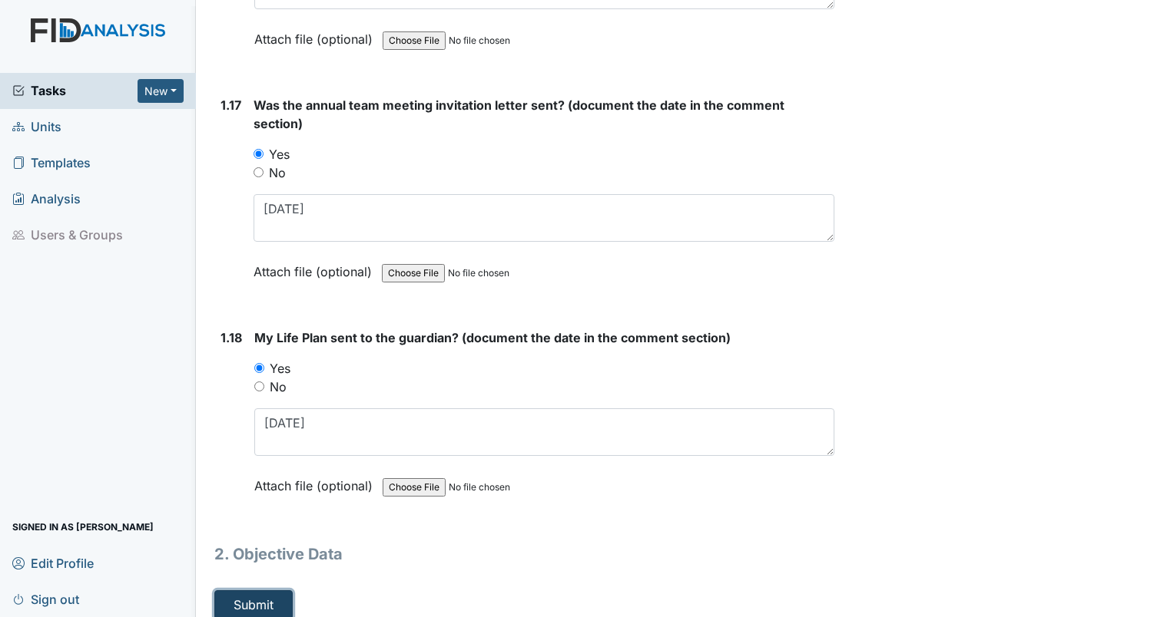
click at [259, 591] on button "Submit" at bounding box center [253, 605] width 78 height 29
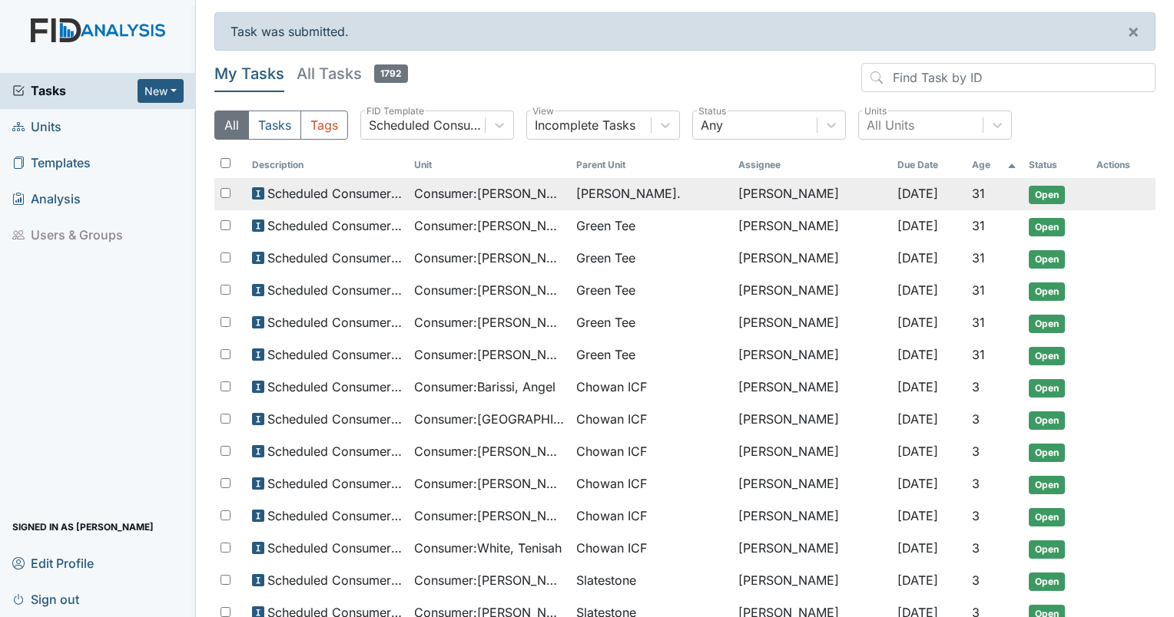
click at [897, 187] on span "[DATE]" at bounding box center [917, 193] width 41 height 15
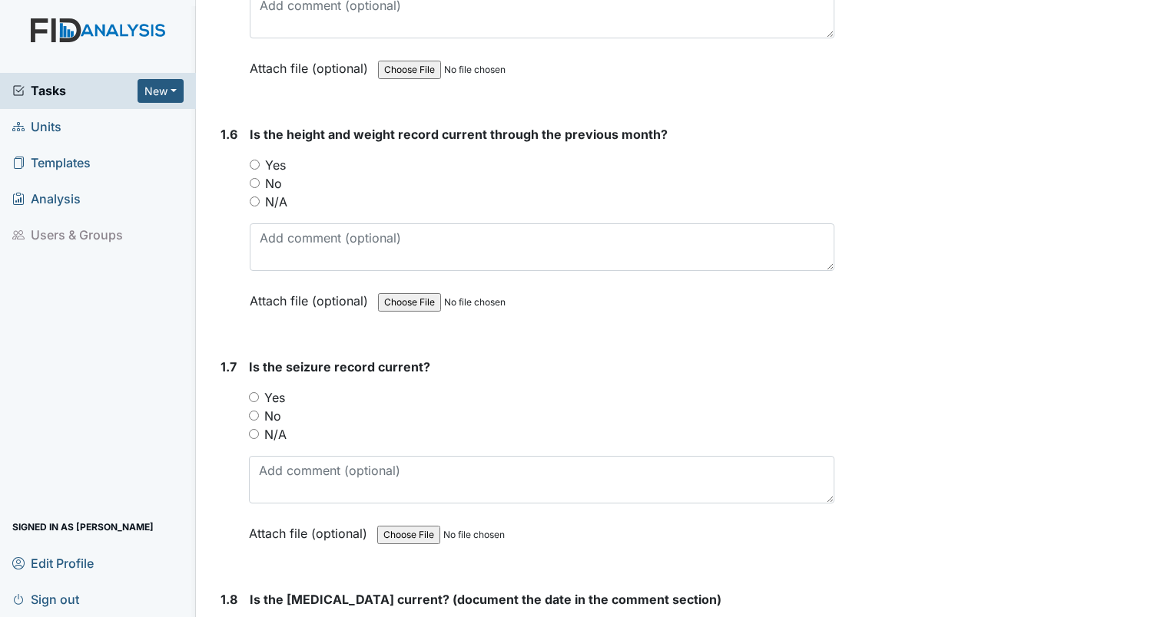
scroll to position [1459, 0]
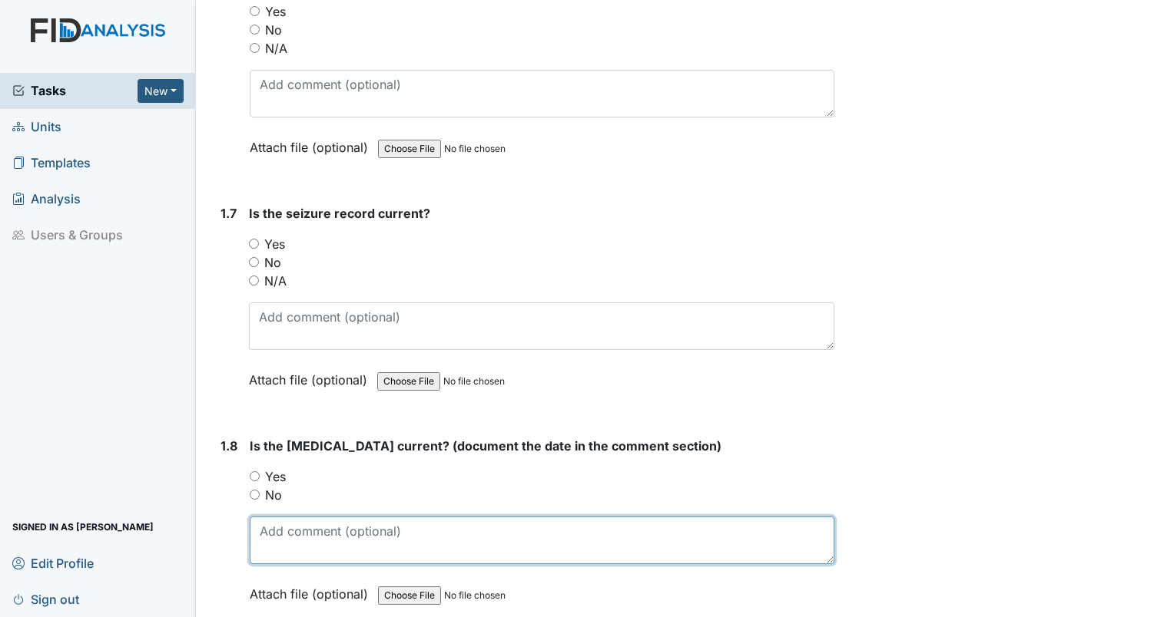
drag, startPoint x: 302, startPoint y: 536, endPoint x: 301, endPoint y: 519, distance: 16.9
click at [303, 536] on textarea at bounding box center [542, 541] width 584 height 48
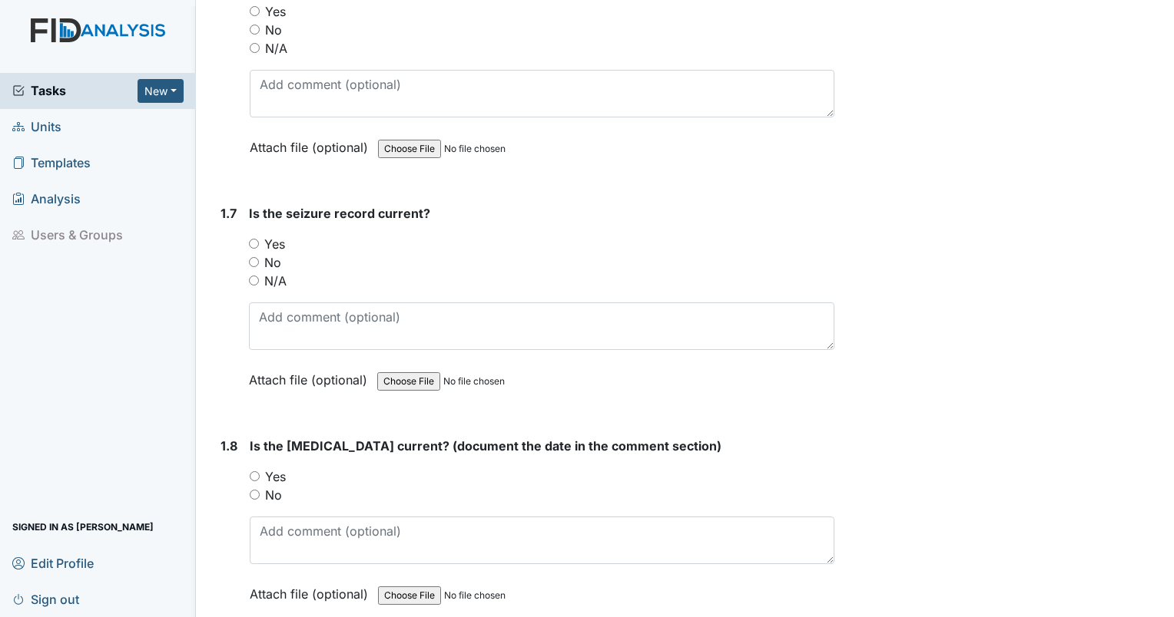
click at [252, 472] on input "Yes" at bounding box center [255, 477] width 10 height 10
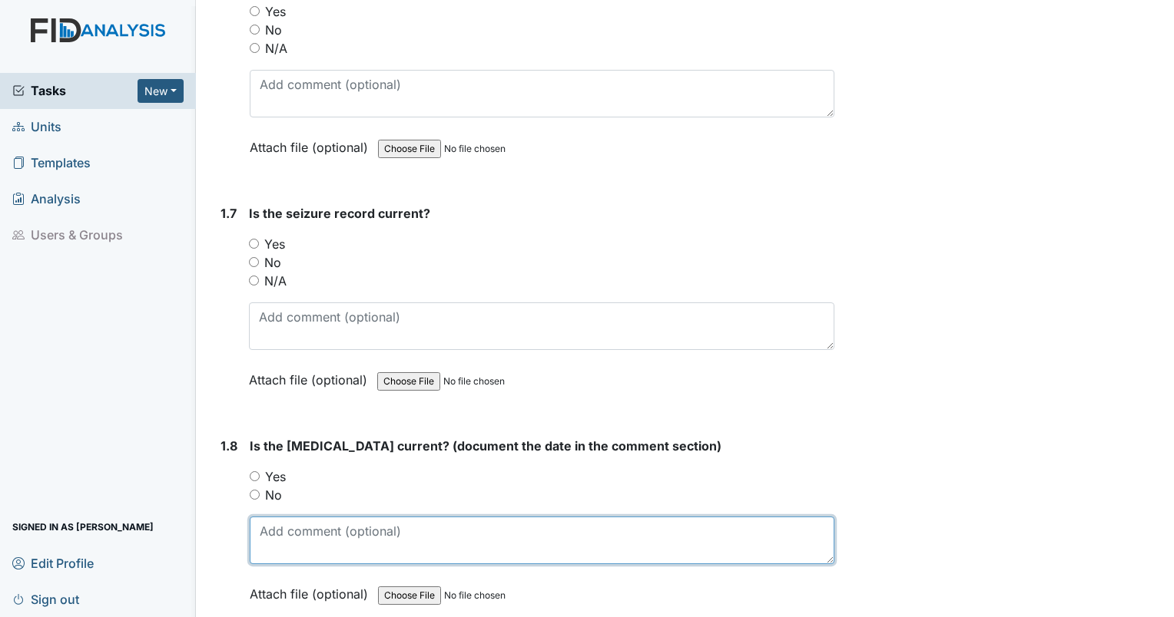
click at [313, 528] on textarea at bounding box center [542, 541] width 584 height 48
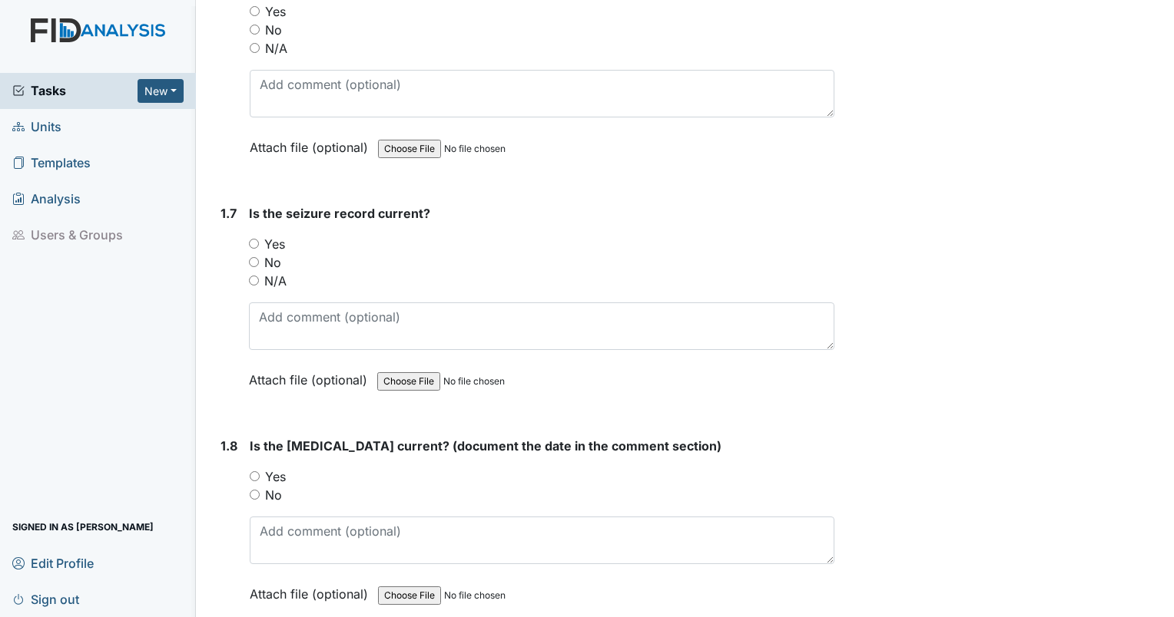
click at [257, 473] on input "Yes" at bounding box center [255, 477] width 10 height 10
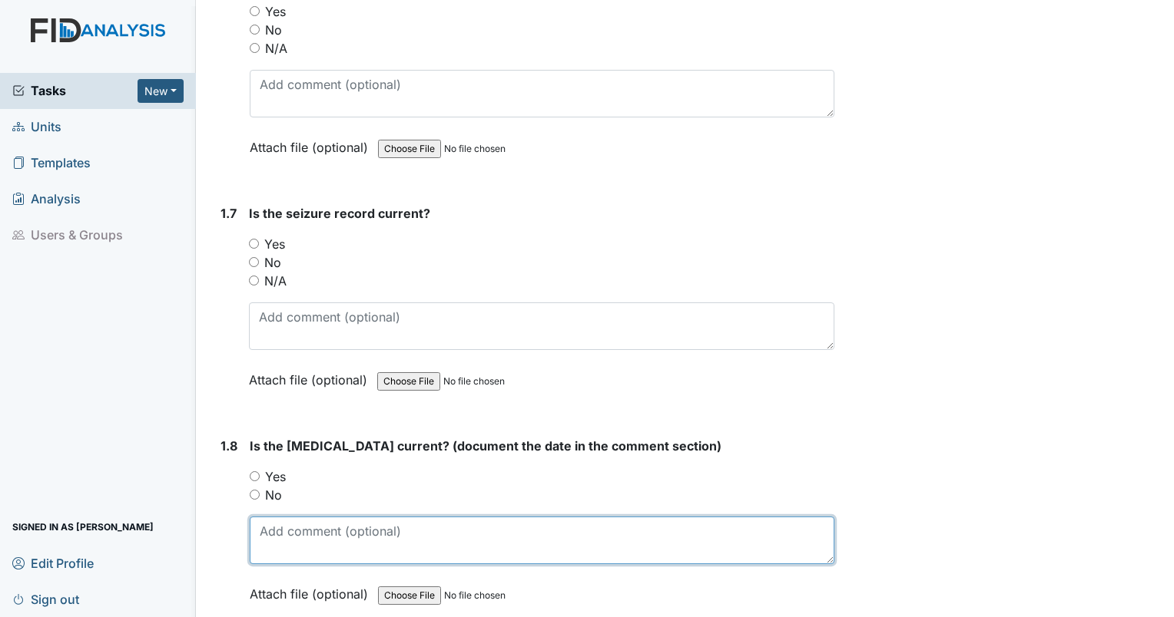
click at [335, 525] on textarea at bounding box center [542, 541] width 584 height 48
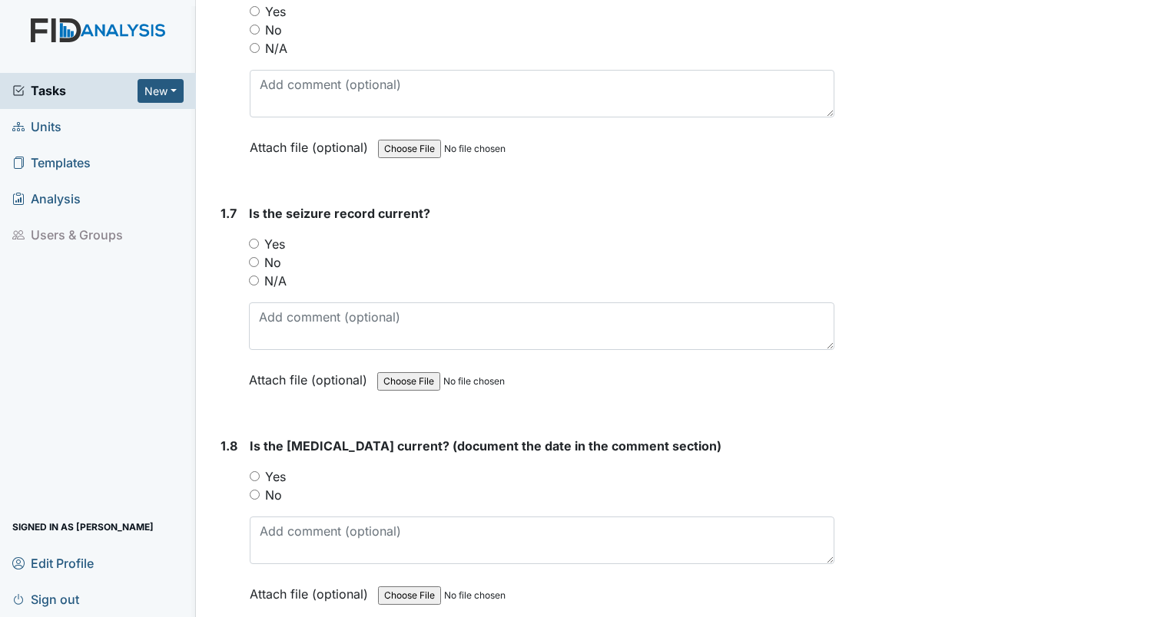
click at [255, 473] on input "Yes" at bounding box center [255, 477] width 10 height 10
radio input "true"
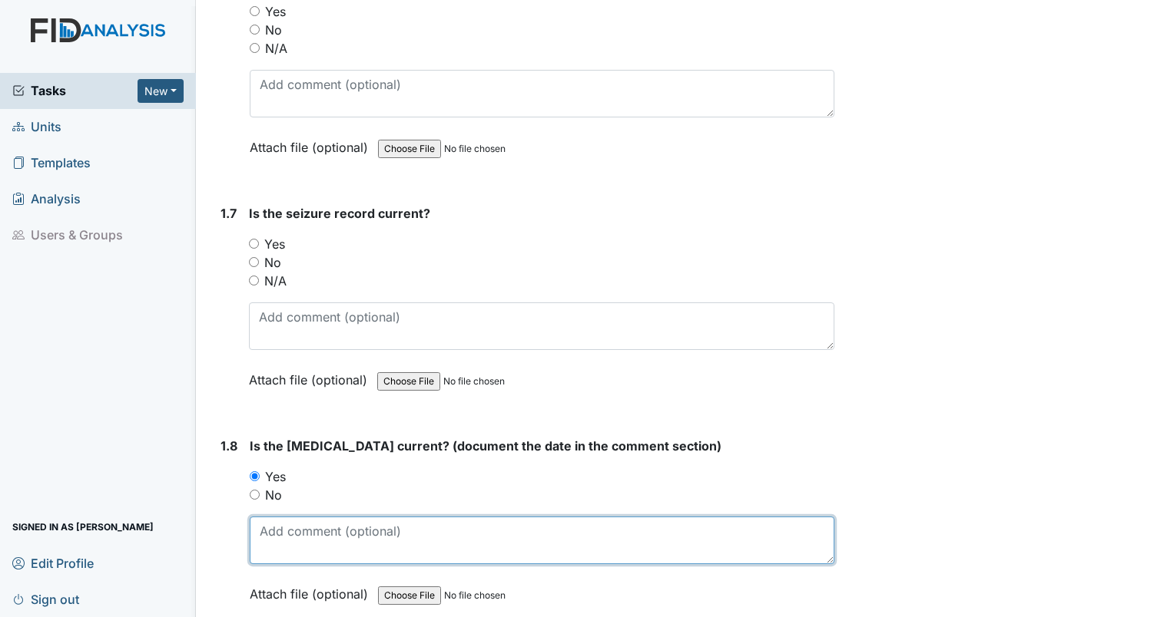
click at [298, 538] on textarea at bounding box center [542, 541] width 584 height 48
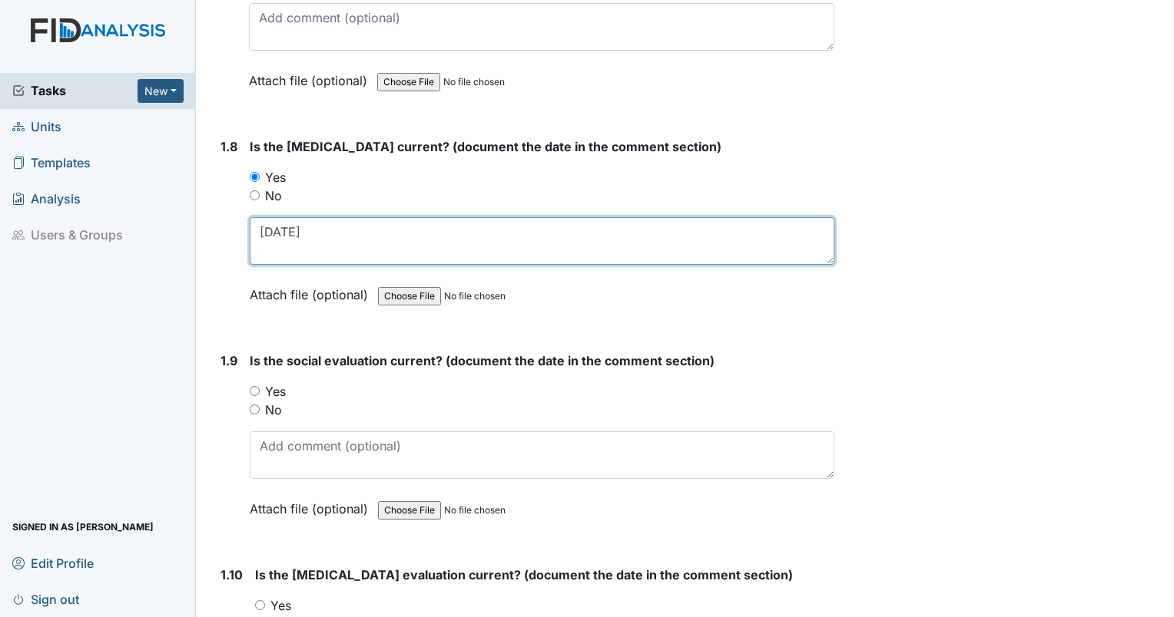
scroll to position [1766, 0]
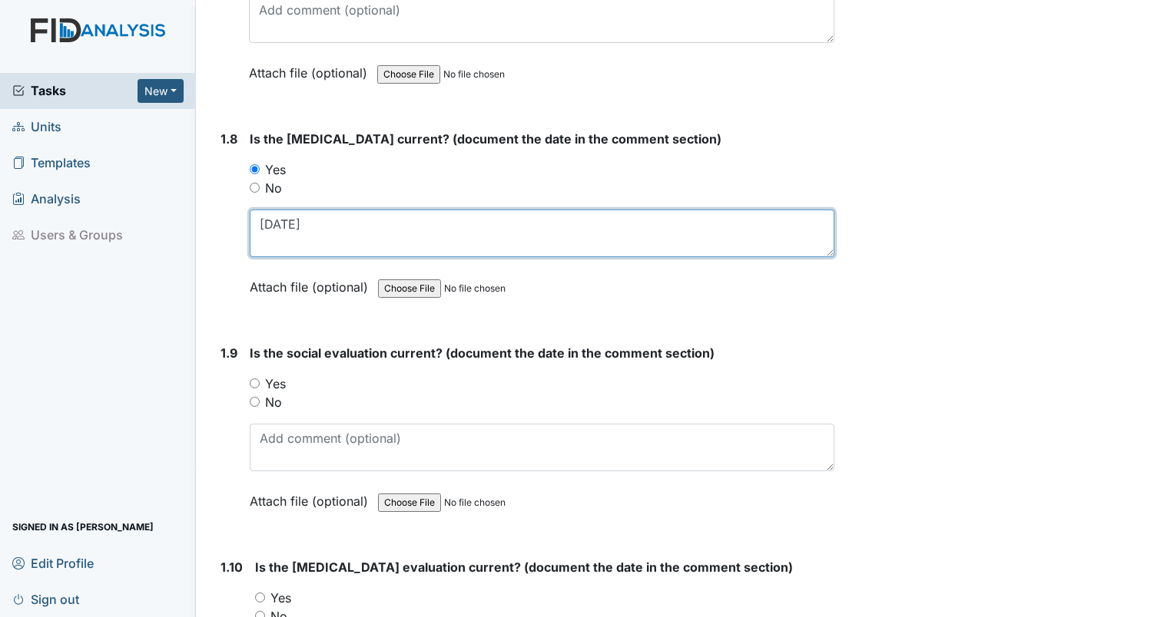
type textarea "[DATE]"
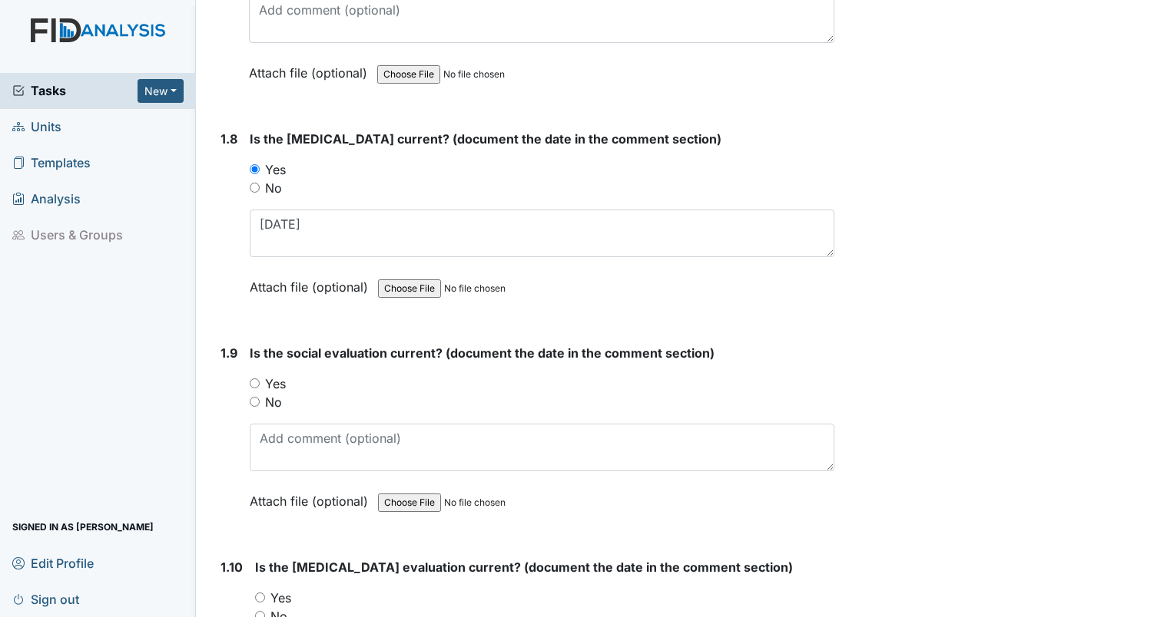
click at [250, 379] on input "Yes" at bounding box center [255, 384] width 10 height 10
radio input "true"
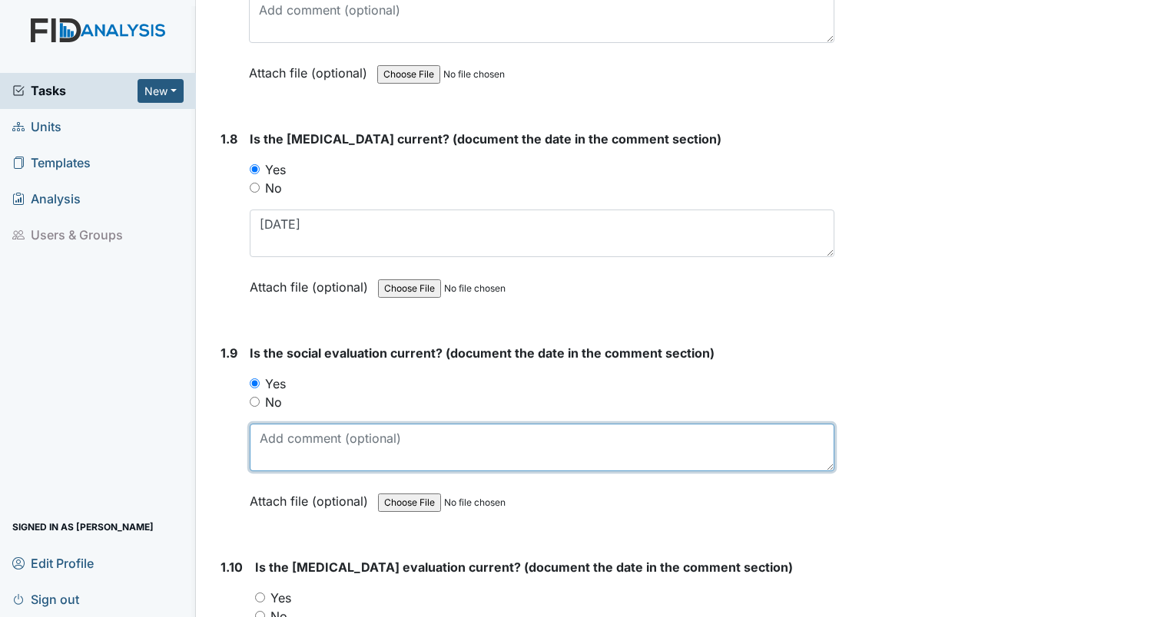
click at [276, 442] on textarea at bounding box center [542, 448] width 584 height 48
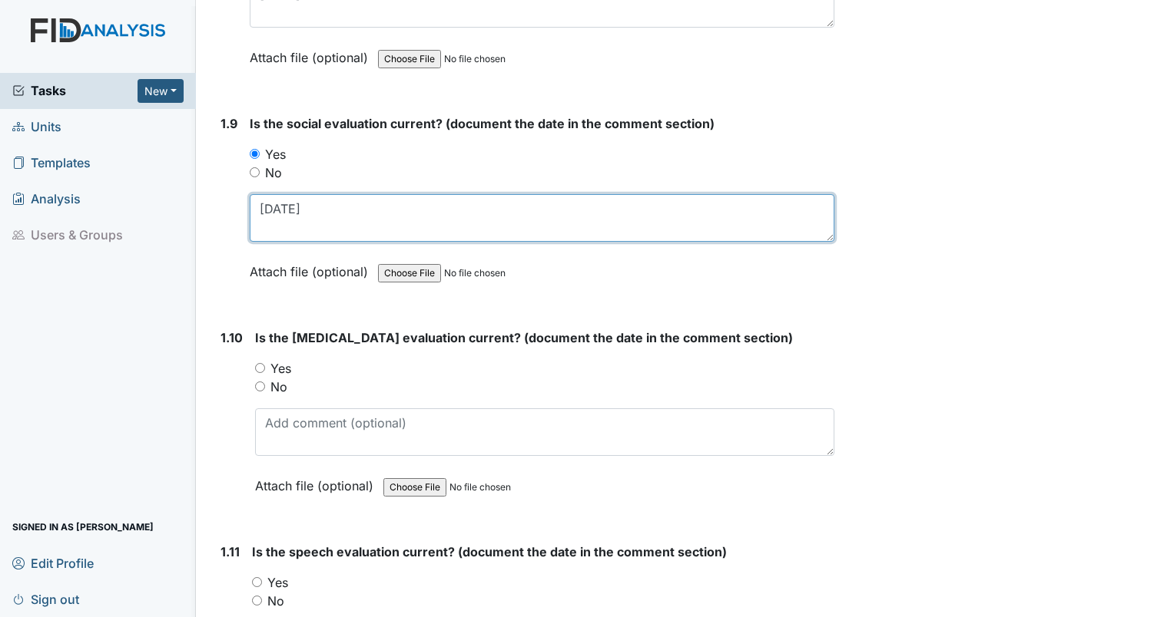
scroll to position [1997, 0]
type textarea "10/20/2009"
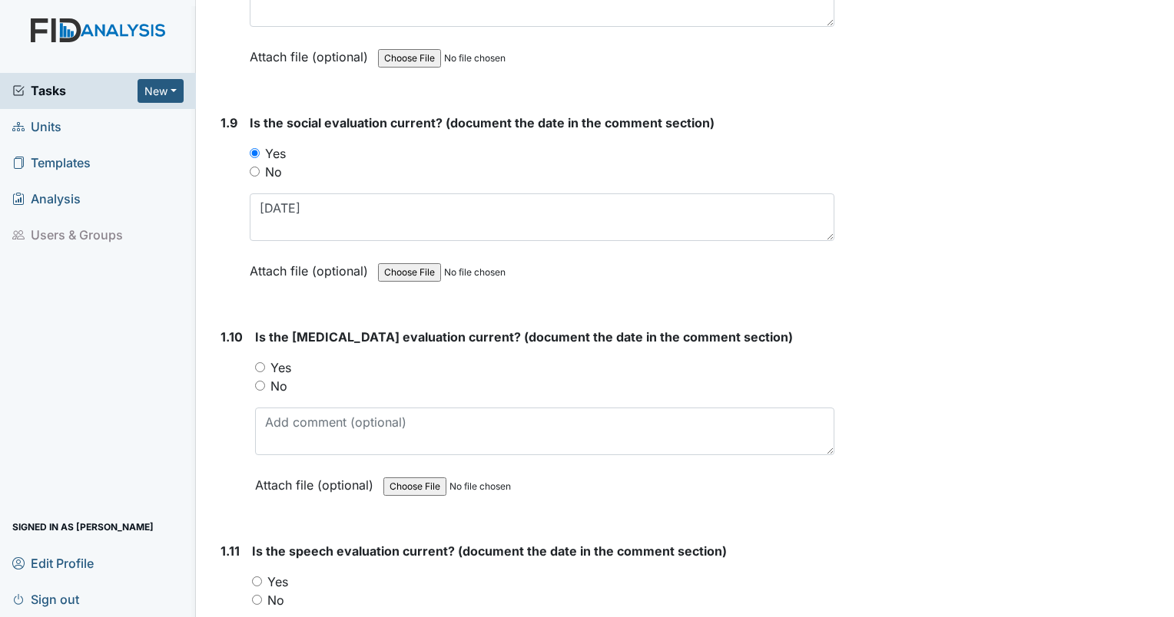
click at [255, 363] on input "Yes" at bounding box center [260, 368] width 10 height 10
radio input "true"
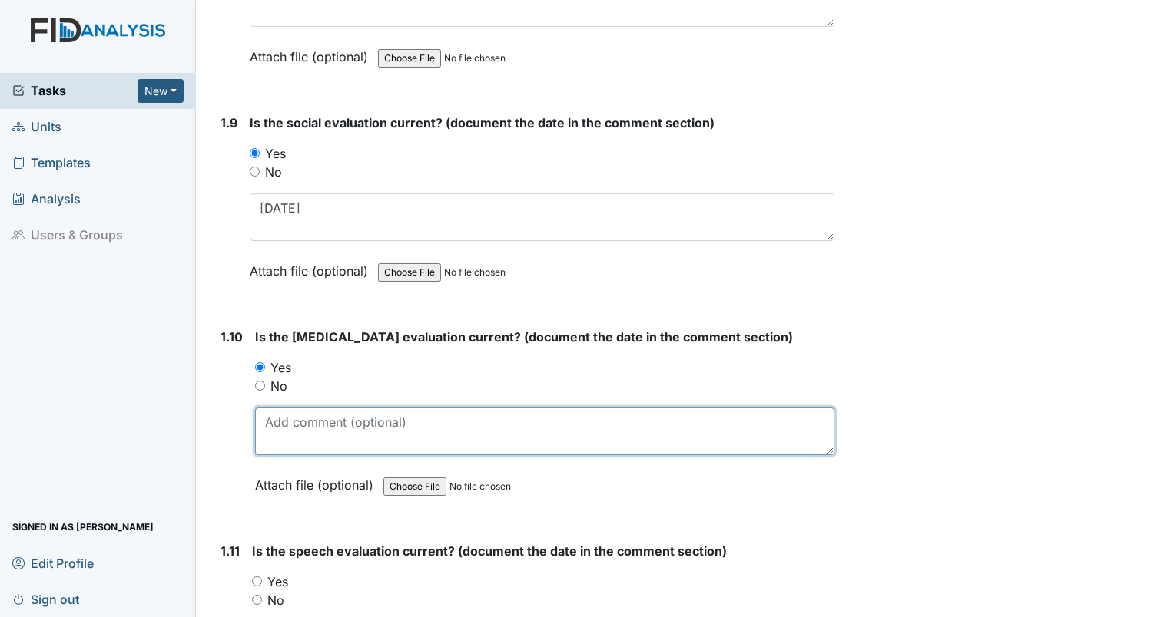
click at [276, 416] on textarea at bounding box center [544, 432] width 579 height 48
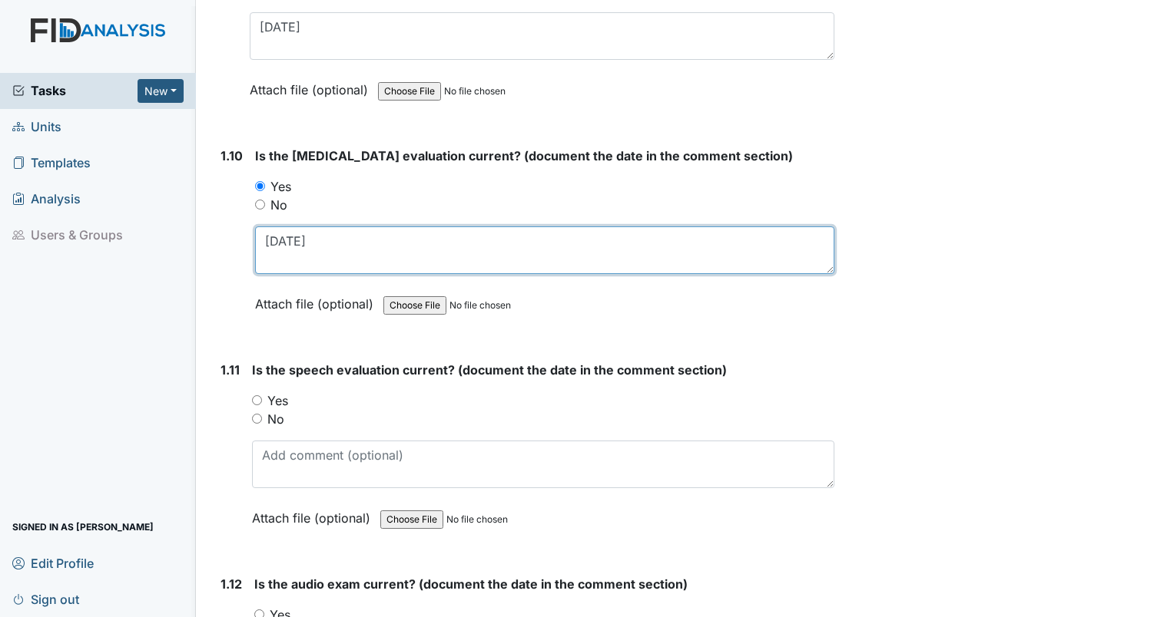
scroll to position [2227, 0]
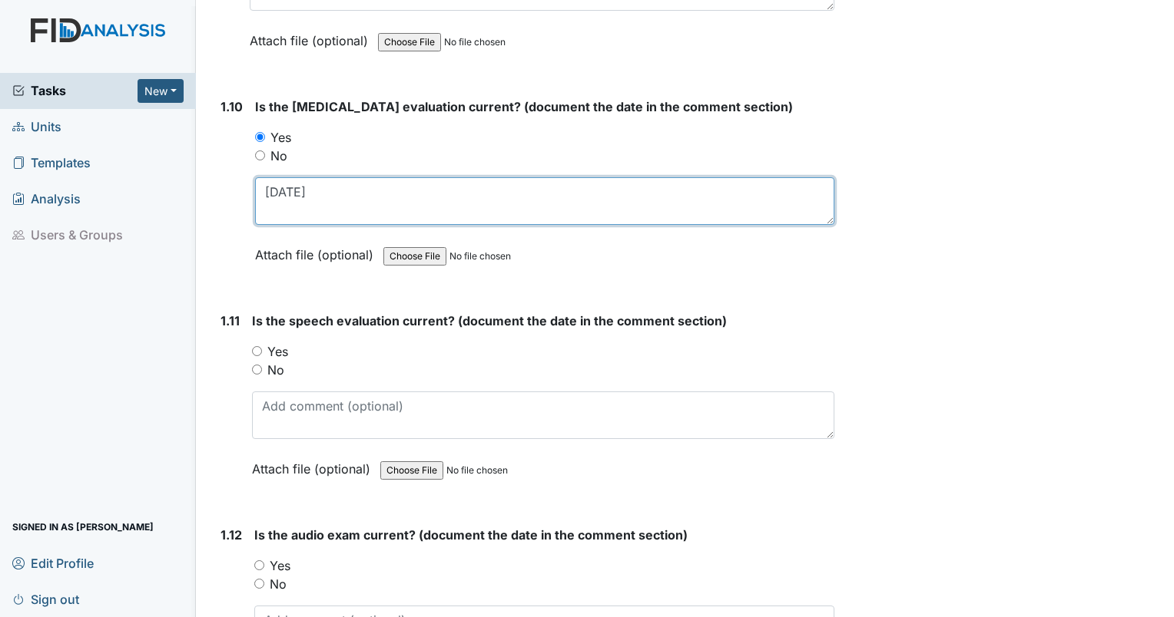
type textarea "7/21/2015"
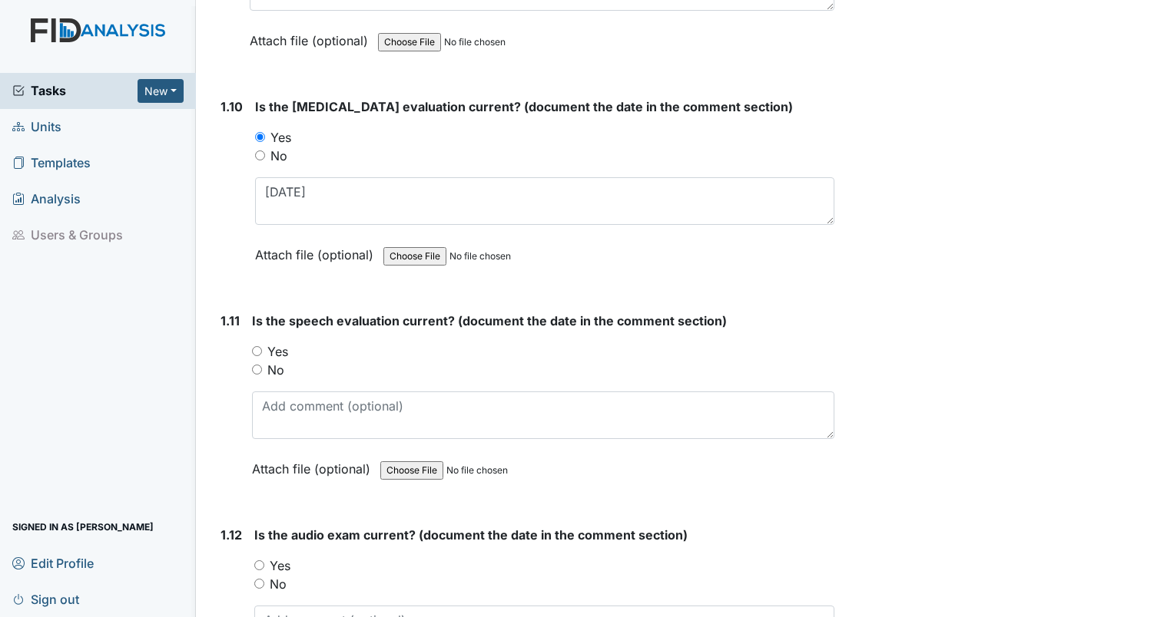
click at [253, 346] on input "Yes" at bounding box center [257, 351] width 10 height 10
radio input "true"
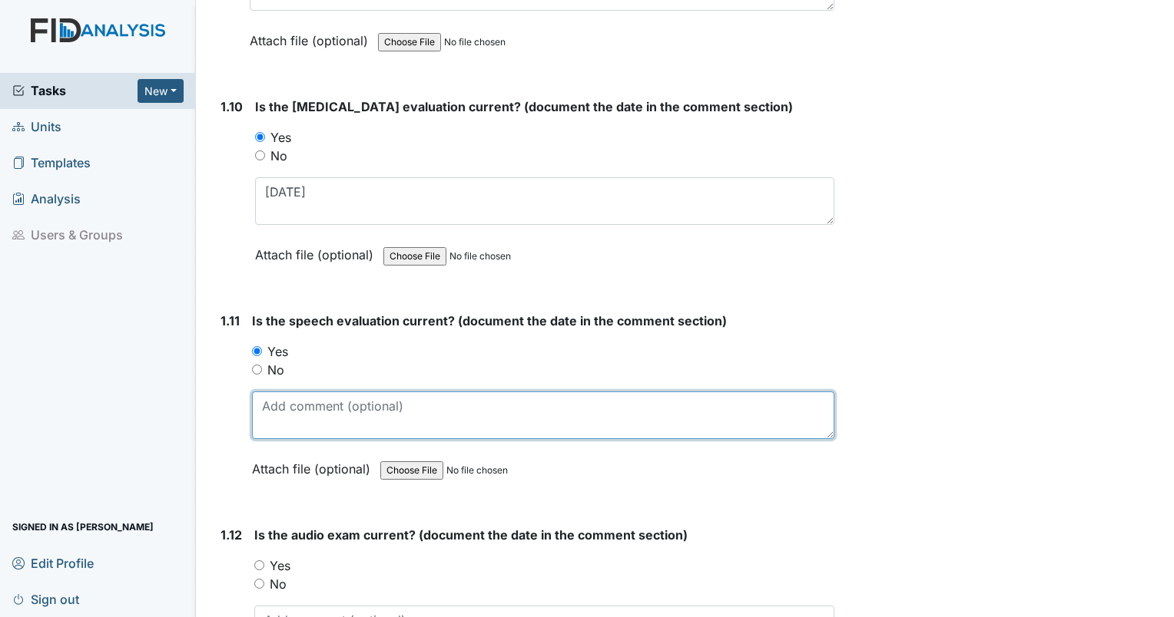
click at [282, 412] on textarea at bounding box center [543, 416] width 582 height 48
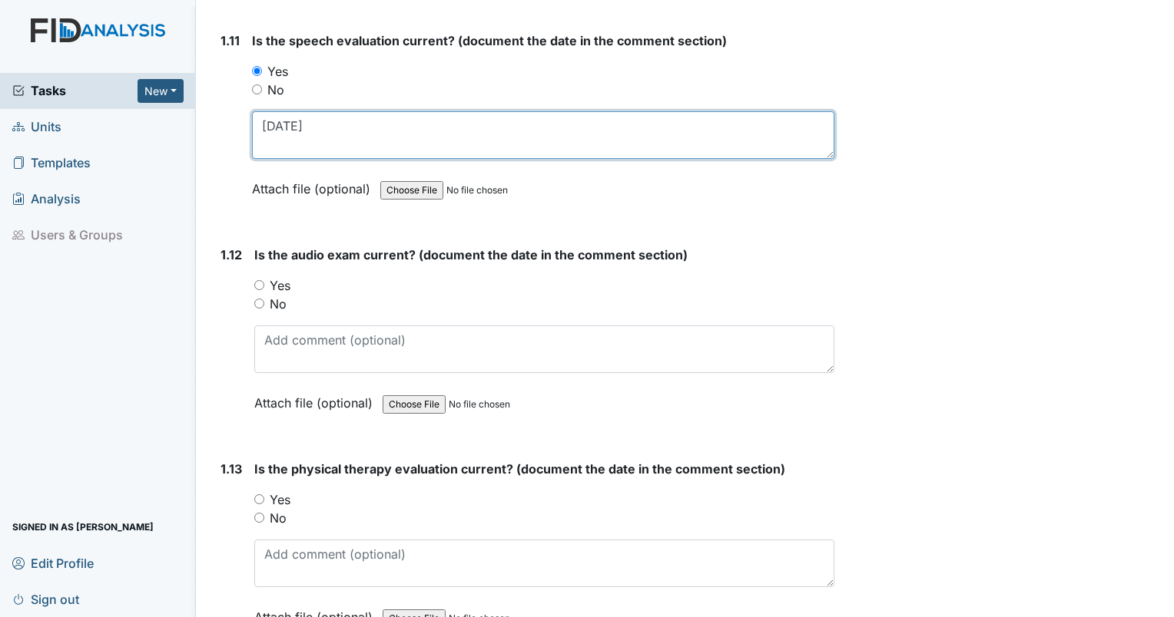
scroll to position [2534, 0]
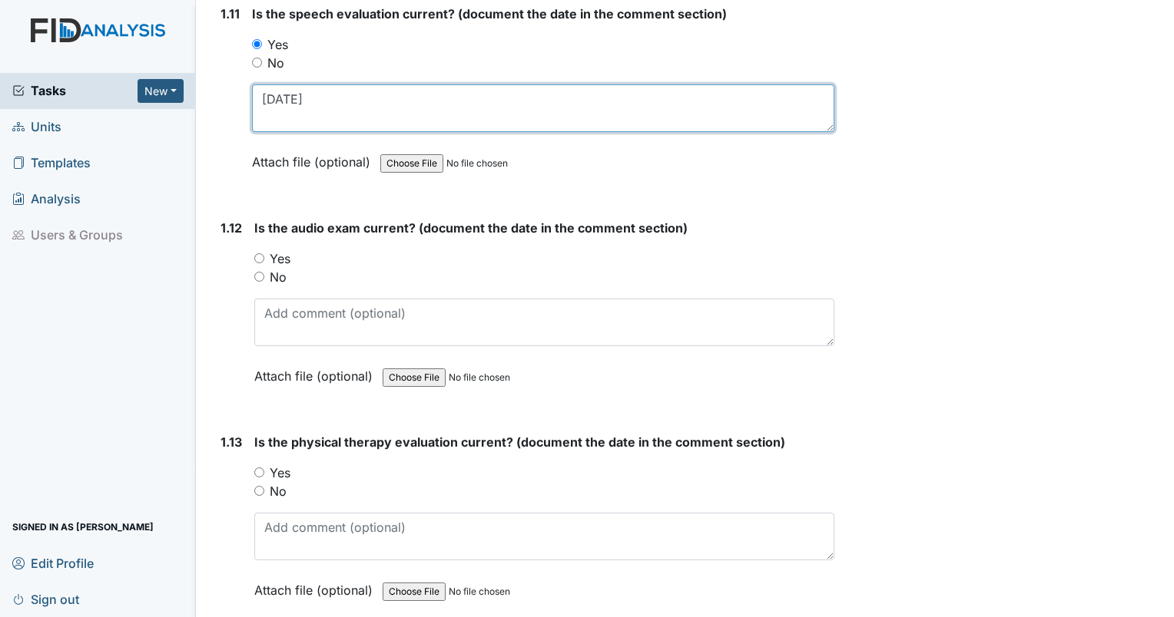
type textarea "4/5/2010"
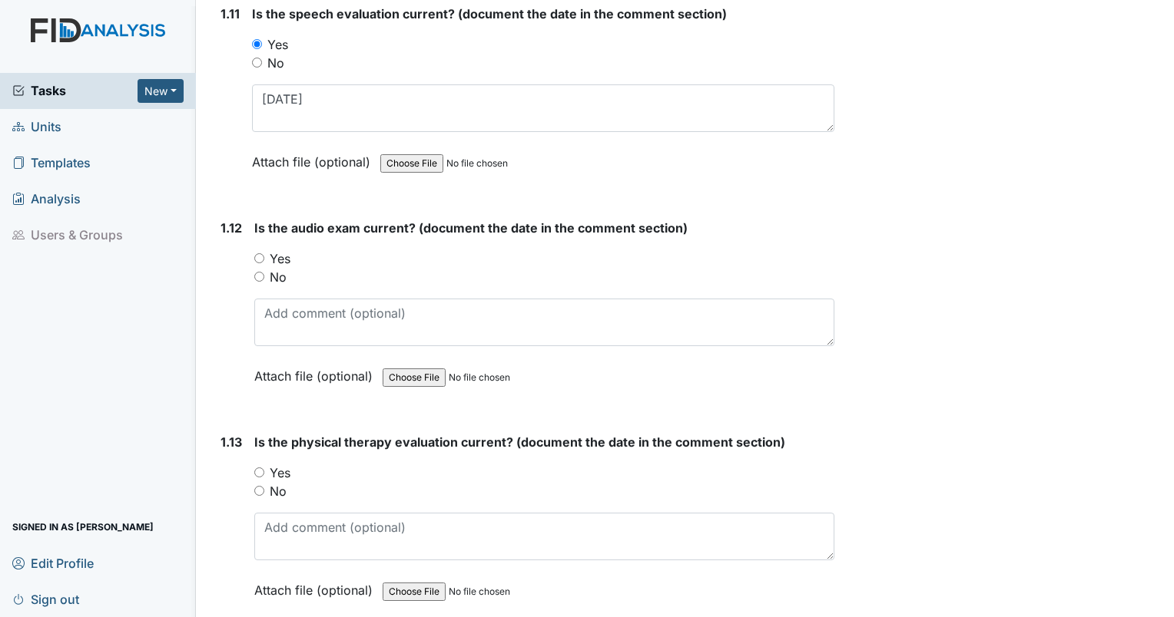
drag, startPoint x: 257, startPoint y: 461, endPoint x: 267, endPoint y: 476, distance: 17.9
click at [257, 468] on input "Yes" at bounding box center [259, 473] width 10 height 10
radio input "true"
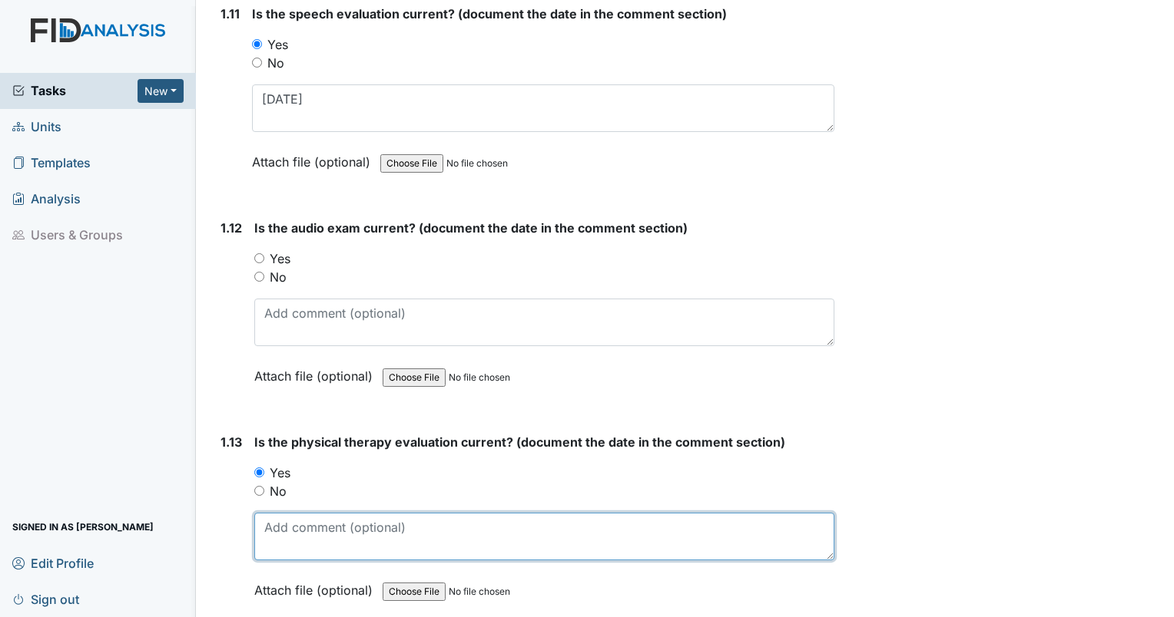
click at [286, 519] on textarea at bounding box center [544, 537] width 580 height 48
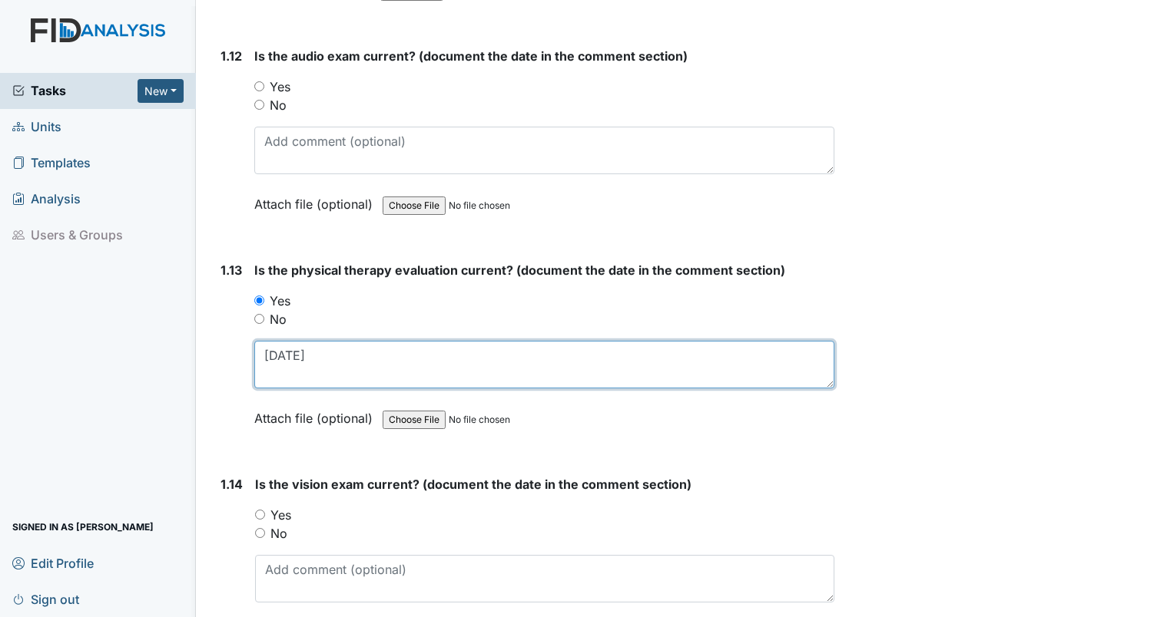
scroll to position [2765, 0]
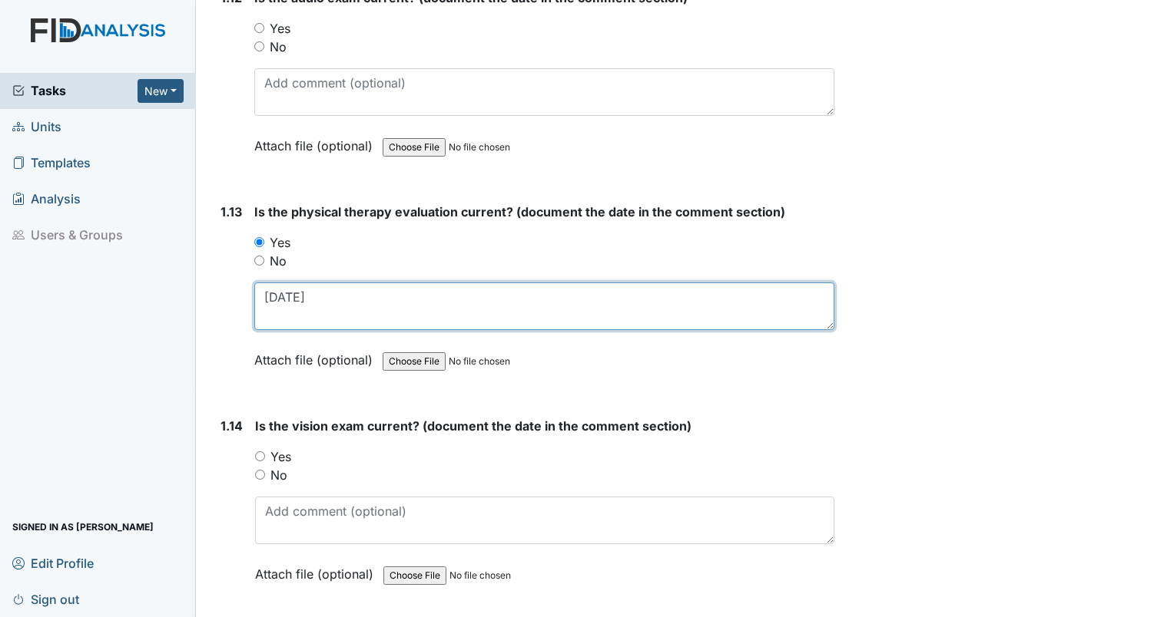
type textarea "10/13/2023"
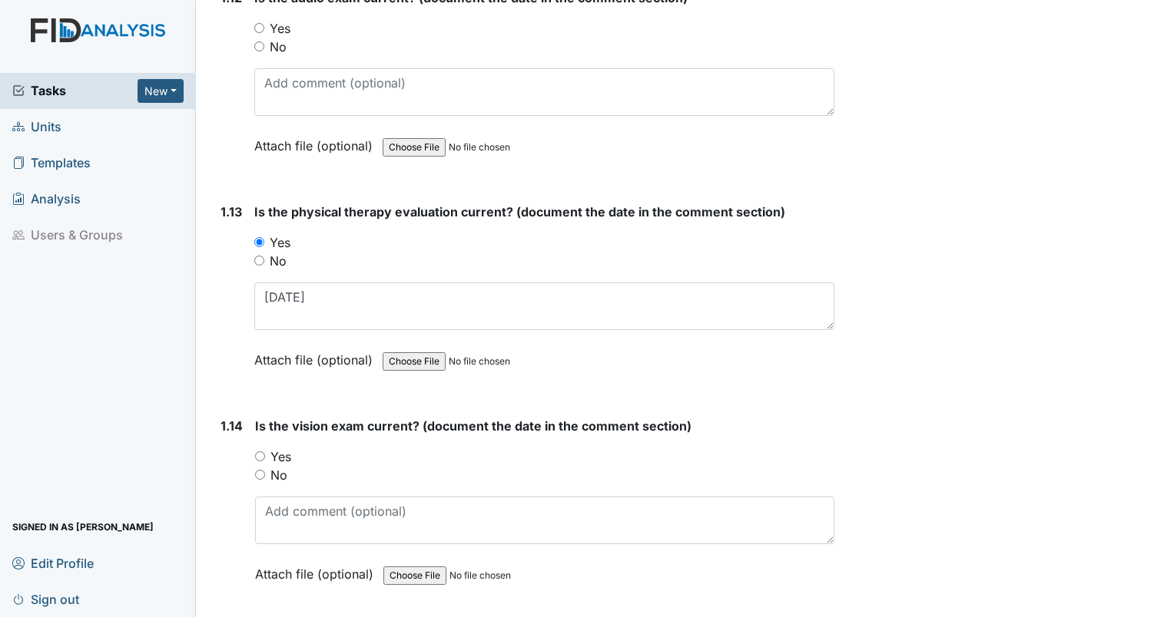
click at [259, 452] on input "Yes" at bounding box center [260, 457] width 10 height 10
radio input "true"
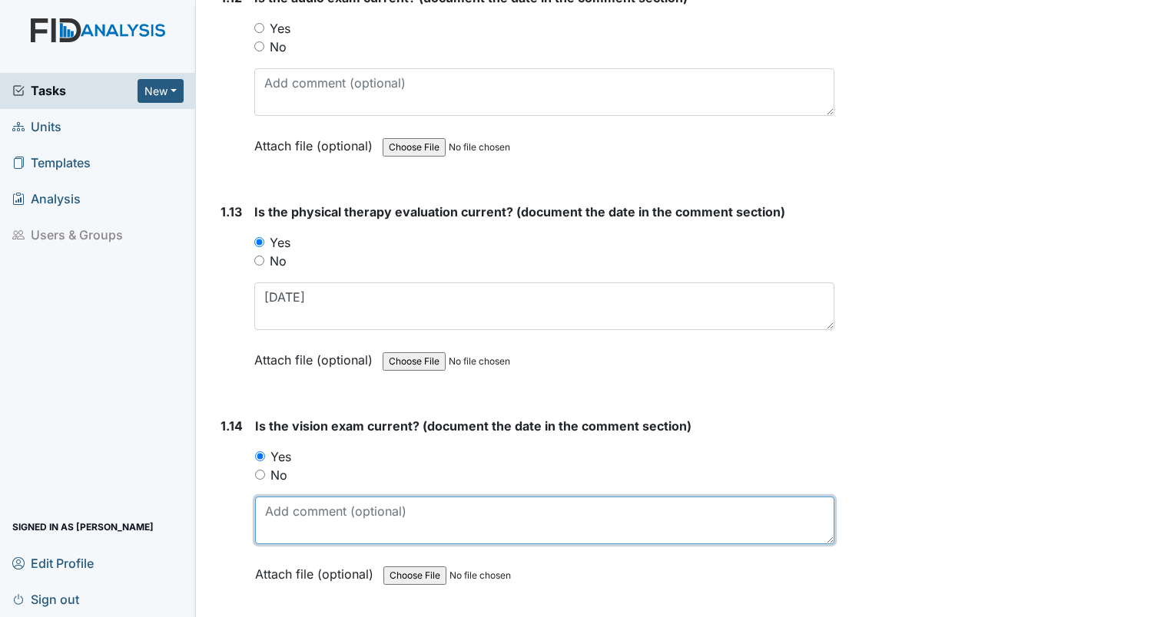
click at [274, 510] on textarea at bounding box center [544, 521] width 579 height 48
drag, startPoint x: 294, startPoint y: 498, endPoint x: 284, endPoint y: 502, distance: 11.0
click at [284, 502] on textarea "10/23/2023" at bounding box center [544, 521] width 579 height 48
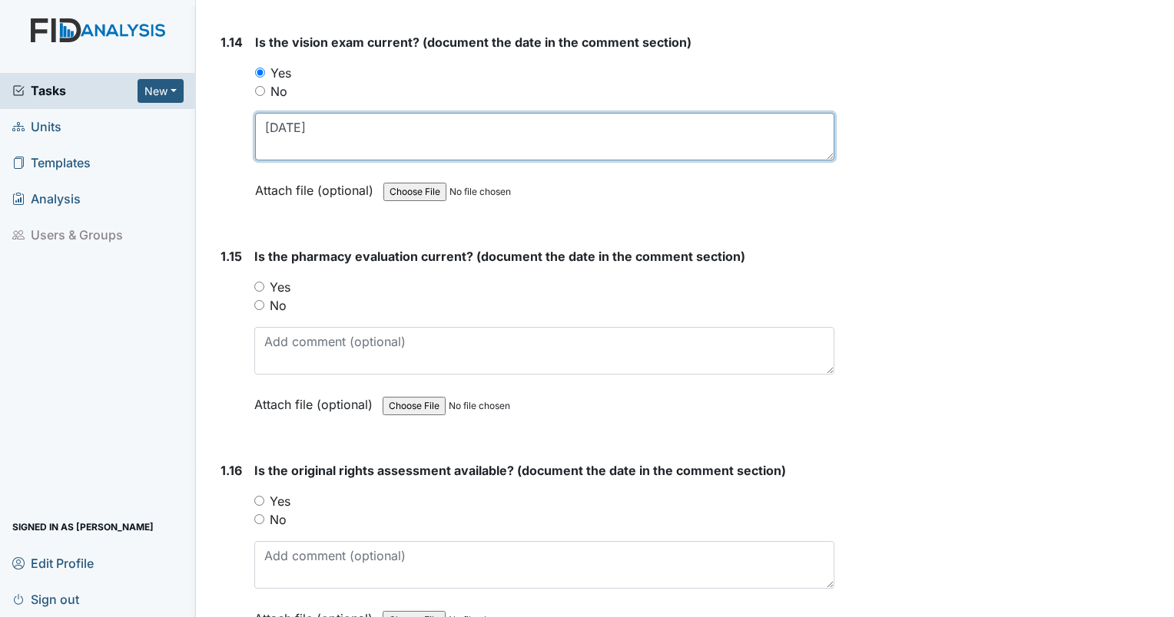
scroll to position [3226, 0]
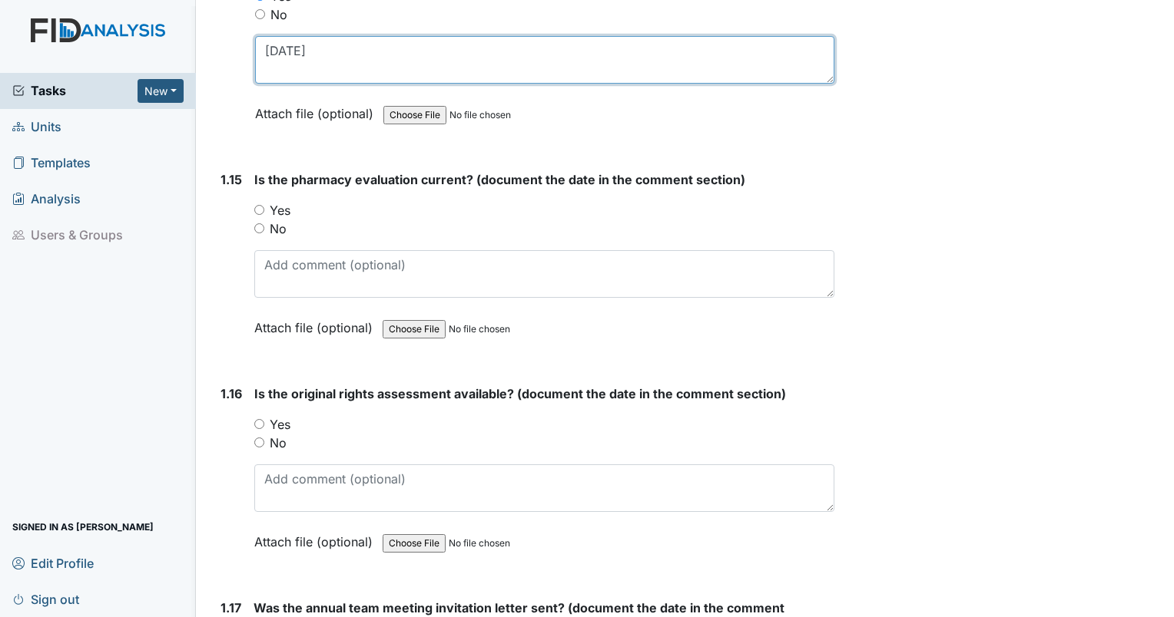
type textarea "10/30/2023"
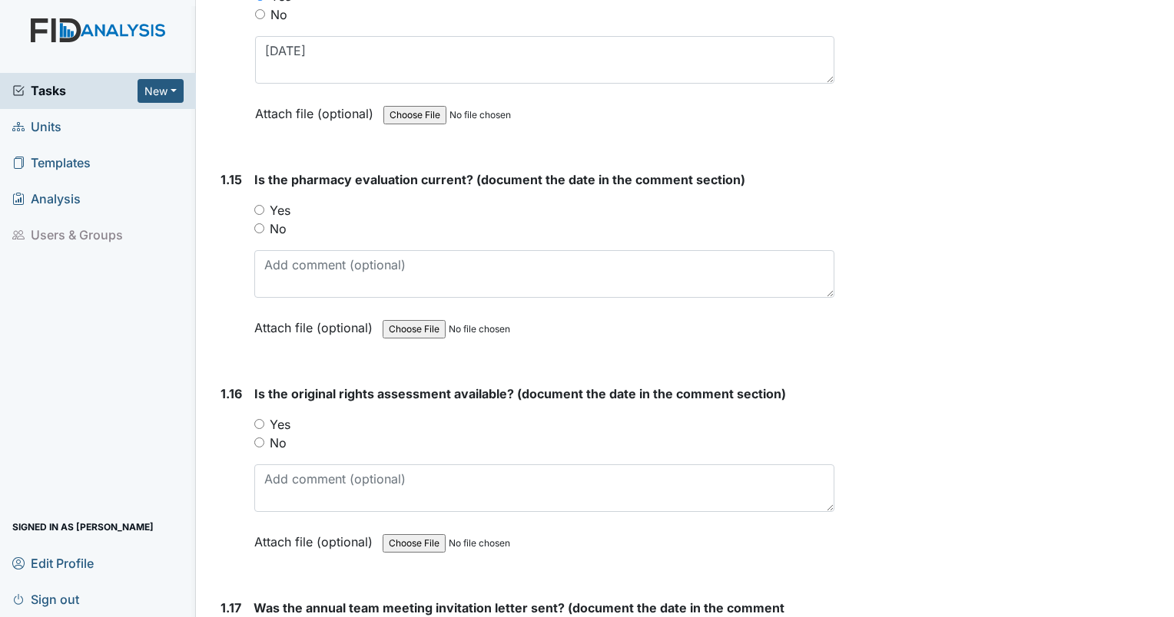
click at [263, 419] on input "Yes" at bounding box center [259, 424] width 10 height 10
radio input "true"
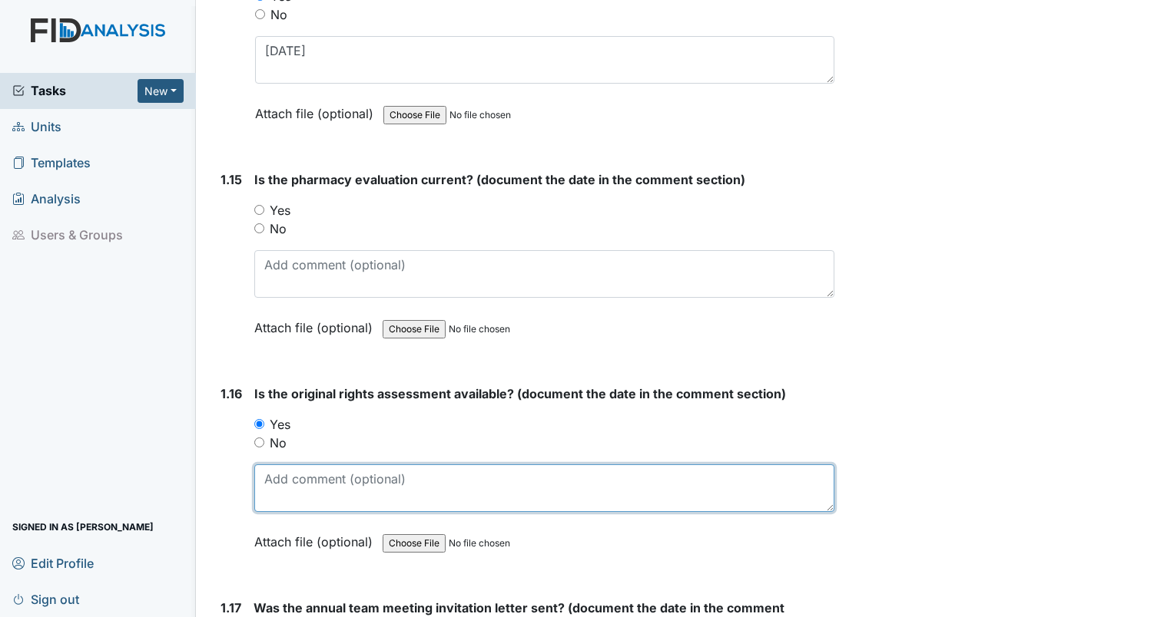
click at [264, 466] on textarea at bounding box center [544, 489] width 580 height 48
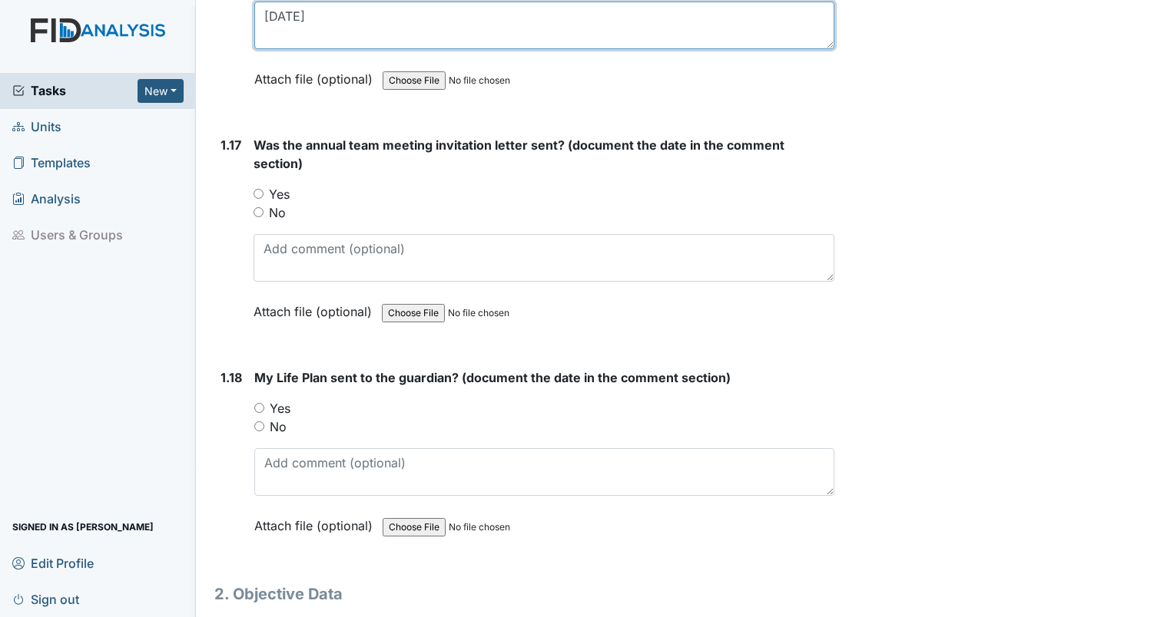
scroll to position [3652, 0]
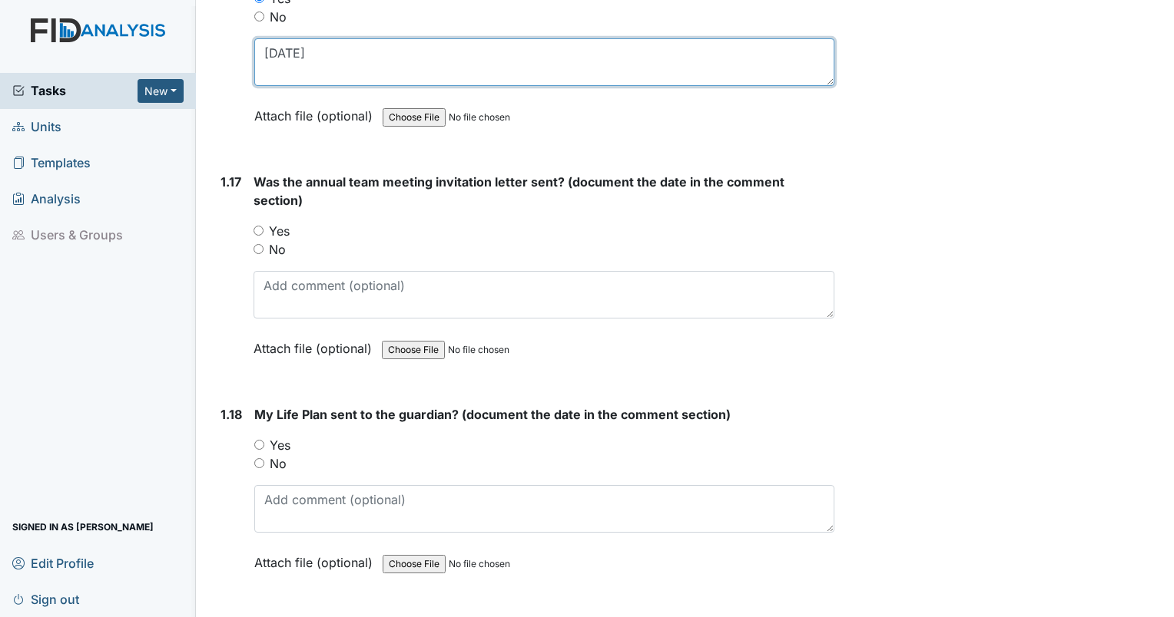
type textarea "10/15/2013"
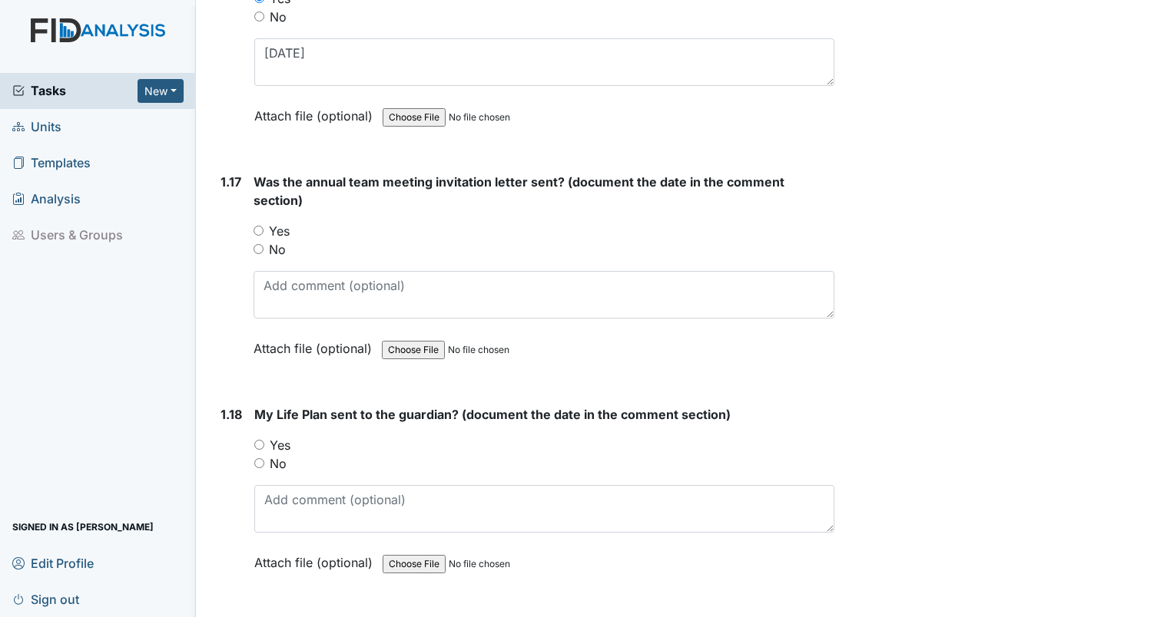
click at [253, 226] on input "Yes" at bounding box center [258, 231] width 10 height 10
radio input "true"
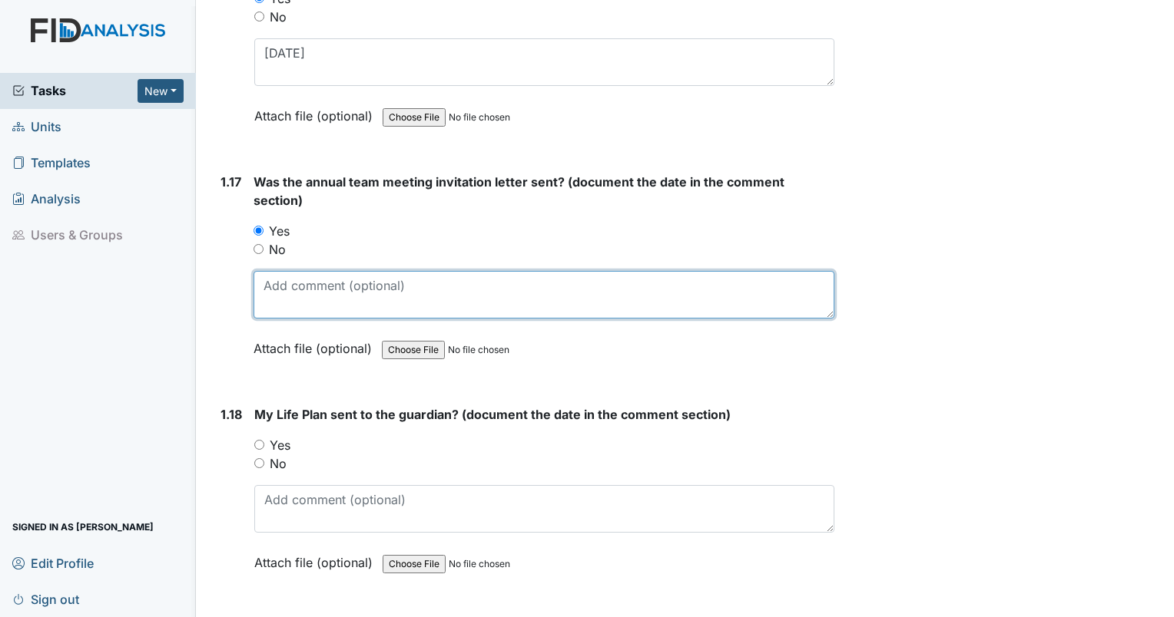
click at [303, 283] on textarea at bounding box center [543, 295] width 581 height 48
type textarea "5/23/2025"
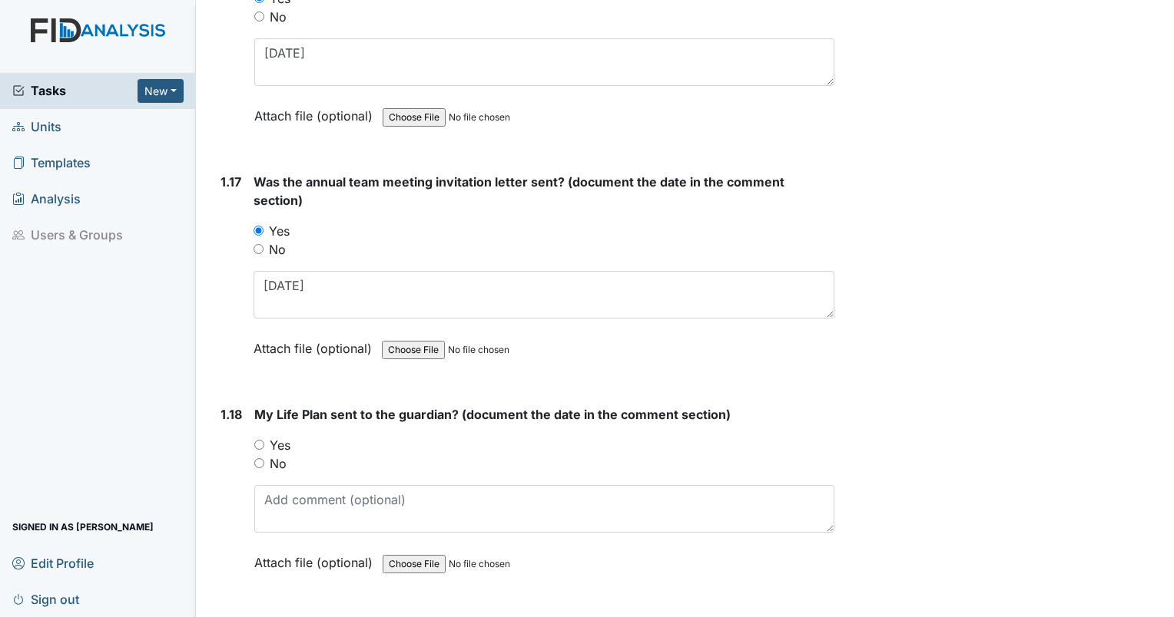
drag, startPoint x: 258, startPoint y: 429, endPoint x: 266, endPoint y: 443, distance: 15.8
click at [258, 440] on input "Yes" at bounding box center [259, 445] width 10 height 10
radio input "true"
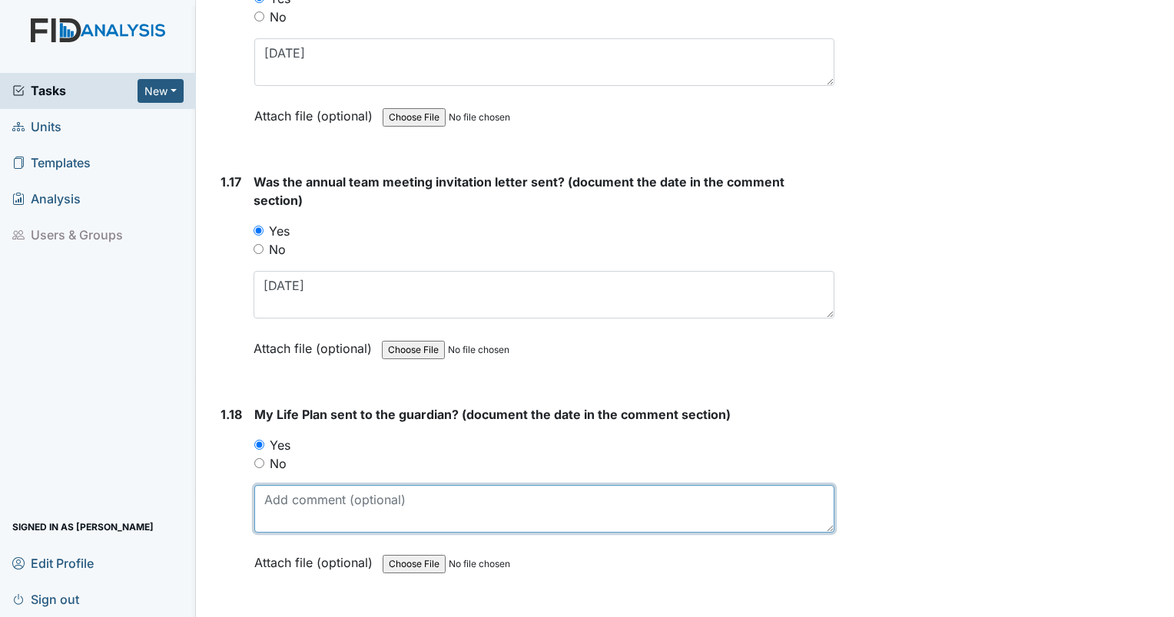
click at [305, 497] on textarea at bounding box center [544, 509] width 580 height 48
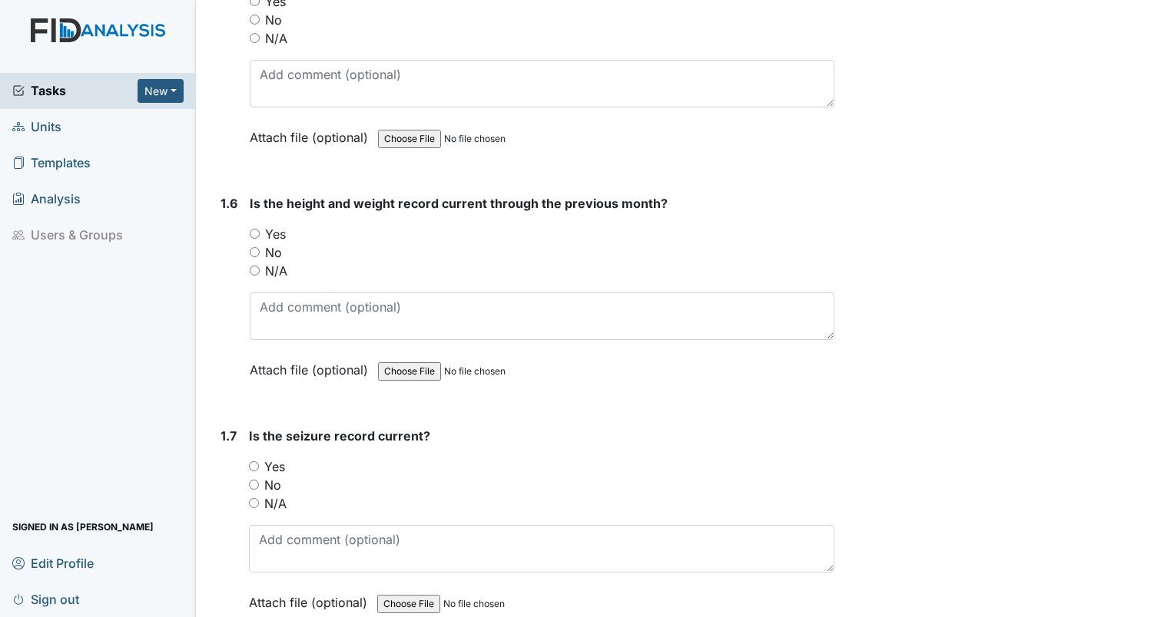
scroll to position [1194, 0]
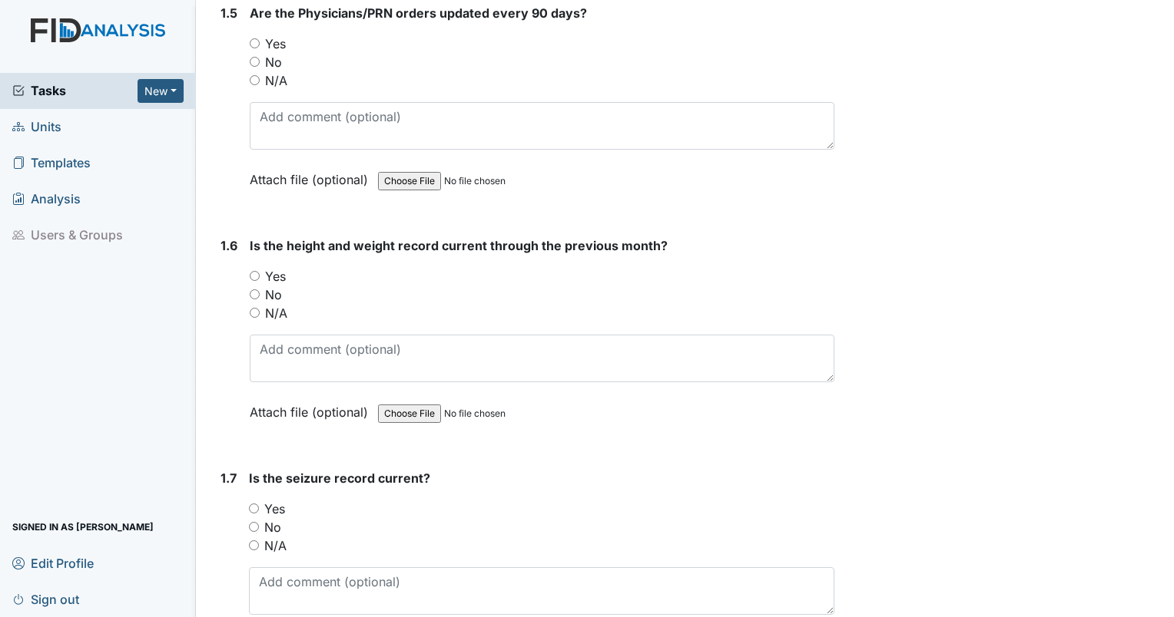
type textarea "9/11/25"
click at [253, 504] on input "Yes" at bounding box center [254, 509] width 10 height 10
radio input "true"
click at [252, 271] on input "Yes" at bounding box center [255, 276] width 10 height 10
radio input "true"
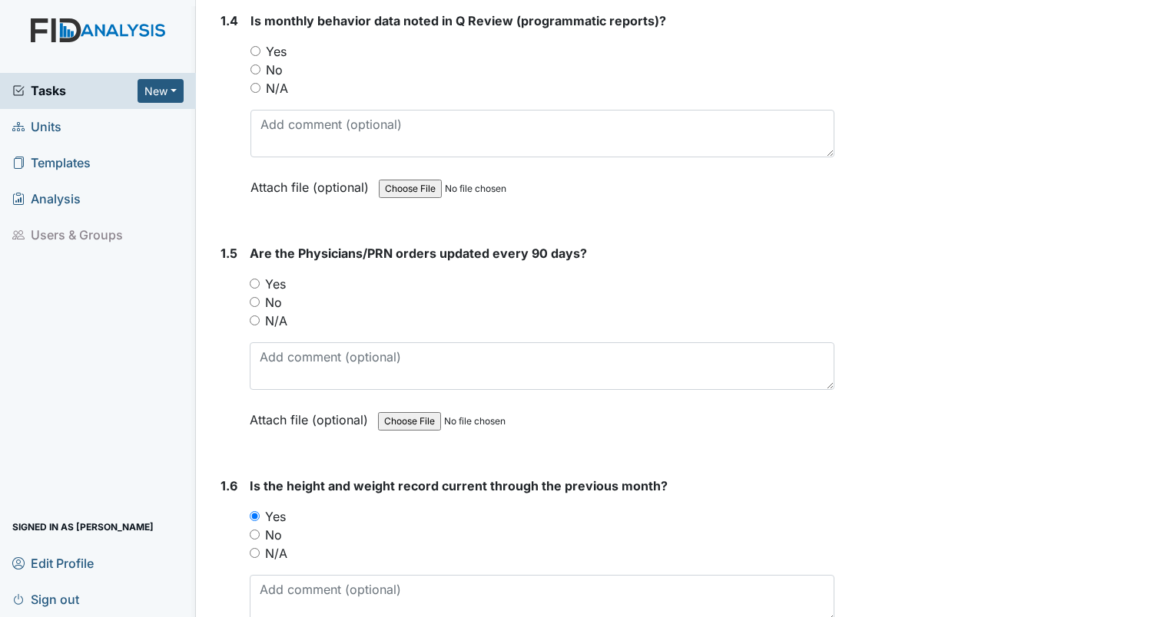
scroll to position [810, 0]
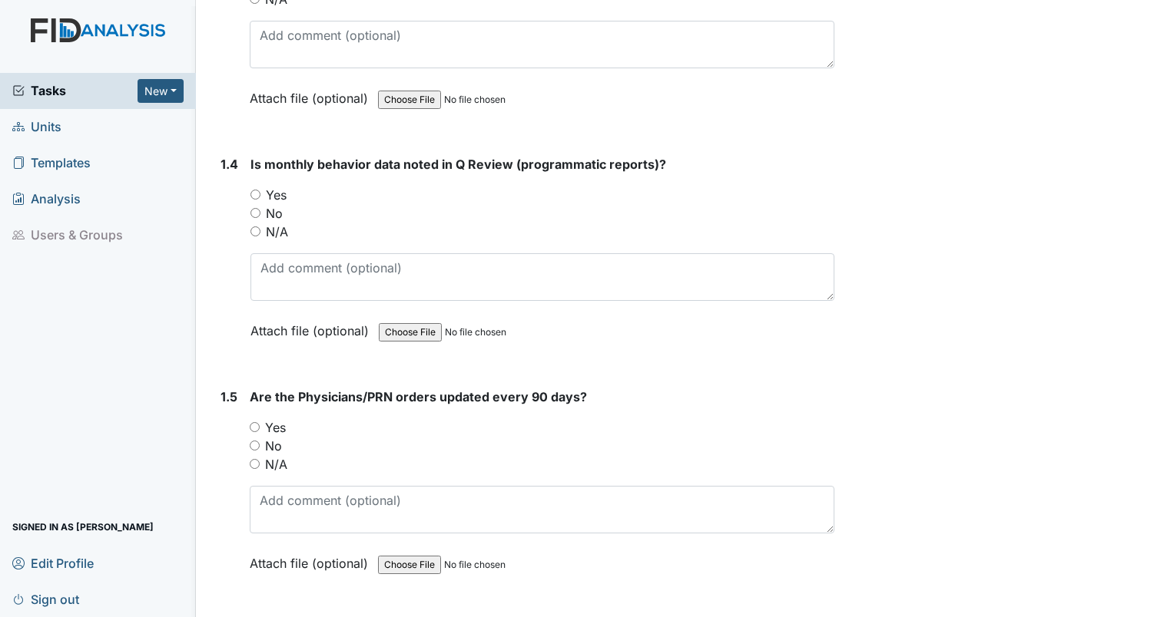
click at [256, 192] on input "Yes" at bounding box center [255, 195] width 10 height 10
radio input "true"
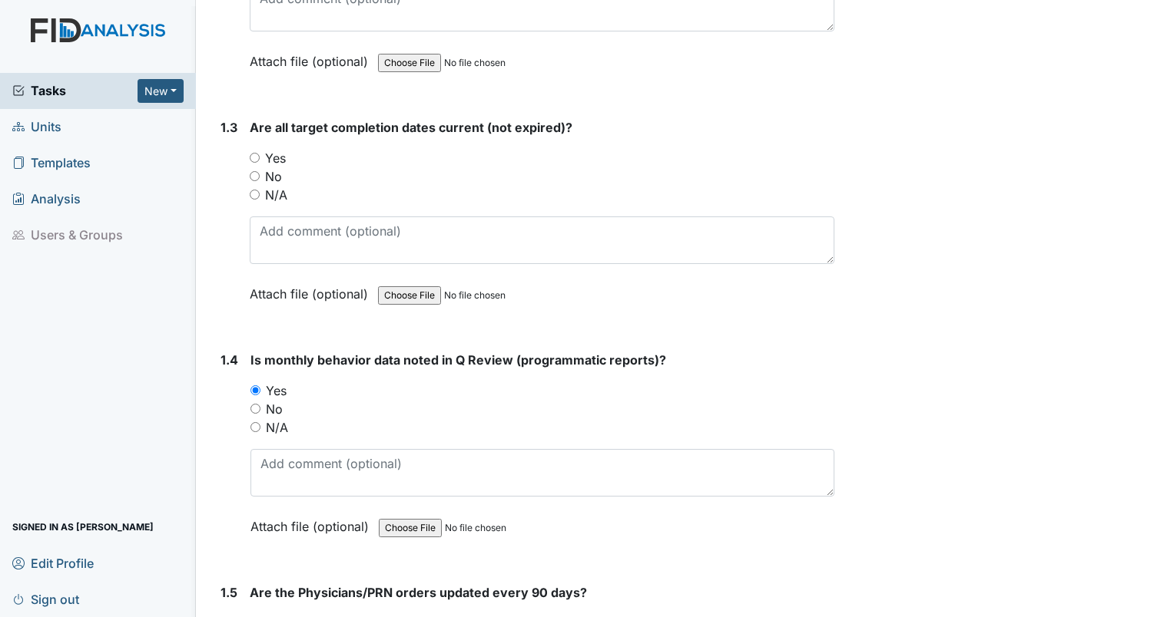
scroll to position [580, 0]
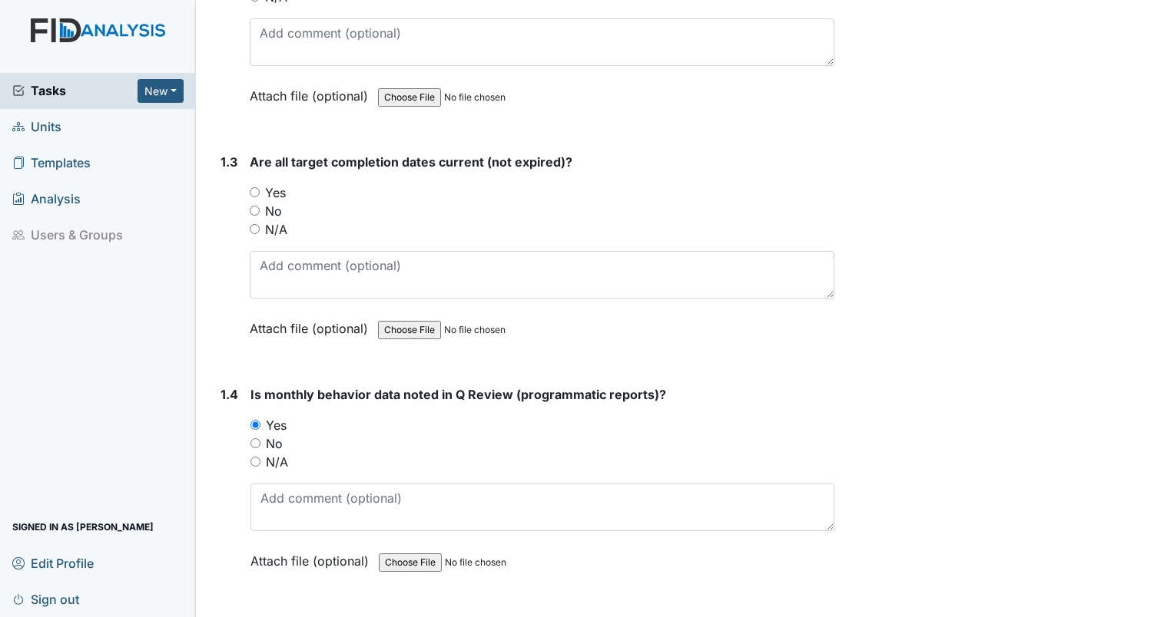
click at [256, 190] on input "Yes" at bounding box center [255, 192] width 10 height 10
radio input "true"
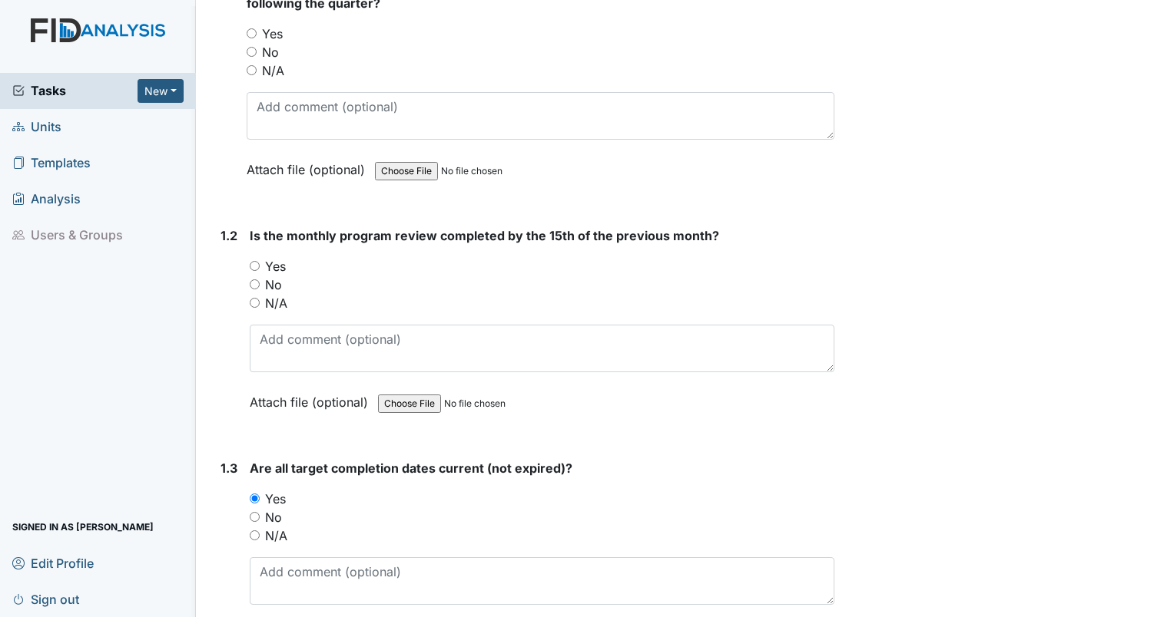
scroll to position [273, 0]
click at [255, 267] on input "Yes" at bounding box center [255, 267] width 10 height 10
radio input "true"
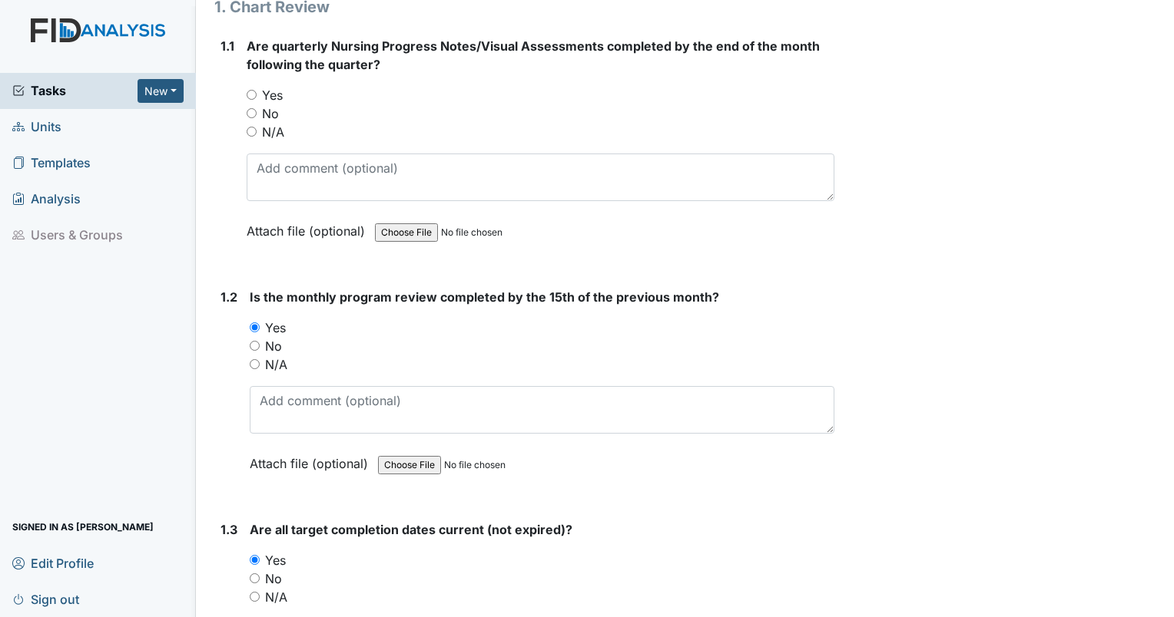
scroll to position [119, 0]
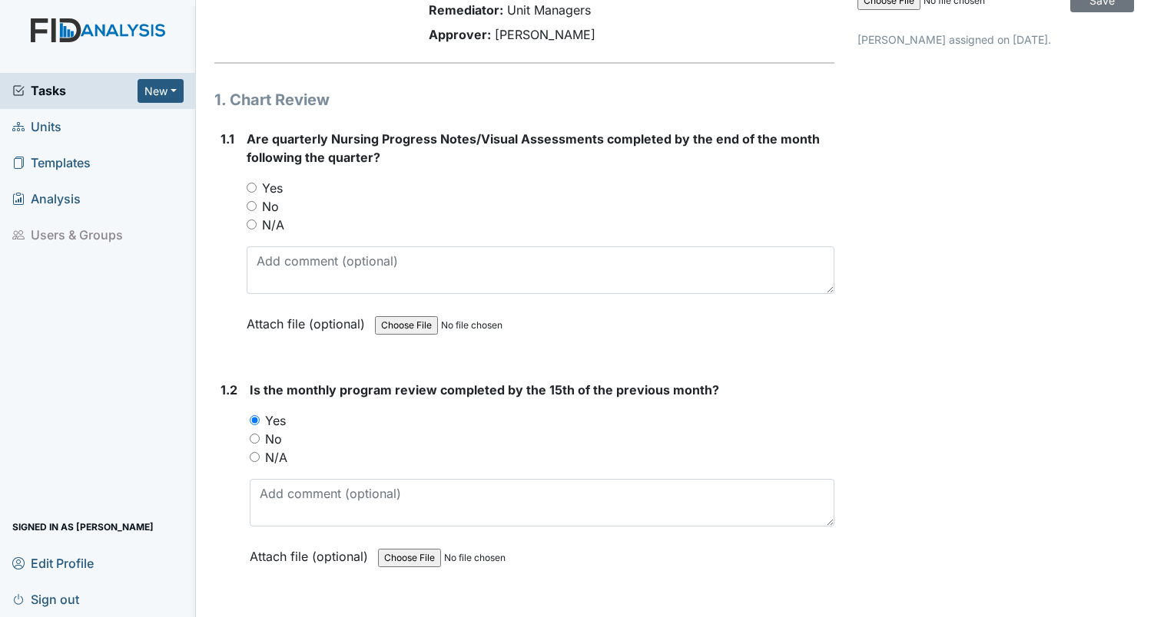
click at [254, 189] on input "Yes" at bounding box center [252, 188] width 10 height 10
radio input "true"
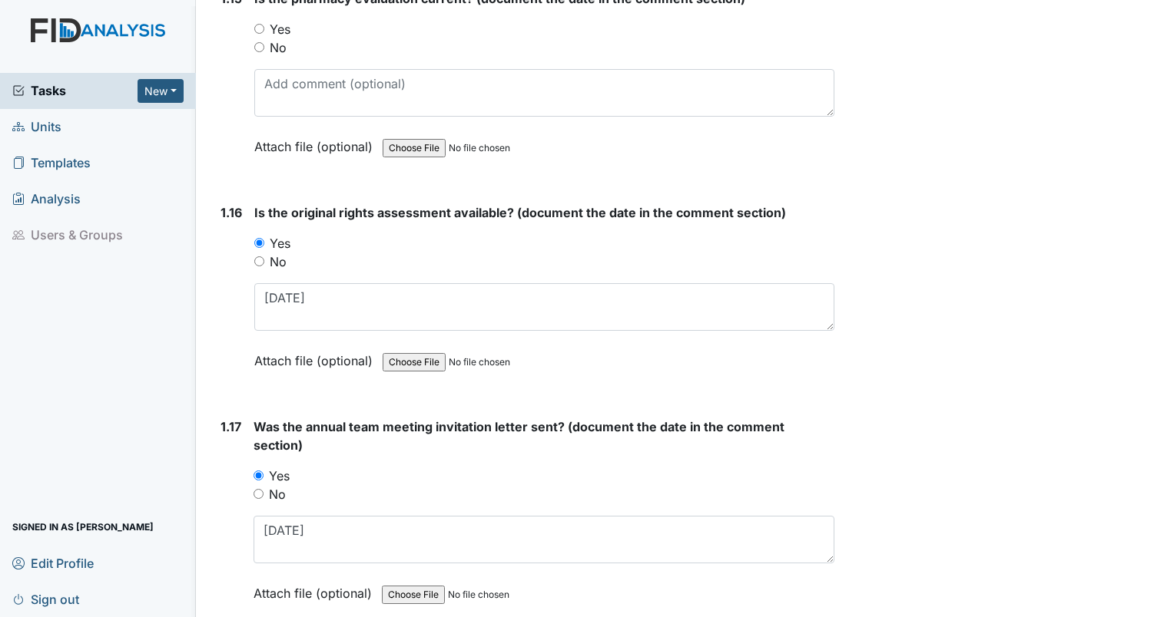
scroll to position [3729, 0]
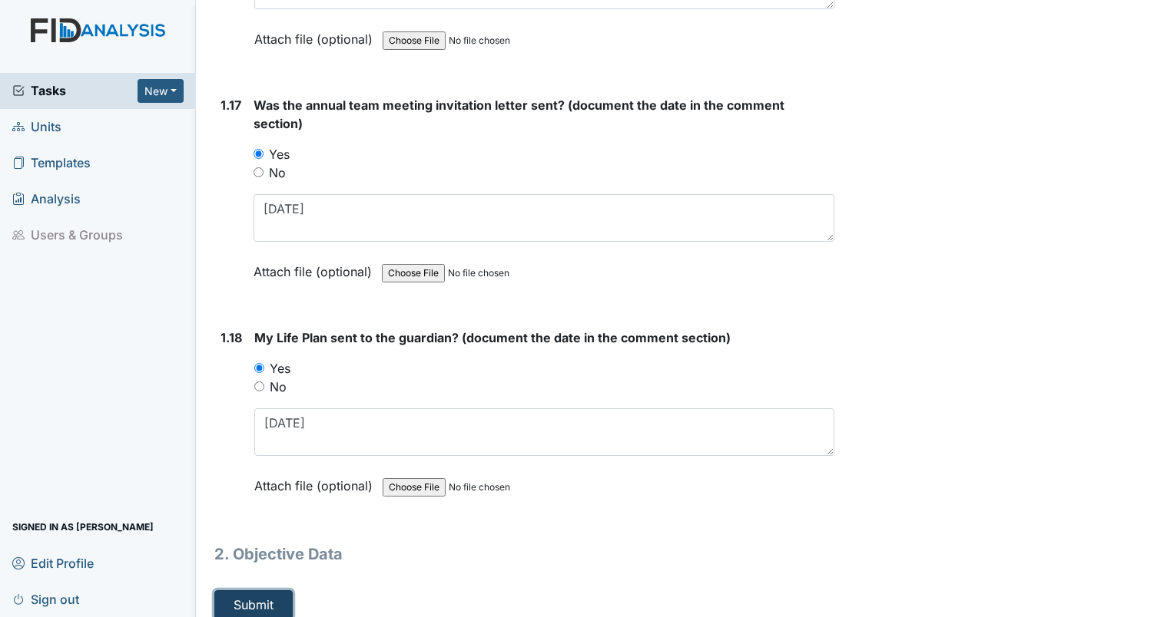
click at [272, 591] on button "Submit" at bounding box center [253, 605] width 78 height 29
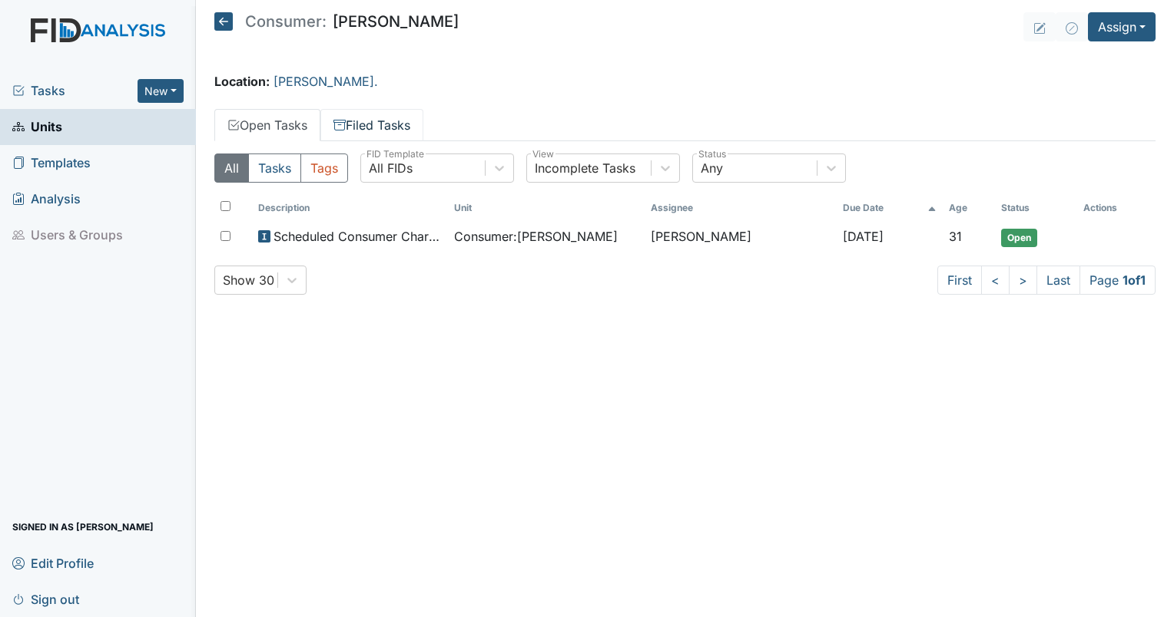
click at [375, 127] on link "Filed Tasks" at bounding box center [371, 125] width 103 height 32
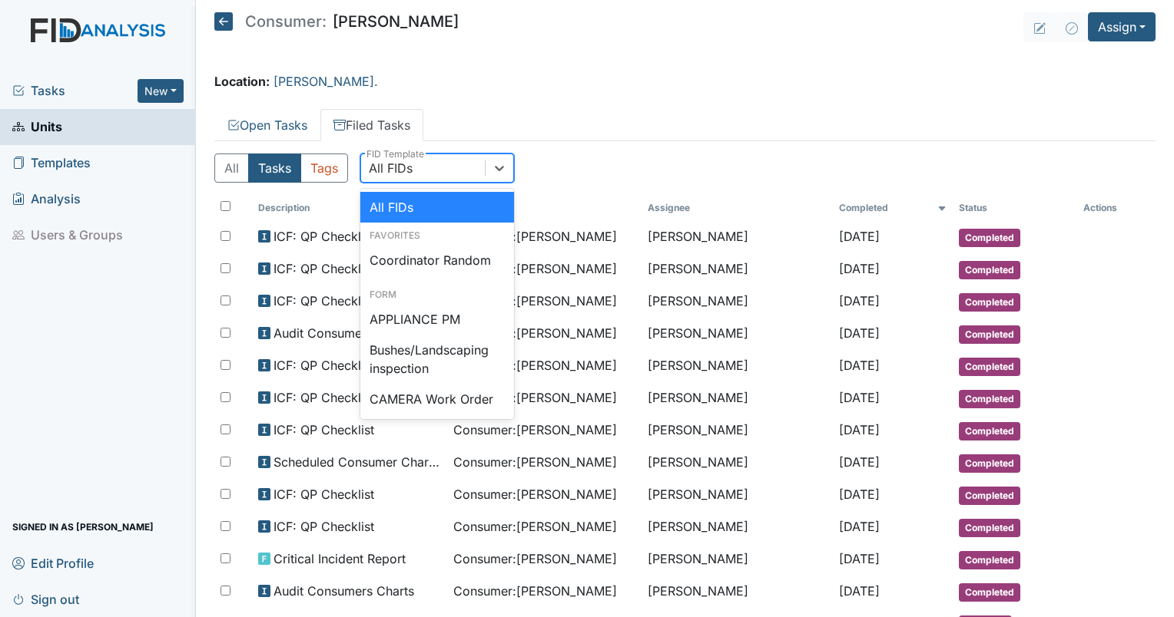
click at [393, 169] on div "All FIDs" at bounding box center [391, 168] width 44 height 18
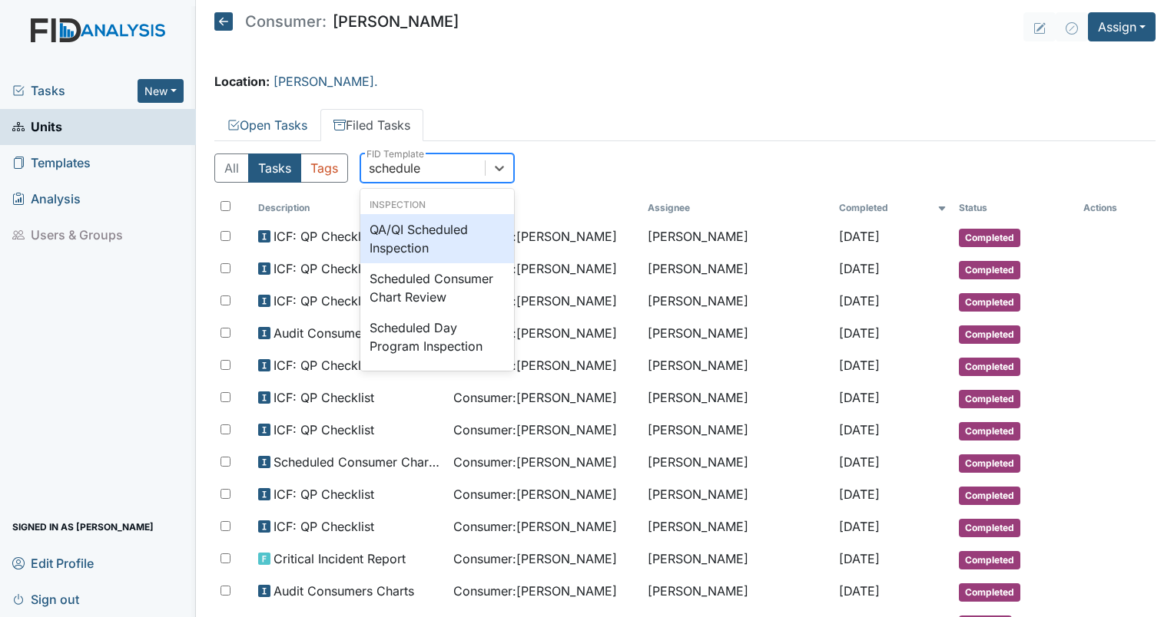
type input "scheduled"
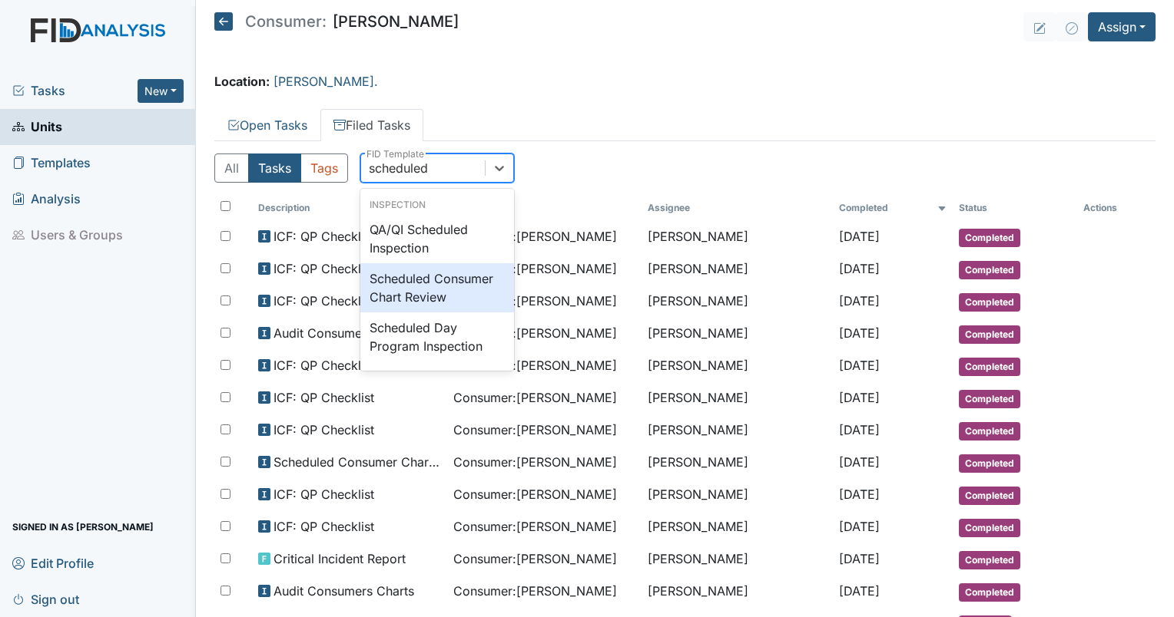
click at [438, 276] on div "Scheduled Consumer Chart Review" at bounding box center [437, 287] width 154 height 49
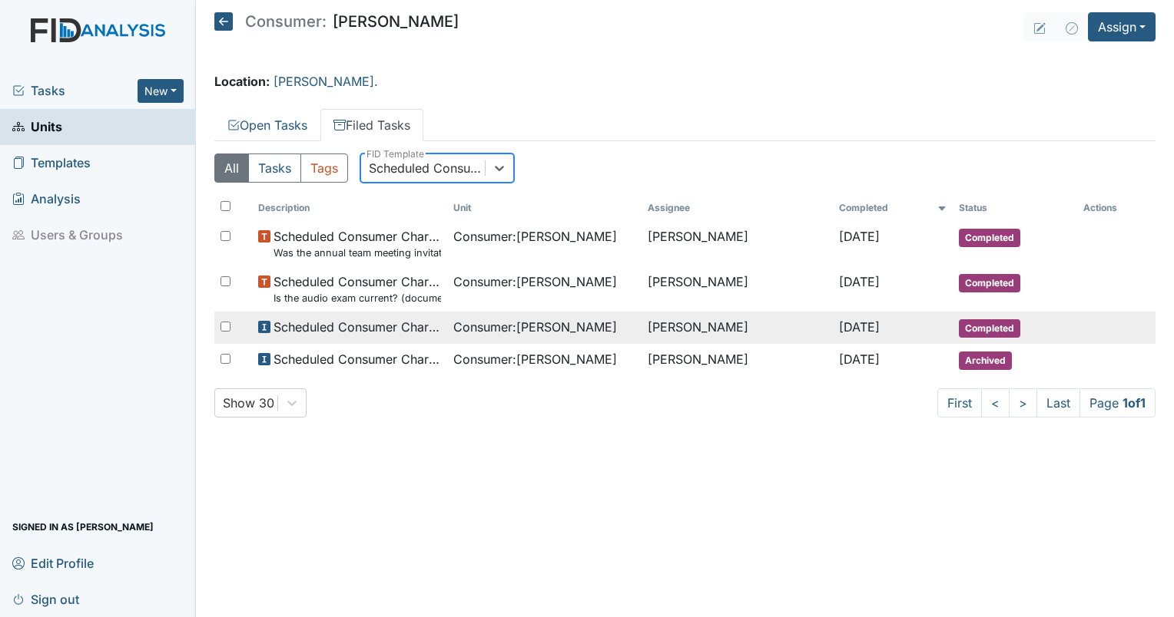
click at [511, 330] on span "Consumer : Worrell, Zackery" at bounding box center [535, 327] width 164 height 18
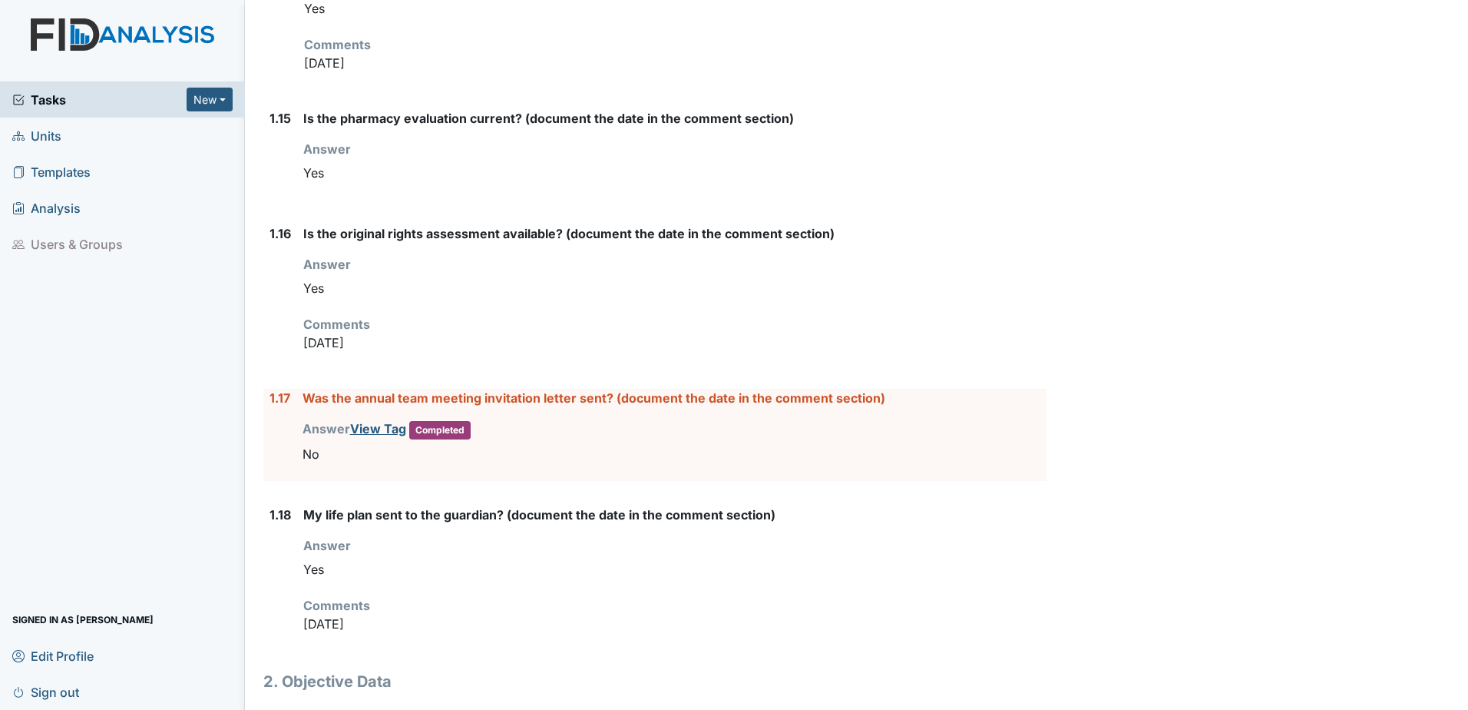
scroll to position [2087, 0]
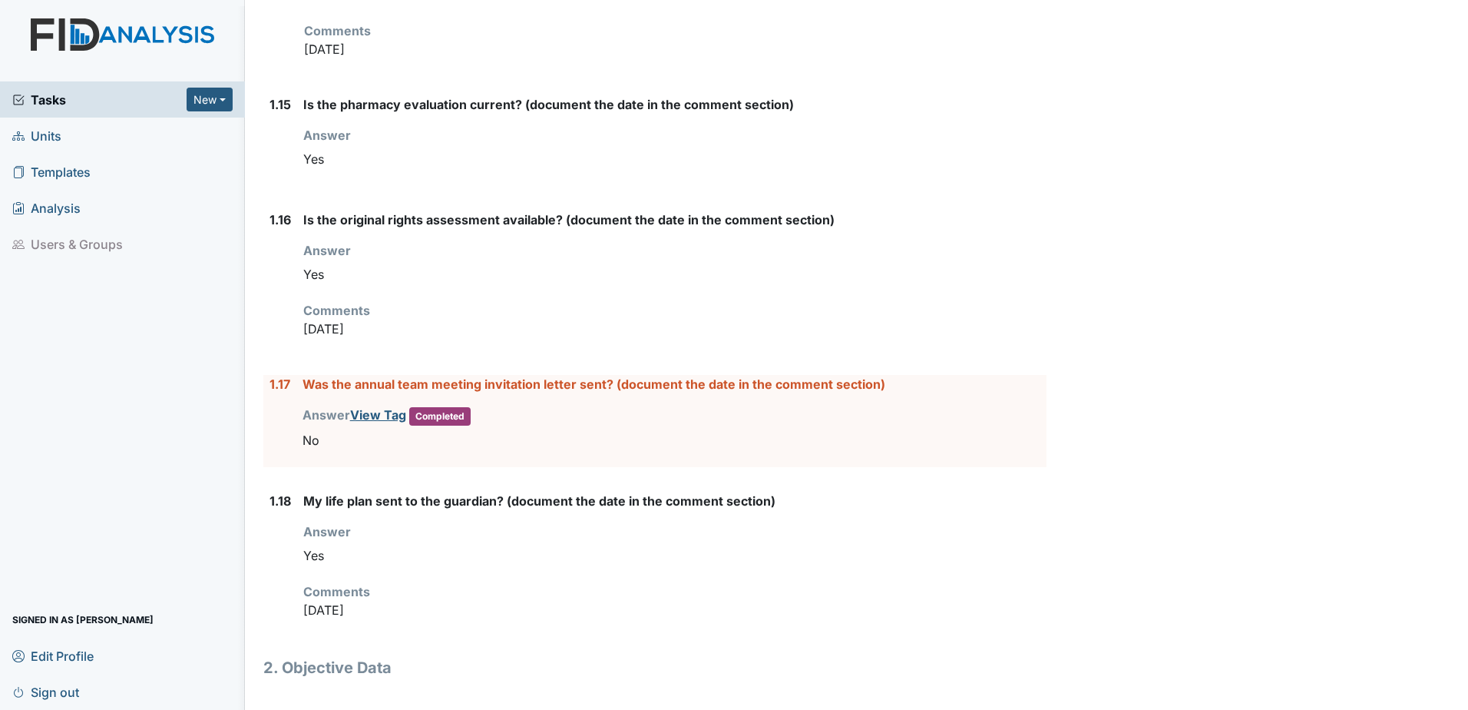
click at [45, 143] on span "Units" at bounding box center [36, 136] width 49 height 24
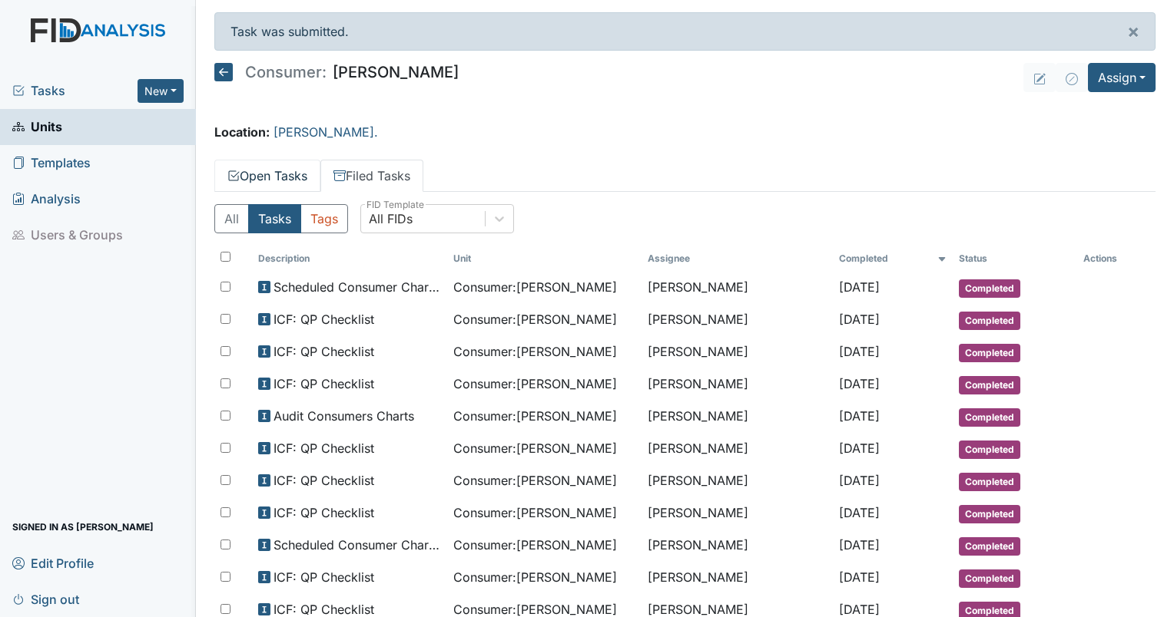
click at [230, 170] on icon at bounding box center [233, 175] width 10 height 10
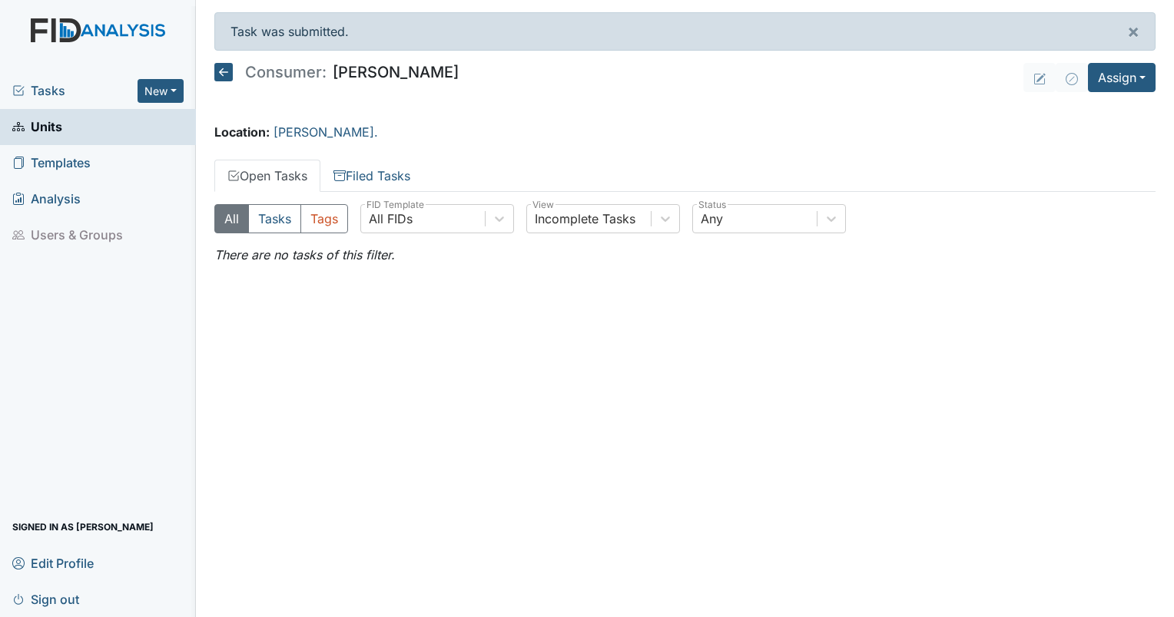
click at [30, 94] on span "Tasks" at bounding box center [74, 90] width 125 height 18
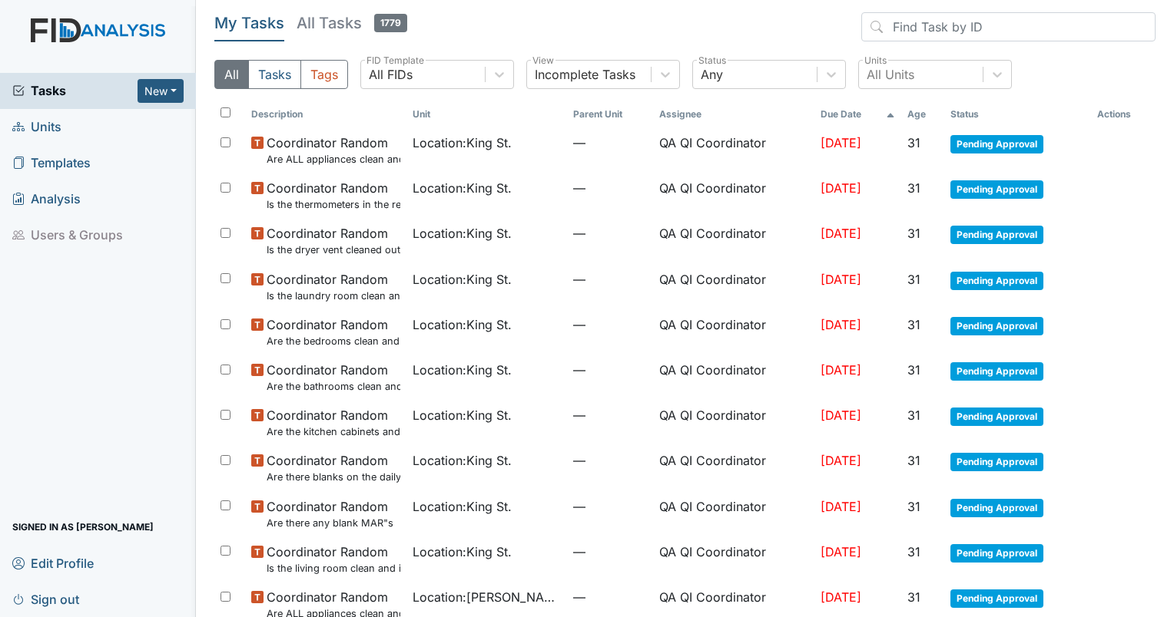
click at [820, 114] on th "Due Date" at bounding box center [857, 114] width 87 height 26
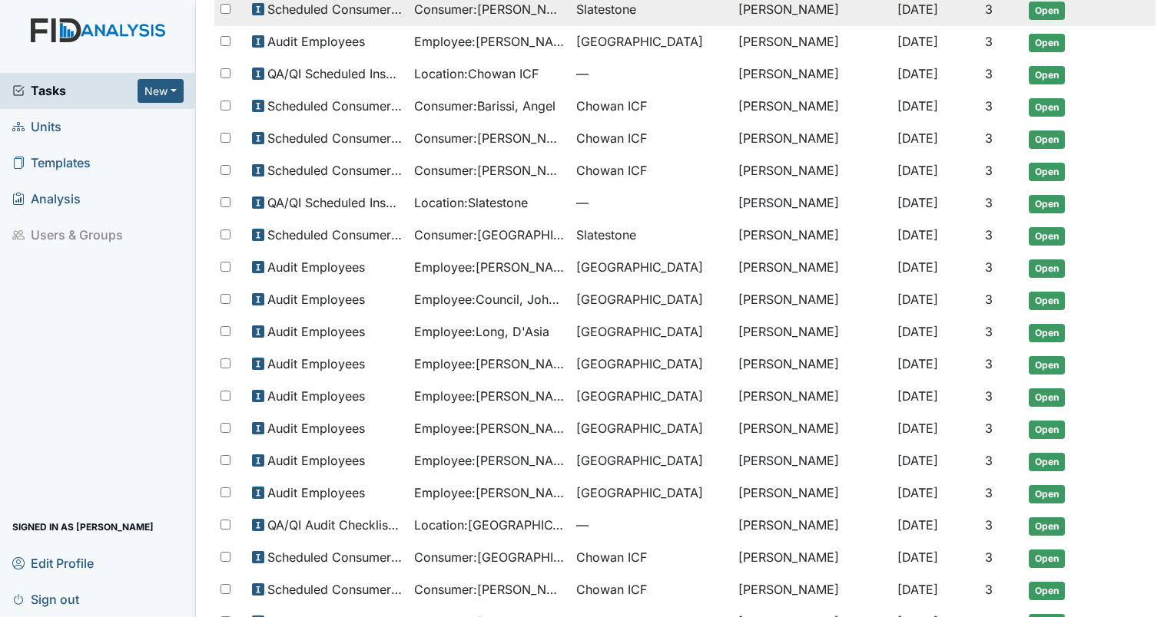
scroll to position [525, 0]
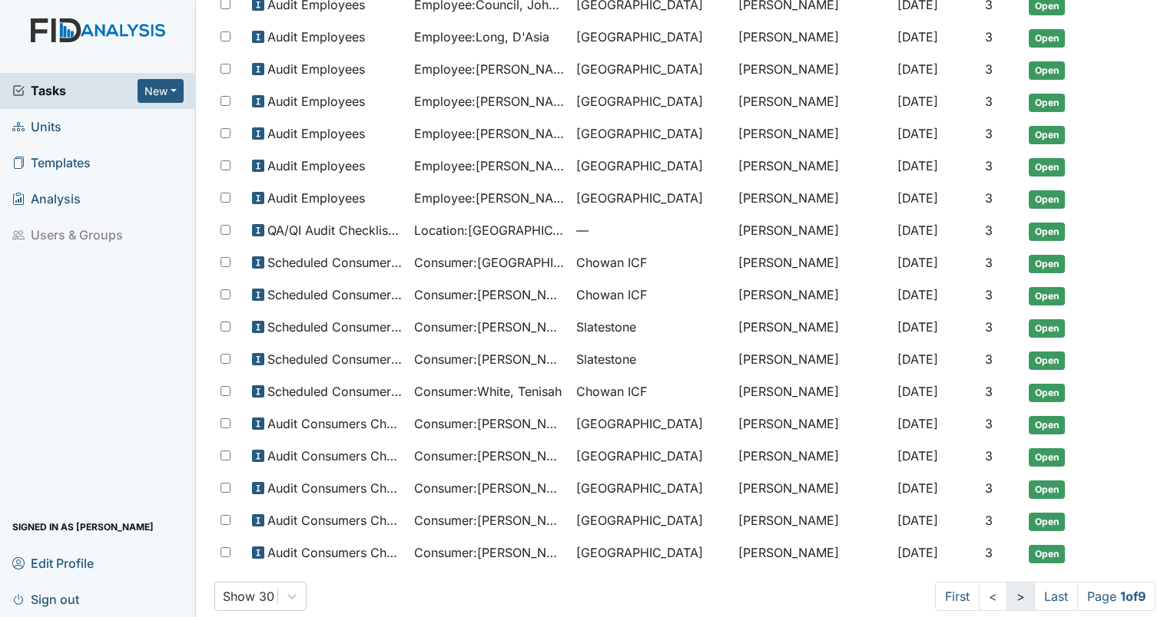
click at [1007, 582] on link ">" at bounding box center [1020, 596] width 28 height 29
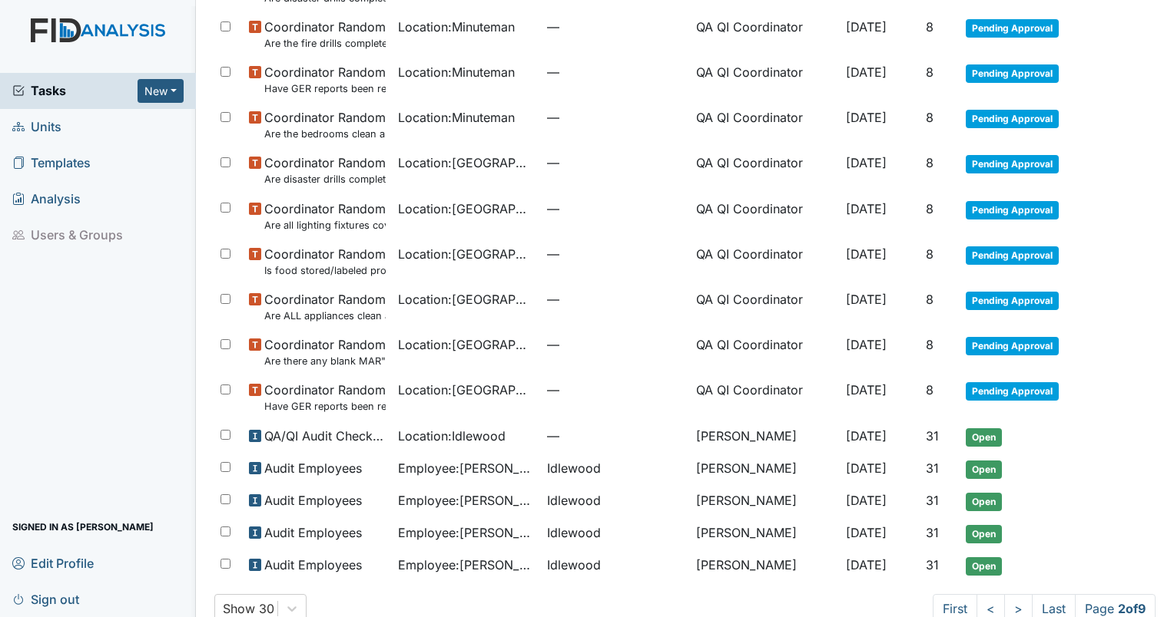
scroll to position [857, 0]
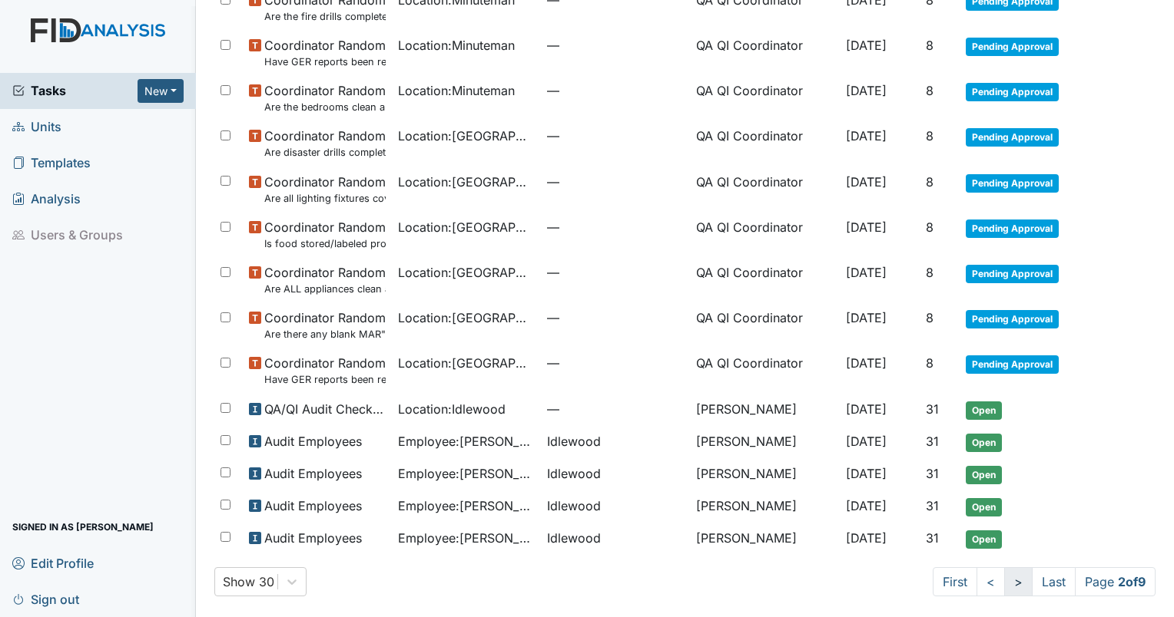
click at [1004, 579] on link ">" at bounding box center [1018, 582] width 28 height 29
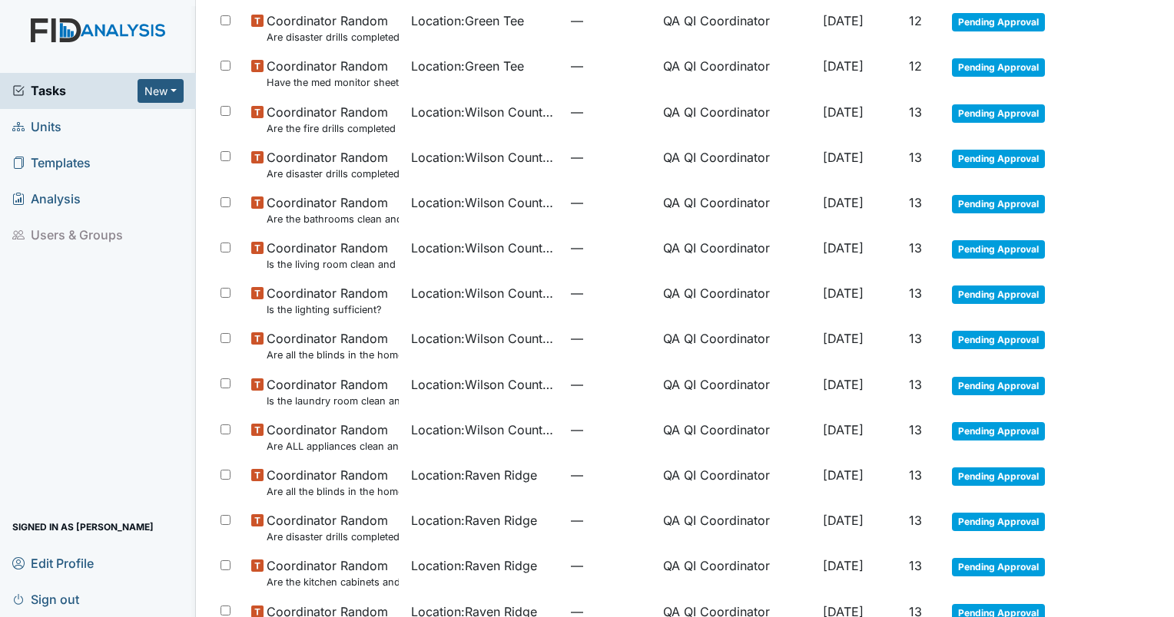
scroll to position [843, 0]
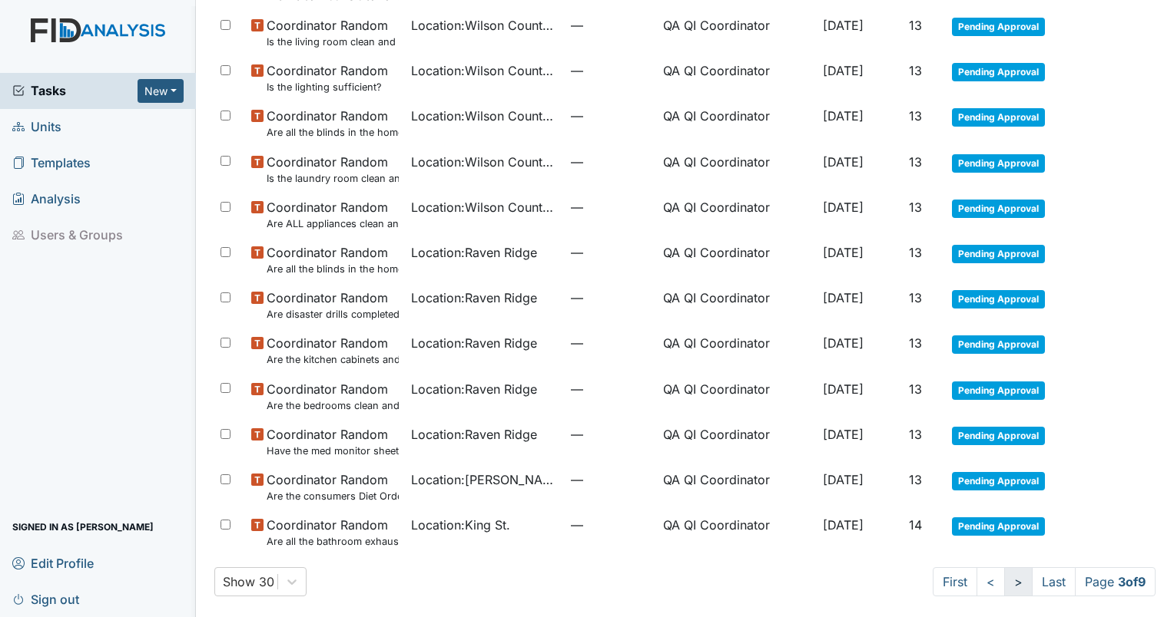
click at [1011, 578] on link ">" at bounding box center [1018, 582] width 28 height 29
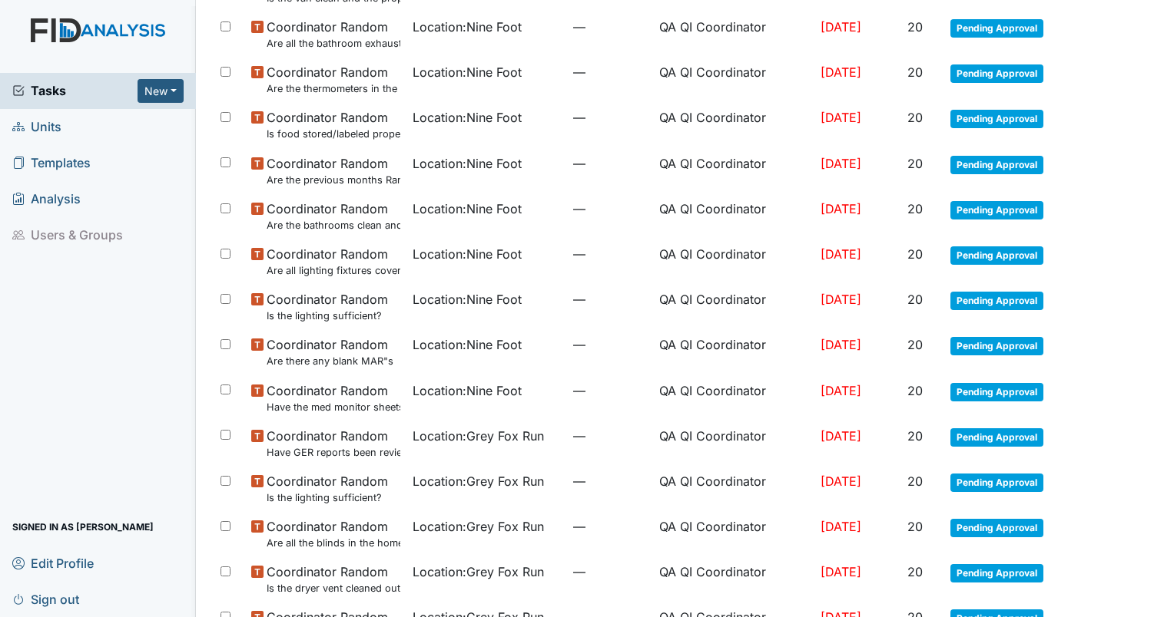
scroll to position [940, 0]
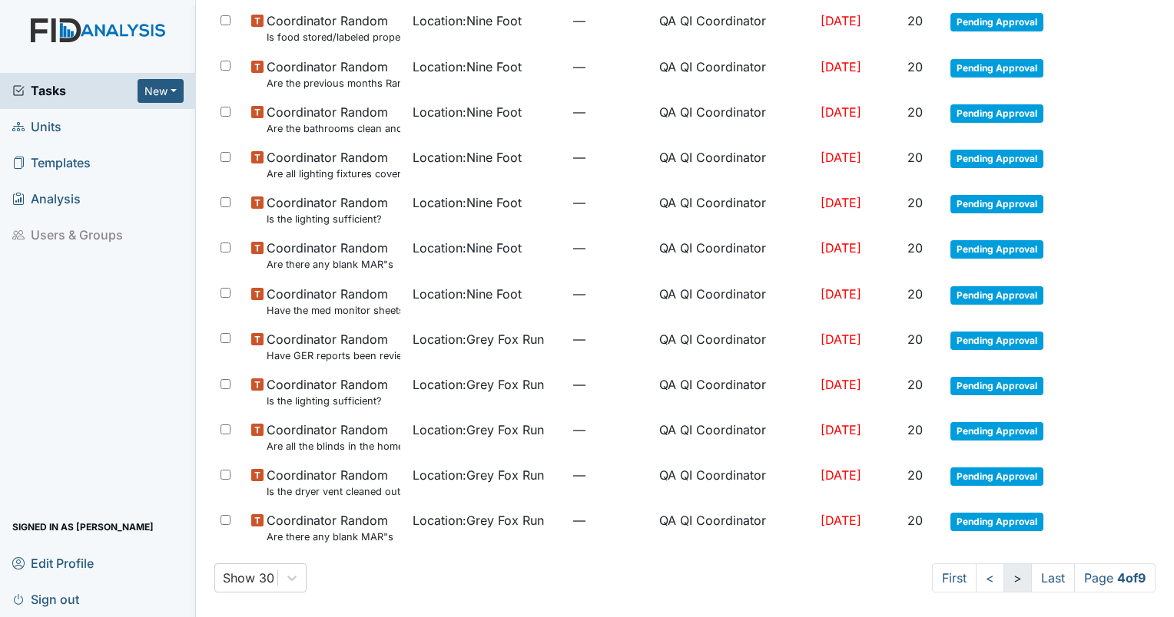
click at [1010, 578] on link ">" at bounding box center [1017, 578] width 28 height 29
click at [1010, 578] on link ">" at bounding box center [1018, 578] width 28 height 29
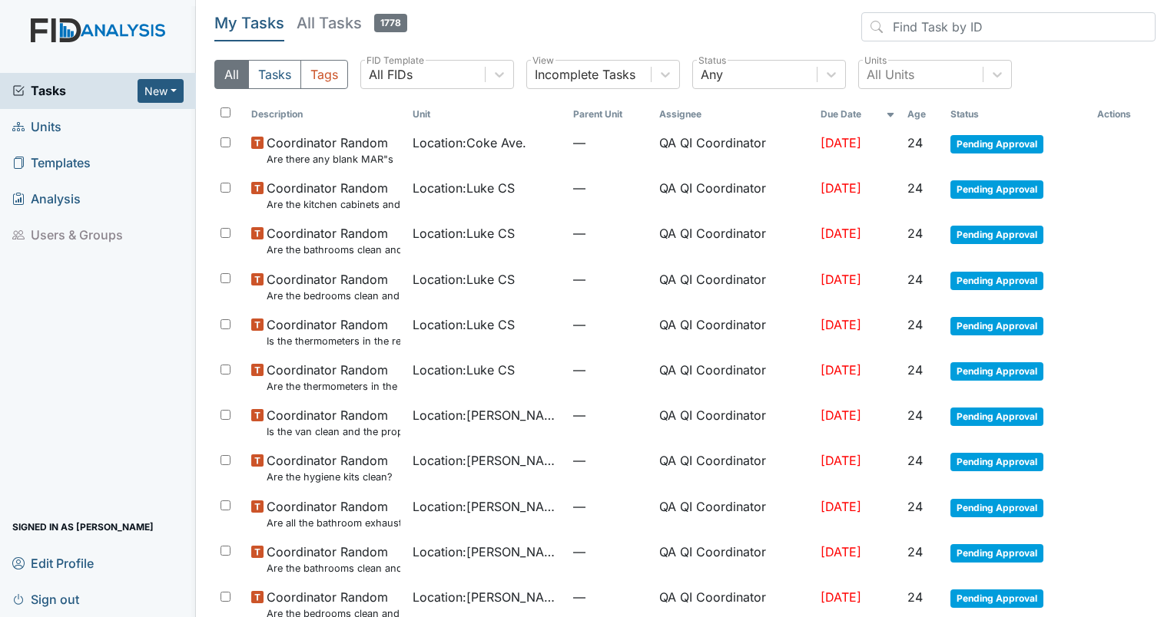
click at [919, 121] on th "Age" at bounding box center [922, 114] width 43 height 26
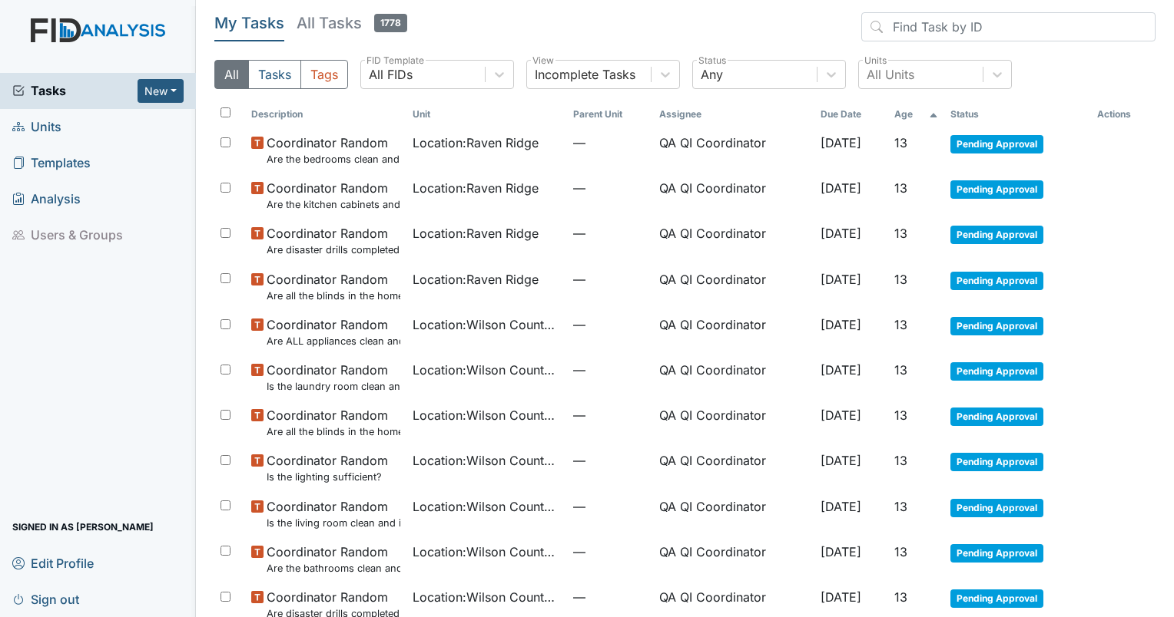
click at [911, 113] on th "Age" at bounding box center [916, 114] width 56 height 26
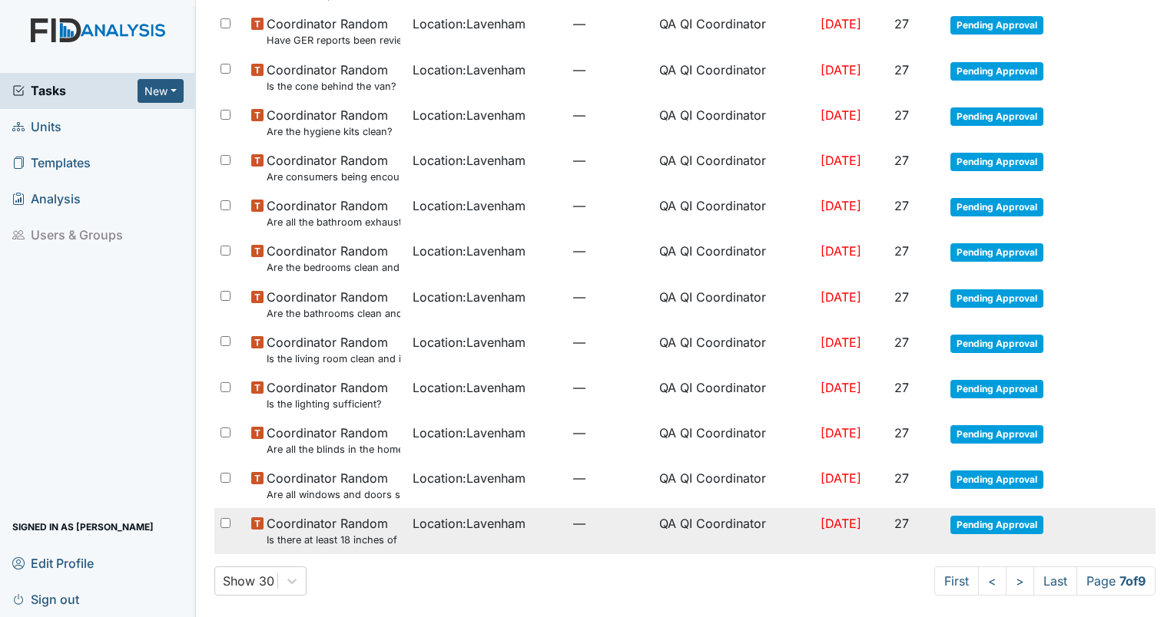
scroll to position [940, 0]
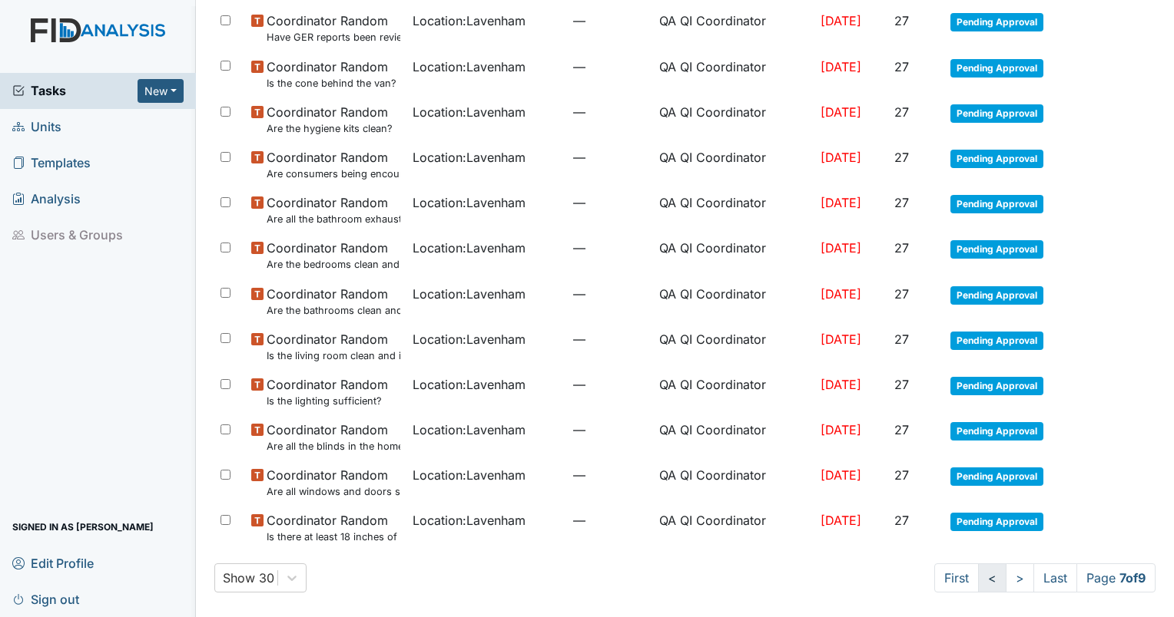
click at [978, 584] on link "<" at bounding box center [992, 578] width 28 height 29
click at [976, 584] on link "<" at bounding box center [990, 578] width 28 height 29
click at [949, 581] on link "First" at bounding box center [954, 578] width 45 height 29
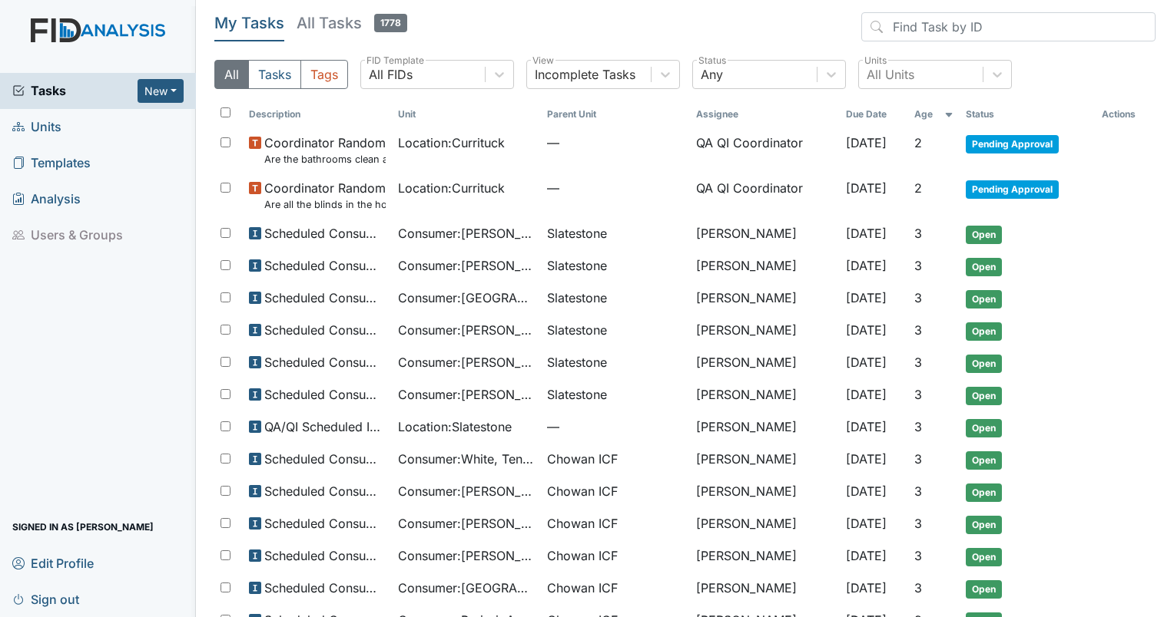
click at [919, 114] on th "Age" at bounding box center [933, 114] width 51 height 26
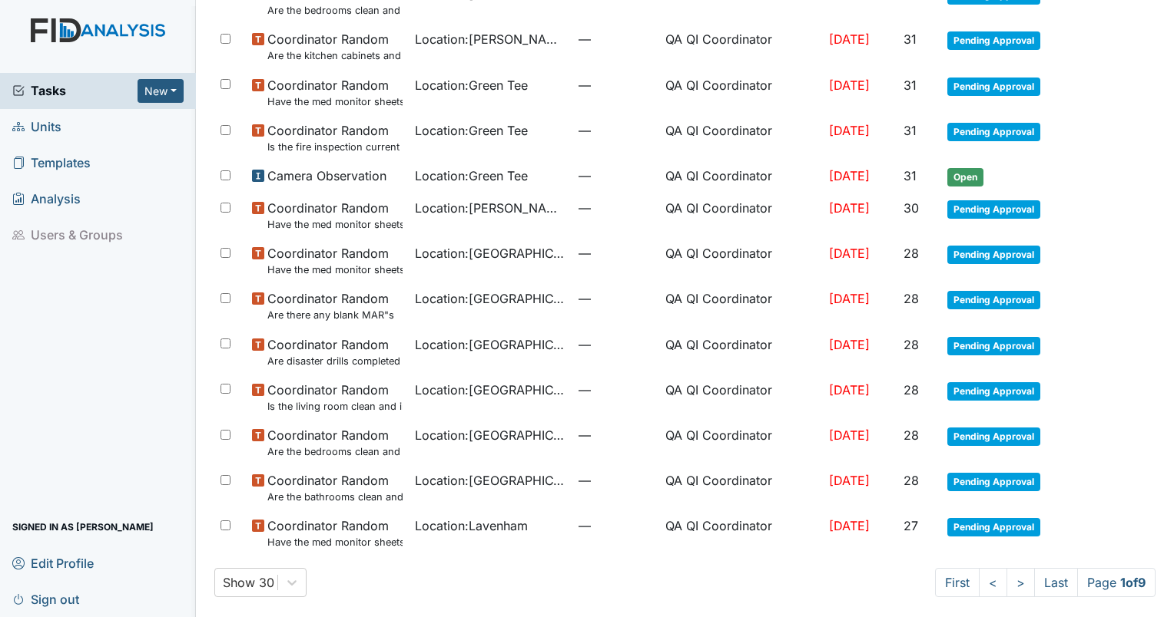
scroll to position [926, 0]
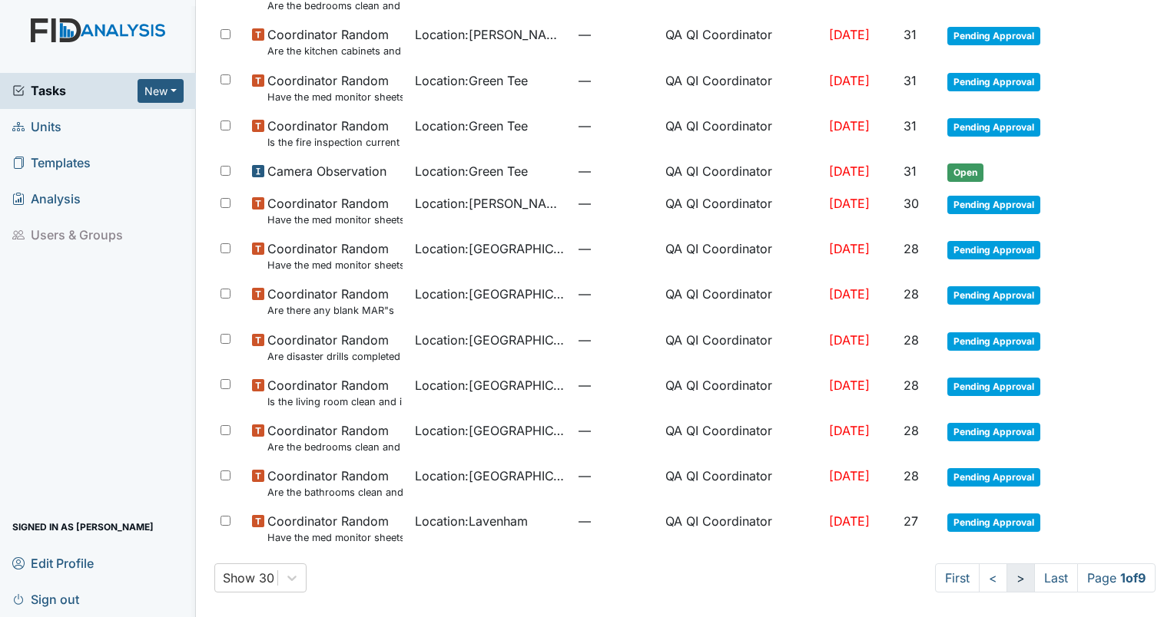
click at [1015, 590] on link ">" at bounding box center [1020, 578] width 28 height 29
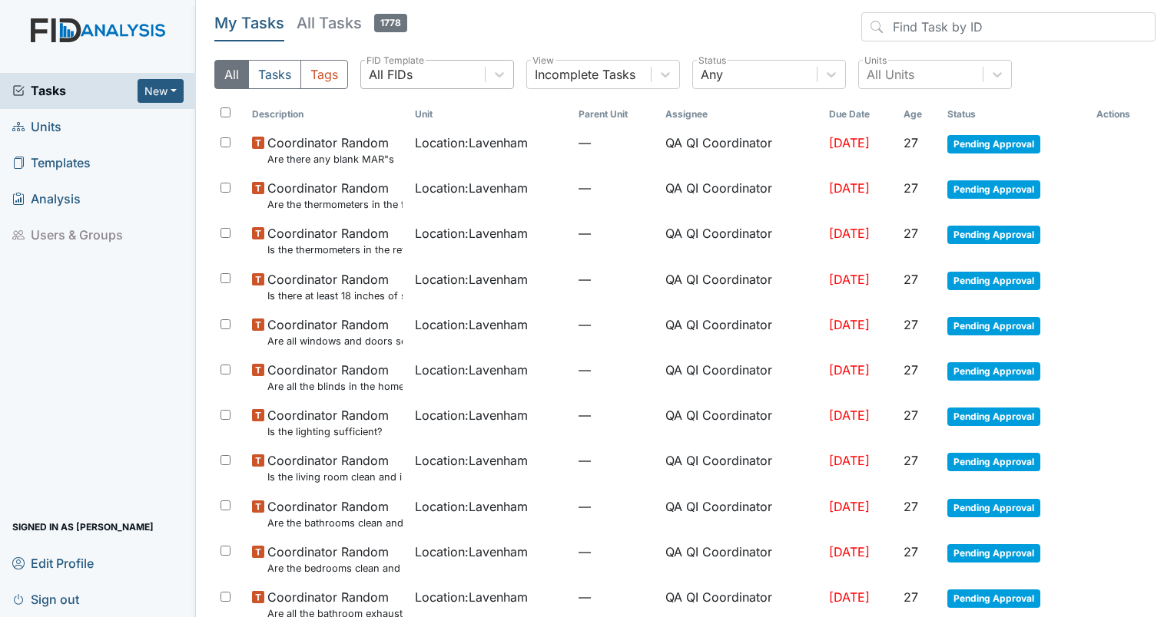
click at [414, 68] on div "All FIDs" at bounding box center [423, 75] width 124 height 28
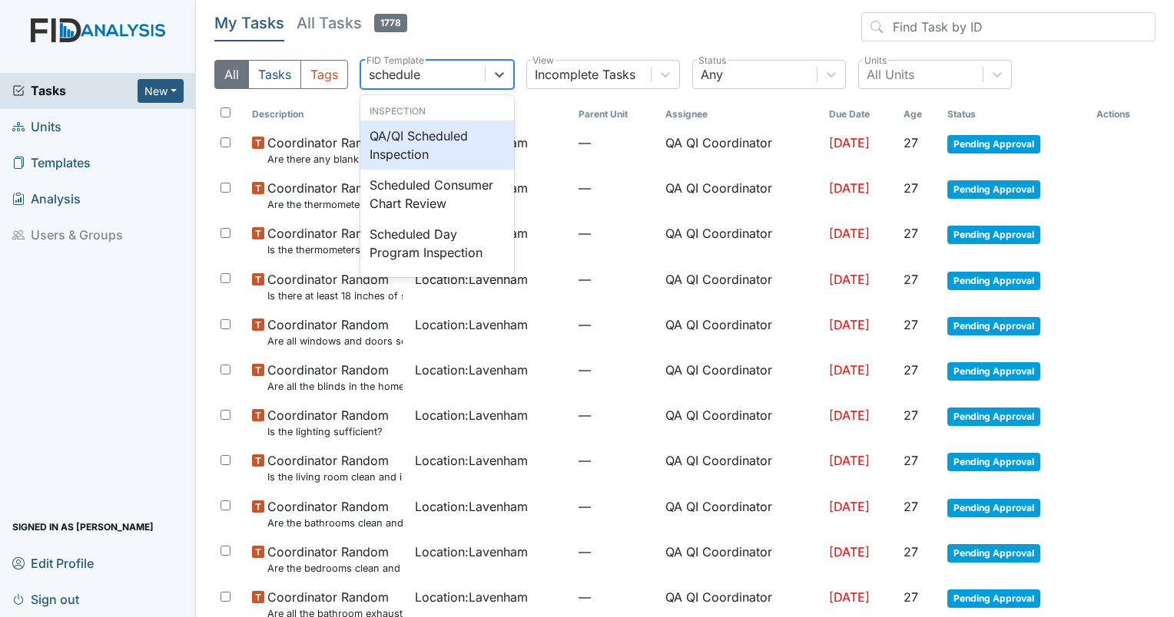
type input "scheduled"
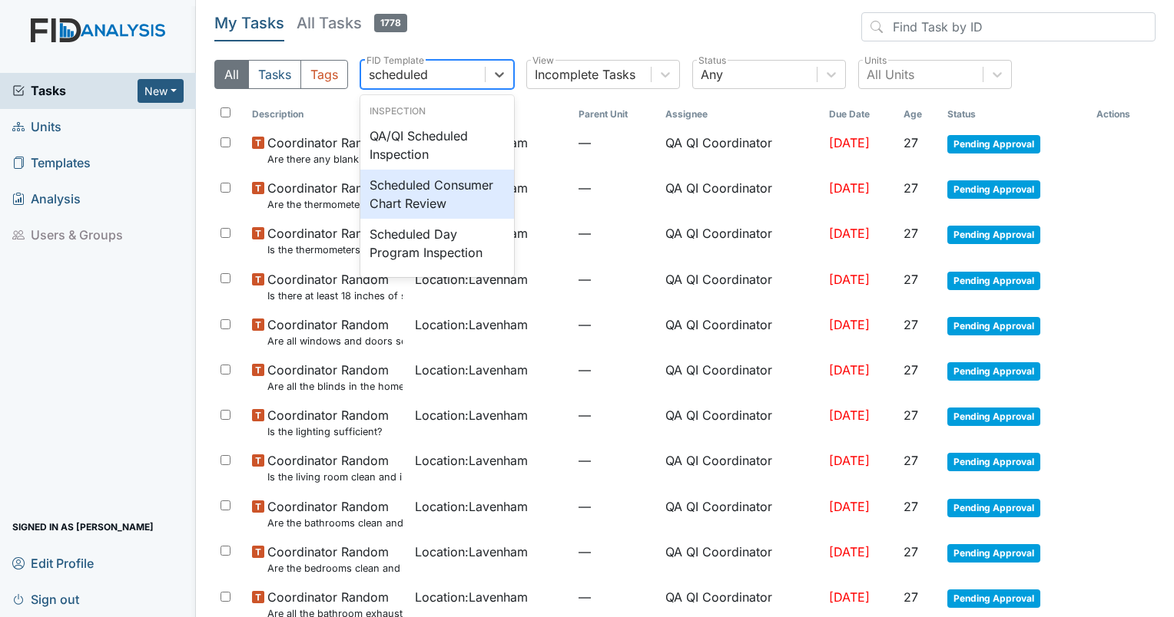
click at [433, 191] on div "Scheduled Consumer Chart Review" at bounding box center [437, 194] width 154 height 49
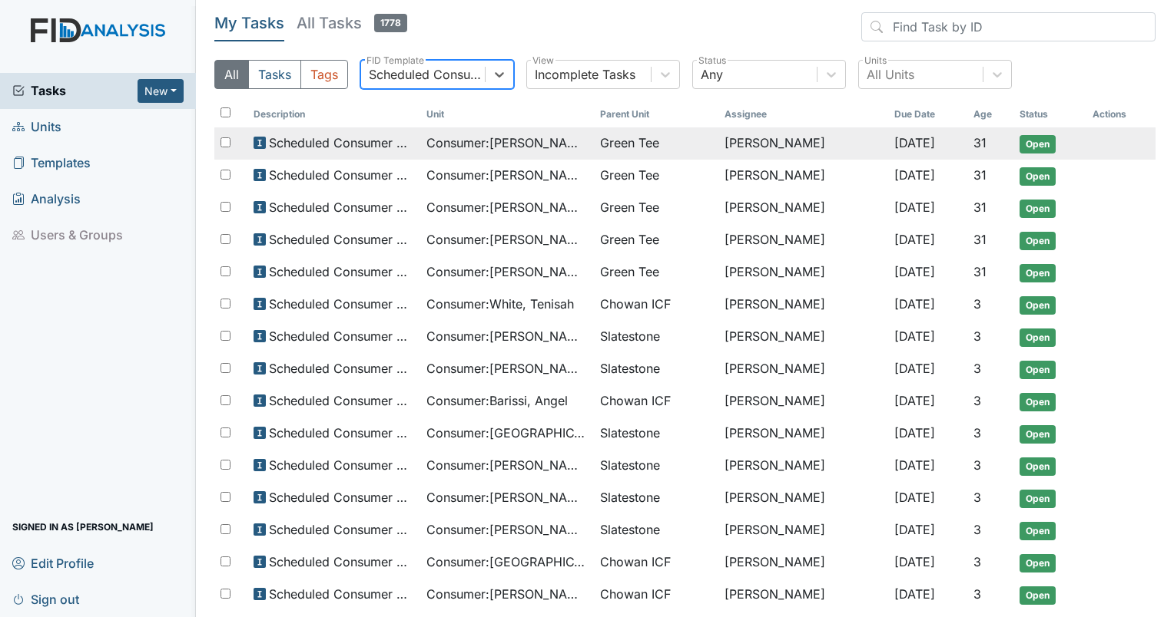
click at [542, 144] on span "Consumer : Alford, Elizabeth" at bounding box center [506, 143] width 161 height 18
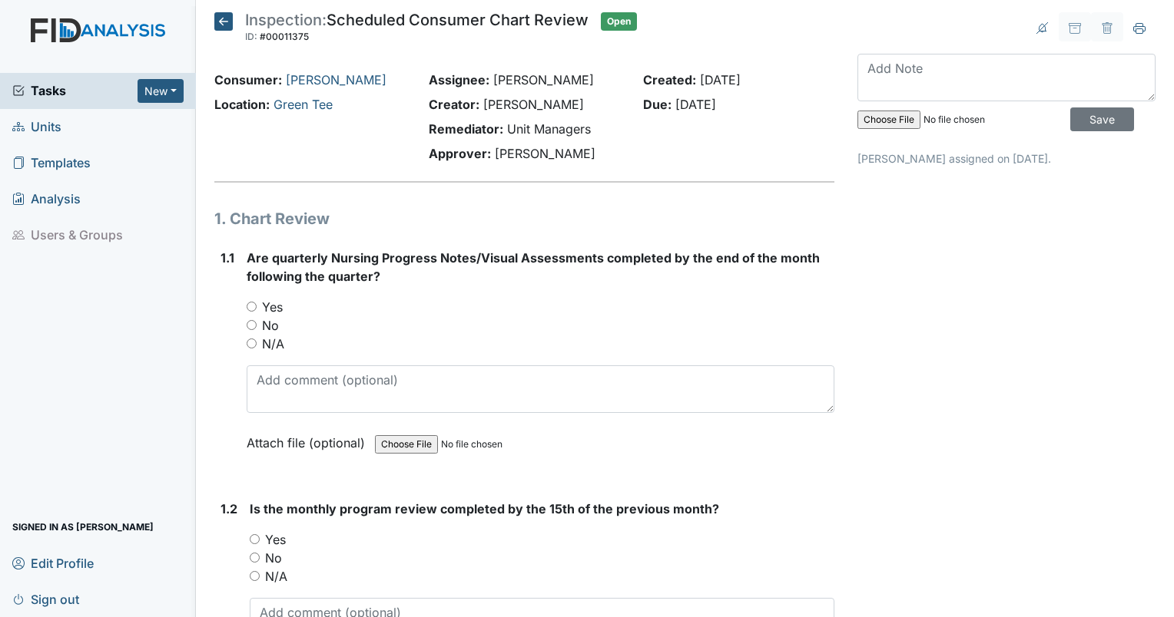
click at [244, 302] on div "1.1 Are quarterly Nursing Progress Notes/Visual Assessments completed by the en…" at bounding box center [524, 362] width 620 height 227
click at [244, 303] on div "1.1 Are quarterly Nursing Progress Notes/Visual Assessments completed by the en…" at bounding box center [524, 362] width 620 height 227
click at [249, 306] on input "Yes" at bounding box center [252, 307] width 10 height 10
radio input "true"
click at [253, 535] on input "Yes" at bounding box center [255, 540] width 10 height 10
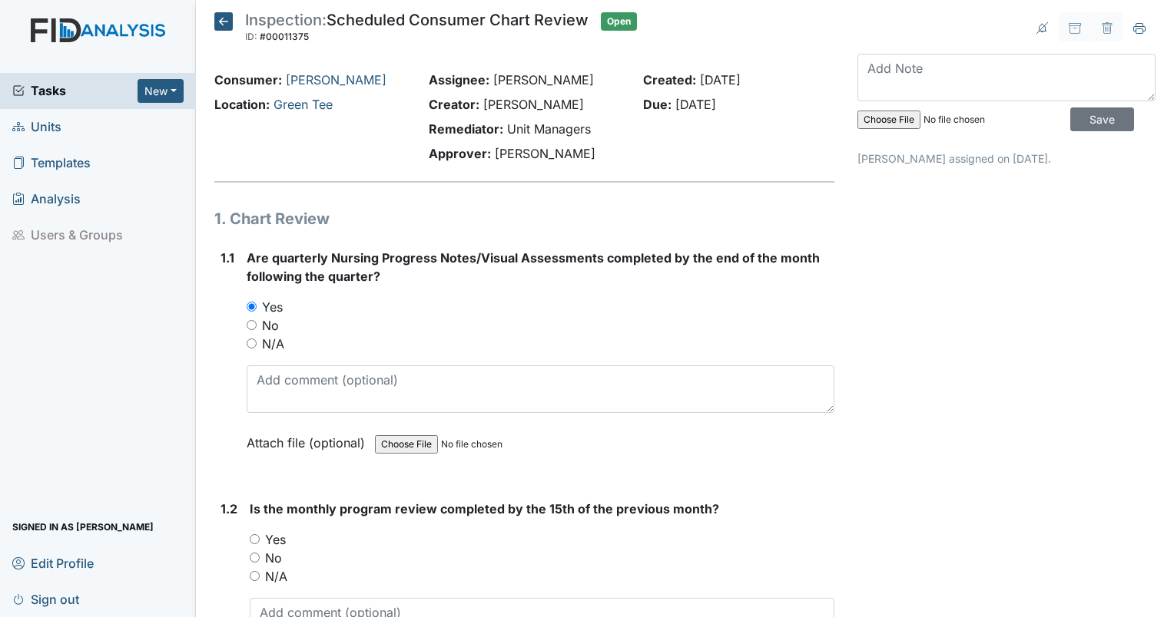
radio input "true"
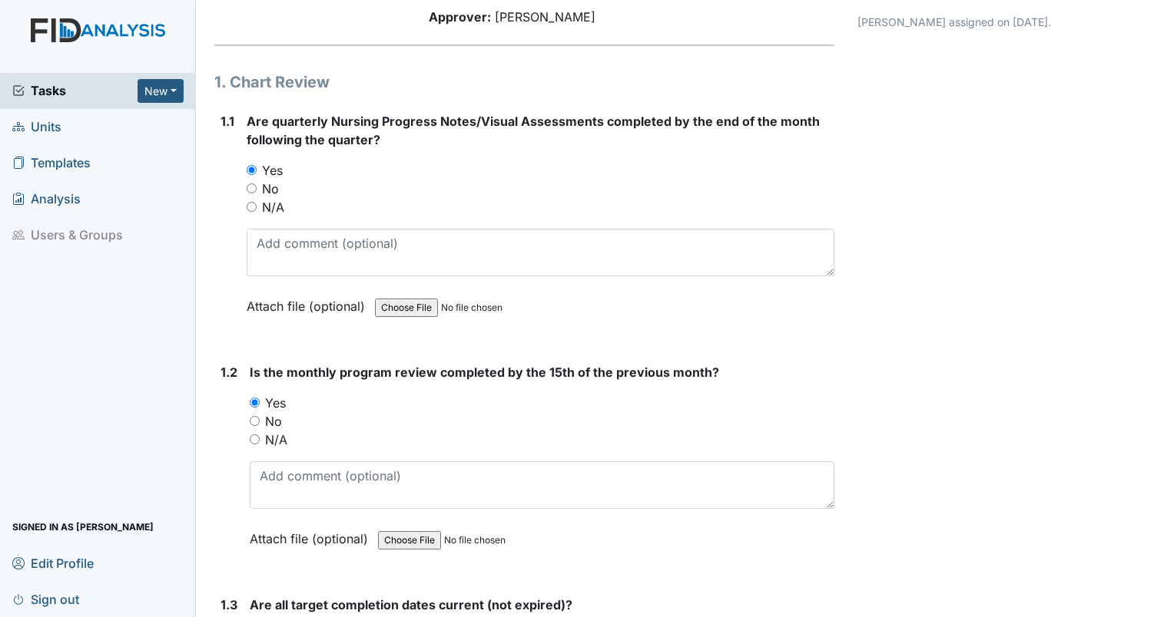
scroll to position [230, 0]
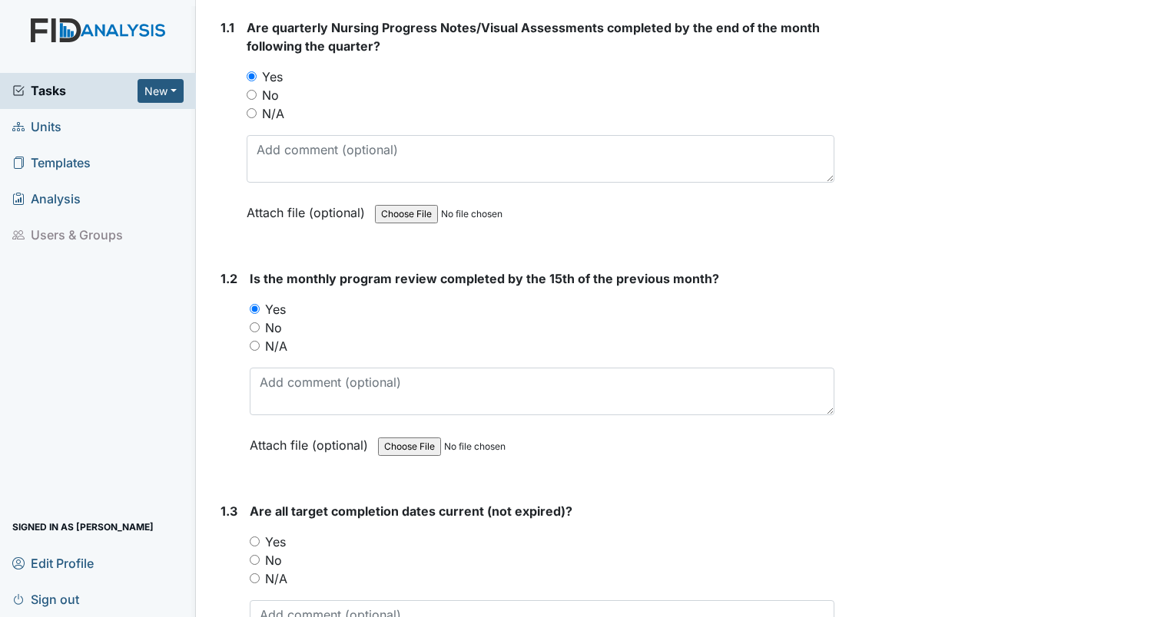
click at [258, 538] on input "Yes" at bounding box center [255, 542] width 10 height 10
radio input "true"
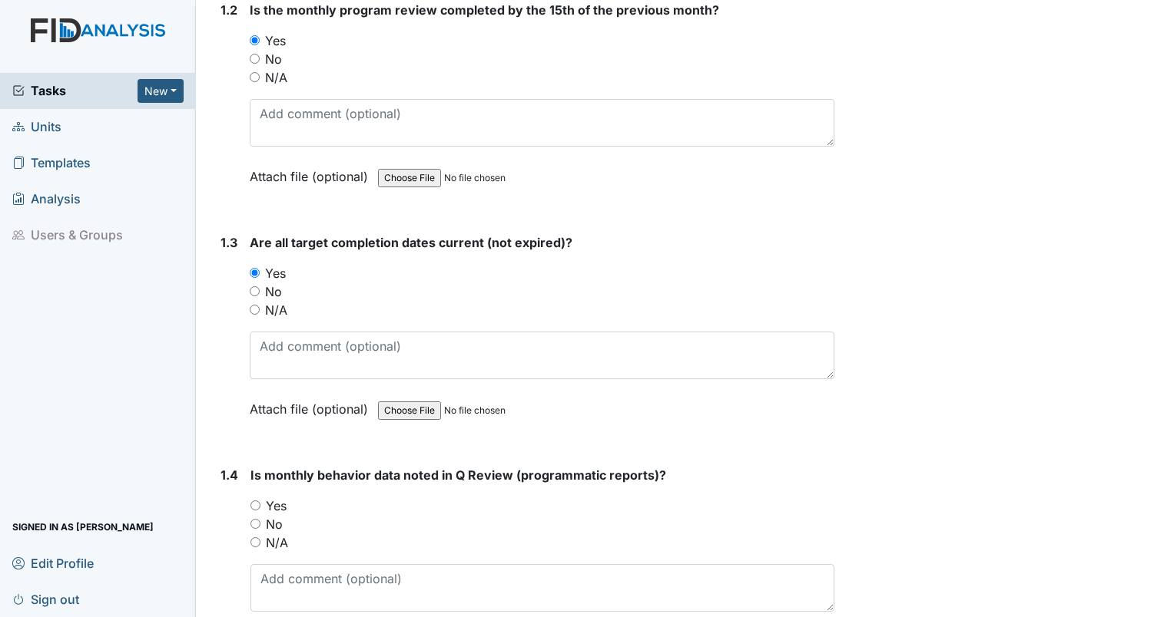
scroll to position [538, 0]
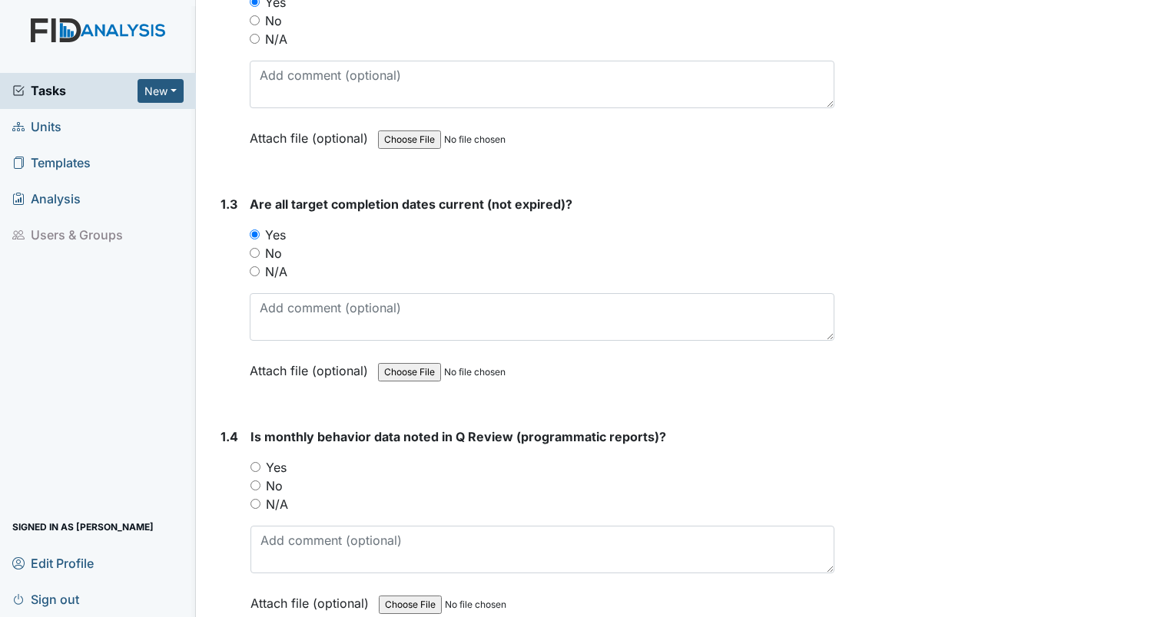
click at [254, 467] on input "Yes" at bounding box center [255, 467] width 10 height 10
radio input "true"
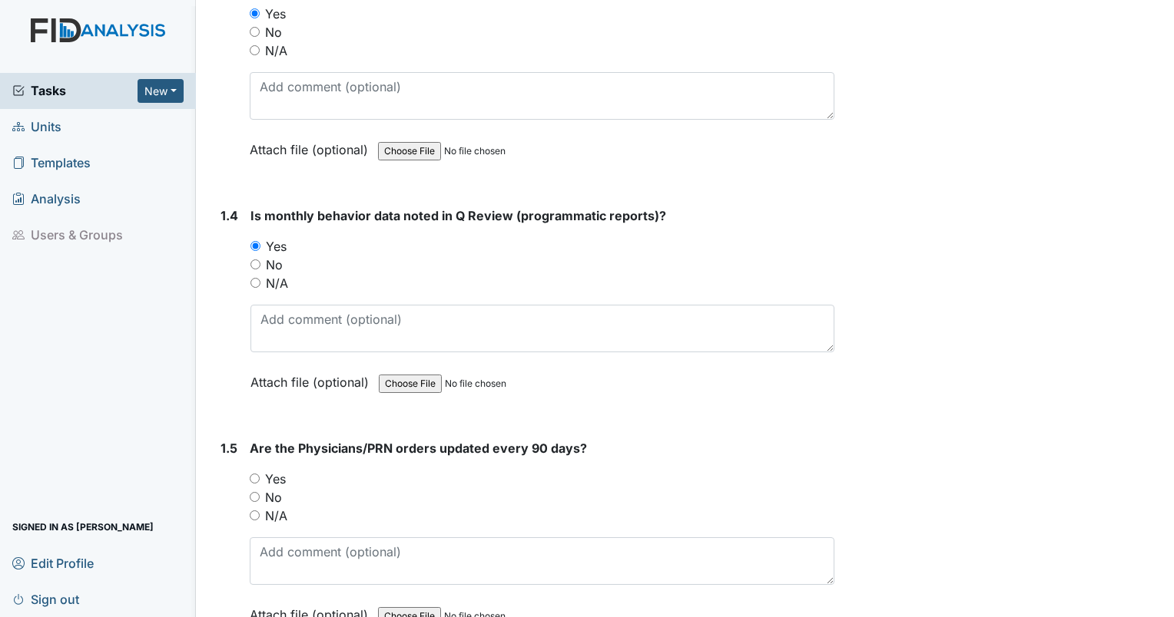
scroll to position [768, 0]
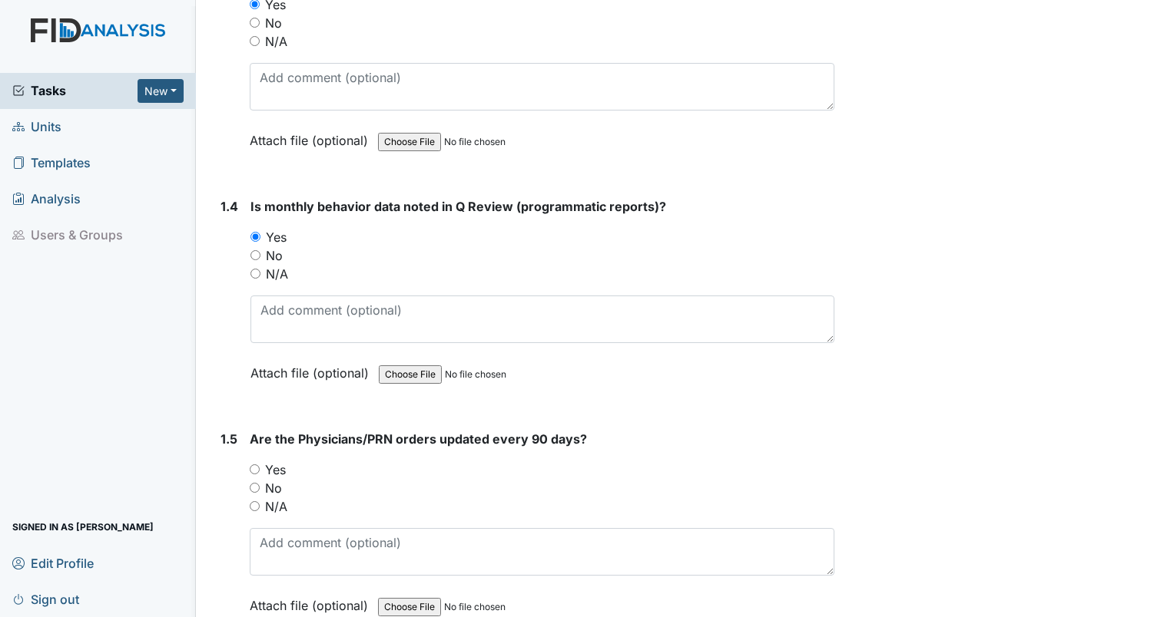
click at [253, 465] on input "Yes" at bounding box center [255, 470] width 10 height 10
radio input "true"
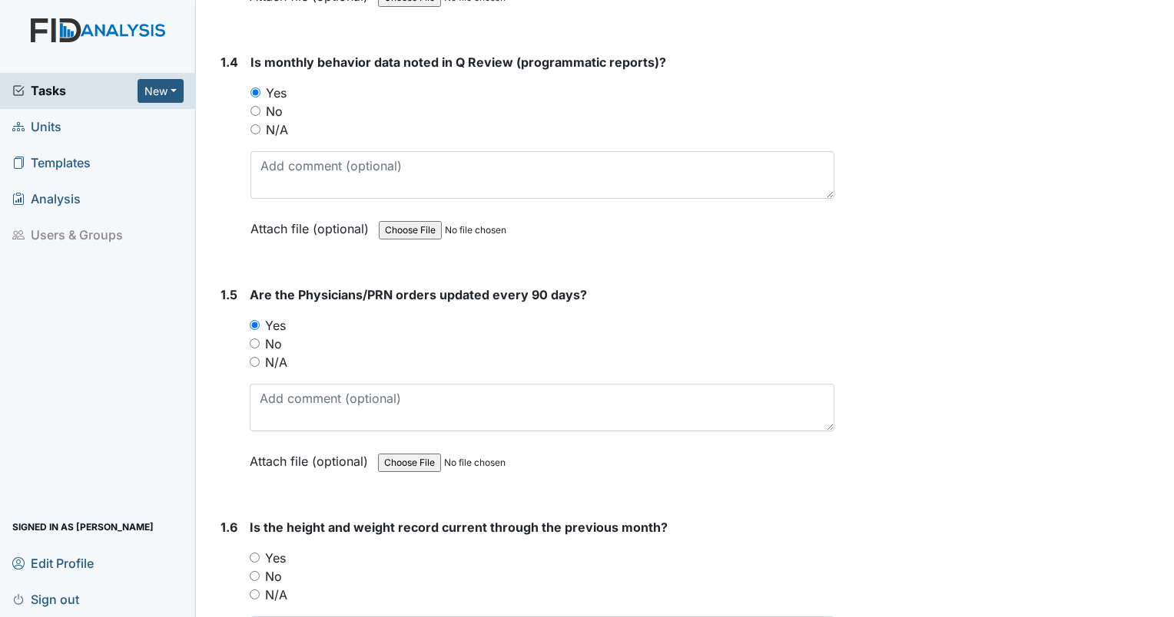
scroll to position [922, 0]
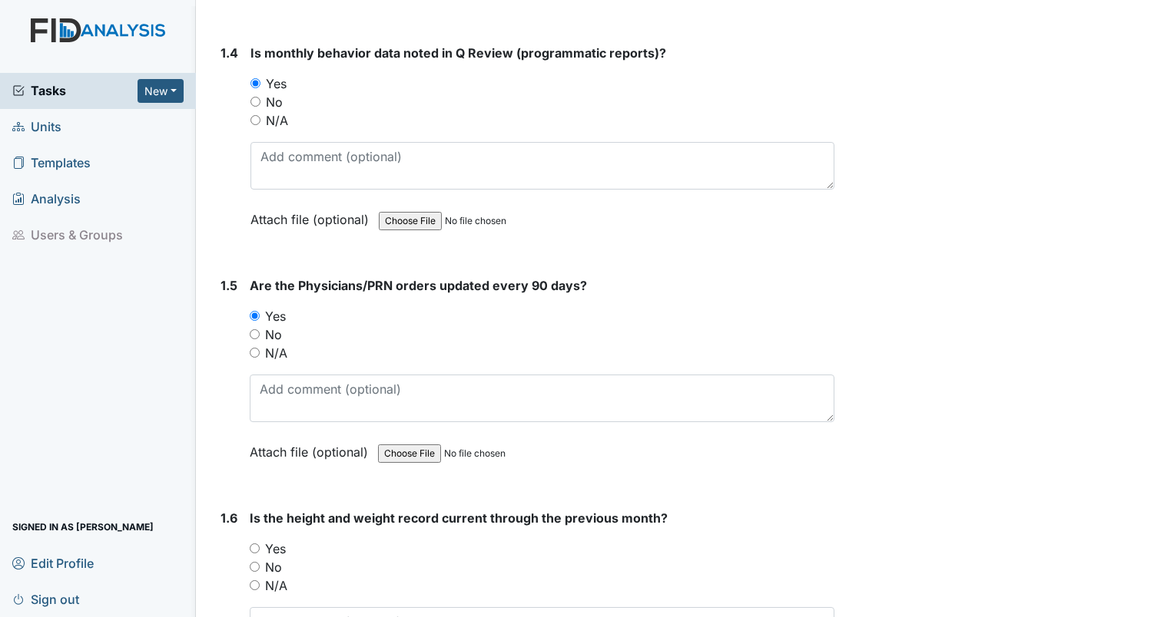
click at [254, 545] on input "Yes" at bounding box center [255, 549] width 10 height 10
radio input "true"
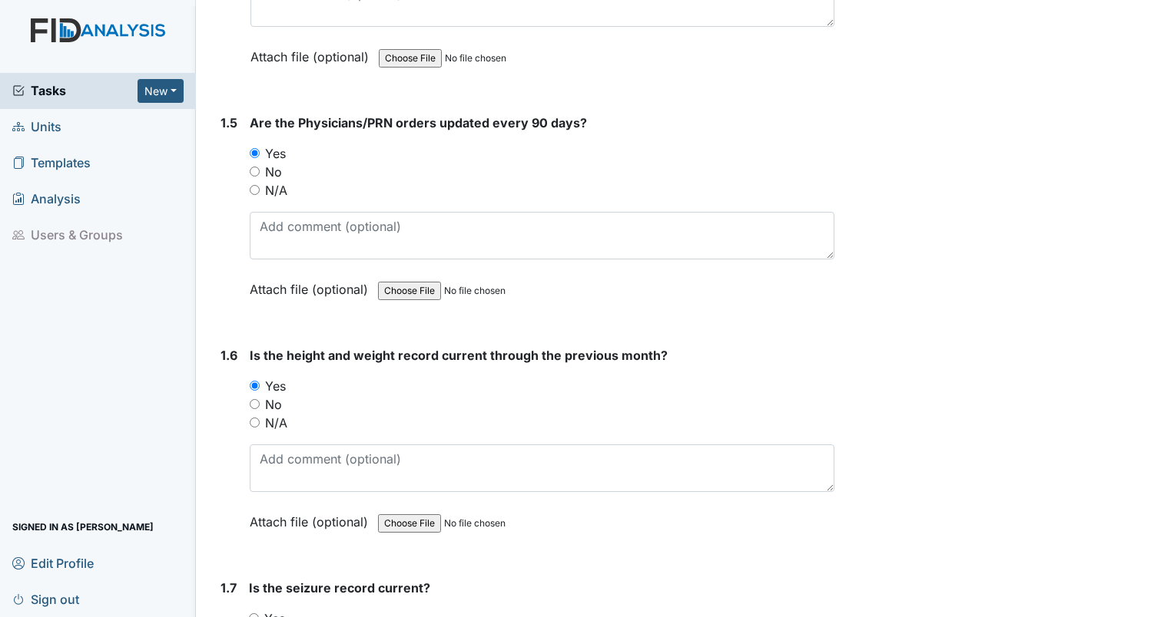
scroll to position [1152, 0]
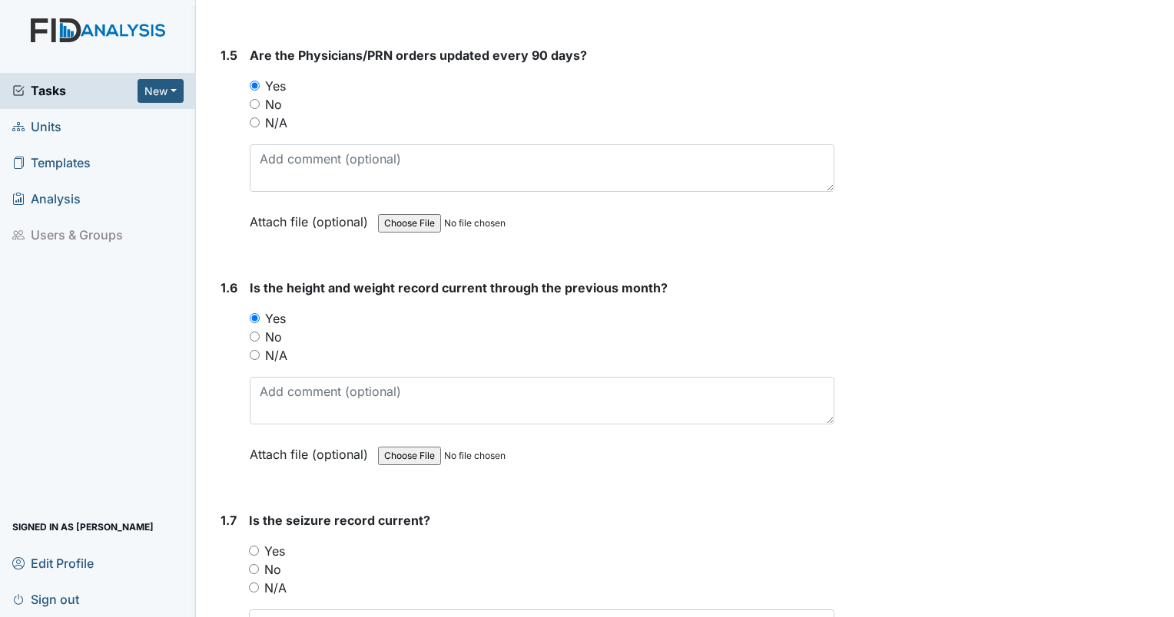
click at [255, 542] on div "Yes" at bounding box center [541, 551] width 585 height 18
click at [254, 546] on input "Yes" at bounding box center [254, 551] width 10 height 10
radio input "true"
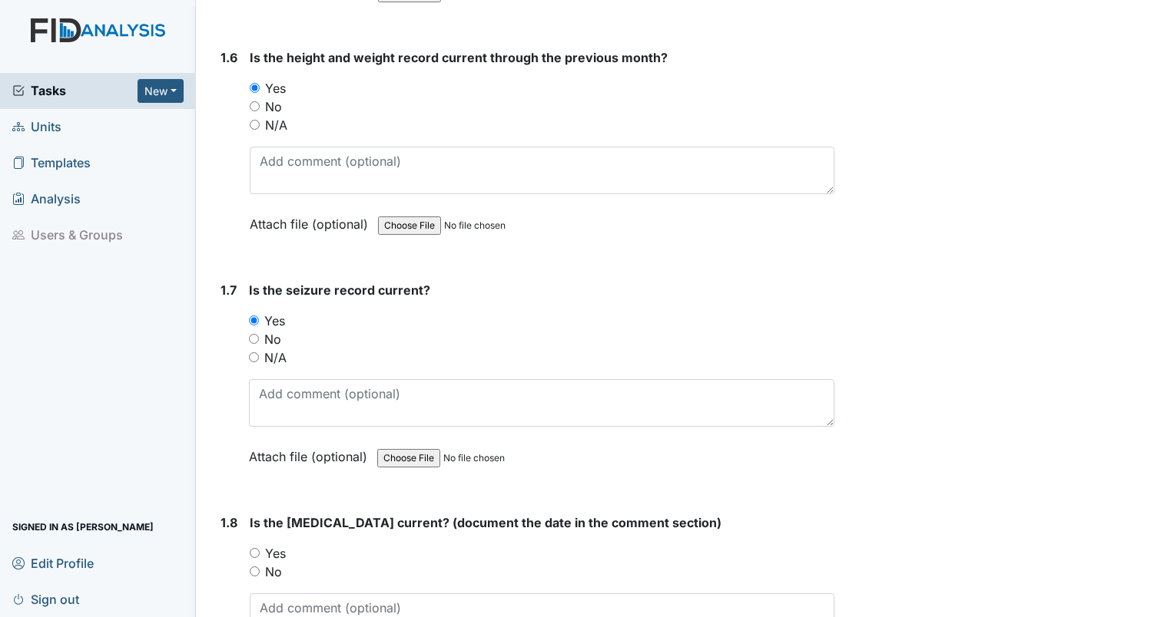
scroll to position [1459, 0]
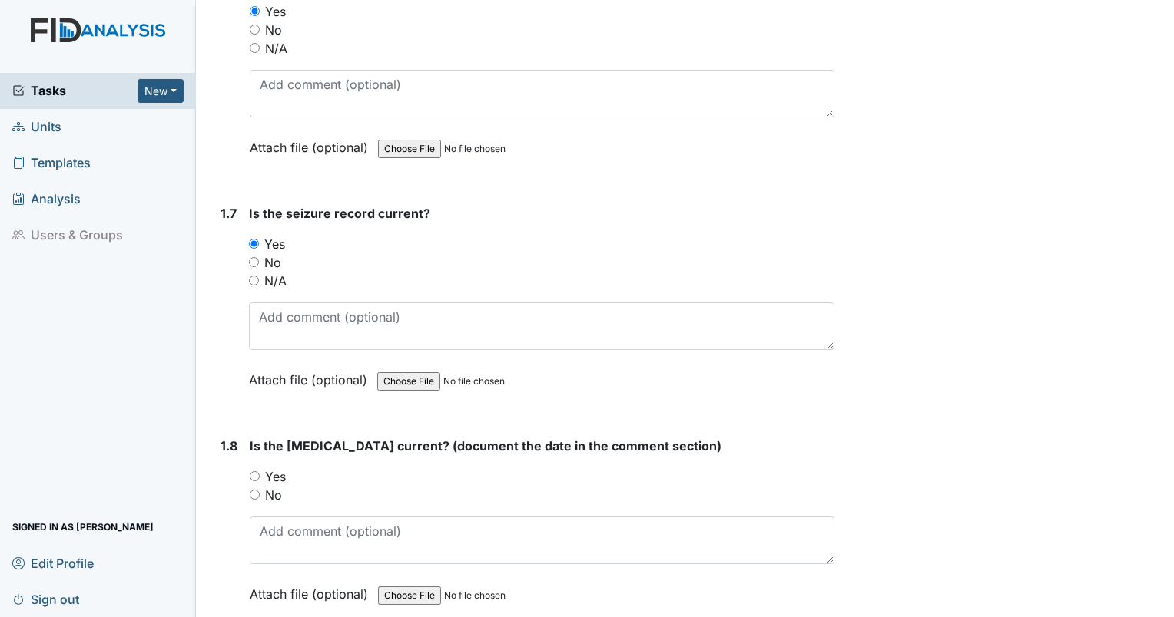
click at [255, 472] on input "Yes" at bounding box center [255, 477] width 10 height 10
radio input "true"
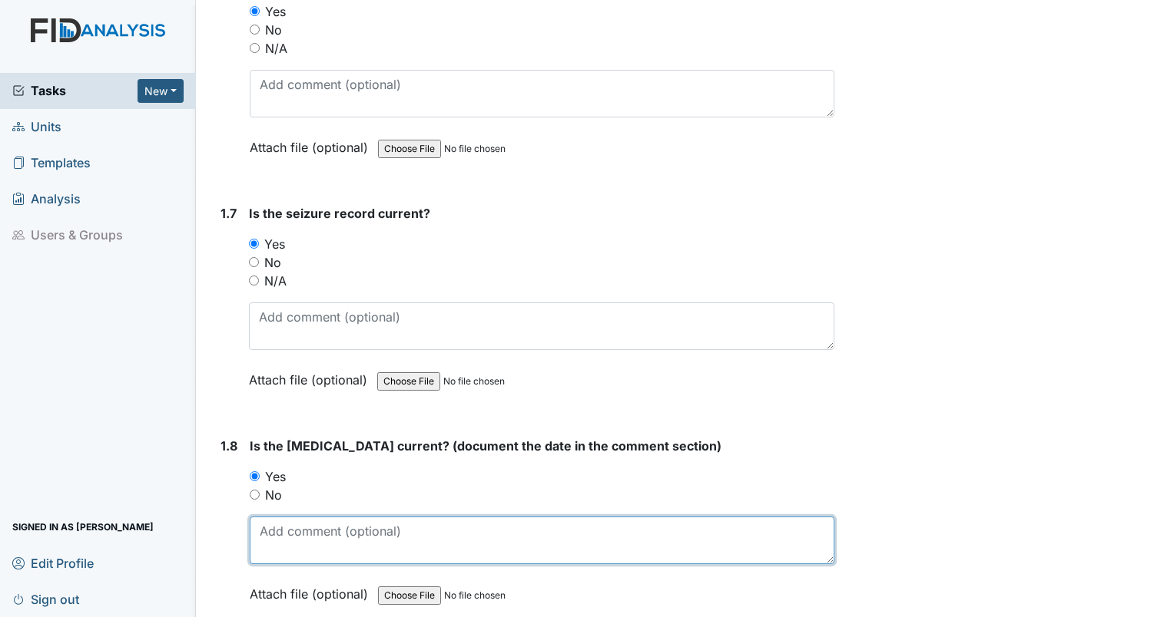
click at [292, 527] on textarea at bounding box center [542, 541] width 584 height 48
type textarea "2/18/20"
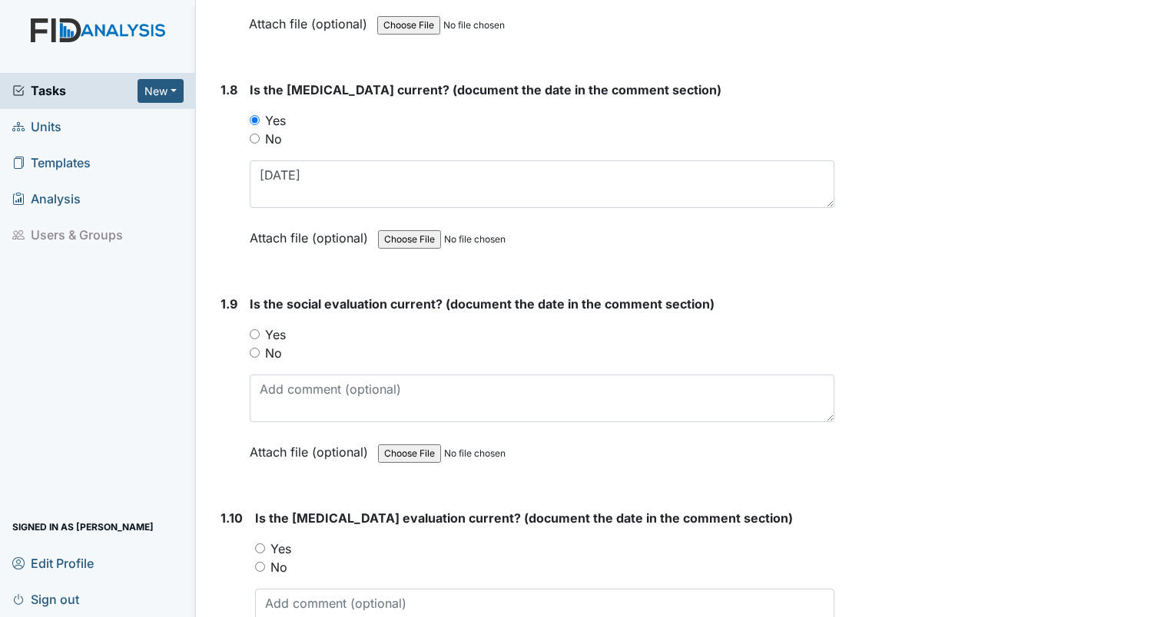
scroll to position [1843, 0]
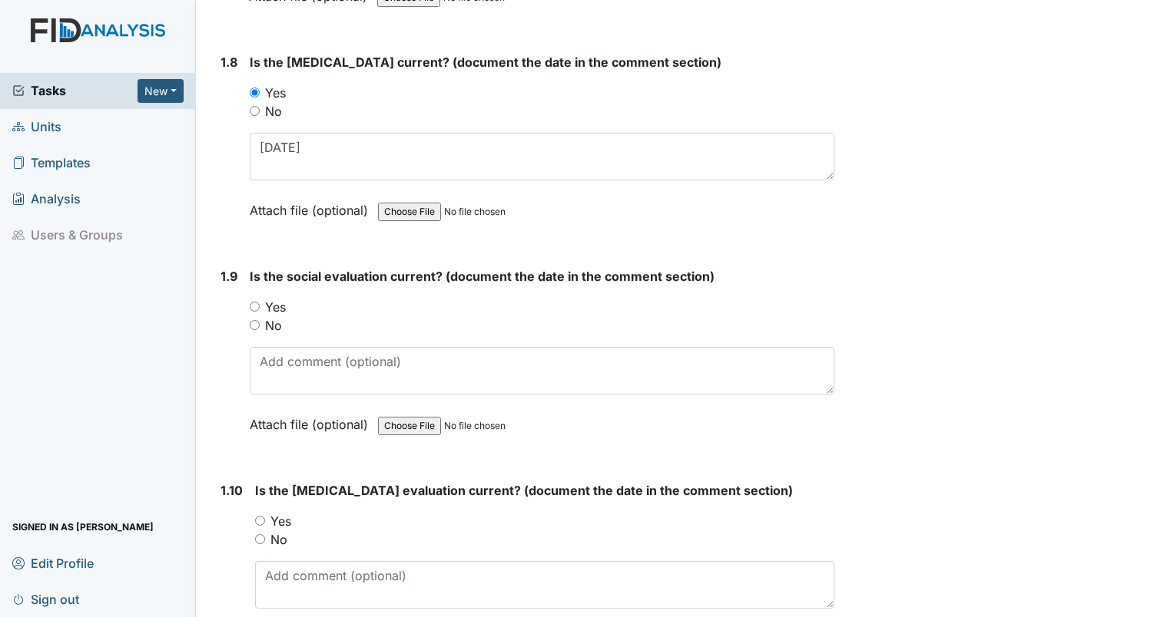
click at [257, 320] on input "No" at bounding box center [255, 325] width 10 height 10
radio input "true"
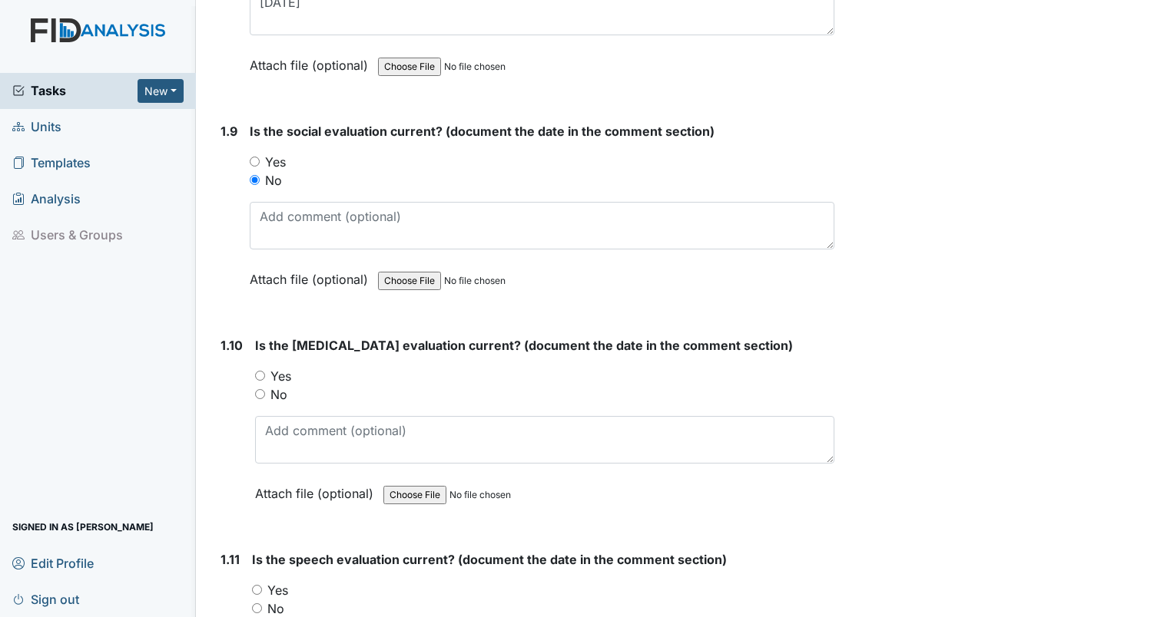
scroll to position [1997, 0]
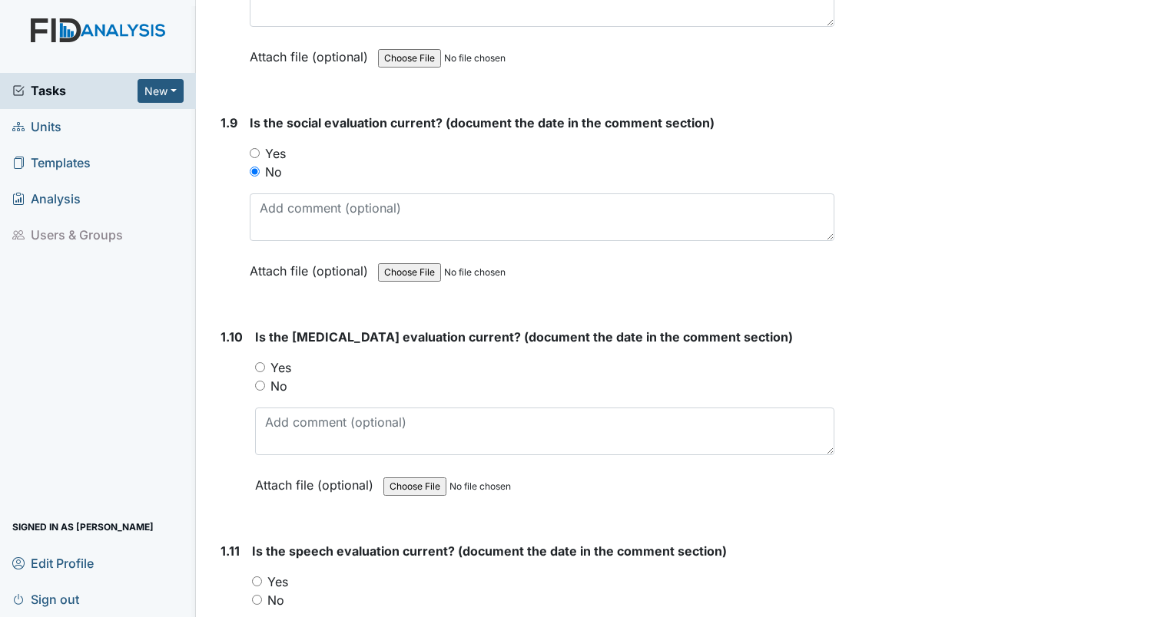
click at [262, 363] on input "Yes" at bounding box center [260, 368] width 10 height 10
radio input "true"
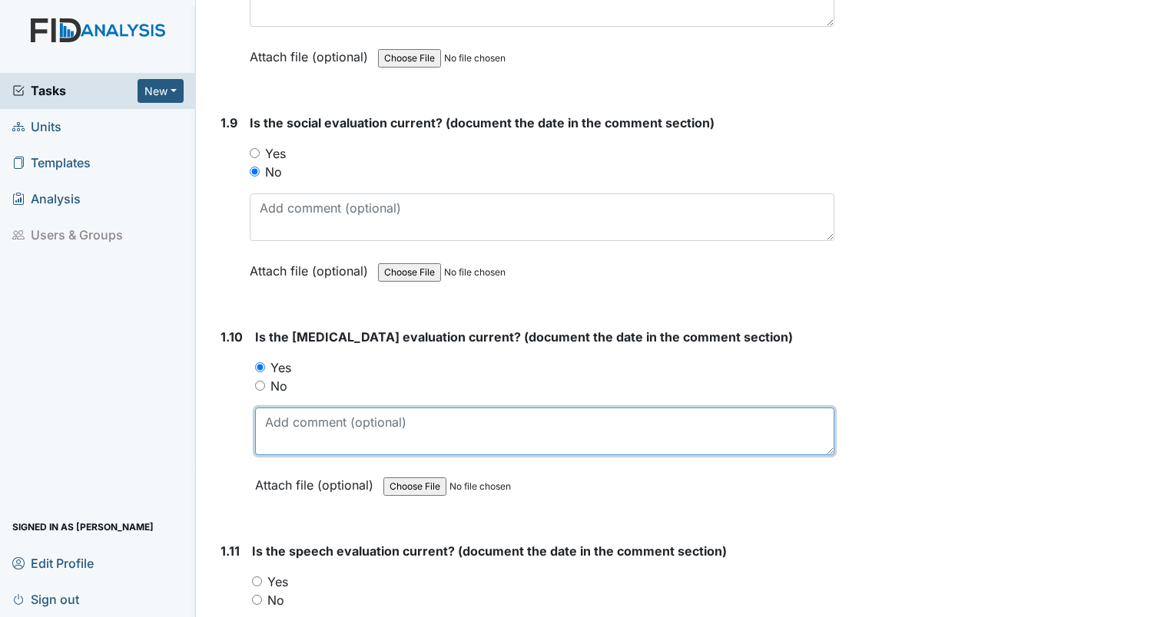
click at [300, 418] on textarea at bounding box center [544, 432] width 579 height 48
type textarea "8/29/21"
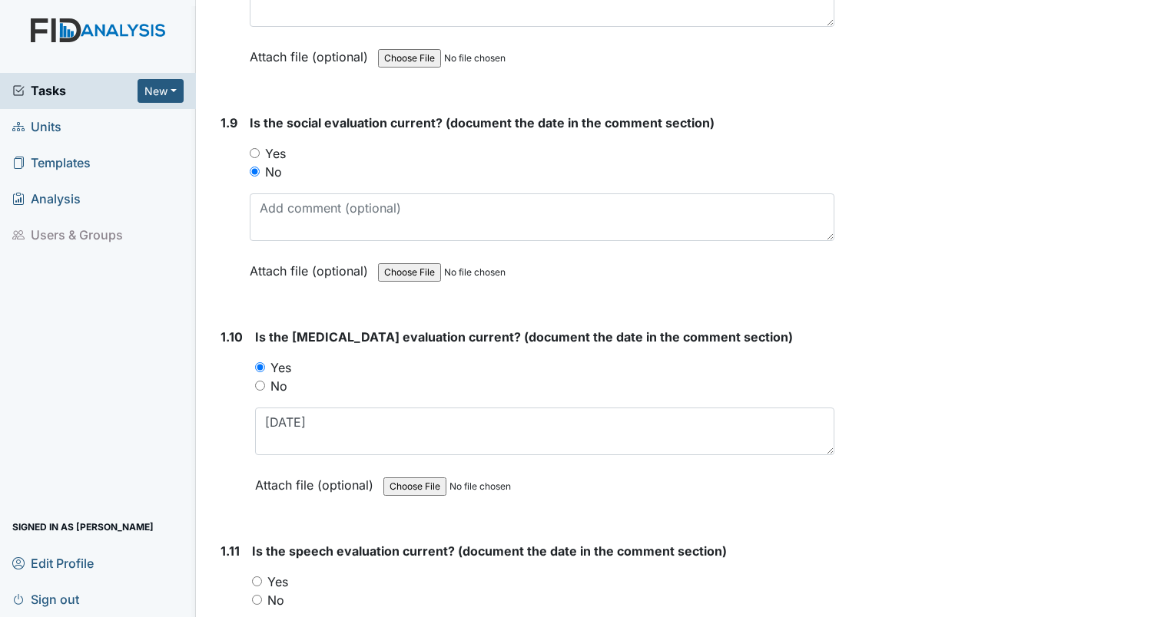
click at [258, 595] on input "No" at bounding box center [257, 600] width 10 height 10
radio input "true"
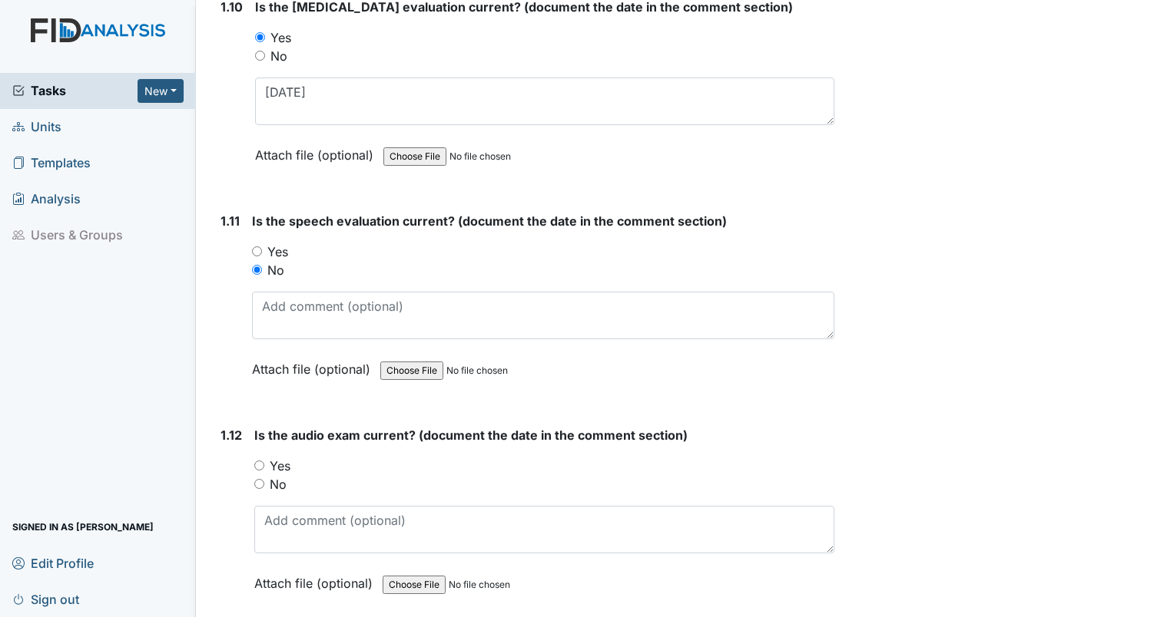
scroll to position [2458, 0]
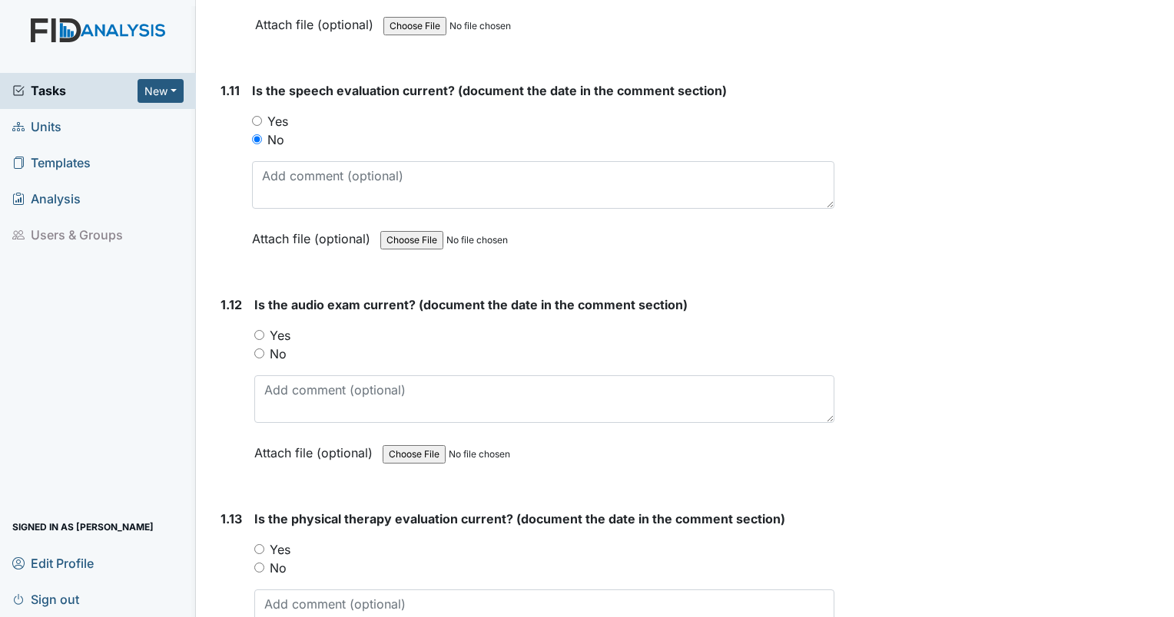
click at [261, 330] on input "Yes" at bounding box center [259, 335] width 10 height 10
radio input "true"
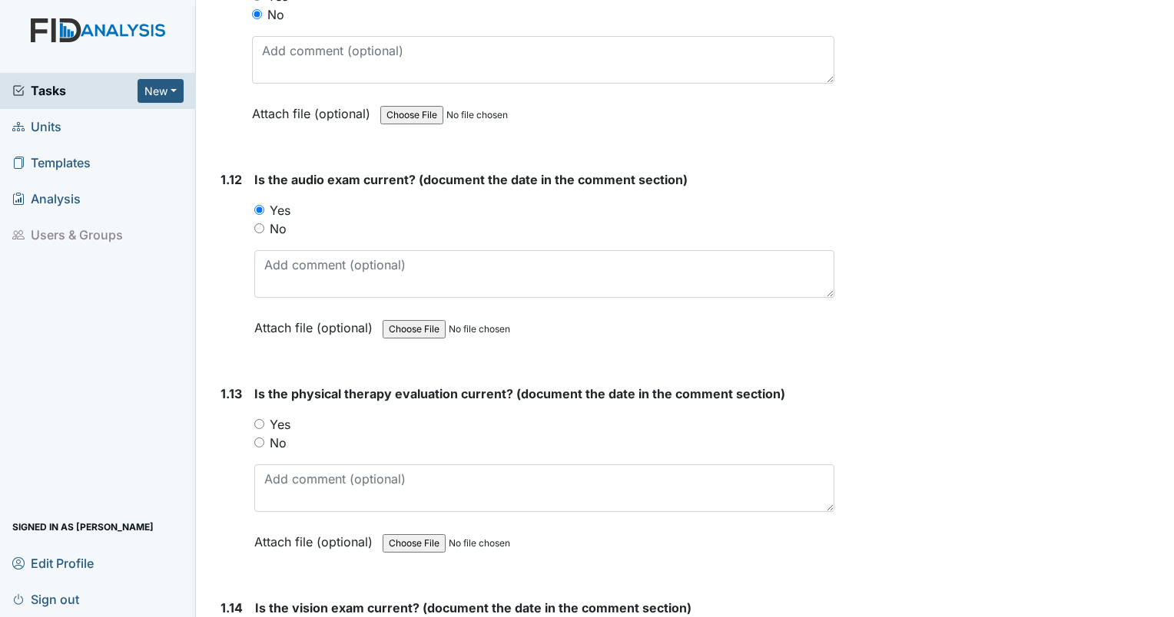
scroll to position [2611, 0]
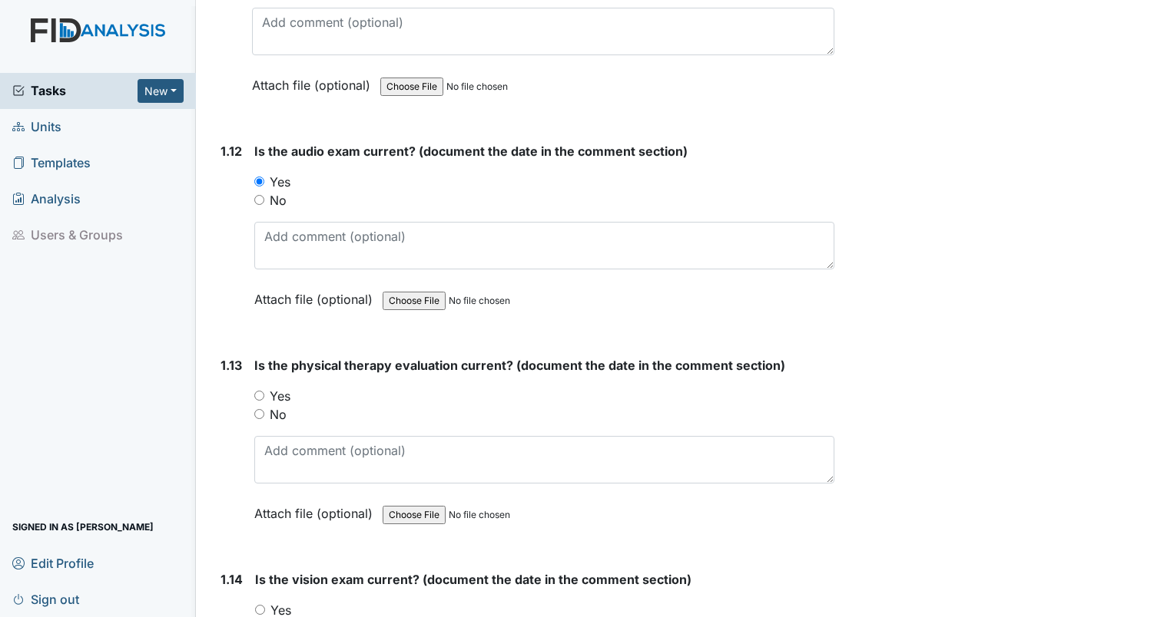
click at [260, 391] on input "Yes" at bounding box center [259, 396] width 10 height 10
radio input "true"
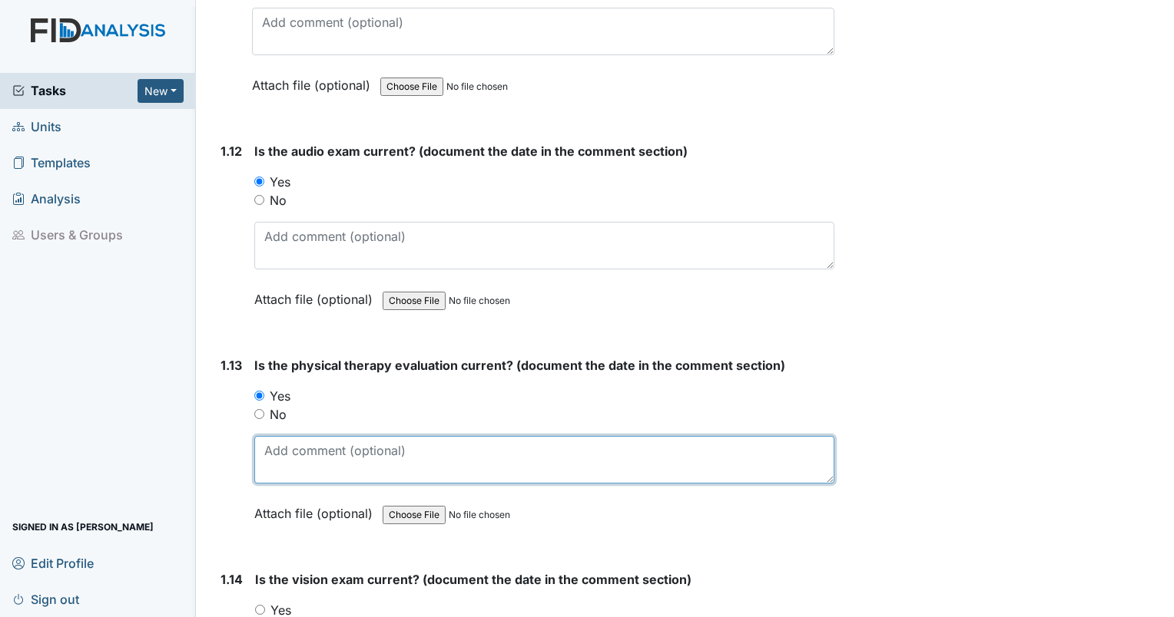
drag, startPoint x: 264, startPoint y: 430, endPoint x: 273, endPoint y: 432, distance: 9.5
click at [264, 436] on textarea at bounding box center [544, 460] width 580 height 48
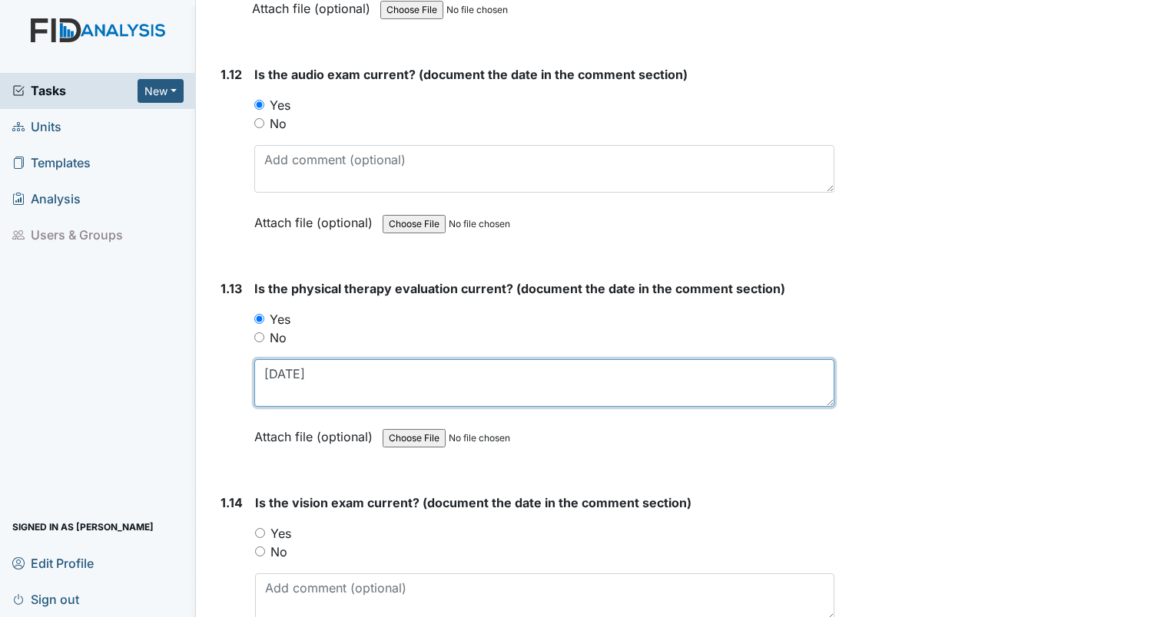
type textarea "7/16/21"
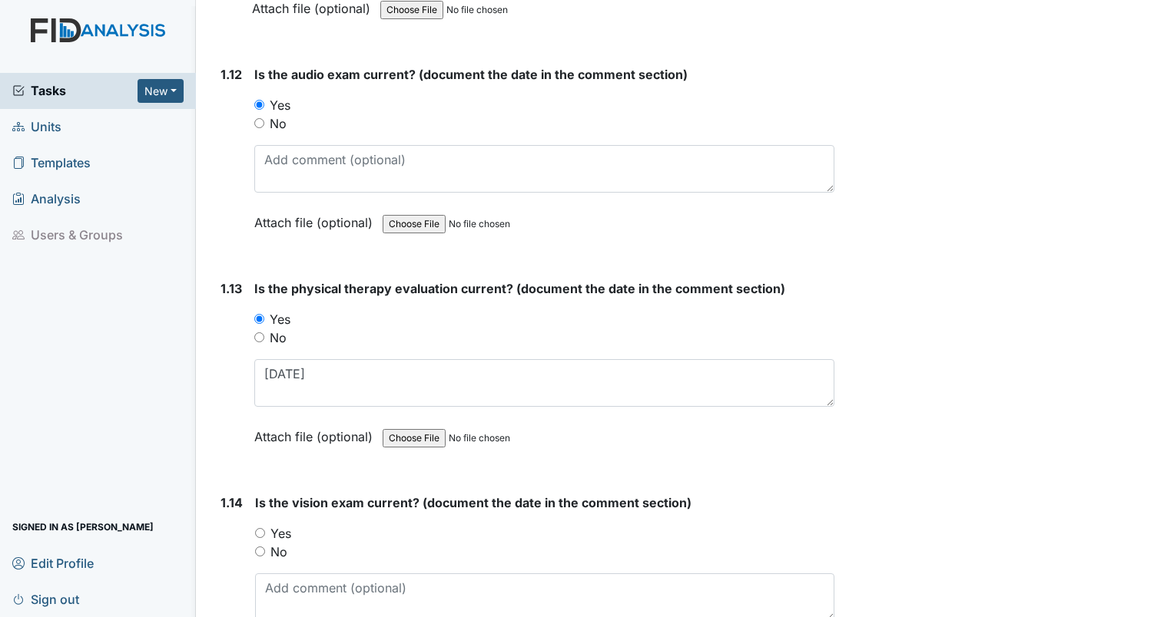
click at [260, 528] on input "Yes" at bounding box center [260, 533] width 10 height 10
radio input "true"
click at [276, 588] on textarea at bounding box center [544, 598] width 579 height 48
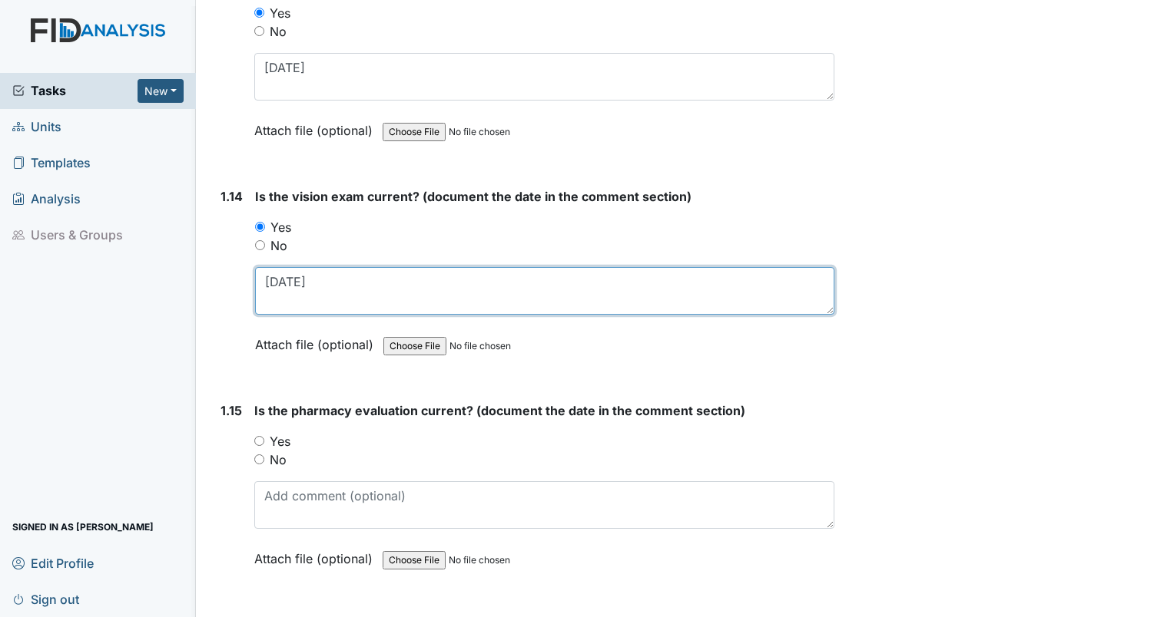
scroll to position [2995, 0]
type textarea "2/22/24"
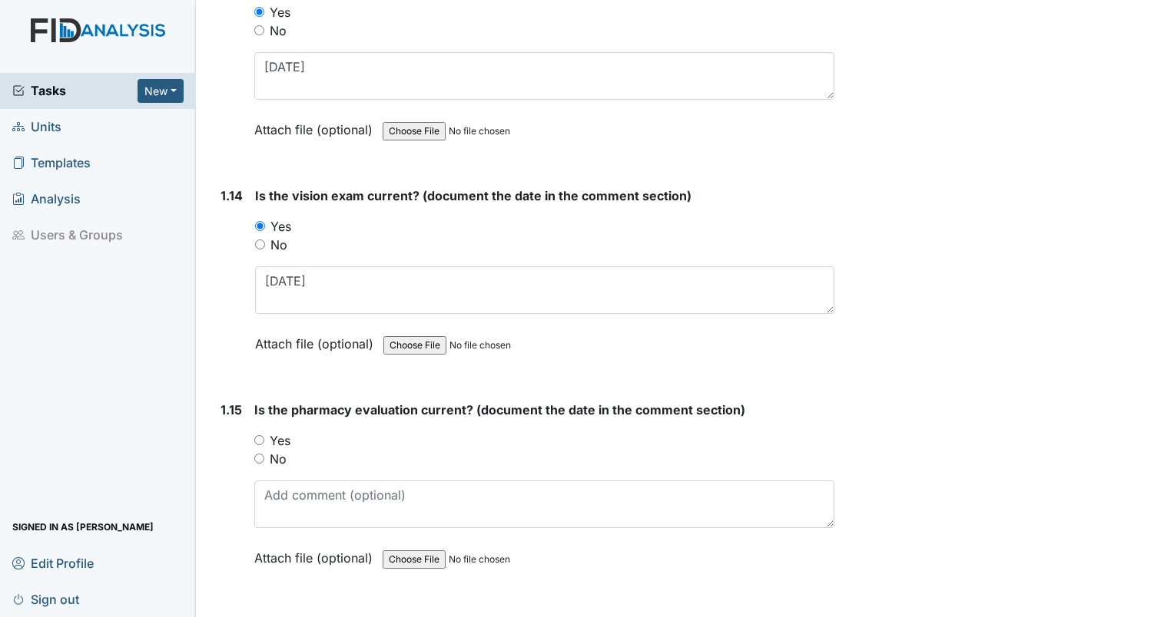
click at [260, 435] on input "Yes" at bounding box center [259, 440] width 10 height 10
radio input "true"
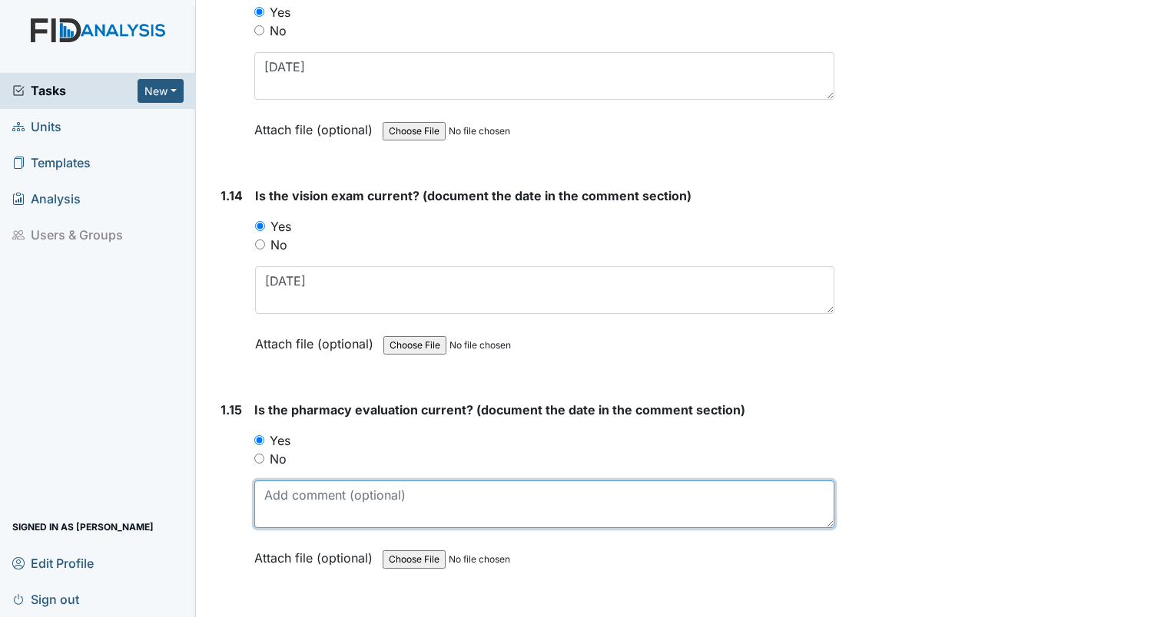
click at [289, 481] on textarea at bounding box center [544, 505] width 580 height 48
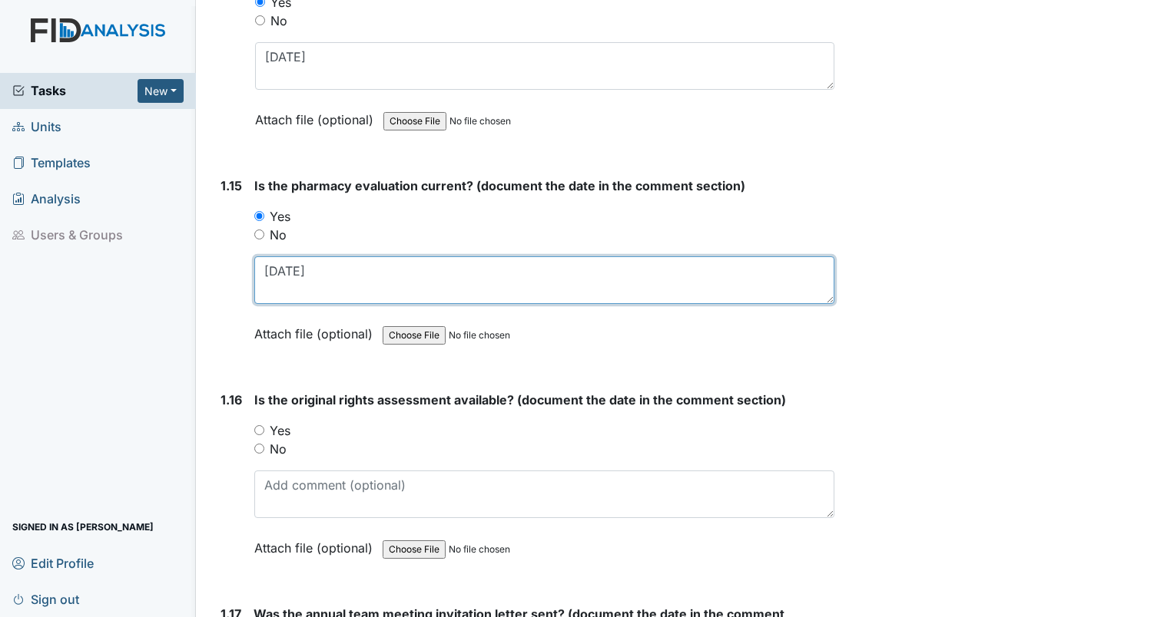
scroll to position [3226, 0]
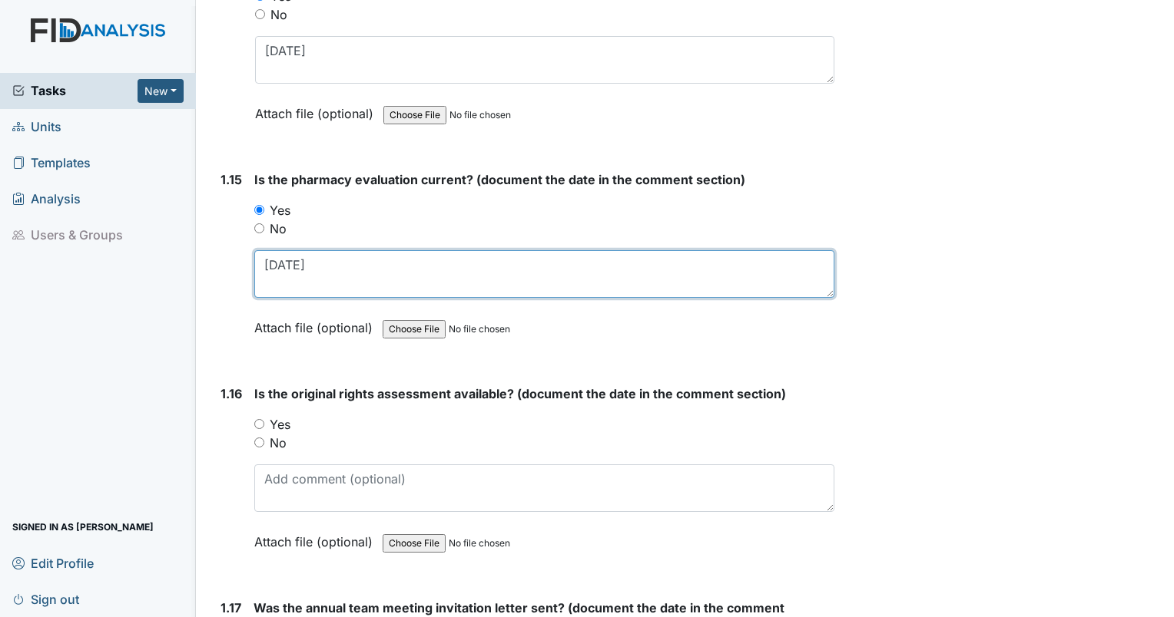
type textarea "7/31/25"
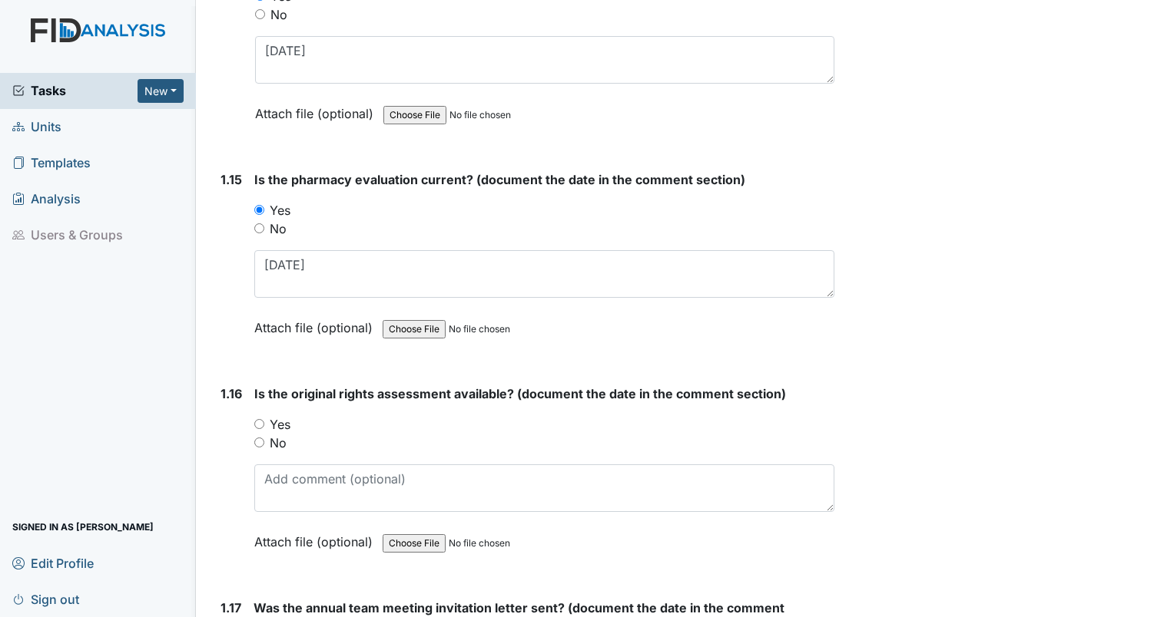
click at [258, 419] on input "Yes" at bounding box center [259, 424] width 10 height 10
radio input "true"
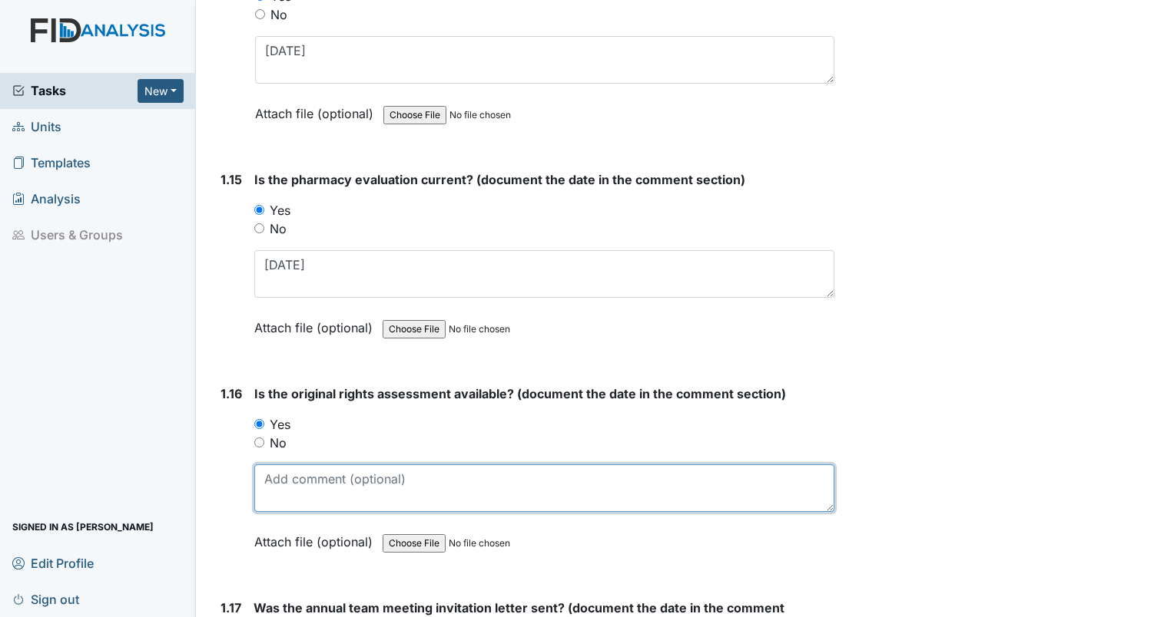
click at [289, 470] on textarea at bounding box center [544, 489] width 580 height 48
type textarea "7/27/21"
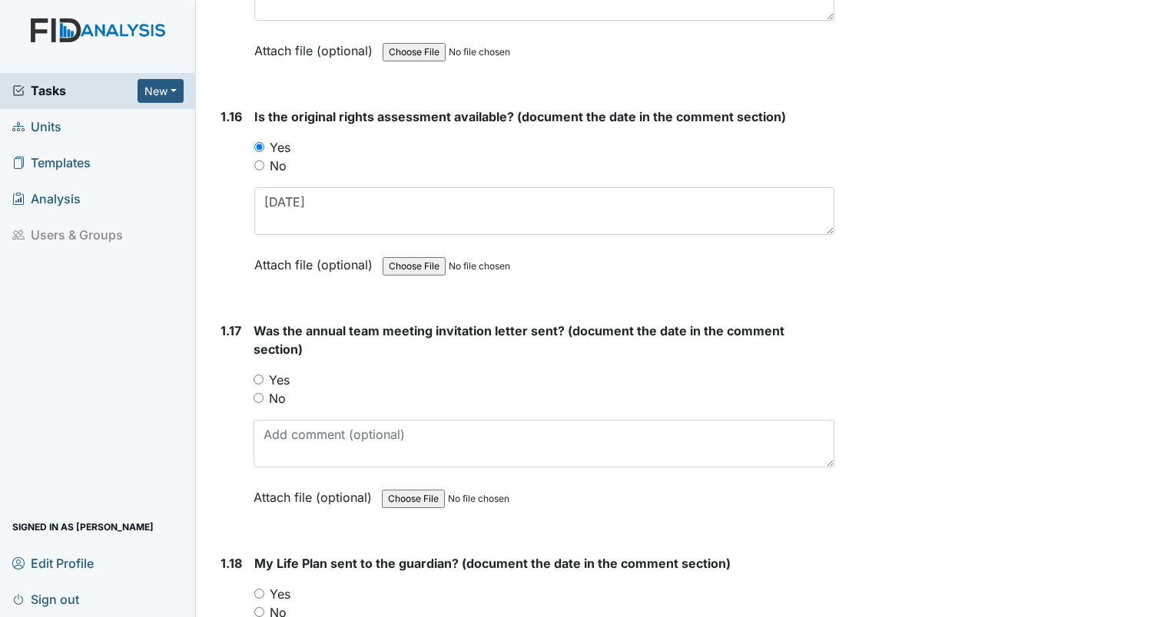
scroll to position [3533, 0]
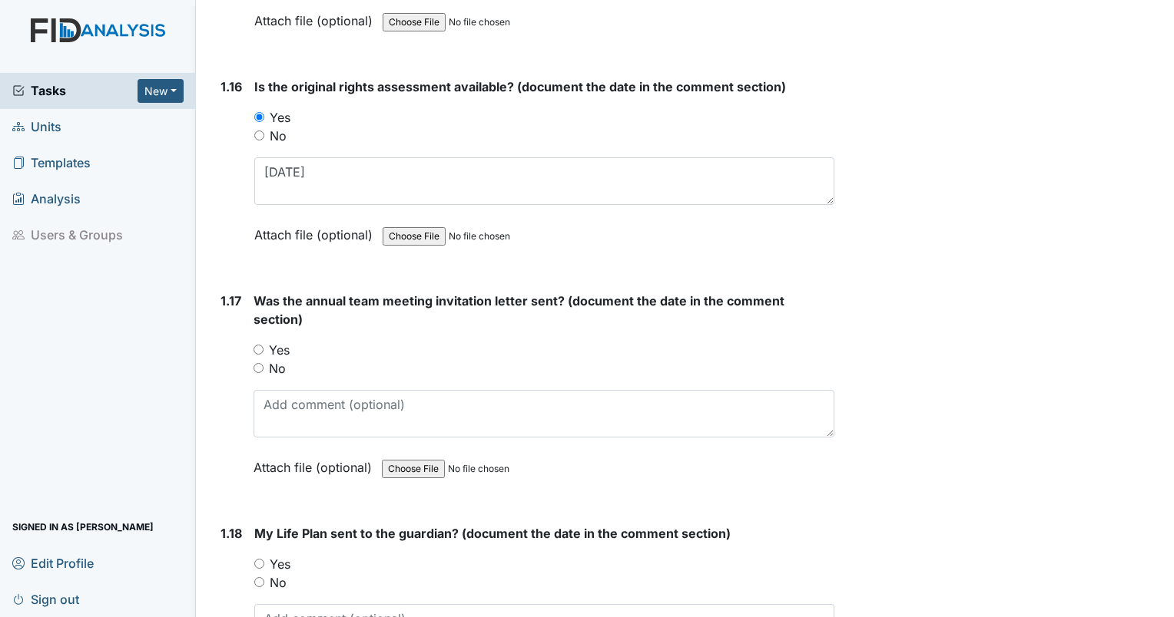
click at [260, 363] on input "No" at bounding box center [258, 368] width 10 height 10
radio input "true"
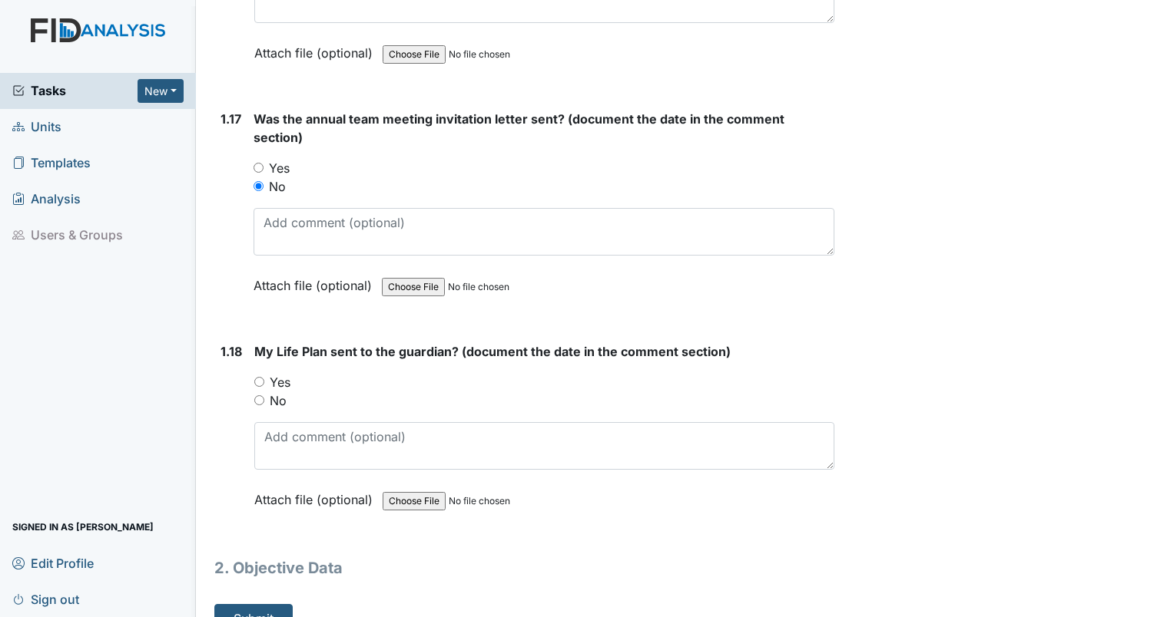
scroll to position [3729, 0]
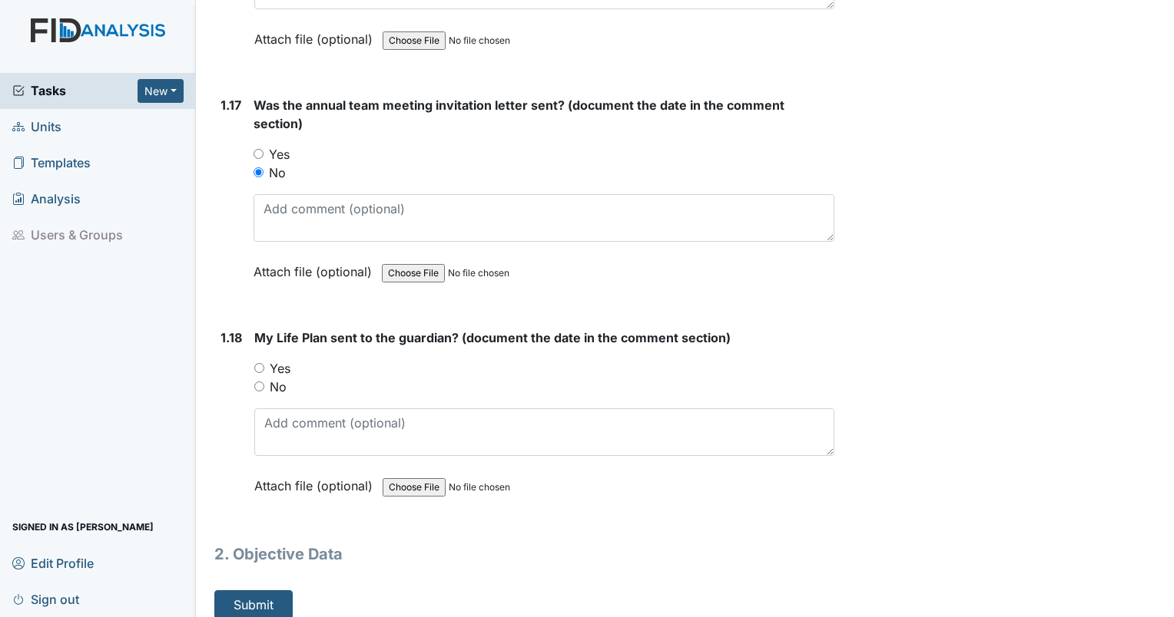
click at [262, 382] on input "No" at bounding box center [259, 387] width 10 height 10
radio input "true"
click at [260, 384] on div "My Life Plan sent to the guardian? (document the date in the comment section) Y…" at bounding box center [544, 417] width 580 height 177
click at [244, 598] on button "Submit" at bounding box center [253, 605] width 78 height 29
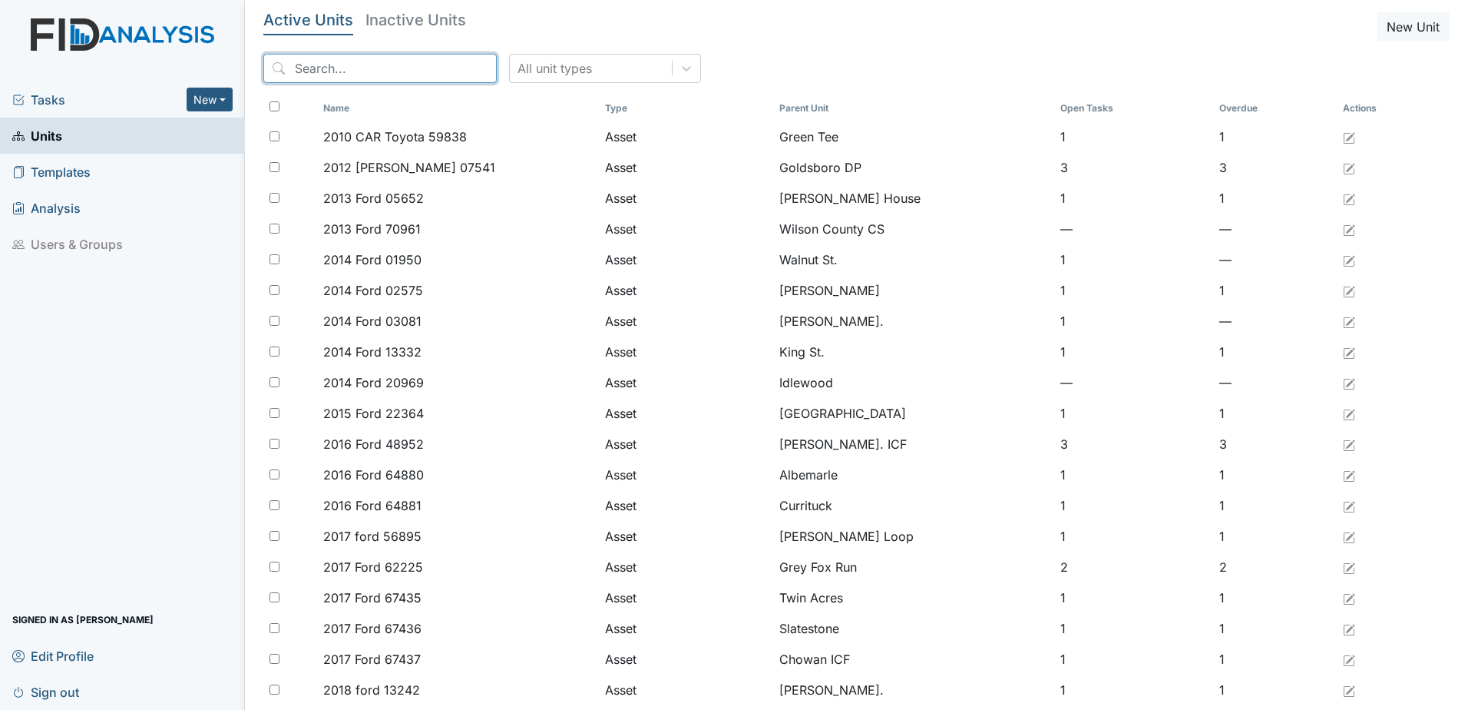
click at [358, 74] on input "search" at bounding box center [379, 68] width 233 height 29
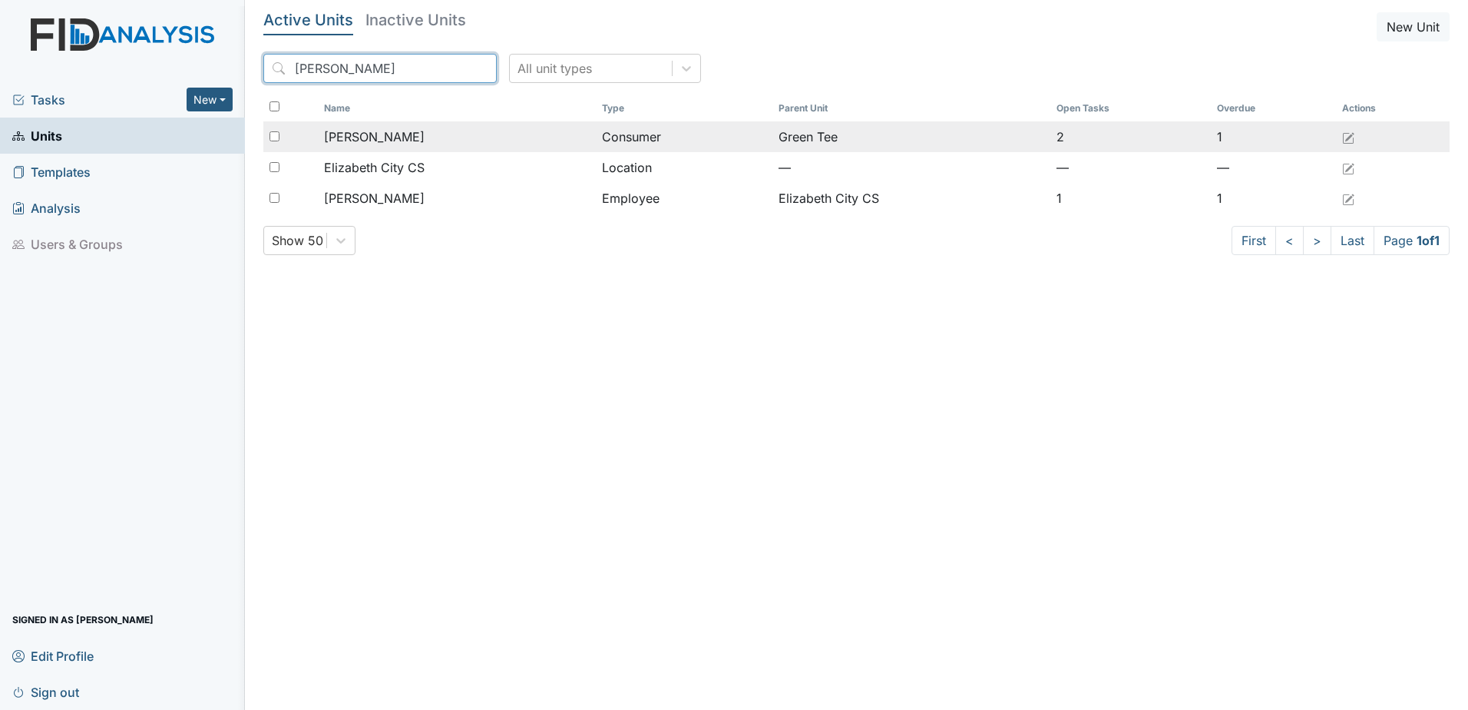
type input "[PERSON_NAME]"
click at [369, 144] on span "[PERSON_NAME]" at bounding box center [374, 136] width 101 height 18
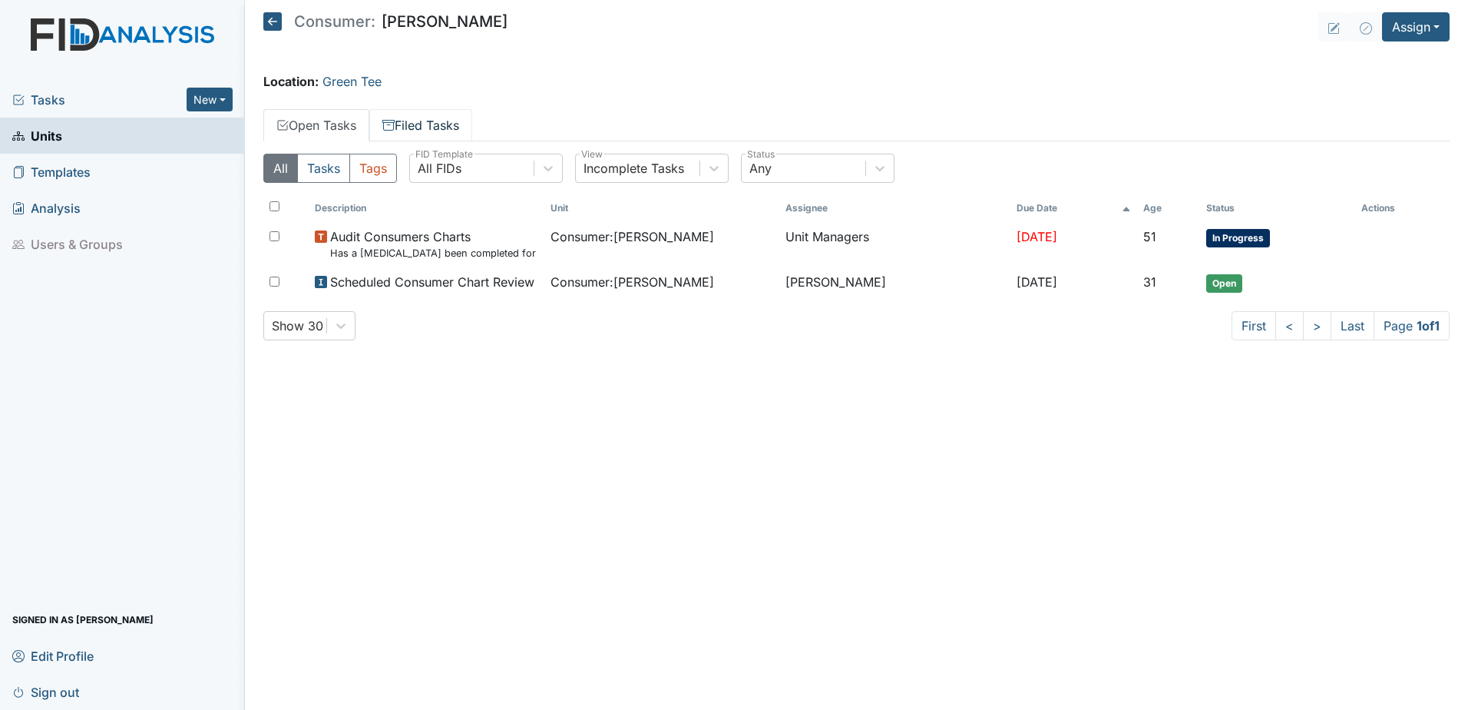
click at [420, 122] on link "Filed Tasks" at bounding box center [420, 125] width 103 height 32
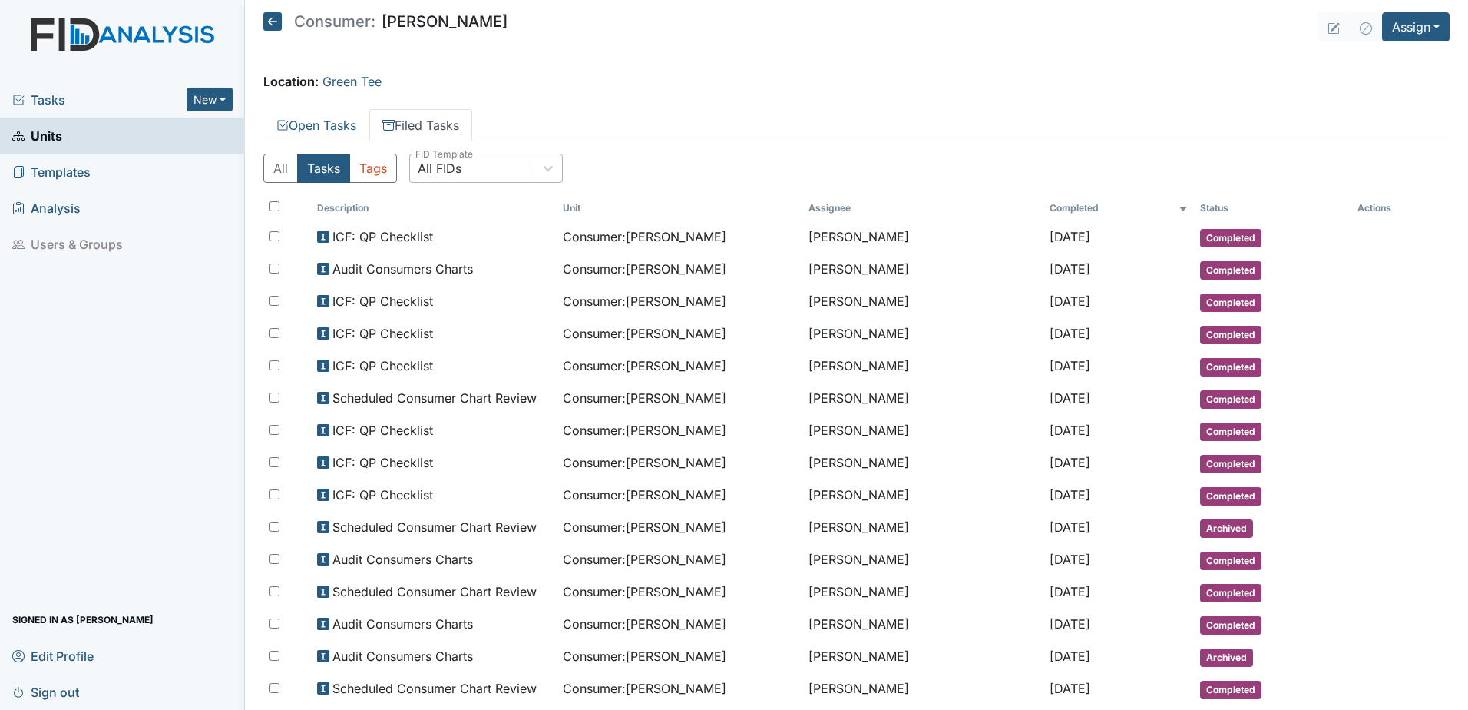
click at [461, 170] on div "All FIDs" at bounding box center [440, 168] width 44 height 18
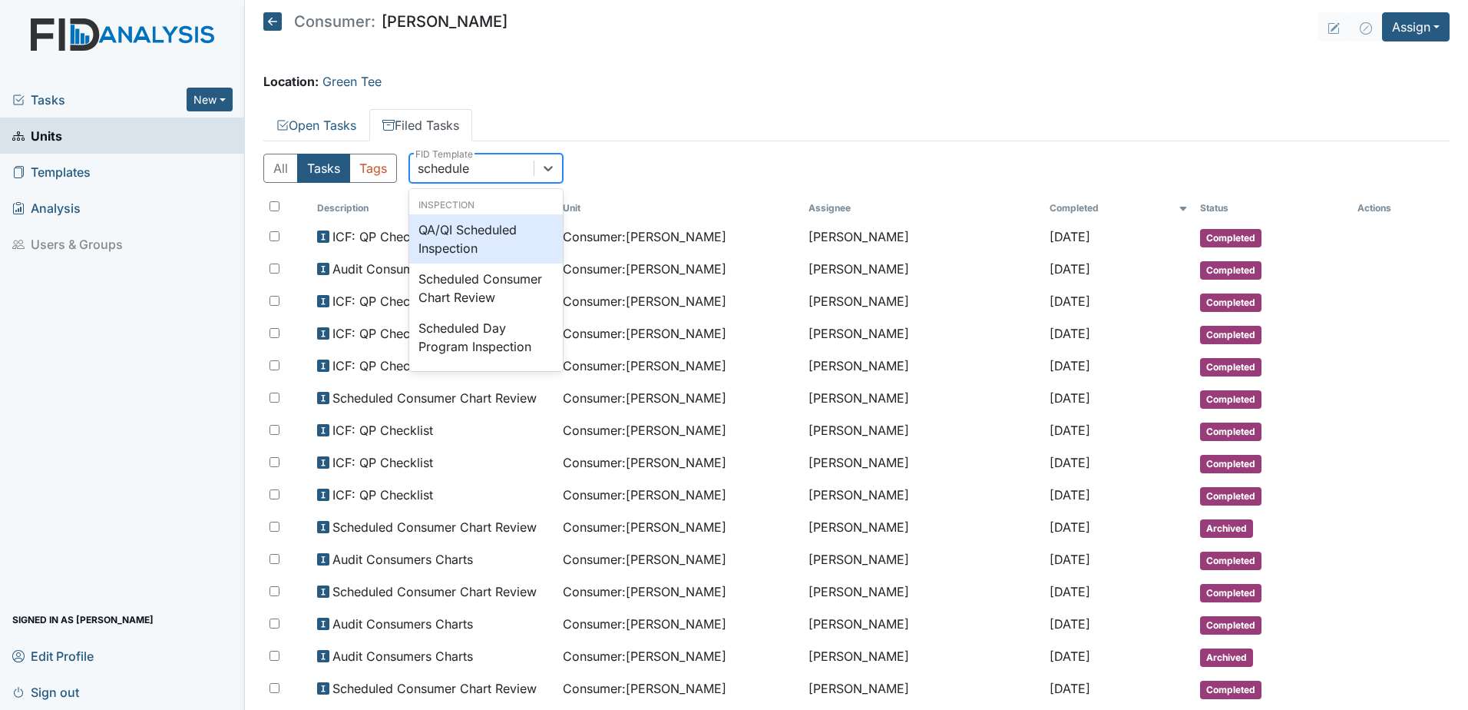
type input "scheduled"
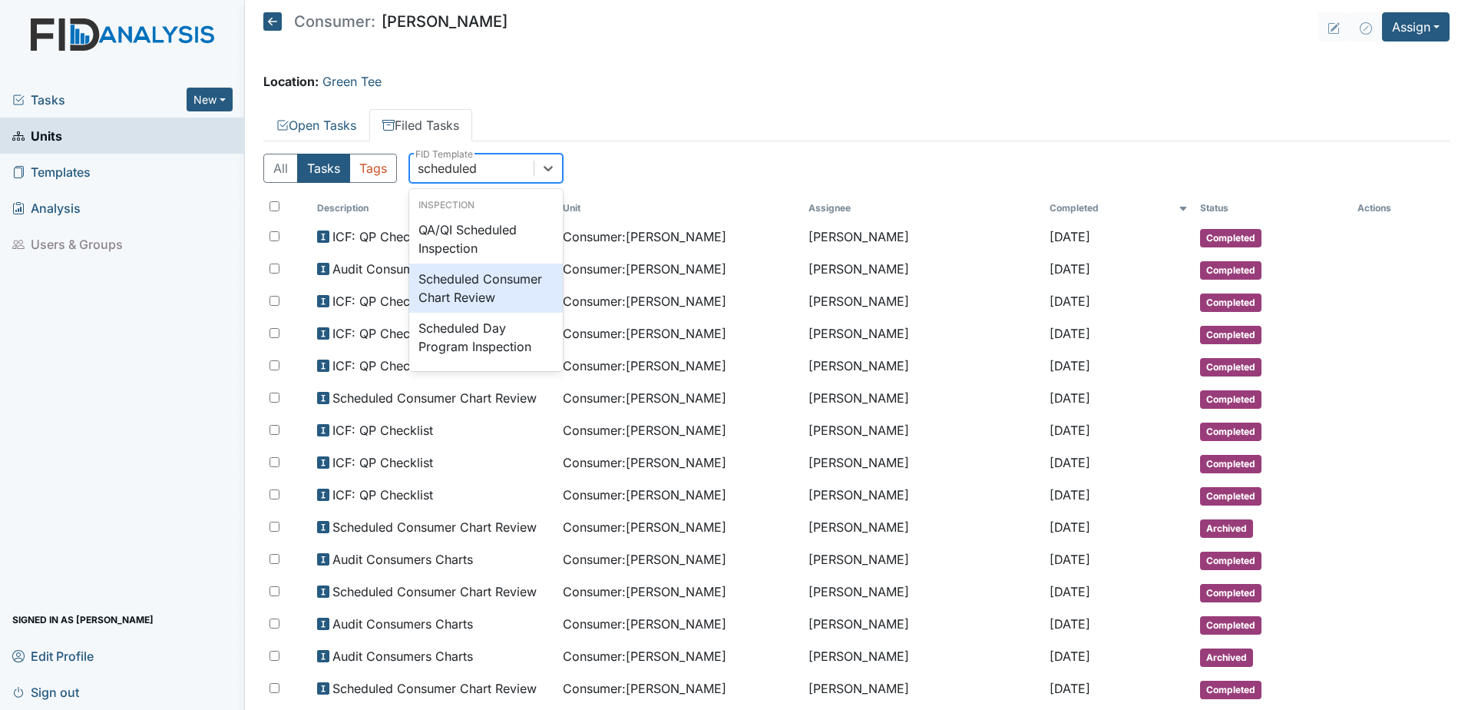
click at [470, 292] on div "Scheduled Consumer Chart Review" at bounding box center [486, 287] width 154 height 49
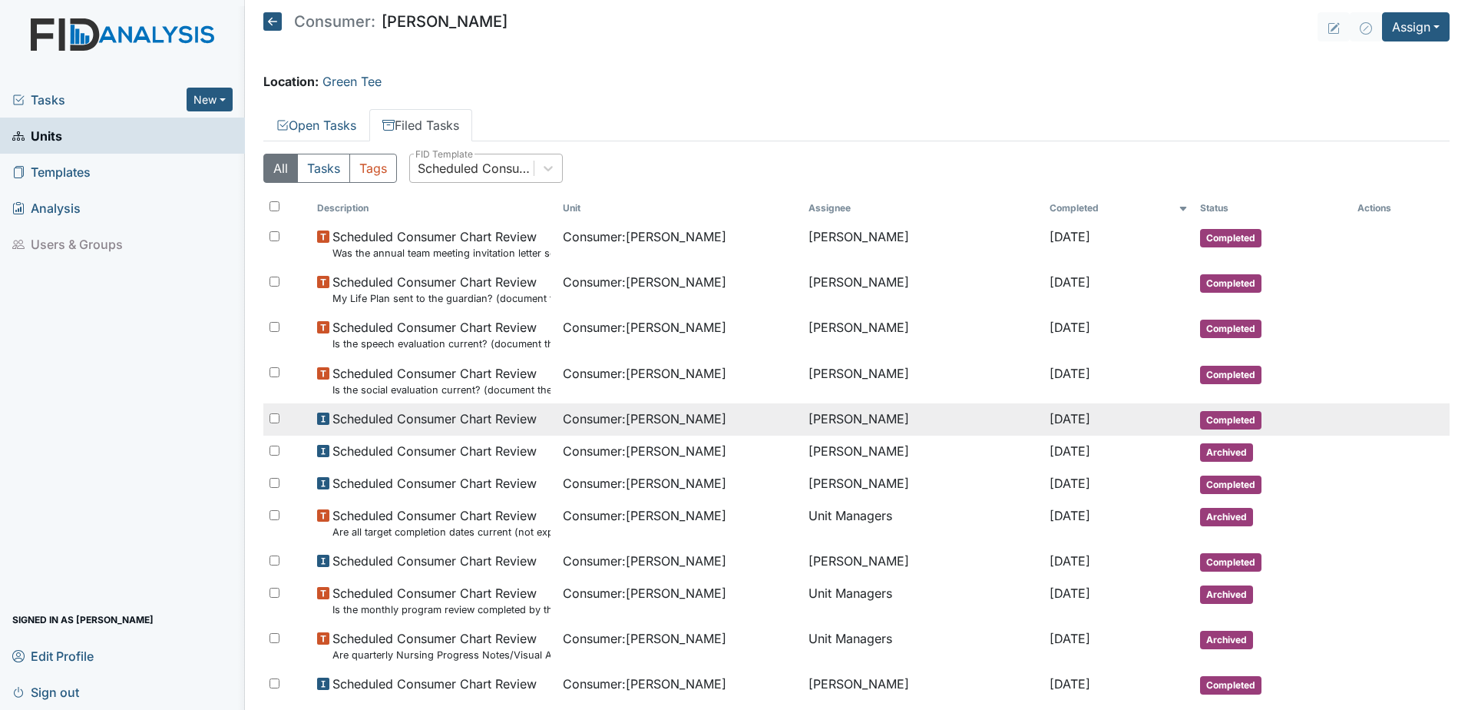
click at [635, 413] on span "Consumer : Alford, Elizabeth" at bounding box center [645, 418] width 164 height 18
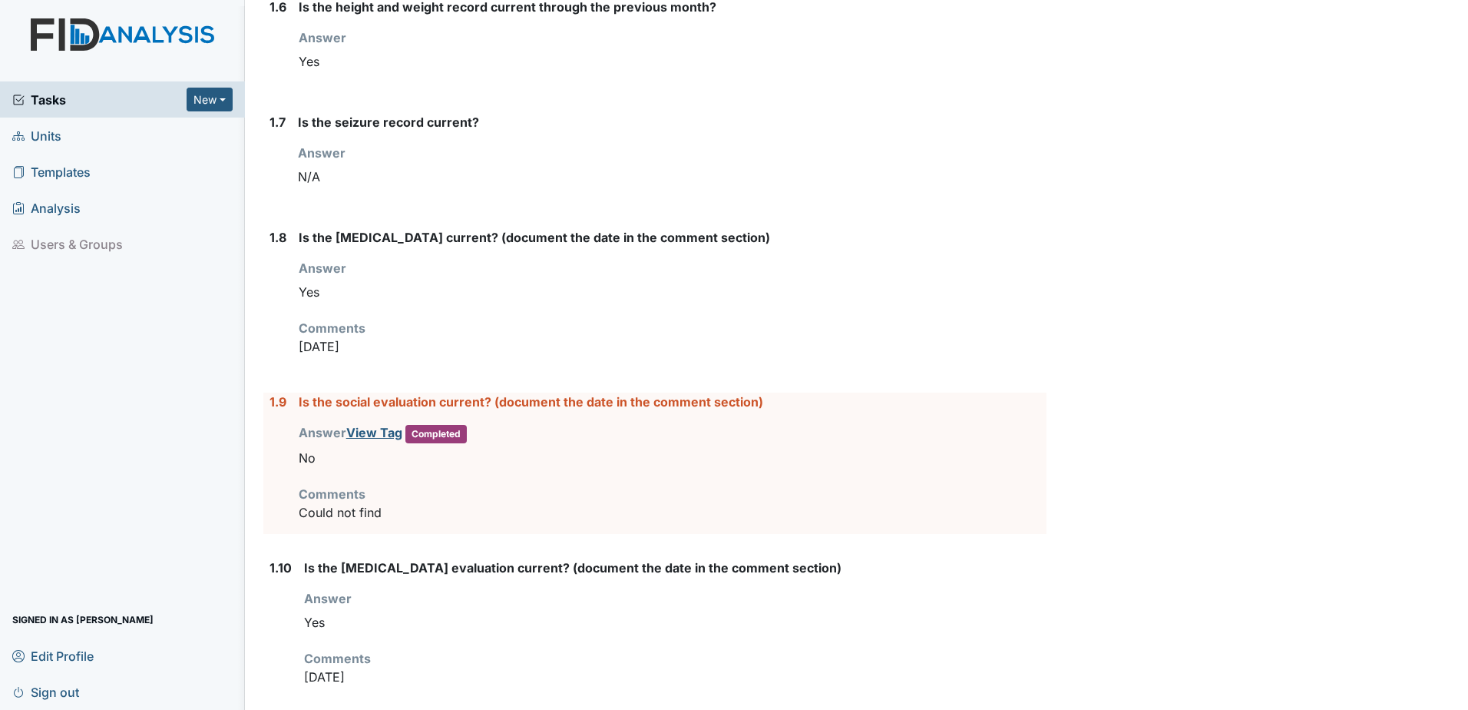
scroll to position [922, 0]
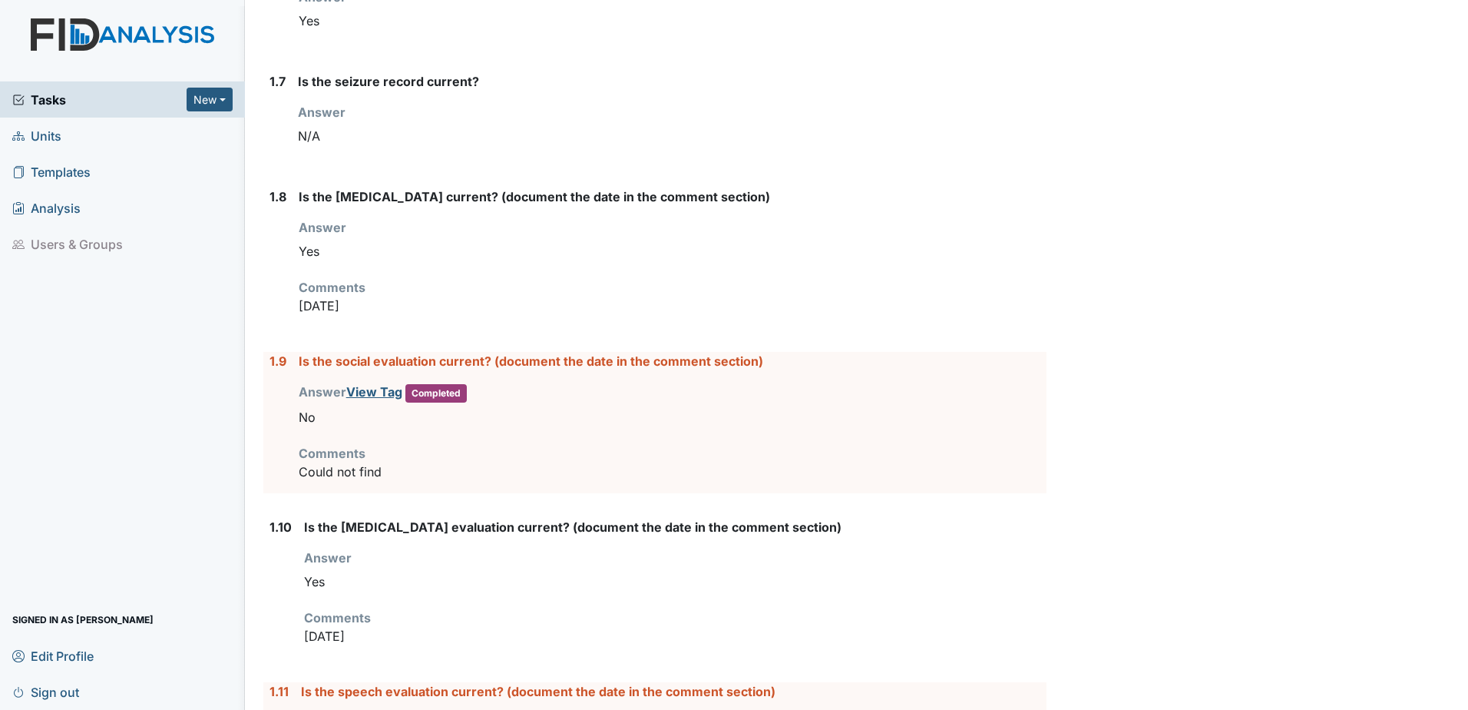
click at [371, 399] on div "Answer View Tag Completed You must select one of the below options. No" at bounding box center [673, 406] width 748 height 49
click at [369, 396] on link "View Tag" at bounding box center [374, 391] width 56 height 15
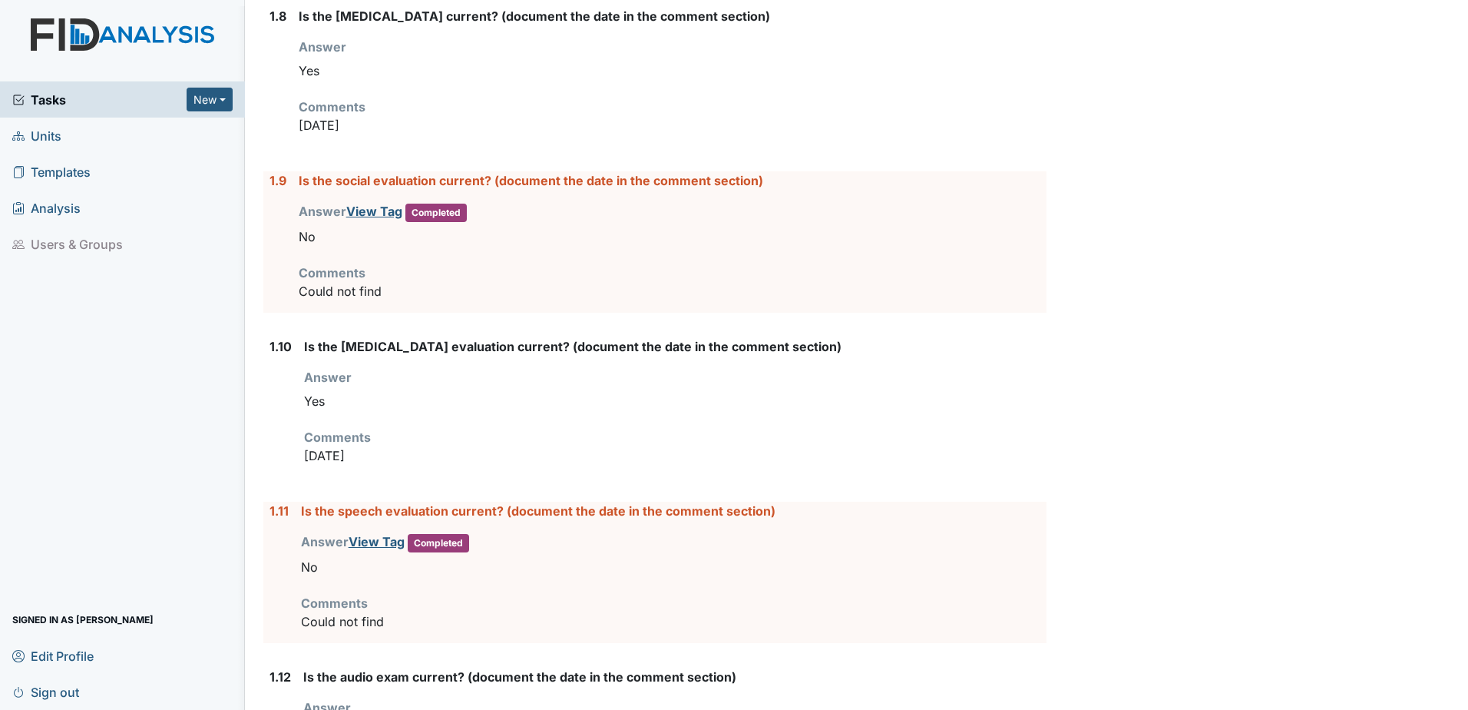
scroll to position [1152, 0]
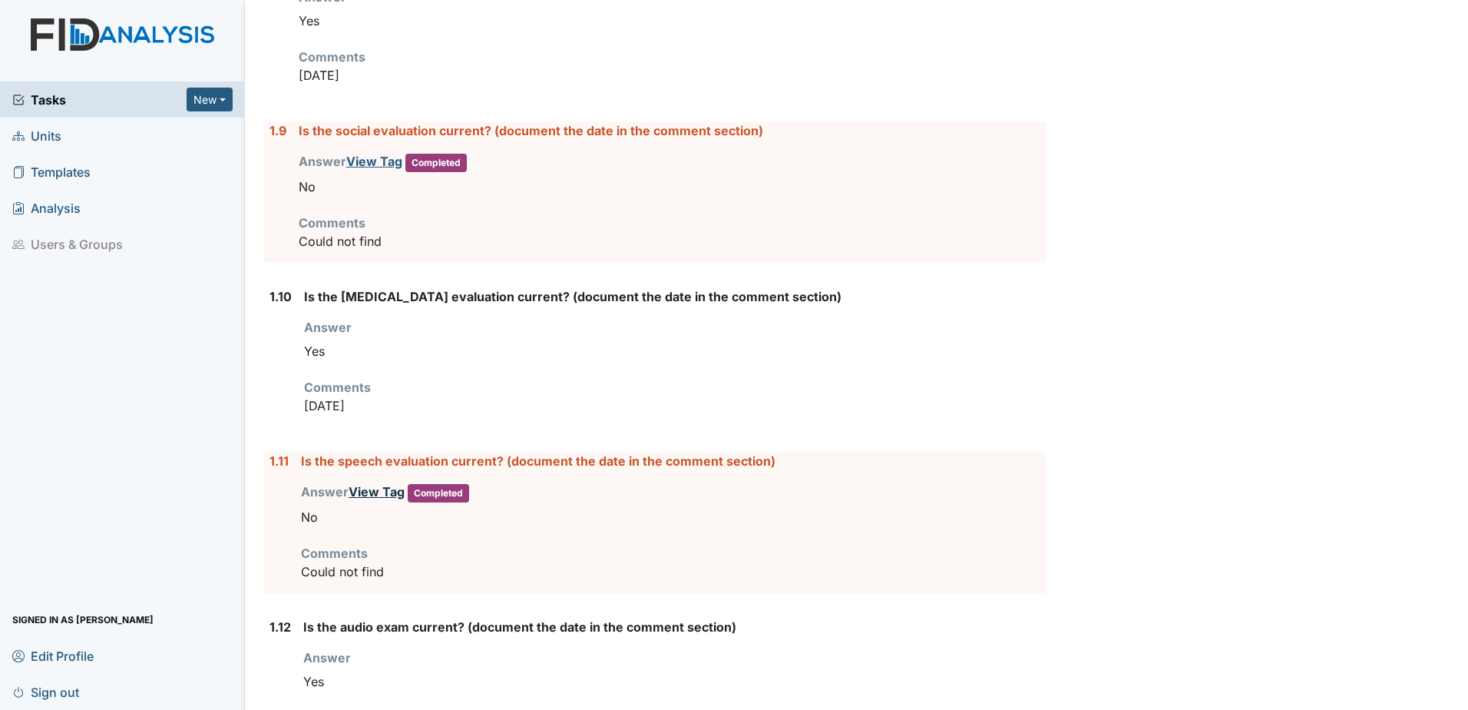
click at [368, 493] on link "View Tag" at bounding box center [377, 491] width 56 height 15
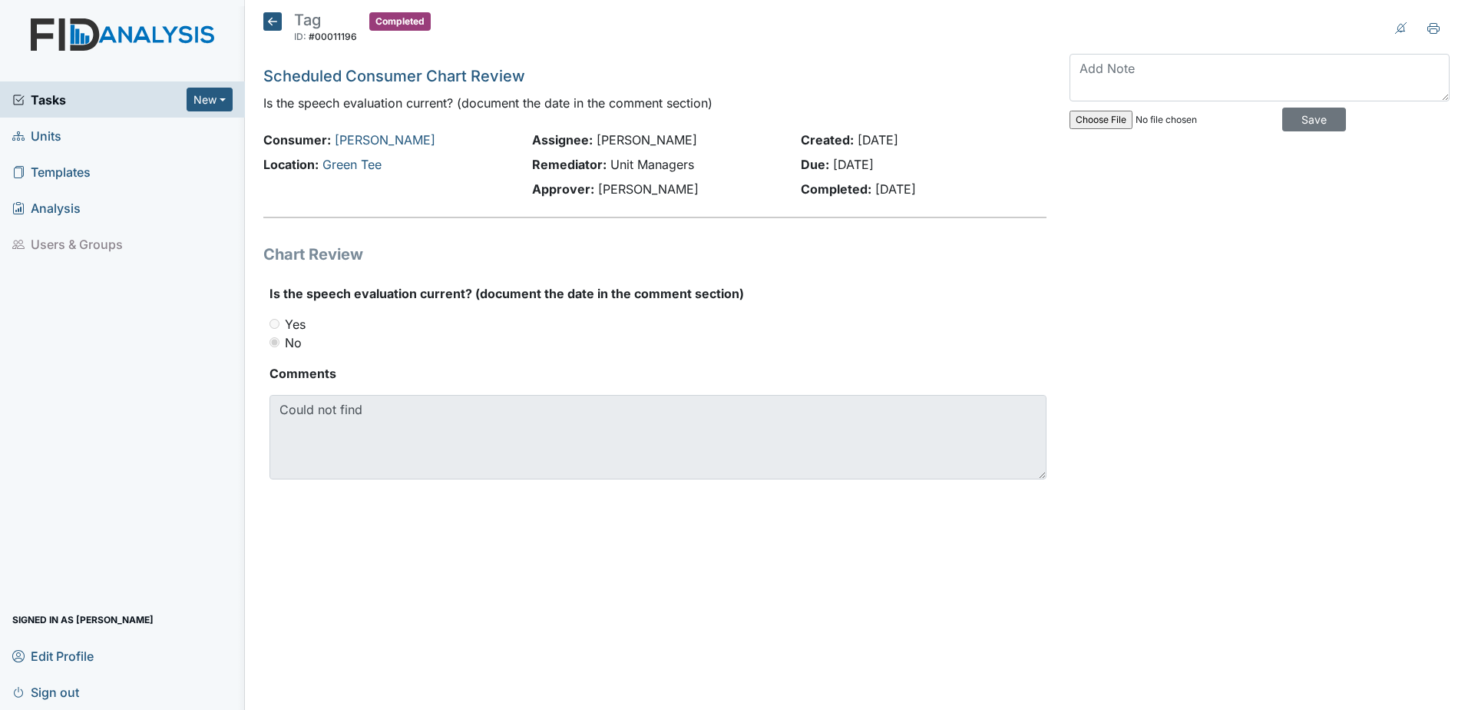
click at [268, 20] on icon at bounding box center [272, 21] width 18 height 18
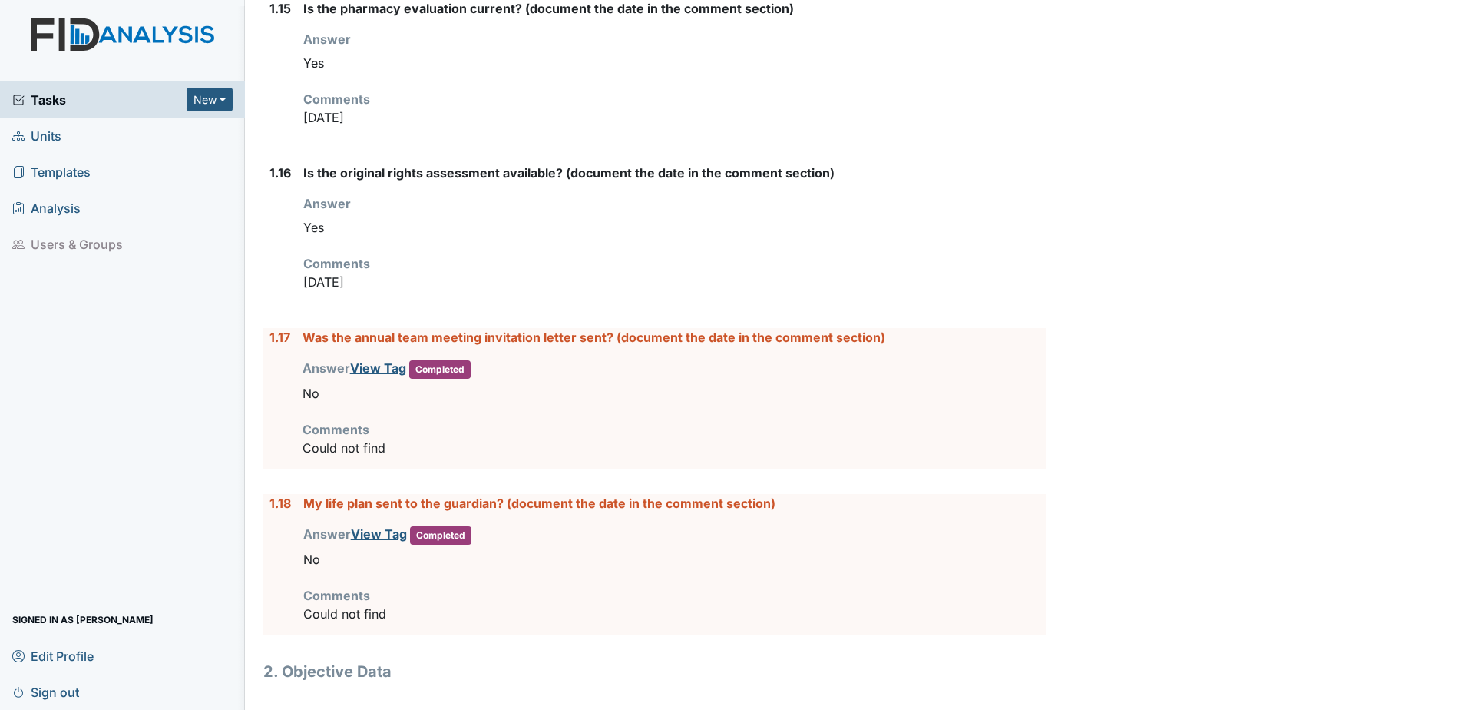
scroll to position [2267, 0]
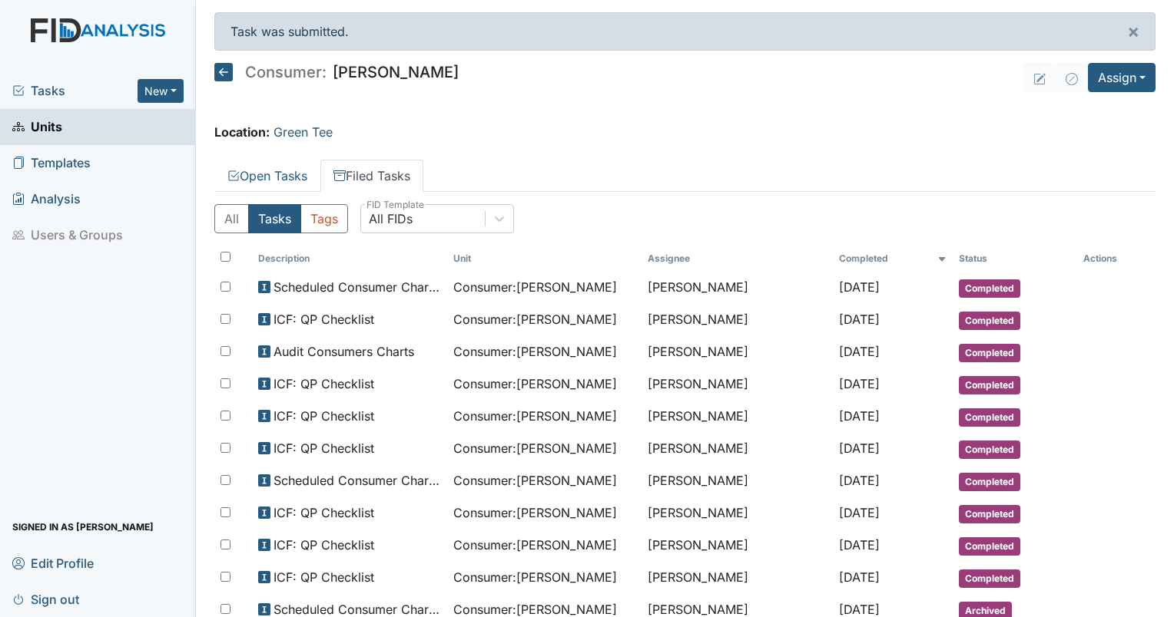
click at [47, 107] on div "Tasks New Form Inspection Document Bundle" at bounding box center [98, 91] width 196 height 36
click at [45, 100] on div "Tasks New Form Inspection Document Bundle" at bounding box center [98, 91] width 196 height 36
click at [46, 89] on span "Tasks" at bounding box center [74, 90] width 125 height 18
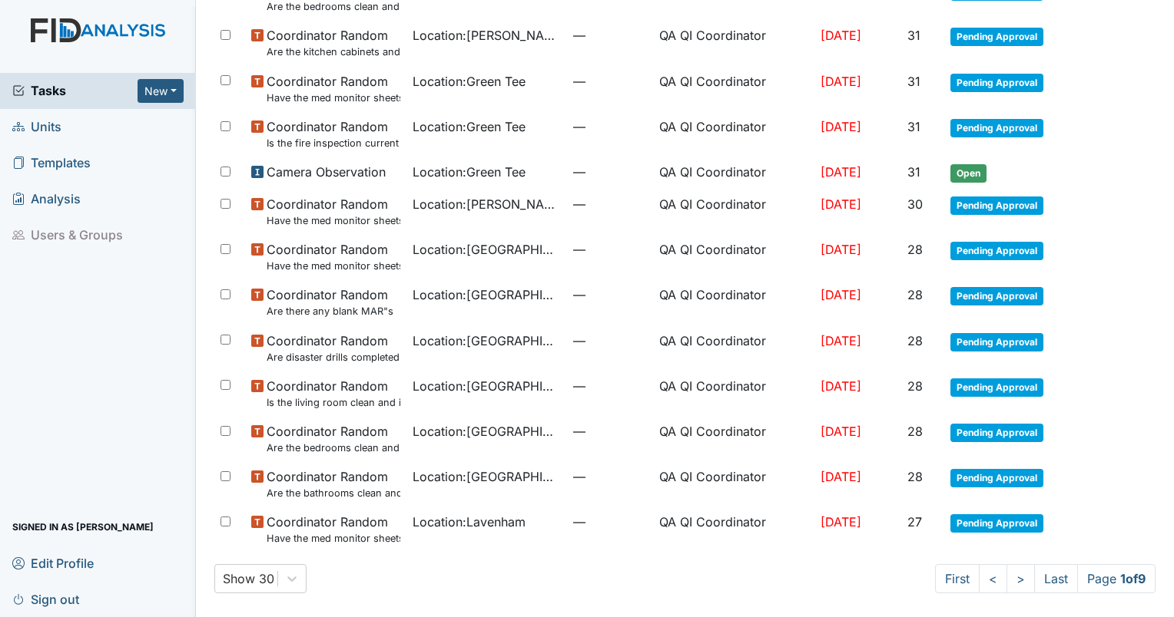
scroll to position [926, 0]
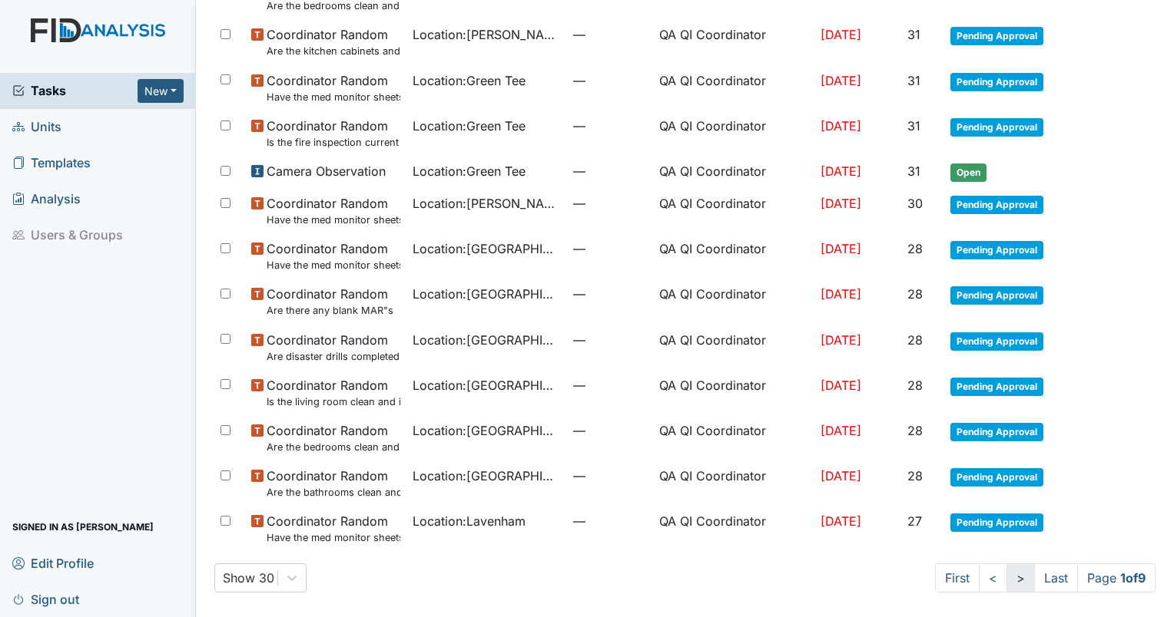
click at [1006, 581] on link ">" at bounding box center [1020, 578] width 28 height 29
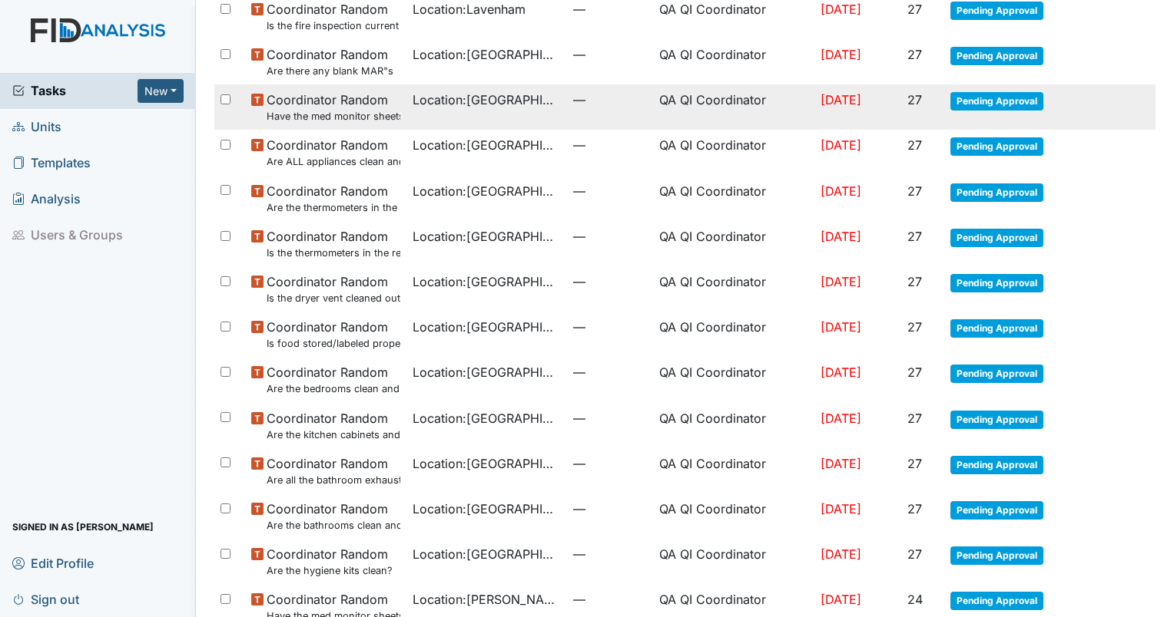
scroll to position [940, 0]
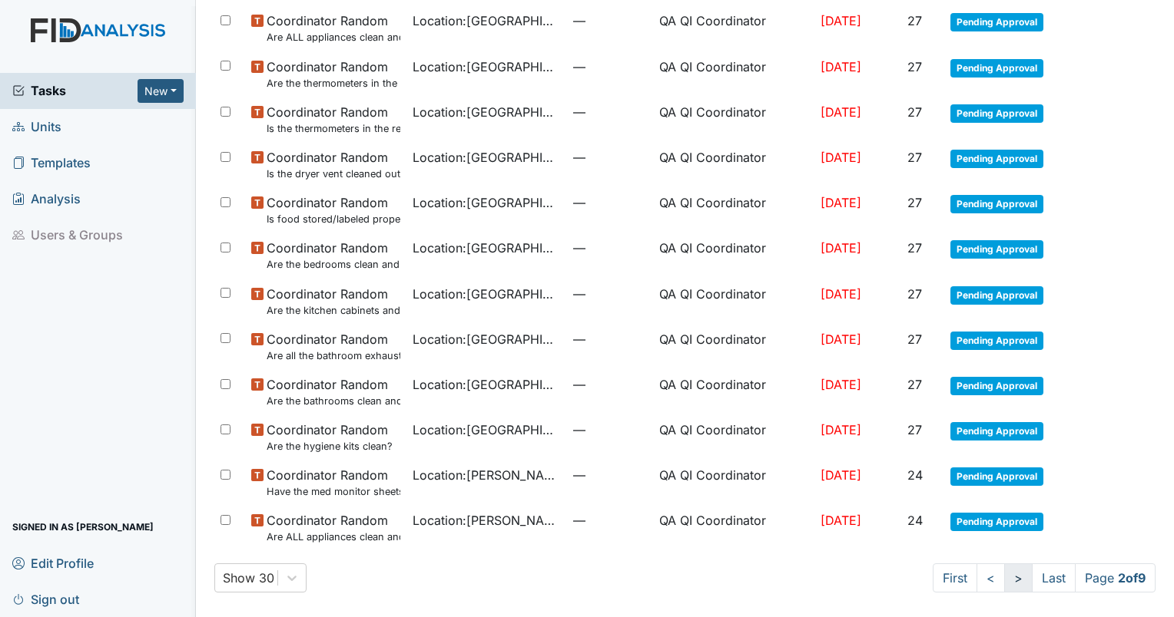
click at [1007, 578] on link ">" at bounding box center [1018, 578] width 28 height 29
click at [1005, 580] on link ">" at bounding box center [1018, 578] width 28 height 29
click at [1003, 580] on link ">" at bounding box center [1017, 578] width 28 height 29
click at [1004, 580] on link ">" at bounding box center [1018, 578] width 28 height 29
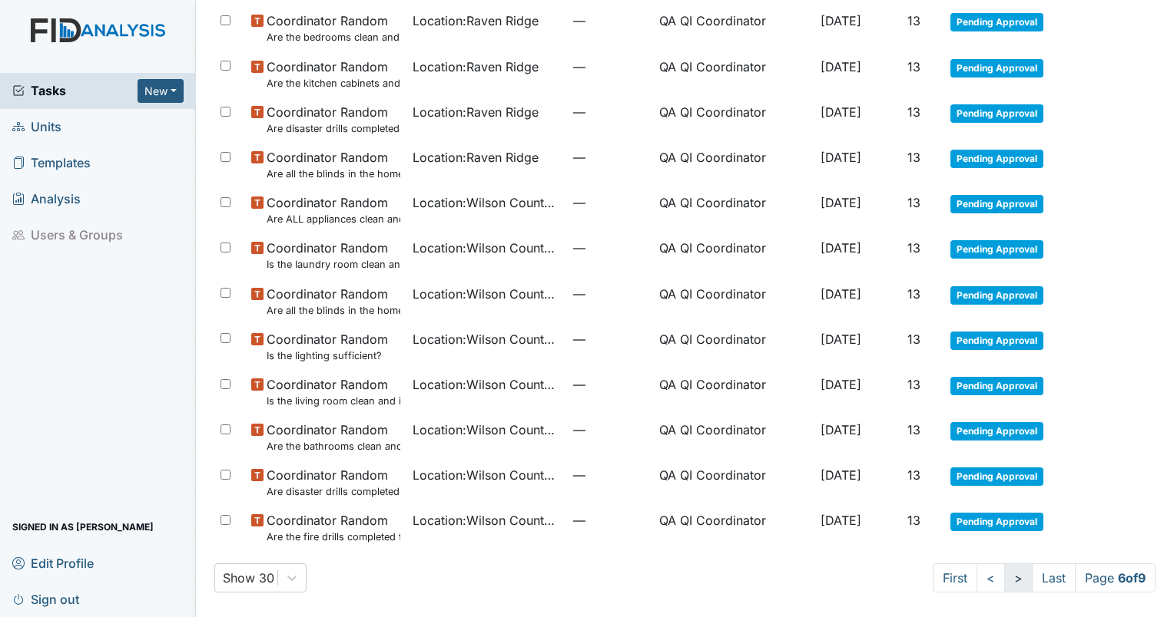
click at [1004, 580] on link ">" at bounding box center [1018, 578] width 28 height 29
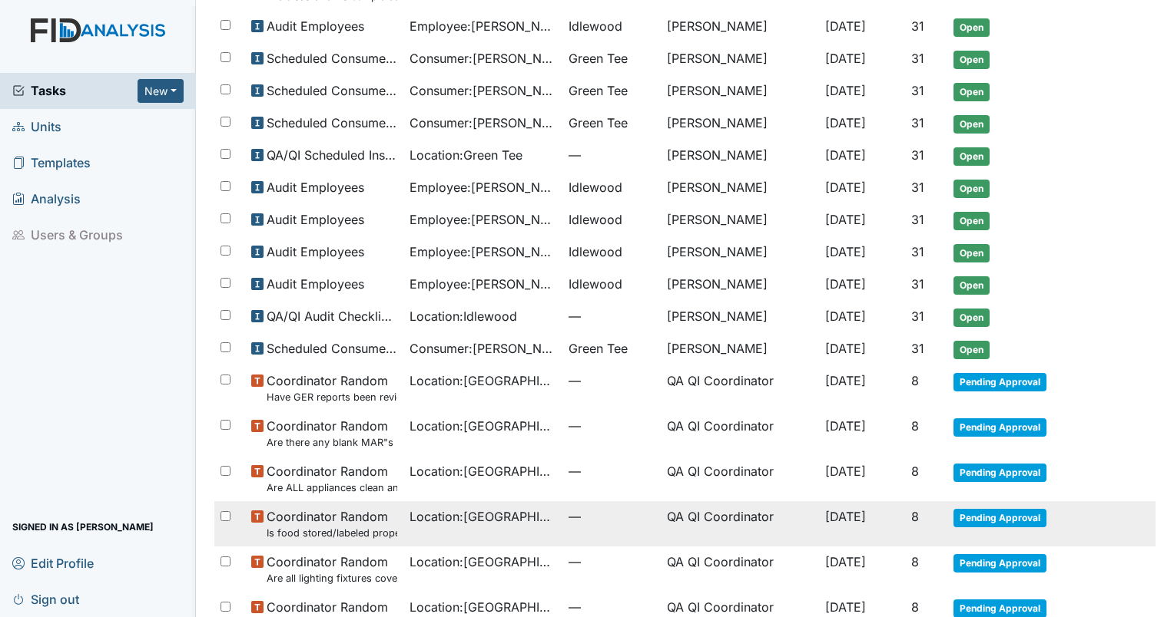
scroll to position [327, 0]
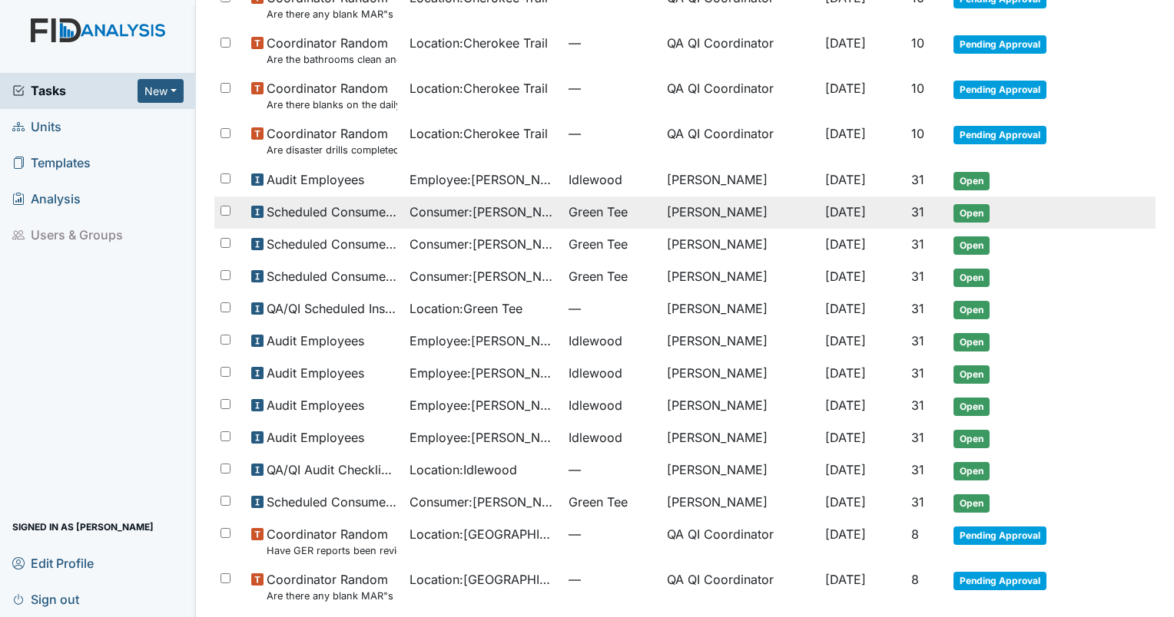
click at [469, 217] on span "Consumer : Jones, Erica" at bounding box center [482, 212] width 147 height 18
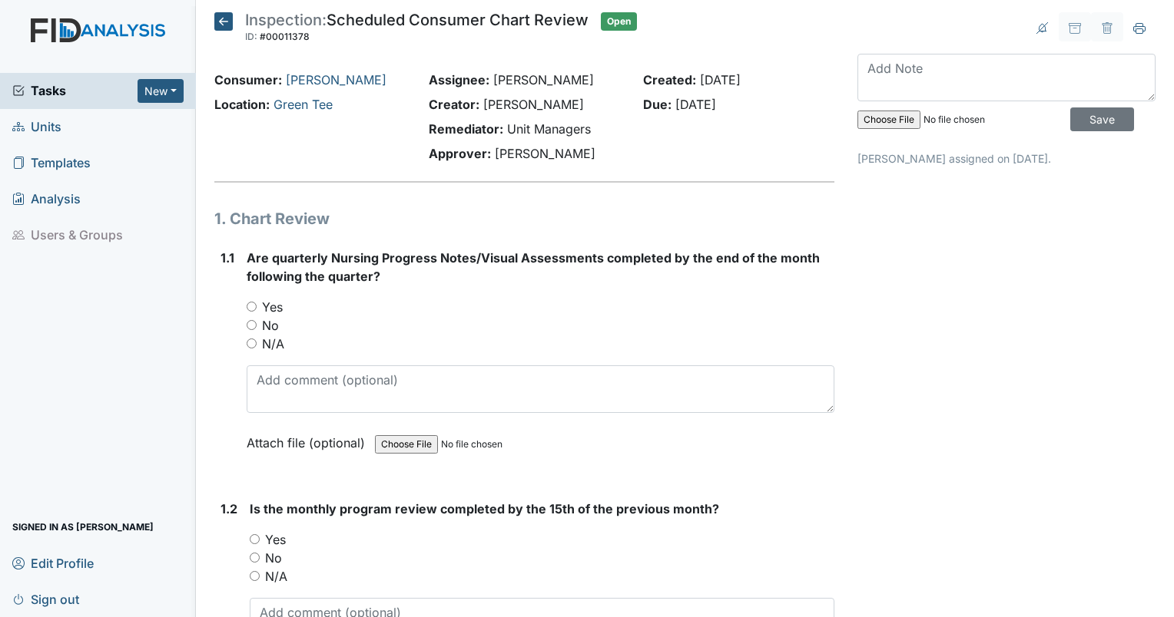
click at [252, 309] on input "Yes" at bounding box center [252, 307] width 10 height 10
radio input "true"
click at [257, 535] on input "Yes" at bounding box center [255, 540] width 10 height 10
radio input "true"
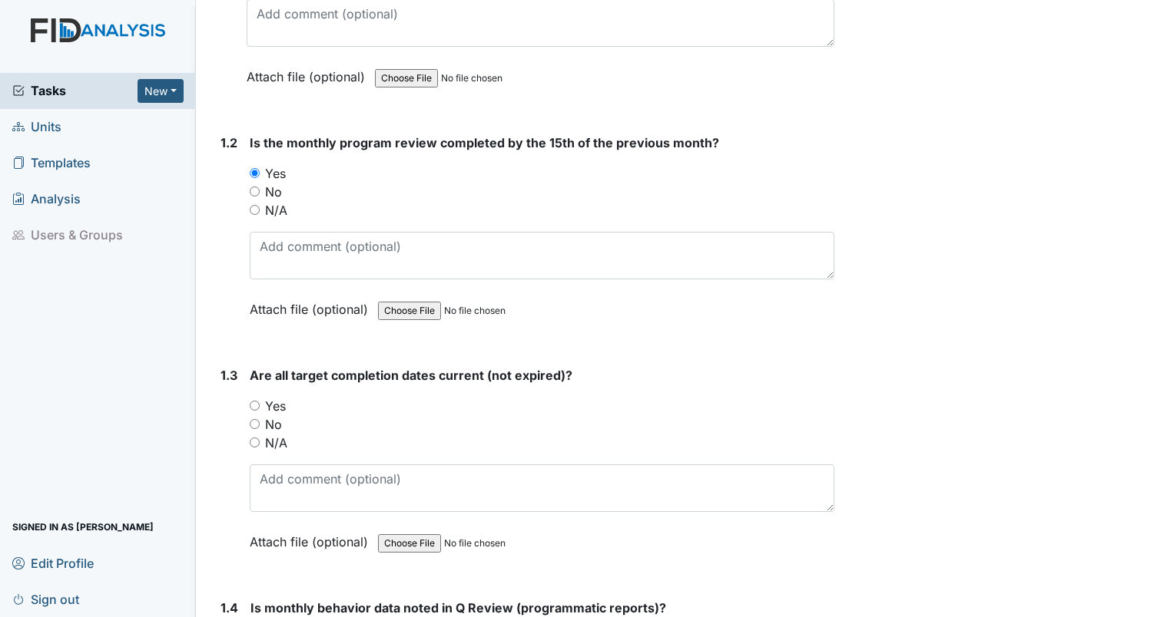
scroll to position [384, 0]
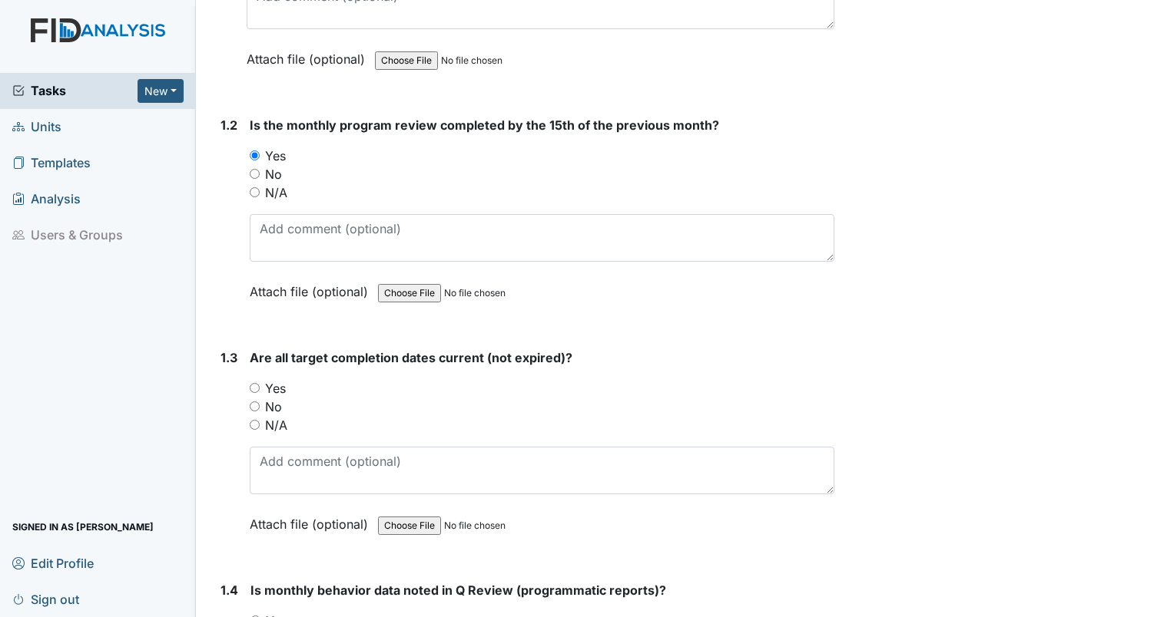
click at [250, 384] on input "Yes" at bounding box center [255, 388] width 10 height 10
radio input "true"
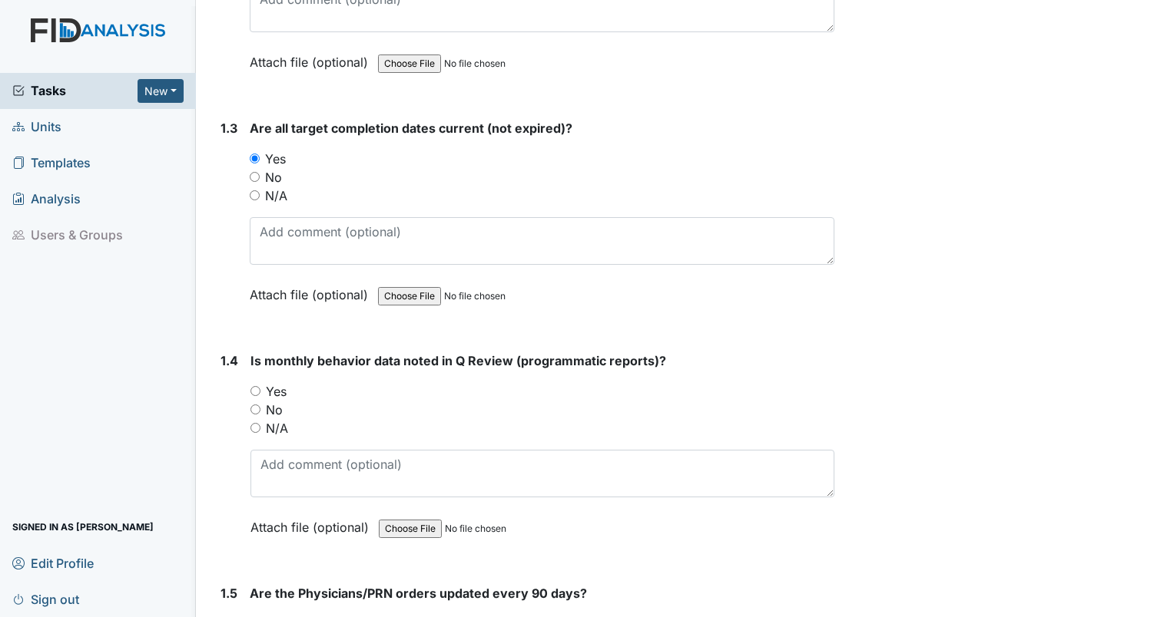
scroll to position [614, 0]
click at [258, 386] on input "Yes" at bounding box center [255, 391] width 10 height 10
radio input "true"
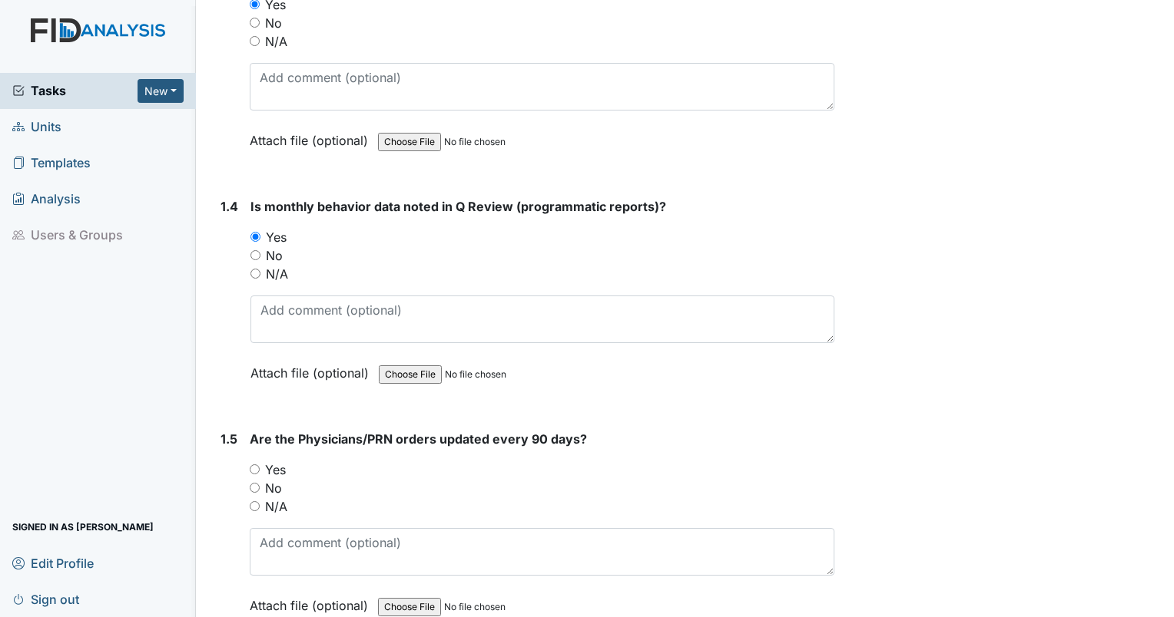
click at [255, 465] on input "Yes" at bounding box center [255, 470] width 10 height 10
radio input "true"
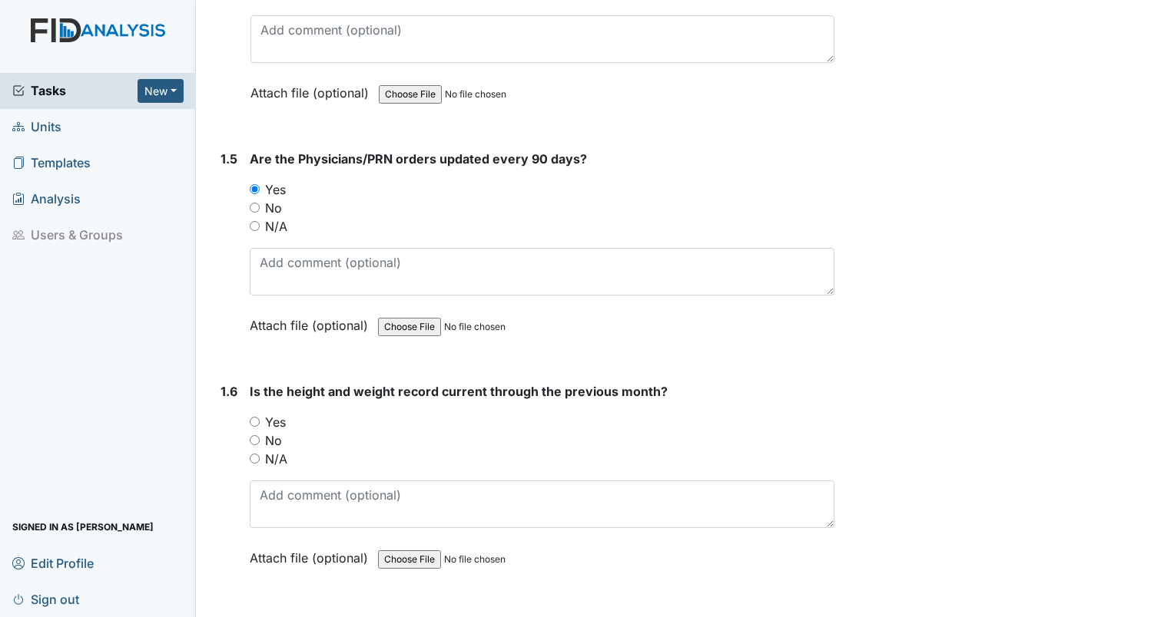
scroll to position [1075, 0]
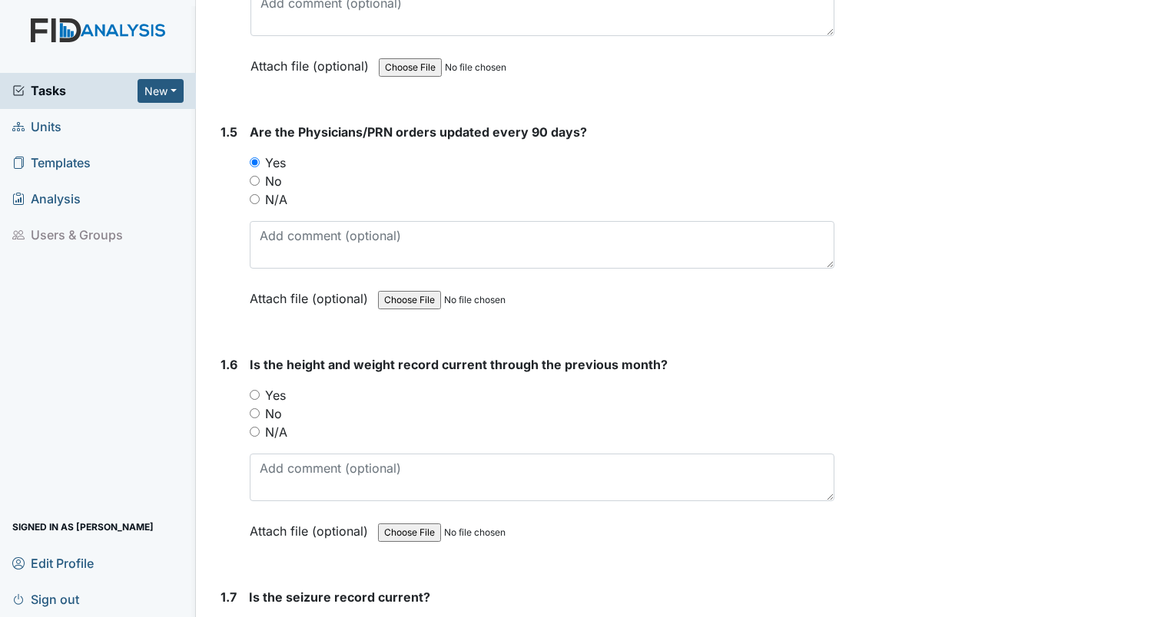
click at [252, 390] on input "Yes" at bounding box center [255, 395] width 10 height 10
radio input "true"
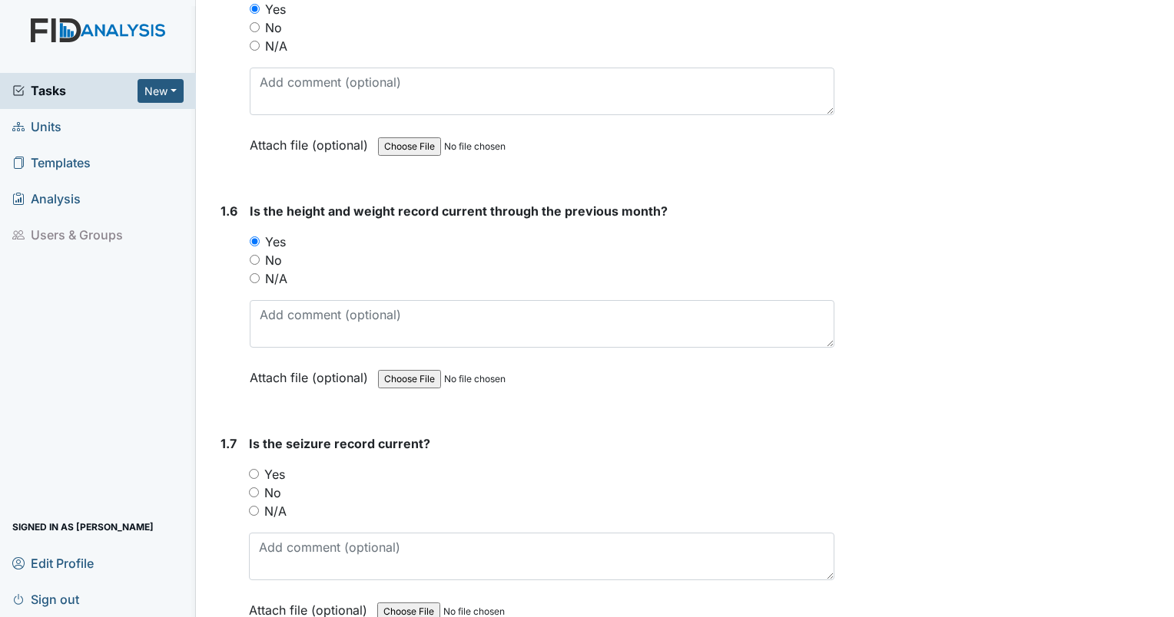
drag, startPoint x: 254, startPoint y: 504, endPoint x: 268, endPoint y: 508, distance: 14.3
click at [255, 506] on input "N/A" at bounding box center [254, 511] width 10 height 10
radio input "true"
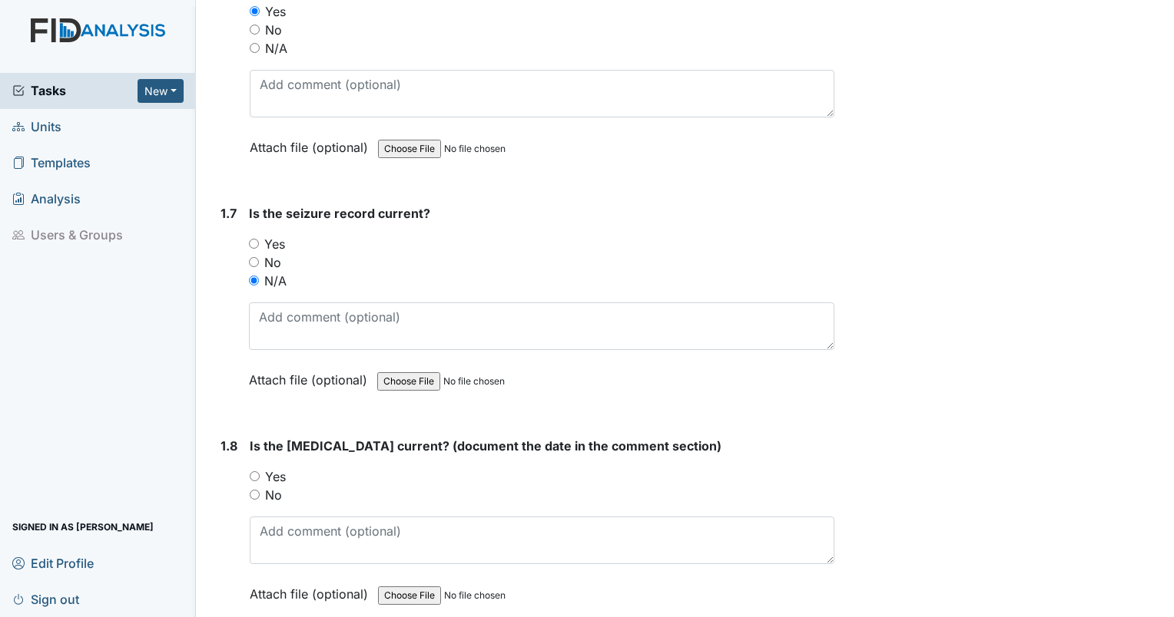
click at [253, 472] on input "Yes" at bounding box center [255, 477] width 10 height 10
radio input "true"
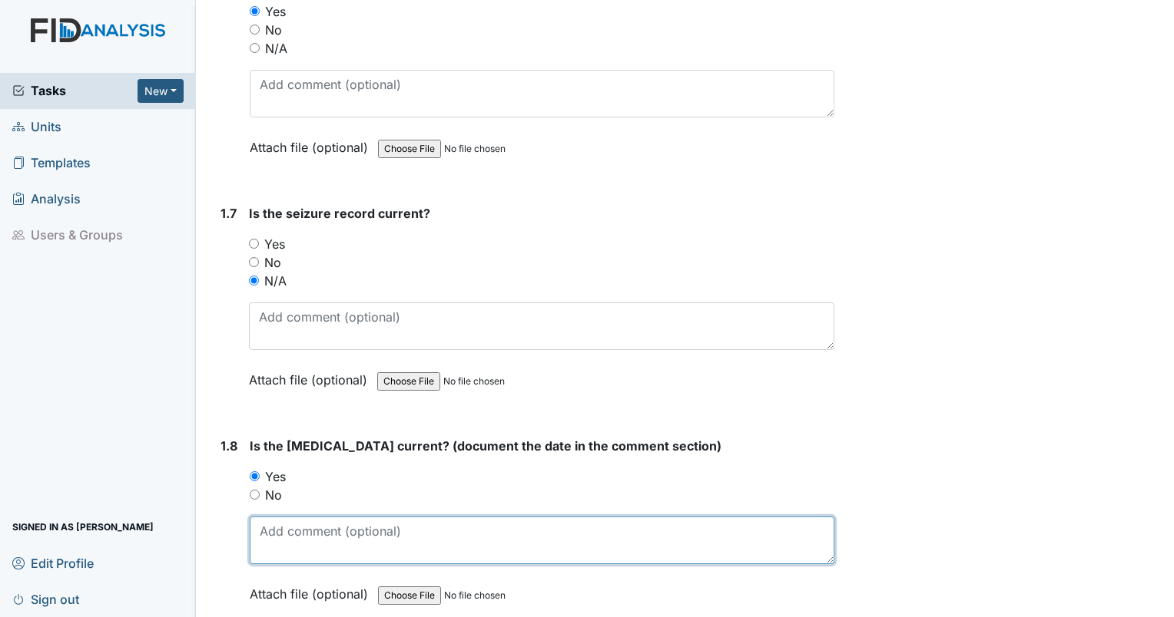
click at [292, 535] on textarea at bounding box center [542, 541] width 584 height 48
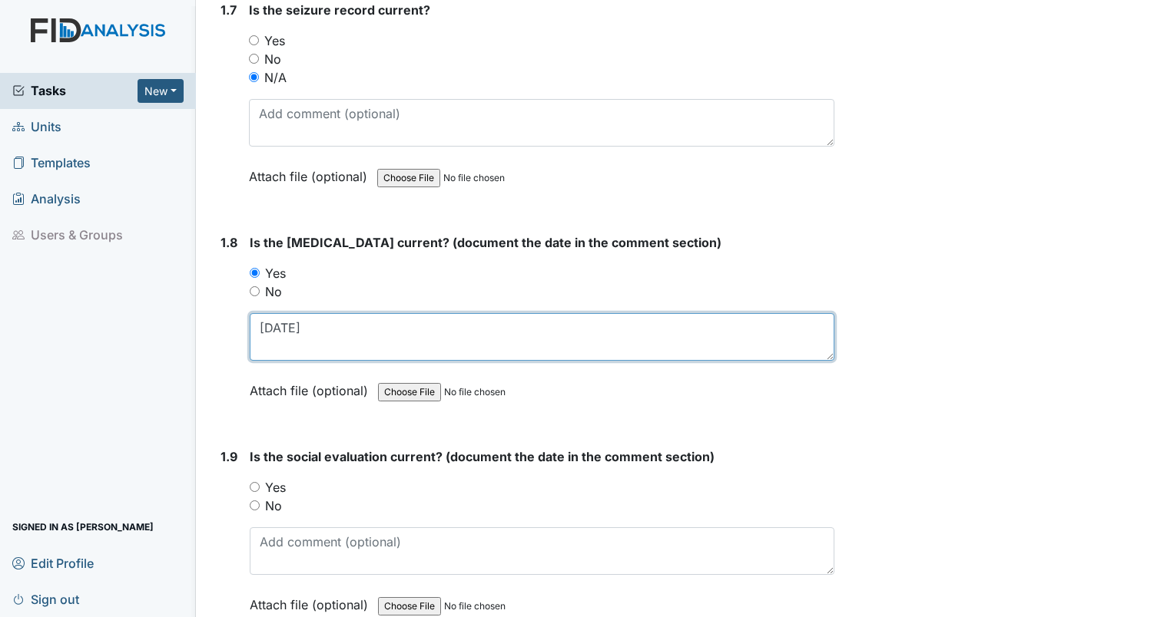
scroll to position [1690, 0]
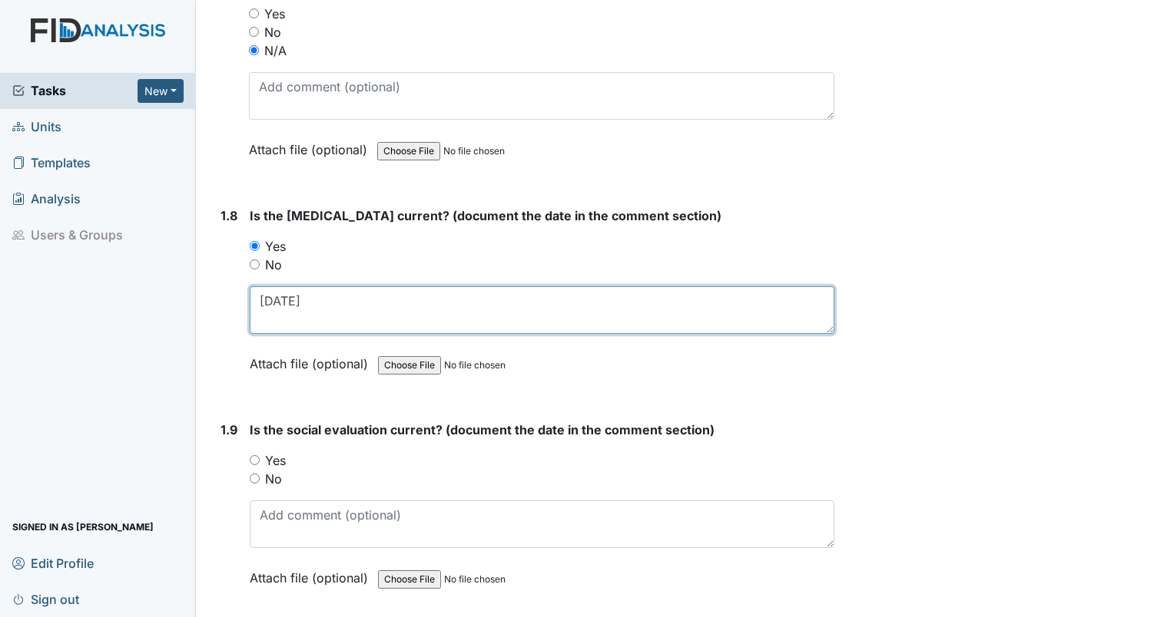
type textarea "1/31/17"
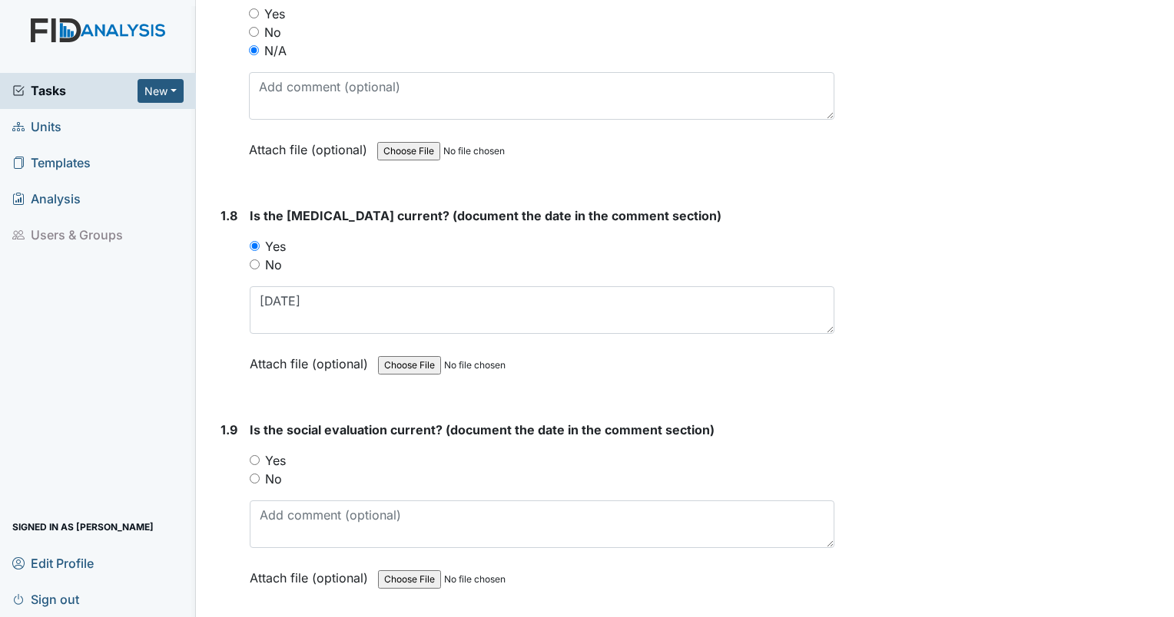
click at [254, 455] on input "Yes" at bounding box center [255, 460] width 10 height 10
radio input "true"
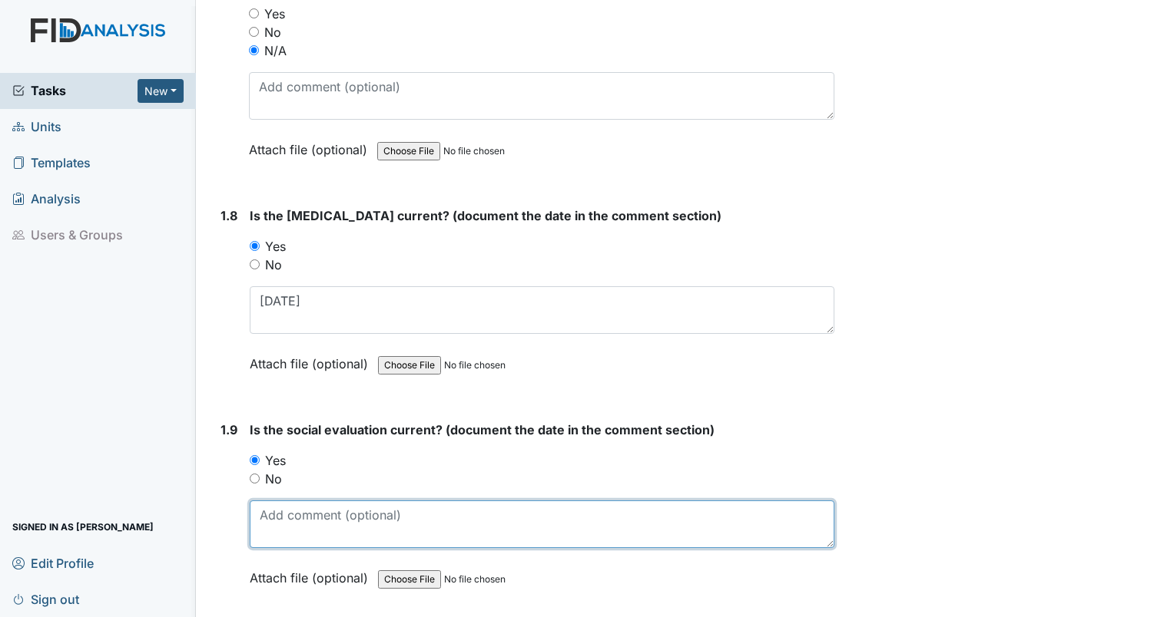
click at [291, 515] on textarea at bounding box center [542, 525] width 584 height 48
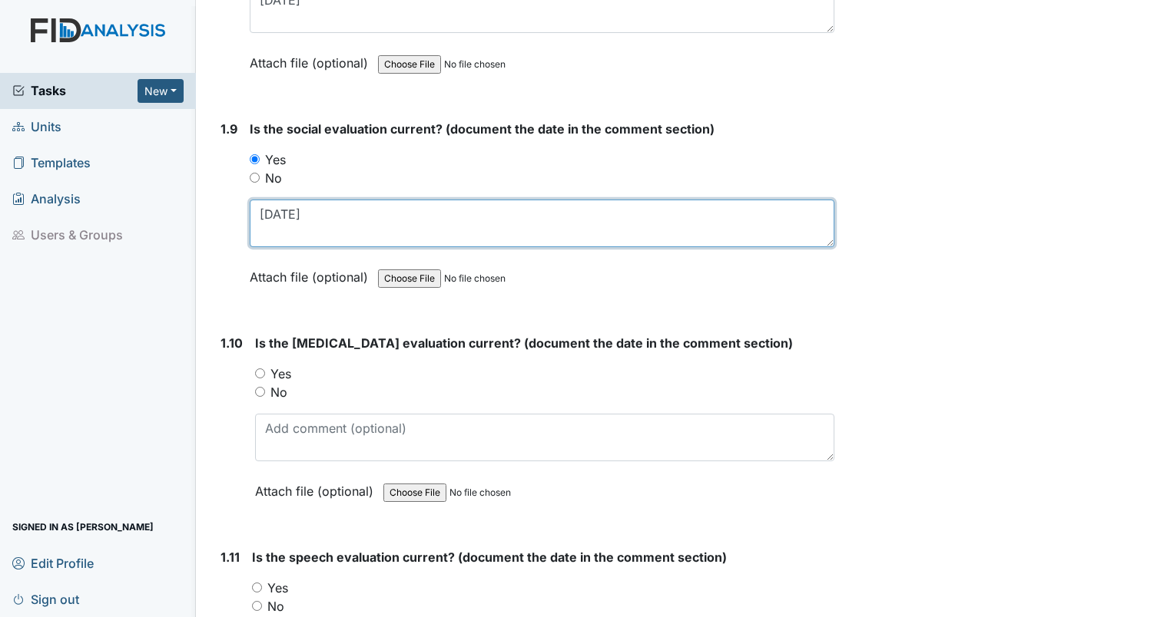
scroll to position [2074, 0]
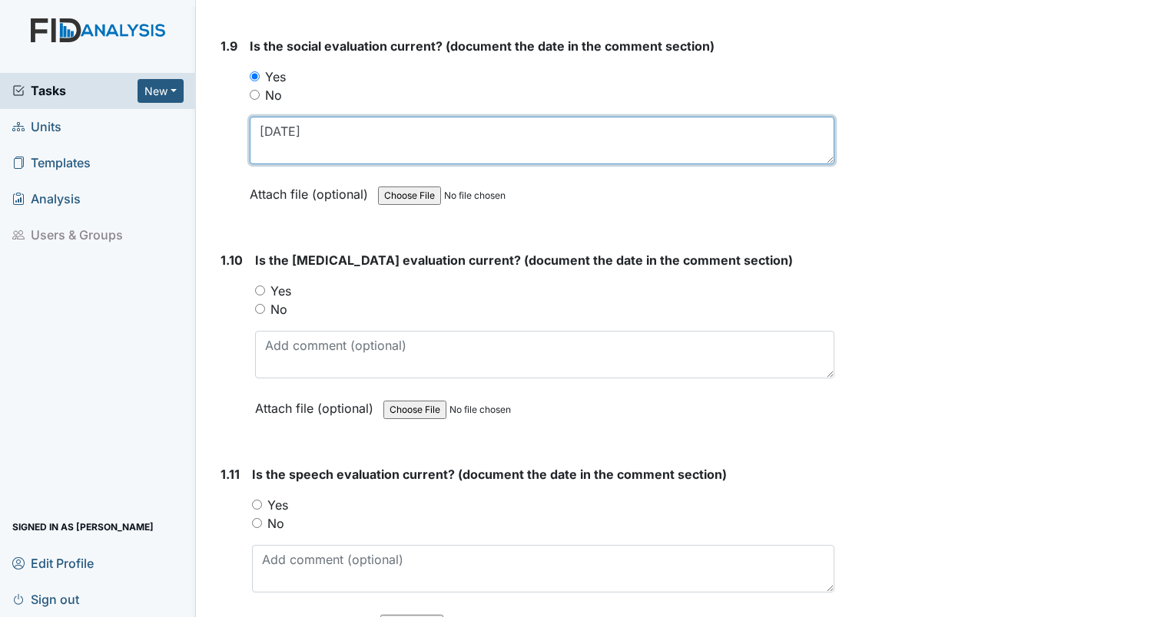
type textarea "3/14/18"
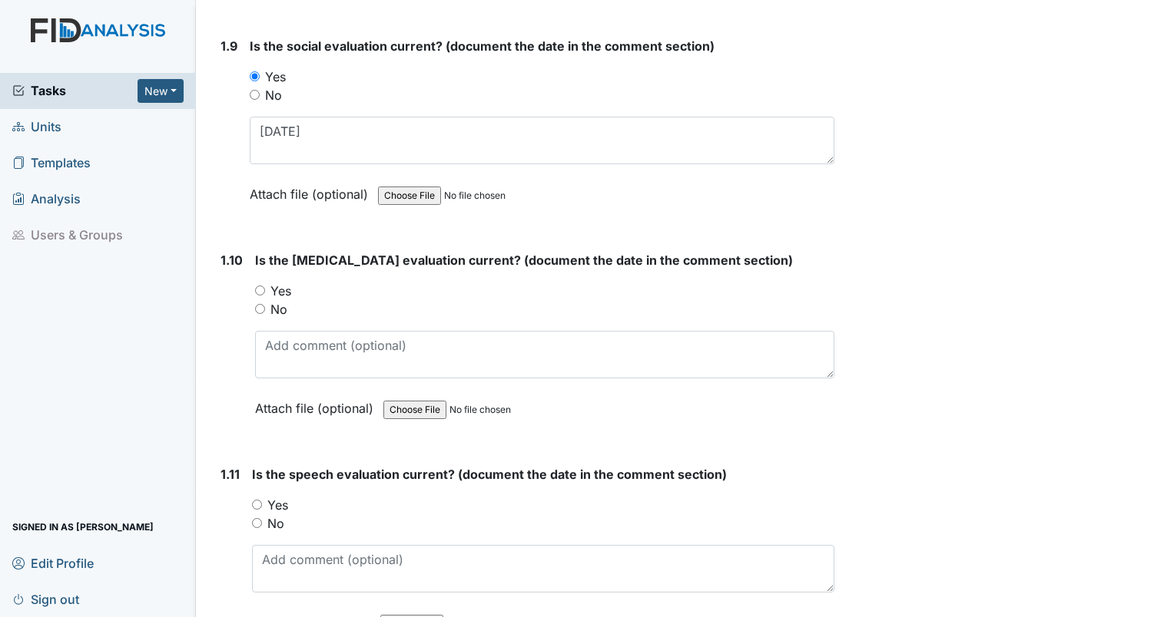
click at [258, 286] on input "Yes" at bounding box center [260, 291] width 10 height 10
radio input "true"
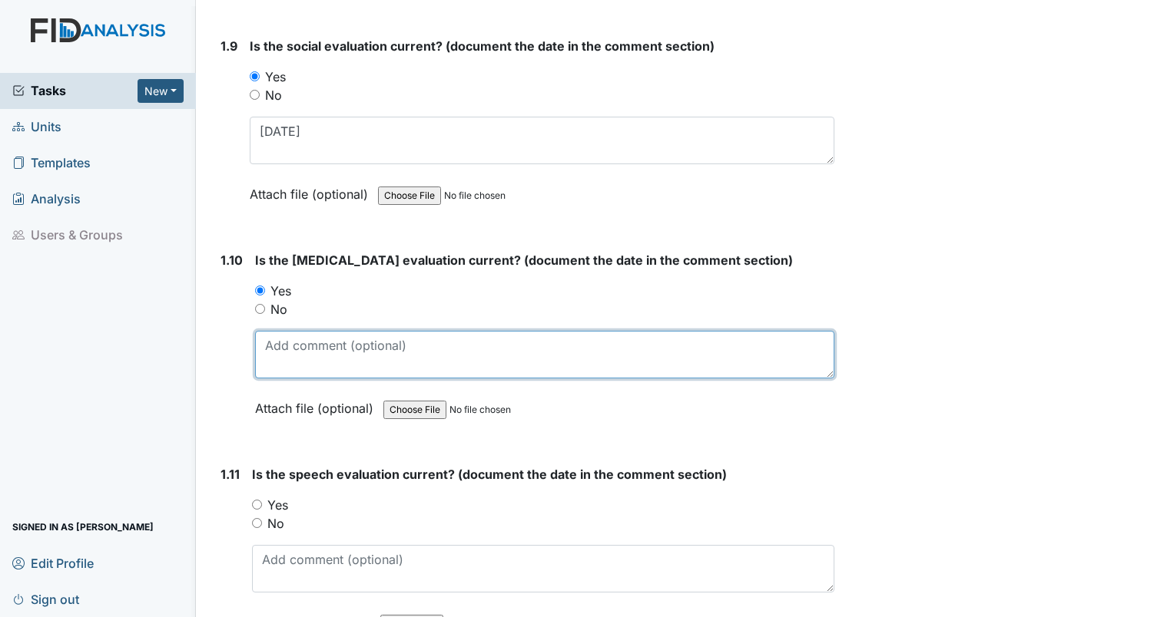
click at [300, 363] on textarea at bounding box center [544, 355] width 579 height 48
click at [298, 356] on textarea at bounding box center [544, 355] width 579 height 48
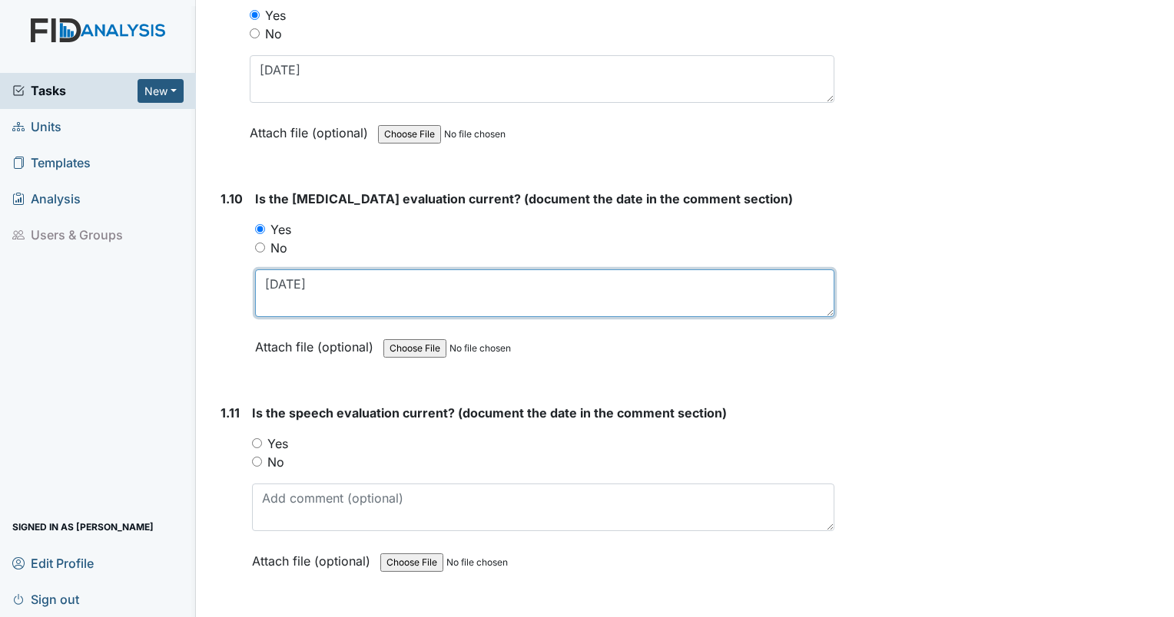
scroll to position [2227, 0]
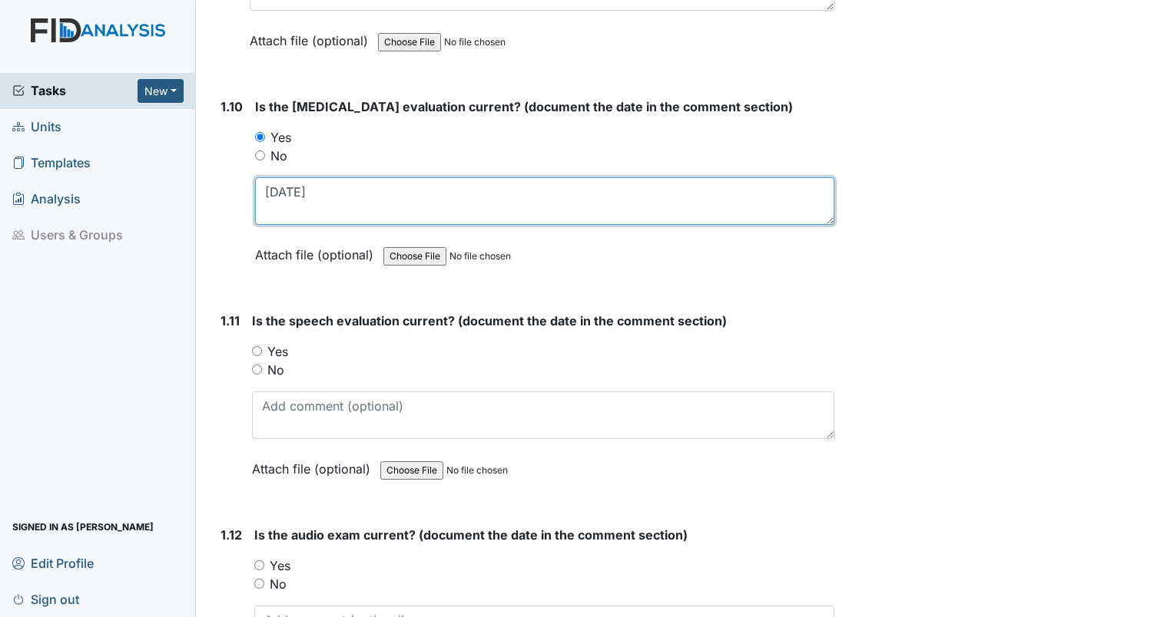
type textarea "10/20/18"
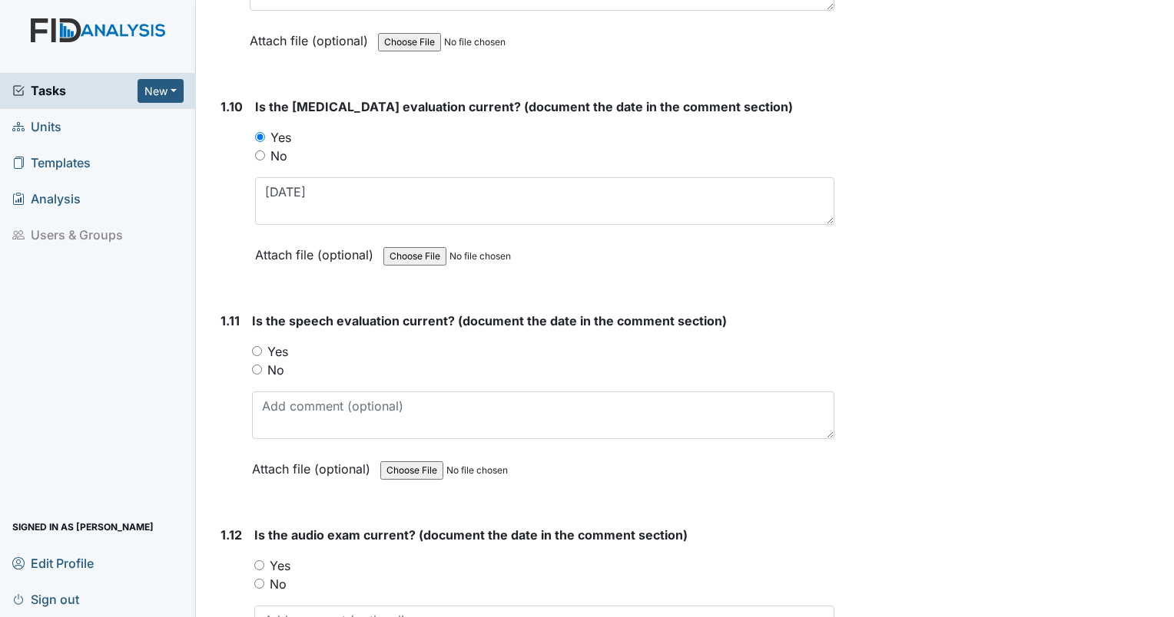
click at [255, 346] on input "Yes" at bounding box center [257, 351] width 10 height 10
radio input "true"
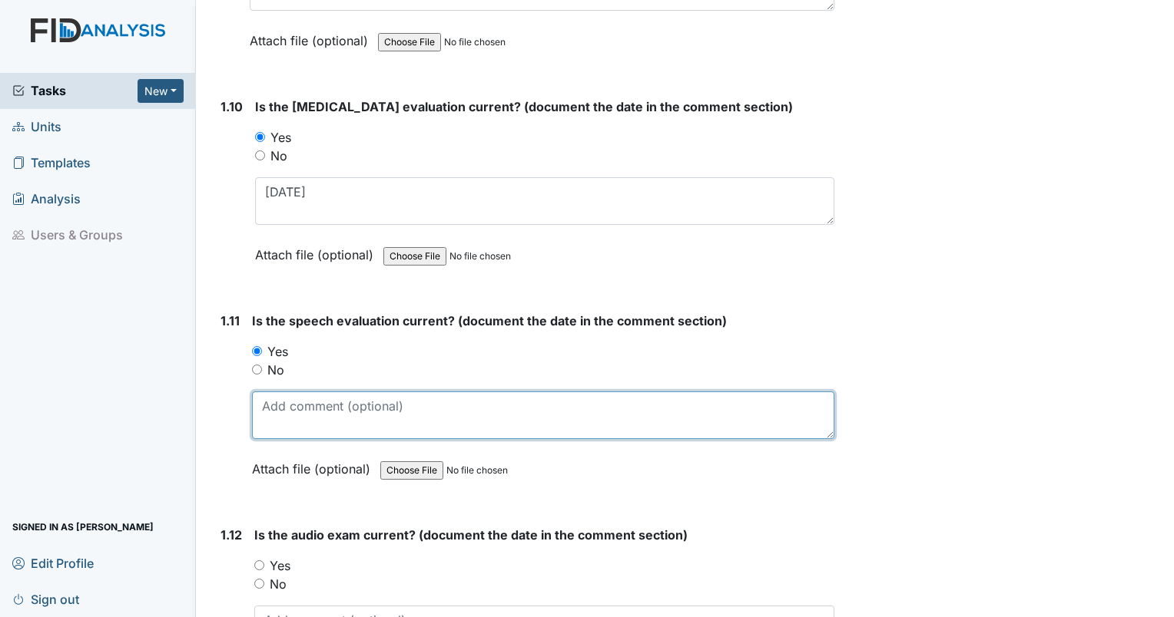
click at [278, 420] on textarea at bounding box center [543, 416] width 582 height 48
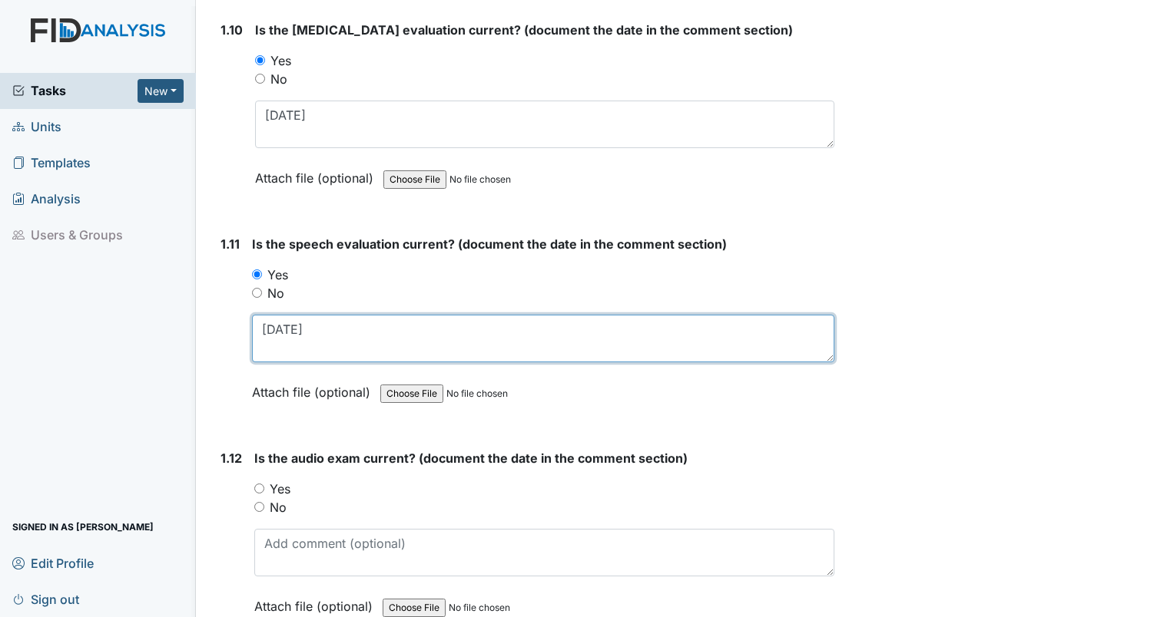
type textarea "12/8/98"
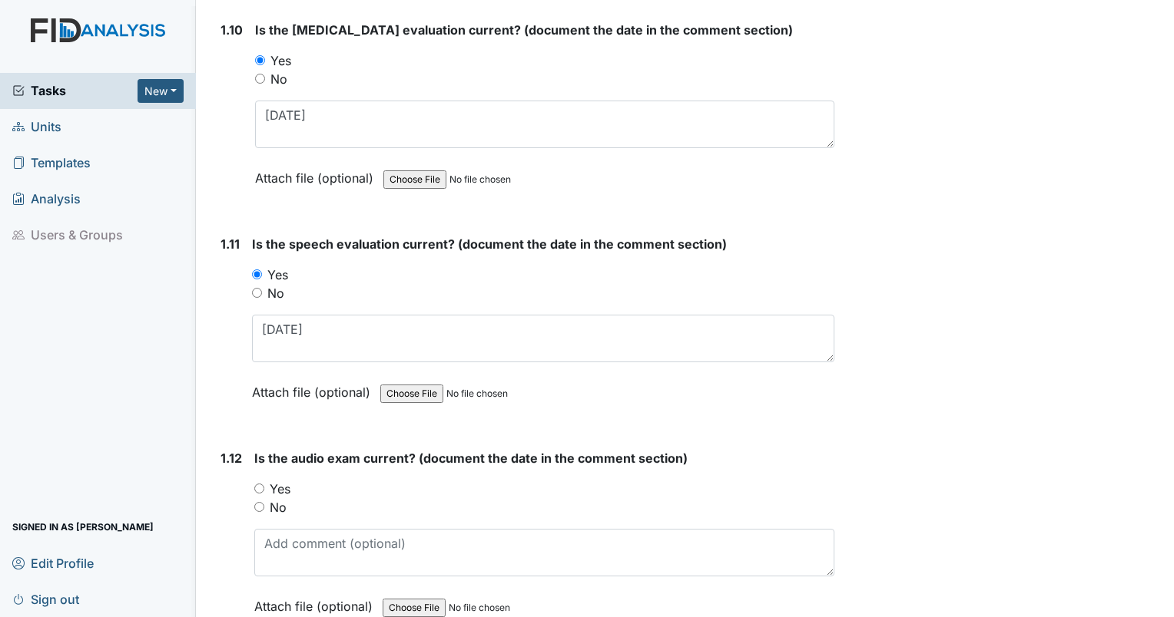
click at [258, 484] on input "Yes" at bounding box center [259, 489] width 10 height 10
radio input "true"
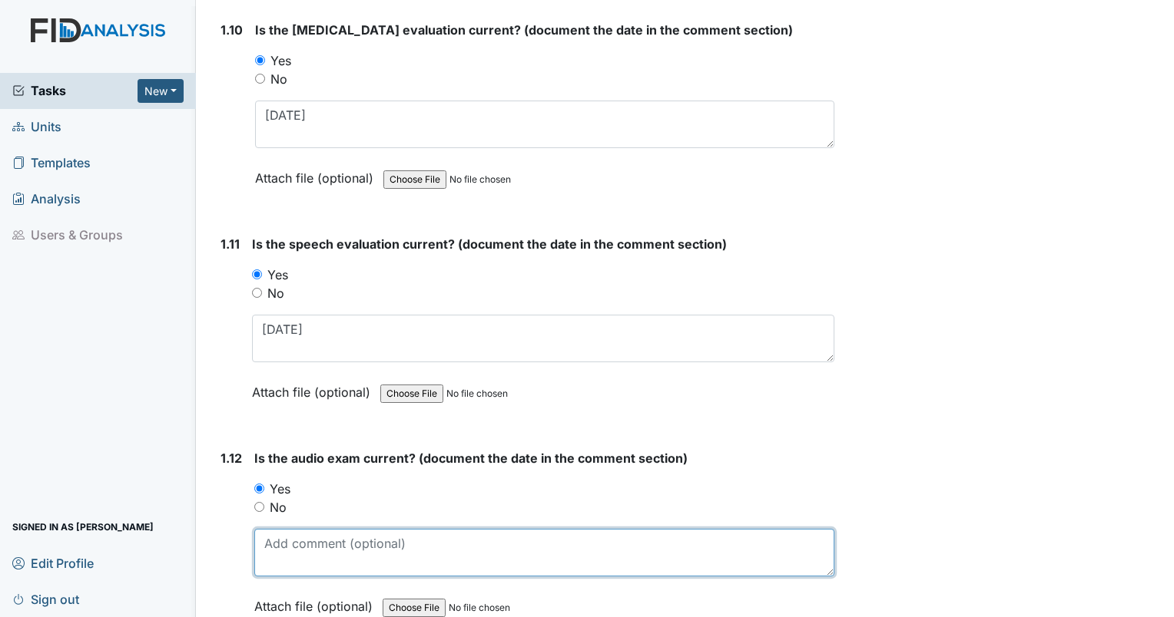
click at [284, 539] on textarea at bounding box center [544, 553] width 580 height 48
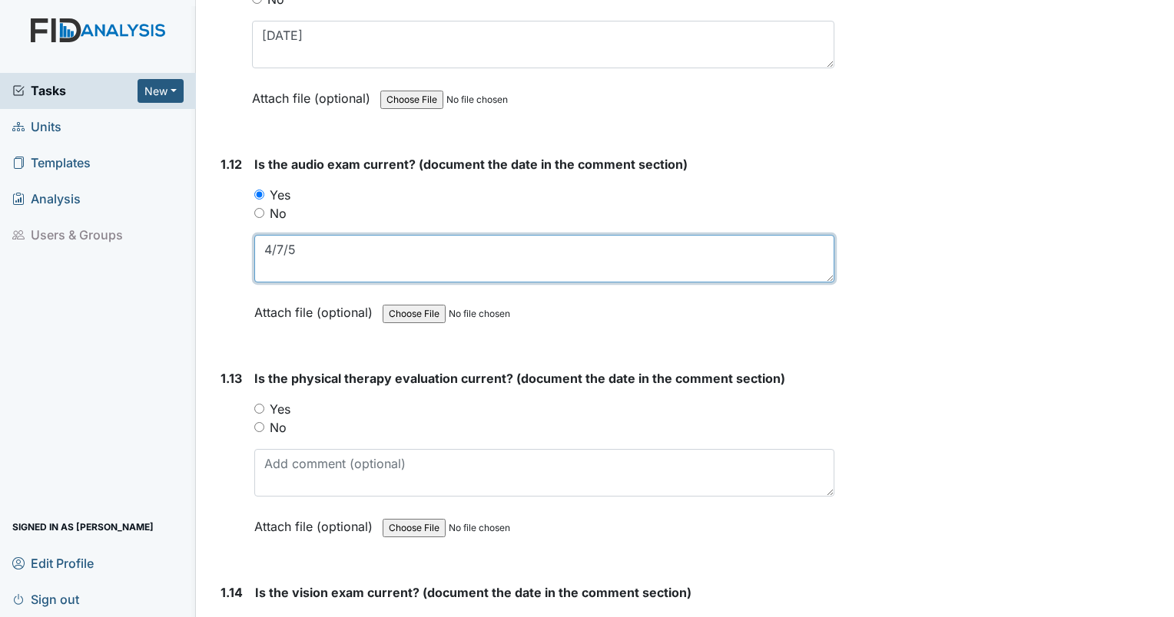
scroll to position [2688, 0]
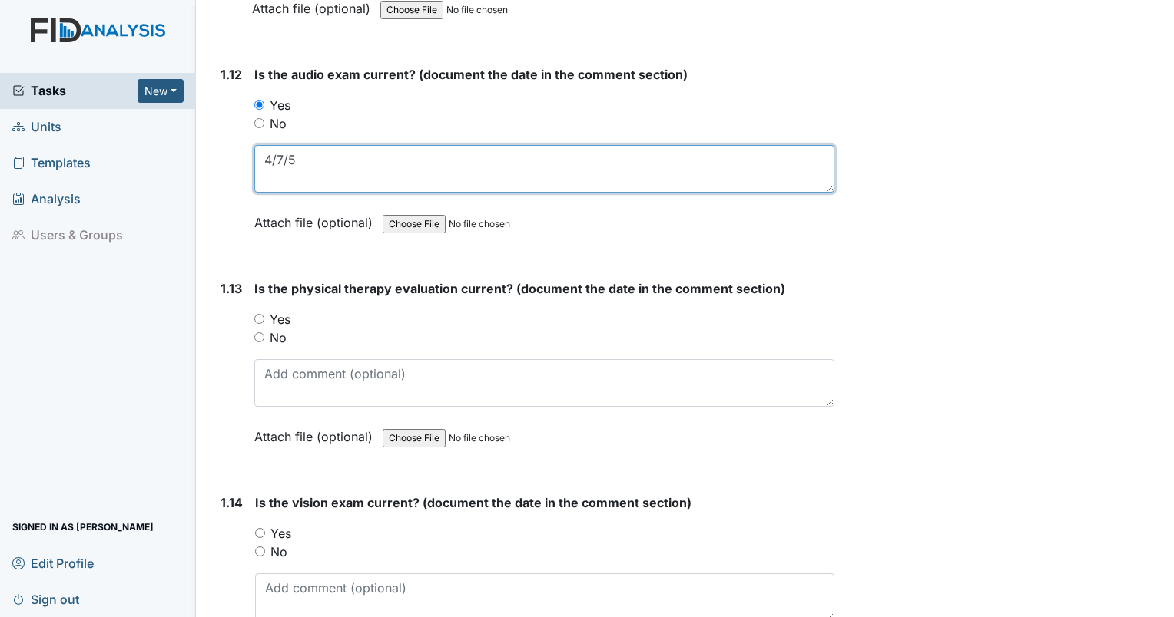
type textarea "4/7/5"
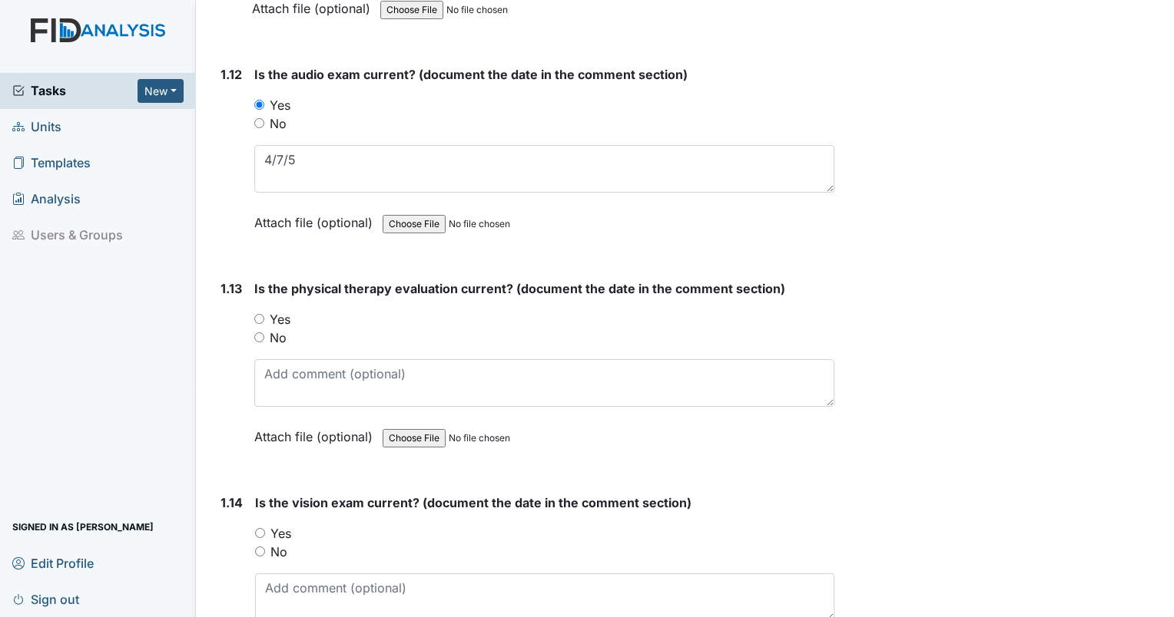
click at [263, 314] on input "Yes" at bounding box center [259, 319] width 10 height 10
radio input "true"
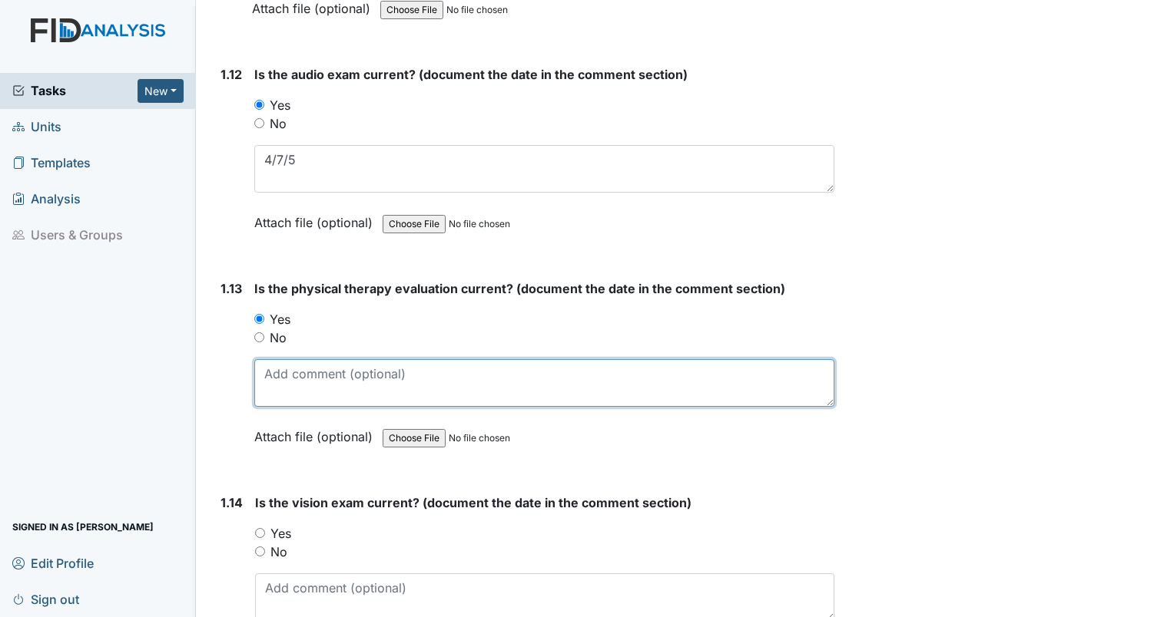
click at [286, 373] on textarea at bounding box center [544, 383] width 580 height 48
type textarea "7/18/19"
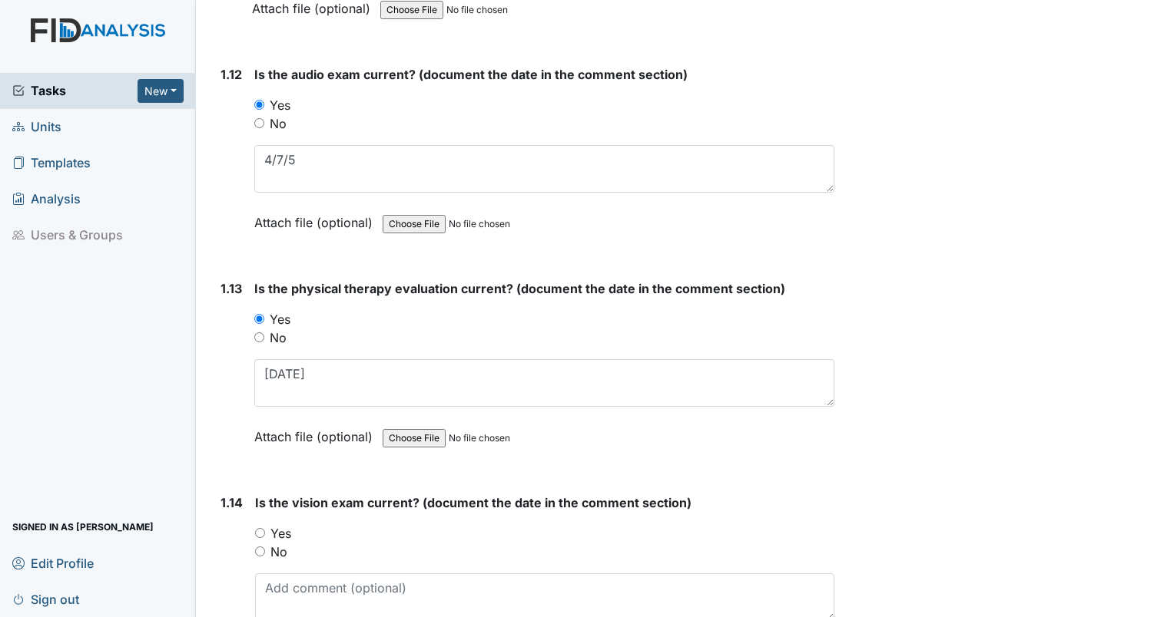
click at [257, 528] on input "Yes" at bounding box center [260, 533] width 10 height 10
radio input "true"
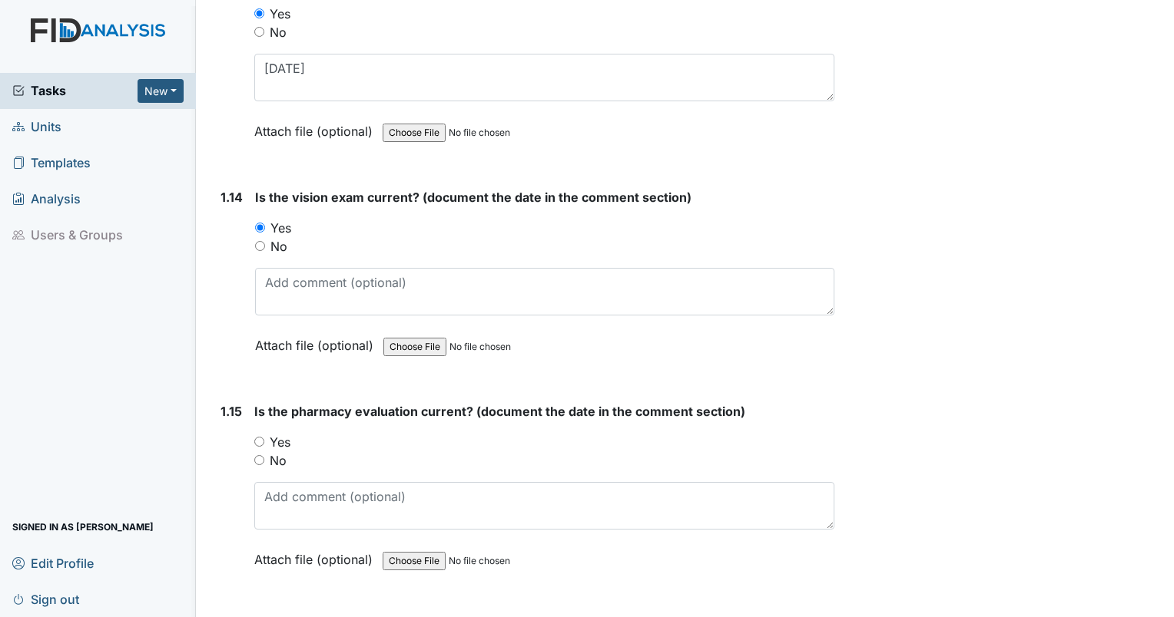
scroll to position [2995, 0]
click at [261, 435] on input "Yes" at bounding box center [259, 440] width 10 height 10
radio input "true"
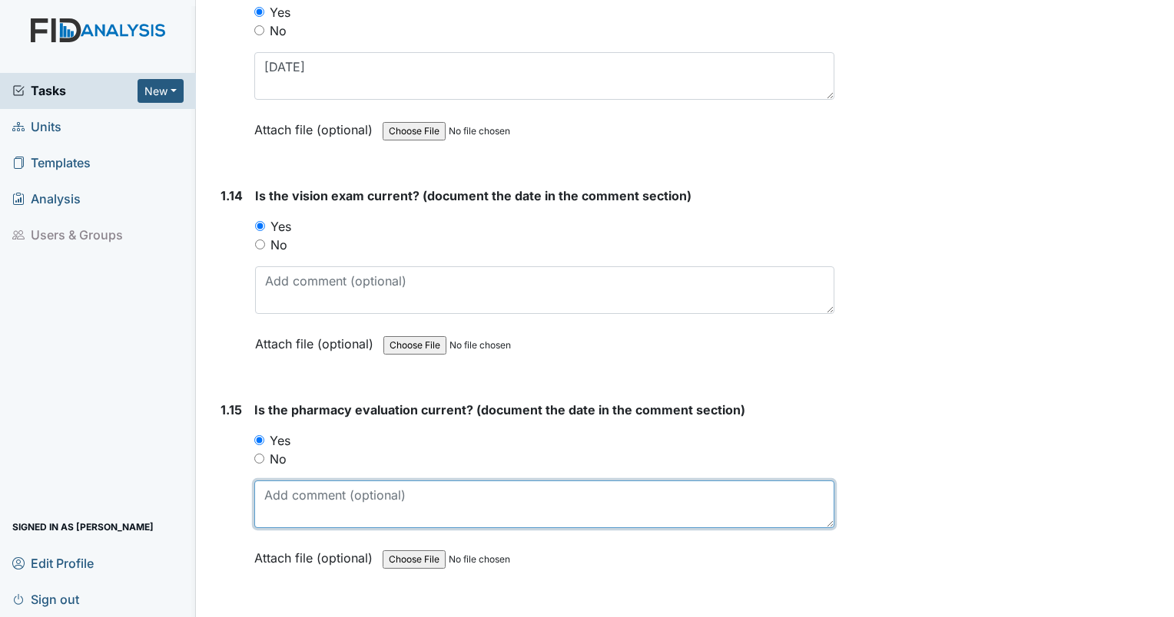
click at [301, 481] on textarea at bounding box center [544, 505] width 580 height 48
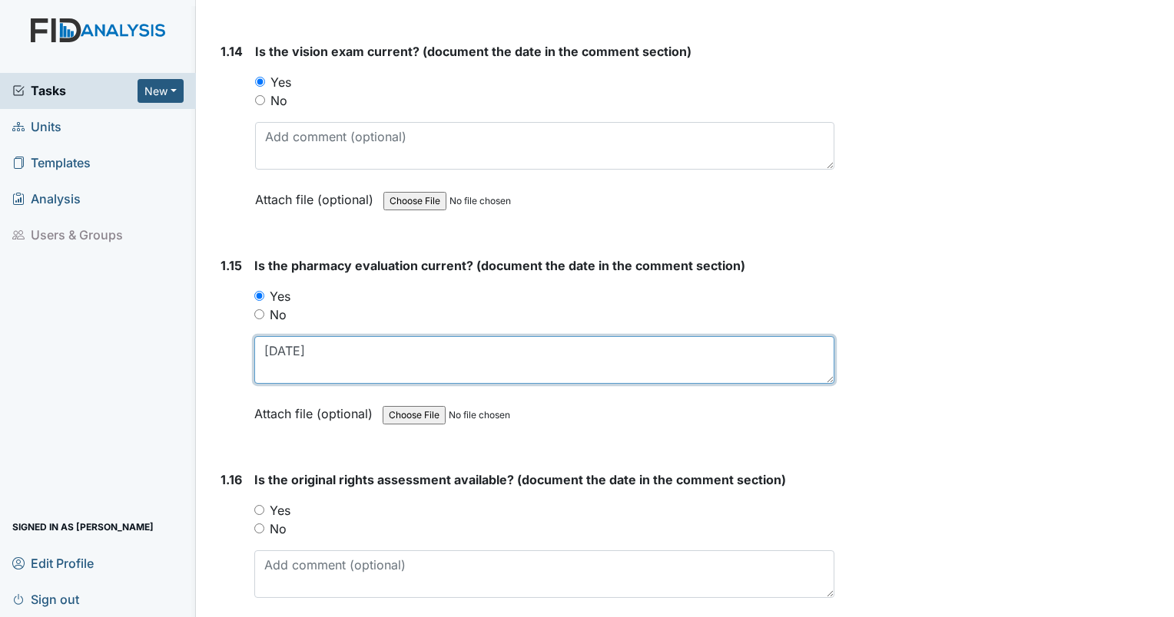
scroll to position [3149, 0]
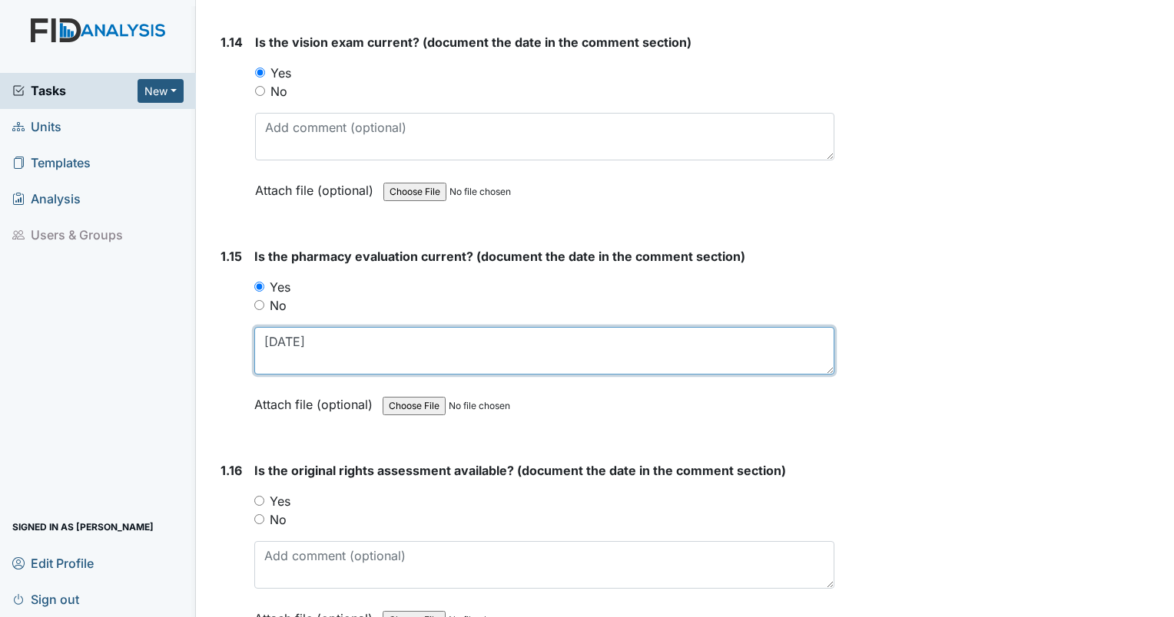
type textarea "7/31/25"
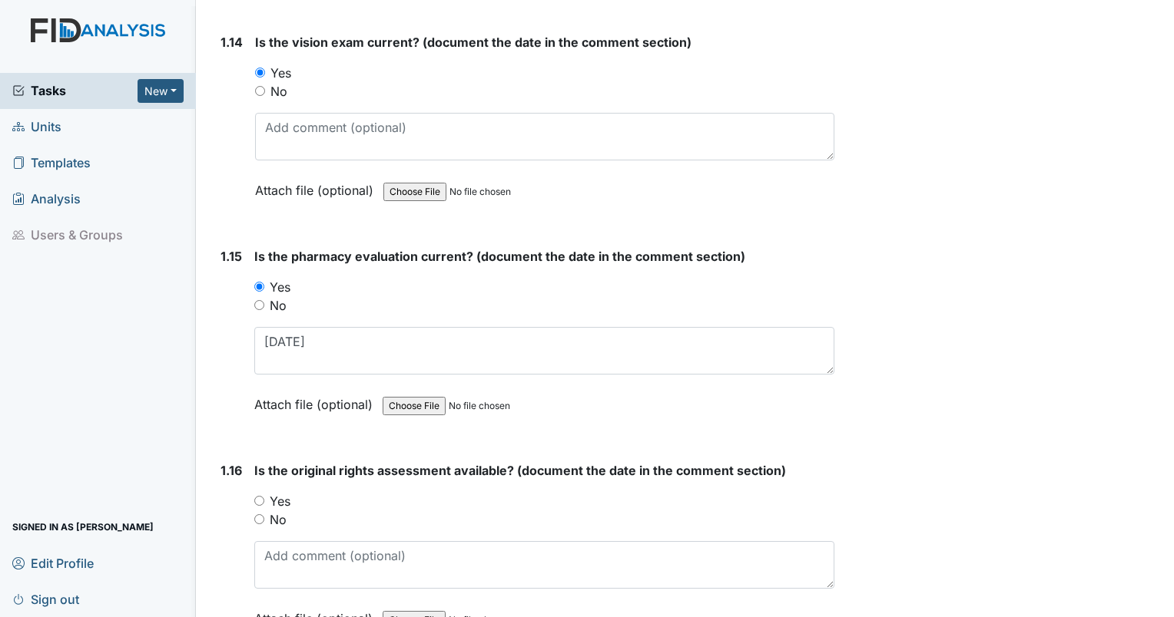
drag, startPoint x: 259, startPoint y: 494, endPoint x: 261, endPoint y: 507, distance: 13.3
click at [259, 496] on input "Yes" at bounding box center [259, 501] width 10 height 10
radio input "true"
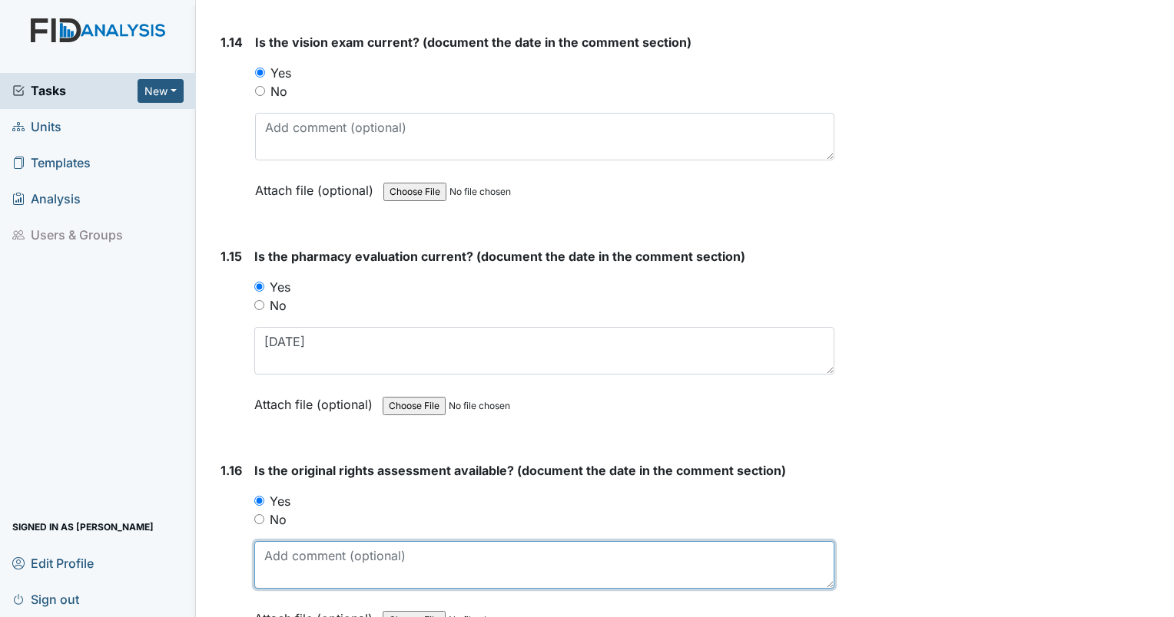
click at [273, 541] on textarea at bounding box center [544, 565] width 580 height 48
type textarea "4/15/05"
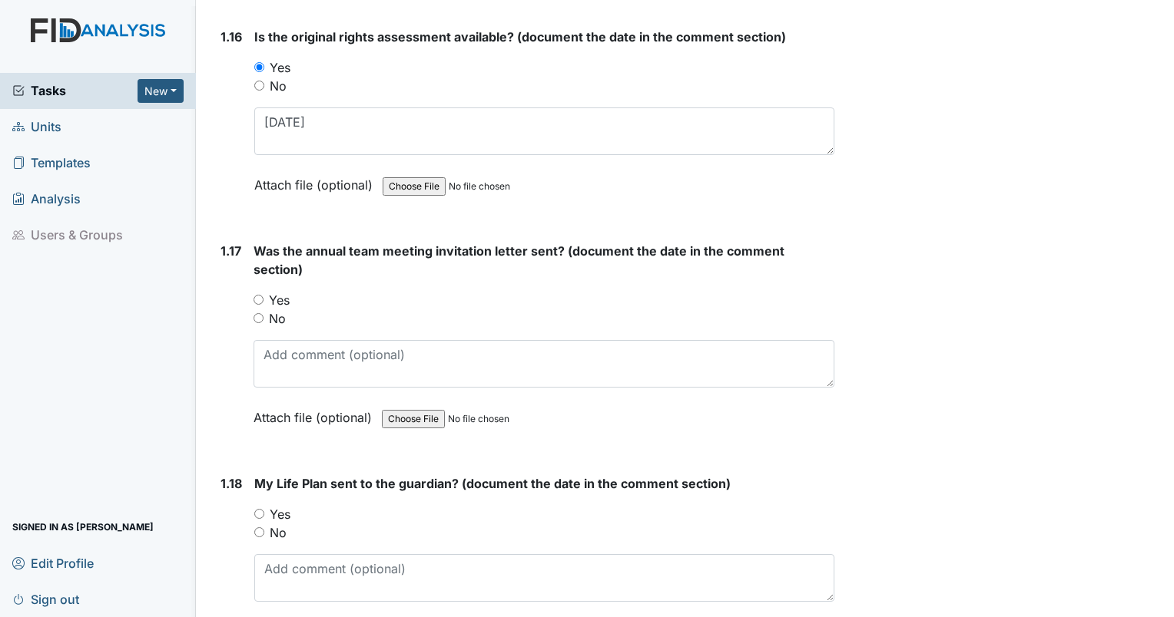
scroll to position [3610, 0]
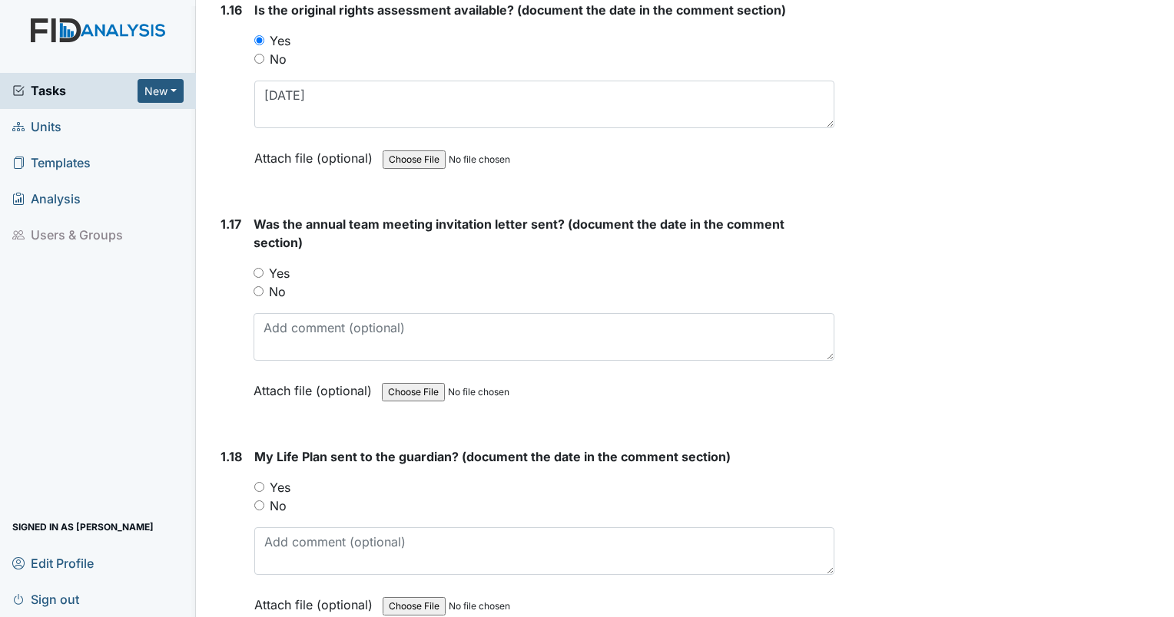
click at [257, 286] on input "No" at bounding box center [258, 291] width 10 height 10
radio input "true"
click at [260, 501] on input "No" at bounding box center [259, 506] width 10 height 10
radio input "true"
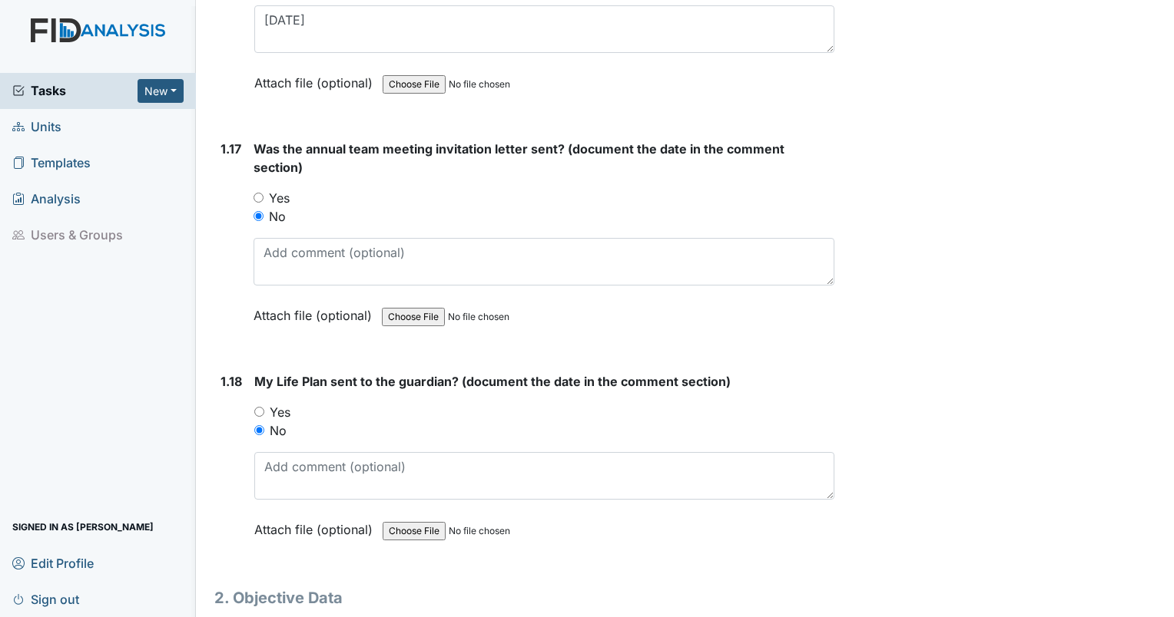
scroll to position [3729, 0]
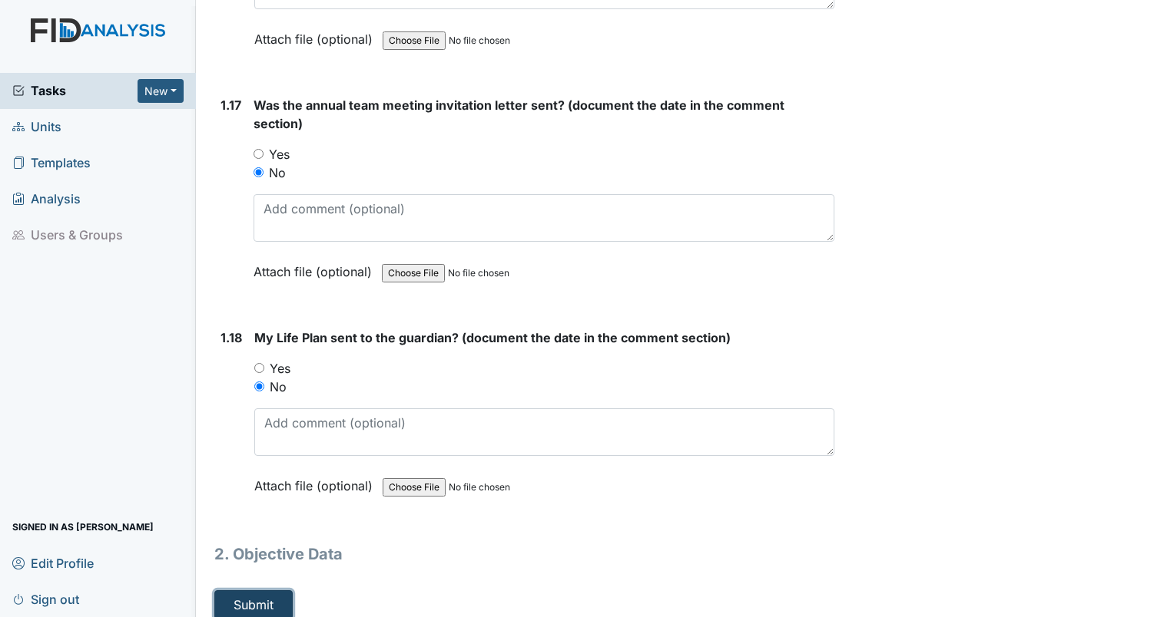
click at [233, 591] on button "Submit" at bounding box center [253, 605] width 78 height 29
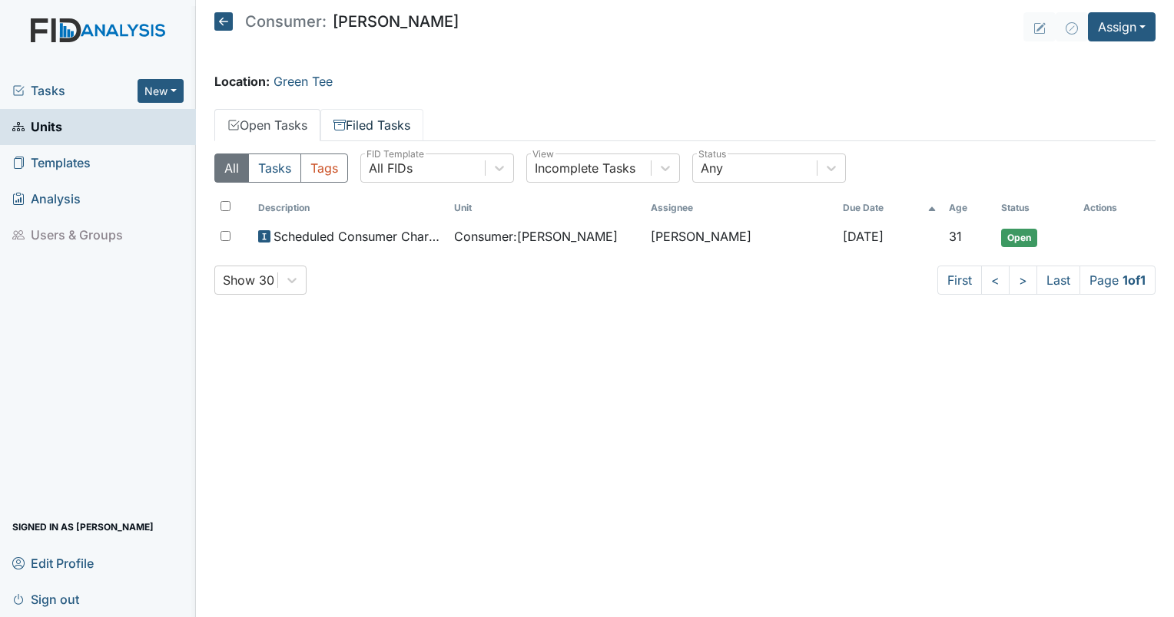
click at [359, 126] on link "Filed Tasks" at bounding box center [371, 125] width 103 height 32
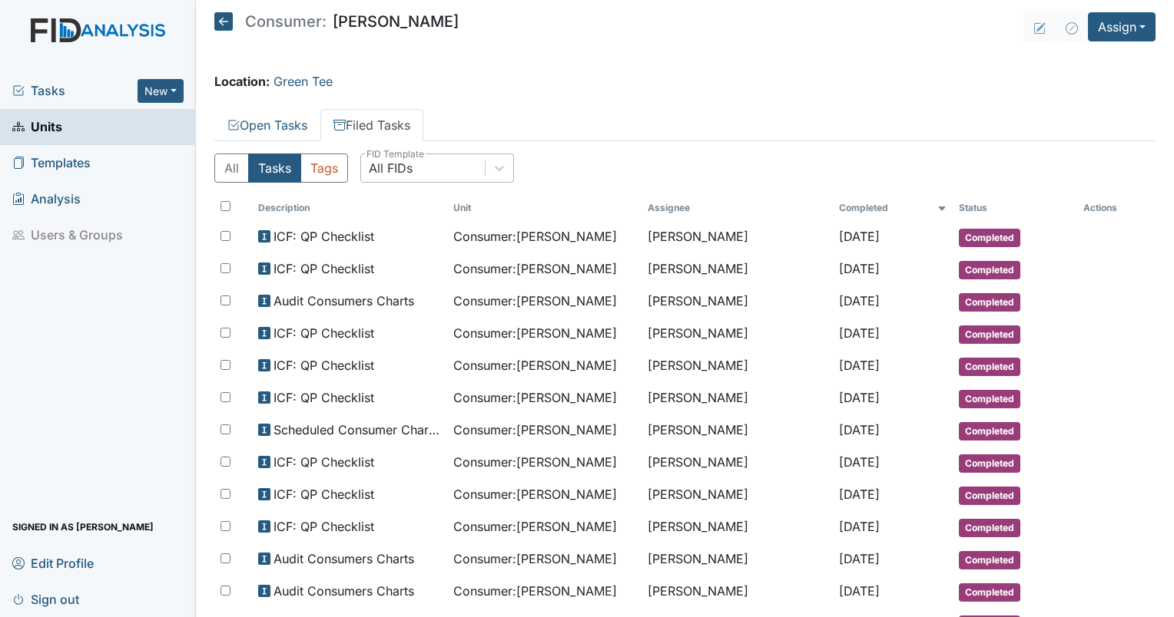
click at [421, 171] on div "All FIDs" at bounding box center [423, 168] width 124 height 28
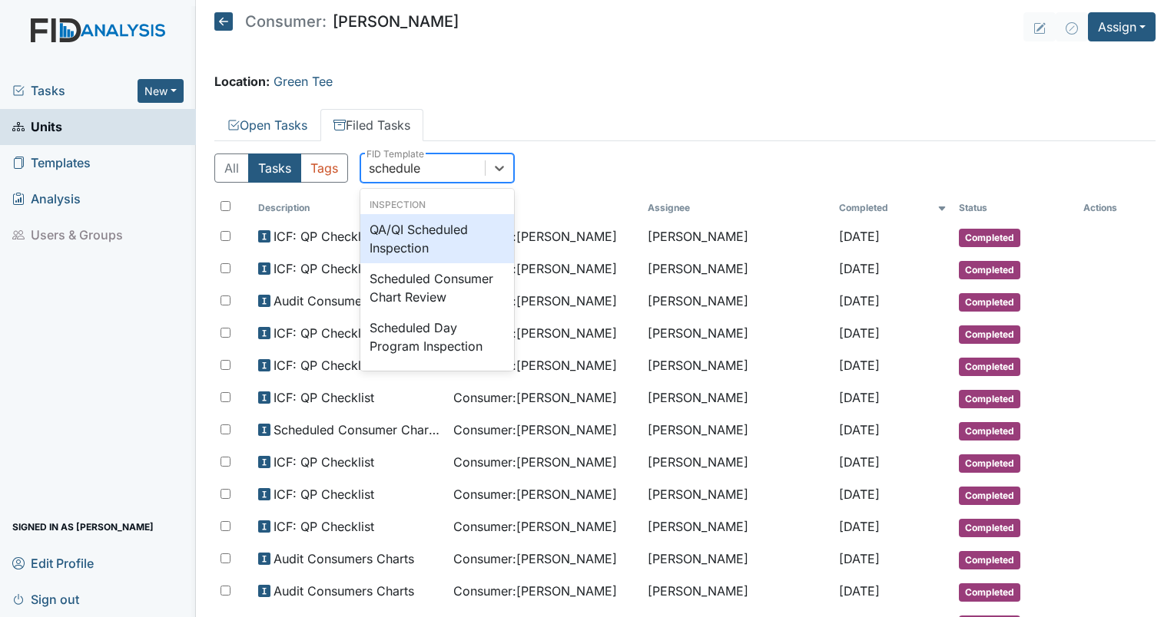
type input "scheduled"
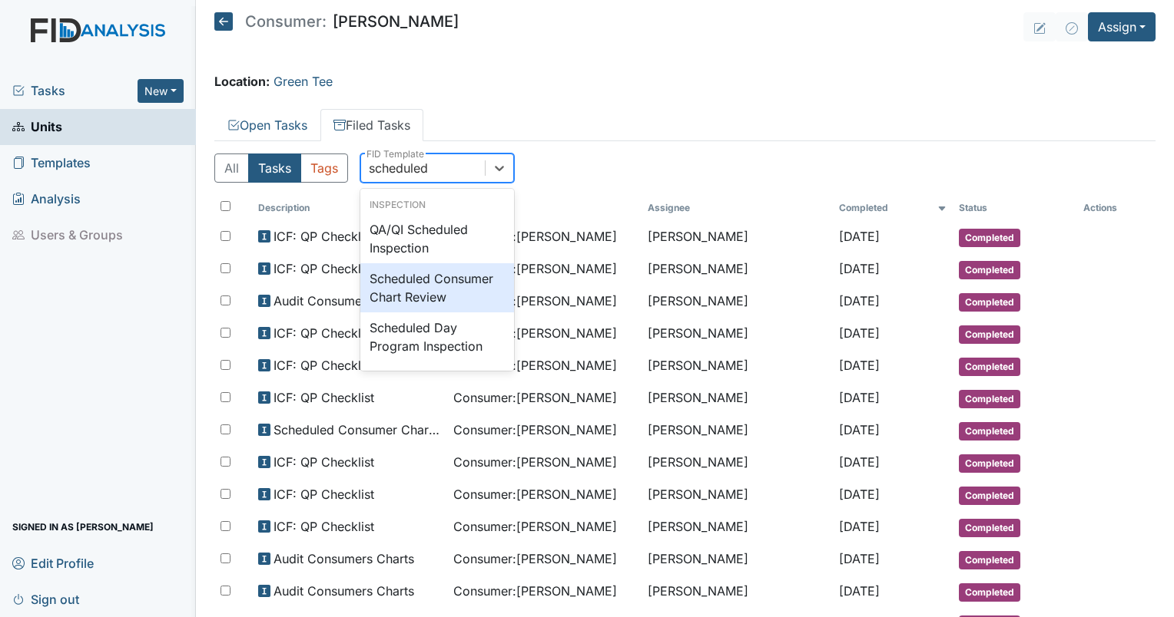
click at [445, 290] on div "Scheduled Consumer Chart Review" at bounding box center [437, 287] width 154 height 49
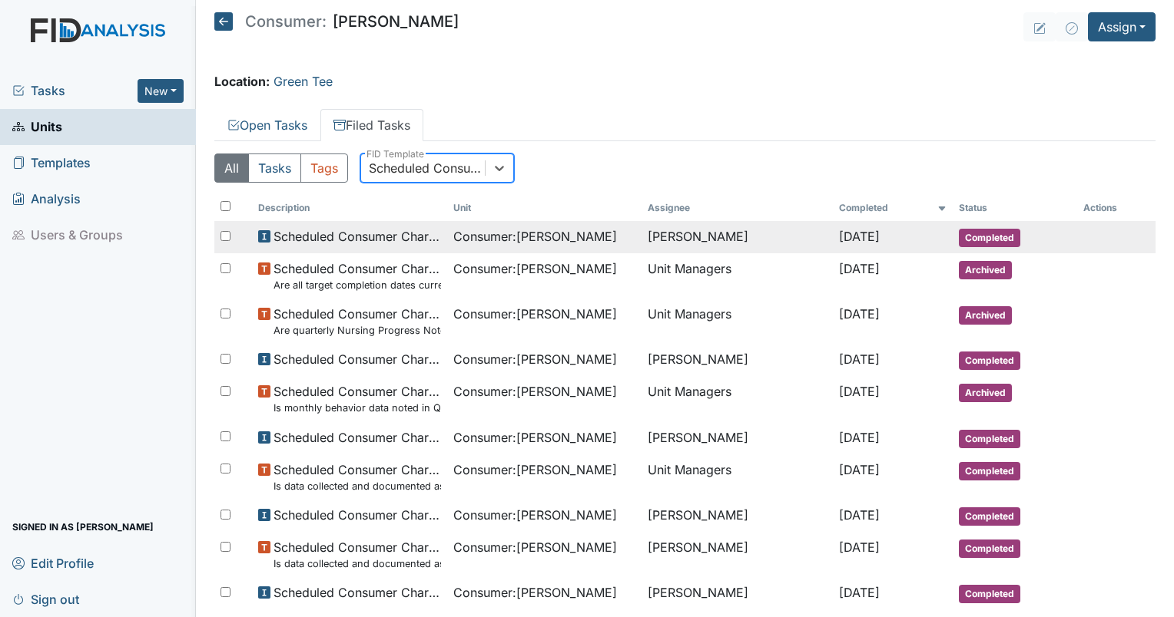
click at [545, 241] on span "Consumer : [PERSON_NAME]" at bounding box center [535, 236] width 164 height 18
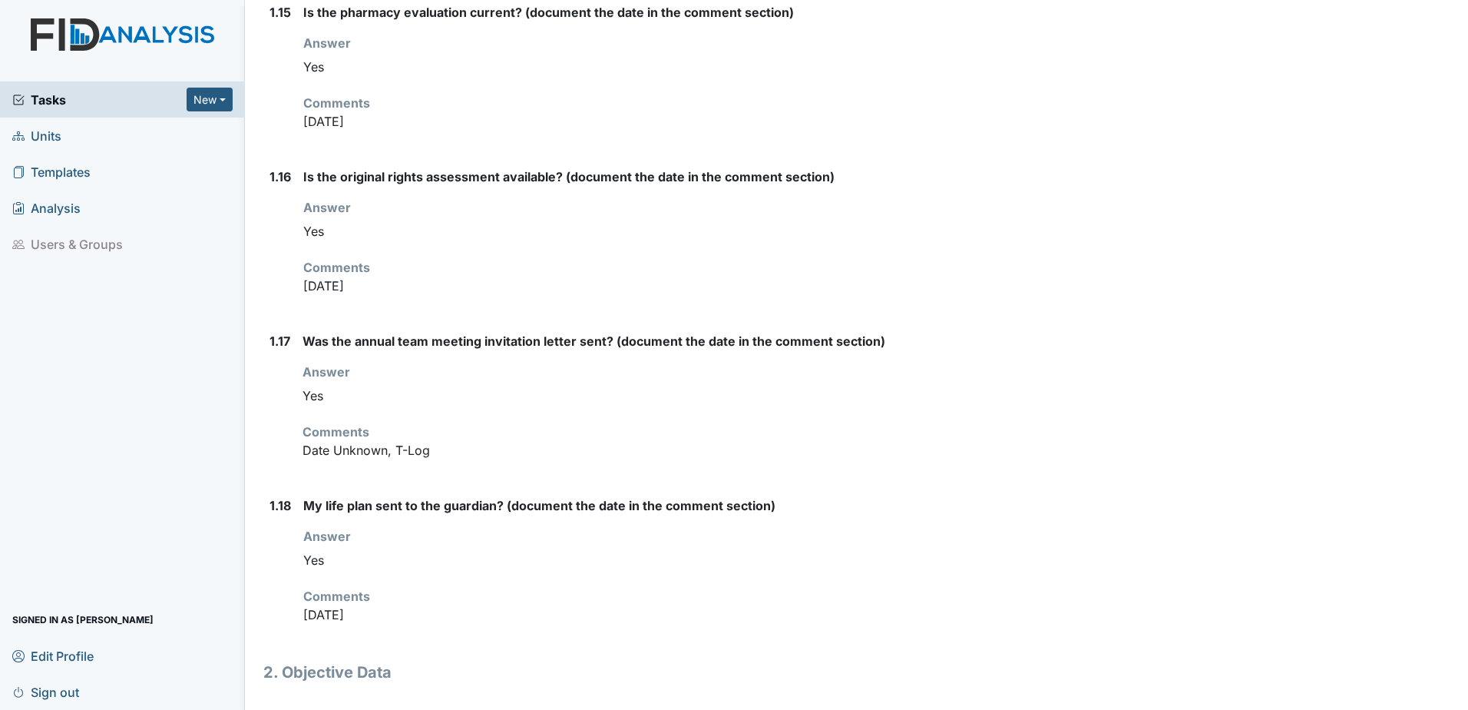
scroll to position [2232, 0]
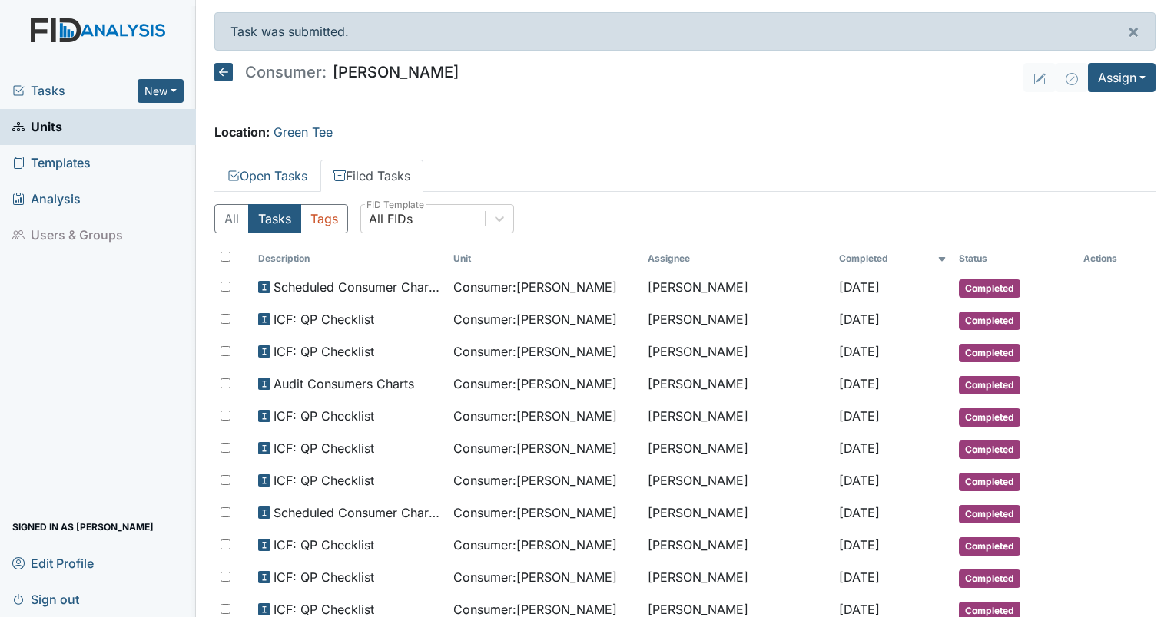
click at [55, 96] on span "Tasks" at bounding box center [74, 90] width 125 height 18
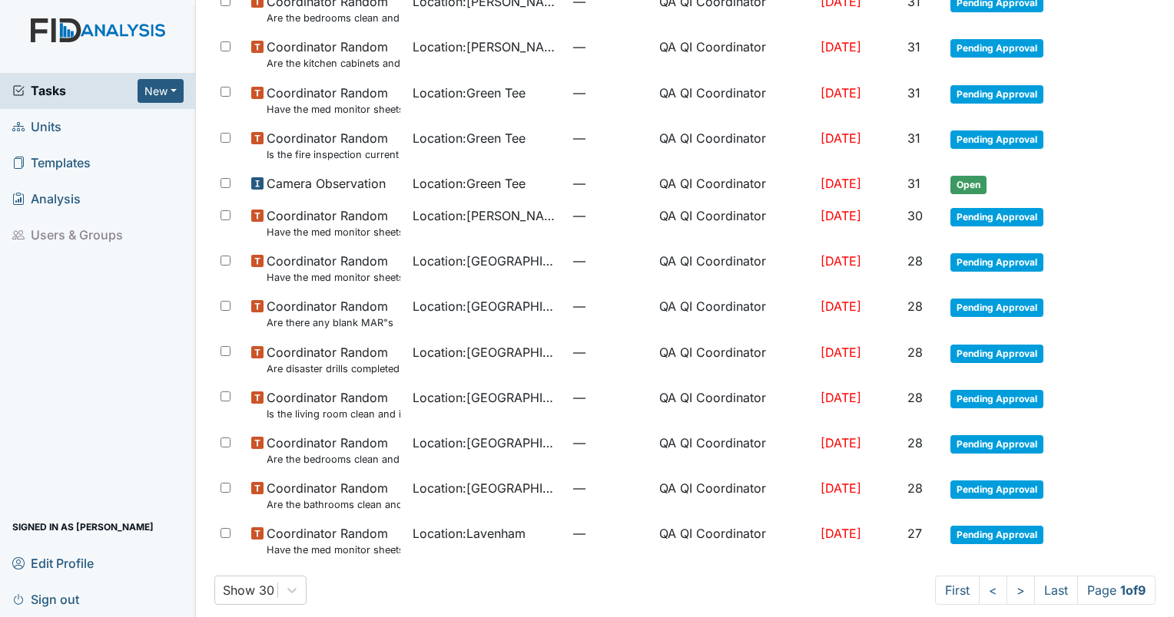
scroll to position [926, 0]
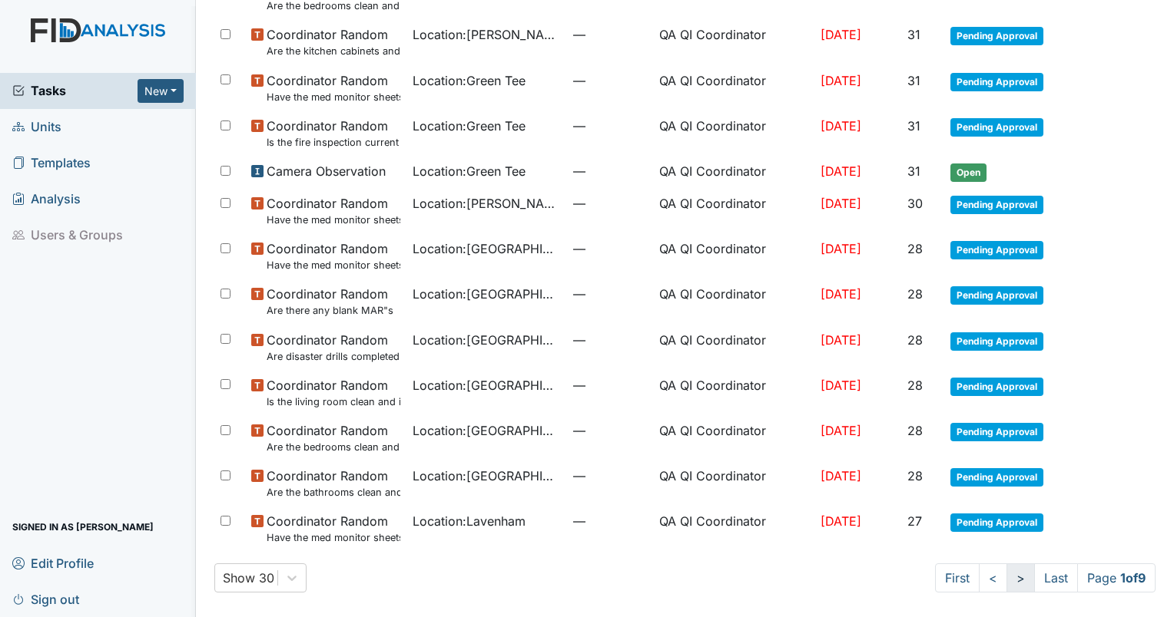
click at [1009, 586] on link ">" at bounding box center [1020, 578] width 28 height 29
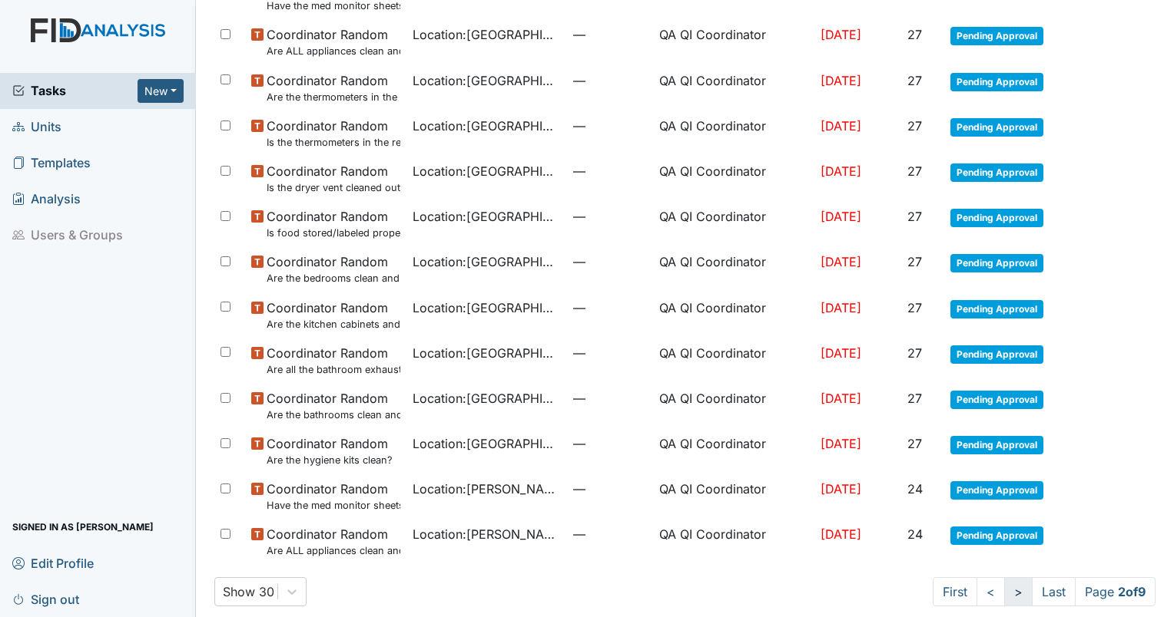
click at [1007, 591] on link ">" at bounding box center [1018, 592] width 28 height 29
click at [1007, 591] on link ">" at bounding box center [1017, 592] width 28 height 29
click at [1008, 591] on link ">" at bounding box center [1018, 592] width 28 height 29
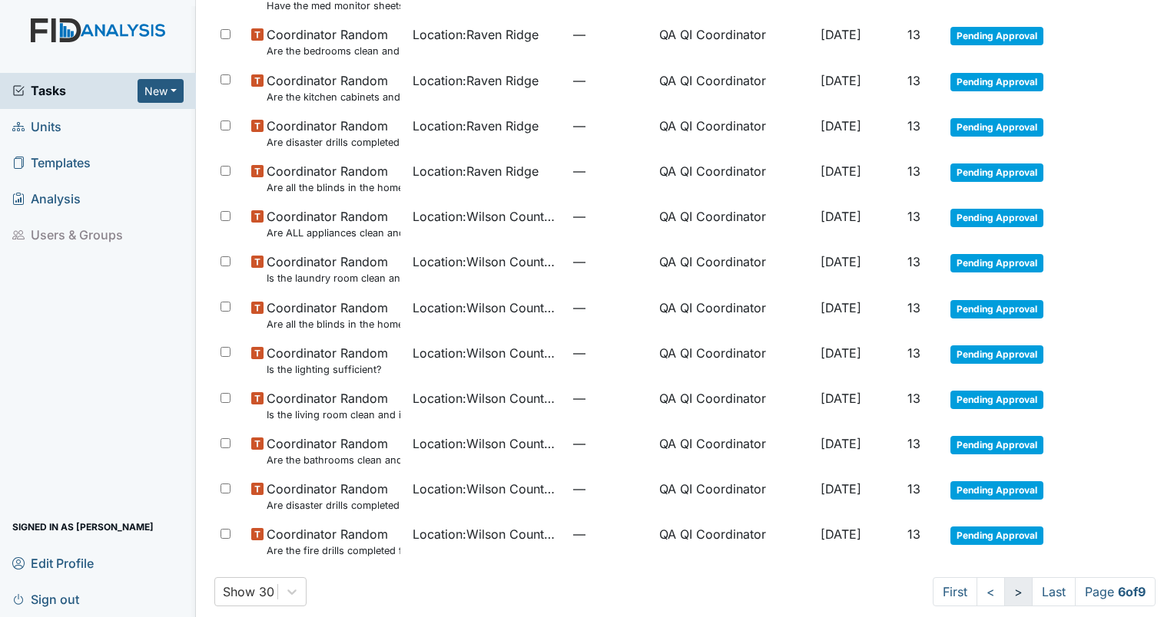
click at [1008, 591] on link ">" at bounding box center [1018, 592] width 28 height 29
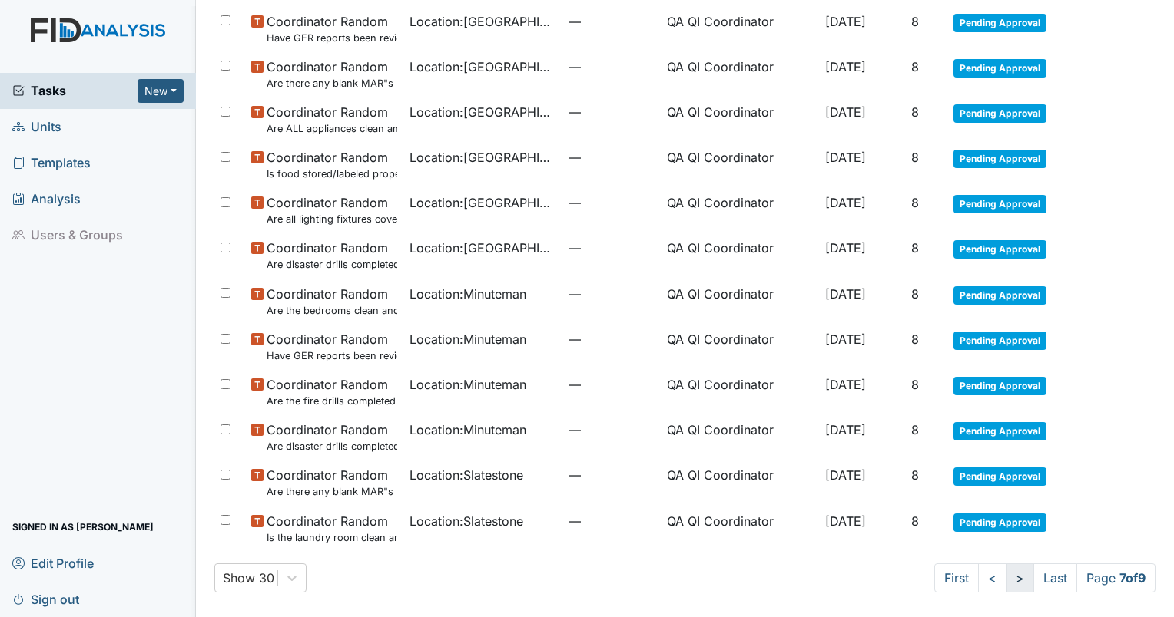
scroll to position [802, 0]
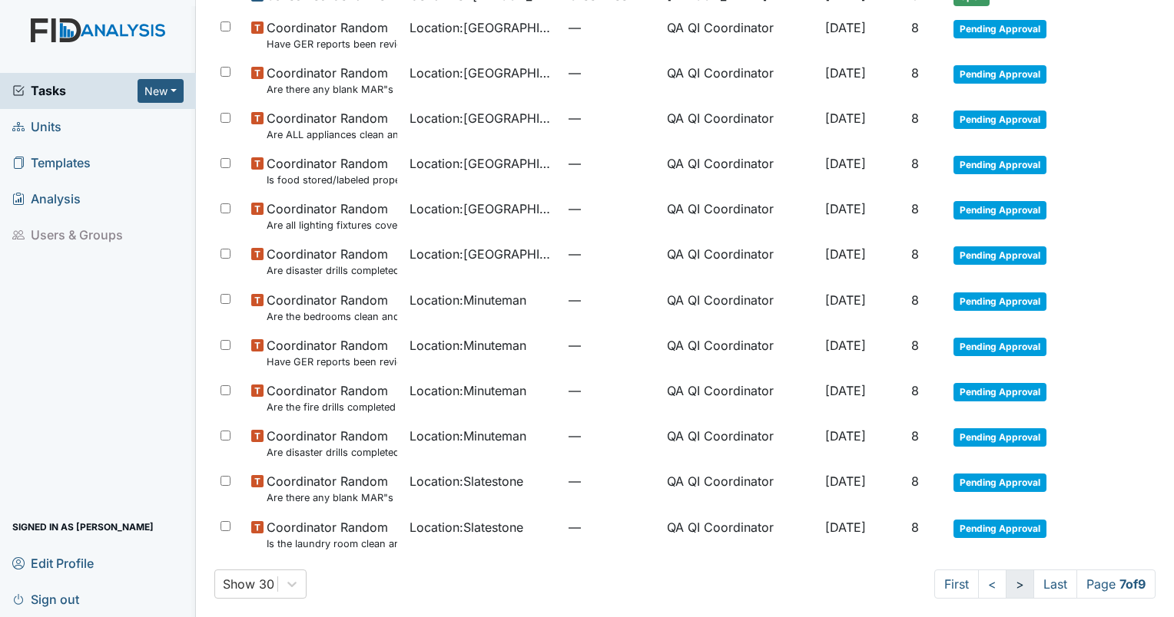
click at [1005, 587] on link ">" at bounding box center [1019, 584] width 28 height 29
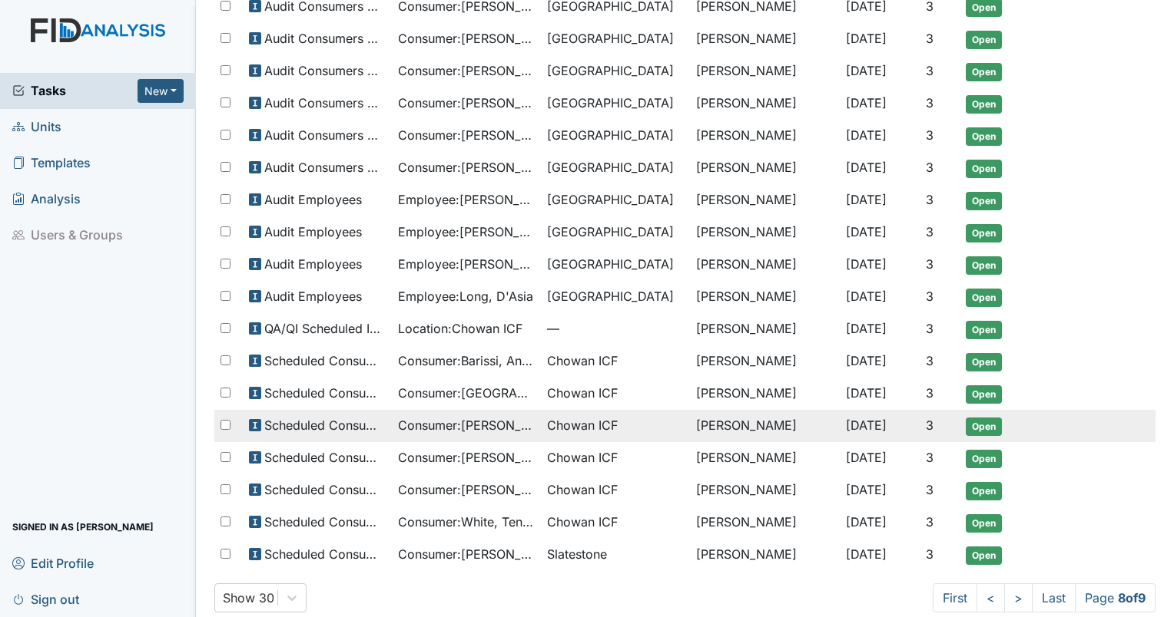
scroll to position [691, 0]
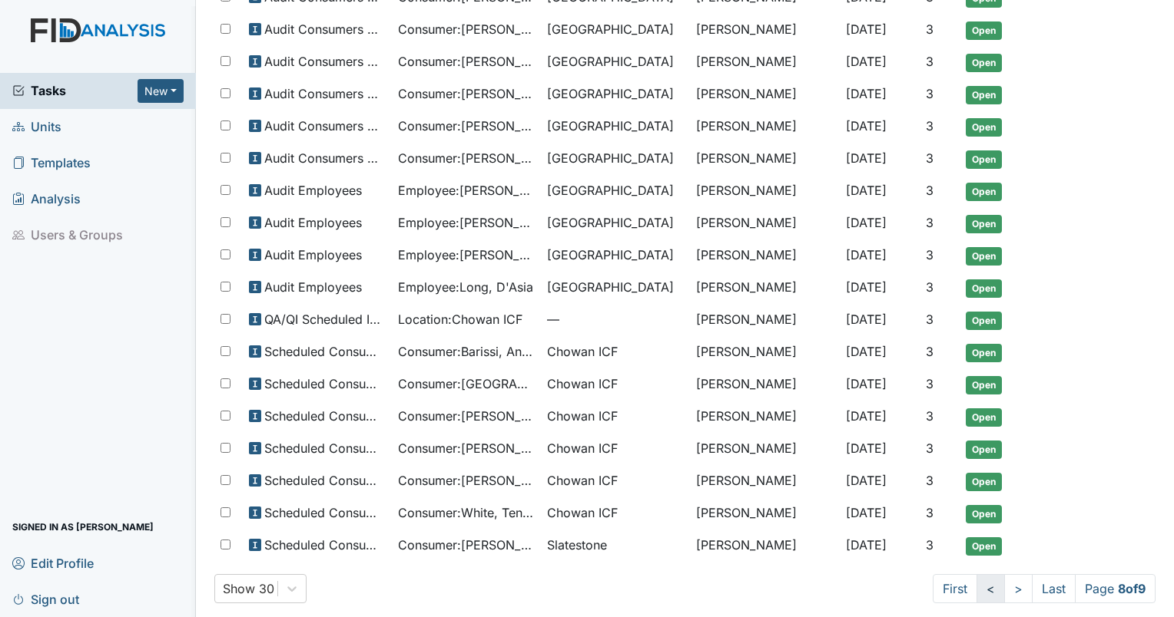
click at [977, 585] on link "<" at bounding box center [990, 588] width 28 height 29
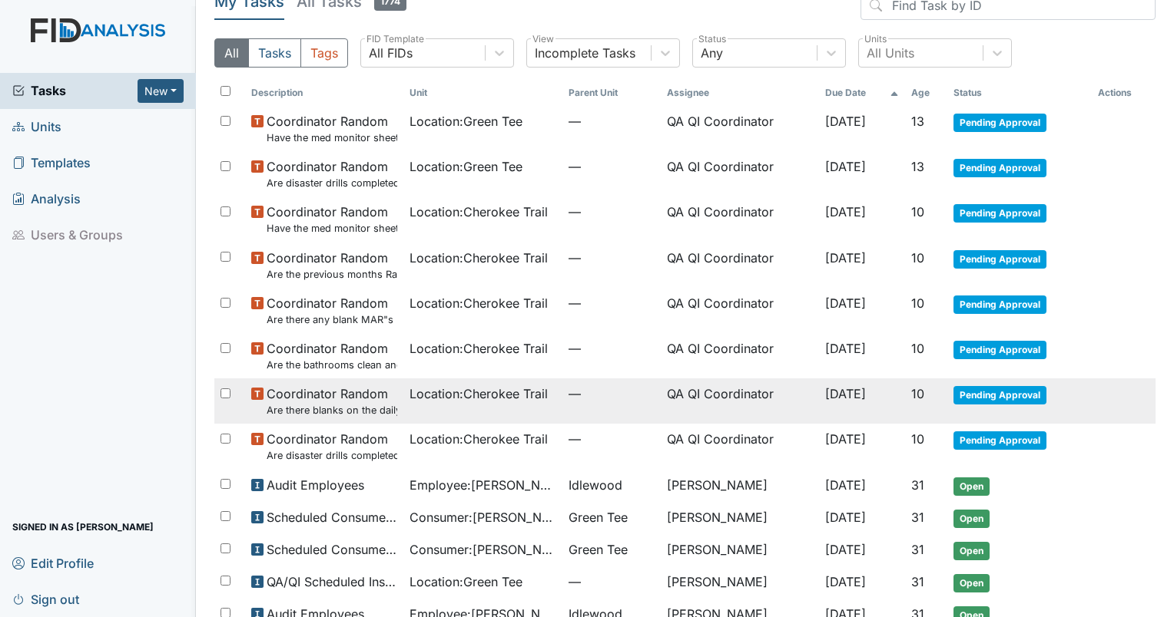
scroll to position [98, 0]
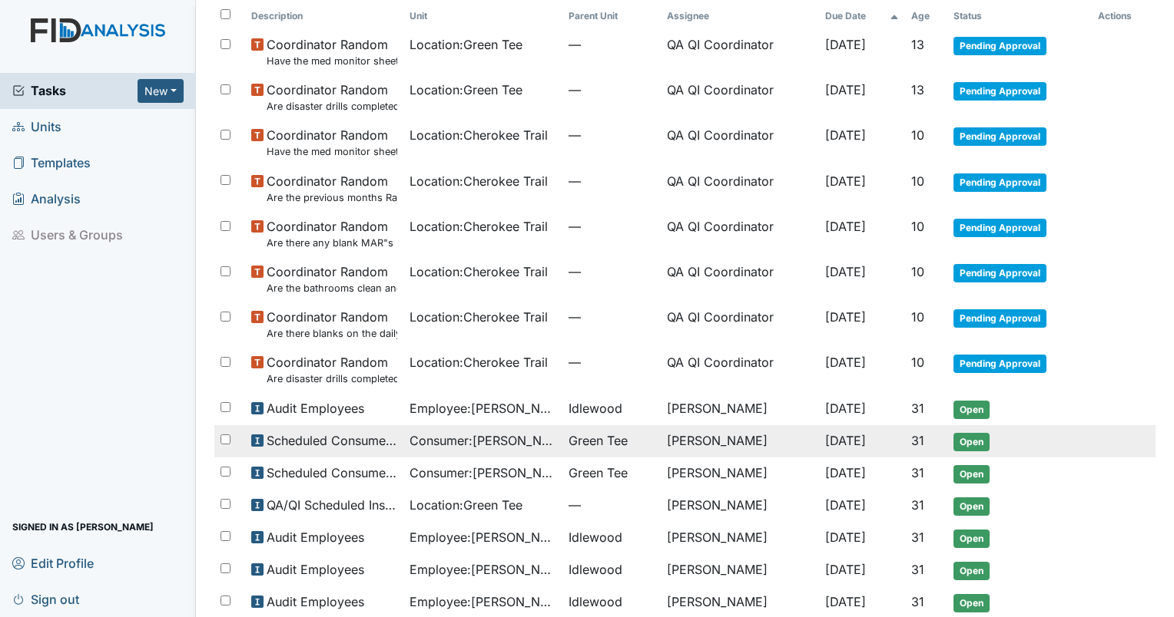
click at [534, 438] on span "Consumer : [PERSON_NAME]" at bounding box center [482, 441] width 147 height 18
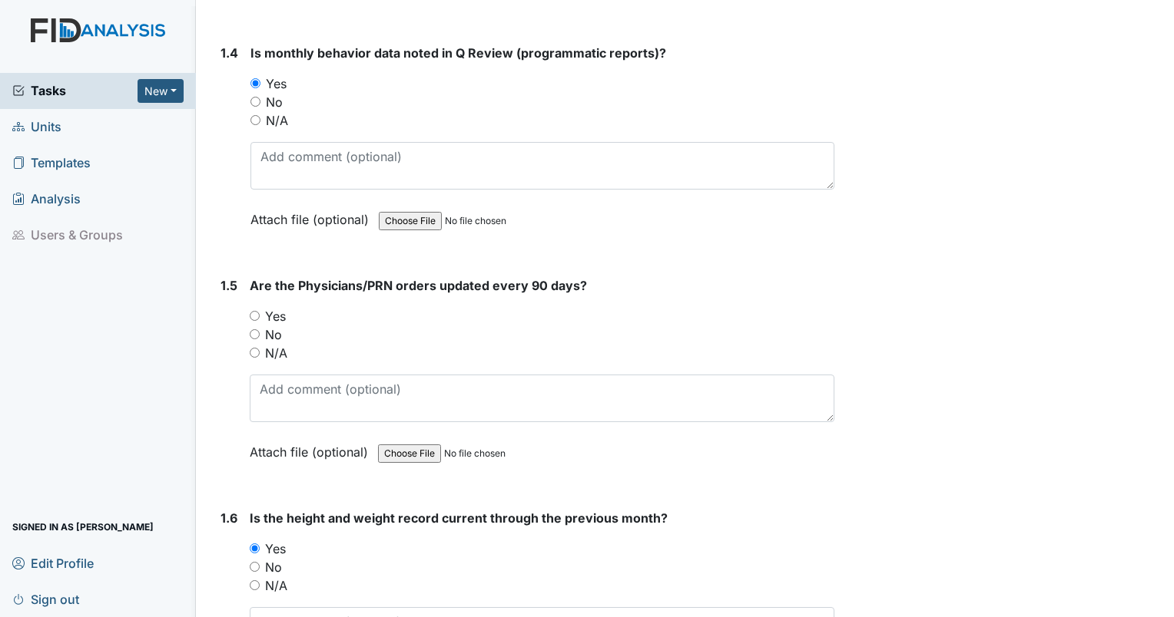
scroll to position [998, 0]
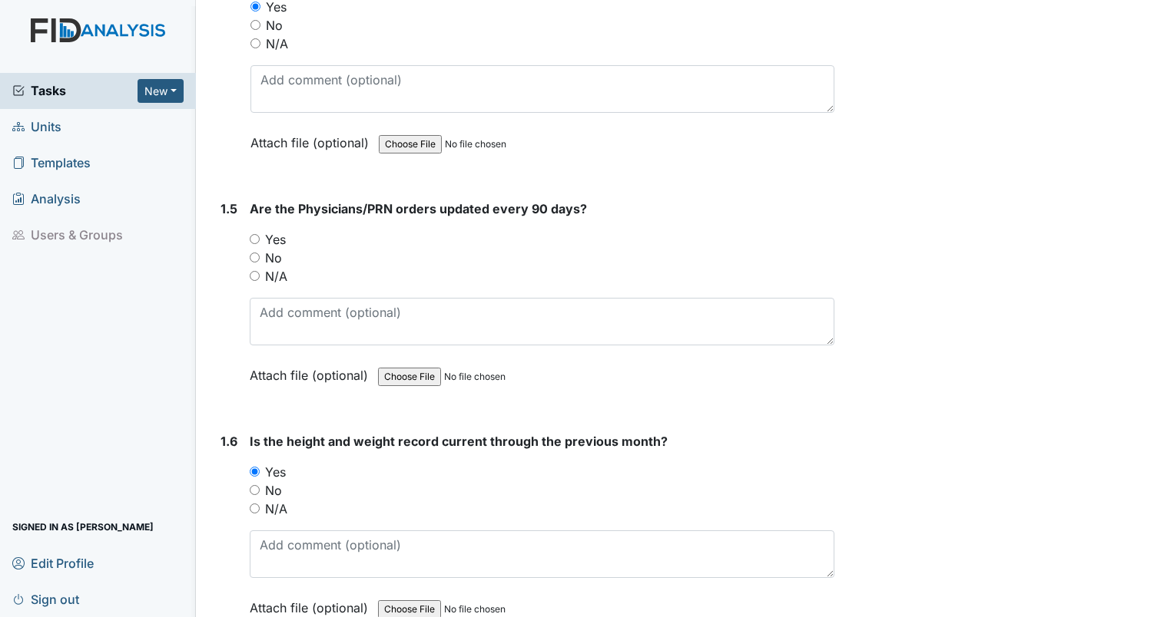
drag, startPoint x: 252, startPoint y: 237, endPoint x: 260, endPoint y: 243, distance: 10.4
click at [252, 237] on input "Yes" at bounding box center [255, 239] width 10 height 10
radio input "true"
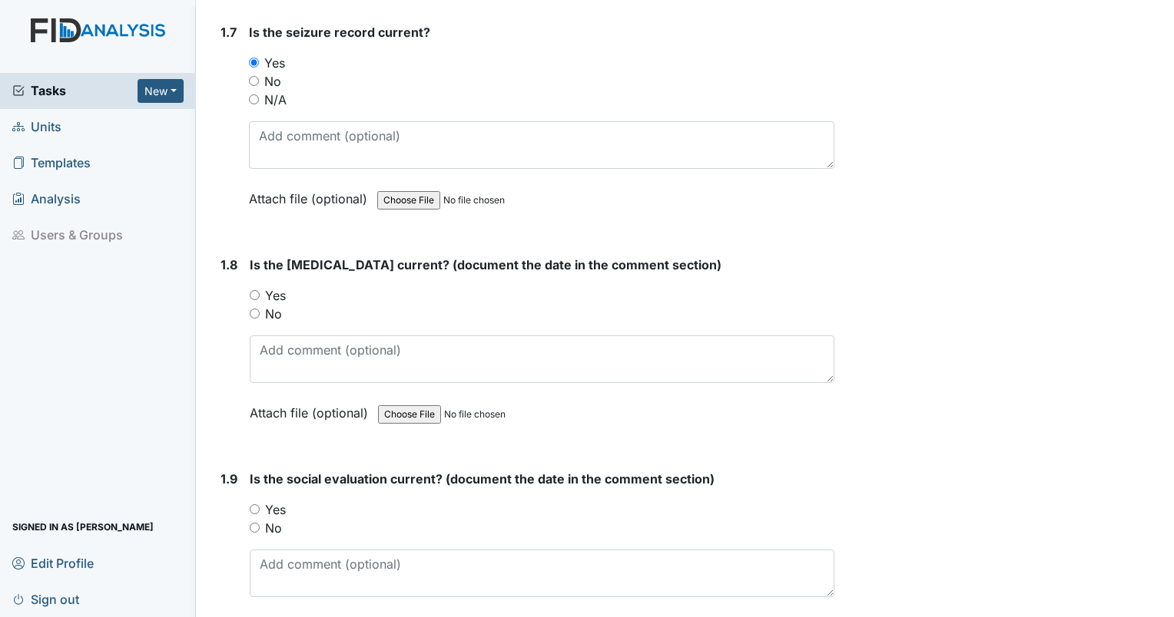
scroll to position [1690, 0]
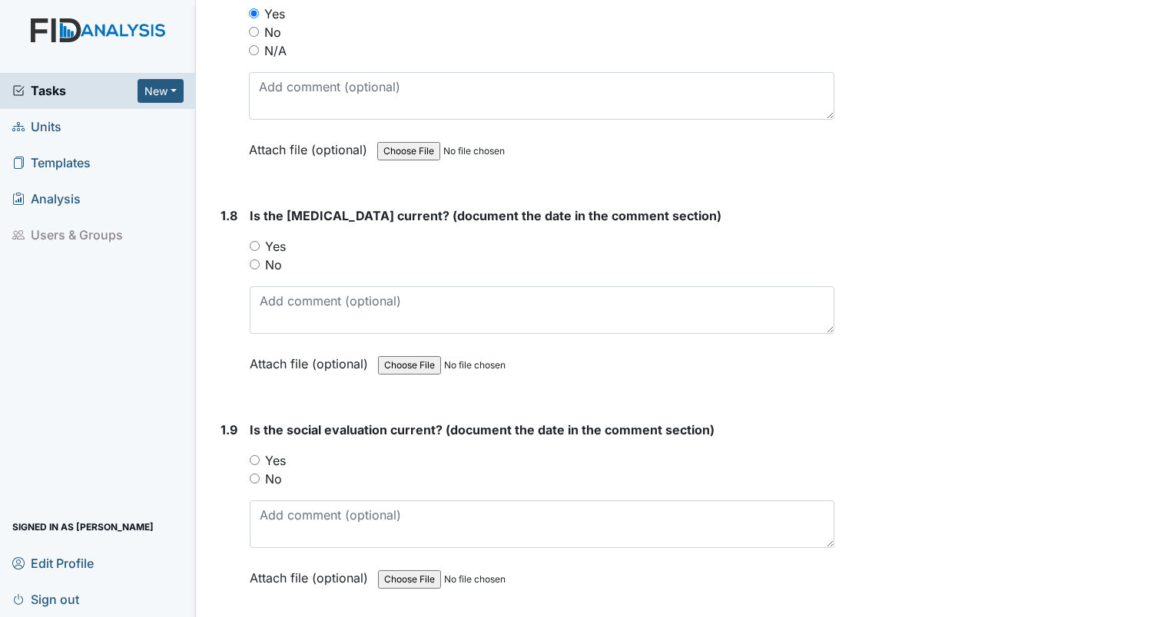
click at [253, 243] on input "Yes" at bounding box center [255, 246] width 10 height 10
radio input "true"
click at [292, 328] on div "Is the [MEDICAL_DATA] current? (document the date in the comment section) You m…" at bounding box center [542, 295] width 584 height 177
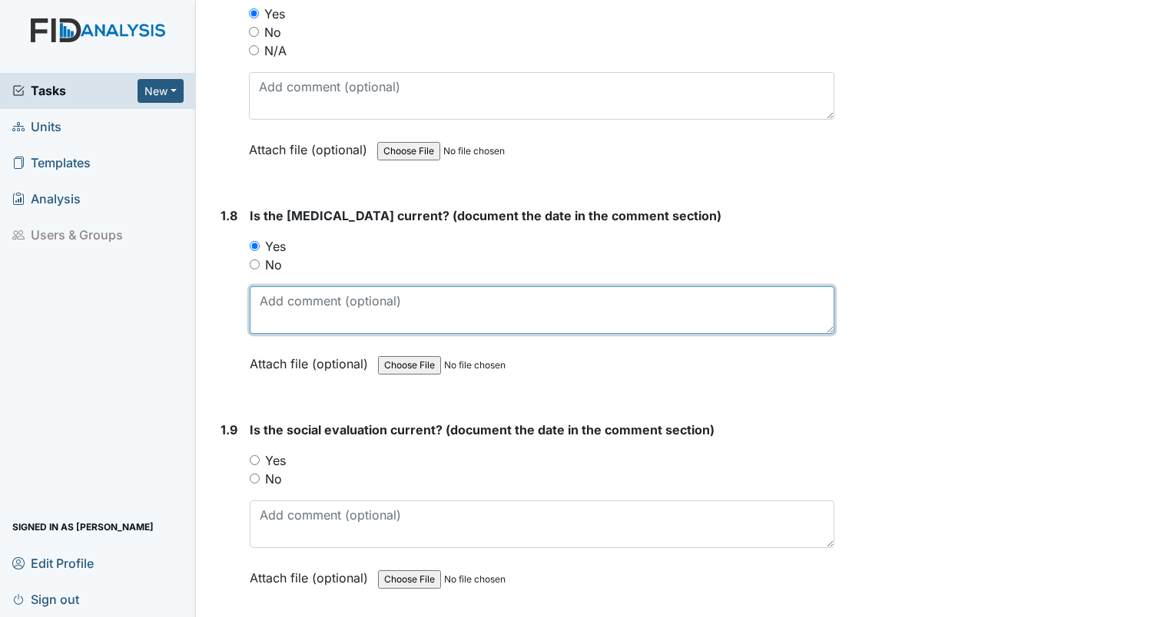
click at [290, 315] on textarea at bounding box center [542, 310] width 584 height 48
type textarea "[DATE]"
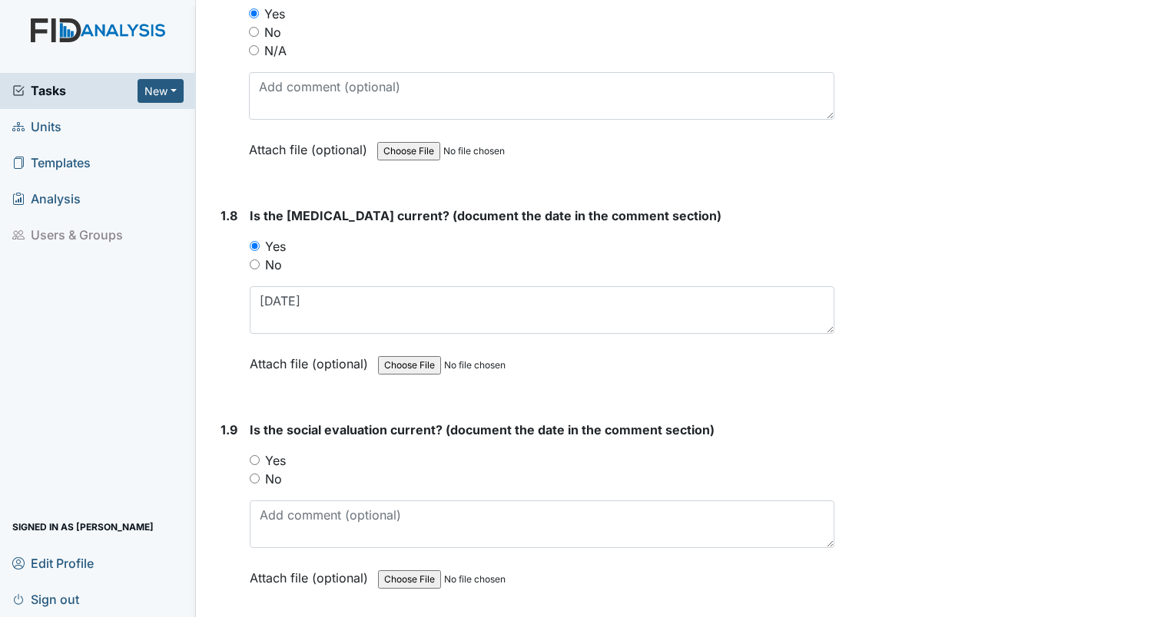
click at [257, 455] on input "Yes" at bounding box center [255, 460] width 10 height 10
radio input "true"
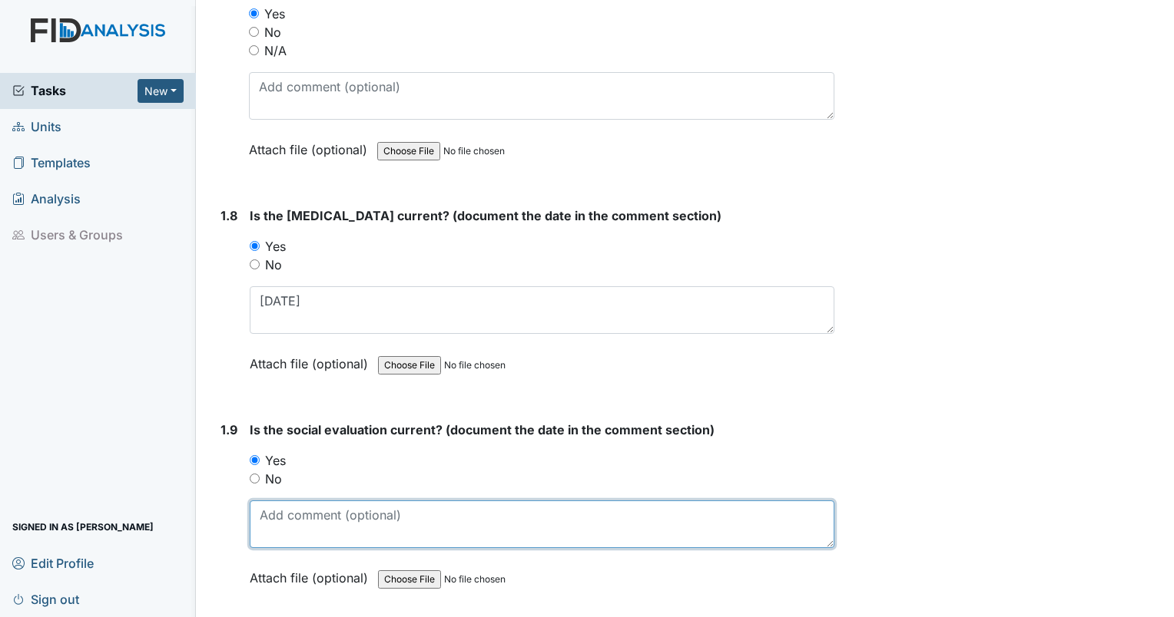
click at [286, 519] on textarea at bounding box center [542, 525] width 584 height 48
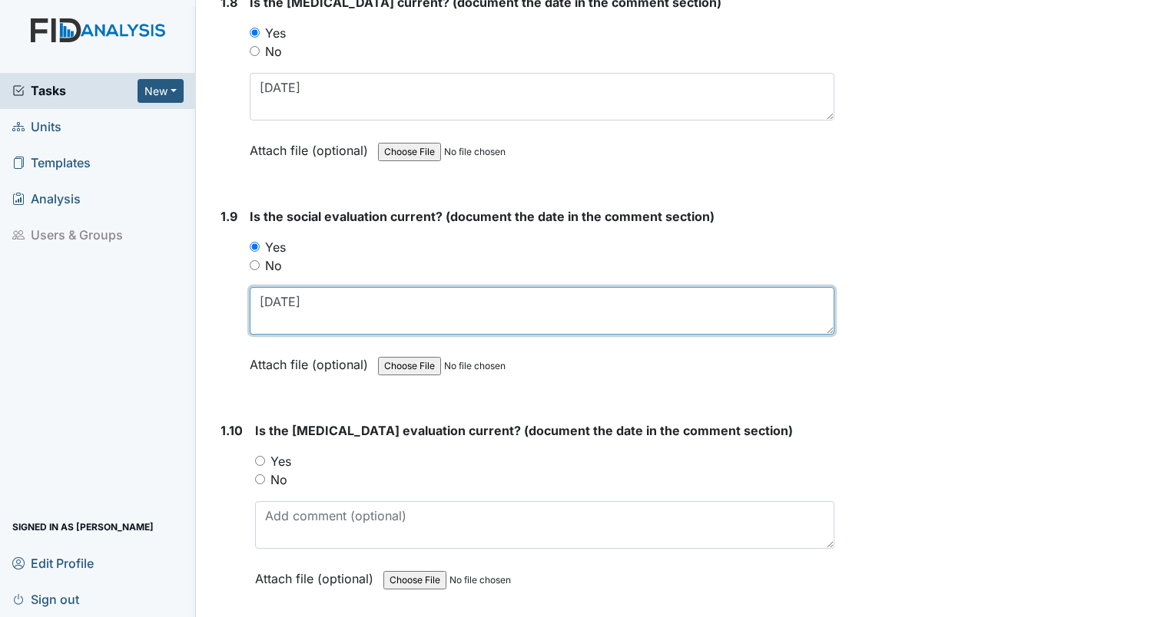
scroll to position [1997, 0]
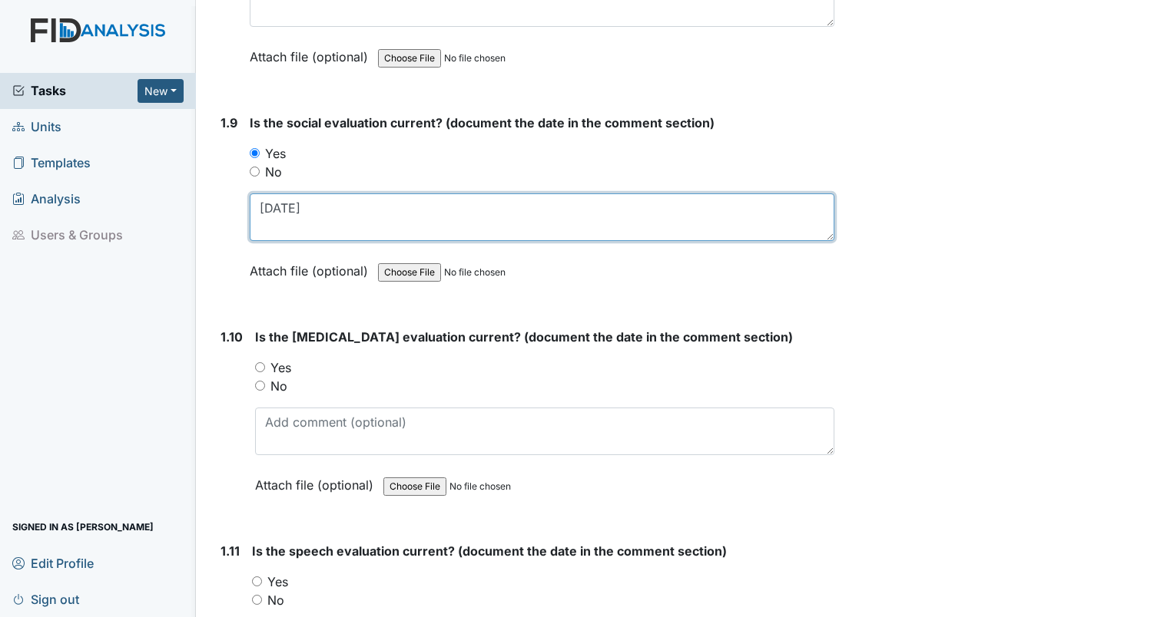
type textarea "[DATE]"
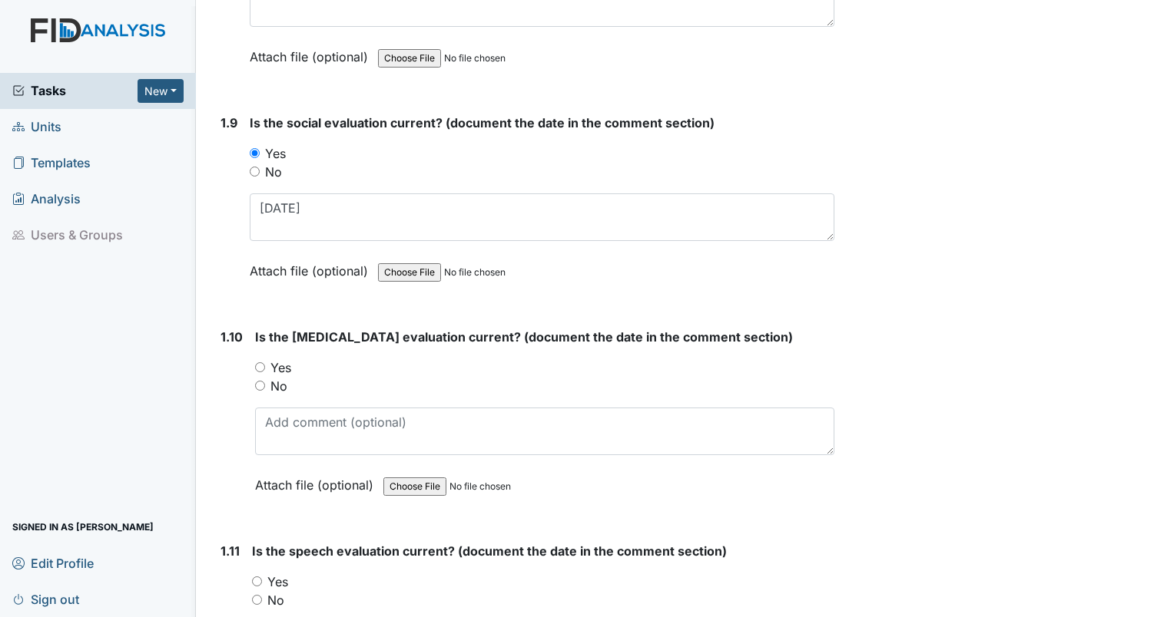
click at [258, 349] on div "Is the [MEDICAL_DATA] evaluation current? (document the date in the comment sec…" at bounding box center [544, 416] width 579 height 177
drag, startPoint x: 263, startPoint y: 372, endPoint x: 256, endPoint y: 359, distance: 14.5
click at [263, 377] on div "No" at bounding box center [544, 386] width 579 height 18
click at [258, 363] on input "Yes" at bounding box center [260, 368] width 10 height 10
radio input "true"
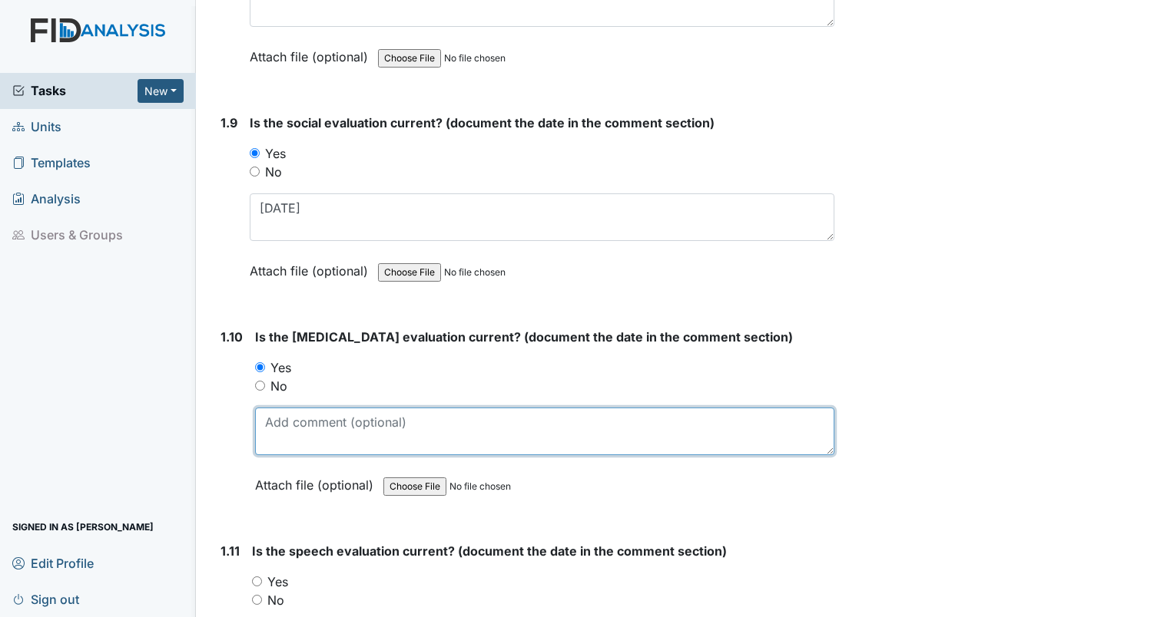
click at [286, 440] on textarea at bounding box center [544, 432] width 579 height 48
type textarea "[DATE]"
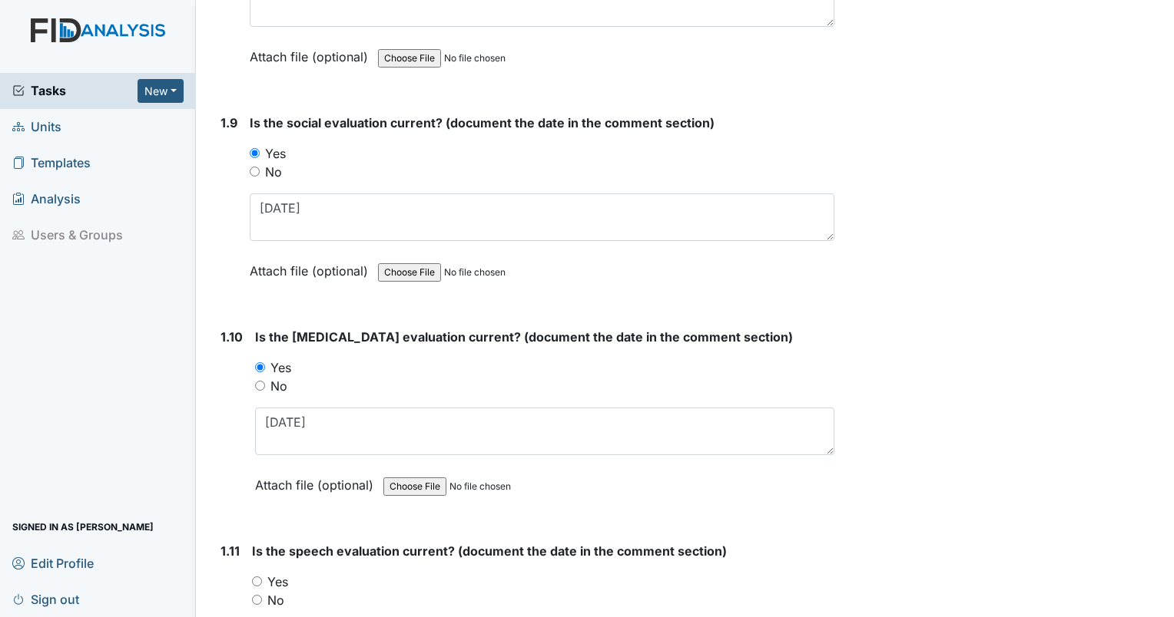
click at [258, 577] on input "Yes" at bounding box center [257, 582] width 10 height 10
radio input "true"
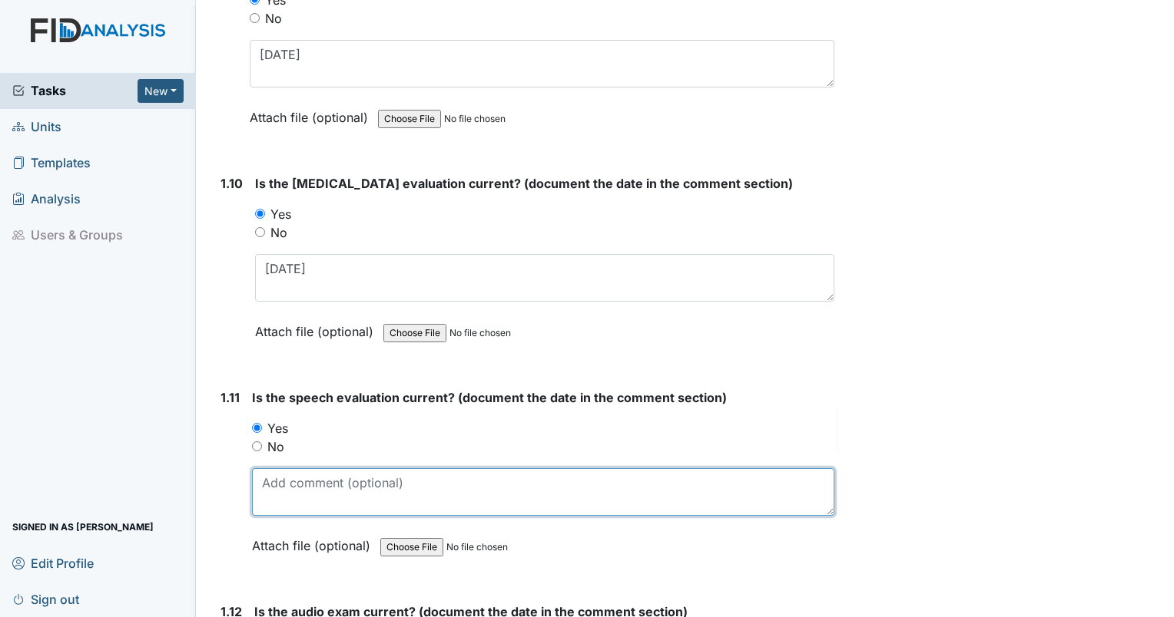
click at [276, 496] on textarea at bounding box center [543, 492] width 582 height 48
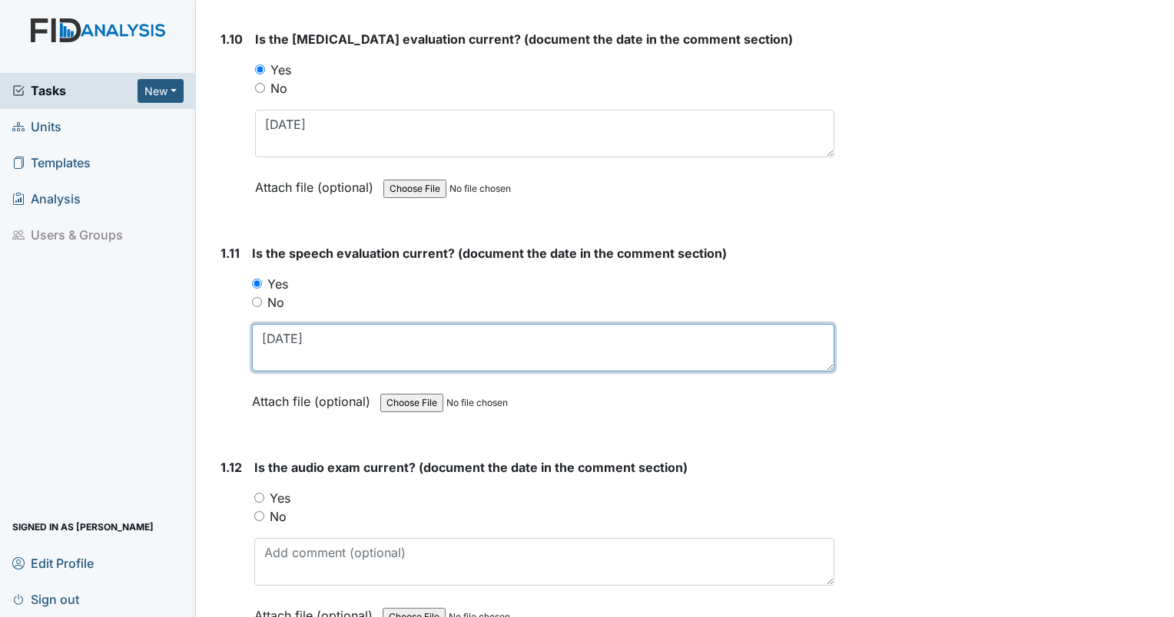
scroll to position [2304, 0]
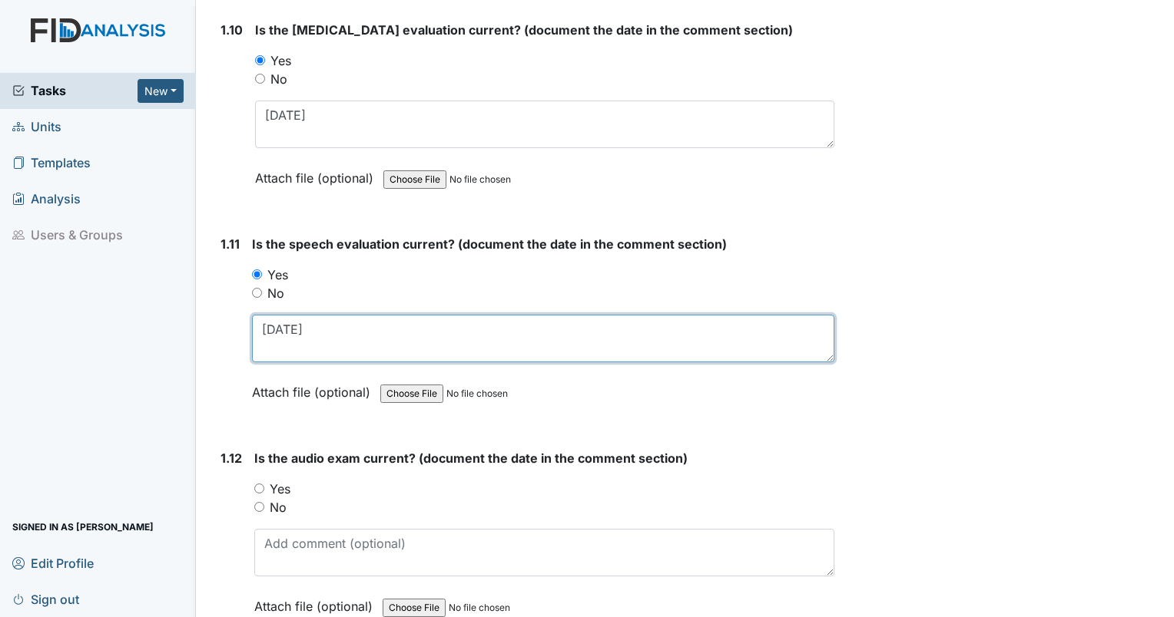
type textarea "[DATE]"
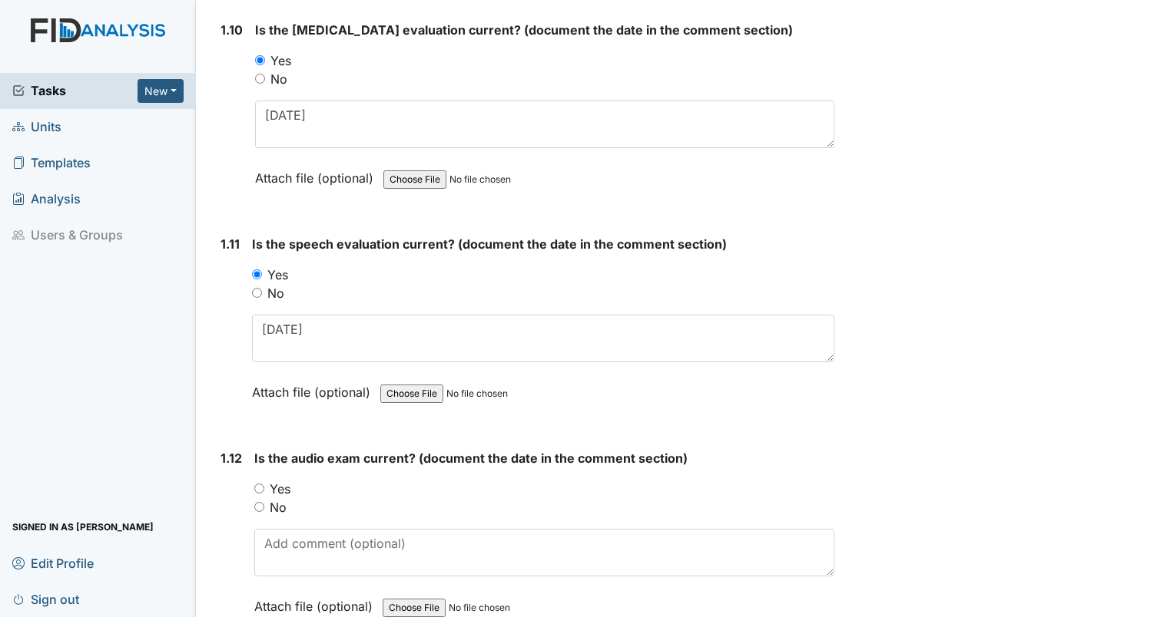
click at [254, 484] on input "Yes" at bounding box center [259, 489] width 10 height 10
radio input "true"
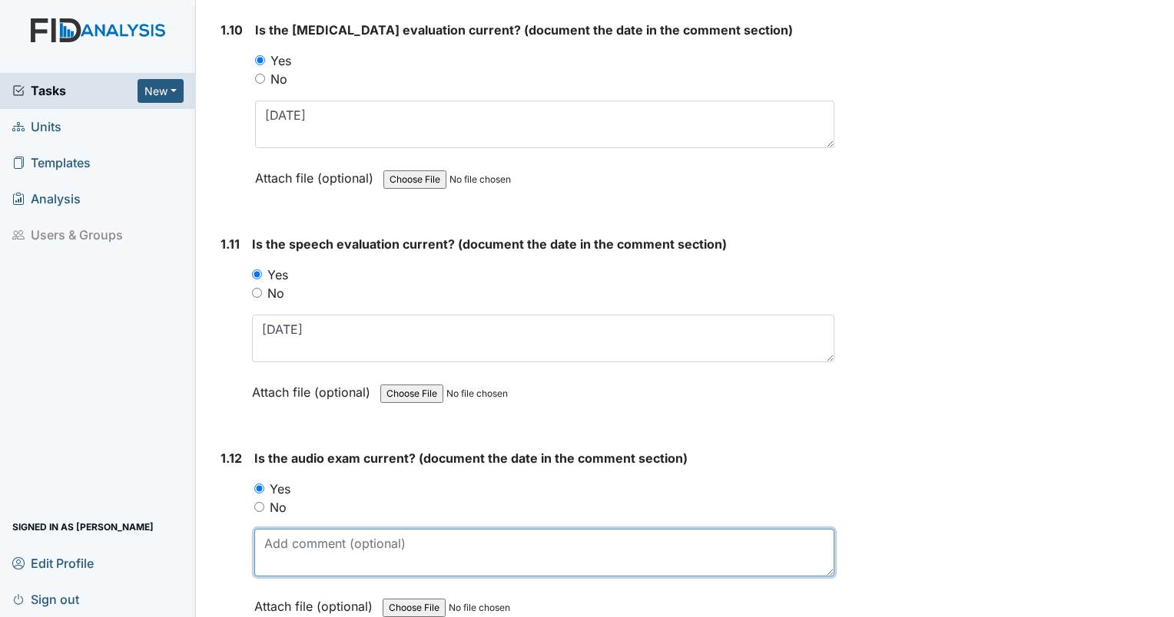
click at [273, 529] on textarea at bounding box center [544, 553] width 580 height 48
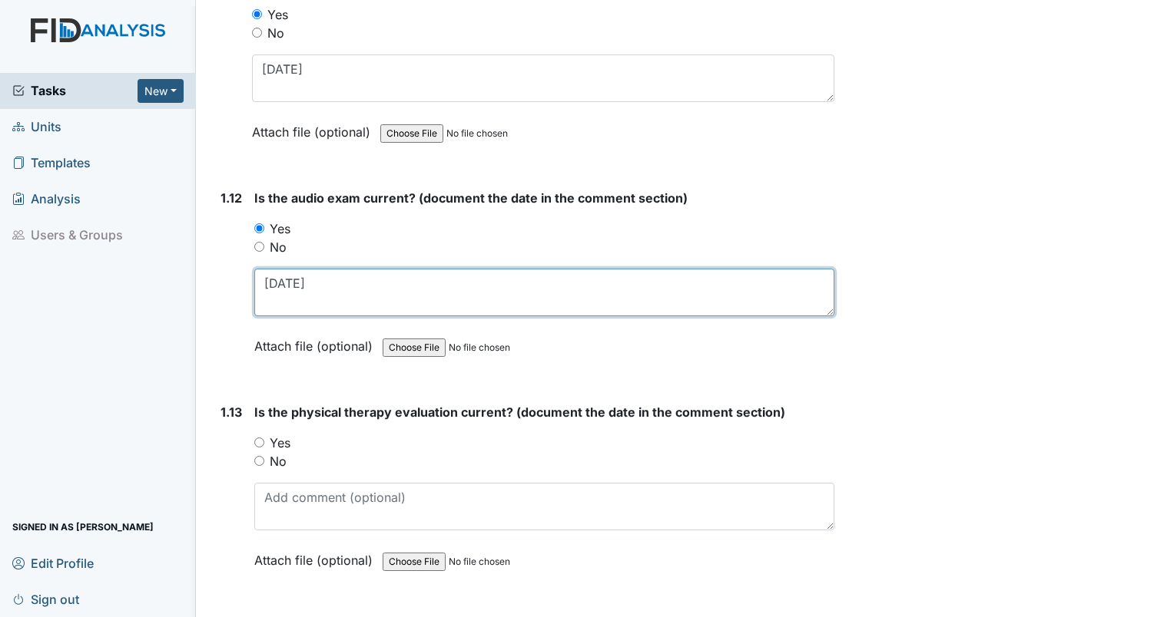
scroll to position [2611, 0]
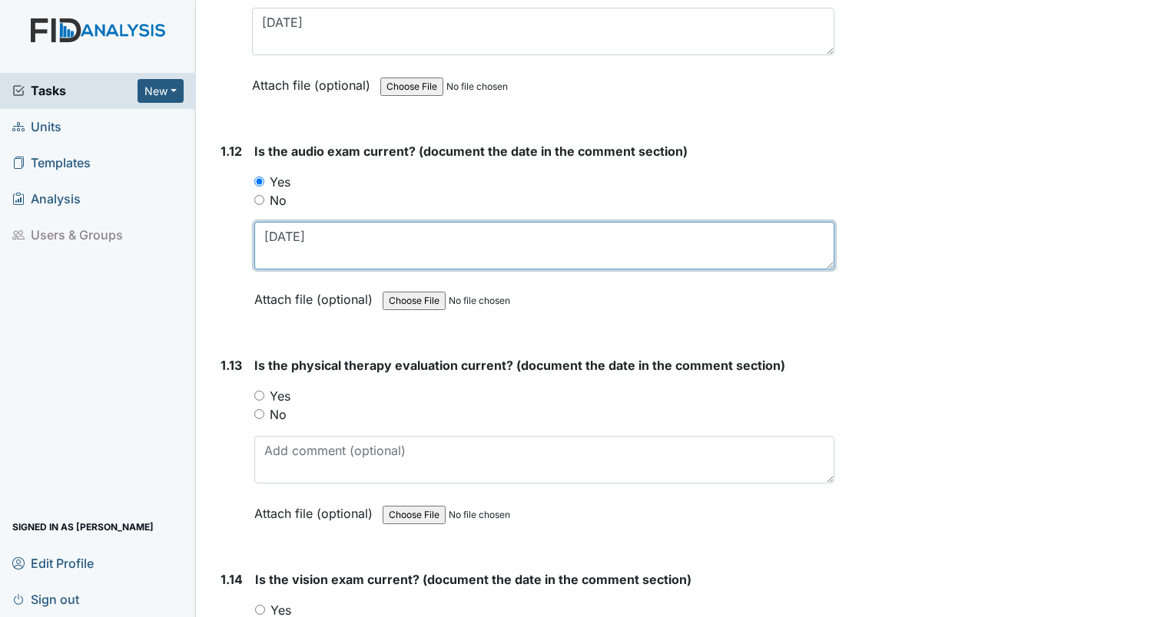
type textarea "[DATE]"
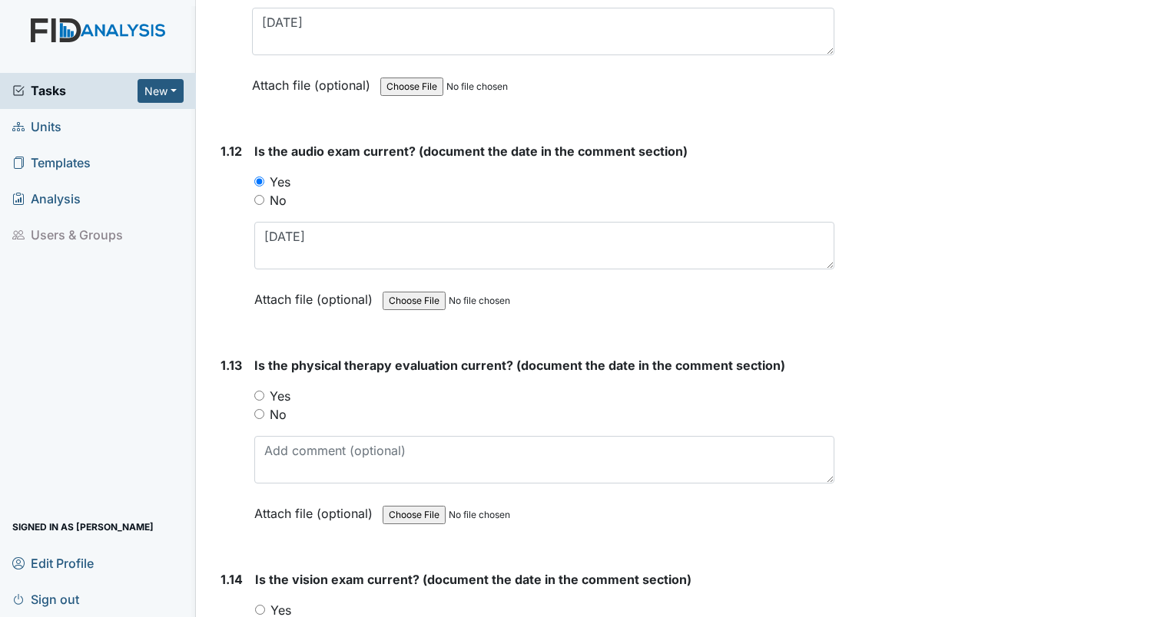
click at [261, 391] on input "Yes" at bounding box center [259, 396] width 10 height 10
radio input "true"
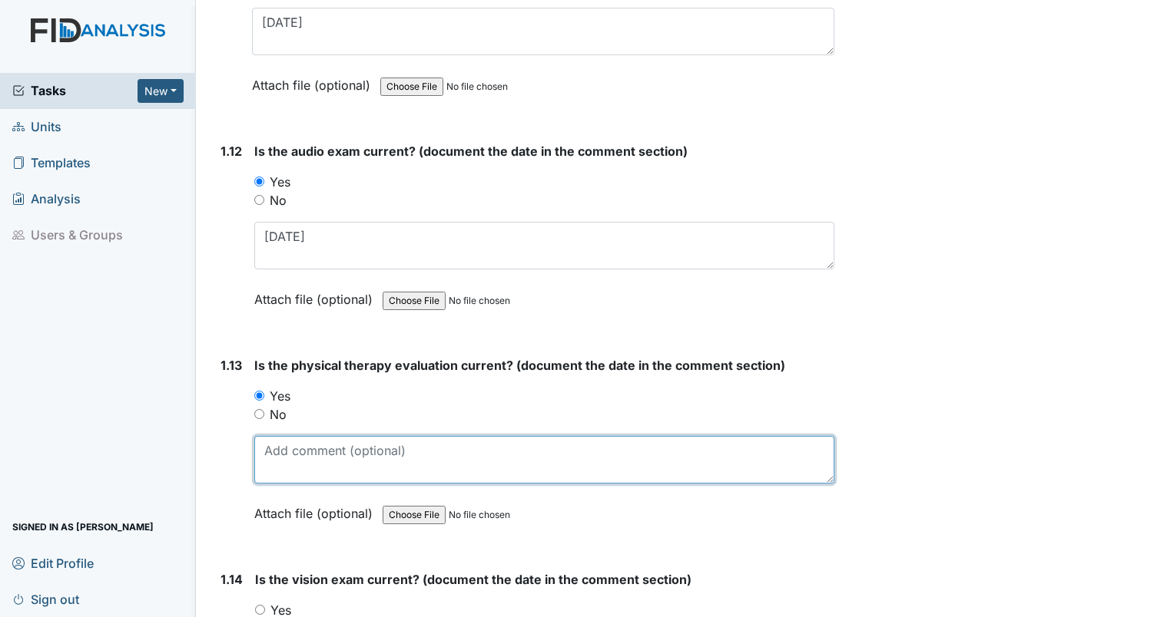
click at [301, 445] on textarea at bounding box center [544, 460] width 580 height 48
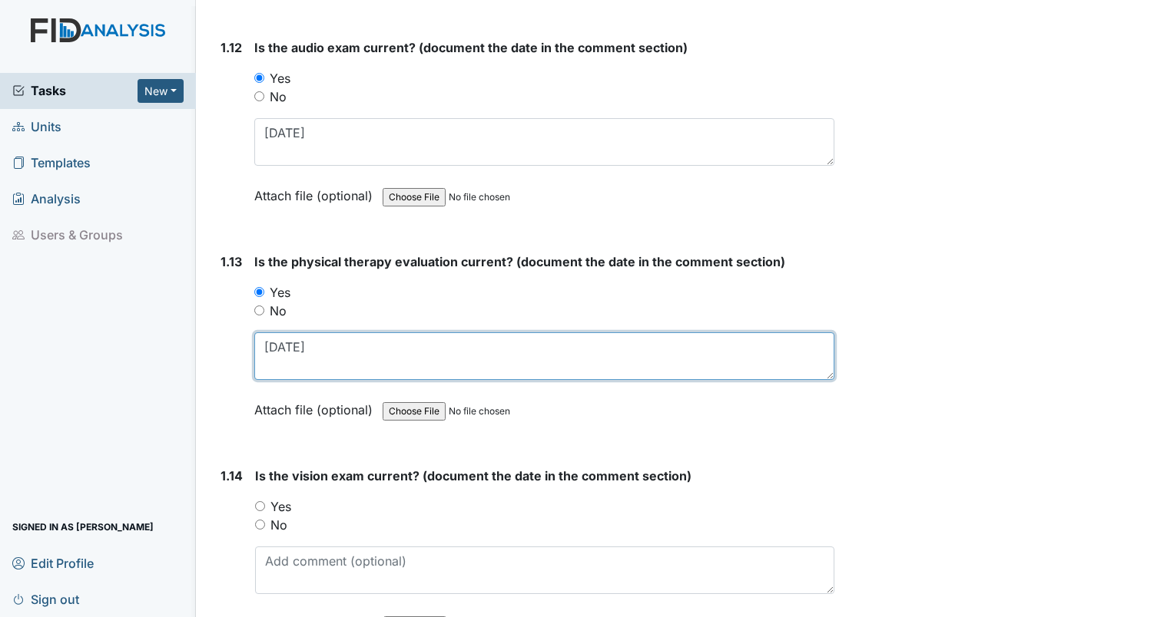
scroll to position [2765, 0]
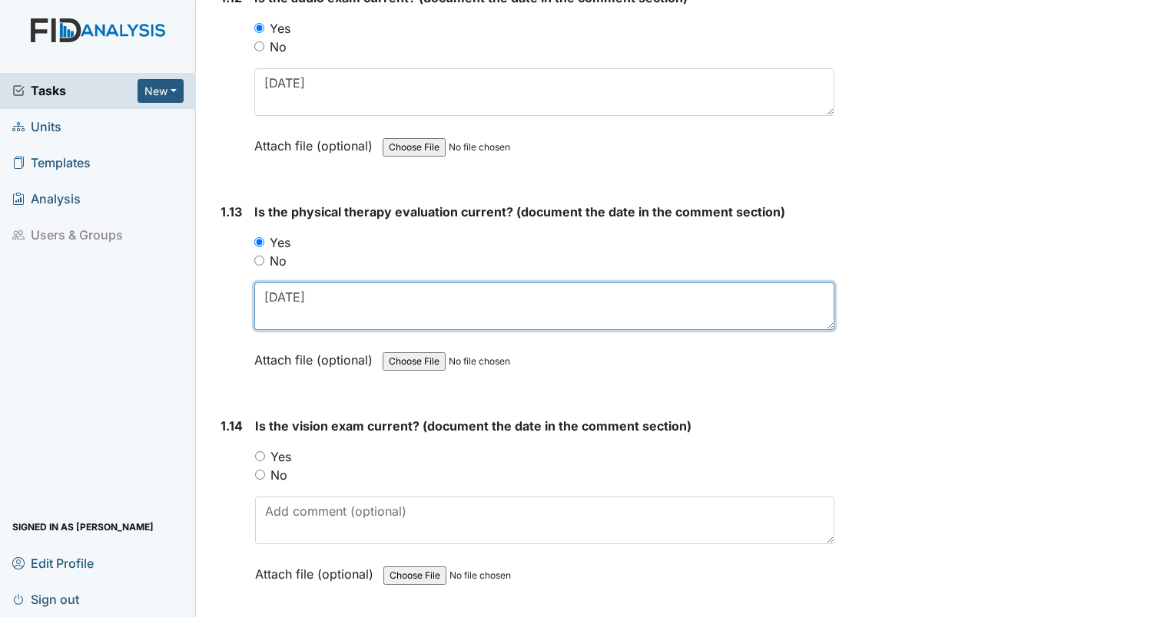
type textarea "[DATE]"
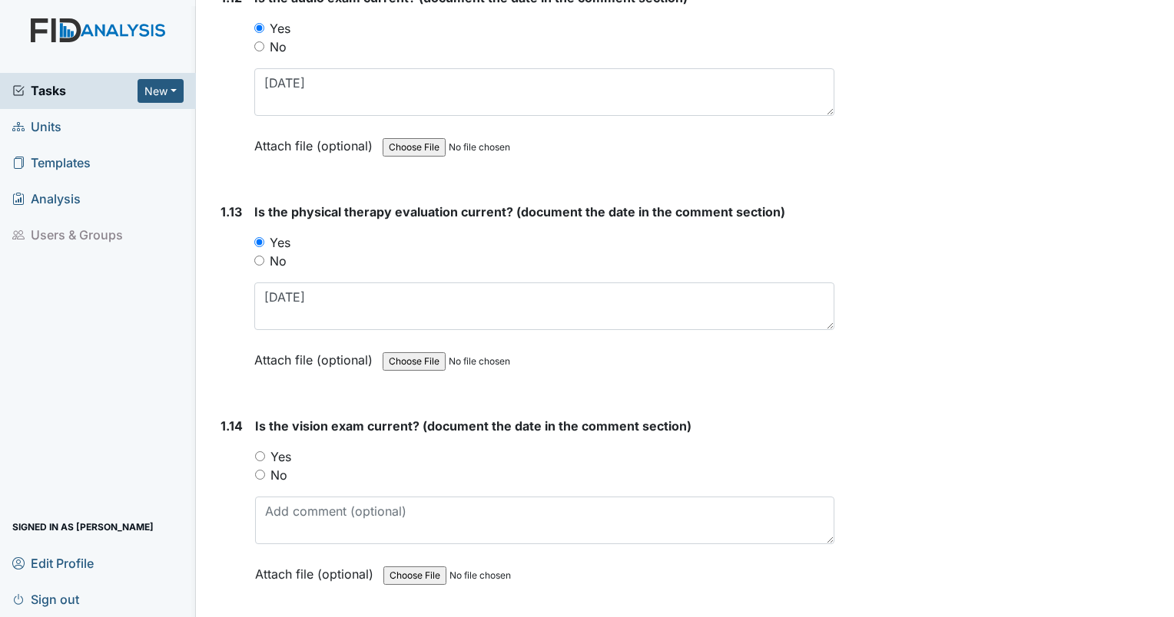
click at [259, 452] on input "Yes" at bounding box center [260, 457] width 10 height 10
radio input "true"
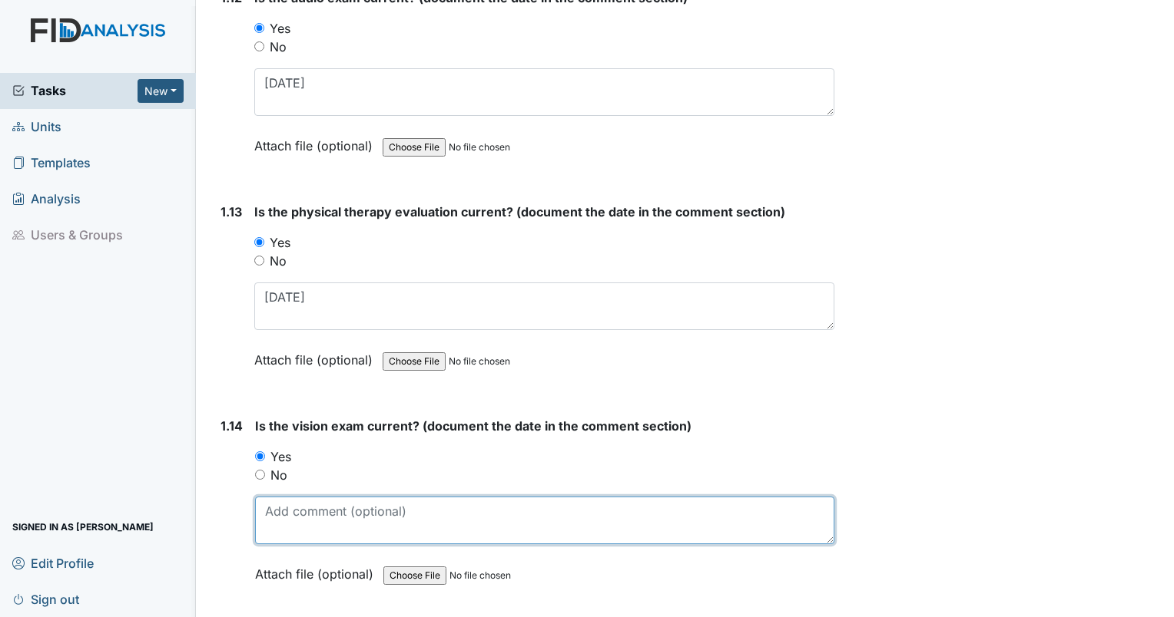
click at [292, 498] on textarea at bounding box center [544, 521] width 579 height 48
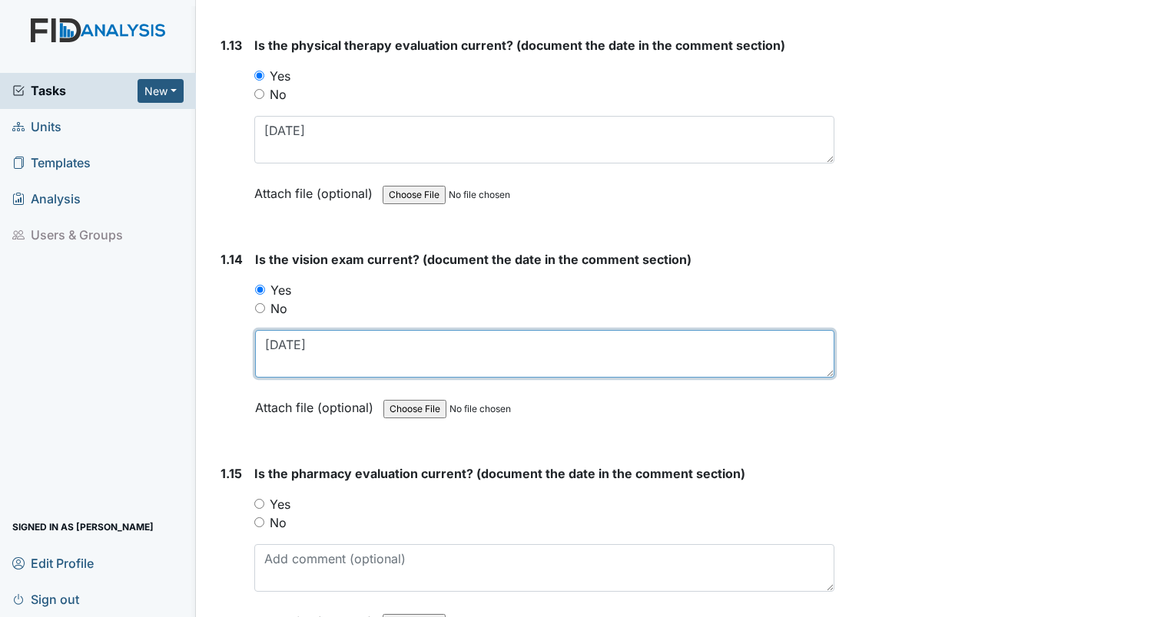
scroll to position [2995, 0]
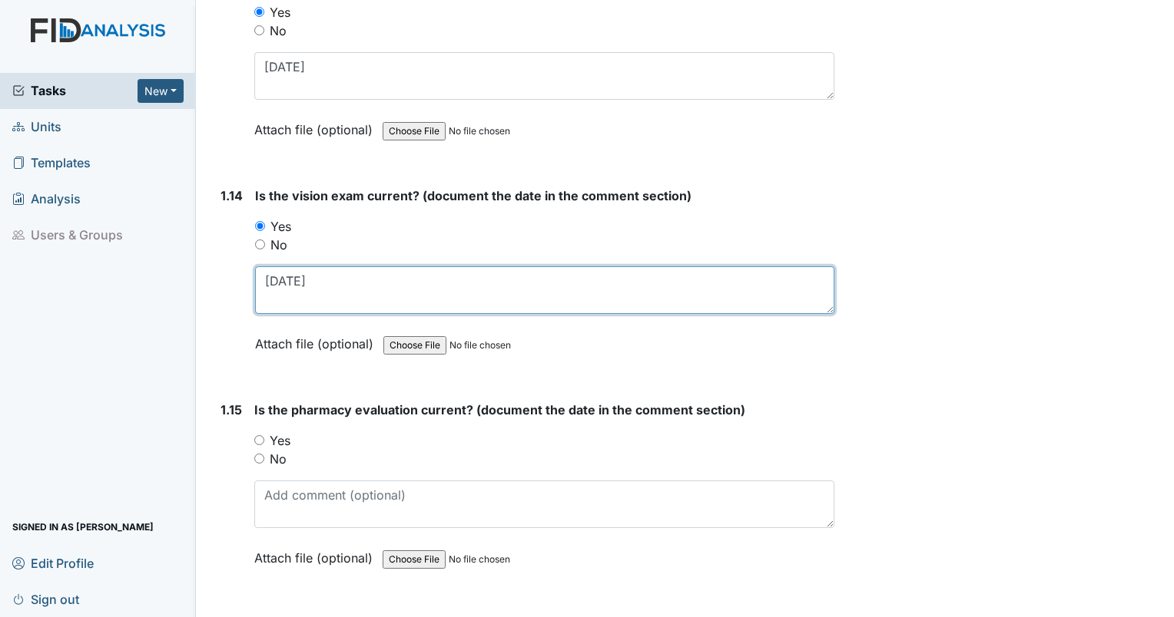
type textarea "[DATE]"
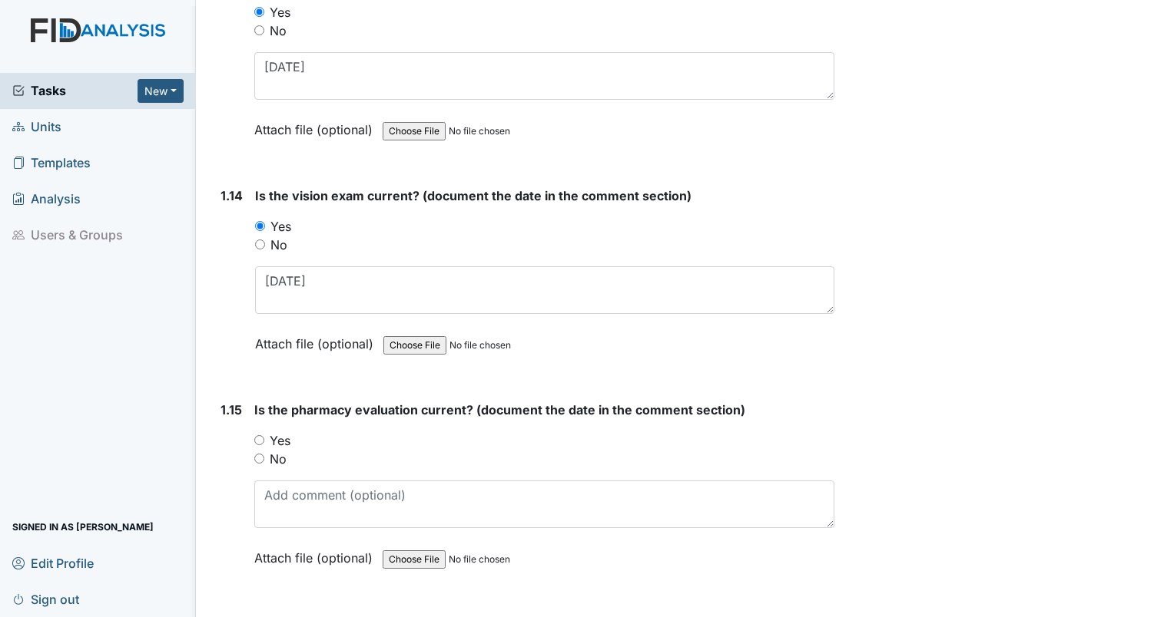
click at [255, 435] on input "Yes" at bounding box center [259, 440] width 10 height 10
radio input "true"
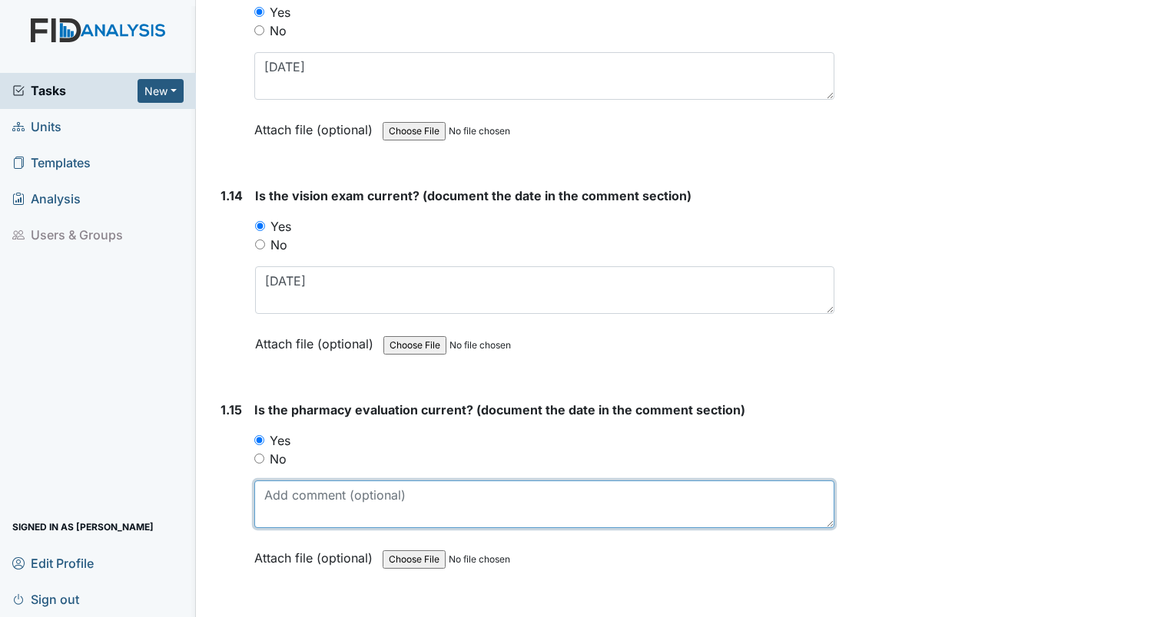
click at [312, 500] on textarea at bounding box center [544, 505] width 580 height 48
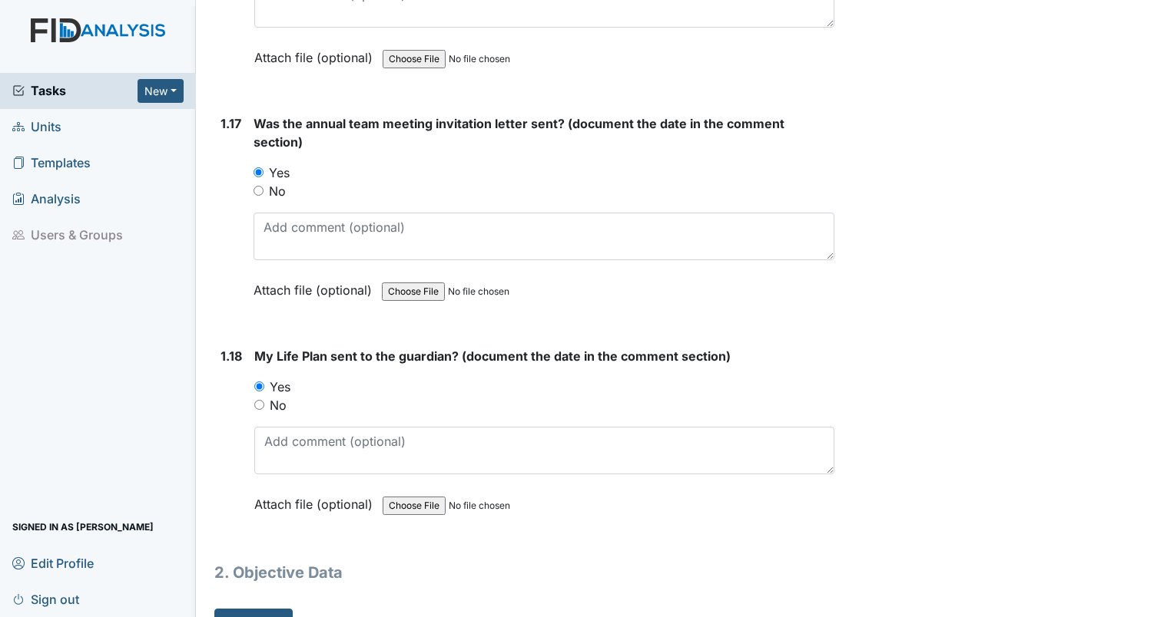
scroll to position [3729, 0]
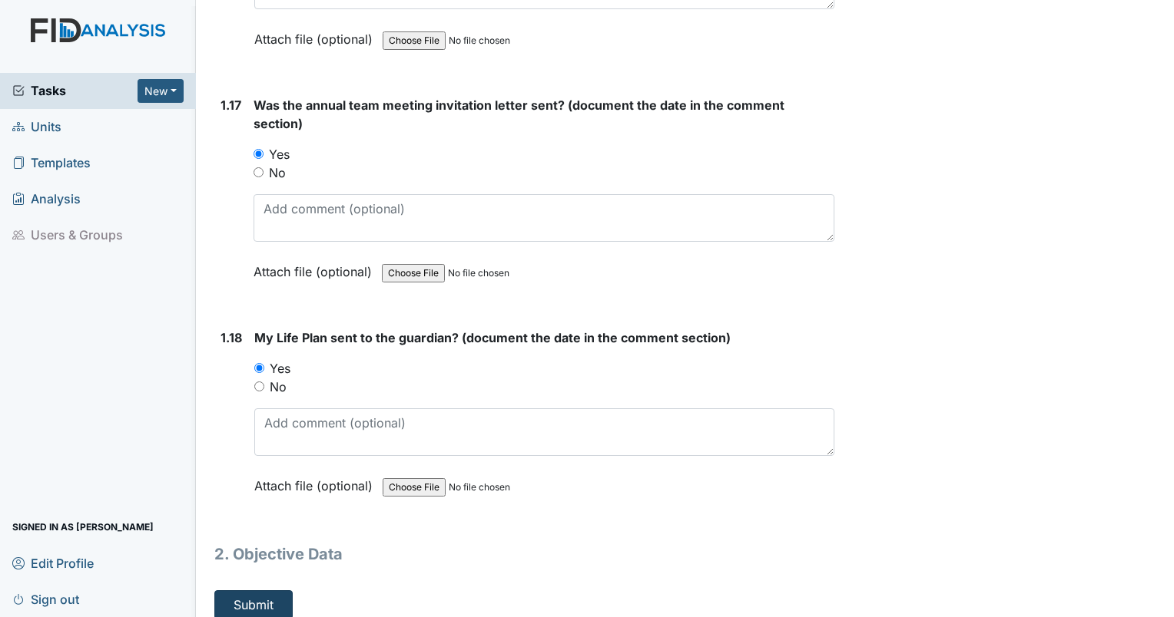
type textarea "[DATE]"
click at [261, 591] on button "Submit" at bounding box center [253, 605] width 78 height 29
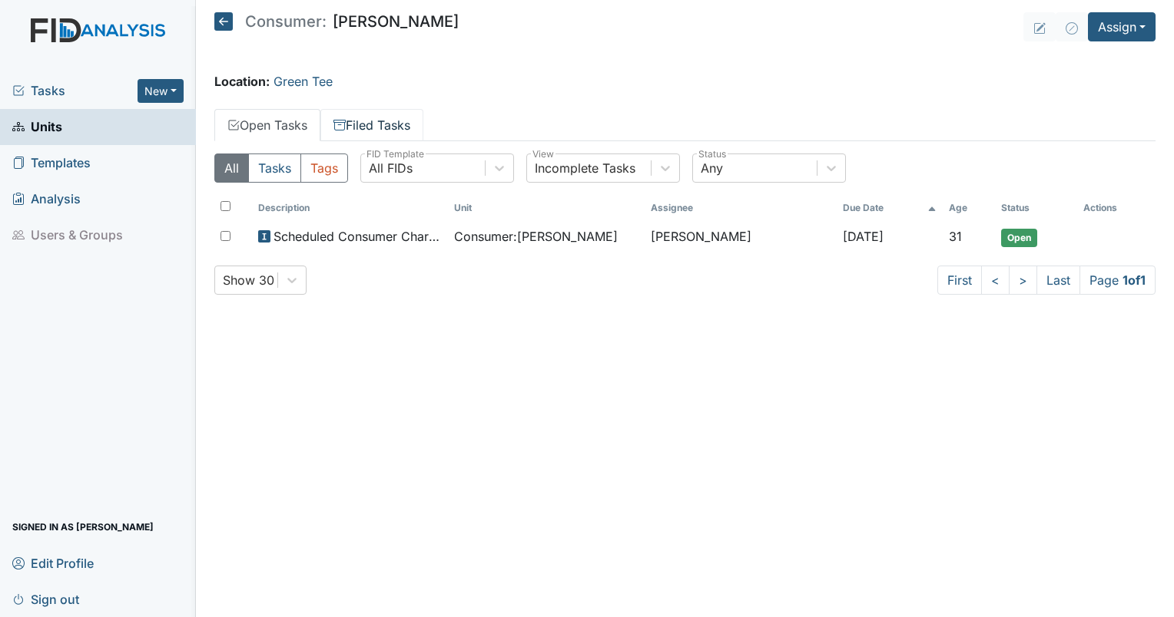
click at [355, 111] on link "Filed Tasks" at bounding box center [371, 125] width 103 height 32
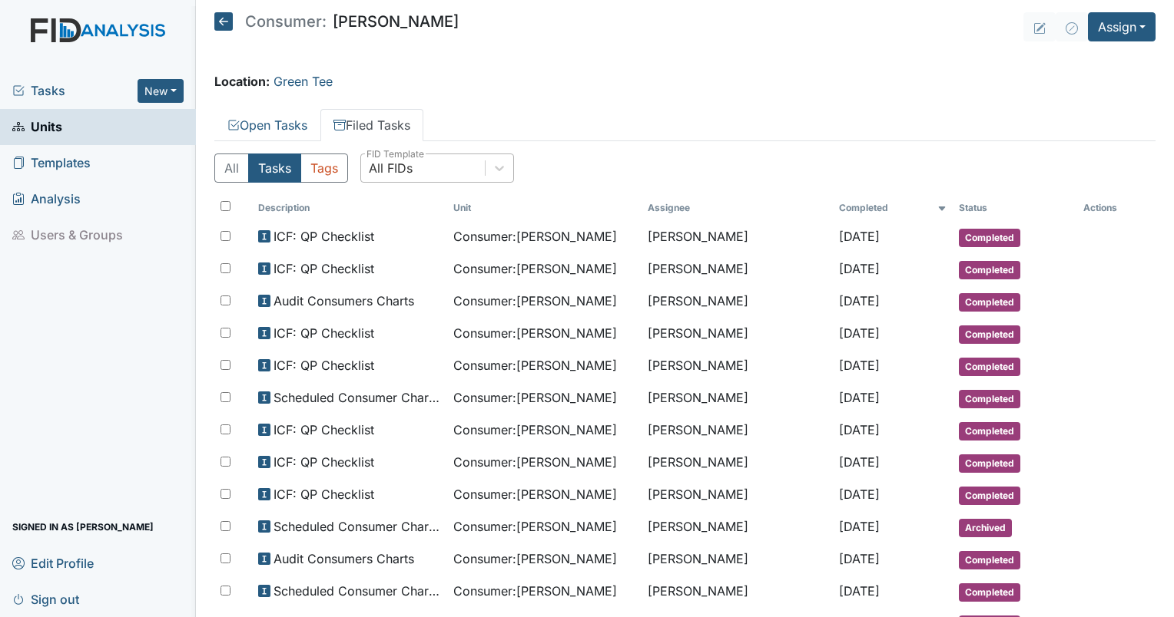
click at [384, 165] on div "All FIDs" at bounding box center [391, 168] width 44 height 18
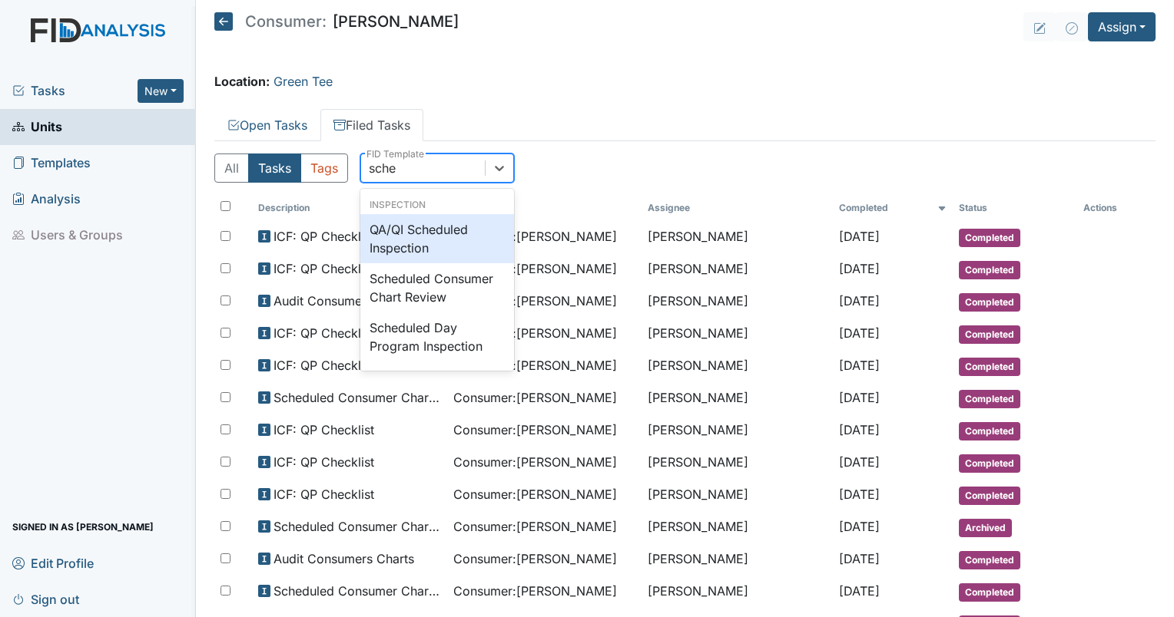
type input "sched"
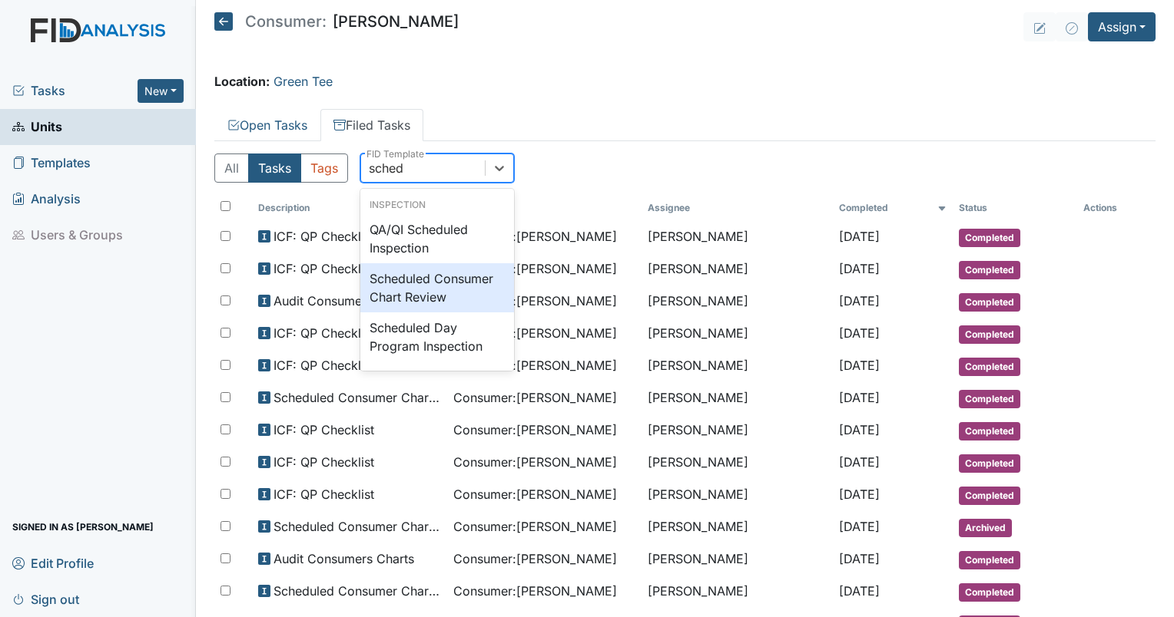
click at [420, 292] on div "Scheduled Consumer Chart Review" at bounding box center [437, 287] width 154 height 49
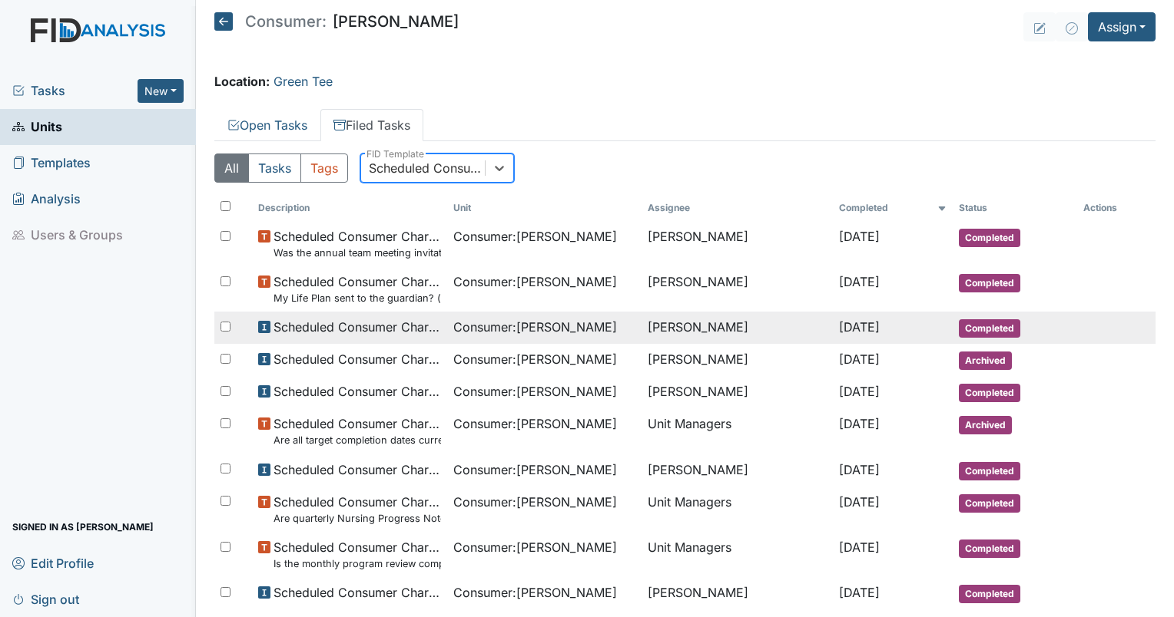
click at [515, 323] on span "Consumer : [PERSON_NAME]" at bounding box center [535, 327] width 164 height 18
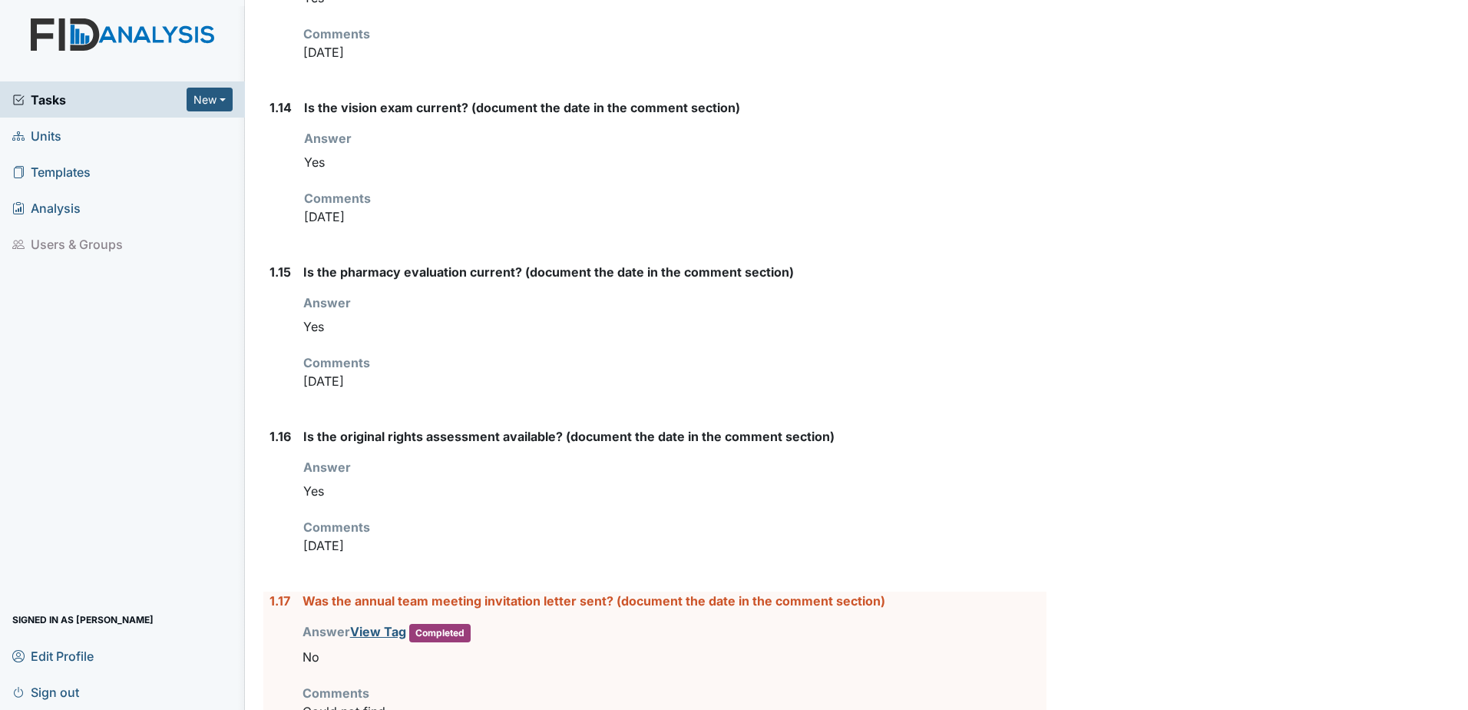
scroll to position [2074, 0]
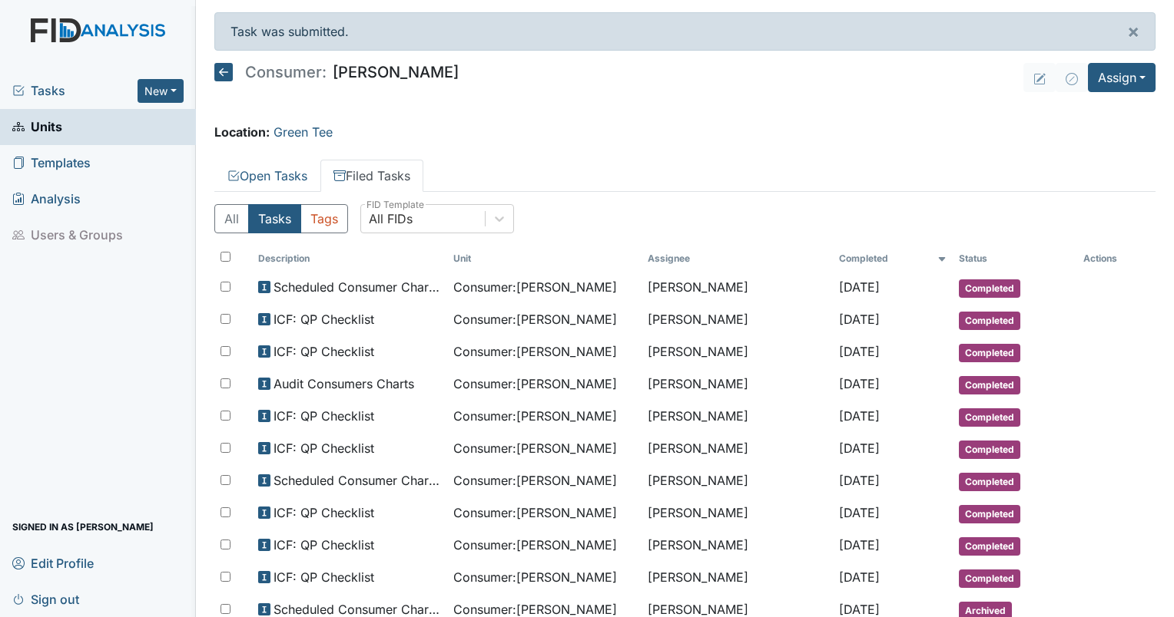
click at [45, 89] on span "Tasks" at bounding box center [74, 90] width 125 height 18
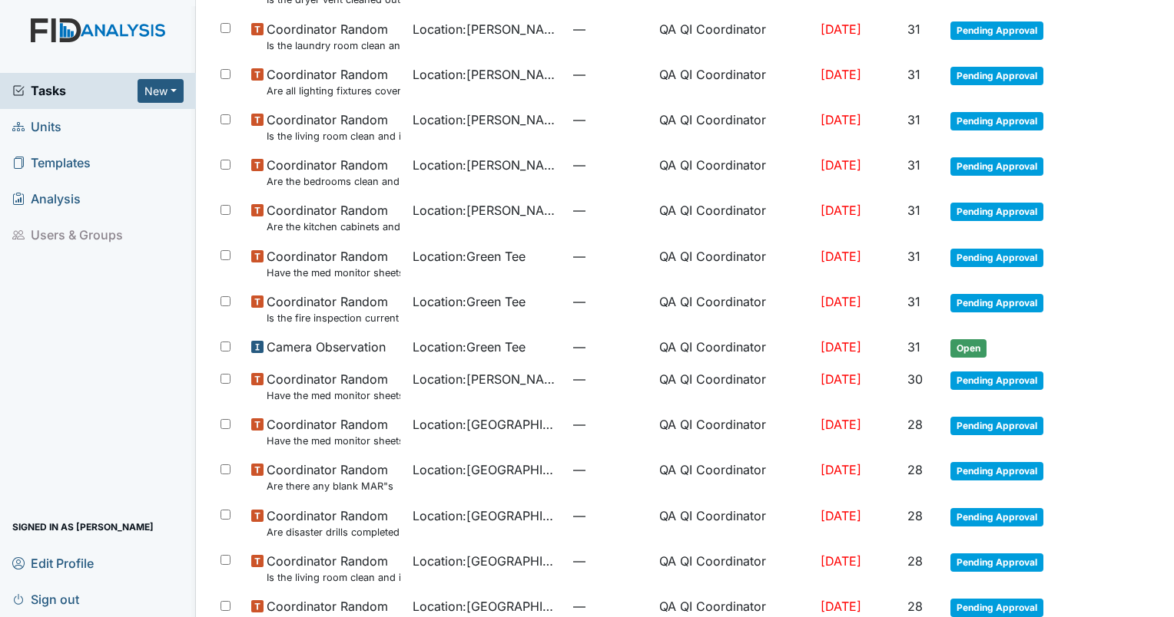
scroll to position [845, 0]
